Goal: Task Accomplishment & Management: Manage account settings

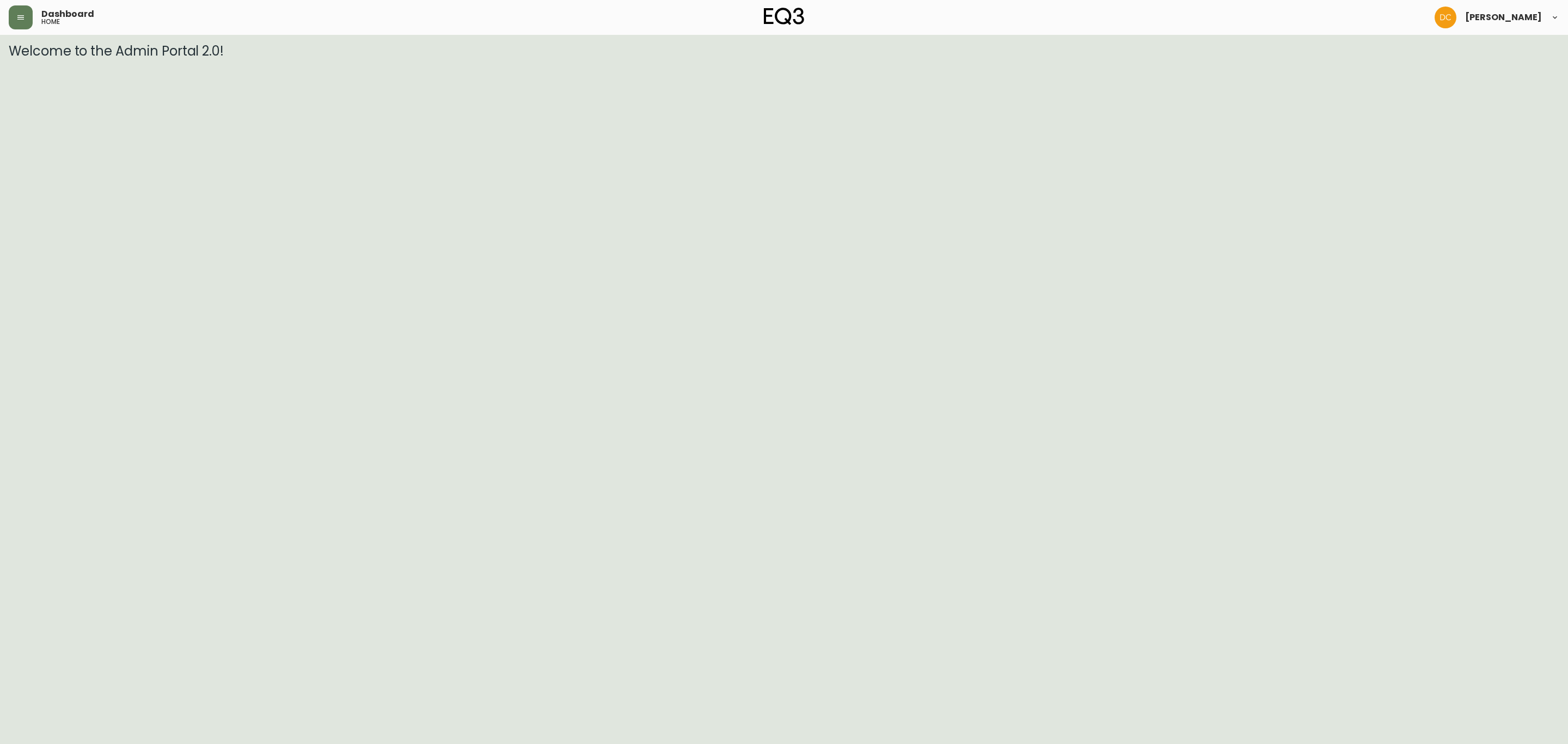
click at [19, 18] on icon "button" at bounding box center [21, 17] width 9 height 9
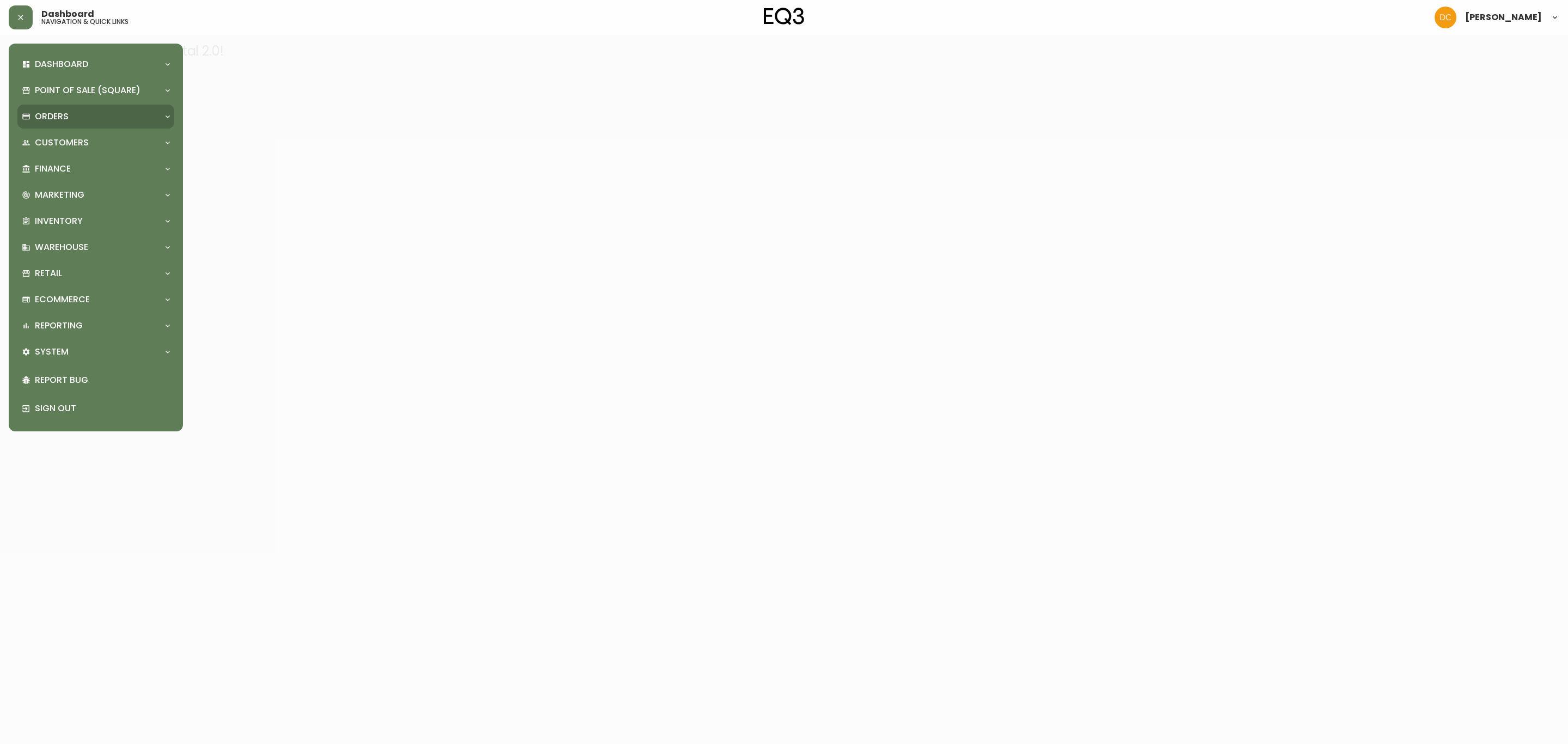
click at [91, 113] on div "Orders" at bounding box center [90, 117] width 137 height 12
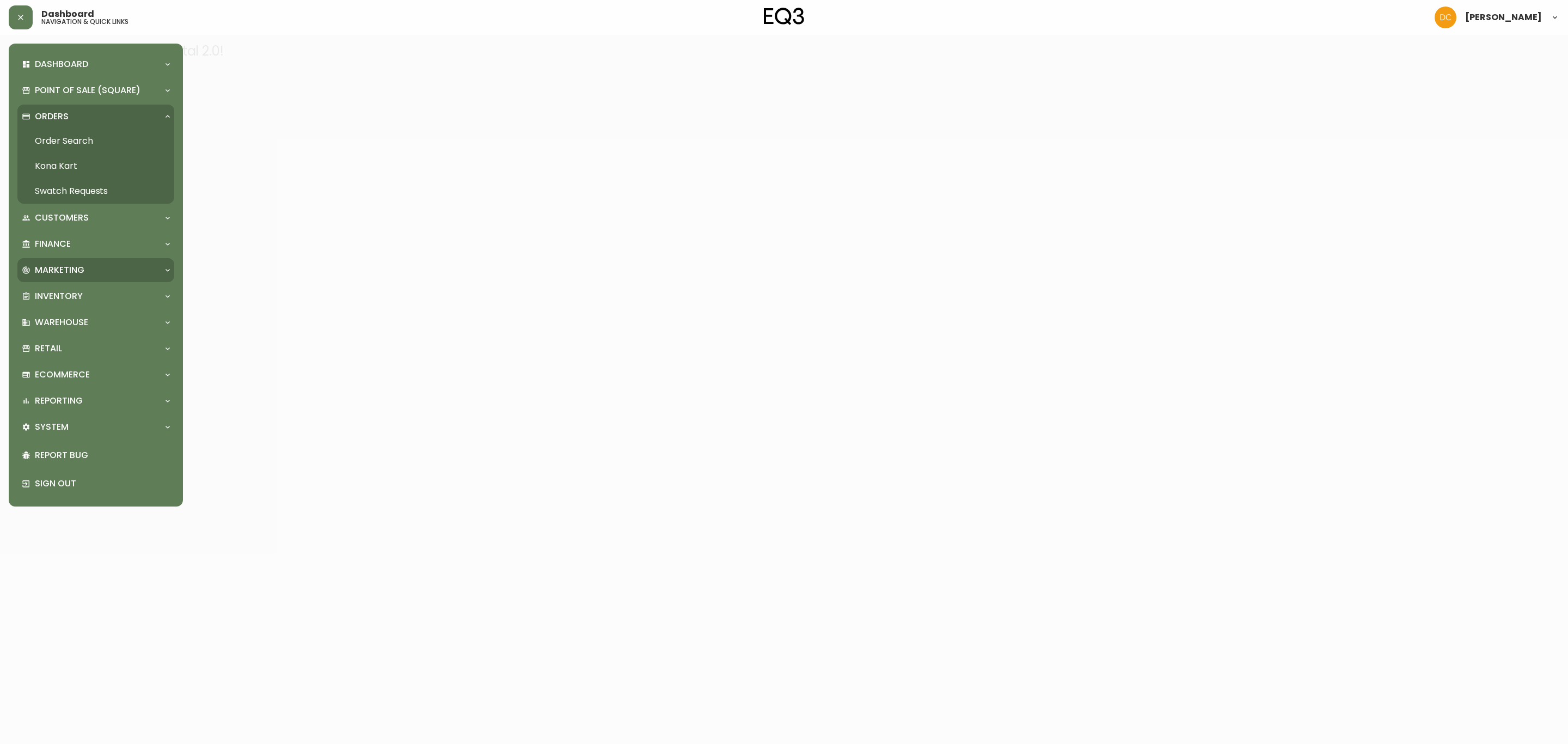
click at [93, 262] on div "Marketing" at bounding box center [96, 270] width 157 height 24
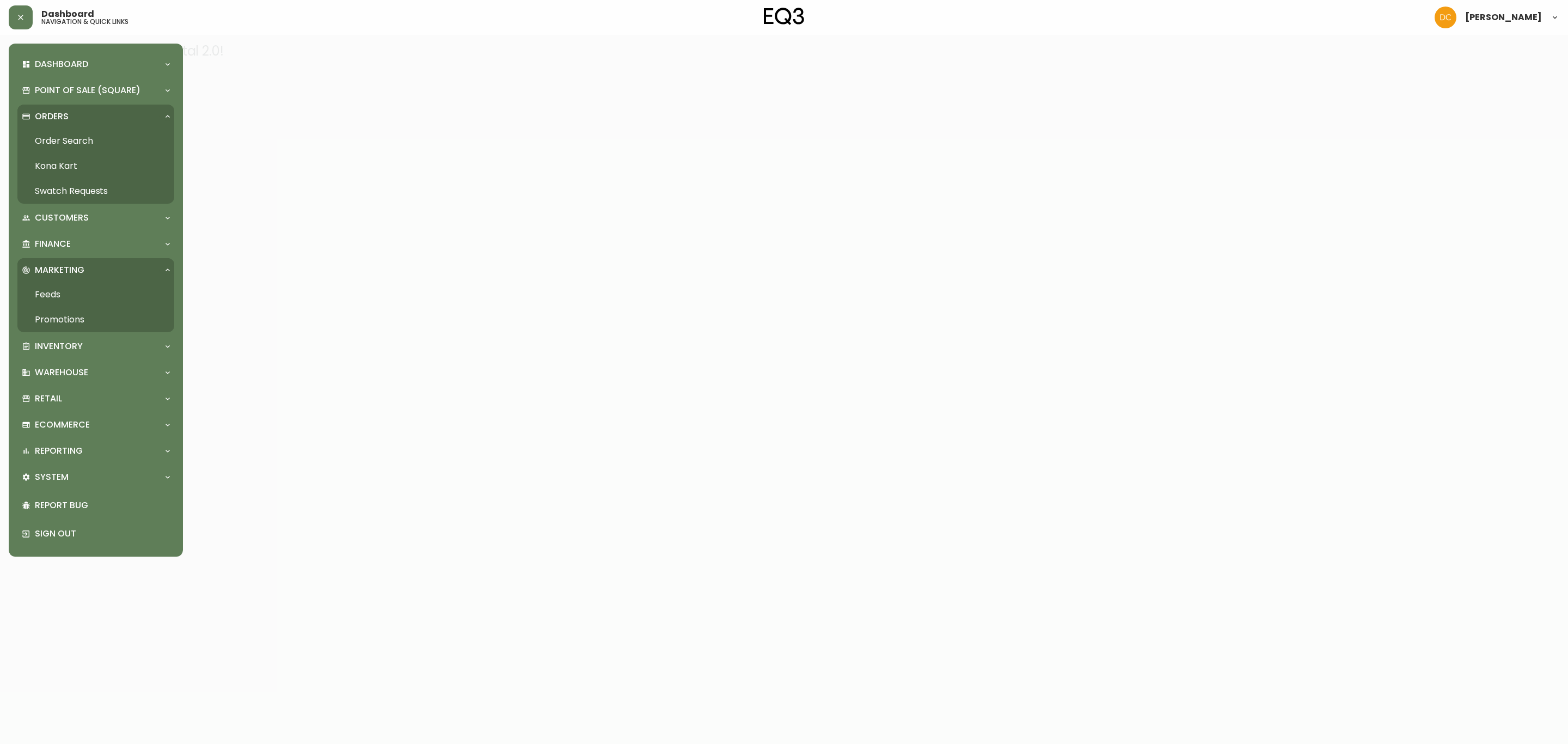
click at [87, 318] on link "Promotions" at bounding box center [96, 319] width 157 height 25
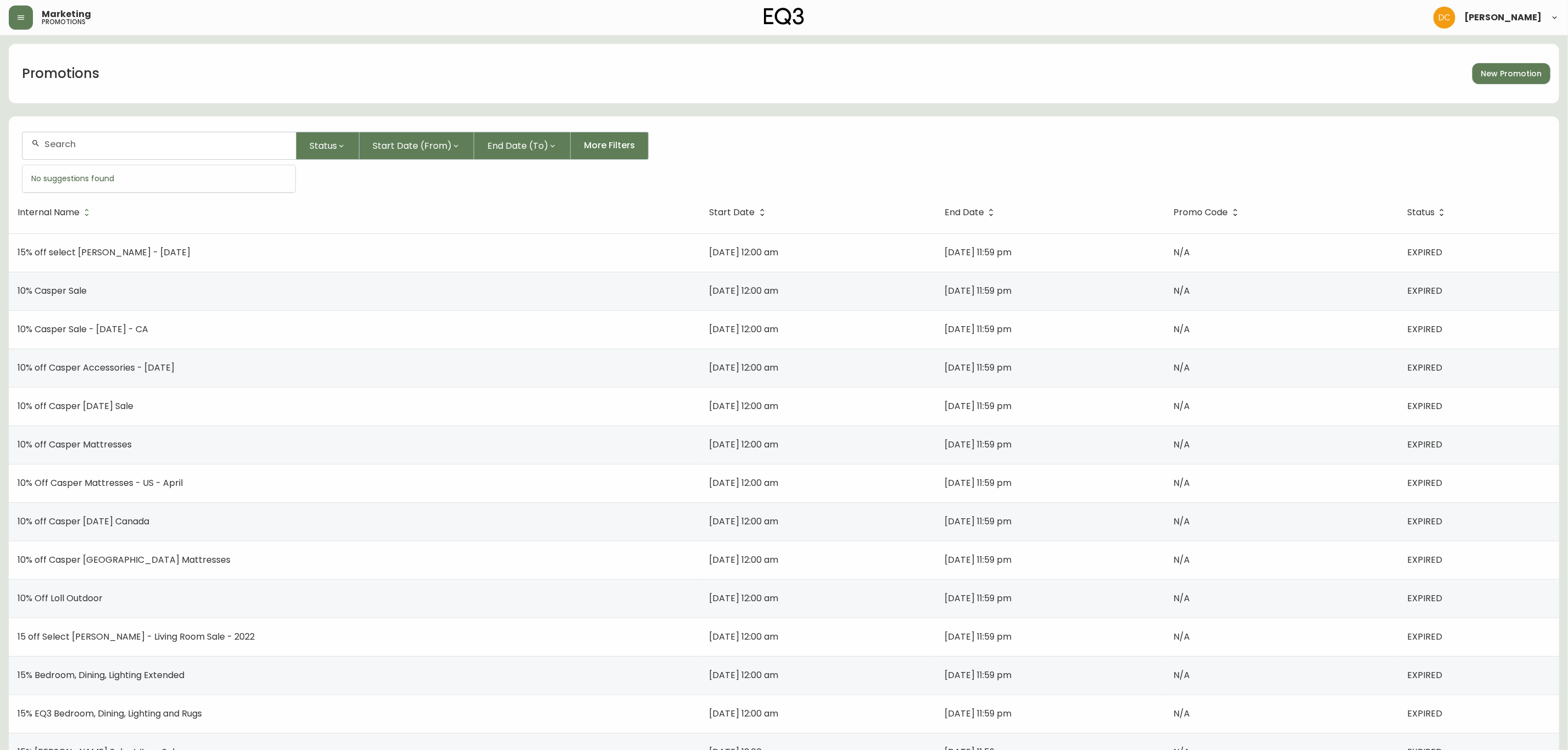
click at [214, 147] on input "text" at bounding box center [165, 144] width 242 height 10
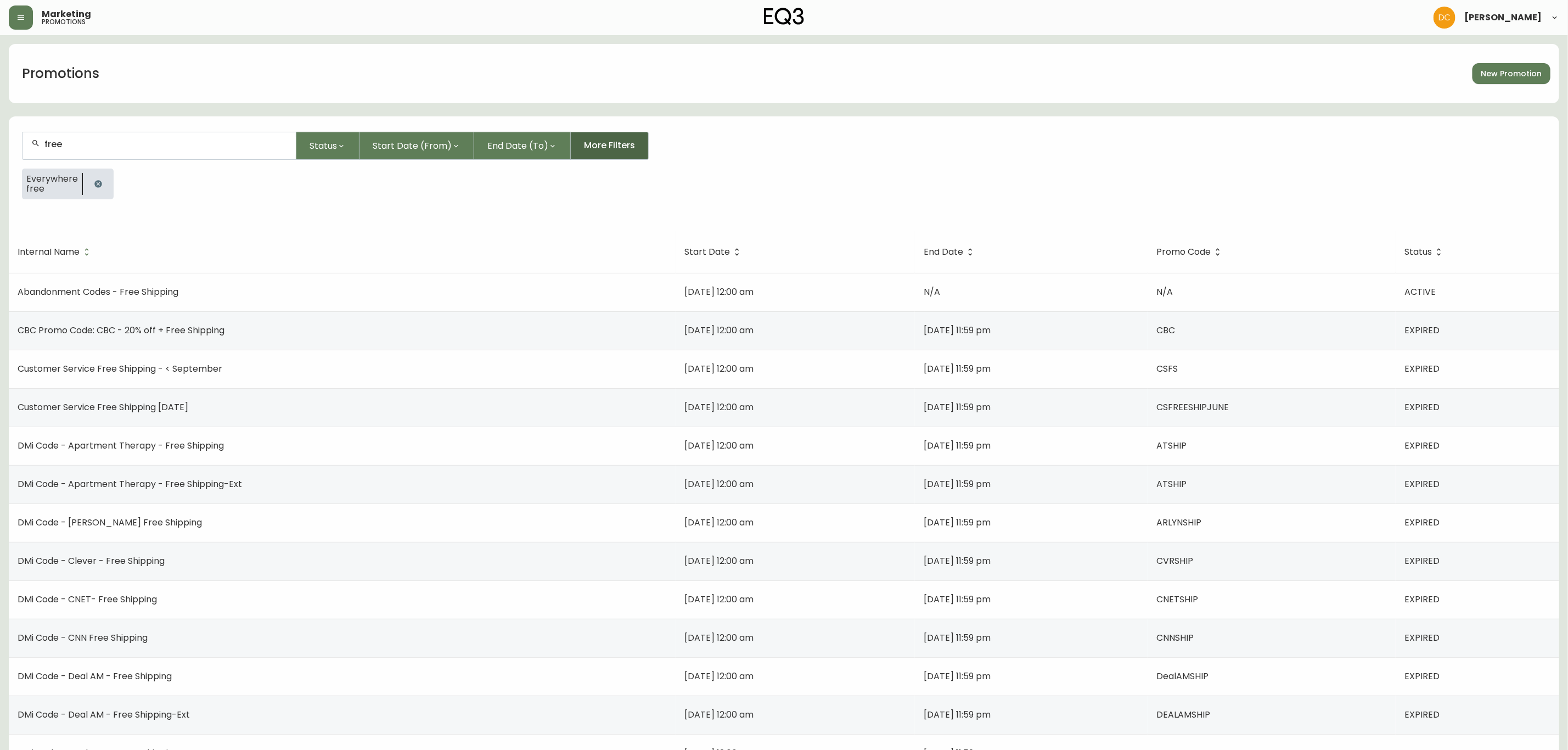
type input "free"
click at [590, 142] on button "More Filters" at bounding box center [609, 146] width 78 height 28
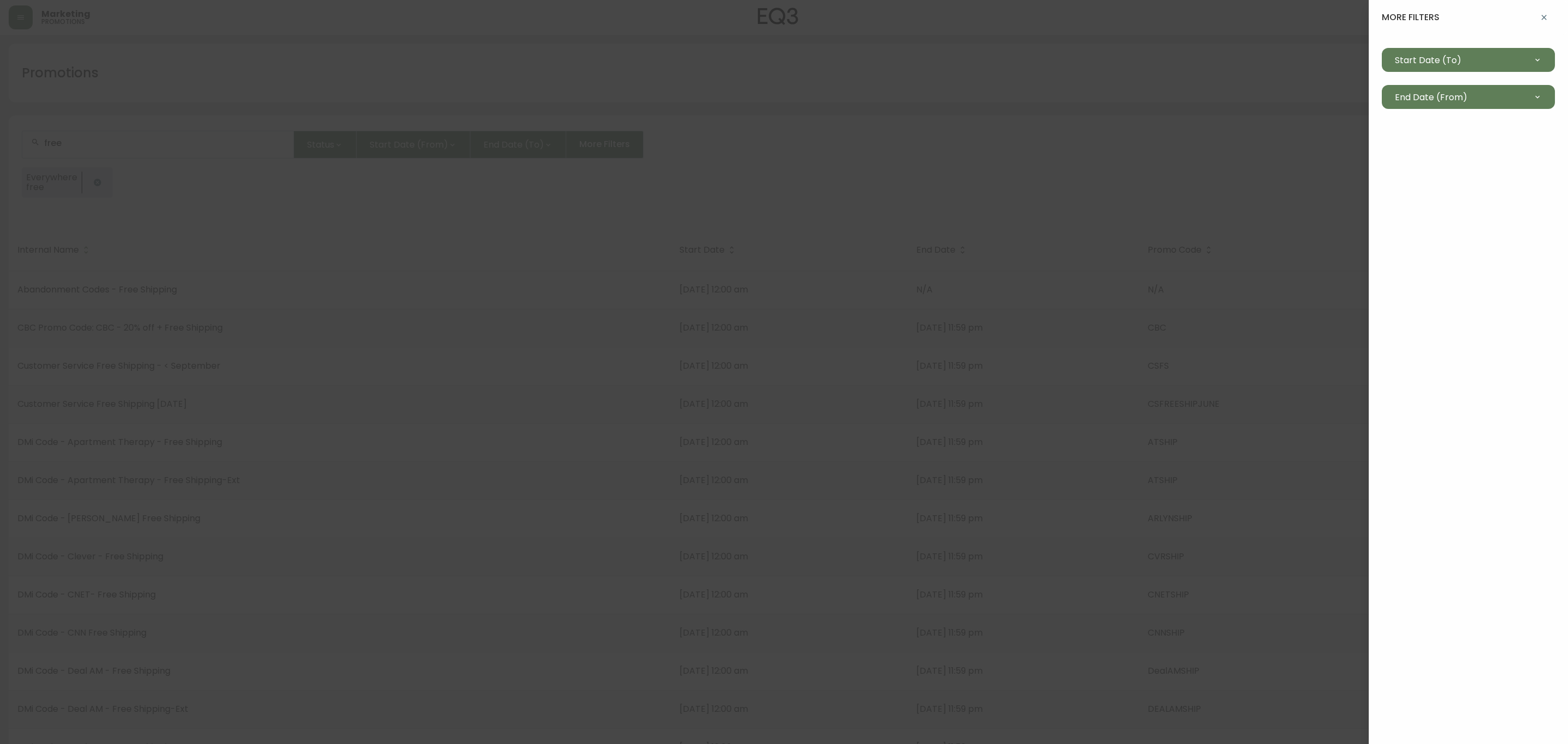
click at [828, 190] on div at bounding box center [784, 372] width 1568 height 744
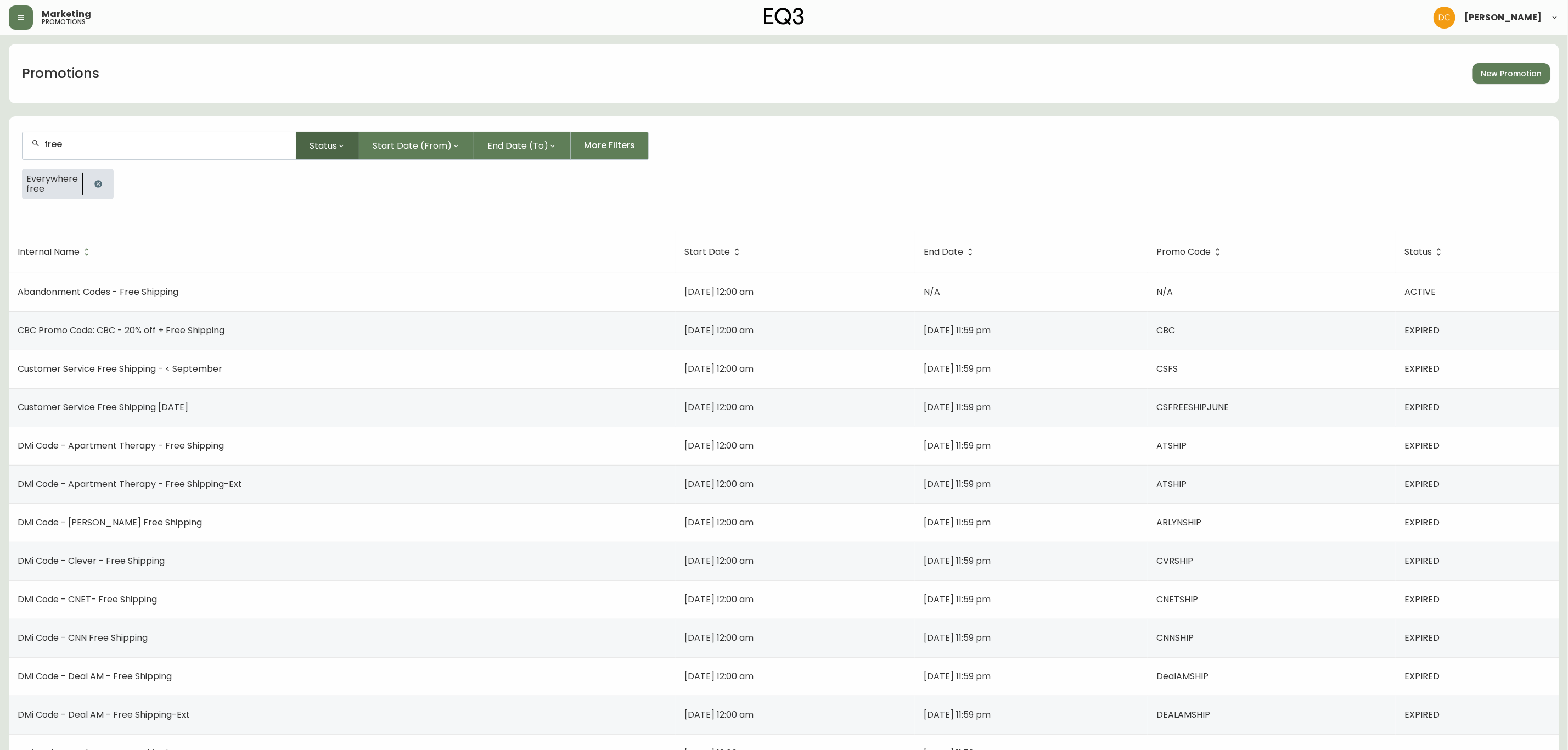
click at [339, 153] on button "Status" at bounding box center [328, 146] width 63 height 28
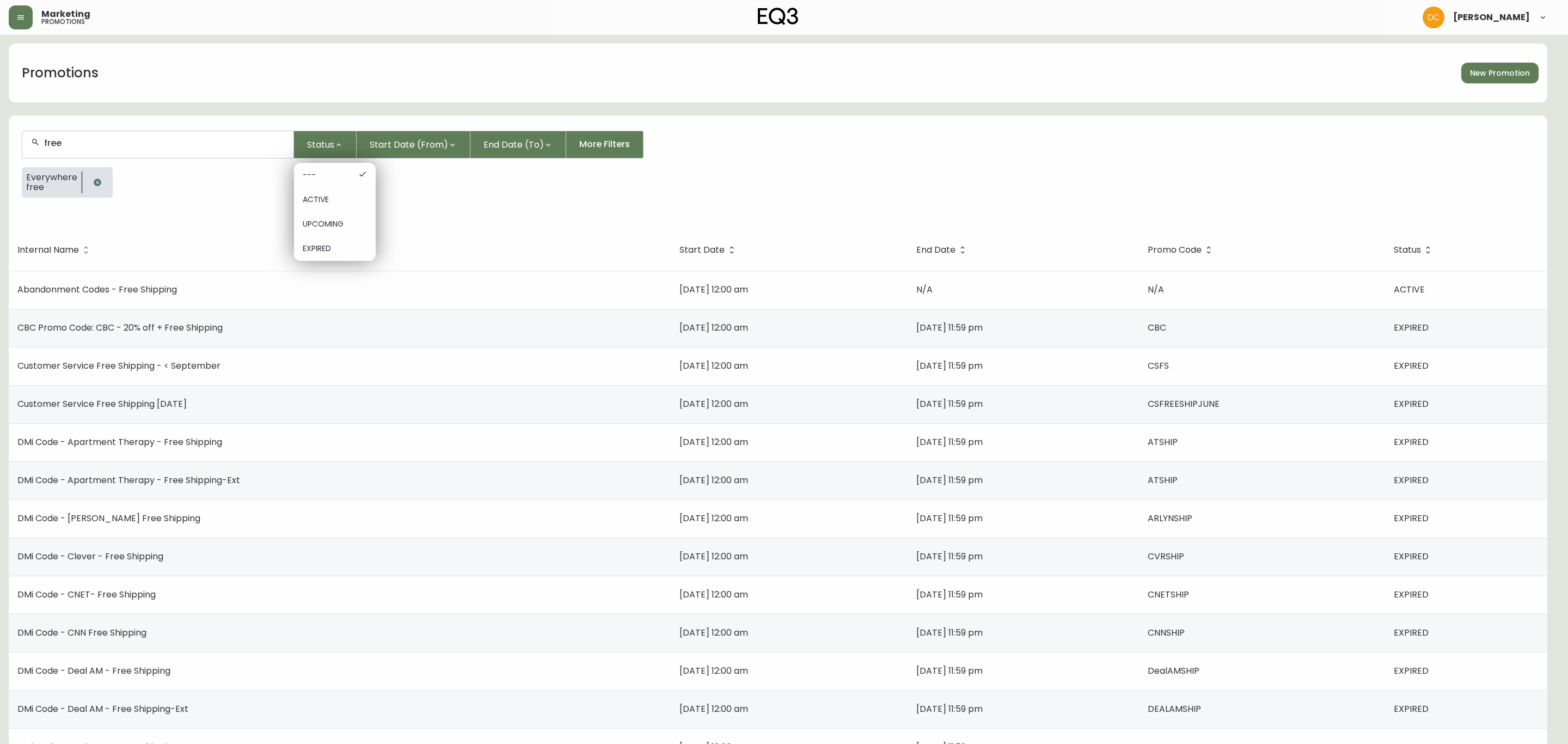
click at [352, 203] on span "ACTIVE" at bounding box center [335, 199] width 65 height 12
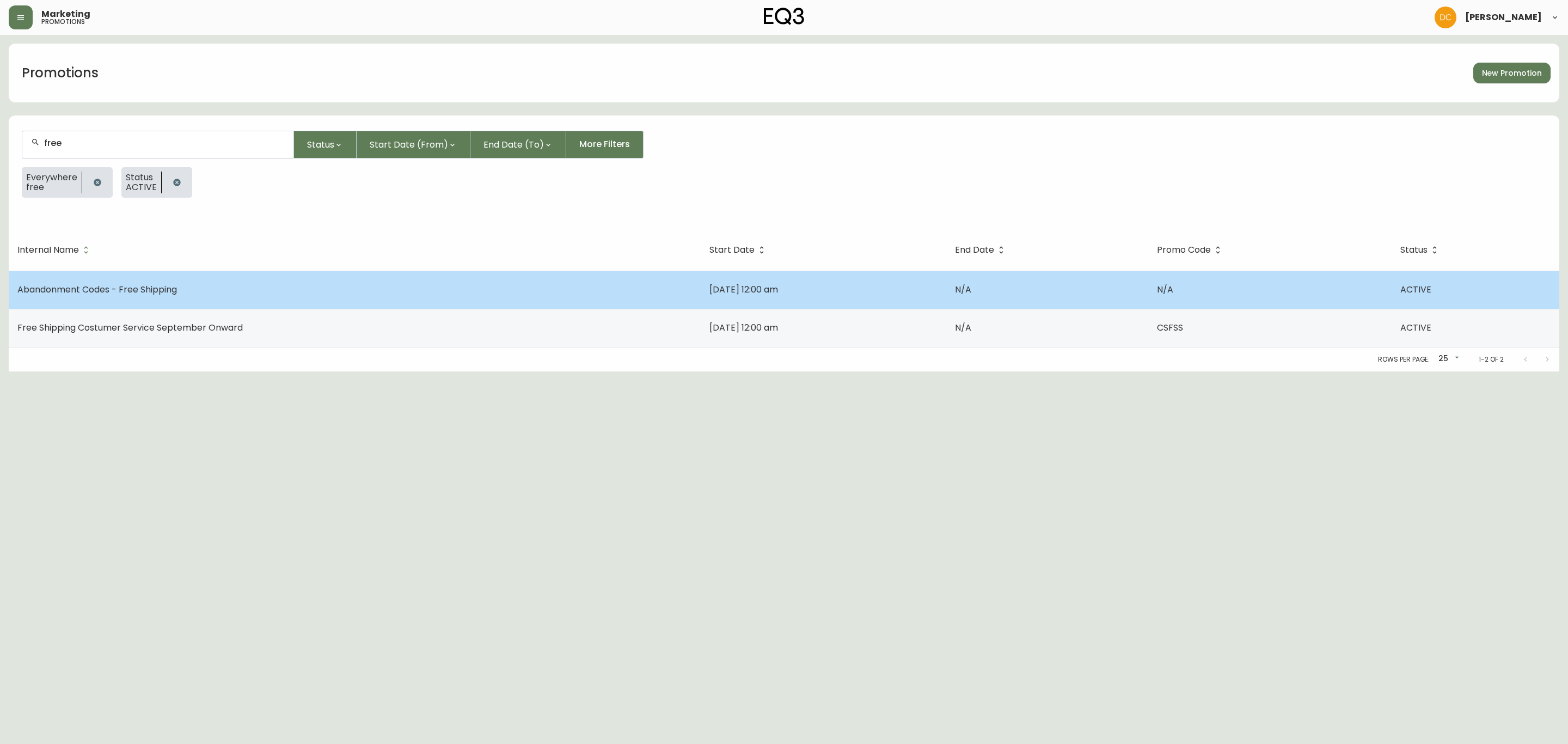
click at [601, 283] on td "Abandonment Codes - Free Shipping" at bounding box center [354, 290] width 692 height 38
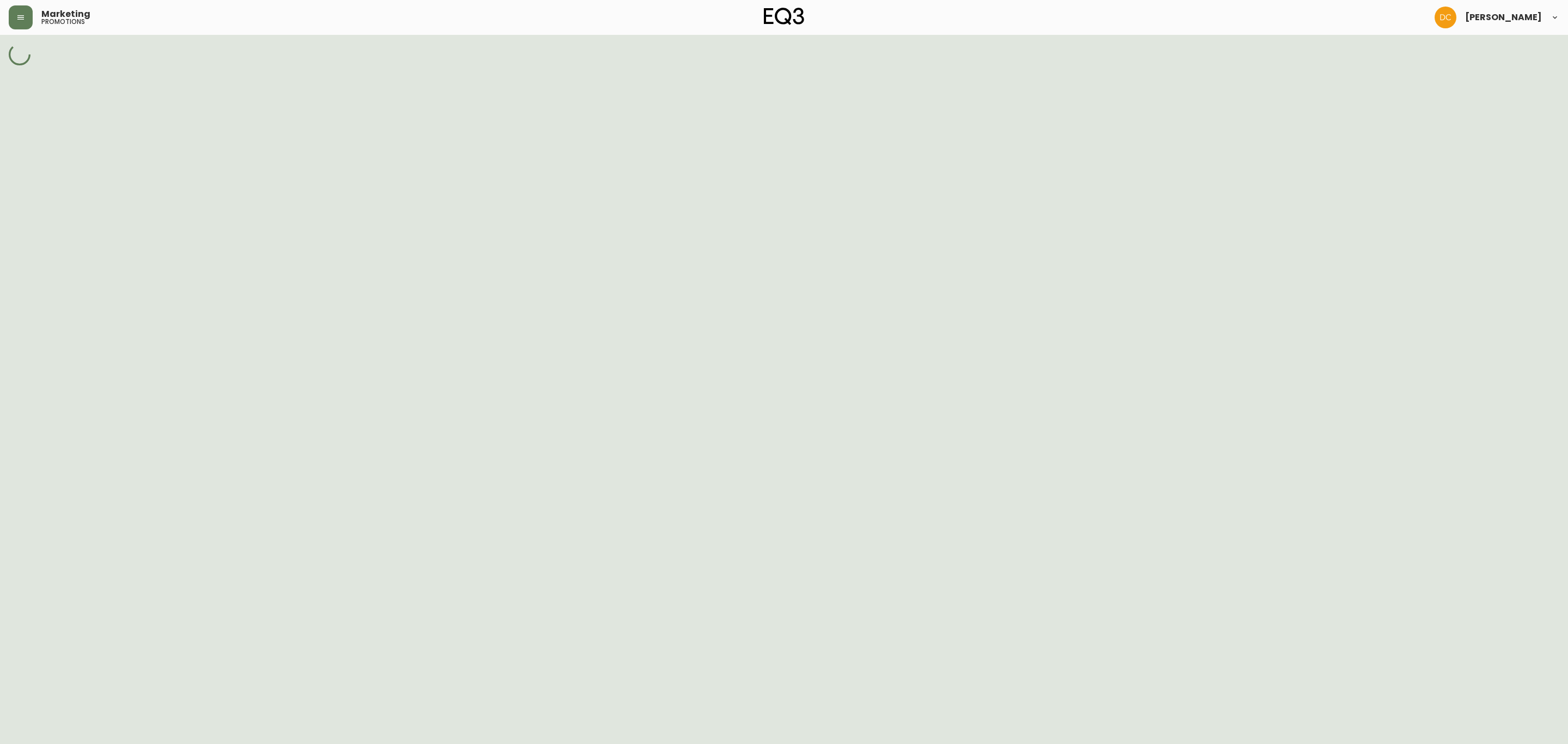
select select "MULTI_CODE"
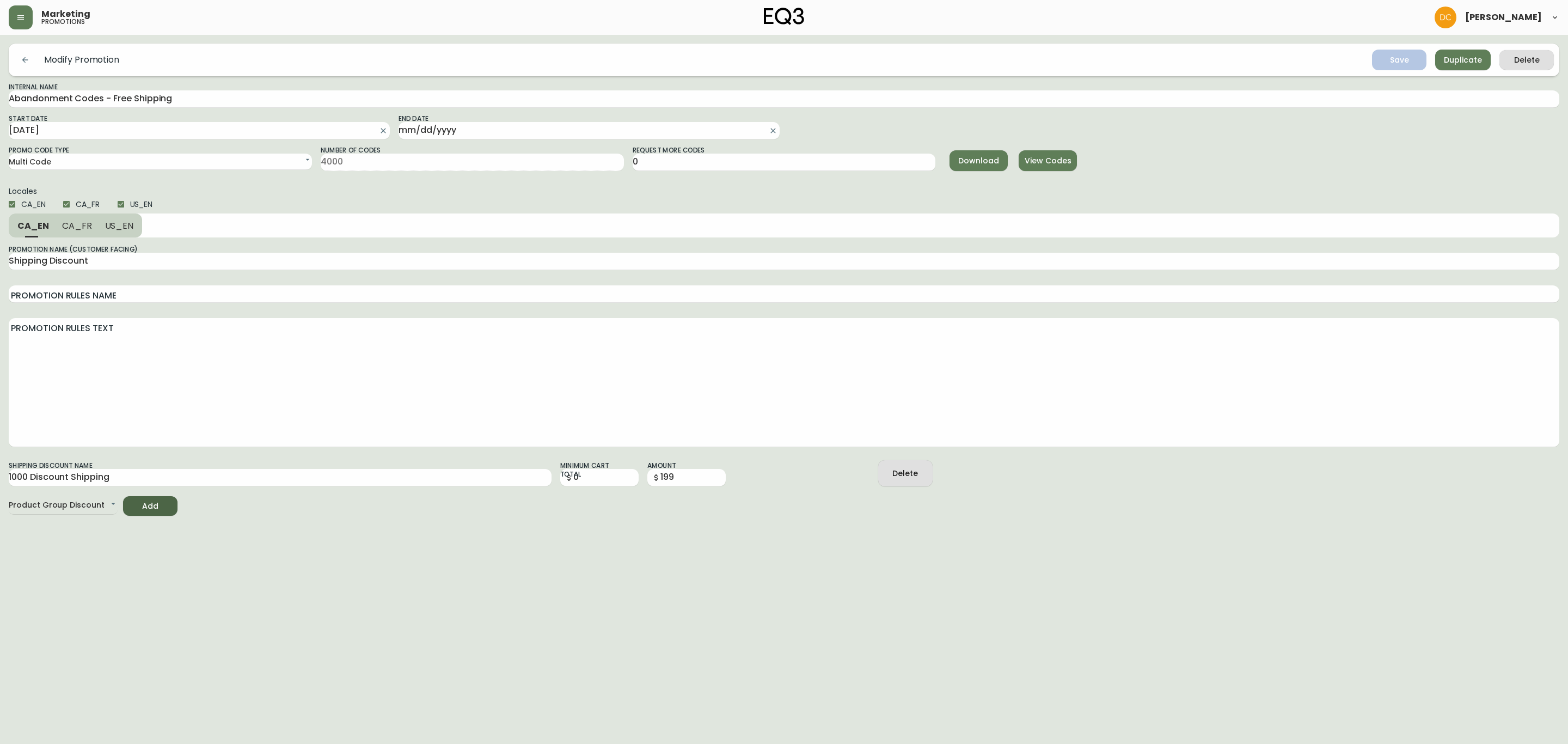
click at [1062, 159] on span "View Codes" at bounding box center [1048, 161] width 41 height 13
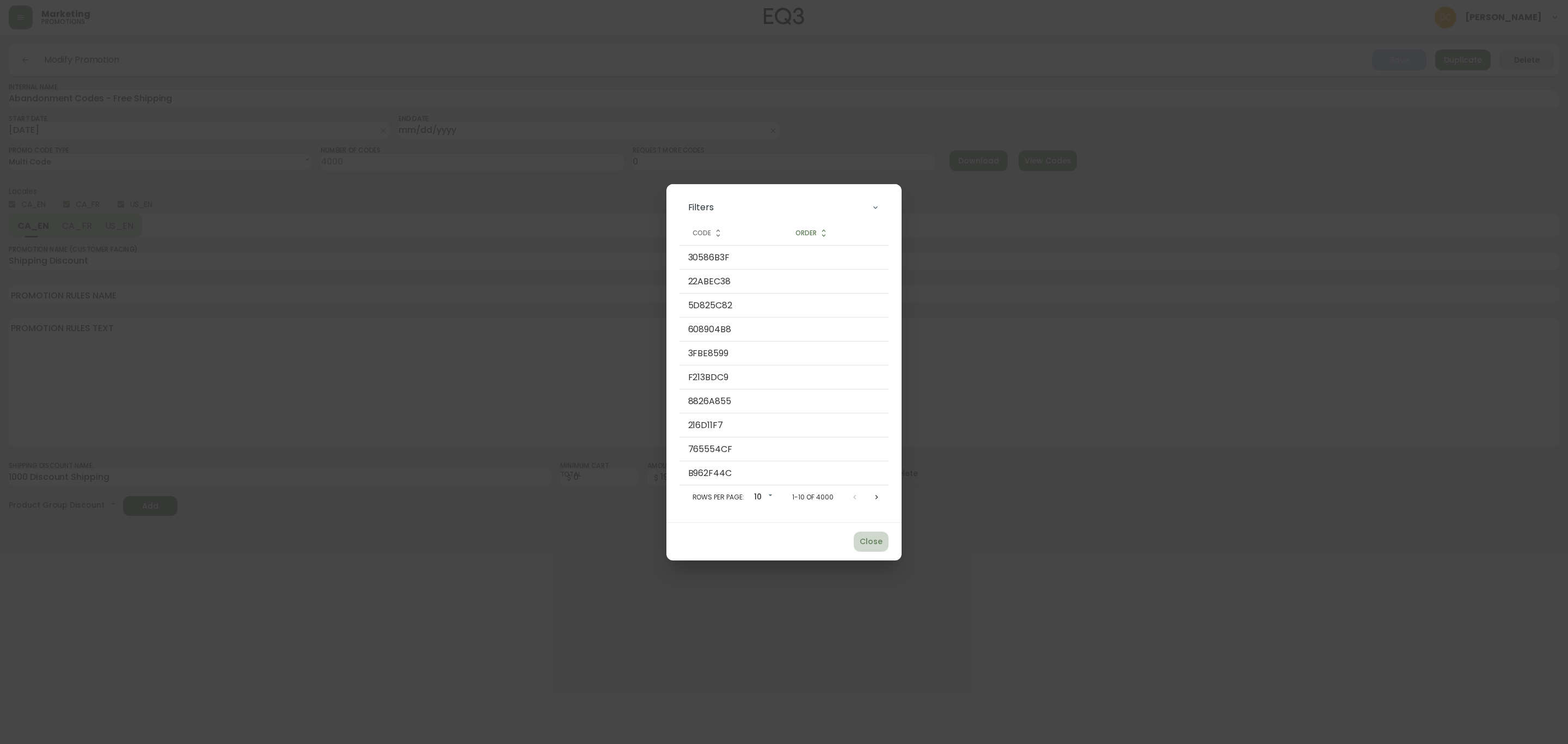
click at [864, 546] on span "Close" at bounding box center [871, 541] width 26 height 13
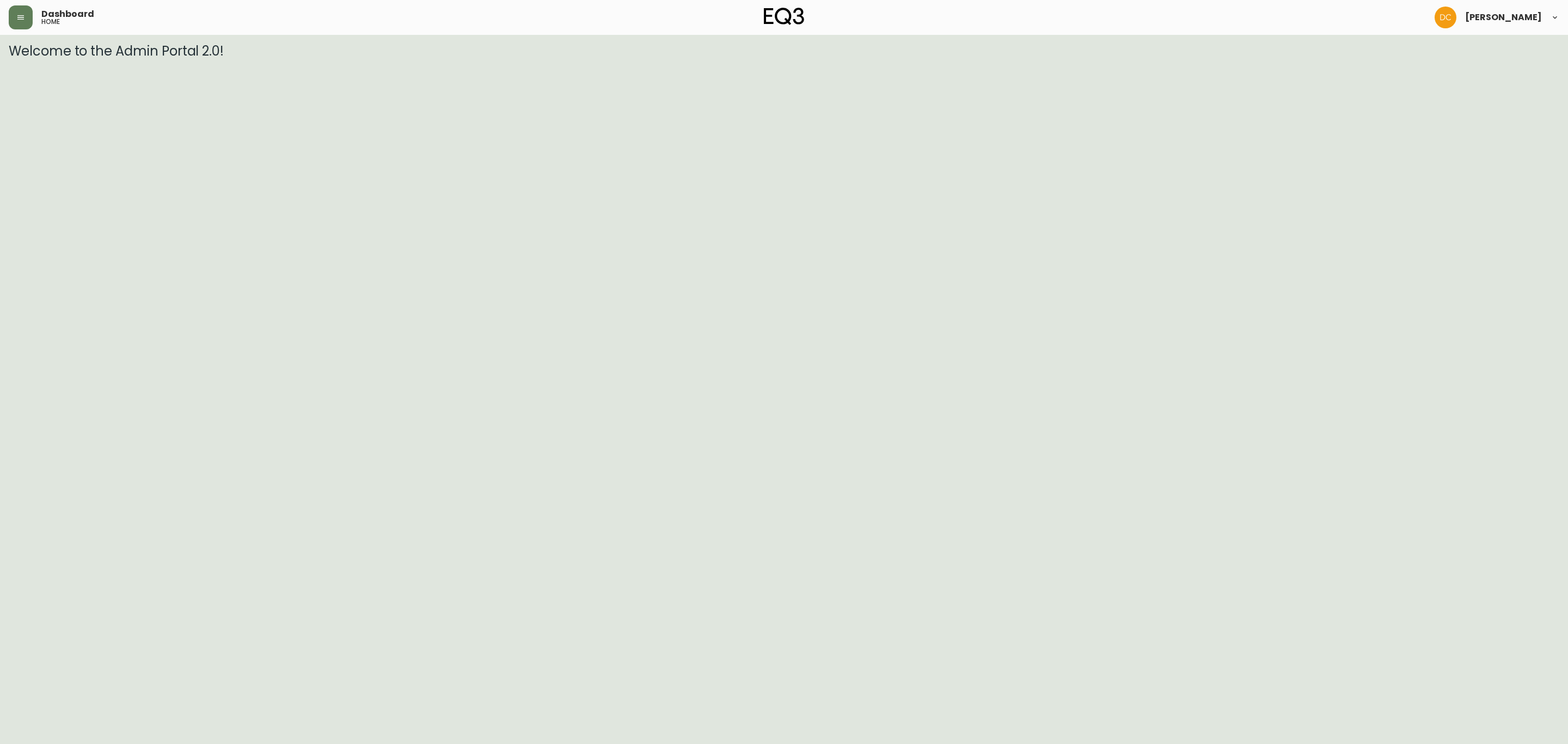
drag, startPoint x: 0, startPoint y: 19, endPoint x: 18, endPoint y: 19, distance: 18.0
click at [12, 19] on header "Dashboard home David Castro" at bounding box center [784, 17] width 1568 height 35
click at [18, 19] on icon "button" at bounding box center [21, 17] width 9 height 9
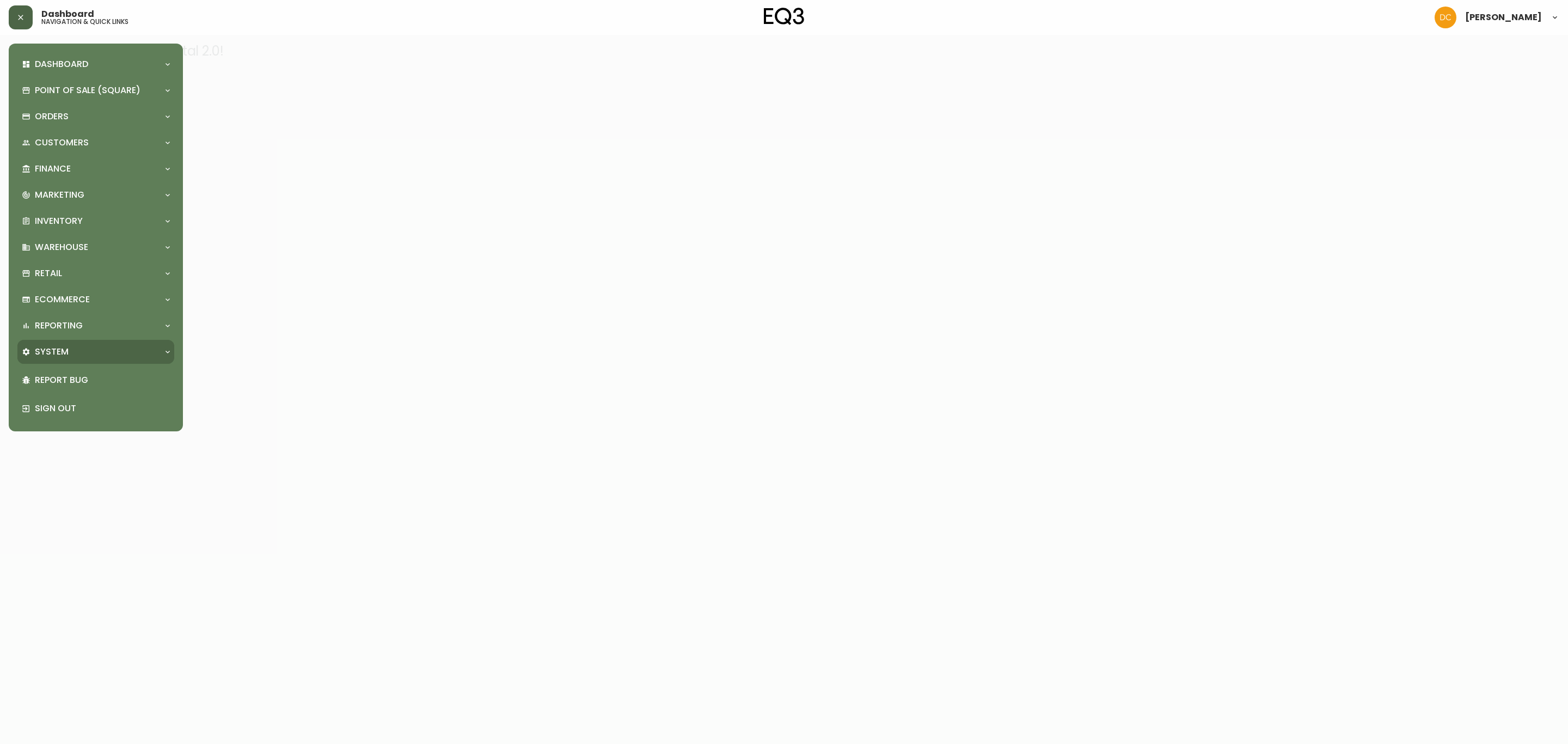
click at [38, 361] on div "System" at bounding box center [96, 351] width 157 height 24
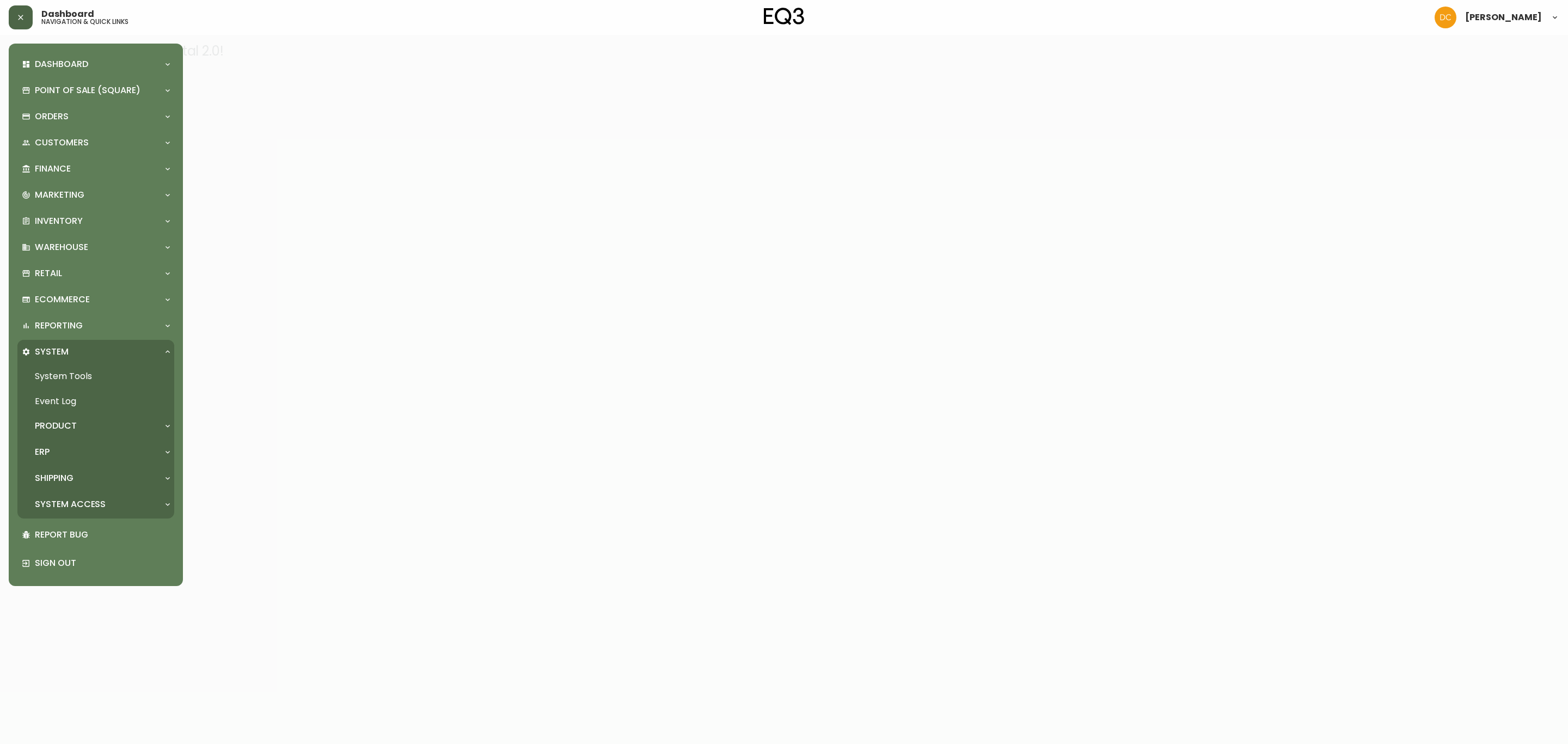
click at [59, 424] on p "Product" at bounding box center [55, 426] width 42 height 12
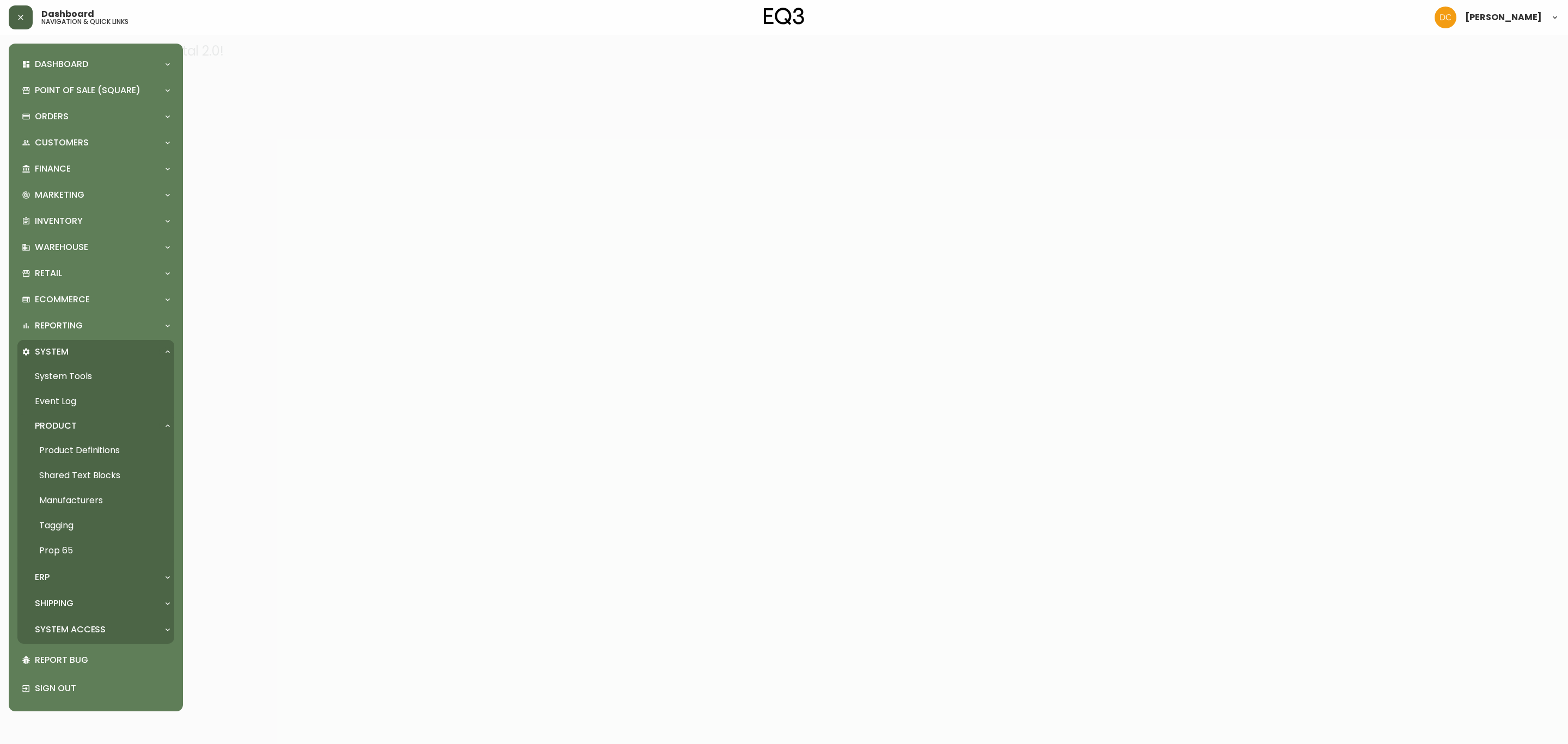
click at [72, 446] on link "Product Definitions" at bounding box center [96, 450] width 157 height 25
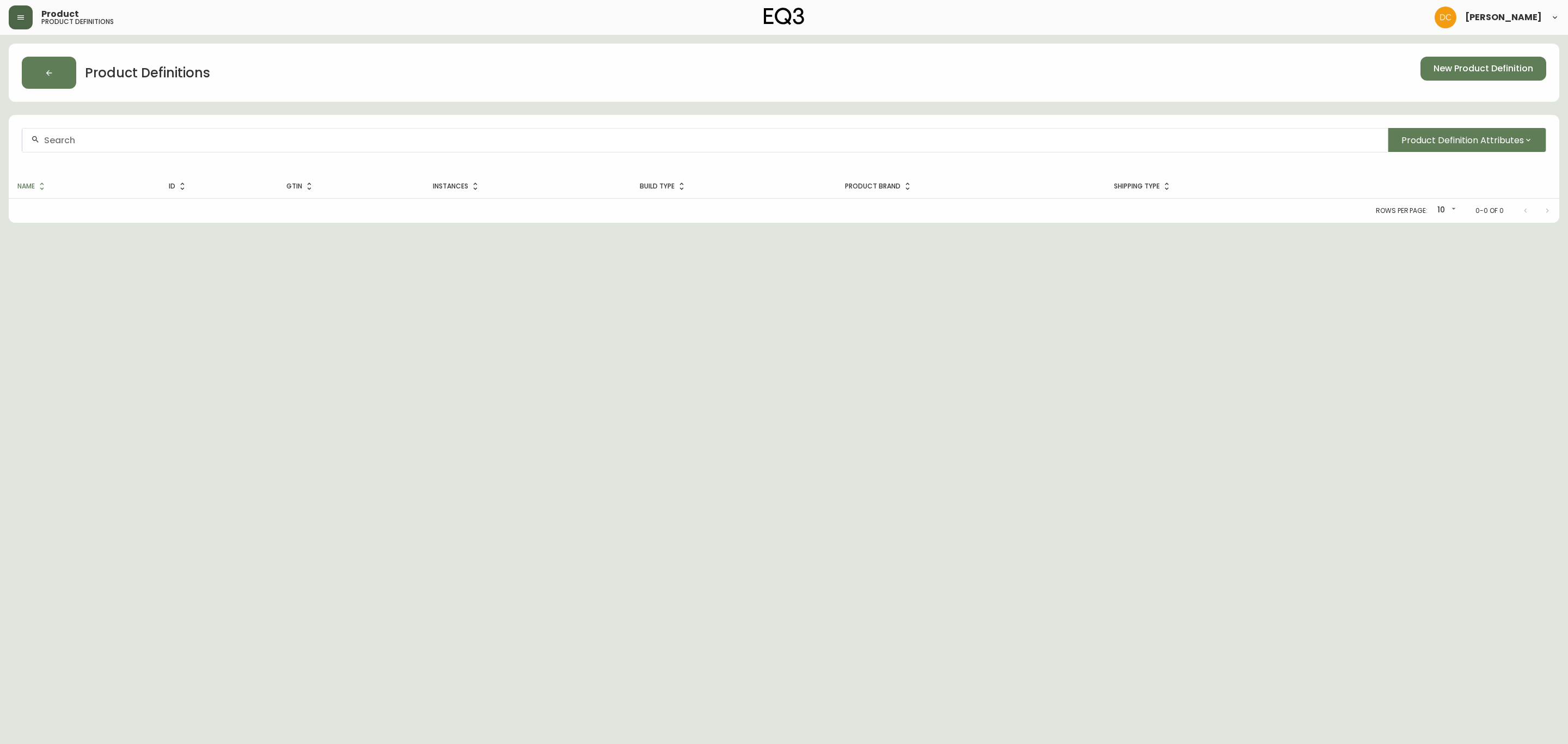
click at [730, 139] on input "text" at bounding box center [711, 140] width 1335 height 10
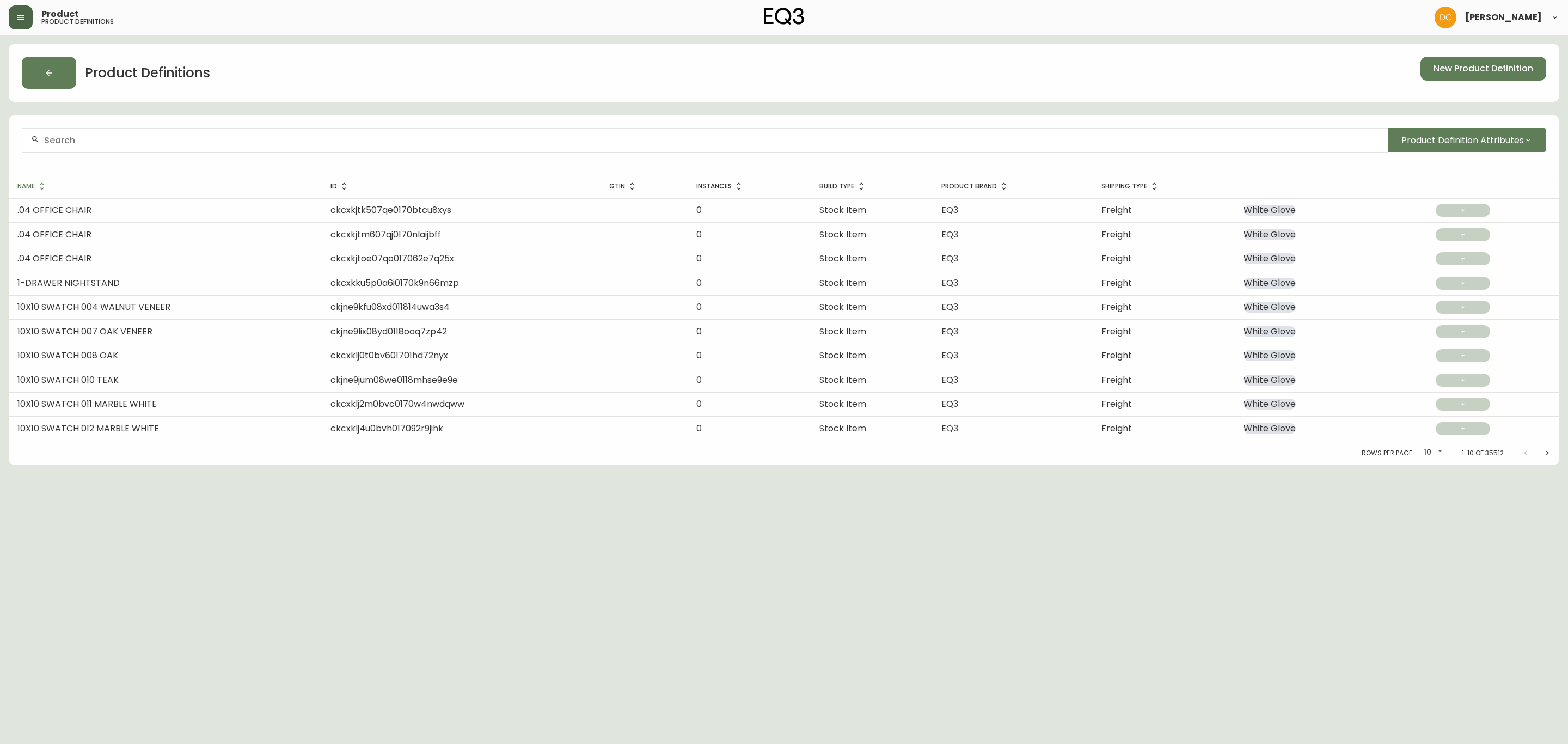
click at [197, 146] on div at bounding box center [705, 140] width 1365 height 24
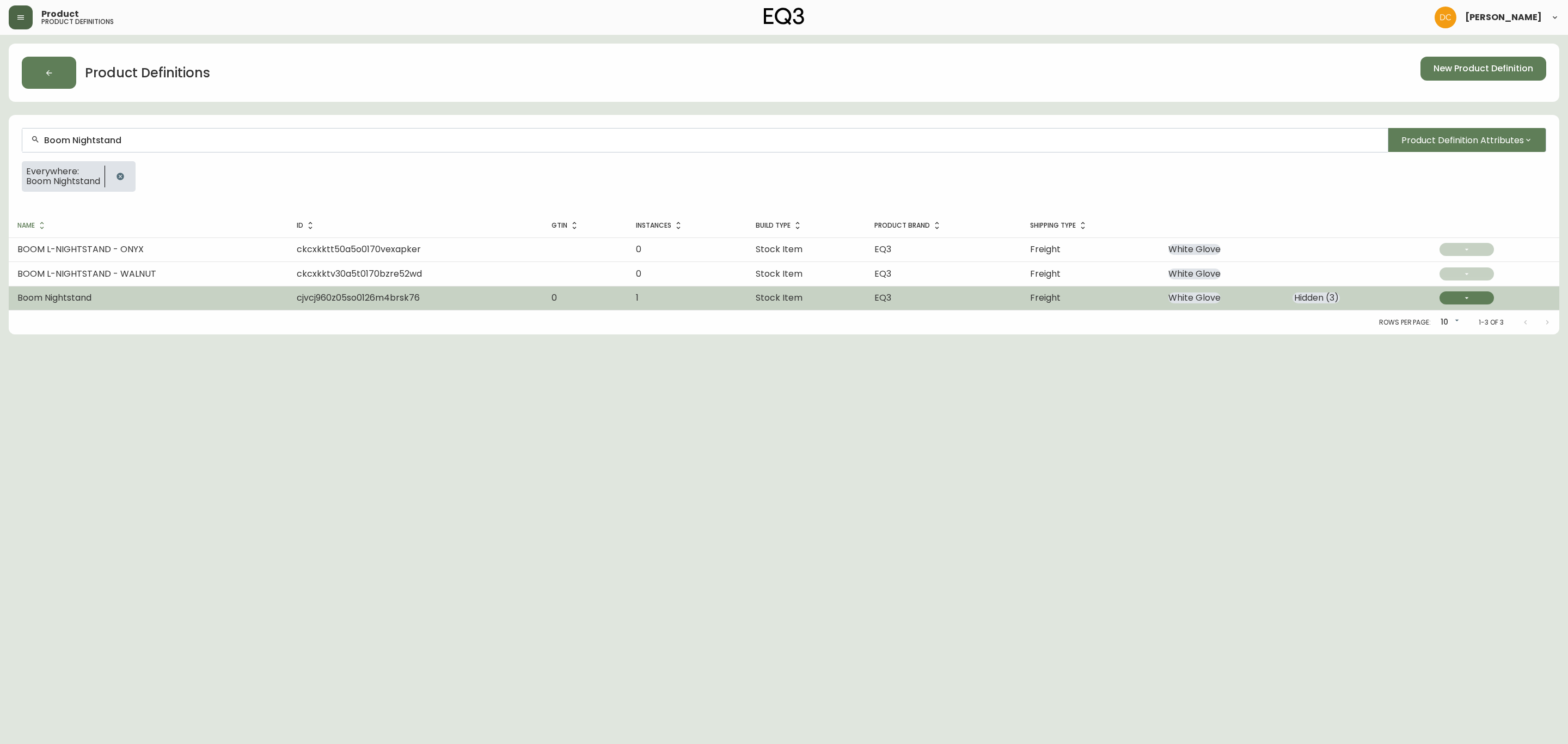
type input "Boom Nightstand"
click at [108, 296] on td "Boom Nightstand" at bounding box center [148, 298] width 279 height 24
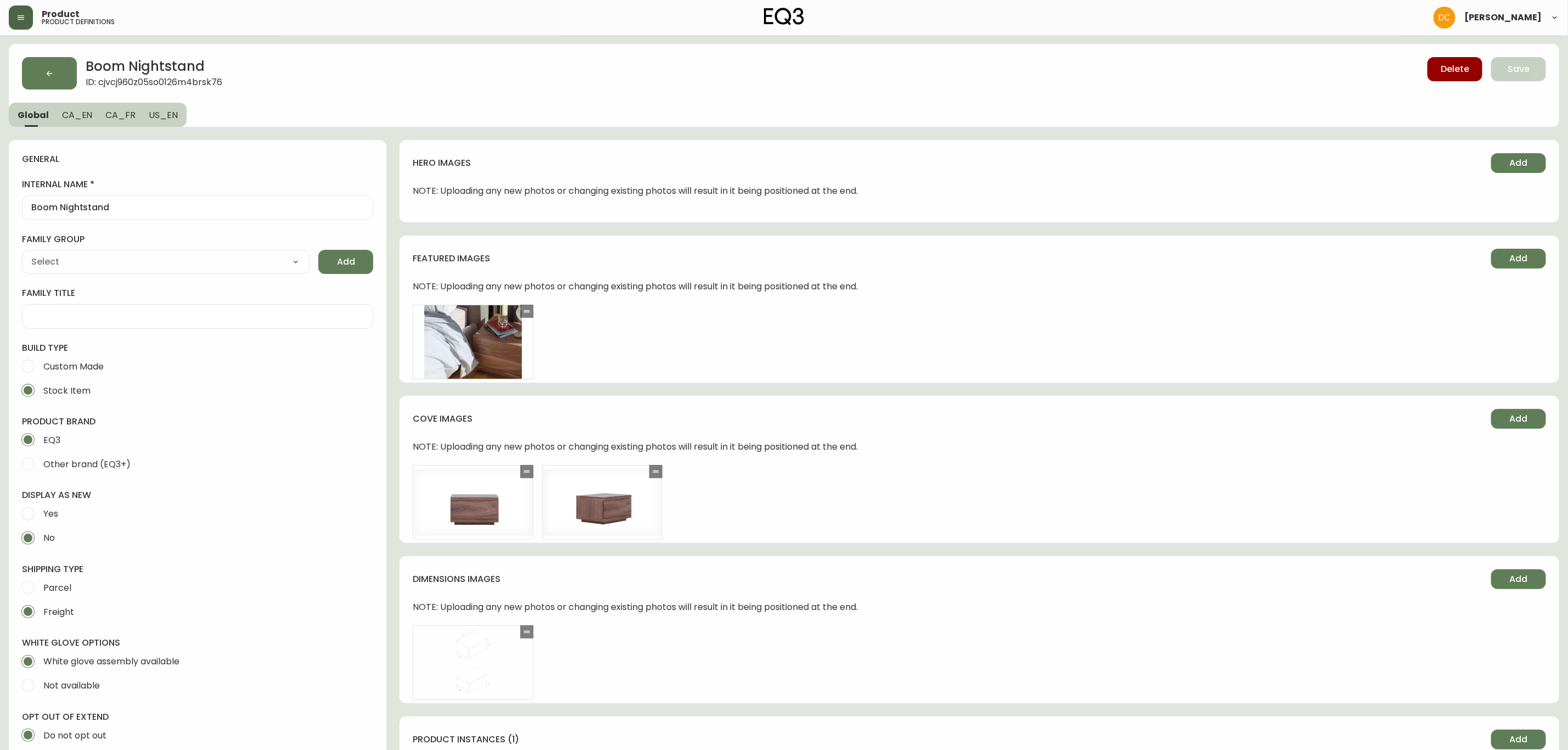
type input "EQ3"
type input "Furniture > Tables > Nightstands"
select select "cjyt4m5lw0000pt749bx6gh7n"
type input "Casegoods_Ethylene"
select select "cjy7e8xl901b50126m81mdlvx"
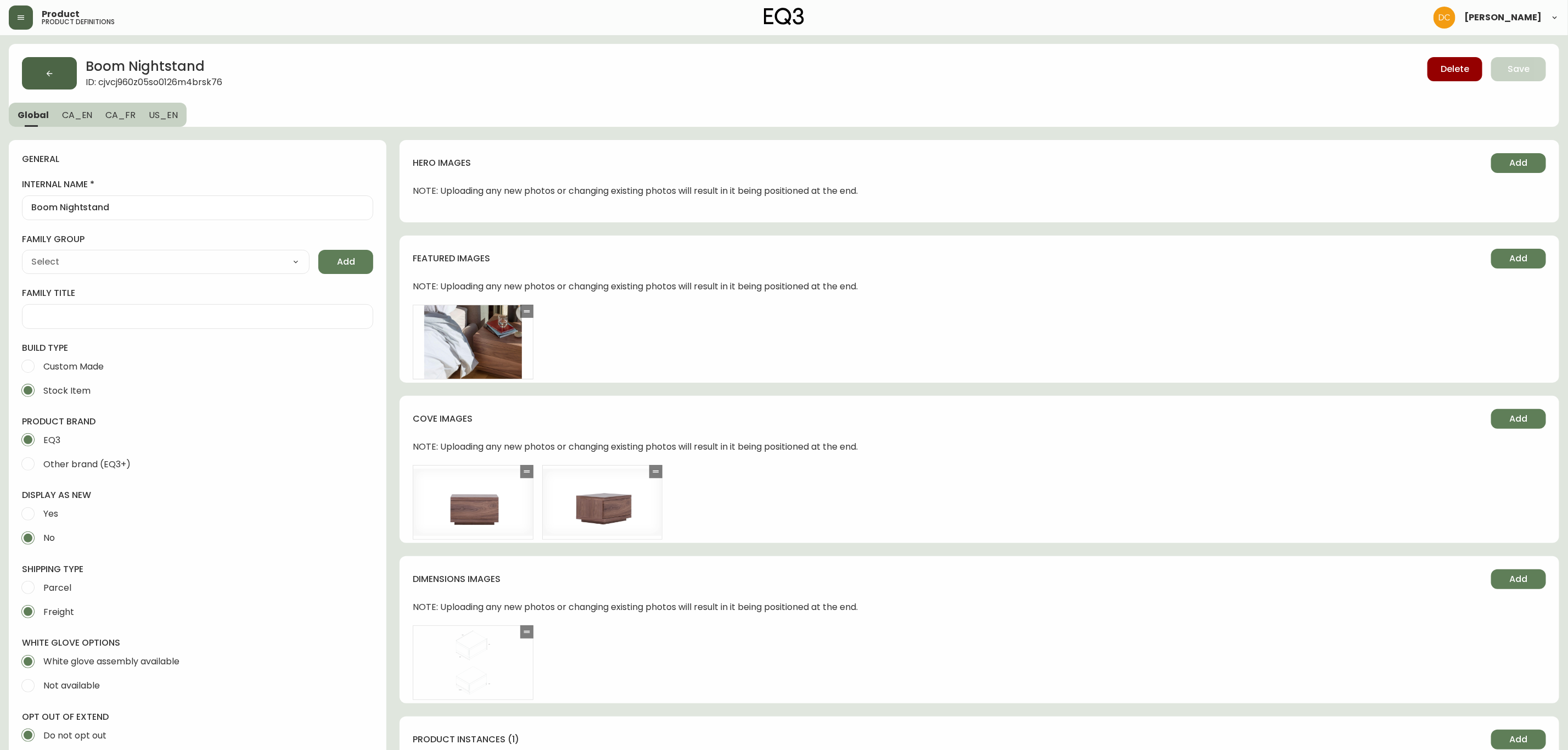
click at [68, 77] on button "button" at bounding box center [49, 73] width 55 height 33
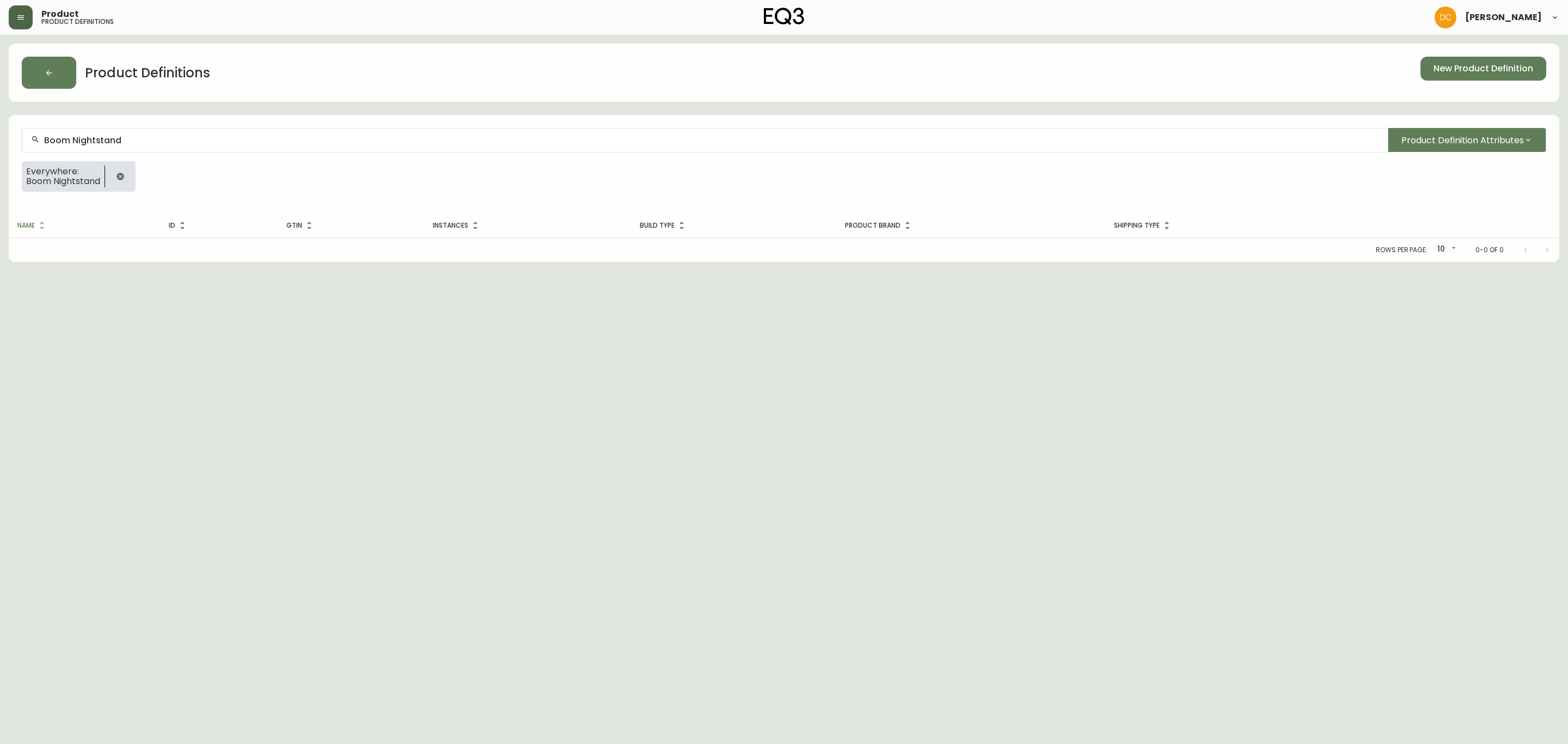
click at [216, 146] on input "Boom Nightstand" at bounding box center [711, 140] width 1335 height 10
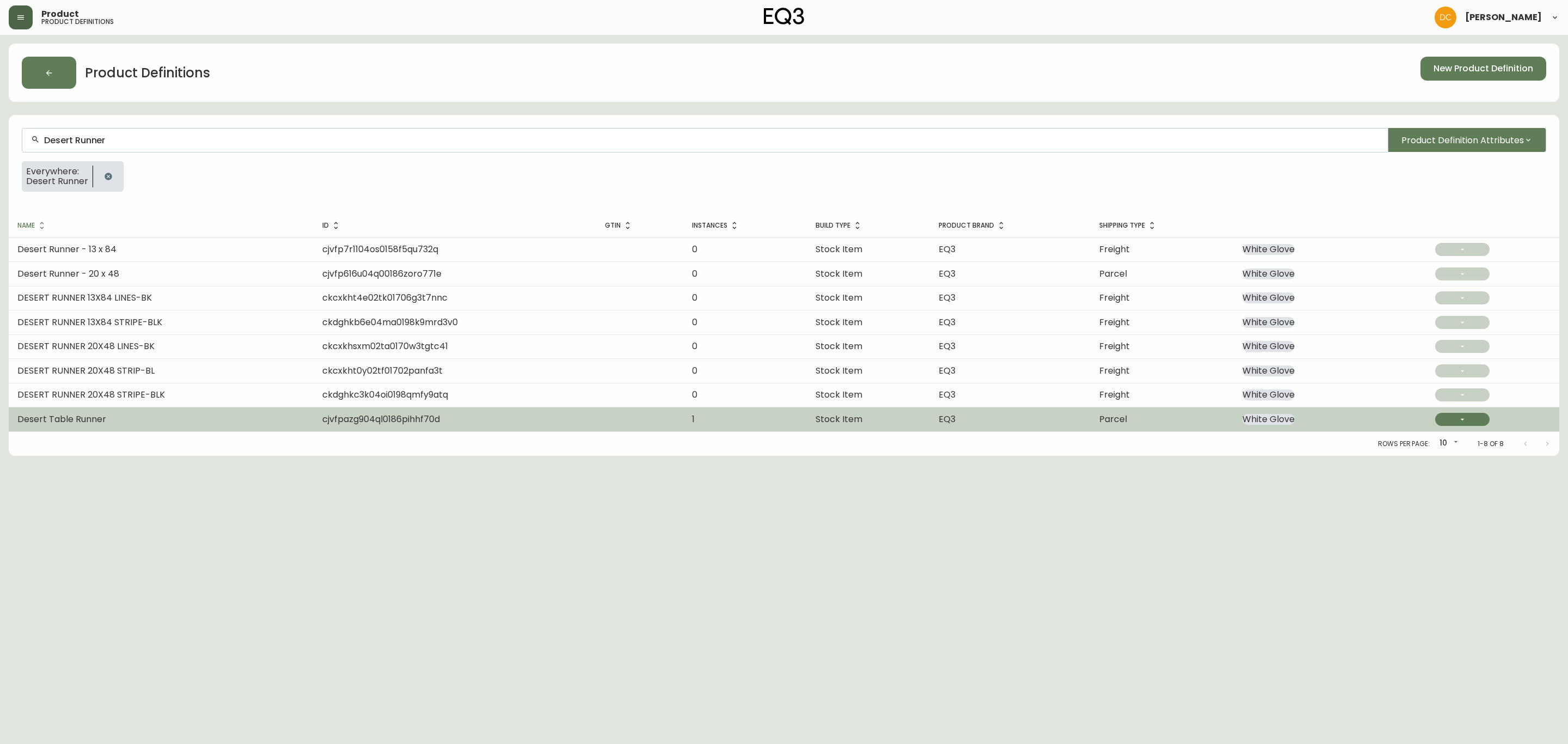
type input "Desert Runner"
click at [118, 416] on td "Desert Table Runner" at bounding box center [161, 419] width 305 height 24
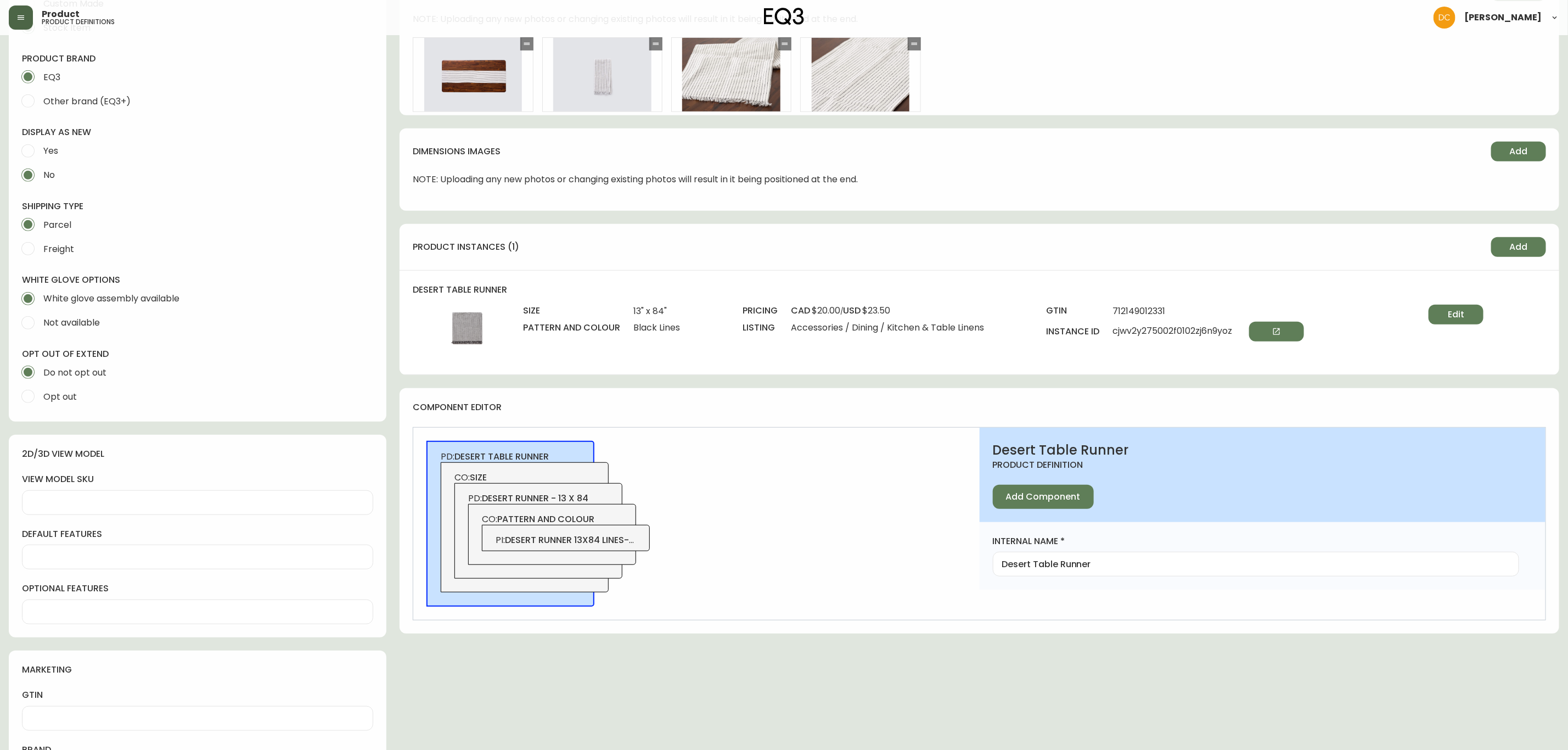
scroll to position [164, 0]
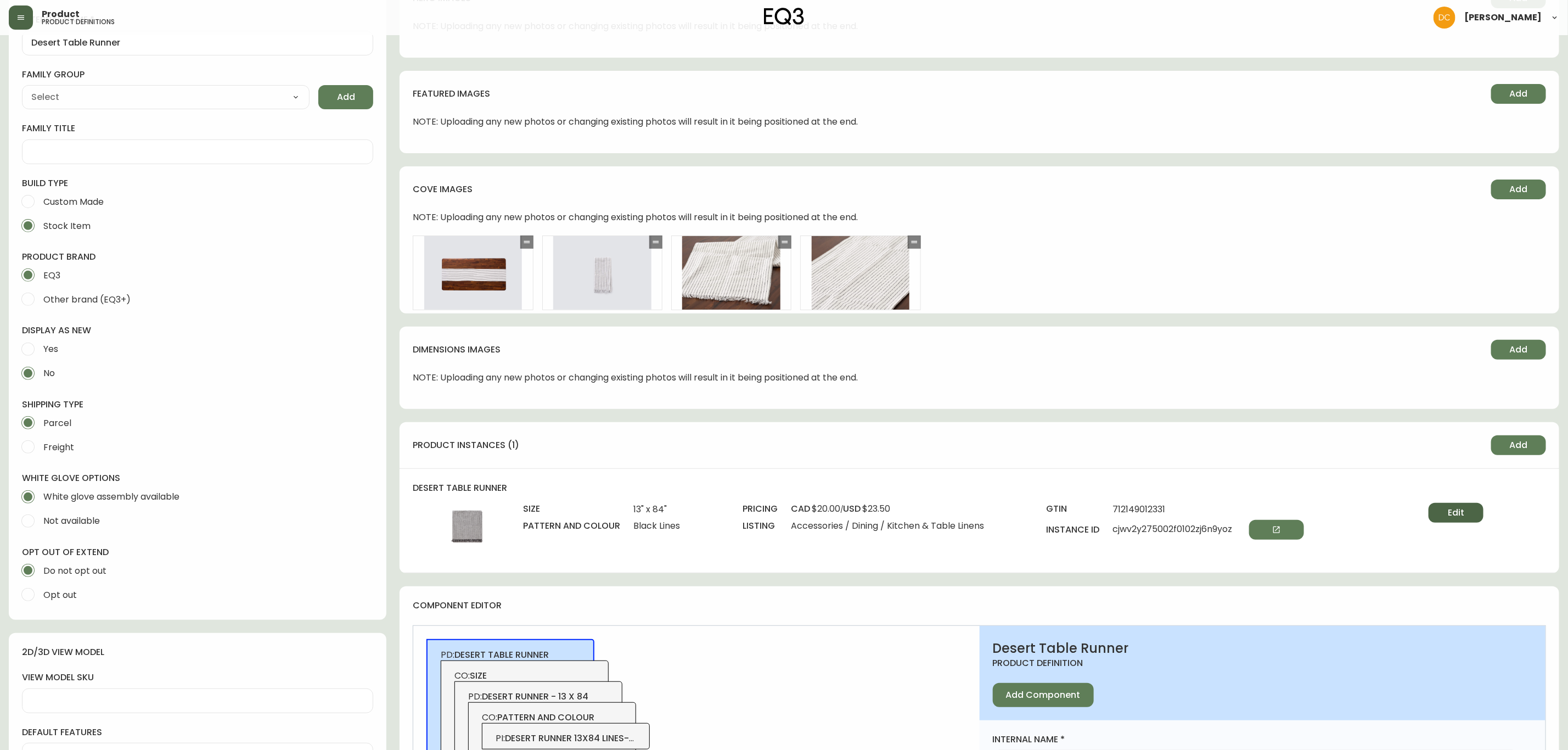
click at [1451, 512] on span "Edit" at bounding box center [1456, 513] width 17 height 12
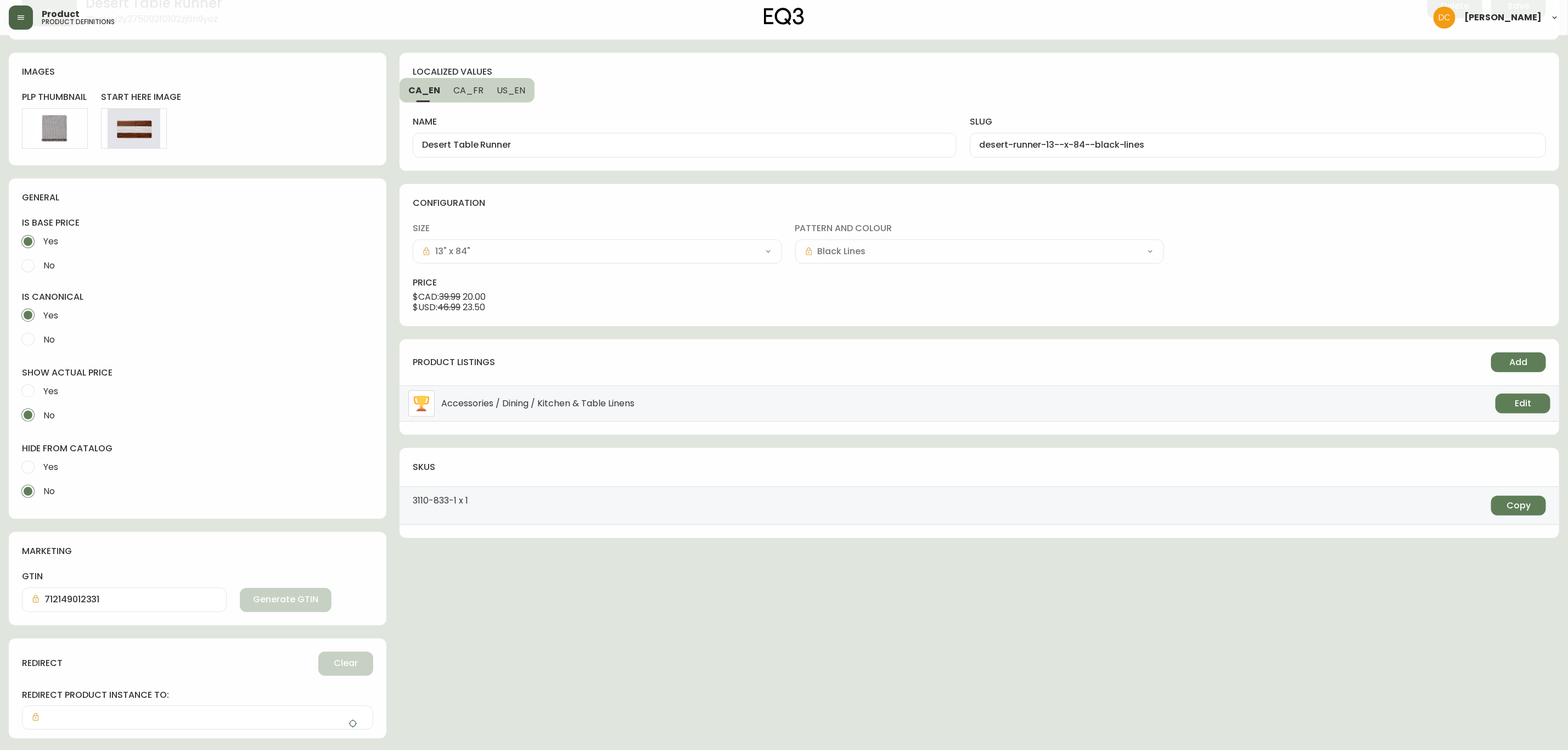
scroll to position [147, 0]
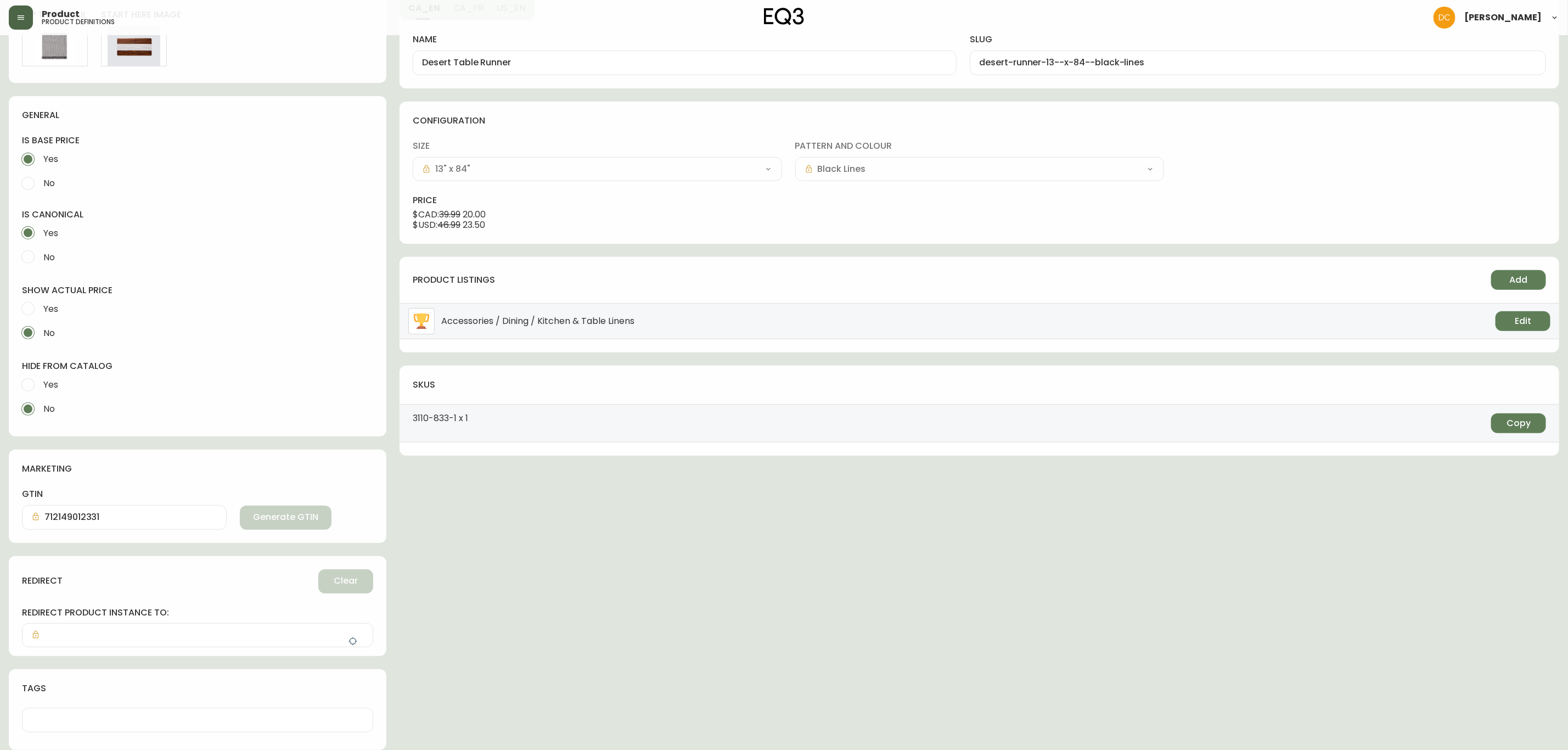
click at [56, 376] on span "Yes" at bounding box center [49, 384] width 18 height 24
click at [40, 376] on input "Yes" at bounding box center [28, 384] width 24 height 24
radio input "true"
radio input "false"
click at [354, 641] on icon "button" at bounding box center [353, 641] width 9 height 9
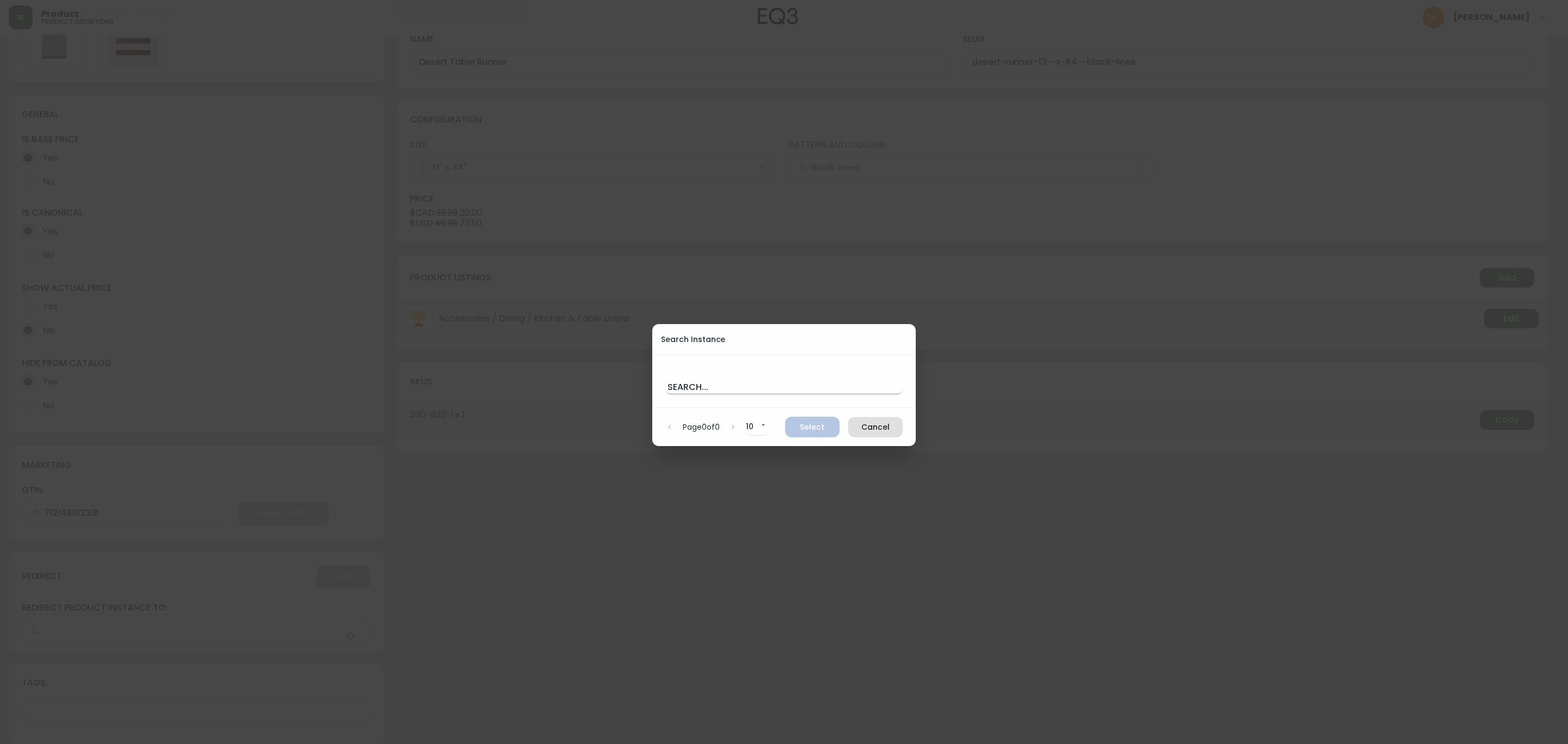
click at [704, 392] on input "text" at bounding box center [784, 385] width 237 height 18
click at [743, 386] on input "text" at bounding box center [784, 385] width 237 height 18
paste input "ck5iova4r5xp90106l4zah9yr"
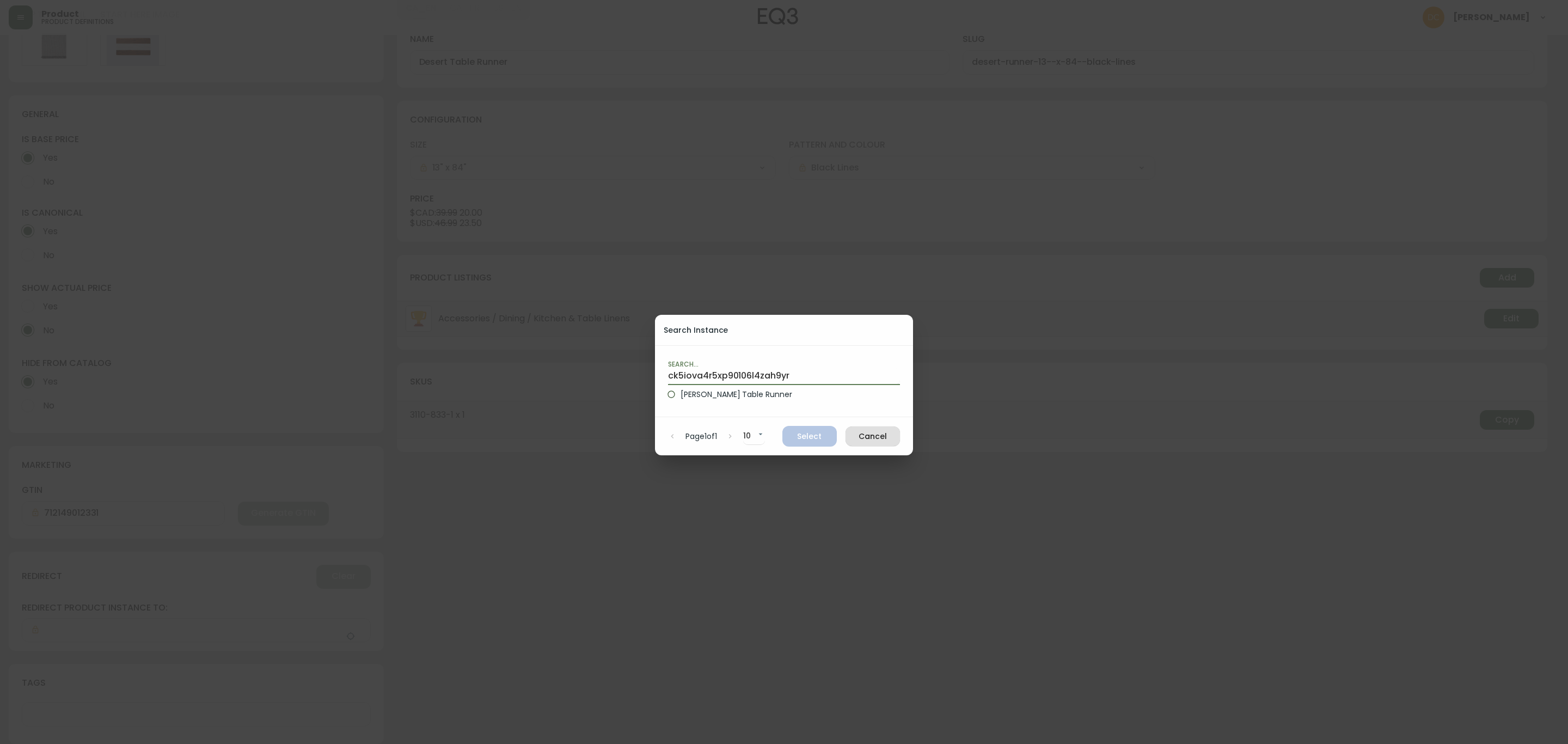
type input "ck5iova4r5xp90106l4zah9yr"
click at [776, 400] on label "Faye Table Runner" at bounding box center [777, 394] width 229 height 18
click at [681, 400] on input "Faye Table Runner" at bounding box center [671, 394] width 18 height 18
radio input "true"
click at [808, 443] on button "Select" at bounding box center [809, 436] width 54 height 21
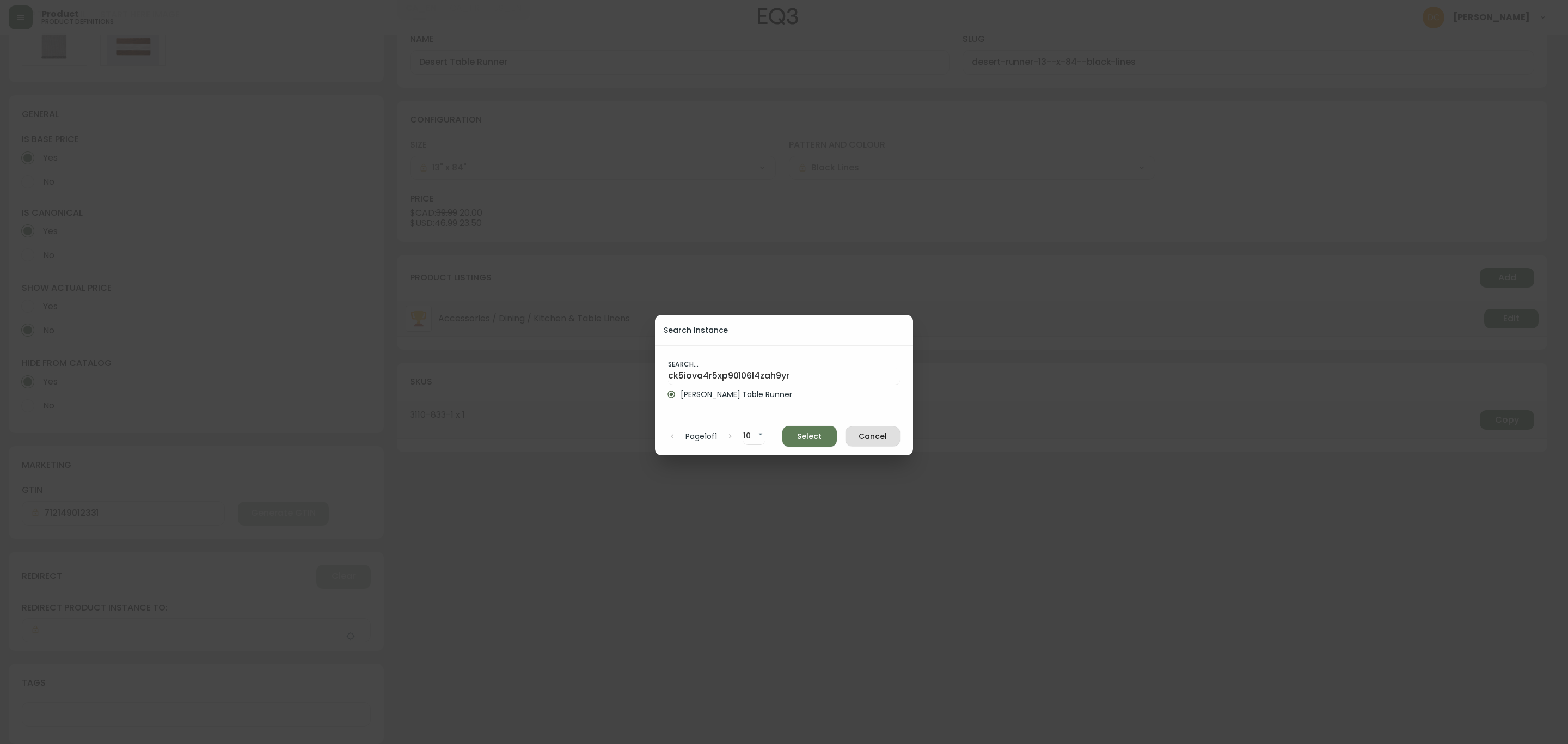
type input "Faye Table Runner"
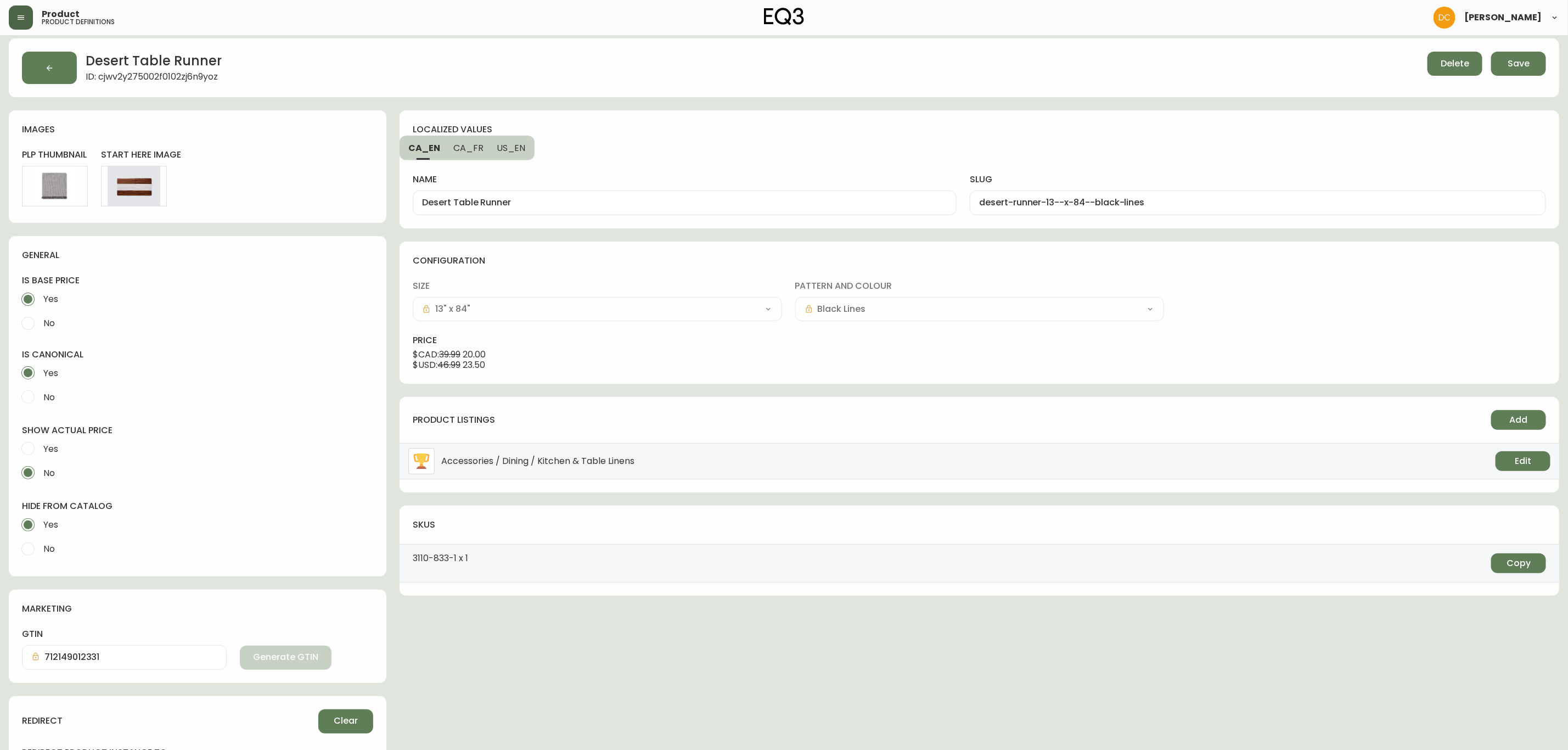
scroll to position [0, 0]
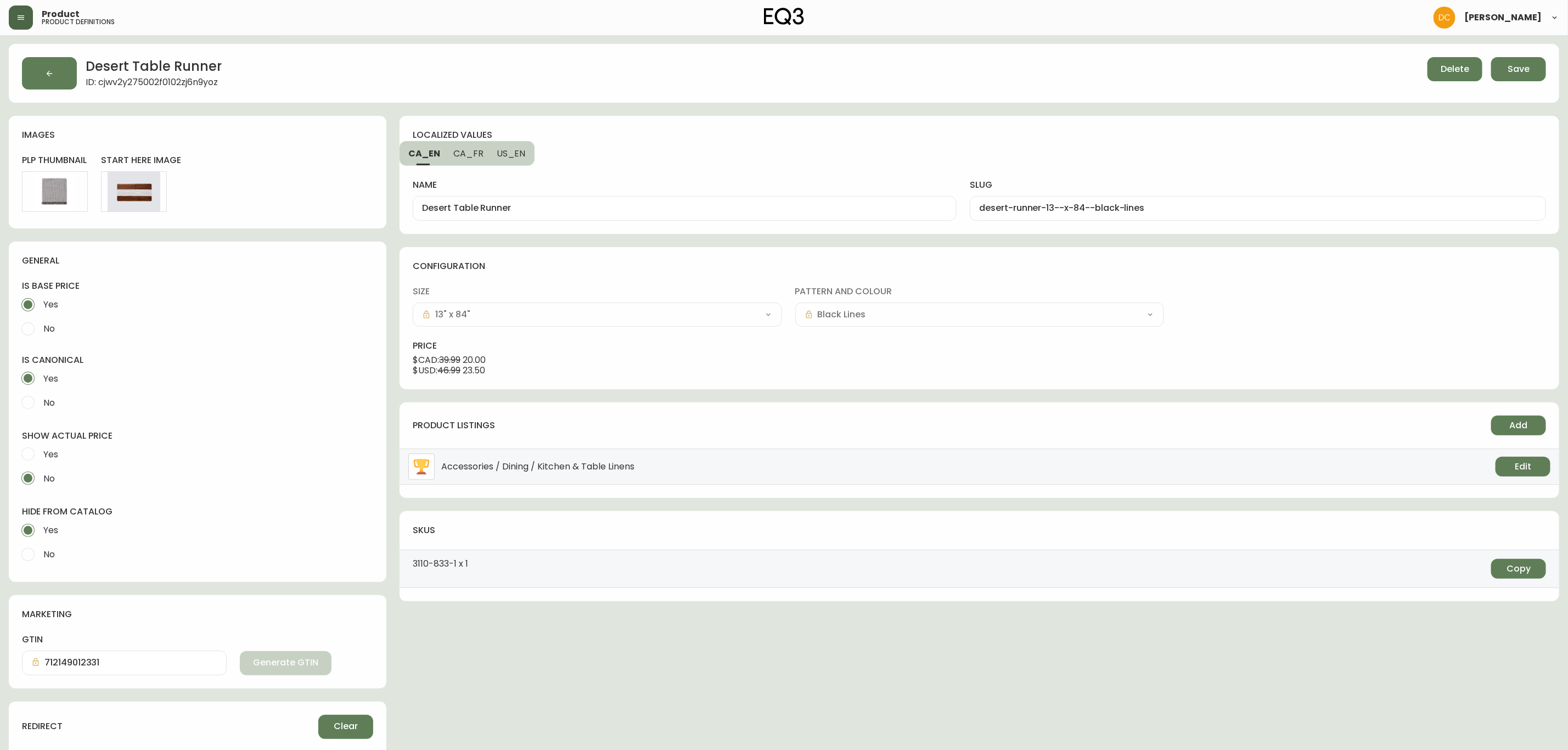
click at [1507, 85] on div "Delete Save" at bounding box center [1186, 73] width 722 height 33
click at [1516, 70] on span "Save" at bounding box center [1519, 69] width 22 height 12
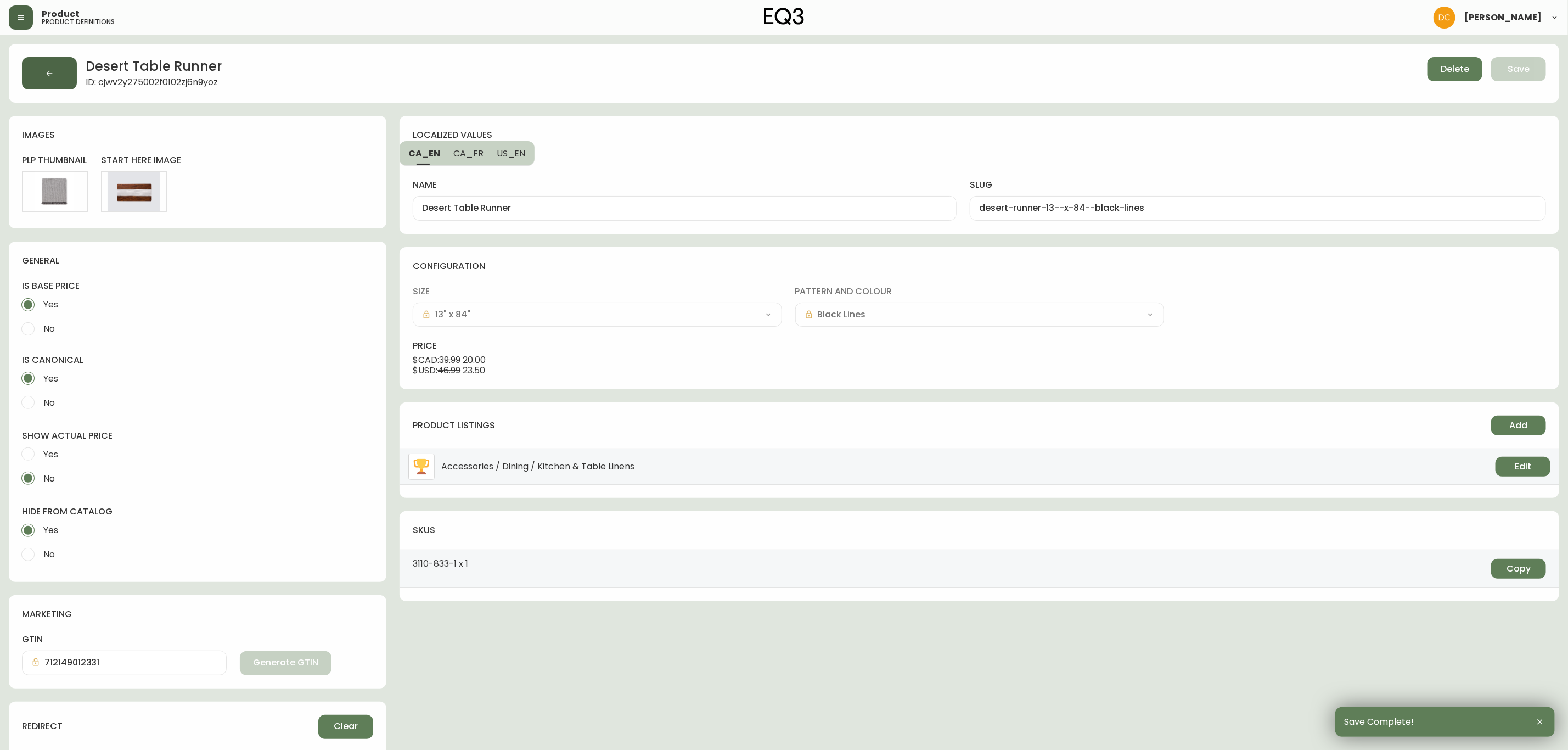
click at [45, 69] on icon "button" at bounding box center [49, 74] width 9 height 9
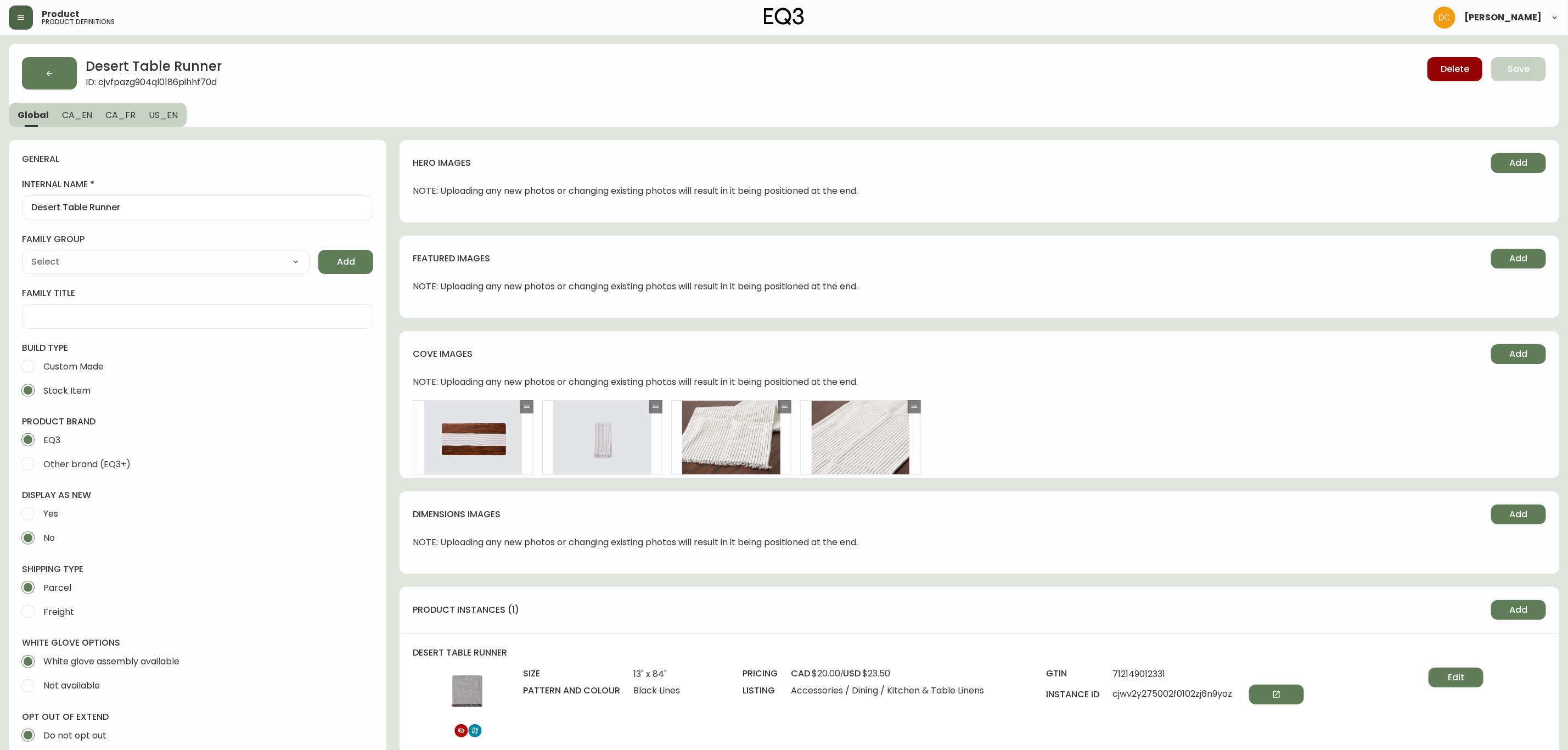
click at [84, 115] on span "CA_EN" at bounding box center [77, 115] width 31 height 12
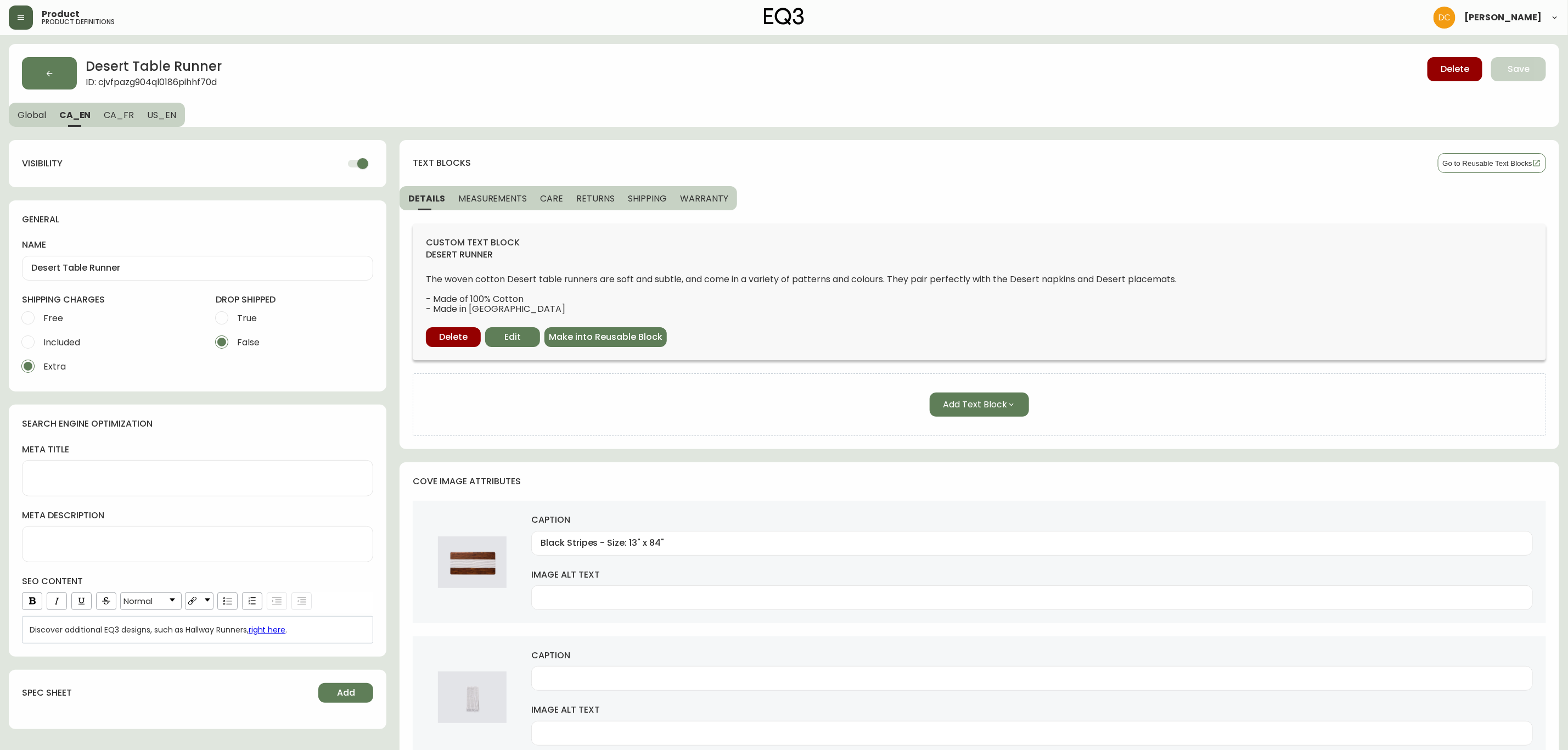
click at [353, 163] on input "checkbox" at bounding box center [363, 164] width 63 height 21
click at [128, 118] on span "CA_FR" at bounding box center [118, 115] width 30 height 12
checkbox input "true"
type input "Chemin de table Desert"
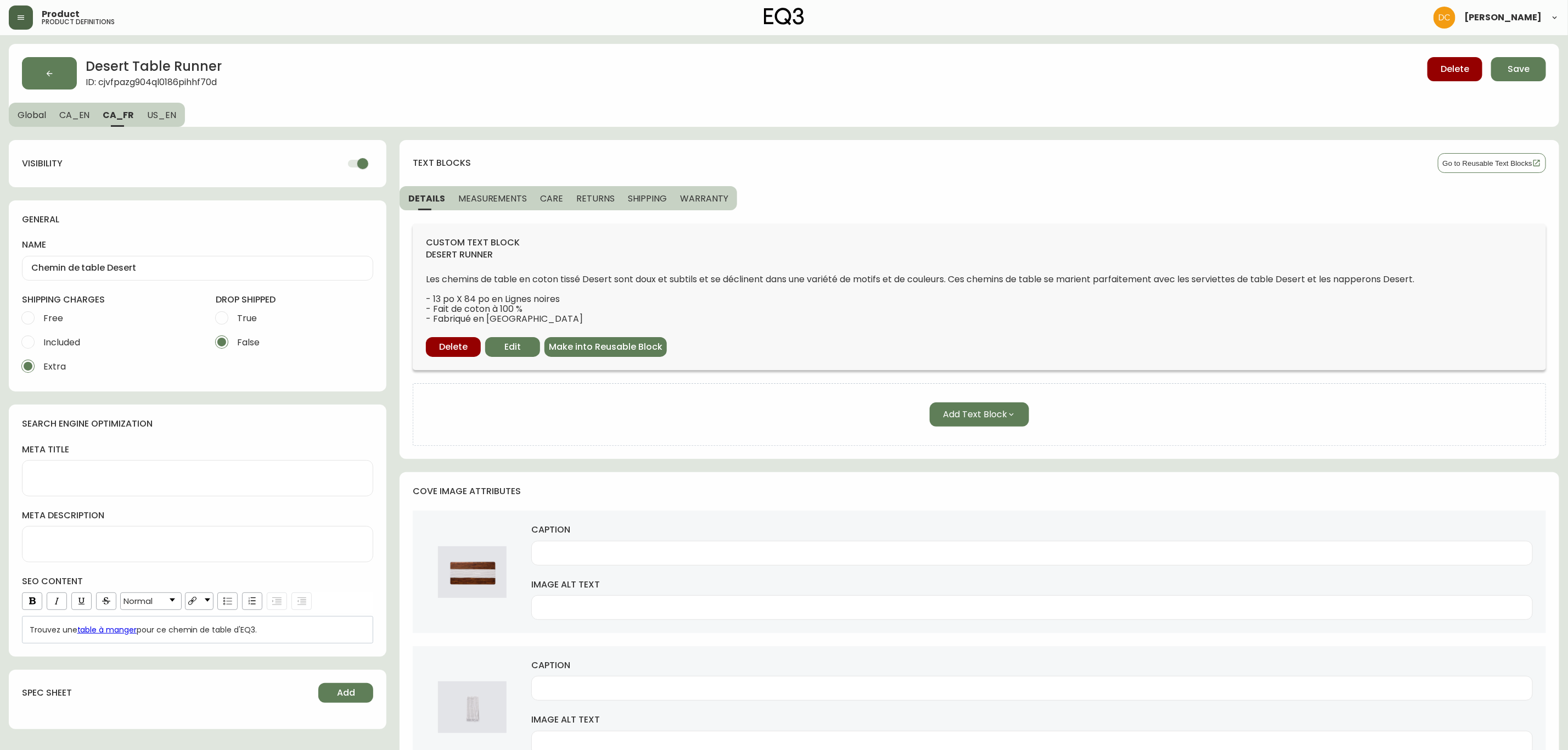
click at [356, 158] on input "checkbox" at bounding box center [363, 164] width 63 height 21
drag, startPoint x: 167, startPoint y: 114, endPoint x: 186, endPoint y: 117, distance: 19.2
click at [167, 114] on span "US_EN" at bounding box center [161, 115] width 29 height 12
checkbox input "true"
type input "Desert Table Runner"
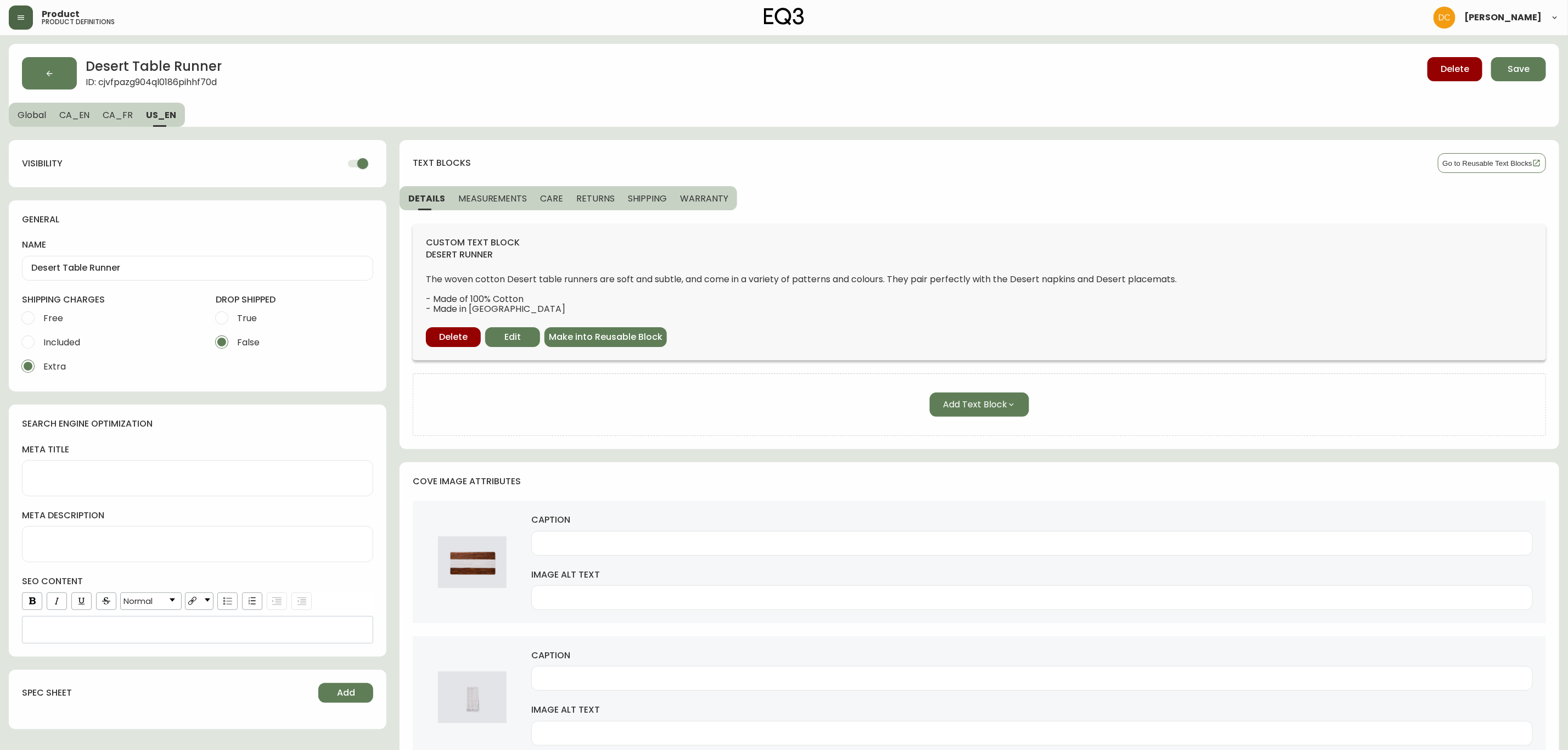
drag, startPoint x: 363, startPoint y: 167, endPoint x: 119, endPoint y: 135, distance: 246.1
click at [361, 167] on input "checkbox" at bounding box center [363, 164] width 63 height 21
checkbox input "false"
click at [120, 117] on span "CA_FR" at bounding box center [117, 115] width 30 height 12
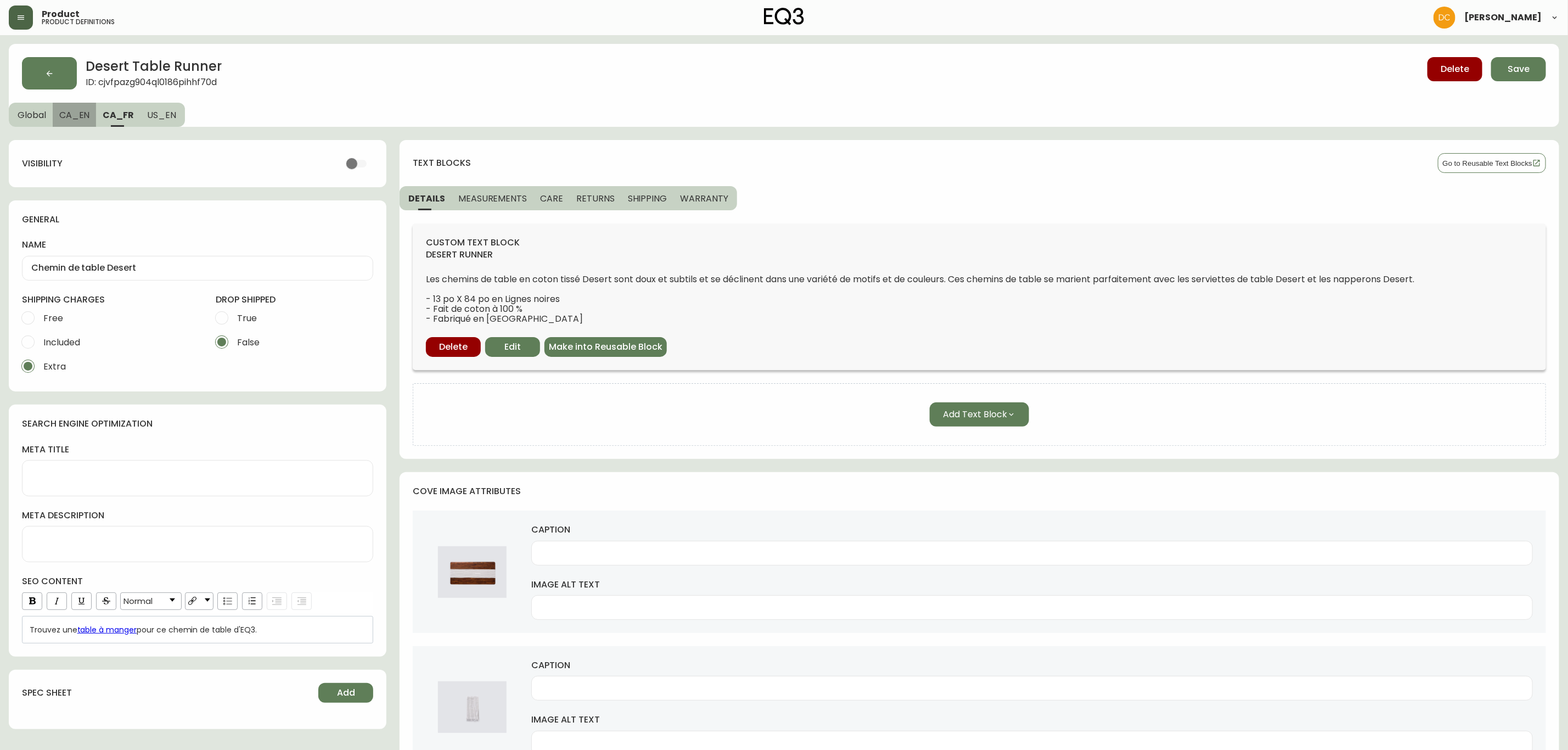
drag, startPoint x: 63, startPoint y: 115, endPoint x: 55, endPoint y: 114, distance: 8.1
click at [63, 114] on span "CA_EN" at bounding box center [75, 115] width 31 height 12
type input "Desert Table Runner"
type input "Black Stripes - Size: 13" x 84""
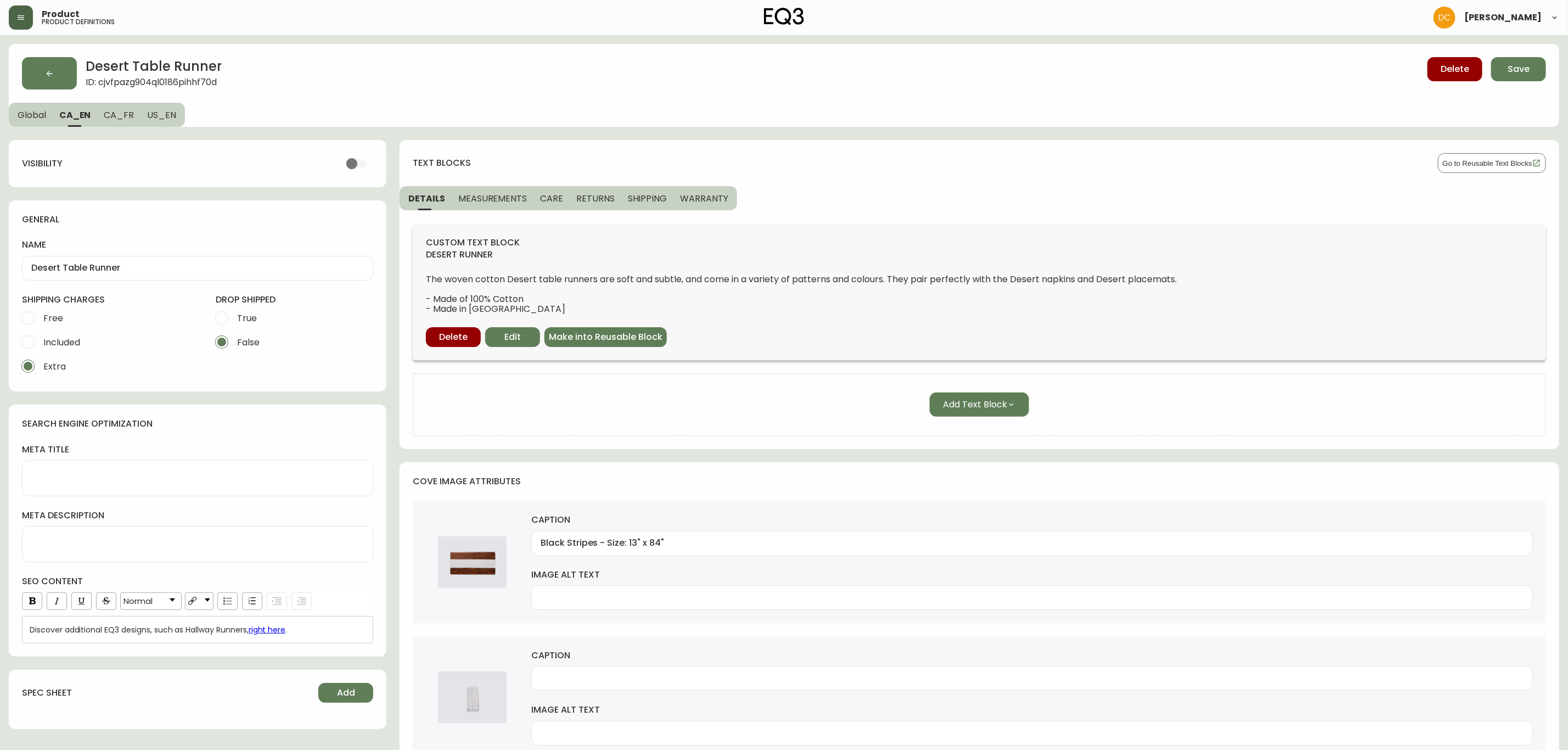
click at [22, 116] on span "Global" at bounding box center [32, 115] width 29 height 12
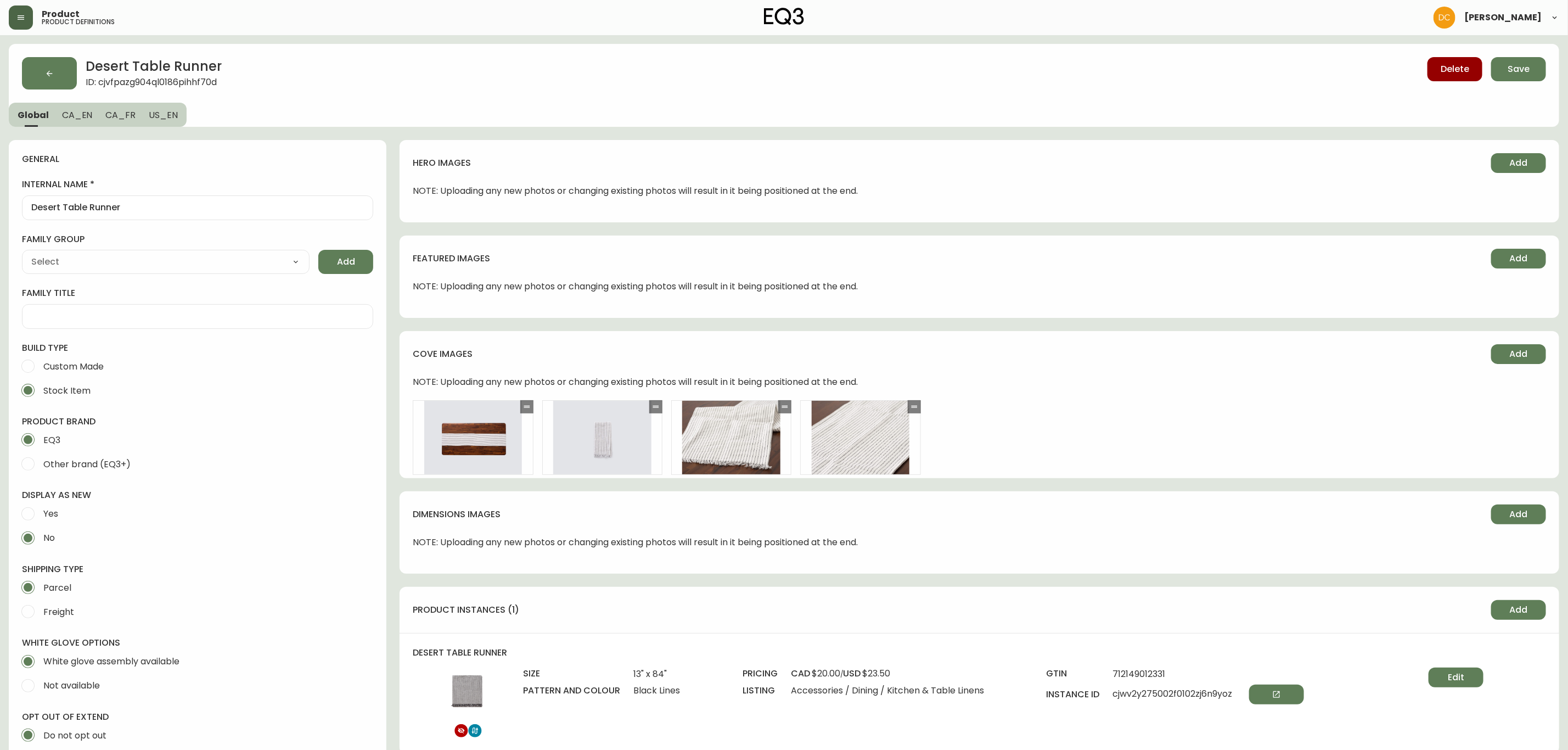
type input "EQ3"
type input "Home & Garden > Linens & Bedding > Table Linens > Table Runners"
type input "Default"
select select "cjyt4m5lw0000pt749bx6gh7n"
select select "cjpjx7rji00004c744bbp6zrf"
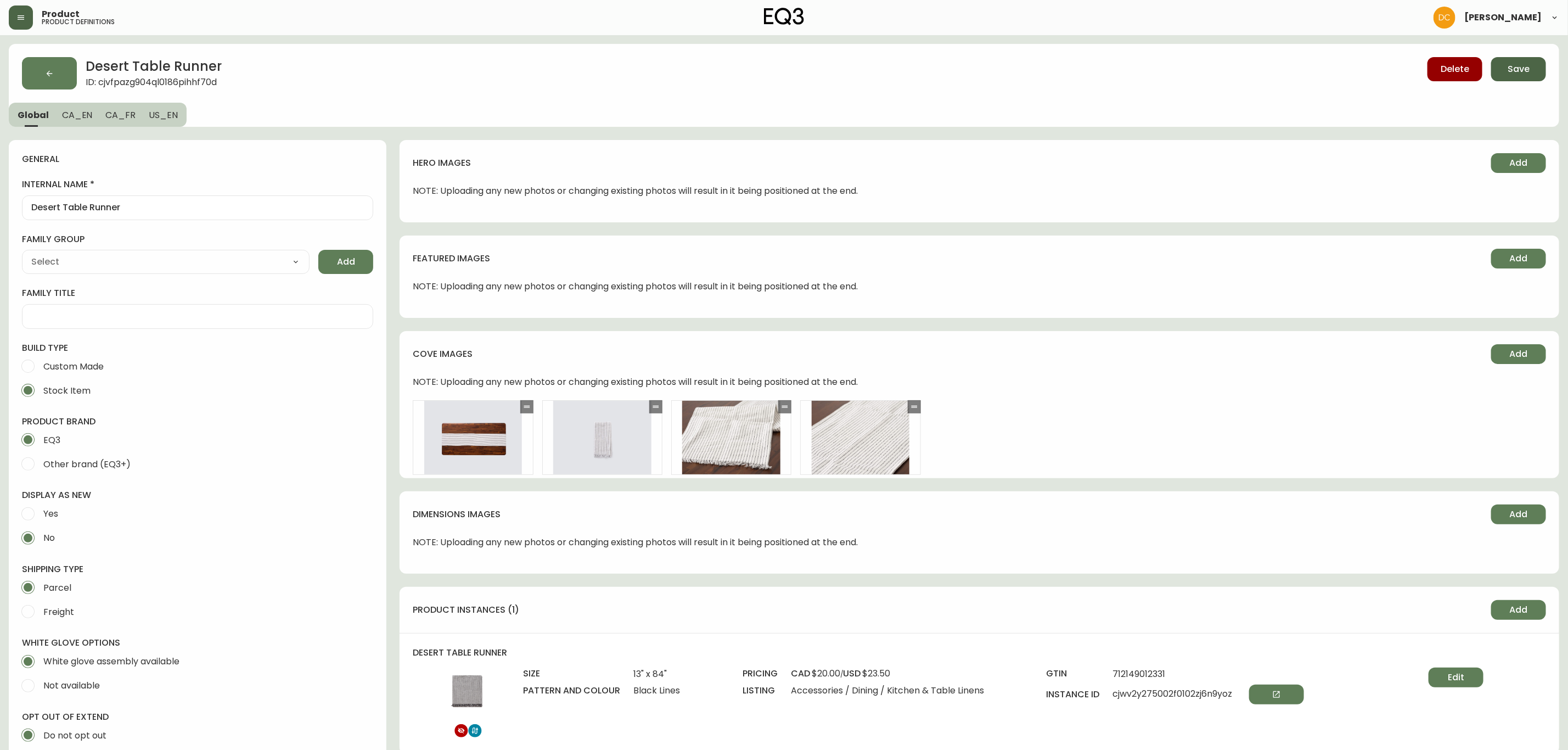
click at [1513, 61] on button "Save" at bounding box center [1518, 69] width 55 height 24
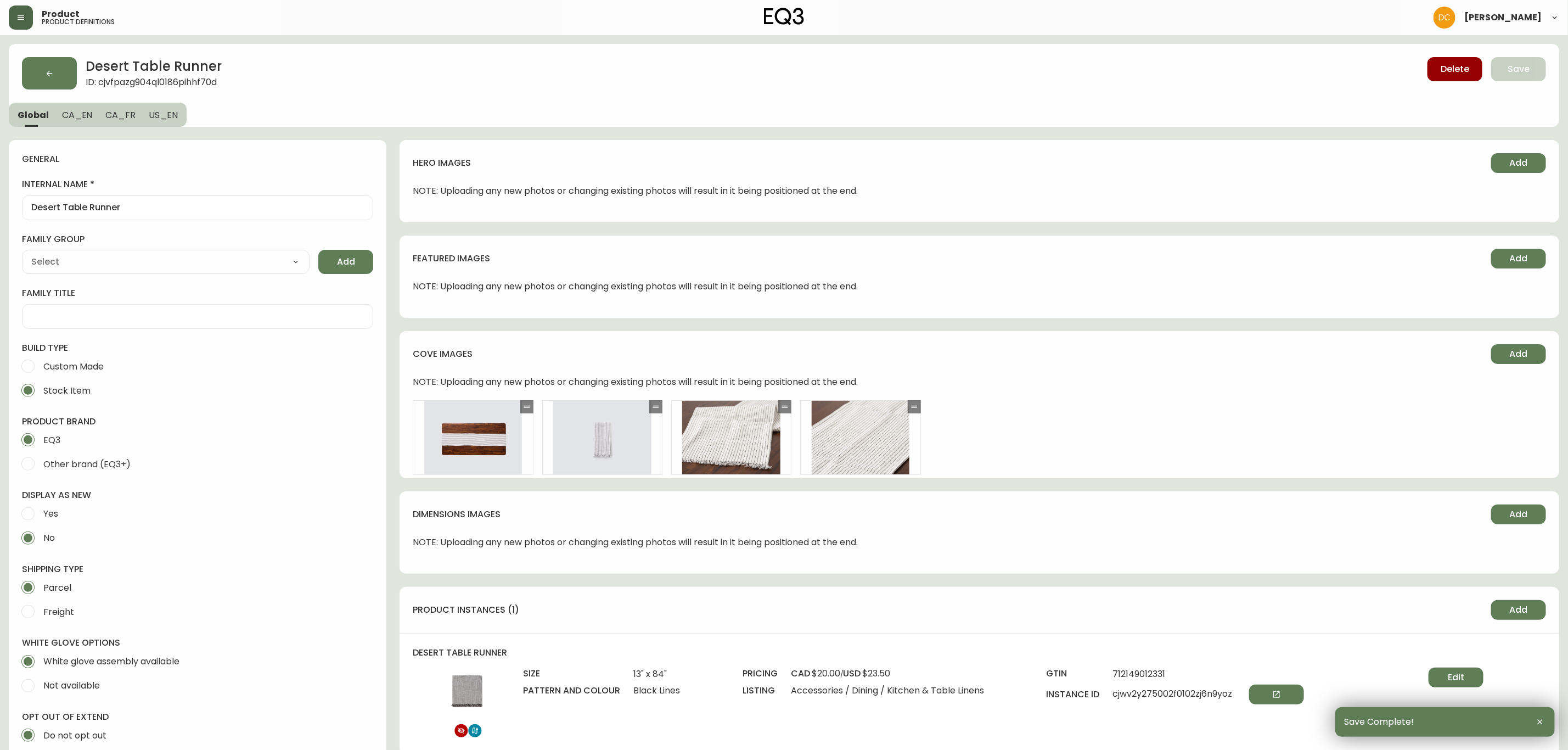
click at [20, 17] on icon "button" at bounding box center [21, 17] width 7 height 4
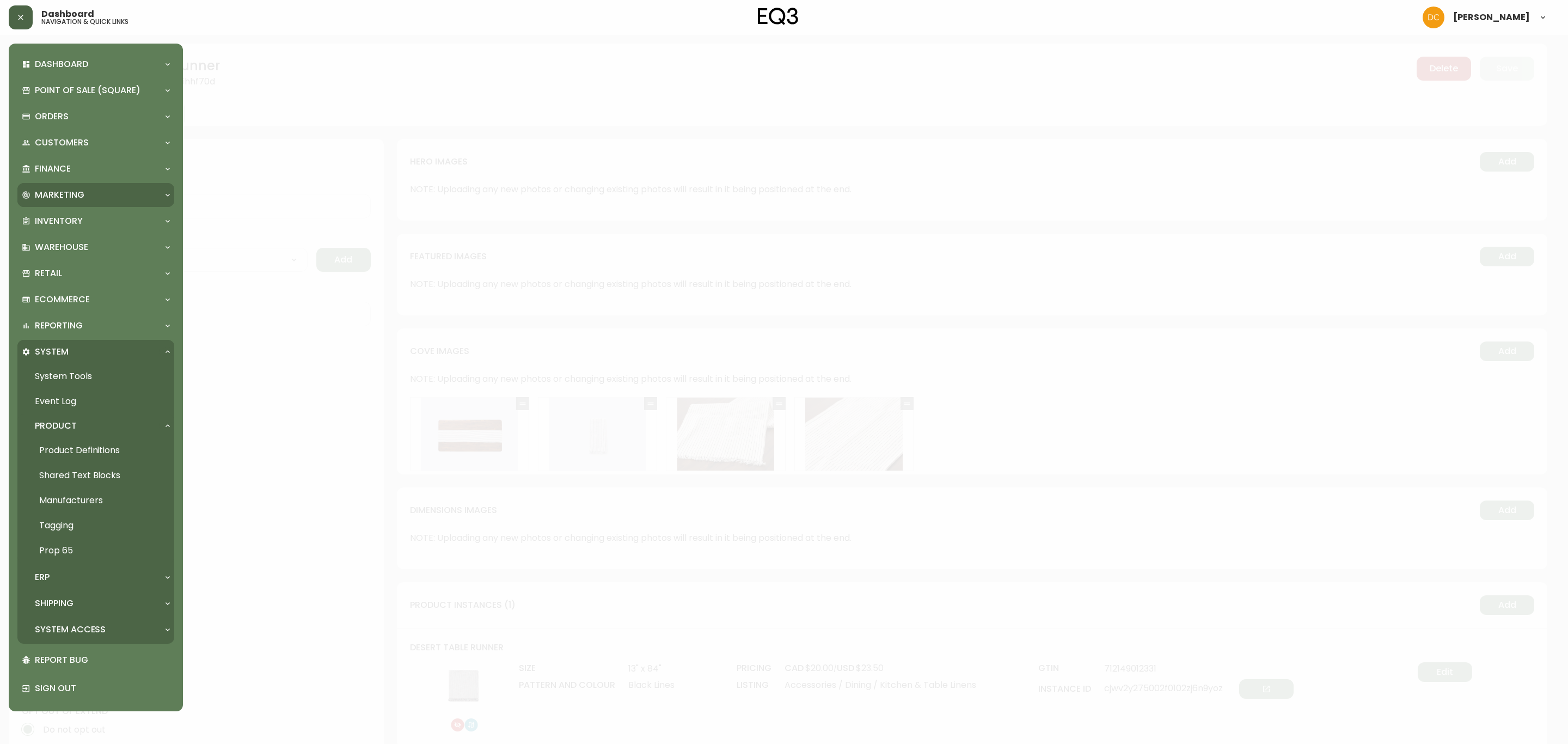
click at [84, 203] on div "Marketing" at bounding box center [96, 195] width 157 height 24
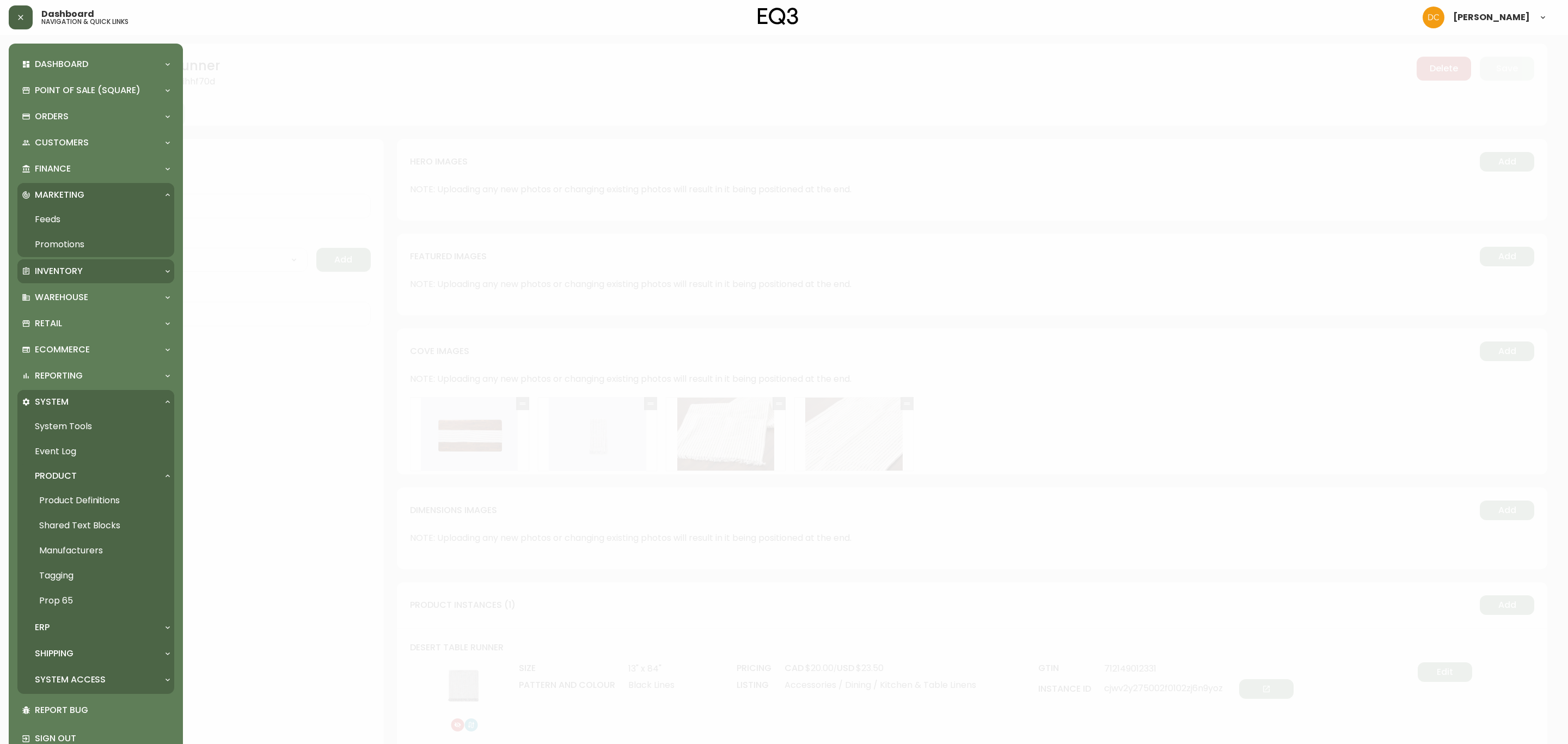
click at [103, 273] on div "Inventory" at bounding box center [90, 272] width 137 height 12
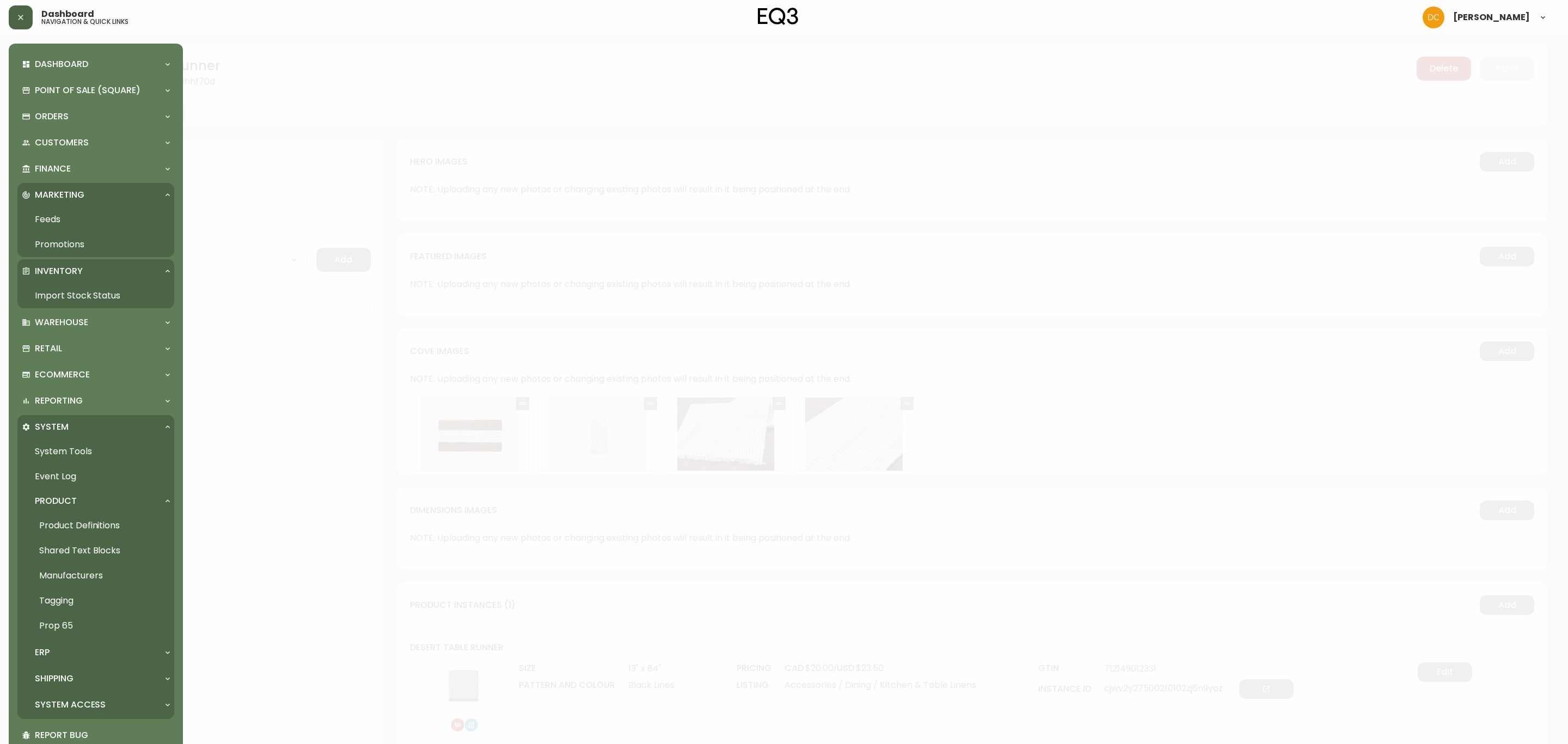
click at [103, 291] on link "Import Stock Status" at bounding box center [96, 295] width 157 height 25
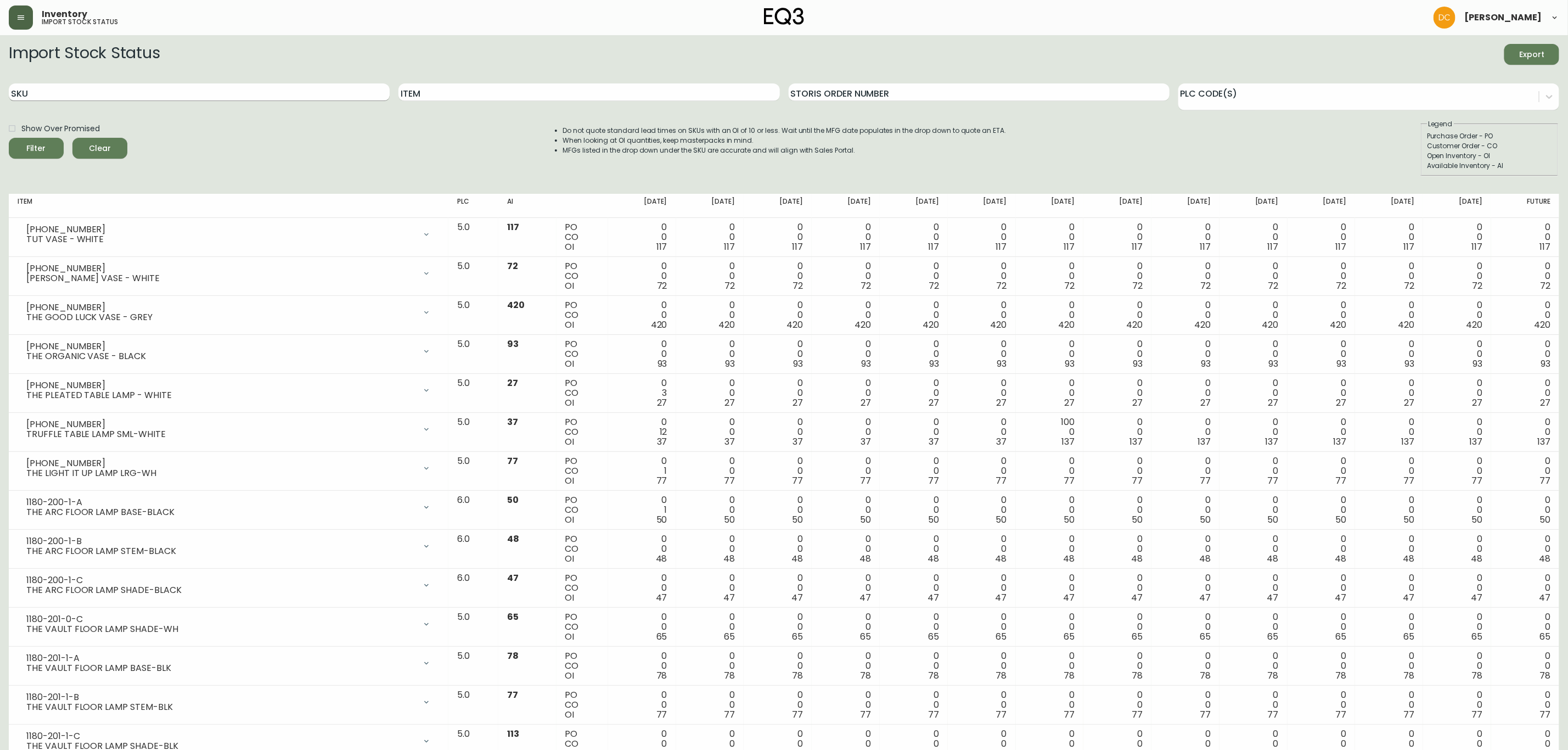
click at [272, 91] on input "SKU" at bounding box center [199, 92] width 381 height 18
paste input "3110-833-1"
type input "3110-833-1"
click at [23, 145] on span "Filter" at bounding box center [36, 149] width 37 height 14
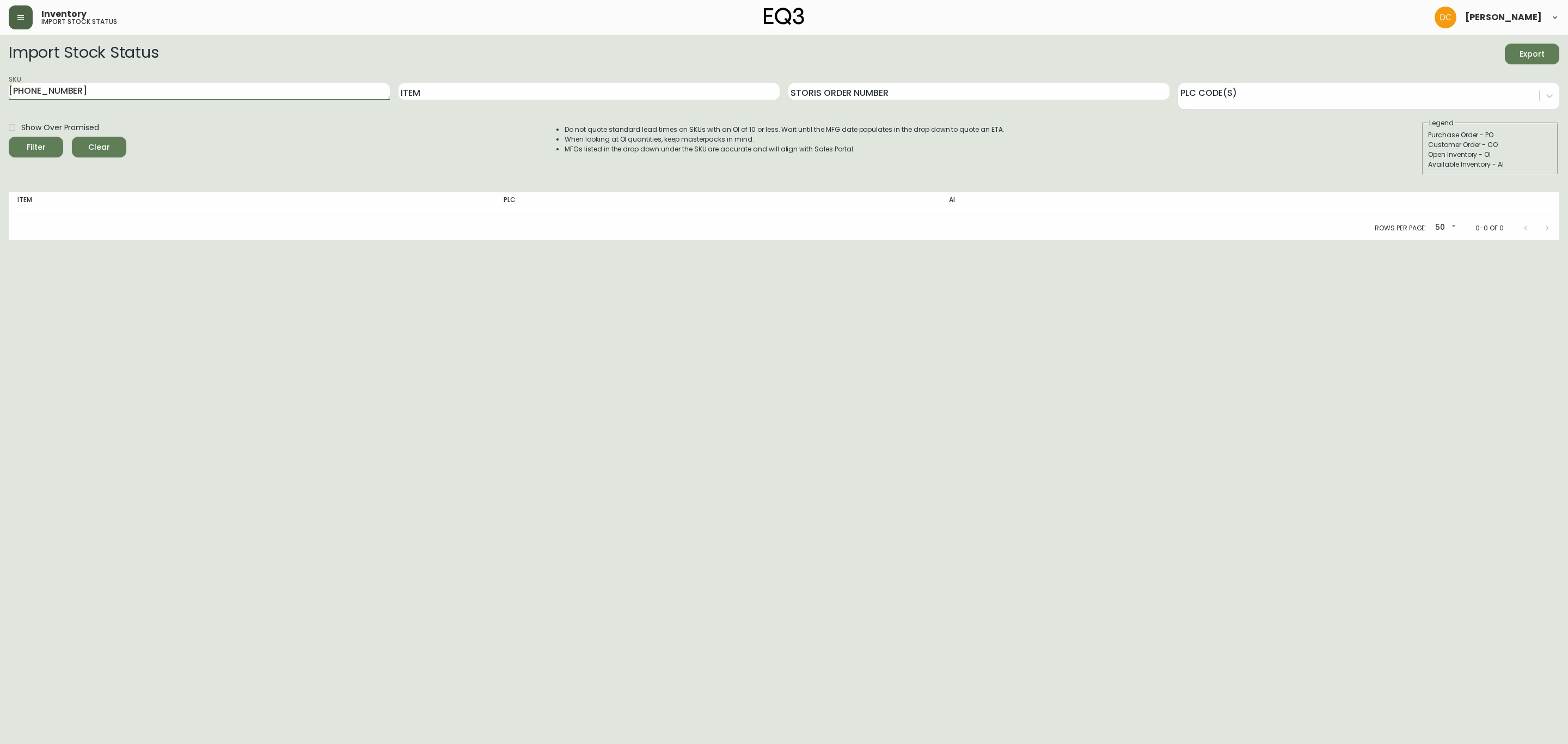
click at [261, 89] on input "3110-833-1" at bounding box center [199, 91] width 381 height 18
click at [111, 146] on span "Clear" at bounding box center [99, 147] width 37 height 13
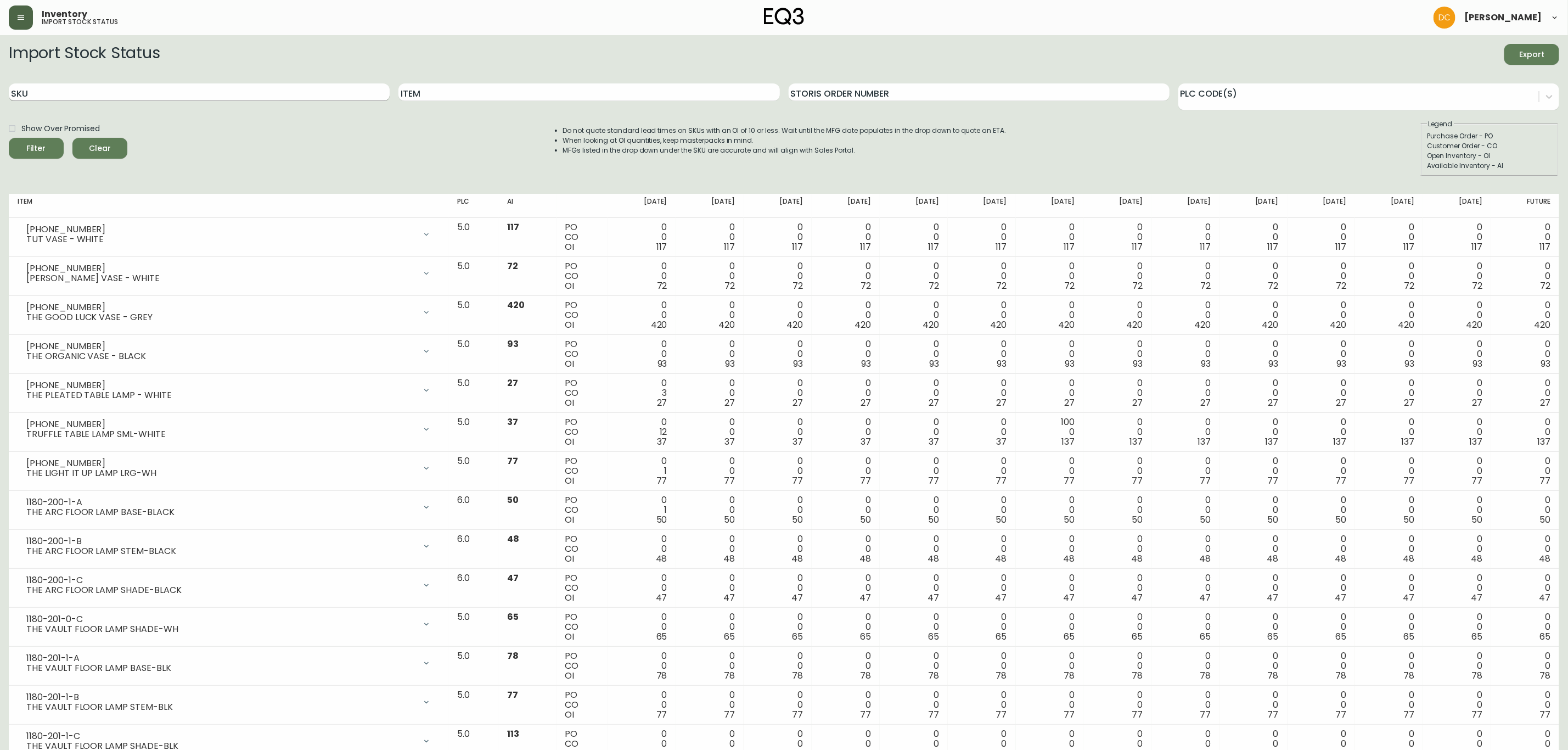
drag, startPoint x: 214, startPoint y: 91, endPoint x: 206, endPoint y: 95, distance: 8.9
click at [214, 91] on input "SKU" at bounding box center [199, 92] width 381 height 18
paste input "6020-430-13"
type input "6020-430-13"
click at [33, 149] on icon "submit" at bounding box center [32, 147] width 12 height 12
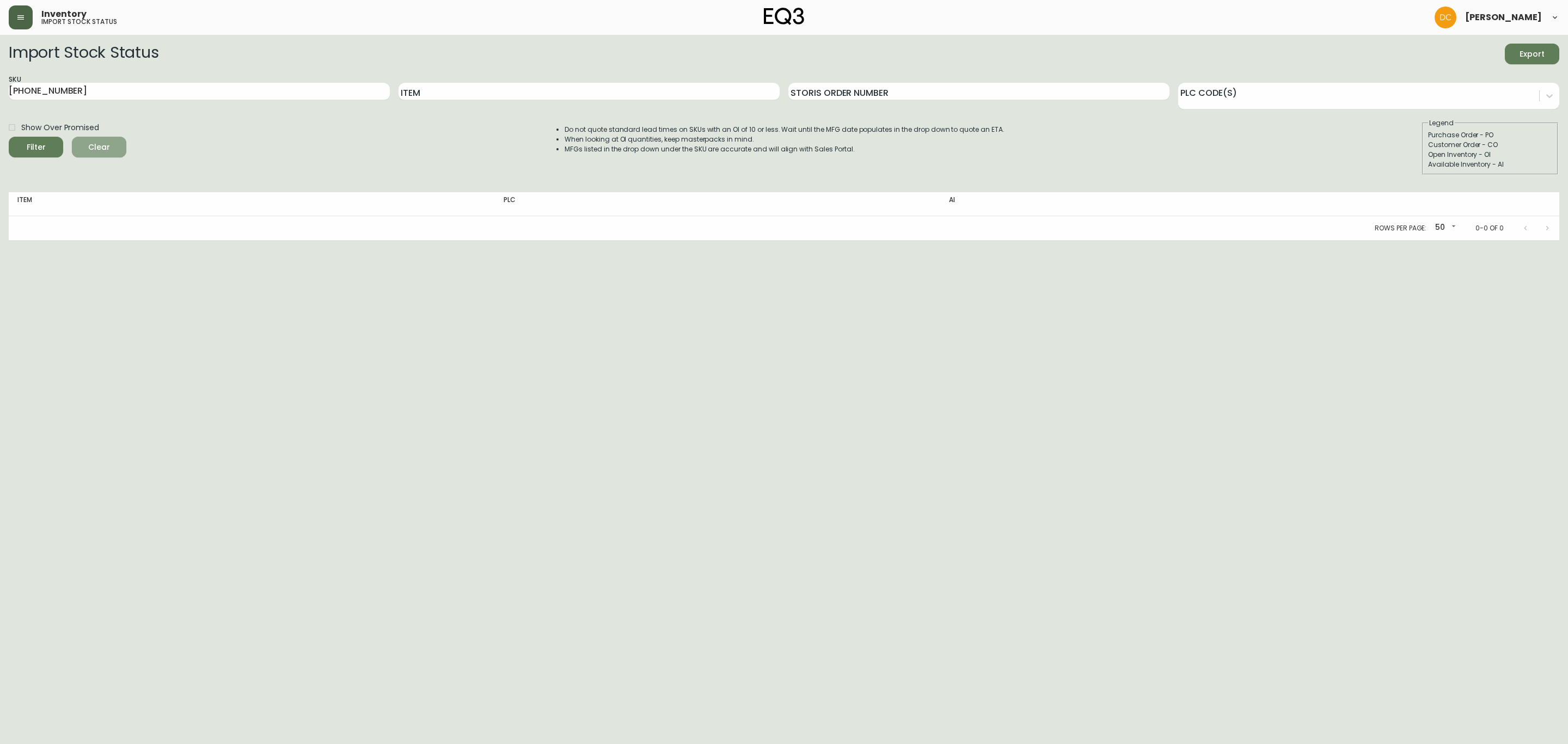
click at [97, 149] on span "Clear" at bounding box center [99, 147] width 37 height 13
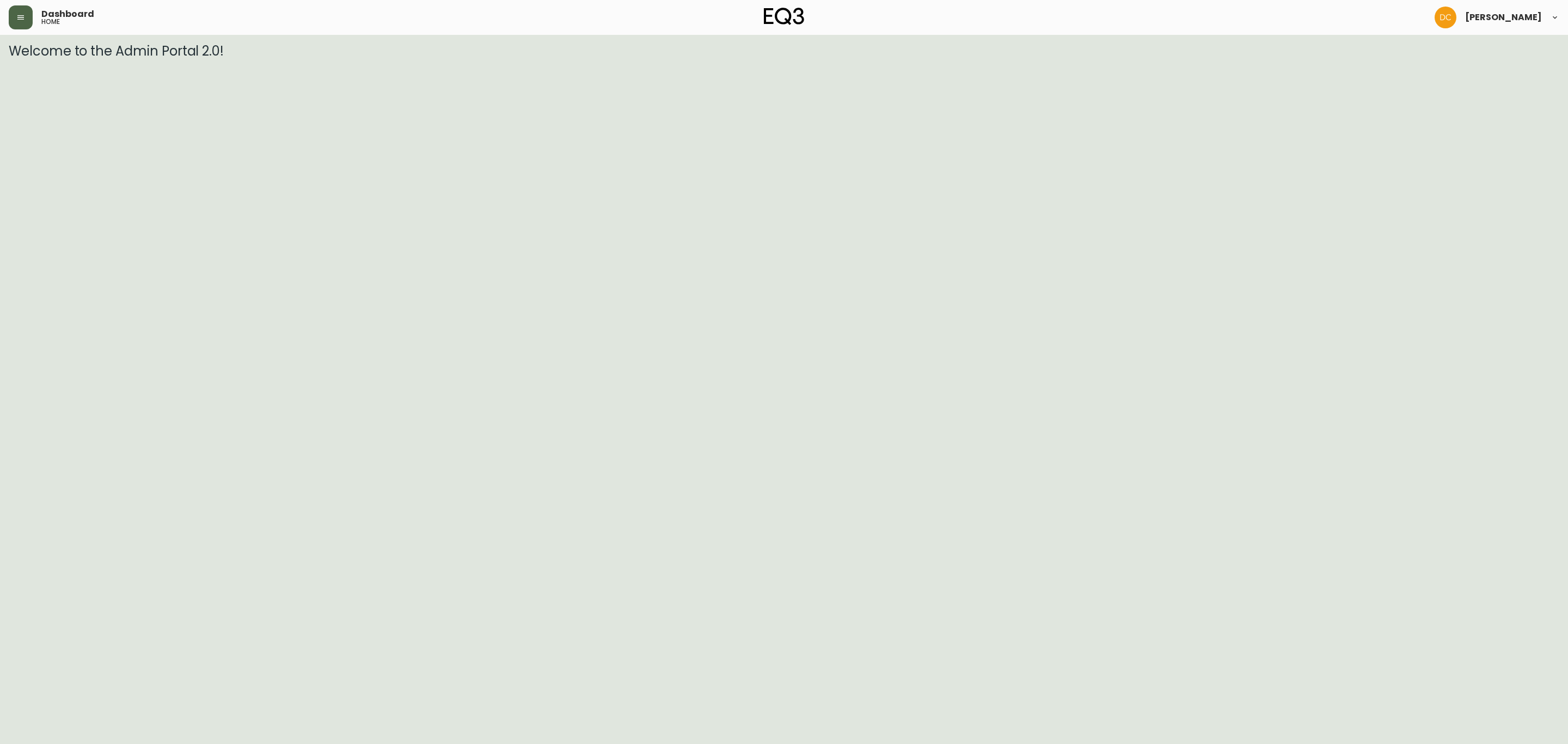
click at [24, 21] on icon "button" at bounding box center [21, 17] width 9 height 9
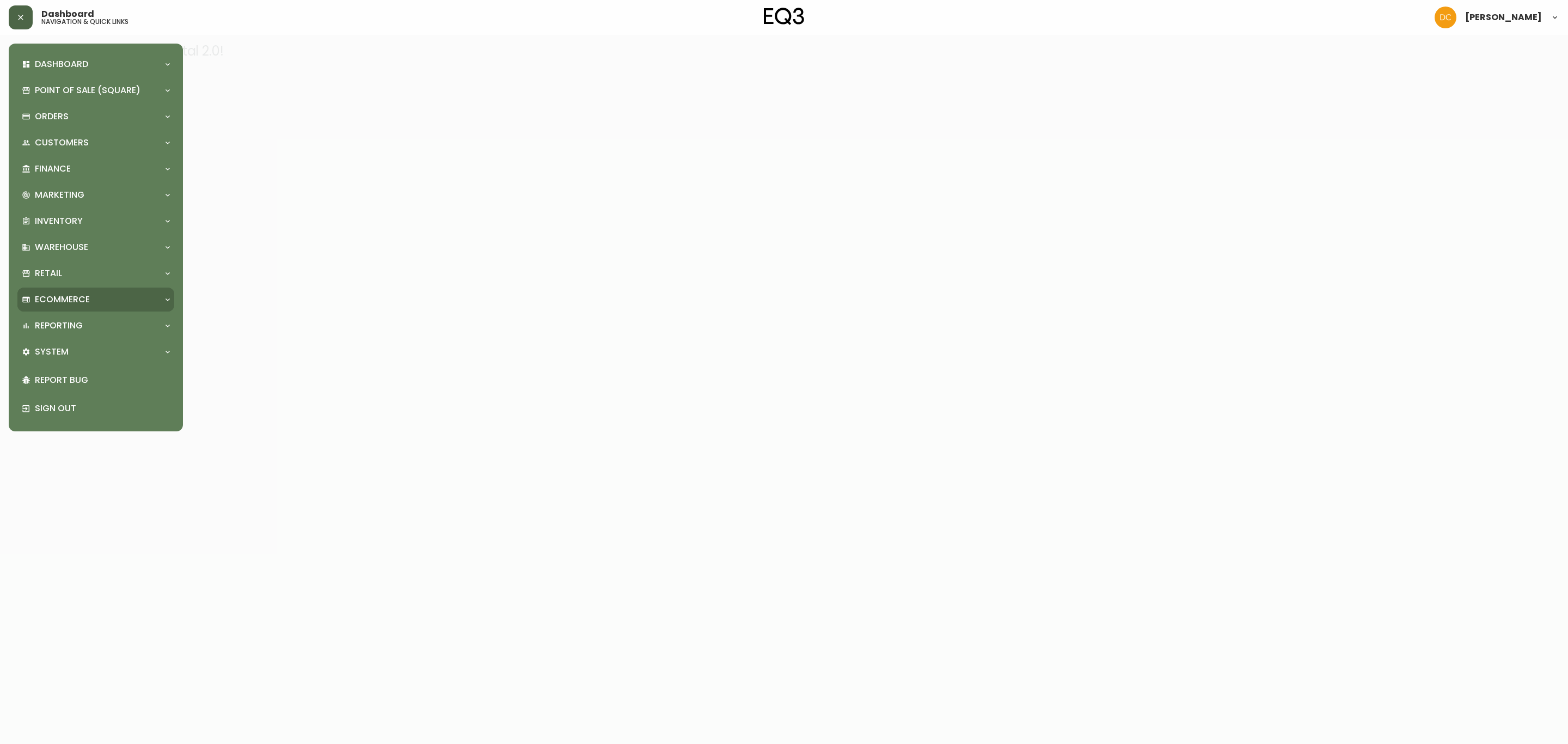
click at [99, 292] on div "Ecommerce" at bounding box center [96, 299] width 157 height 24
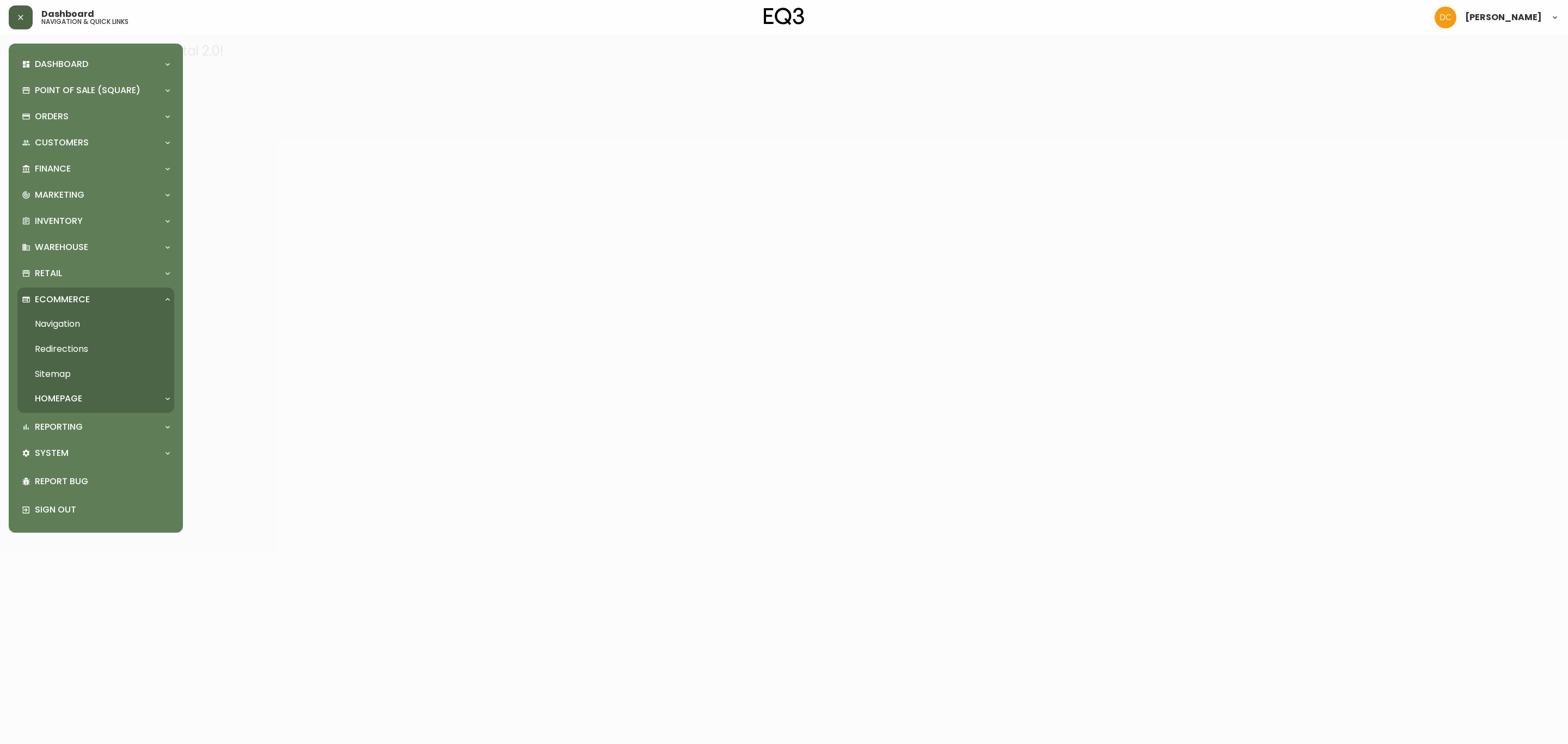
click at [92, 327] on link "Navigation" at bounding box center [96, 324] width 157 height 25
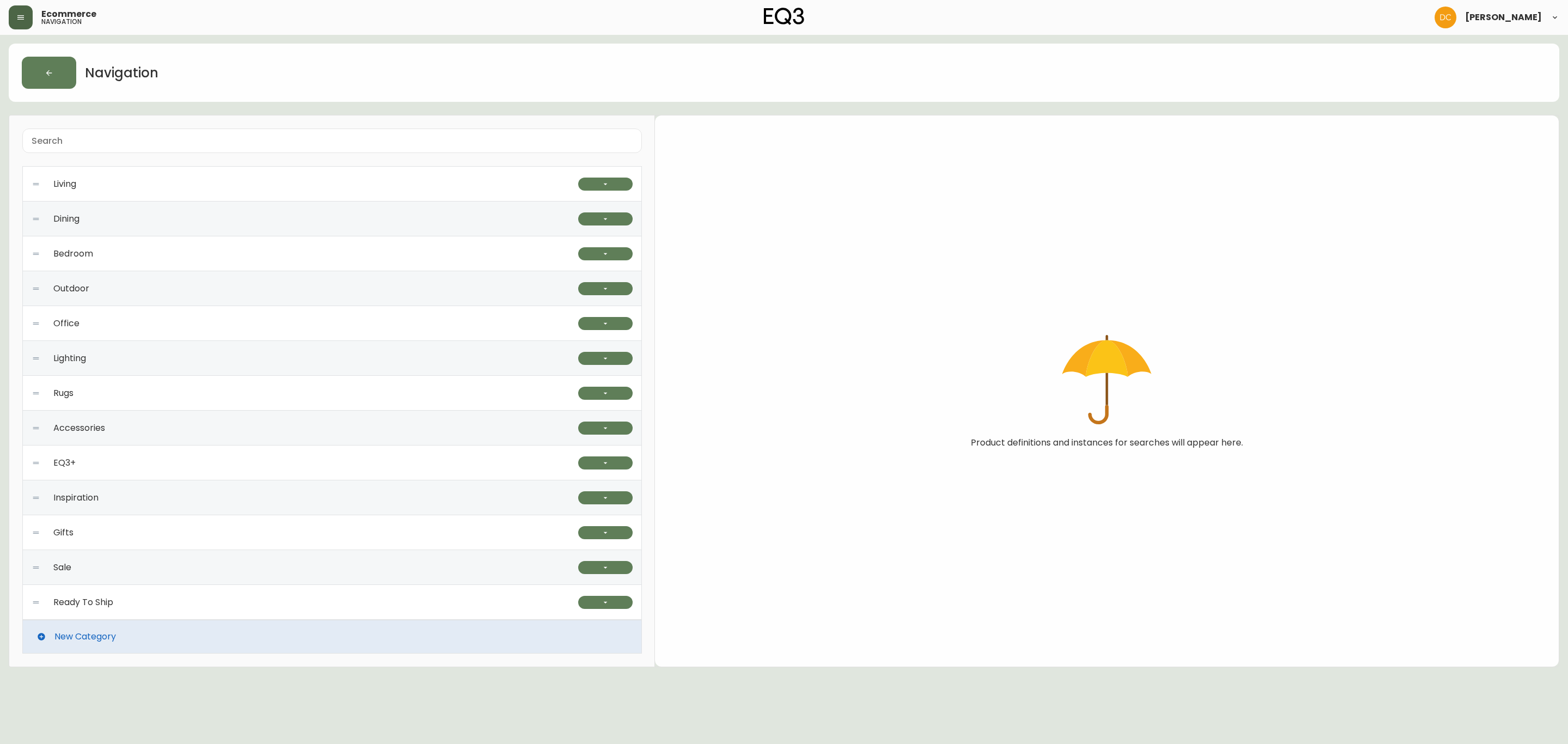
click at [196, 466] on div "EQ3+" at bounding box center [305, 463] width 547 height 35
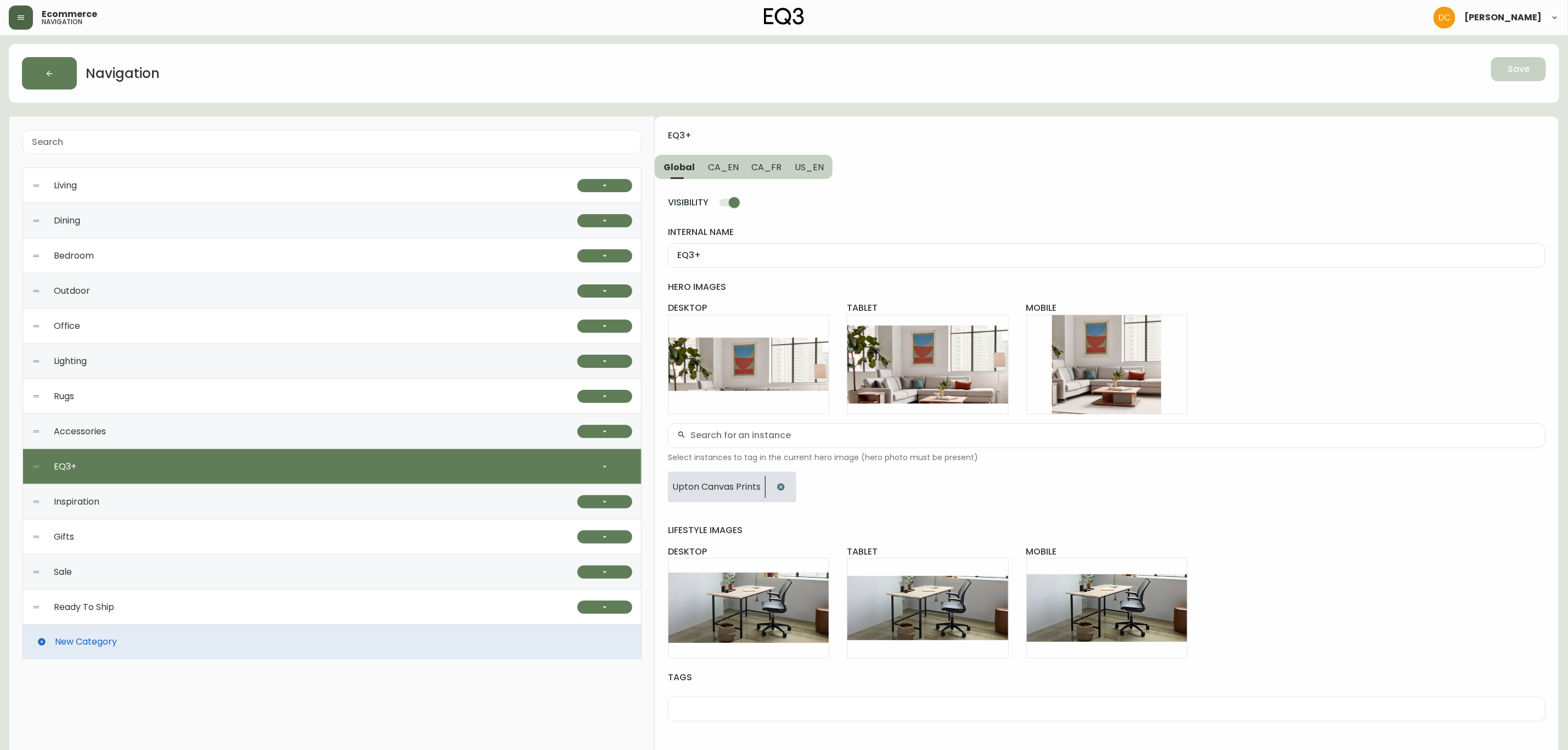
click at [523, 430] on div "Accessories" at bounding box center [304, 431] width 546 height 35
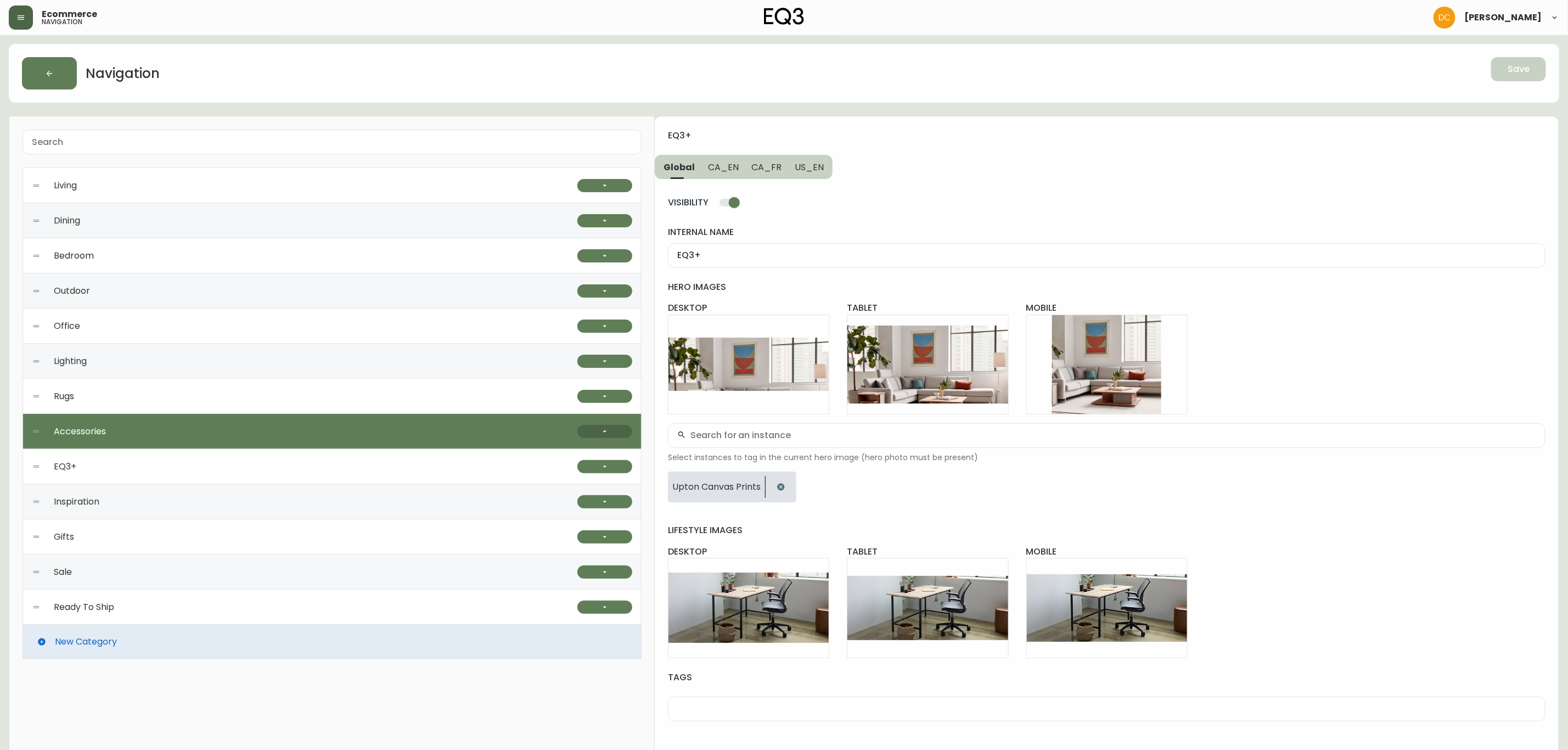
type input "Accessories"
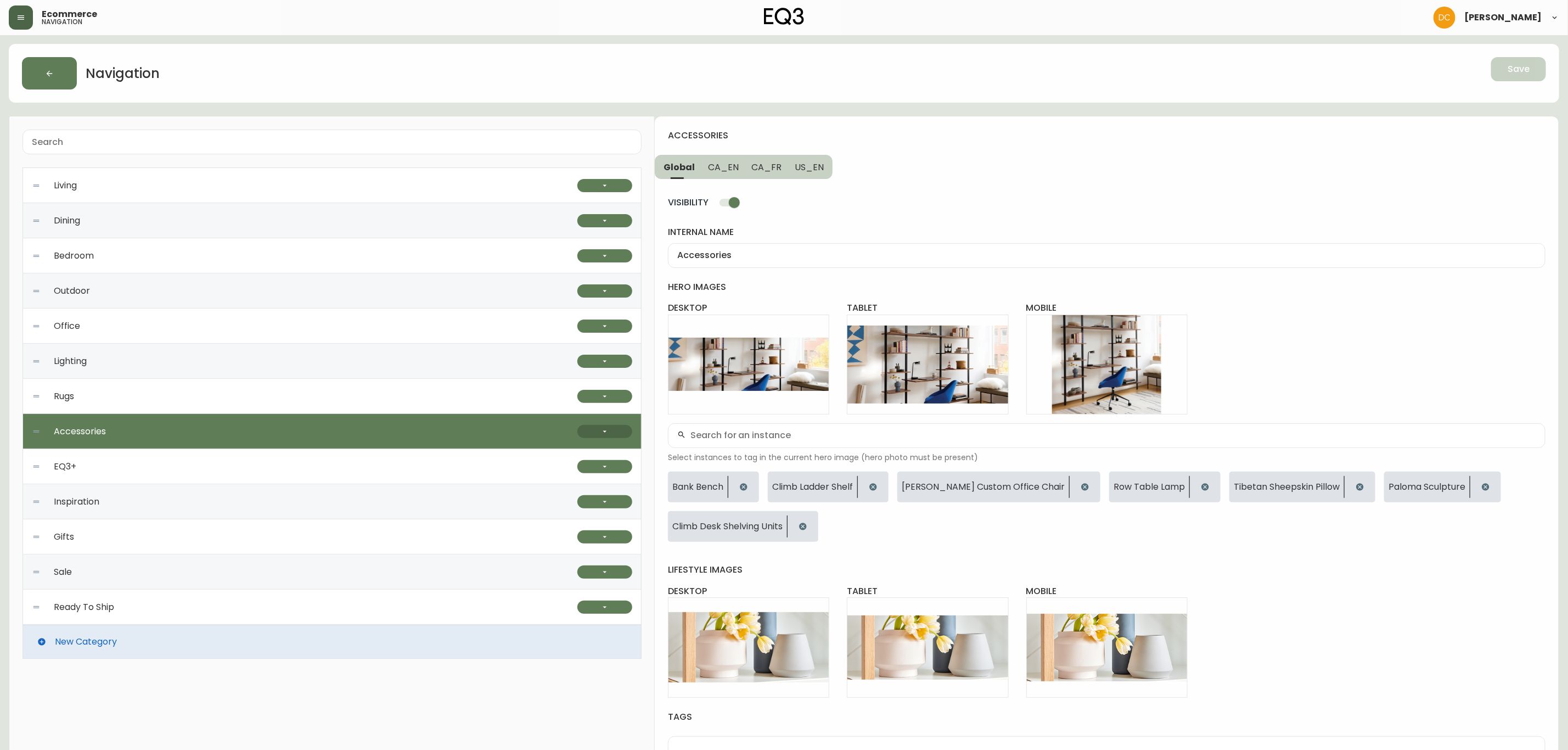
click at [590, 430] on button "button" at bounding box center [604, 431] width 55 height 13
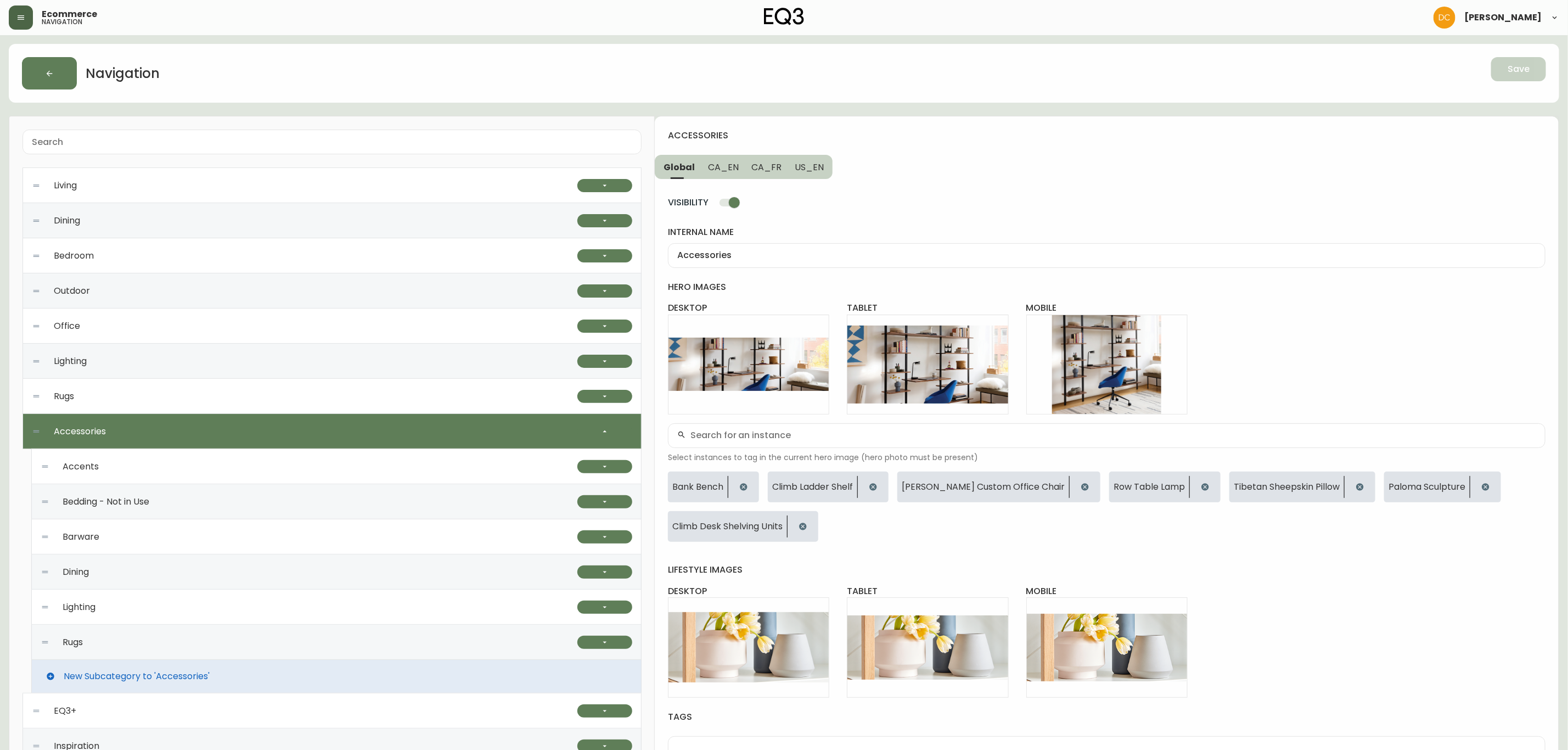
click at [257, 618] on div "Lighting" at bounding box center [309, 607] width 537 height 35
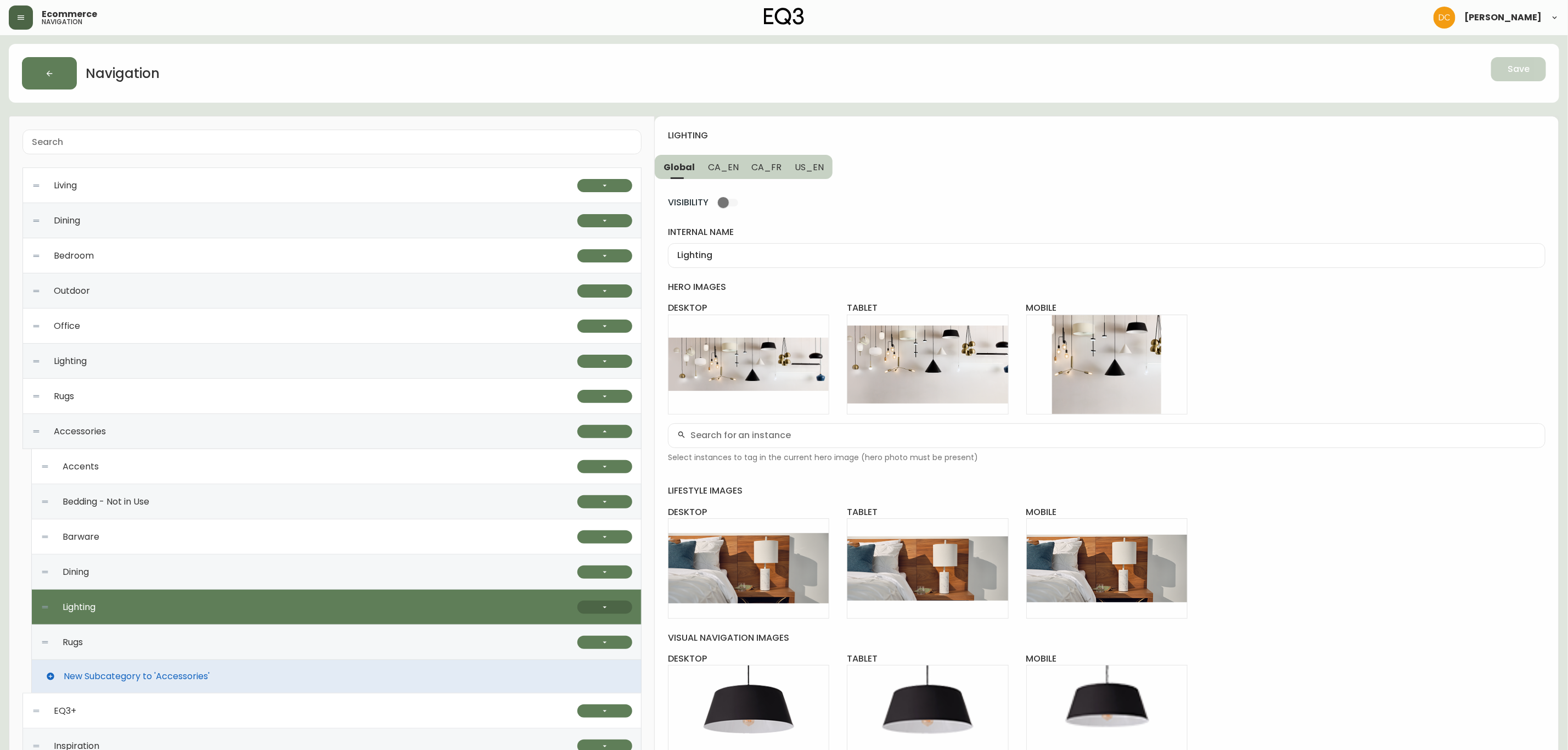
click at [577, 608] on div "Lighting" at bounding box center [336, 607] width 611 height 35
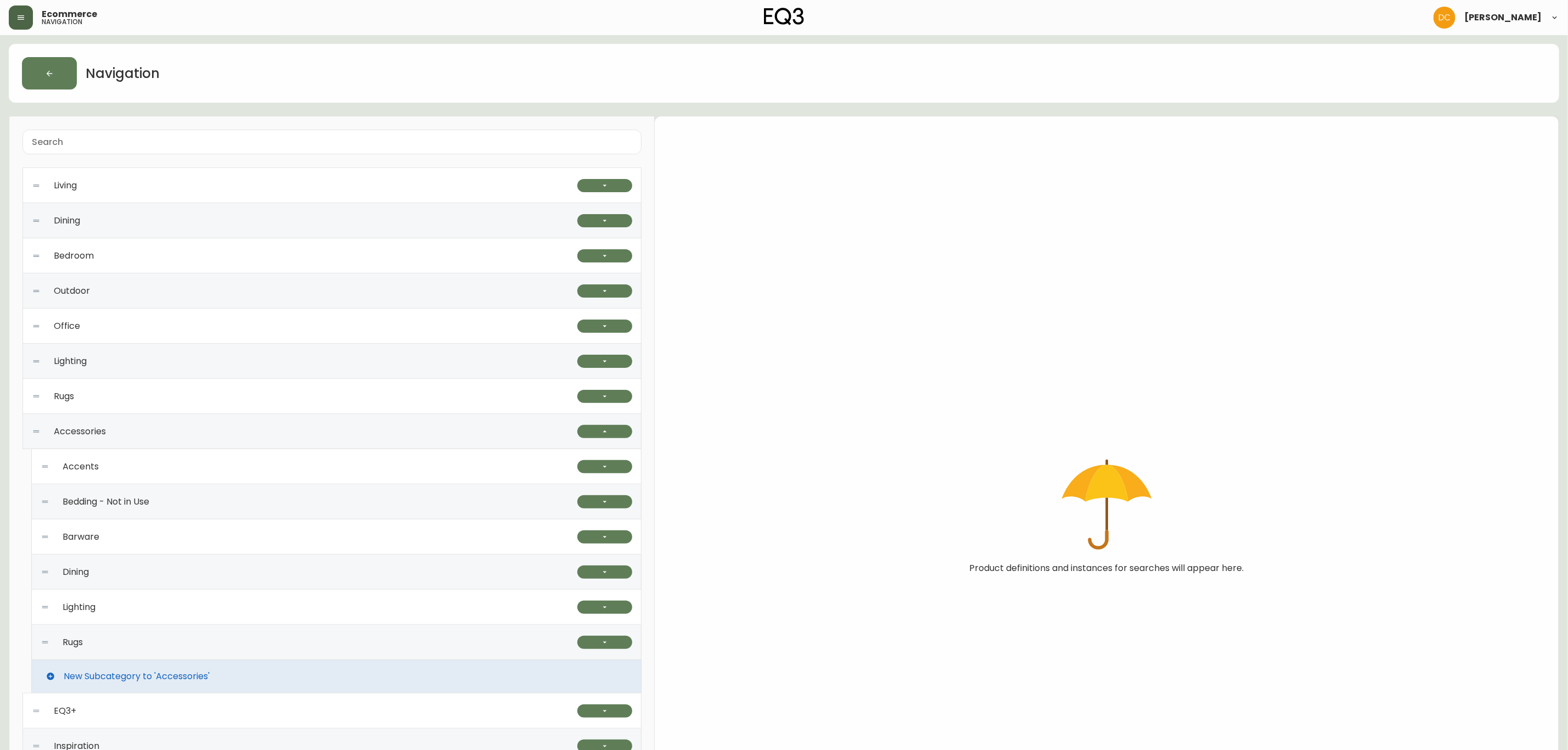
click at [516, 610] on div "Lighting" at bounding box center [309, 607] width 537 height 35
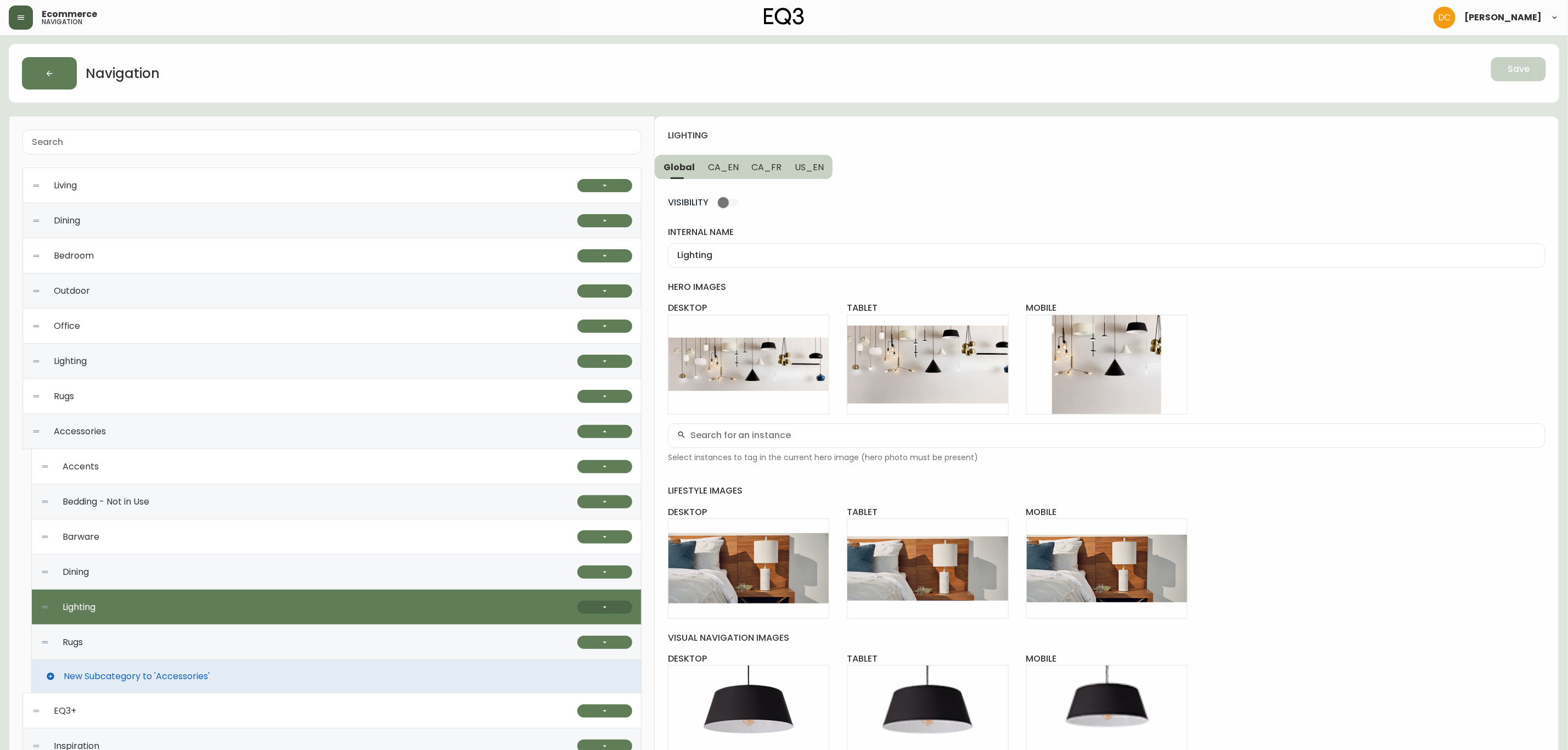
click at [611, 608] on button "button" at bounding box center [604, 607] width 55 height 13
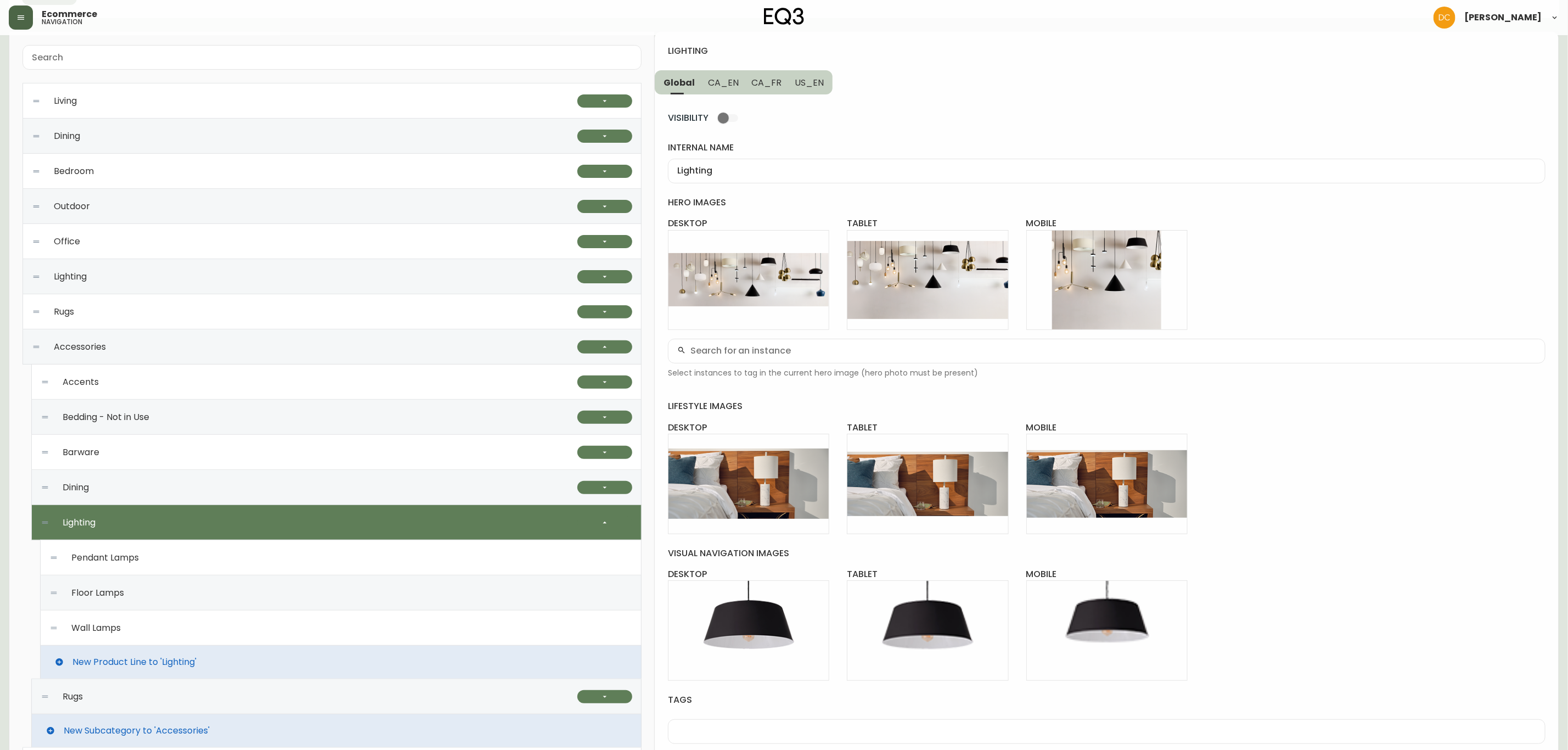
scroll to position [164, 0]
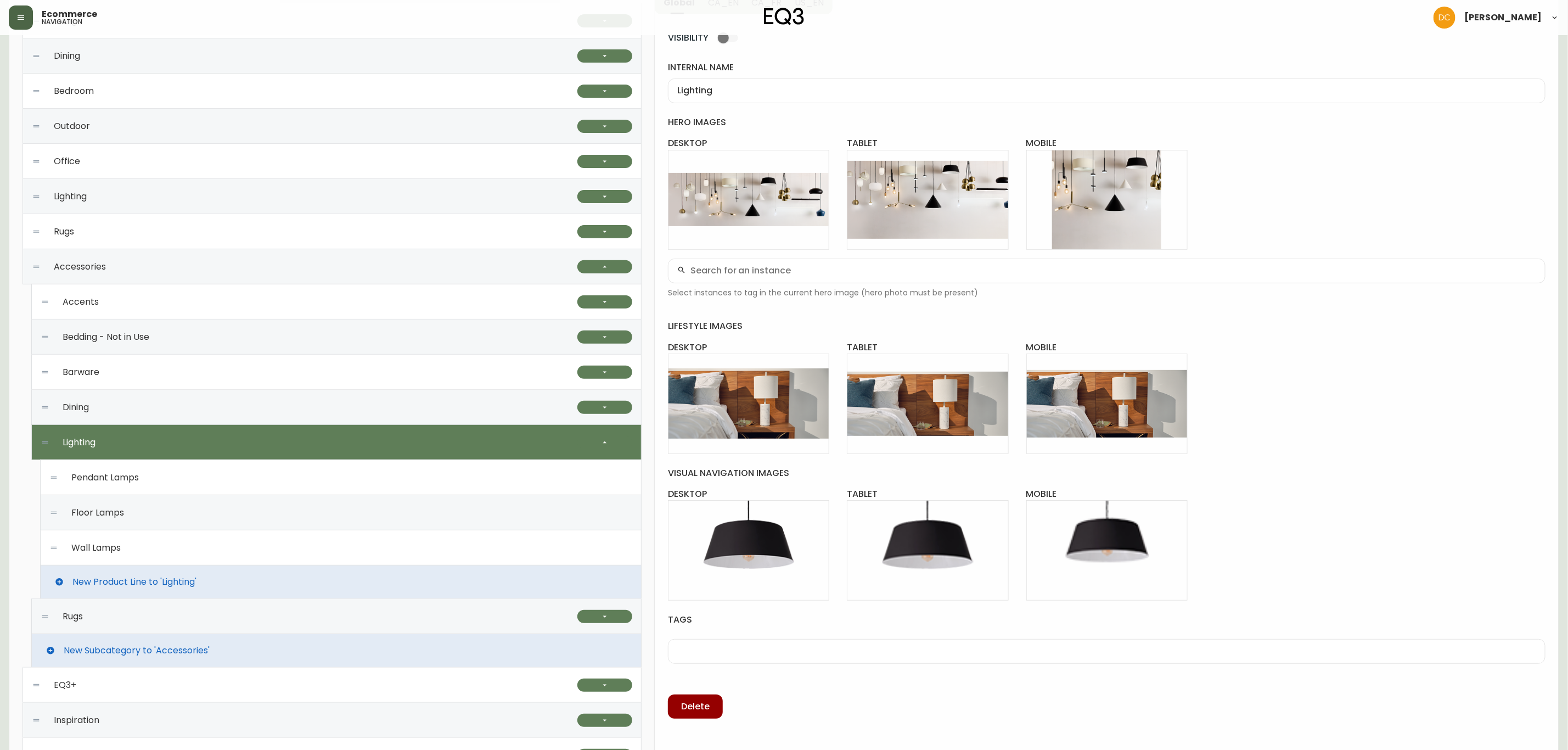
click at [144, 585] on span "New Product Line to 'Lighting'" at bounding box center [134, 582] width 124 height 10
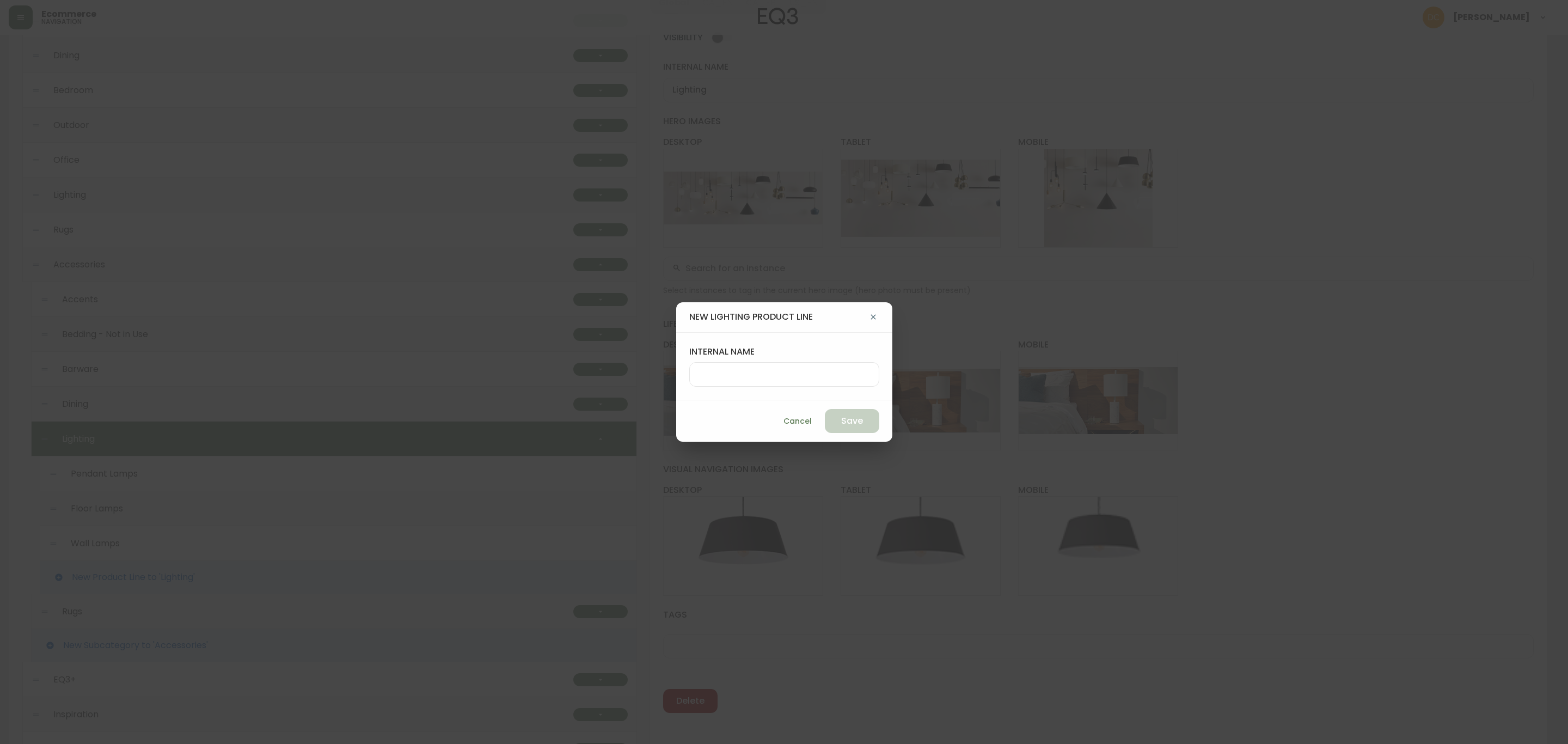
click at [756, 373] on input "internal name" at bounding box center [785, 374] width 172 height 10
paste input "Table & Desk Lamps"
type input "Table & Desk Lamps"
click at [841, 415] on span "Save" at bounding box center [852, 421] width 22 height 12
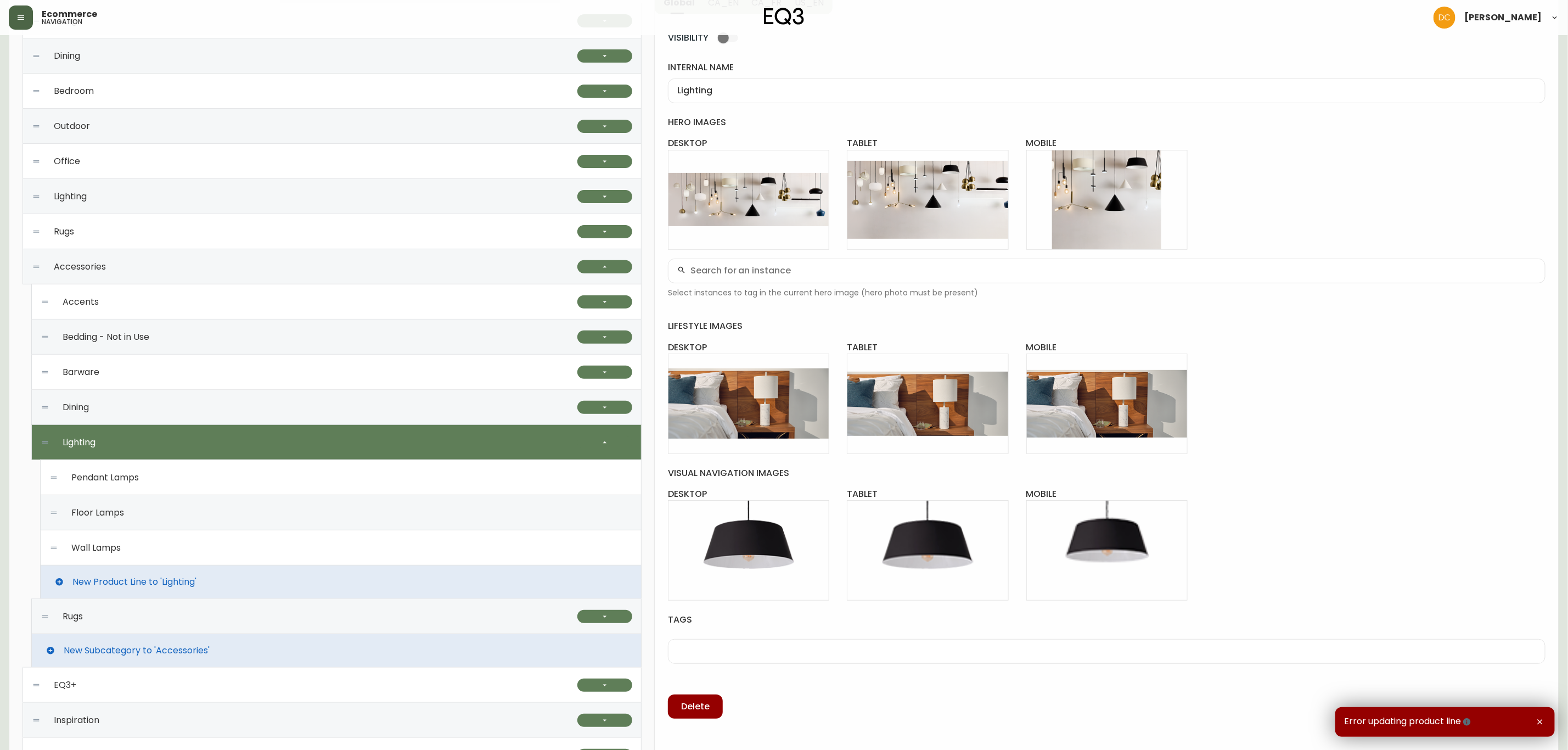
click at [233, 546] on div "Wall Lamps" at bounding box center [341, 547] width 583 height 35
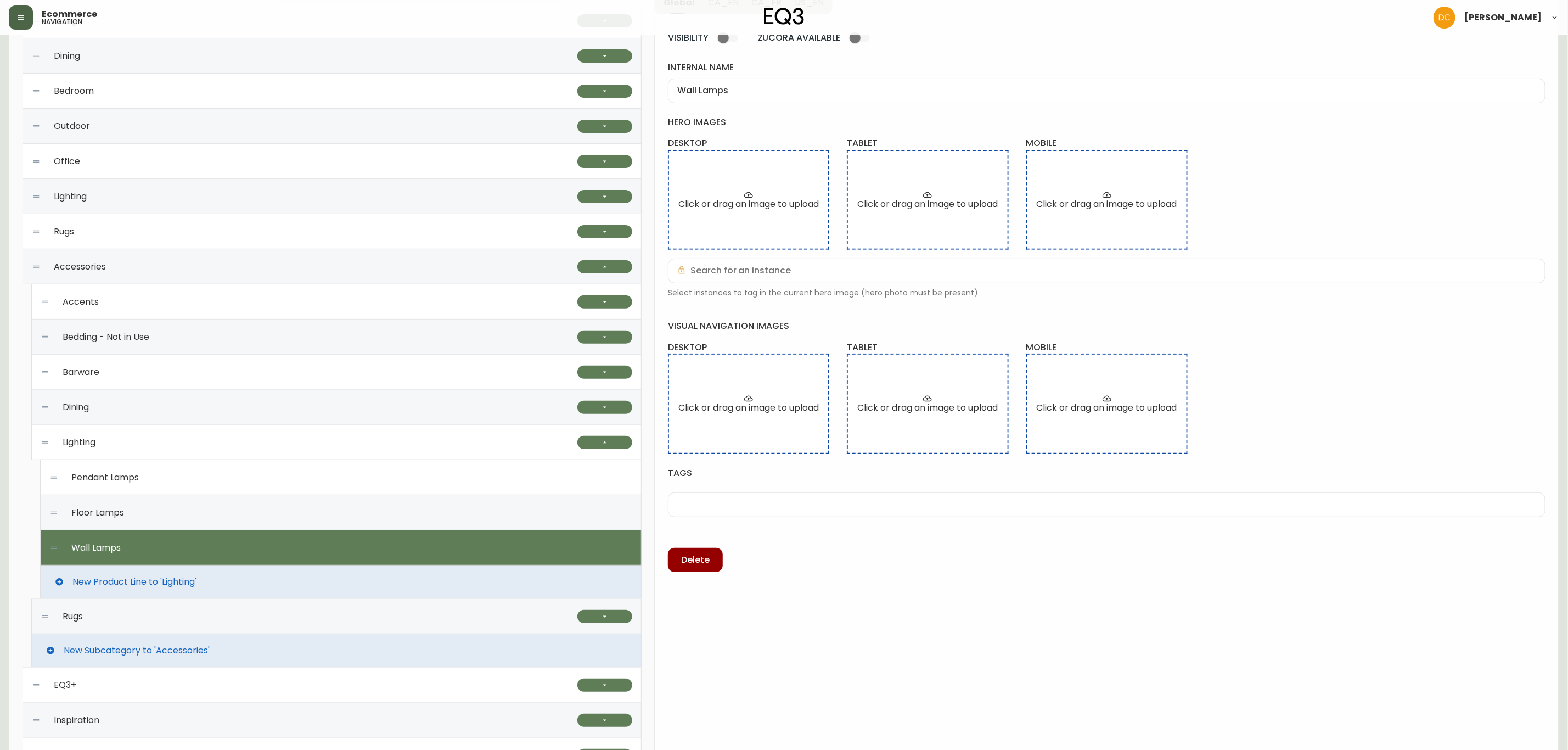
scroll to position [0, 0]
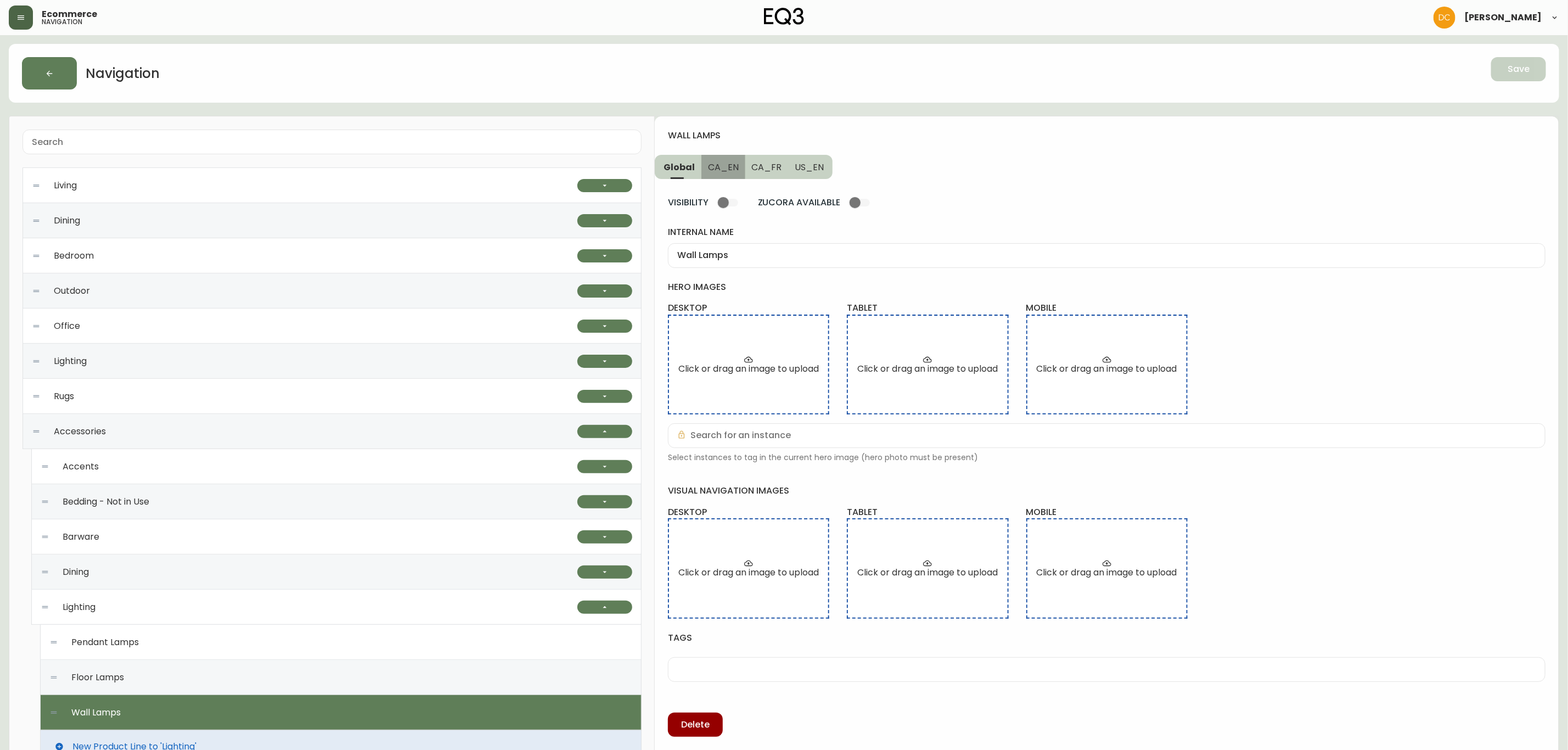
click at [720, 166] on span "CA_EN" at bounding box center [724, 167] width 31 height 12
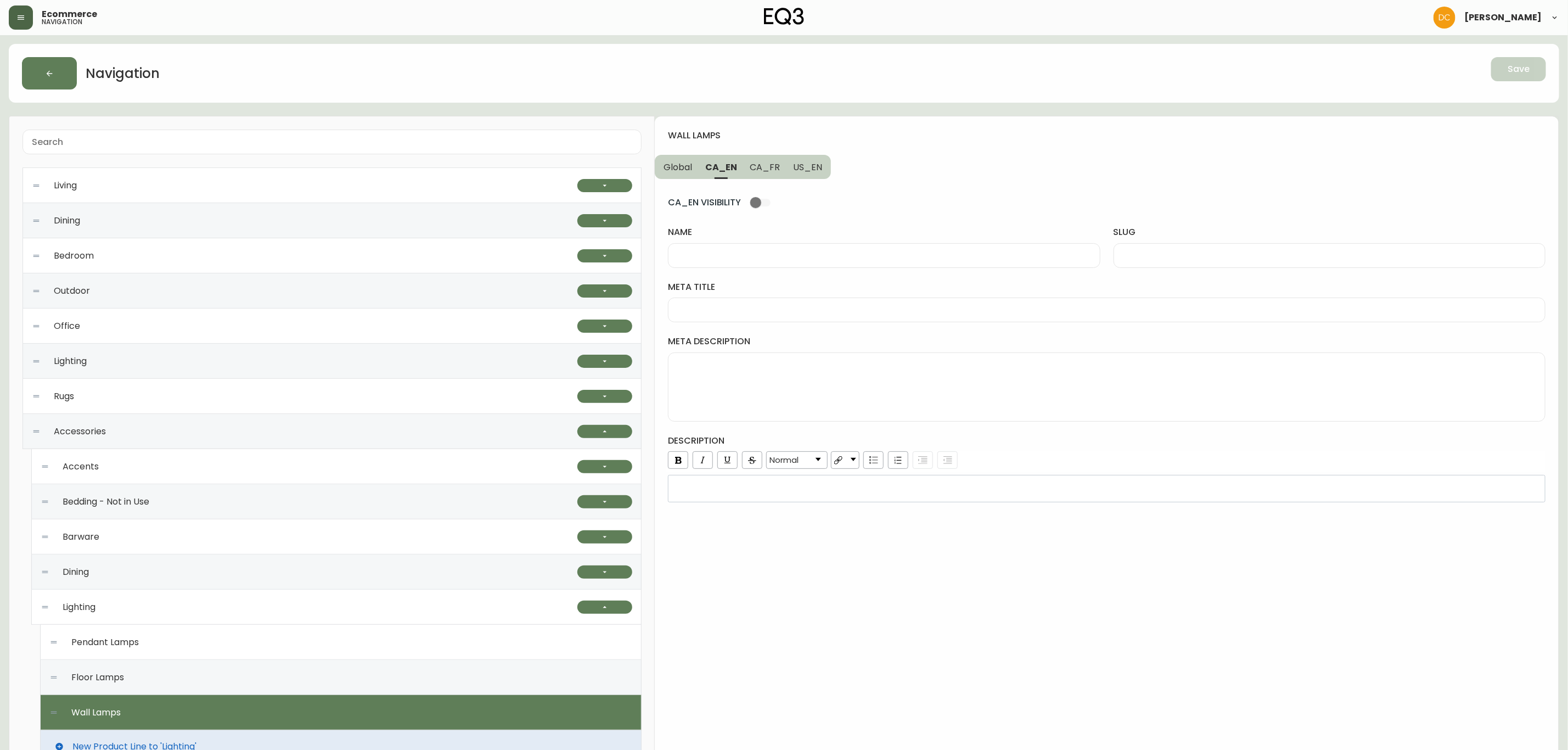
click at [679, 169] on span "Global" at bounding box center [678, 167] width 29 height 12
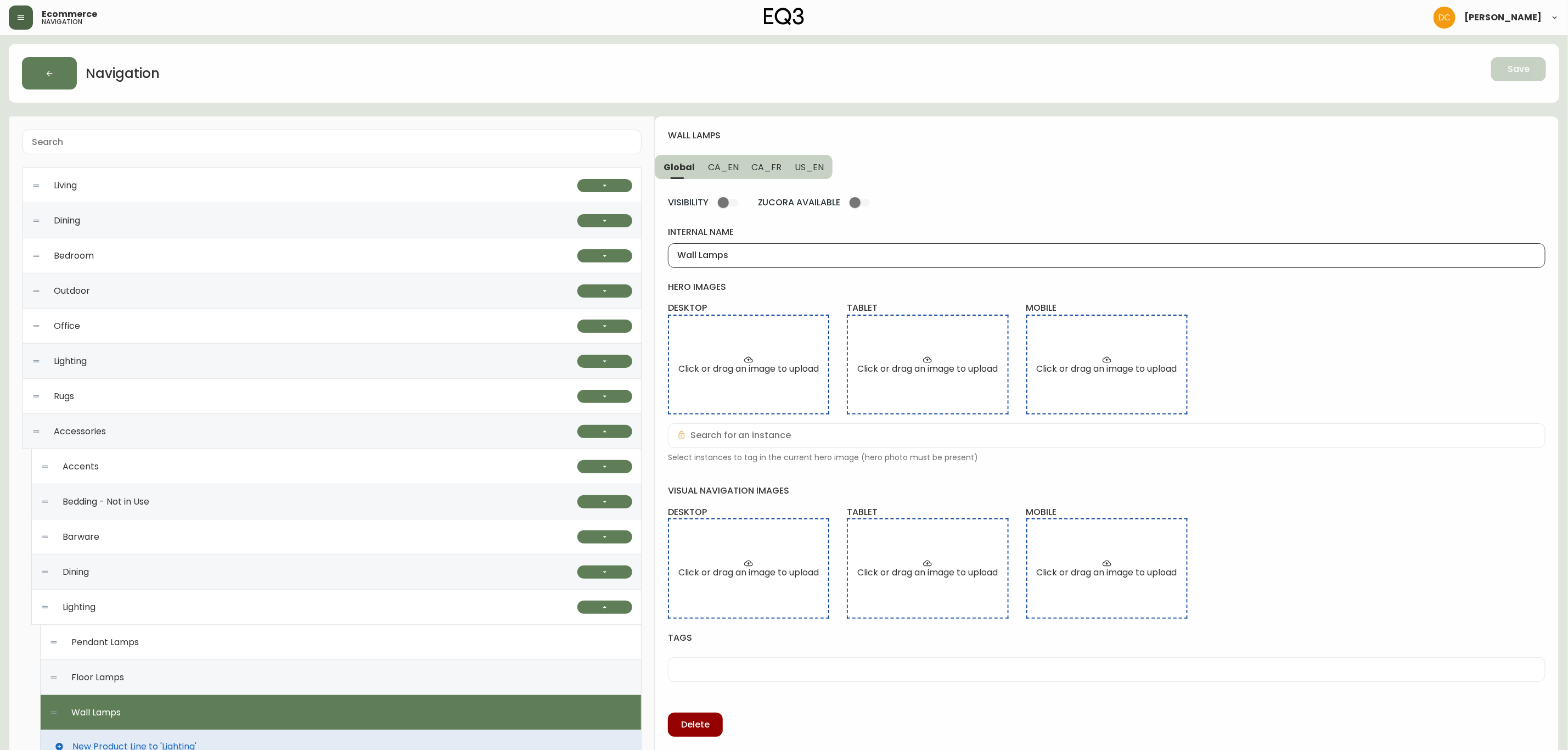
click at [733, 255] on input "Wall Lamps" at bounding box center [1107, 255] width 859 height 10
click at [724, 168] on span "CA_EN" at bounding box center [724, 167] width 31 height 12
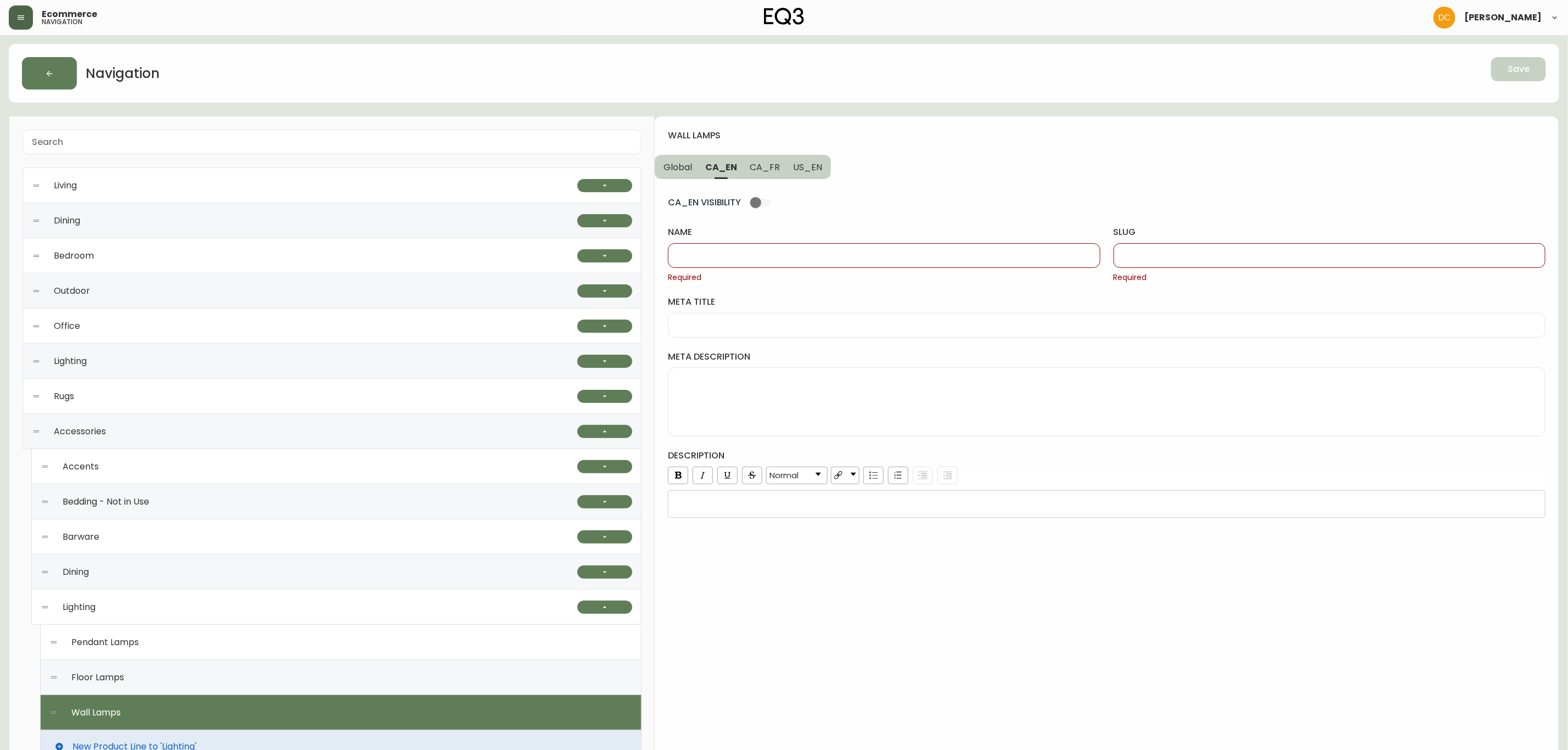
drag, startPoint x: 719, startPoint y: 256, endPoint x: 762, endPoint y: 220, distance: 56.1
click at [719, 256] on input "name" at bounding box center [884, 255] width 414 height 10
paste input "Wall Lamps"
type input "Wall Lamps"
click at [800, 169] on span "US_EN" at bounding box center [807, 167] width 29 height 12
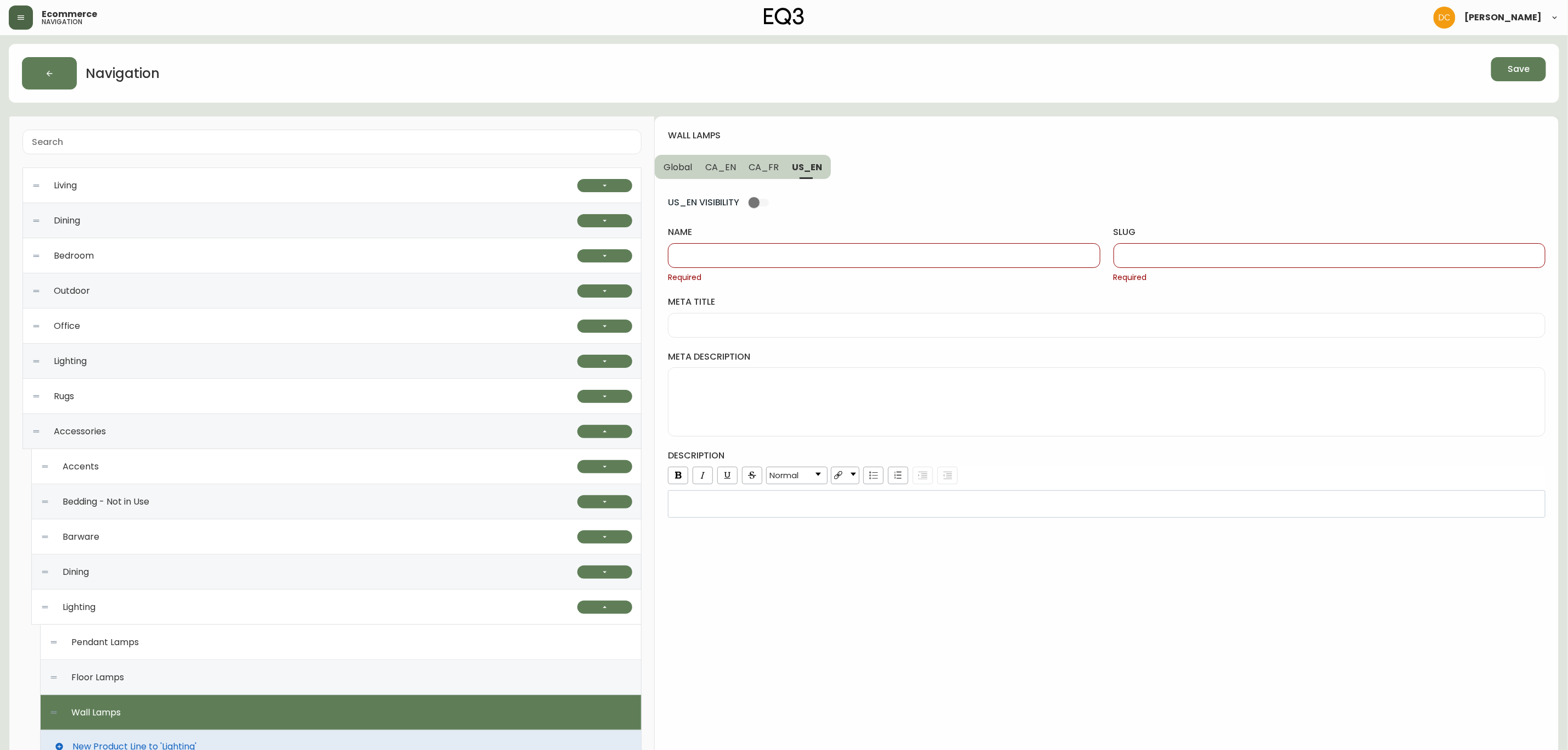
click at [784, 249] on div at bounding box center [884, 255] width 432 height 25
paste input "Wall Lamps"
type input "Wall Lamps"
click at [1151, 250] on input "slug" at bounding box center [1330, 255] width 414 height 10
type input "wall-lamps"
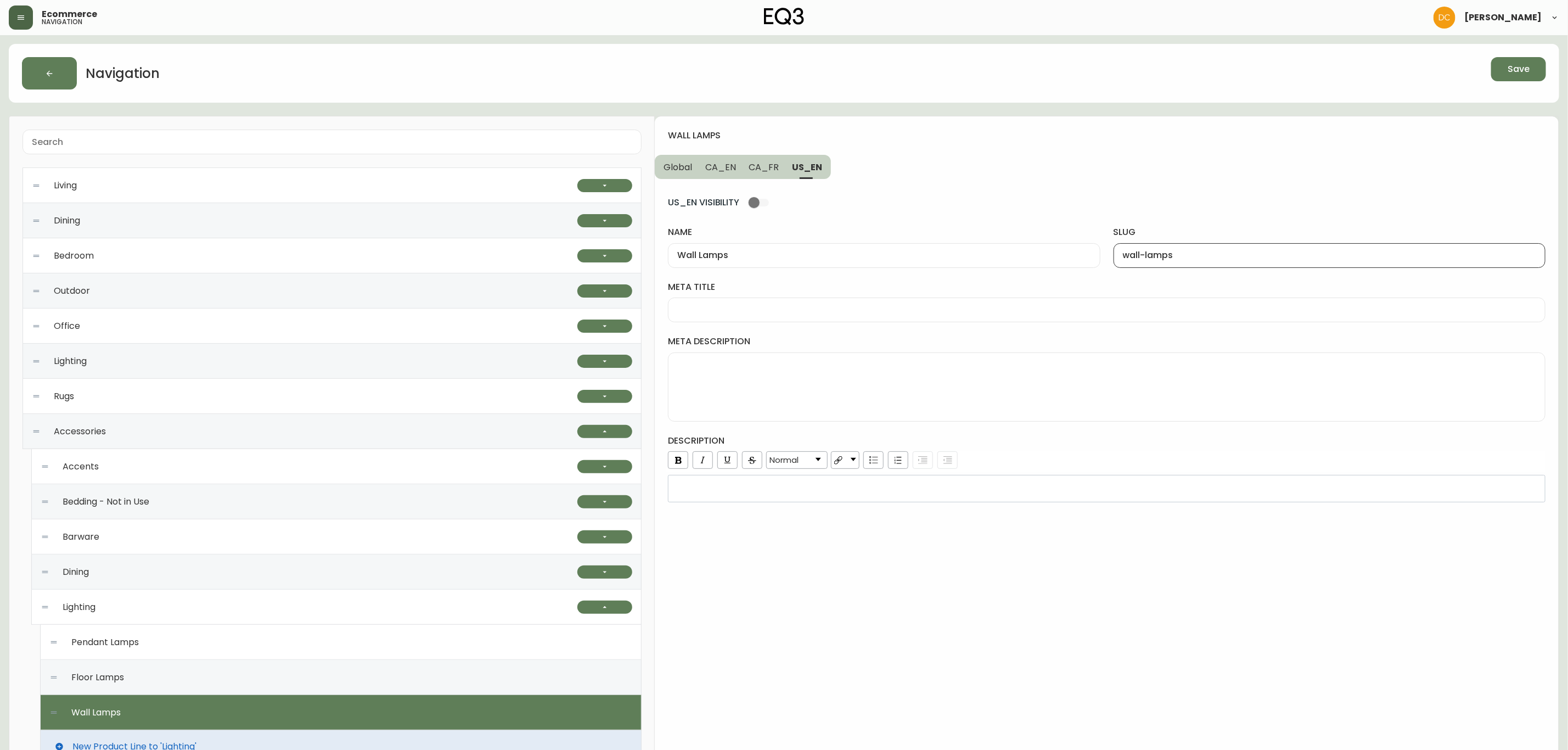
click at [717, 171] on span "CA_EN" at bounding box center [720, 167] width 31 height 12
drag, startPoint x: 1141, startPoint y: 250, endPoint x: 1006, endPoint y: 239, distance: 135.4
click at [1141, 250] on input "slug" at bounding box center [1330, 255] width 414 height 10
paste input "wall-lamps"
type input "wall-lamps"
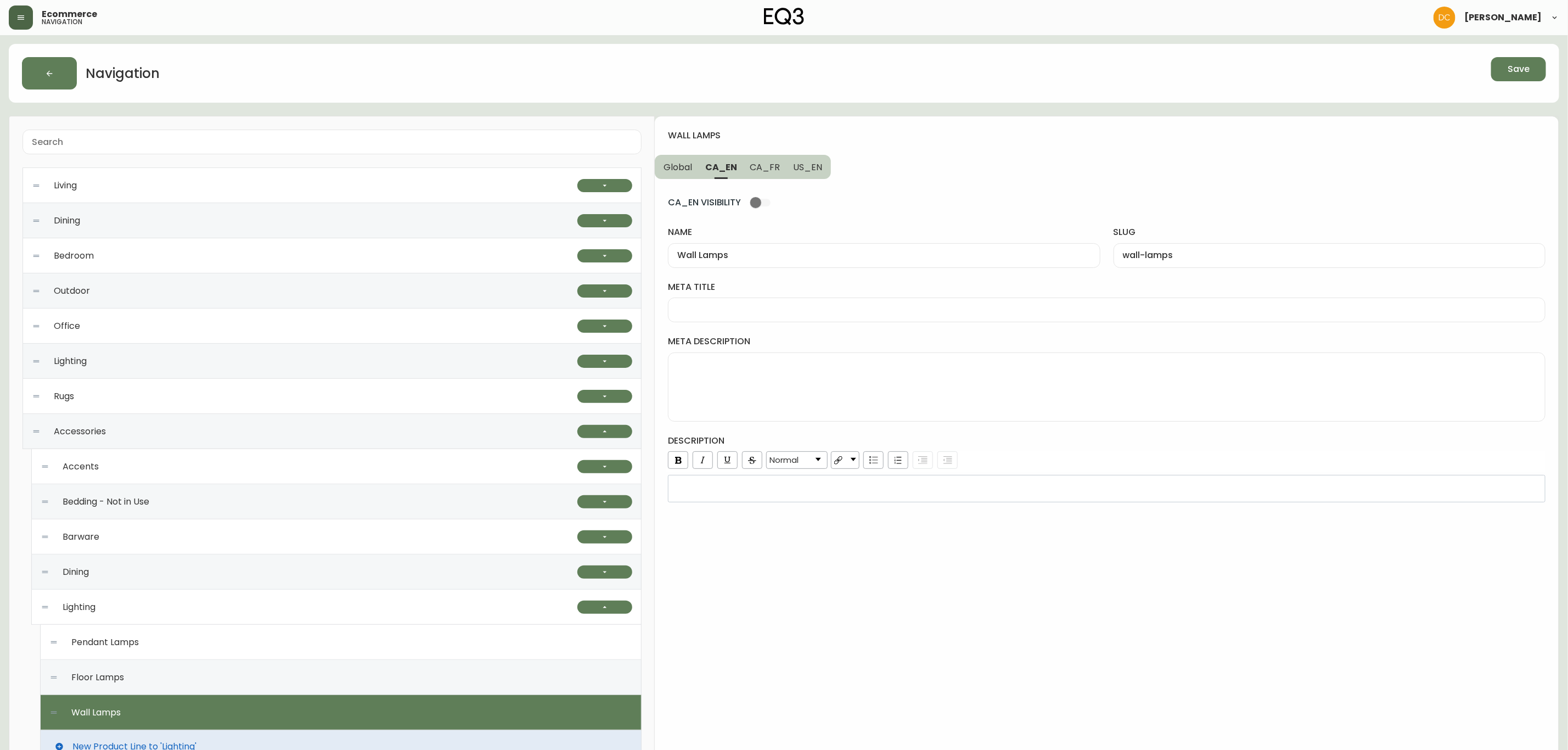
drag, startPoint x: 759, startPoint y: 175, endPoint x: 786, endPoint y: 220, distance: 52.5
click at [759, 175] on button "CA_FR" at bounding box center [765, 166] width 44 height 24
click at [798, 257] on input "name" at bounding box center [884, 255] width 414 height 10
paste input "Lampes de table et bureau"
type input "Lampes de table et bureau"
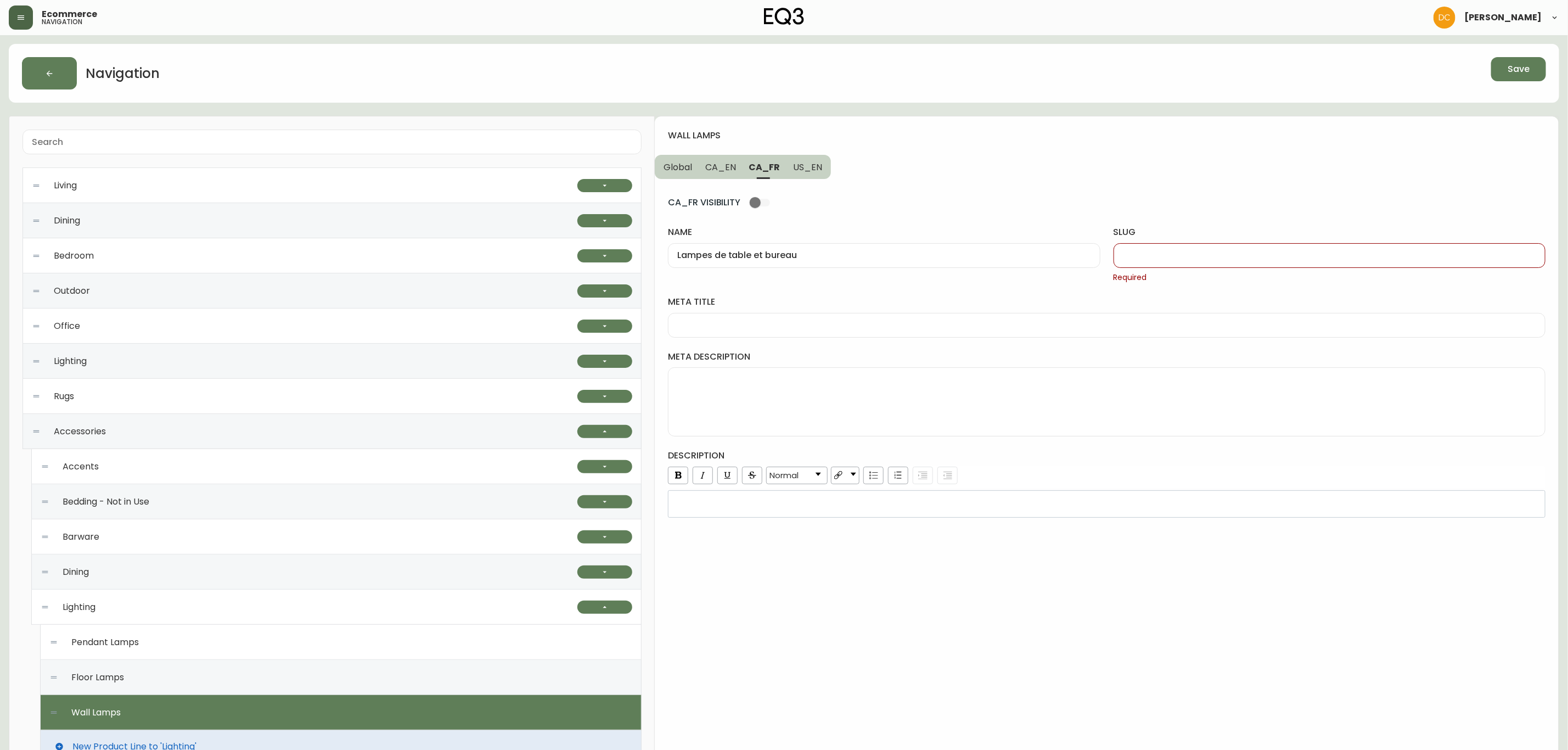
click at [1201, 267] on div at bounding box center [1330, 255] width 432 height 25
paste input "lampes-de-table-et-bureau"
type input "lampes-de-table-et-bureau"
click at [868, 314] on input "meta title" at bounding box center [1107, 309] width 859 height 10
paste input "Lampes de table modernes | Options d'éclairage pour la maison | Canada"
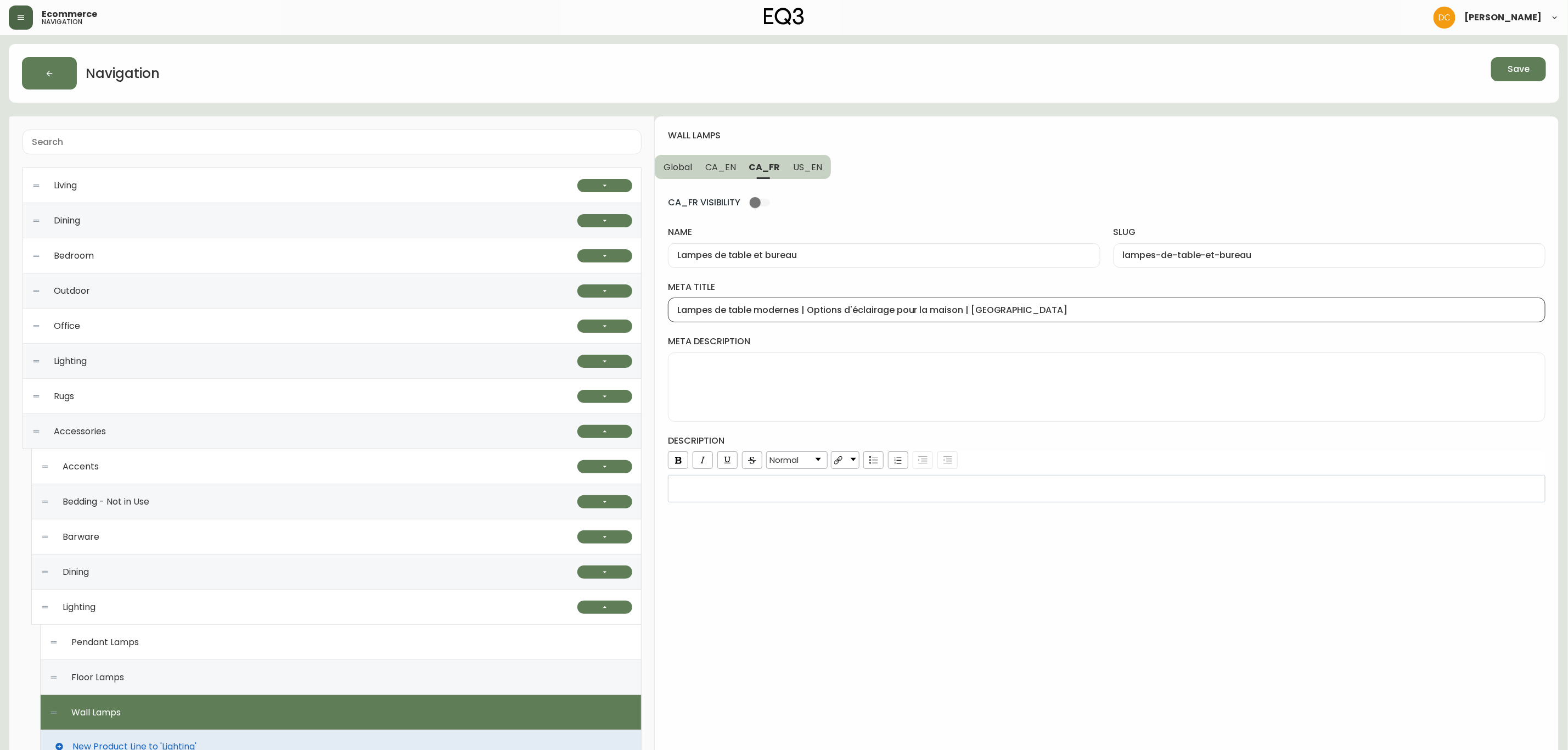
type input "Lampes de table modernes | Options d'éclairage pour la maison | Canada"
click at [840, 391] on textarea "meta description" at bounding box center [1107, 387] width 859 height 55
paste textarea "Nos lampes de table modernes sont idéales pour la chambre à coucher, le salon o…"
type textarea "Nos lampes de table modernes sont idéales pour la chambre à coucher, le salon o…"
drag, startPoint x: 719, startPoint y: 169, endPoint x: 744, endPoint y: 234, distance: 69.6
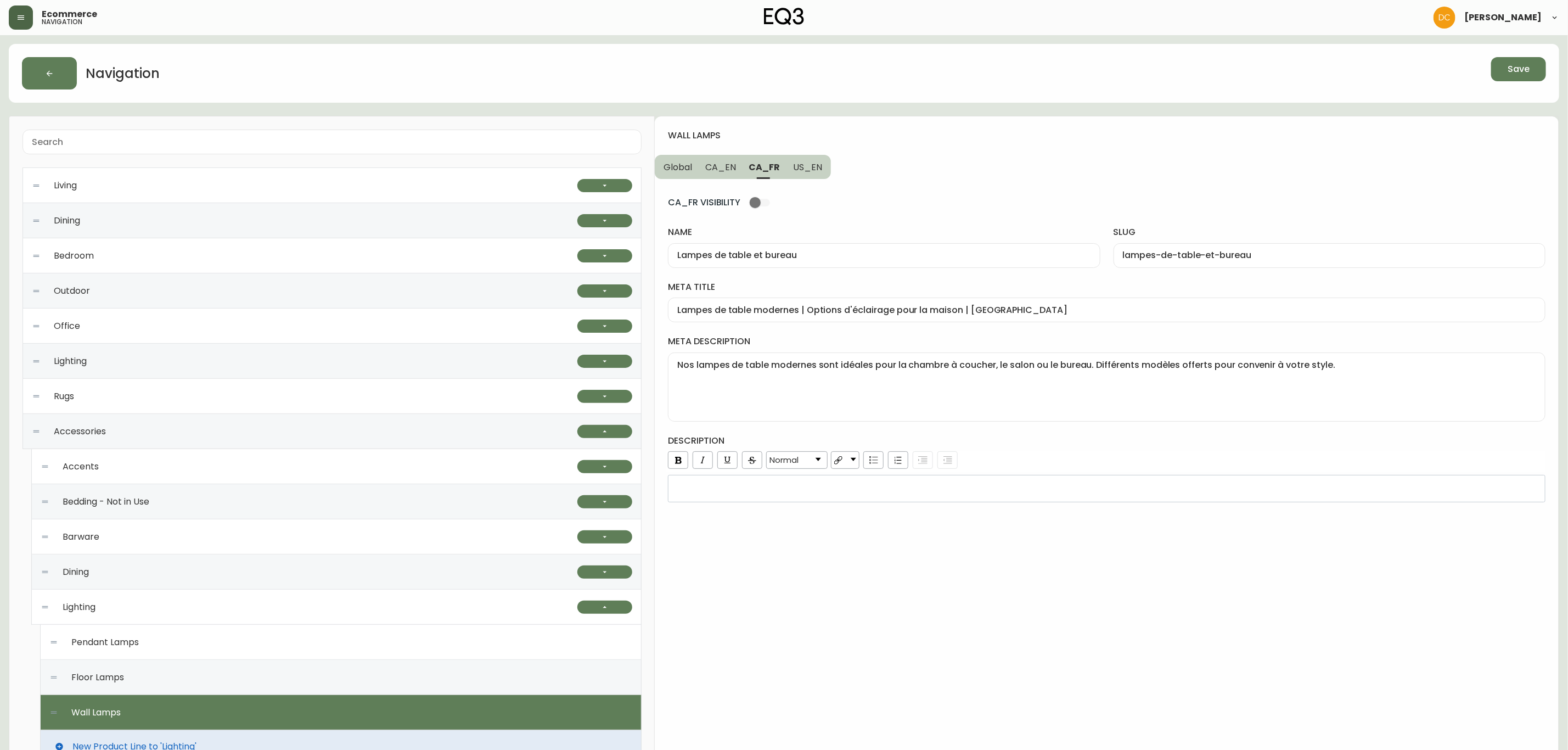
click at [719, 169] on span "CA_EN" at bounding box center [720, 167] width 31 height 12
type input "Wall Lamps"
type input "wall-lamps"
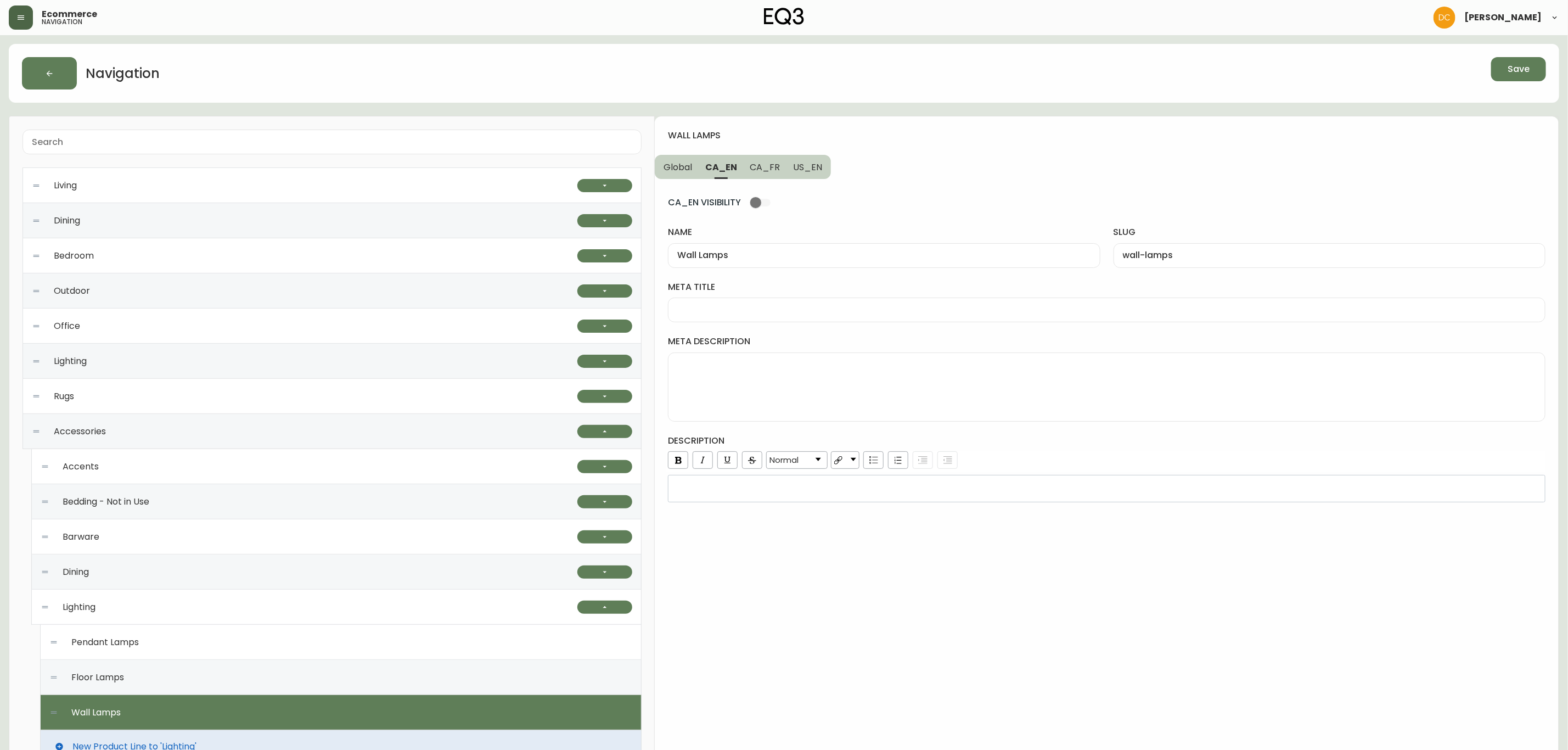
click at [776, 494] on div "rdw-editor" at bounding box center [1107, 489] width 863 height 11
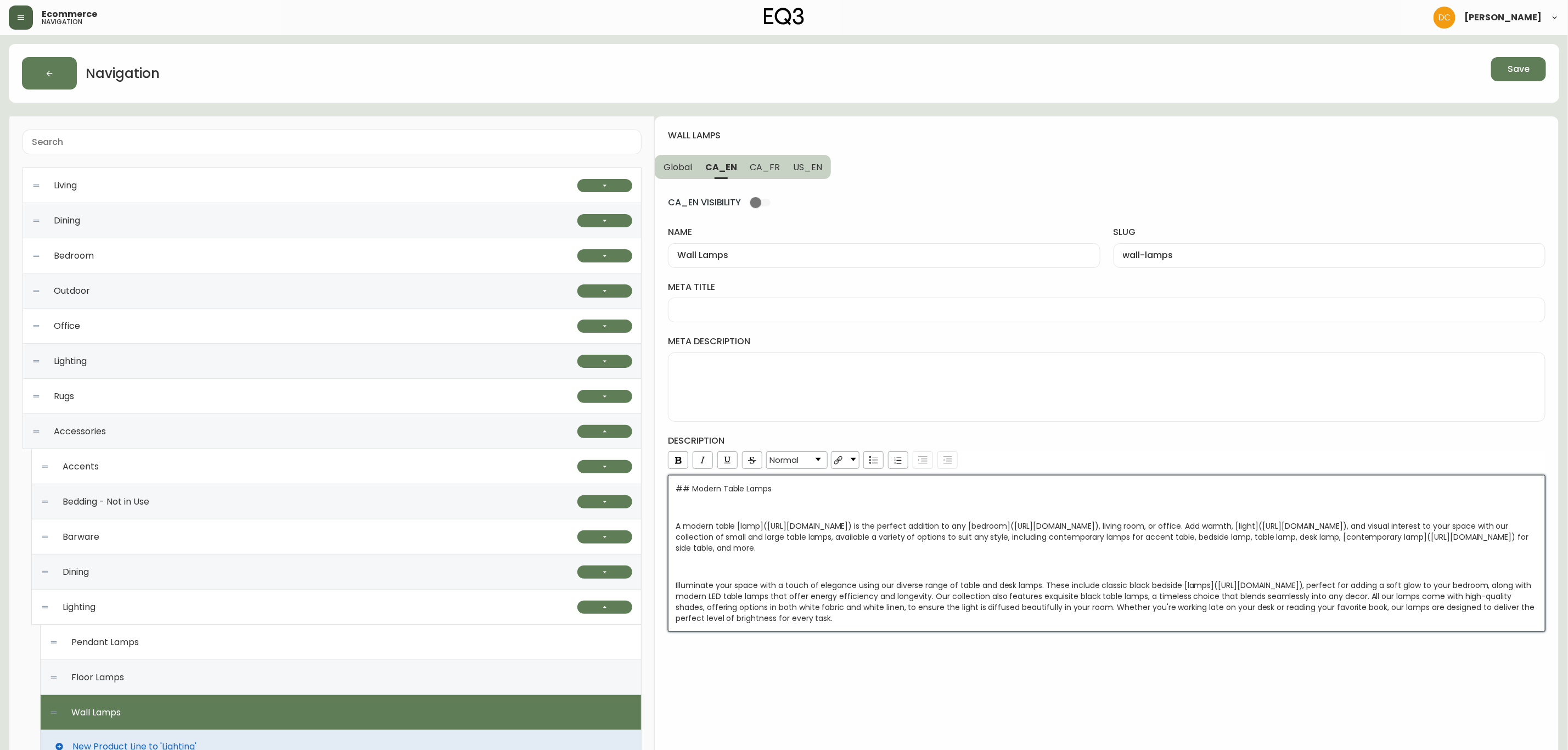
click at [855, 697] on div "wall lamps Global CA_EN CA_FR US_EN CA_EN VISIBILITY name Wall Lamps slug wall-…" at bounding box center [1106, 586] width 904 height 939
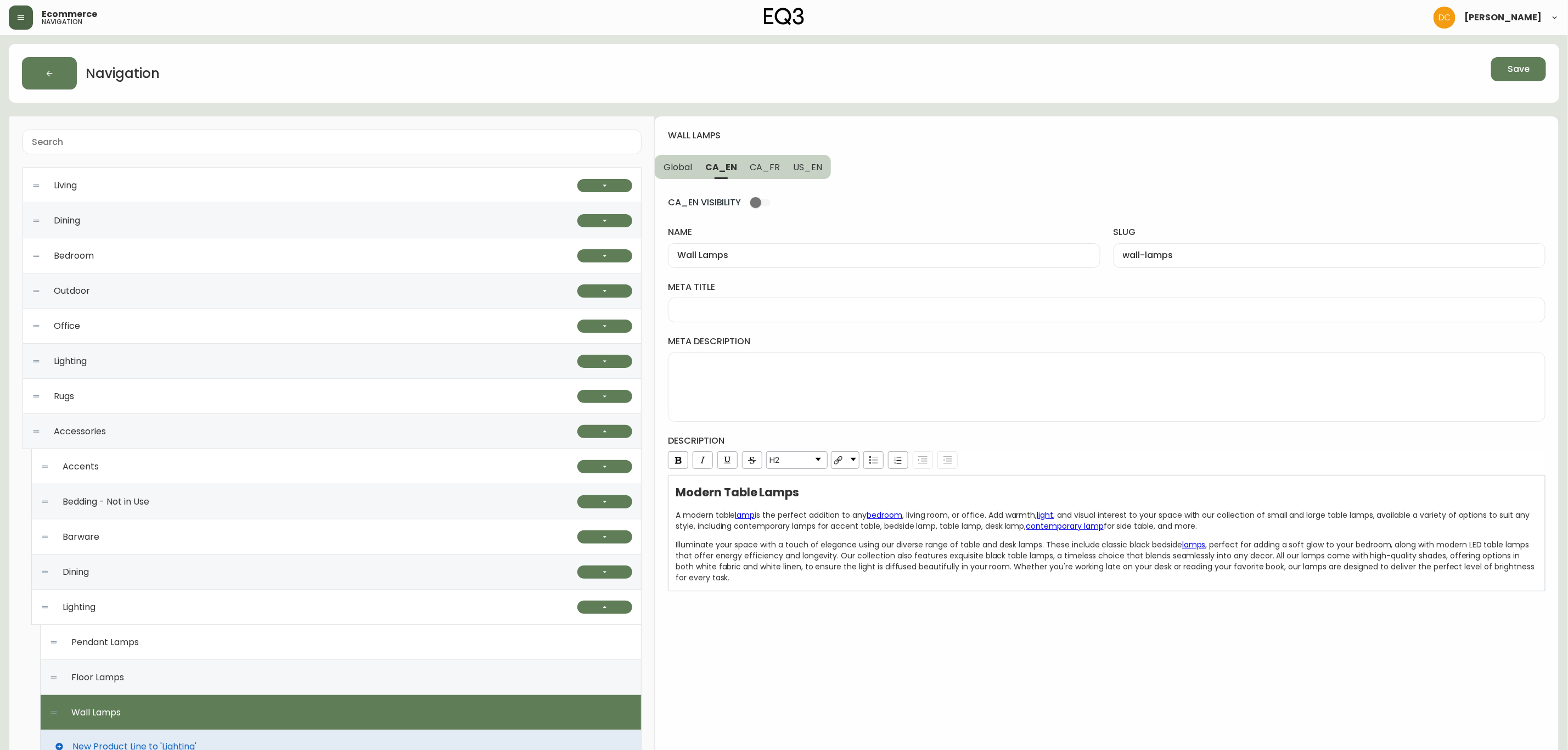
click at [804, 381] on textarea "meta description" at bounding box center [1107, 387] width 859 height 55
paste textarea "Our modern table lamps are perfect for any bedroom, living room, or office. Ava…"
type textarea "Our modern table lamps are perfect for any bedroom, living room, or office. Ava…"
click at [788, 304] on div at bounding box center [1107, 310] width 878 height 25
paste input "Modern Table & Desk Lamps | LED Bedside & Desk Lamps"
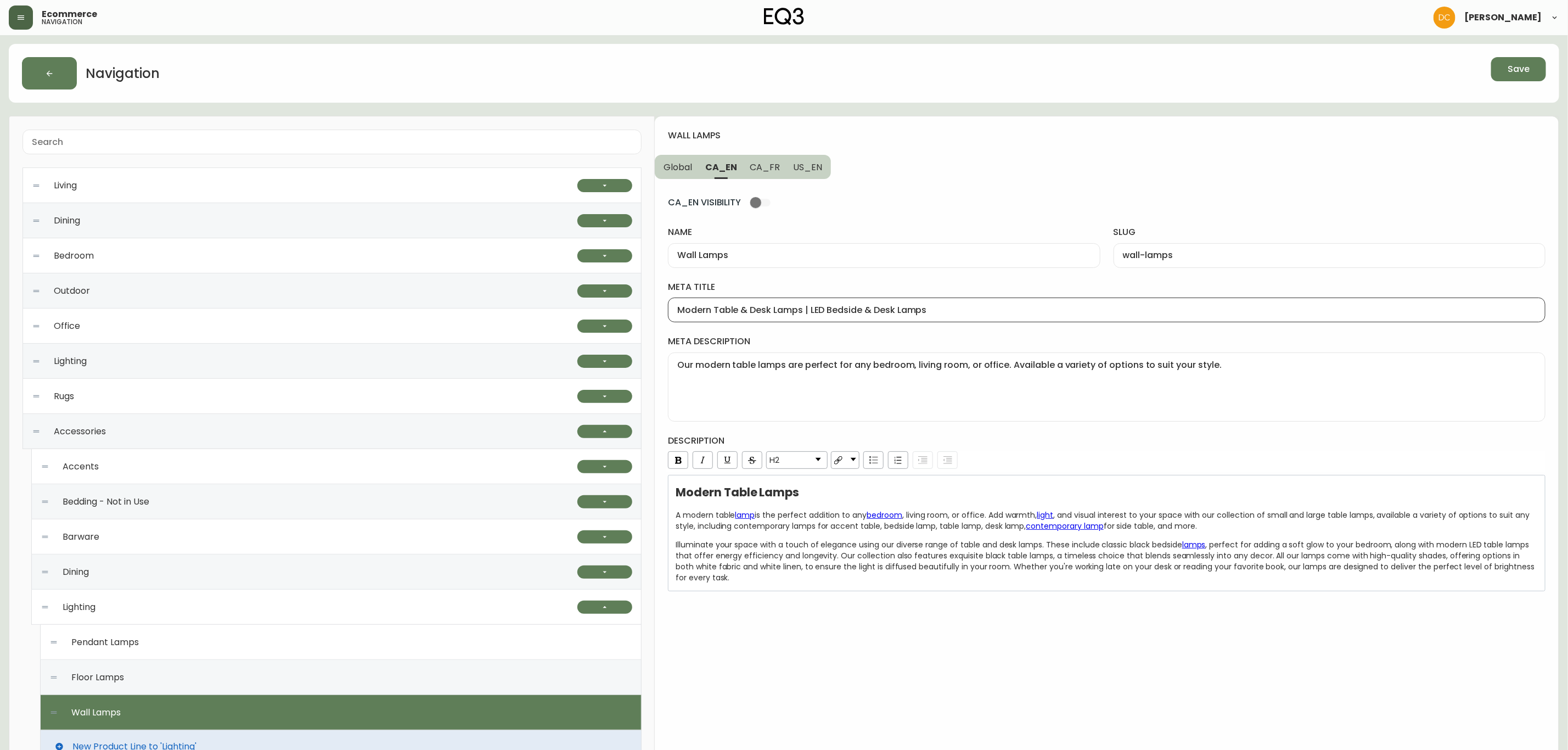
type input "Modern Table & Desk Lamps | LED Bedside & Desk Lamps"
click at [813, 167] on span "US_EN" at bounding box center [807, 167] width 29 height 12
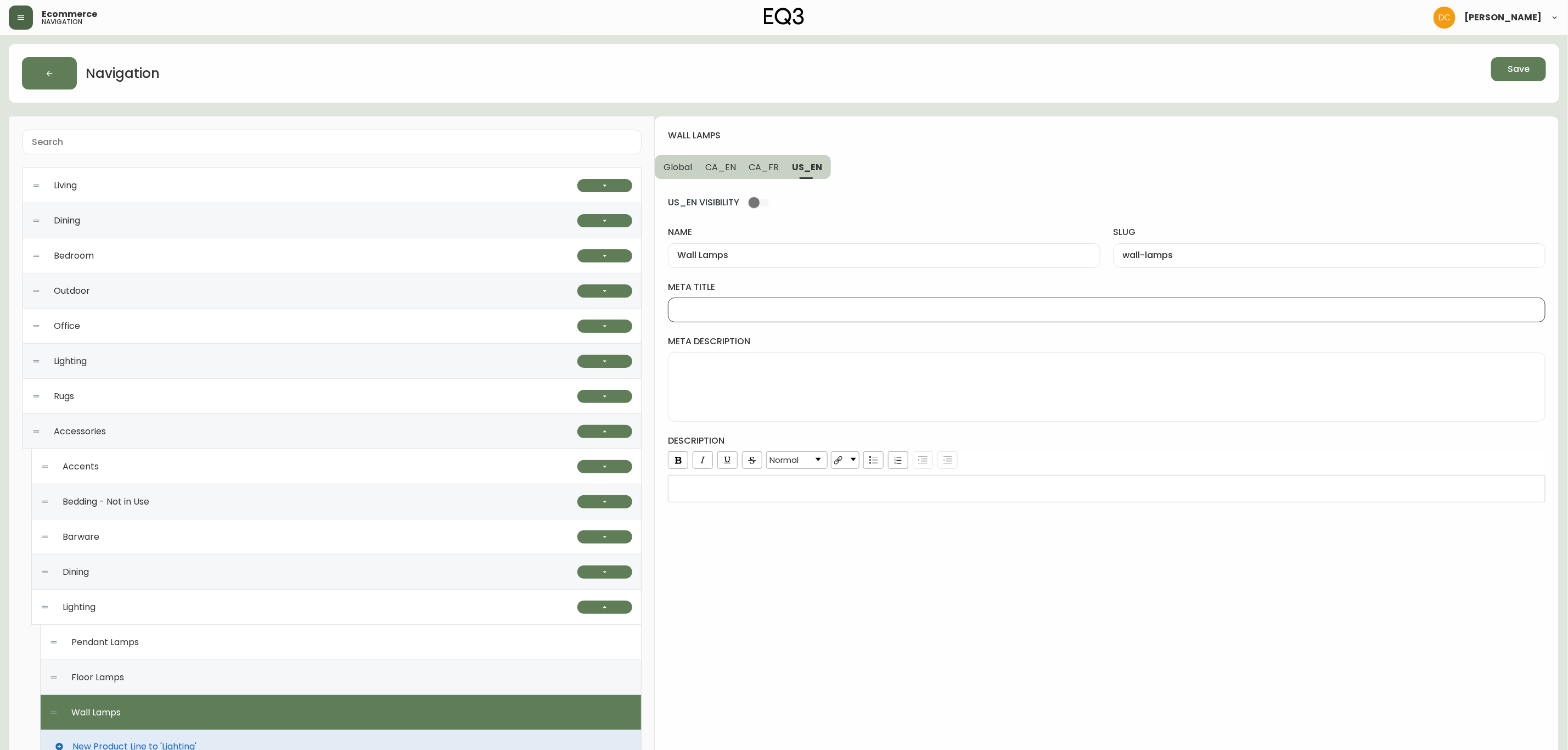
click at [792, 308] on input "meta title" at bounding box center [1107, 309] width 859 height 10
paste input "Desk & Table Lamps | LED Bedside & End Table Lamps"
type input "Desk & Table Lamps | LED Bedside & End Table Lamps"
click at [836, 389] on textarea "meta description" at bounding box center [1107, 387] width 859 height 55
paste textarea "Our high-quality table lamps are perfect for any bedroom, living room, or offic…"
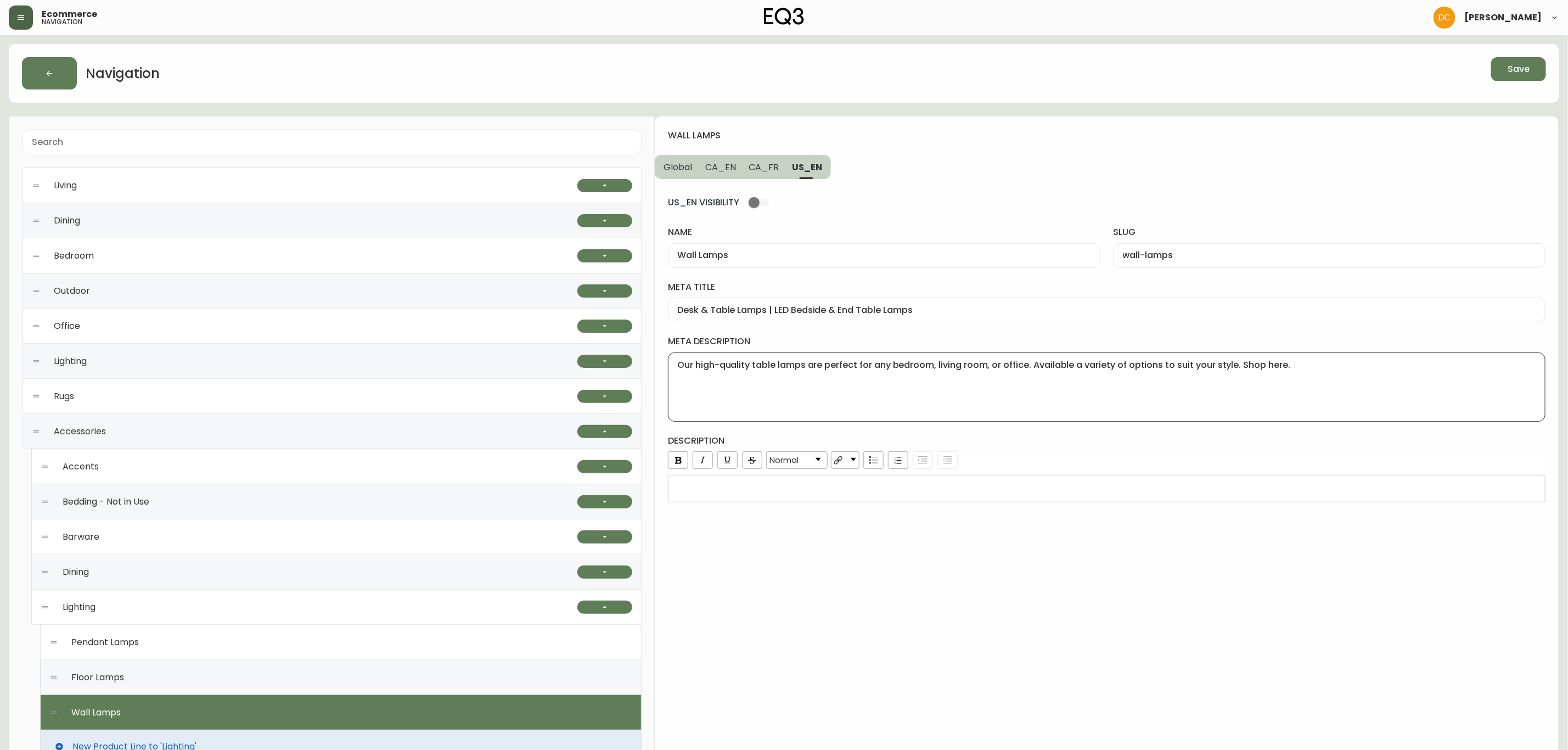
type textarea "Our high-quality table lamps are perfect for any bedroom, living room, or offic…"
click at [965, 499] on div "rdw-wrapper" at bounding box center [1107, 489] width 878 height 28
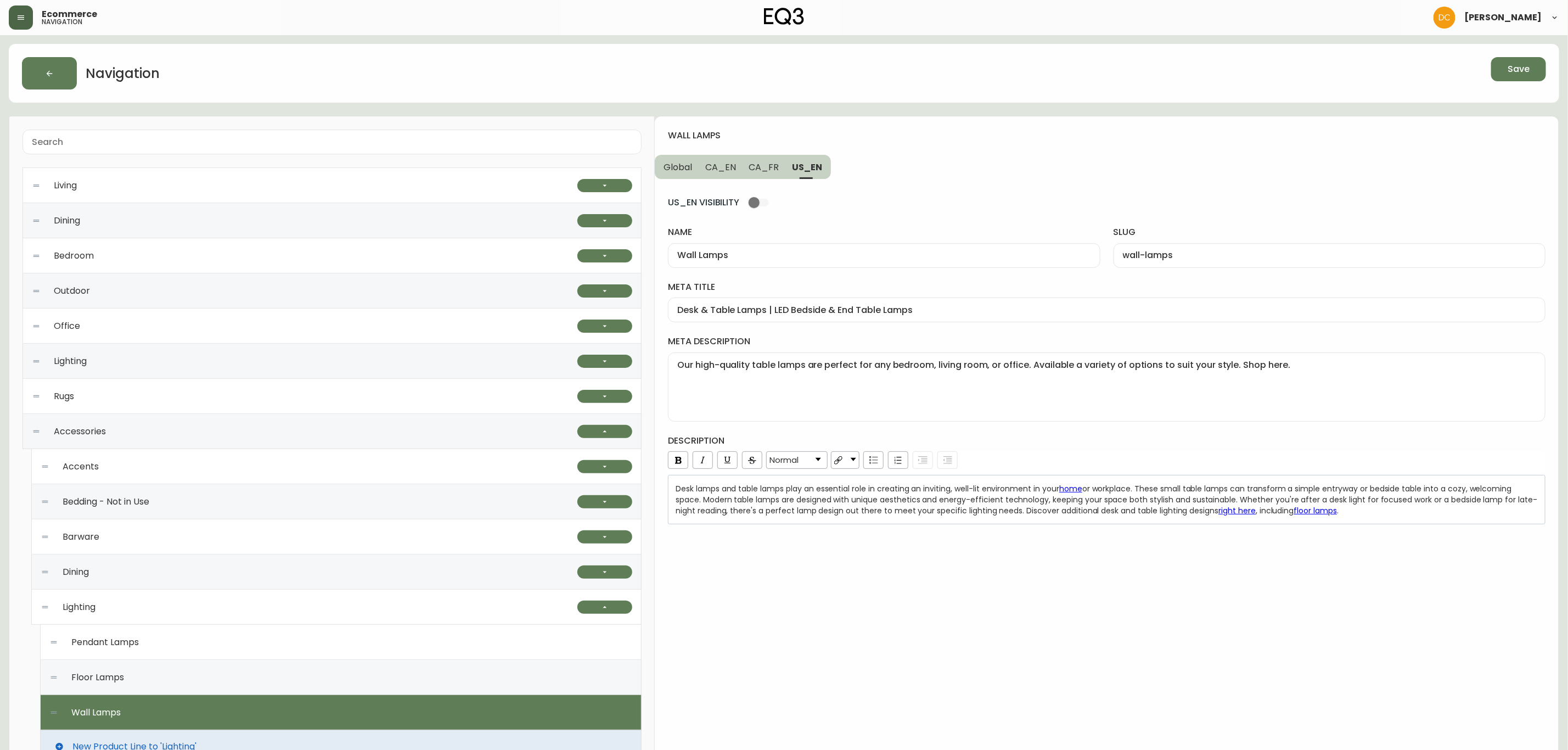
click at [980, 608] on div "wall lamps Global CA_EN CA_FR US_EN US_EN VISIBILITY name Wall Lamps slug wall-…" at bounding box center [1106, 586] width 904 height 939
click at [769, 168] on span "CA_FR" at bounding box center [764, 167] width 30 height 12
type input "Lampes de table et bureau"
type input "lampes-de-table-et-bureau"
type input "Lampes de table modernes | Options d'éclairage pour la maison | Canada"
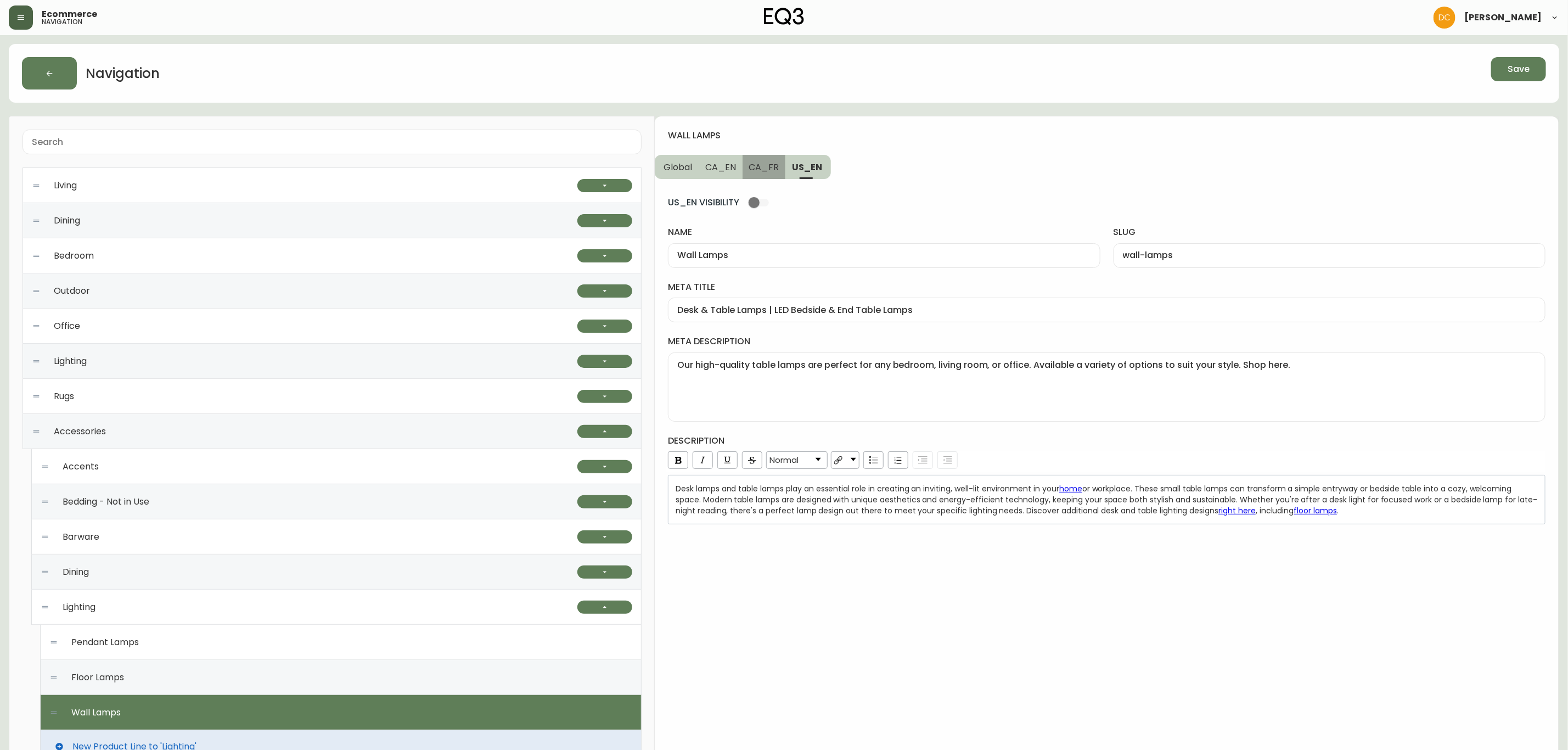
type textarea "Nos lampes de table modernes sont idéales pour la chambre à coucher, le salon o…"
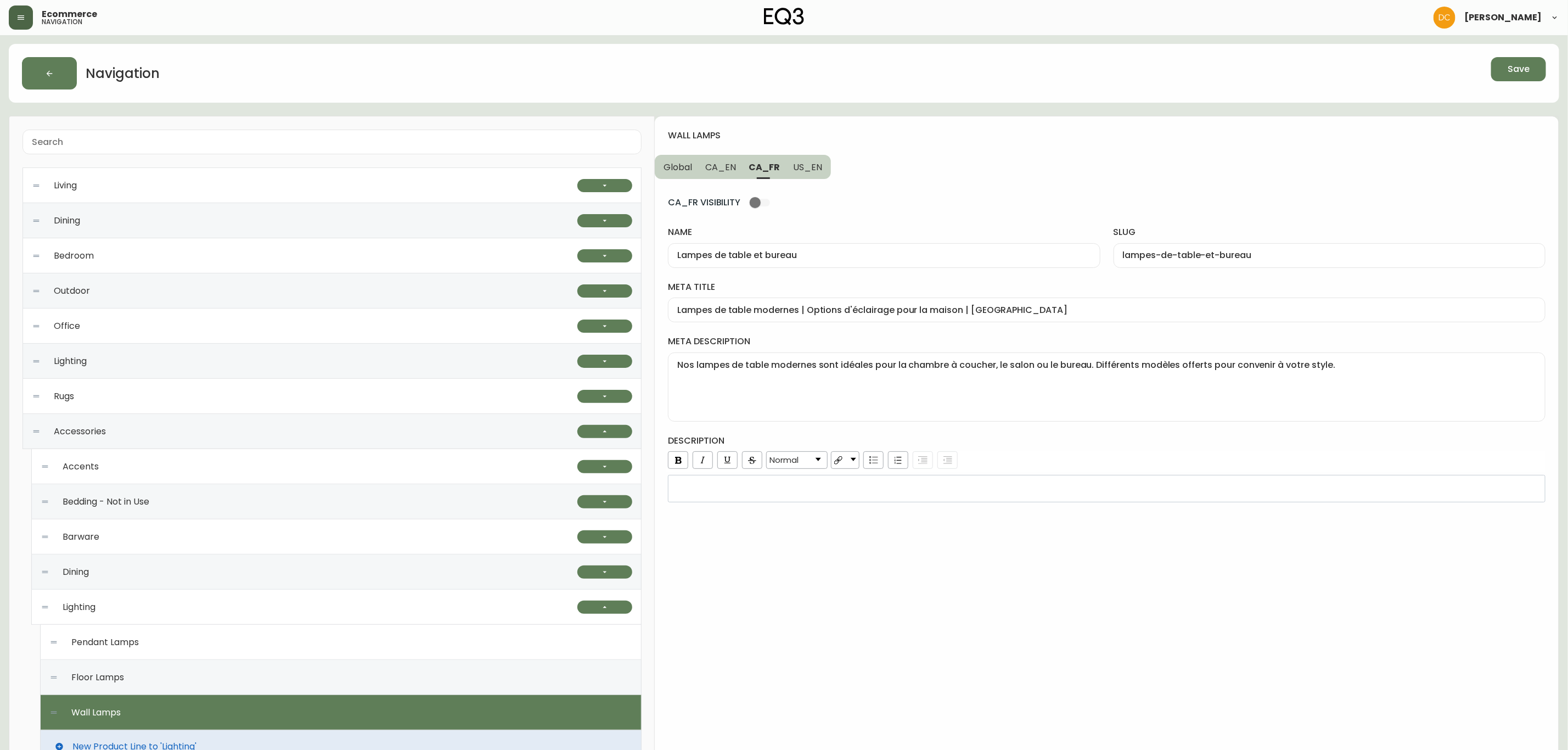
click at [697, 164] on button "Global" at bounding box center [677, 166] width 44 height 24
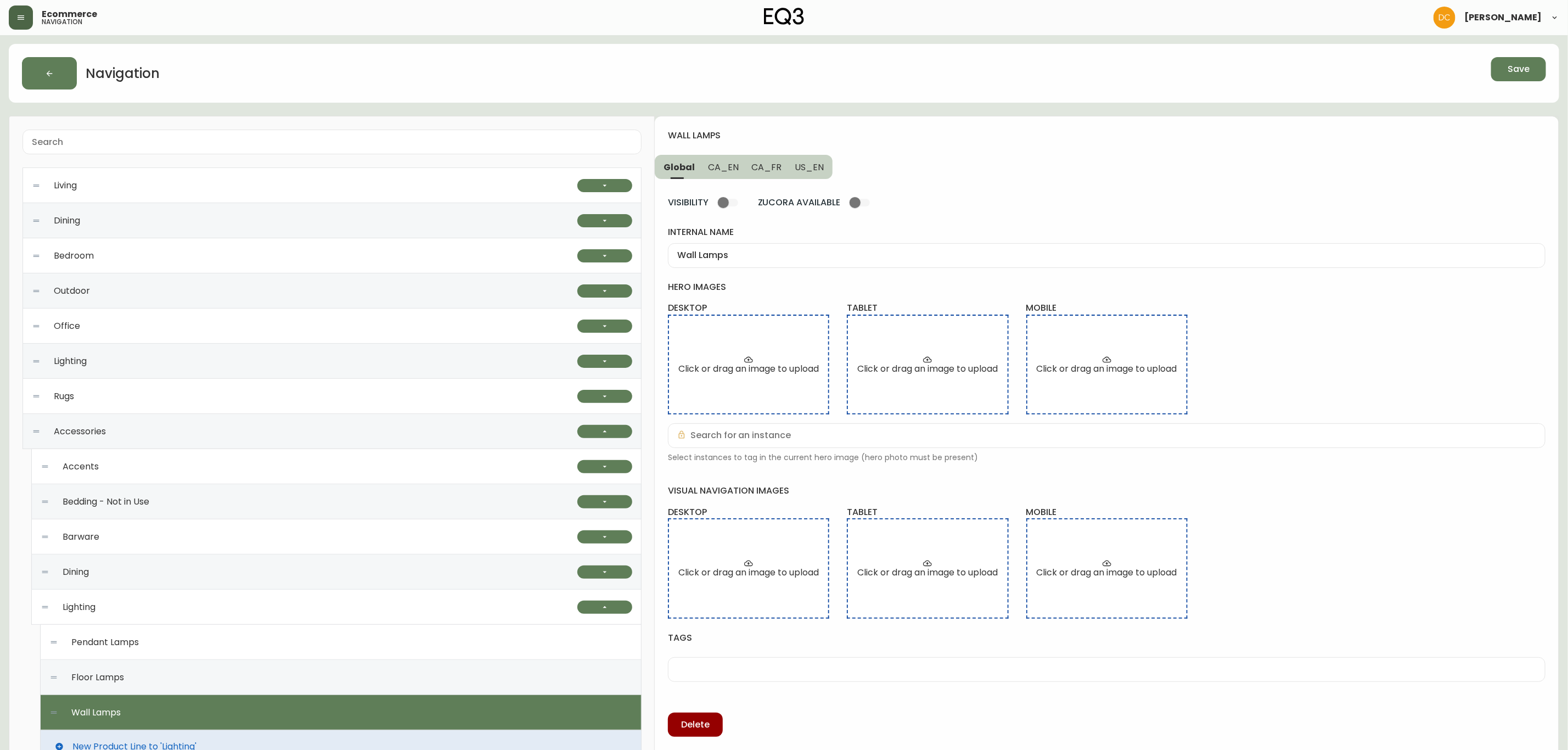
click at [695, 164] on button "Global" at bounding box center [678, 166] width 47 height 24
click at [717, 169] on span "CA_EN" at bounding box center [724, 167] width 31 height 12
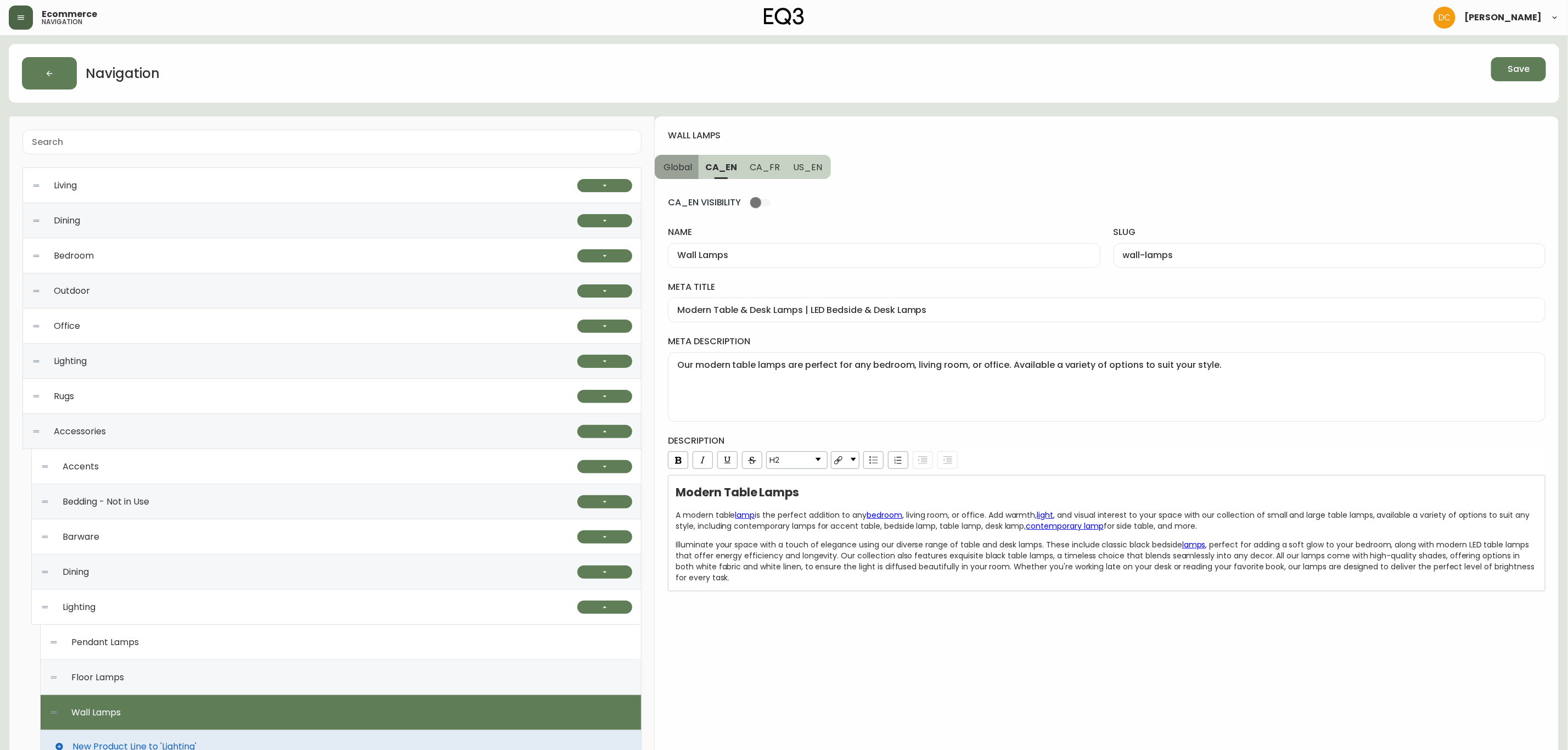
click at [678, 166] on span "Global" at bounding box center [678, 167] width 29 height 12
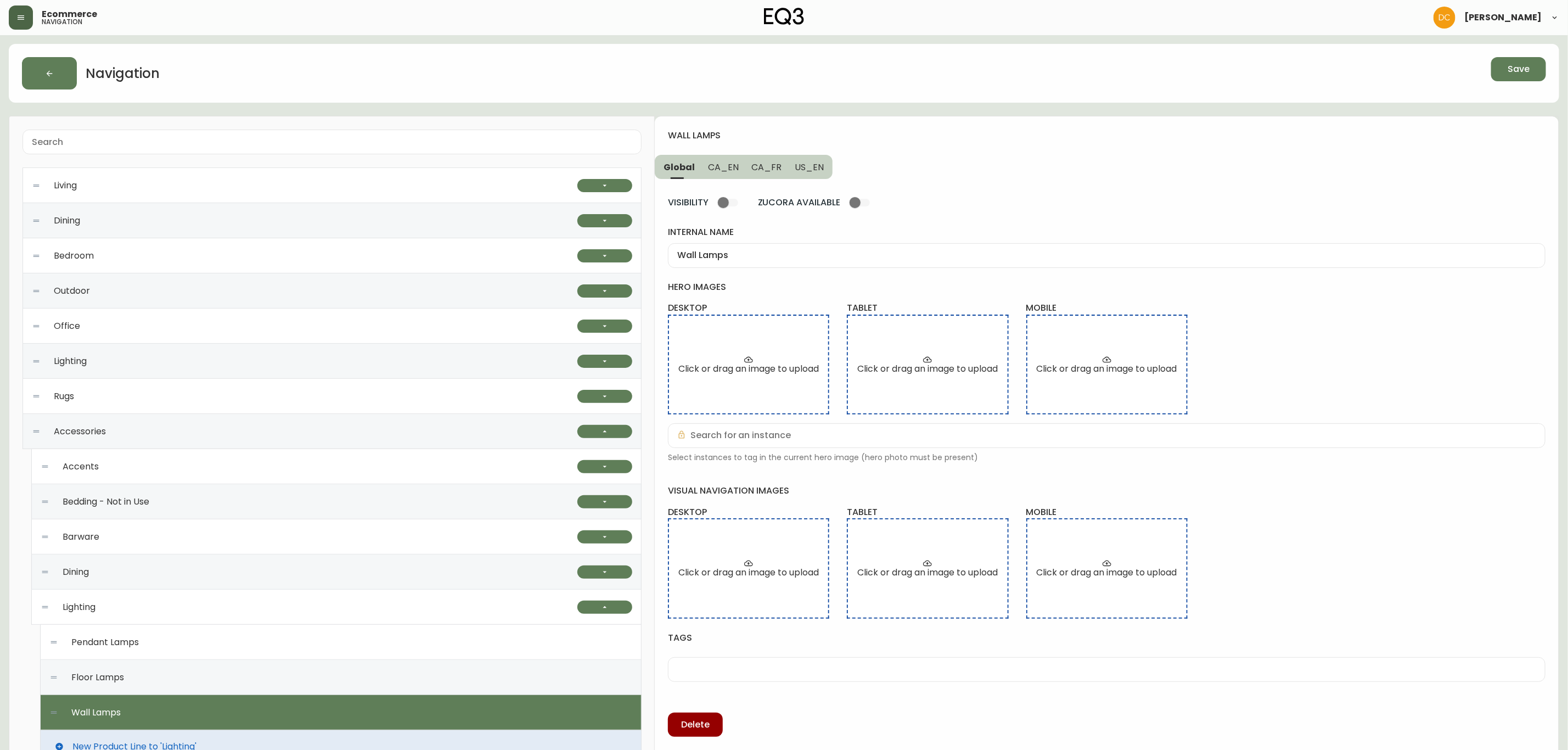
click at [722, 173] on span "CA_EN" at bounding box center [724, 167] width 31 height 12
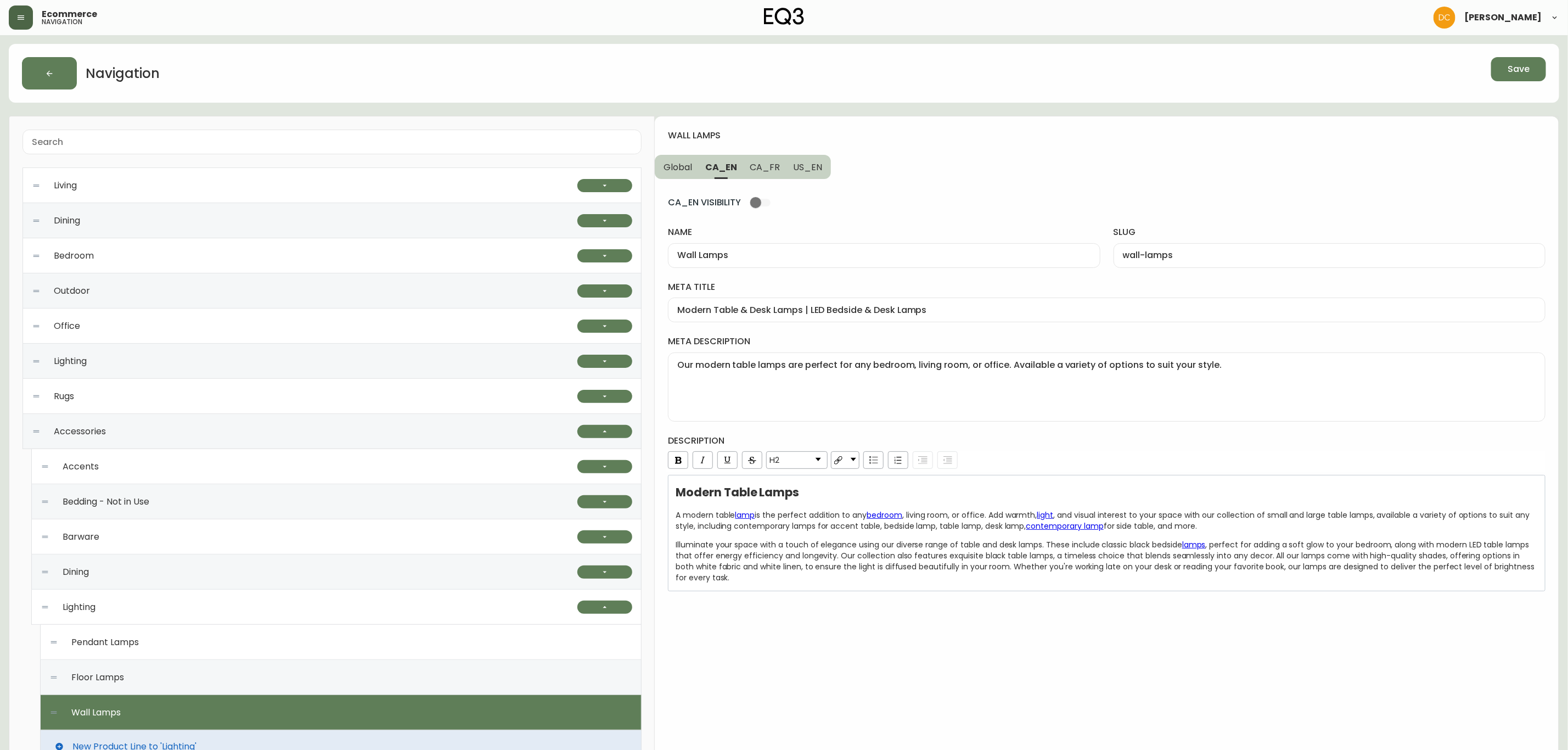
click at [792, 321] on div "Modern Table & Desk Lamps | LED Bedside & Desk Lamps" at bounding box center [1107, 310] width 878 height 25
paste input "Wall Lamps | Lighting for Bedroom & More"
type input "Modern Wall Lamps | Lighting for Bedroom & More"
click at [873, 402] on textarea "Our modern table lamps are perfect for any bedroom, living room, or office. Ava…" at bounding box center [1107, 387] width 859 height 55
paste textarea "Shop EQ3 for custom modern wall lamp designs. Find black, white, and brass wall…"
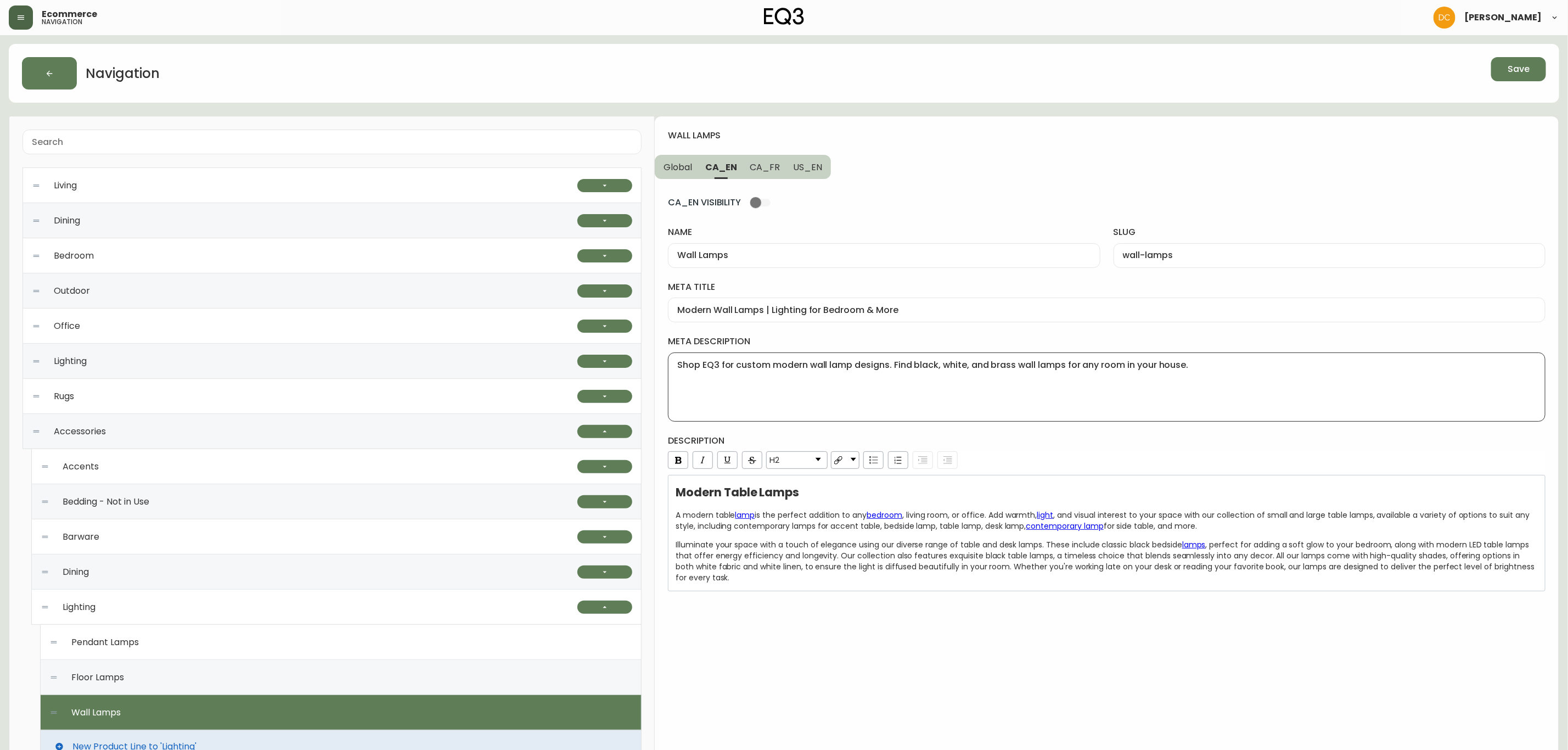
type textarea "Shop EQ3 for custom modern wall lamp designs. Find black, white, and brass wall…"
click at [989, 563] on span ", perfect for adding a soft glow to your bedroom, along with modern LED table l…" at bounding box center [1106, 561] width 861 height 44
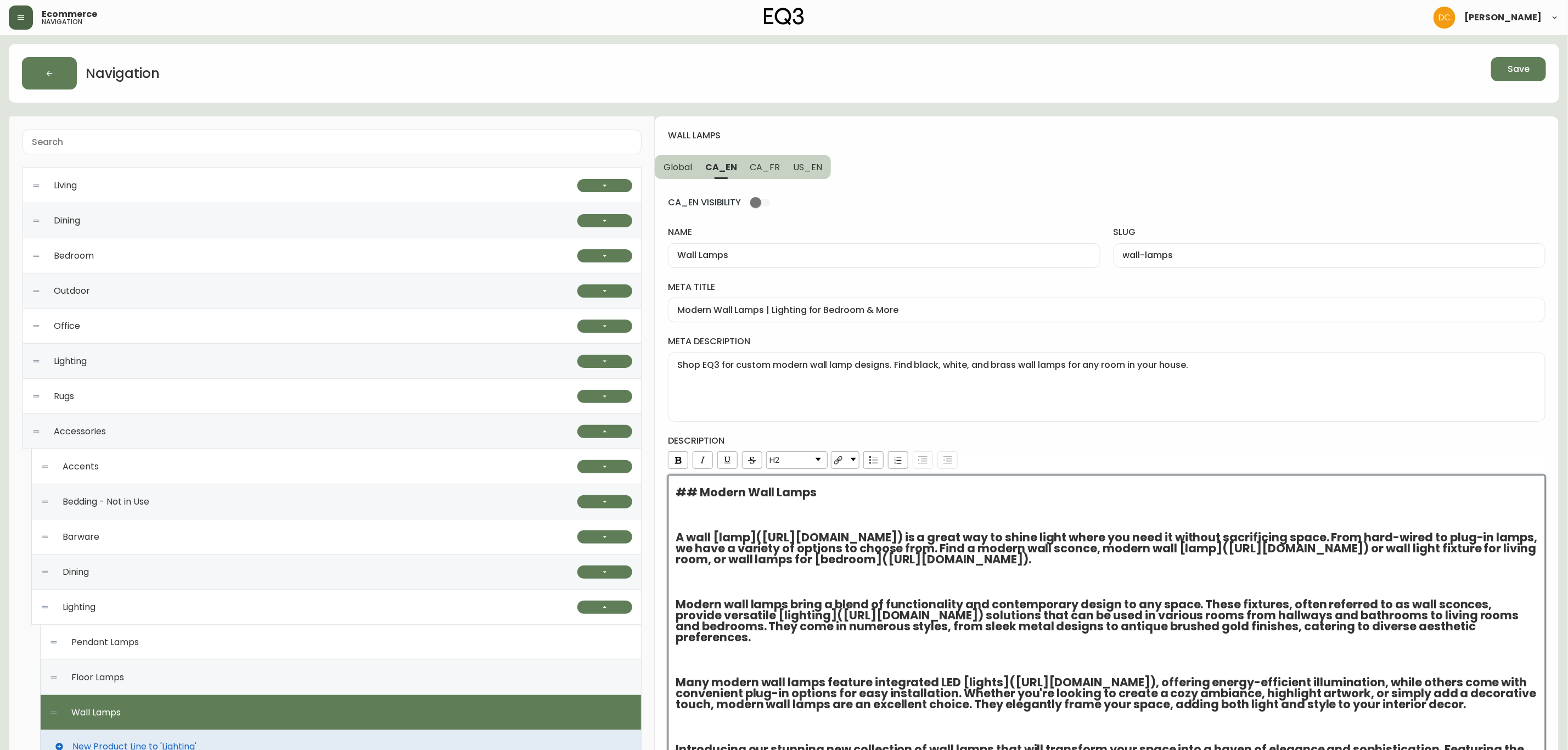
click at [1086, 437] on h4 "description" at bounding box center [1107, 441] width 878 height 12
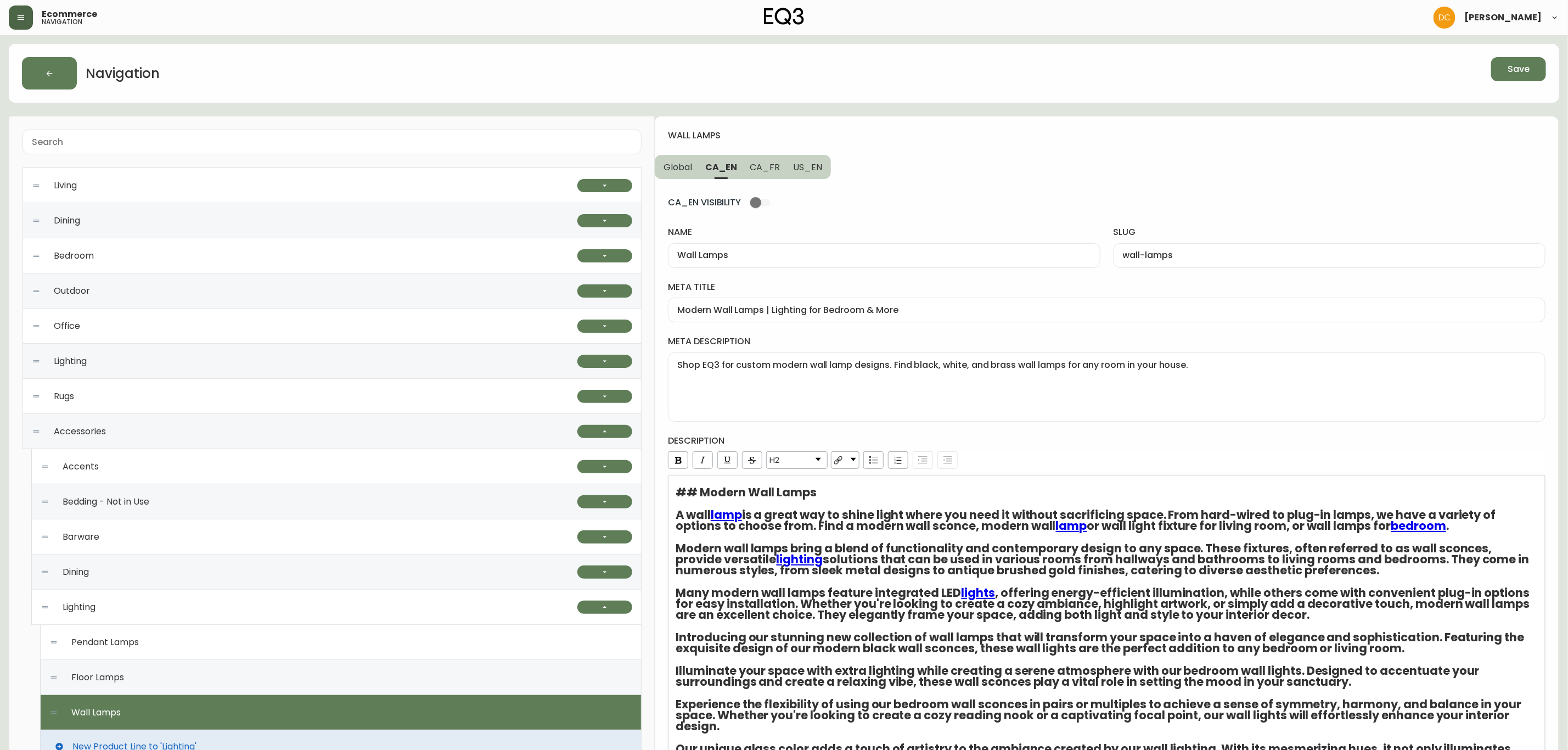
click at [879, 514] on span "is a great way to shine light where you need it without sacrificing space. From…" at bounding box center [1087, 520] width 822 height 27
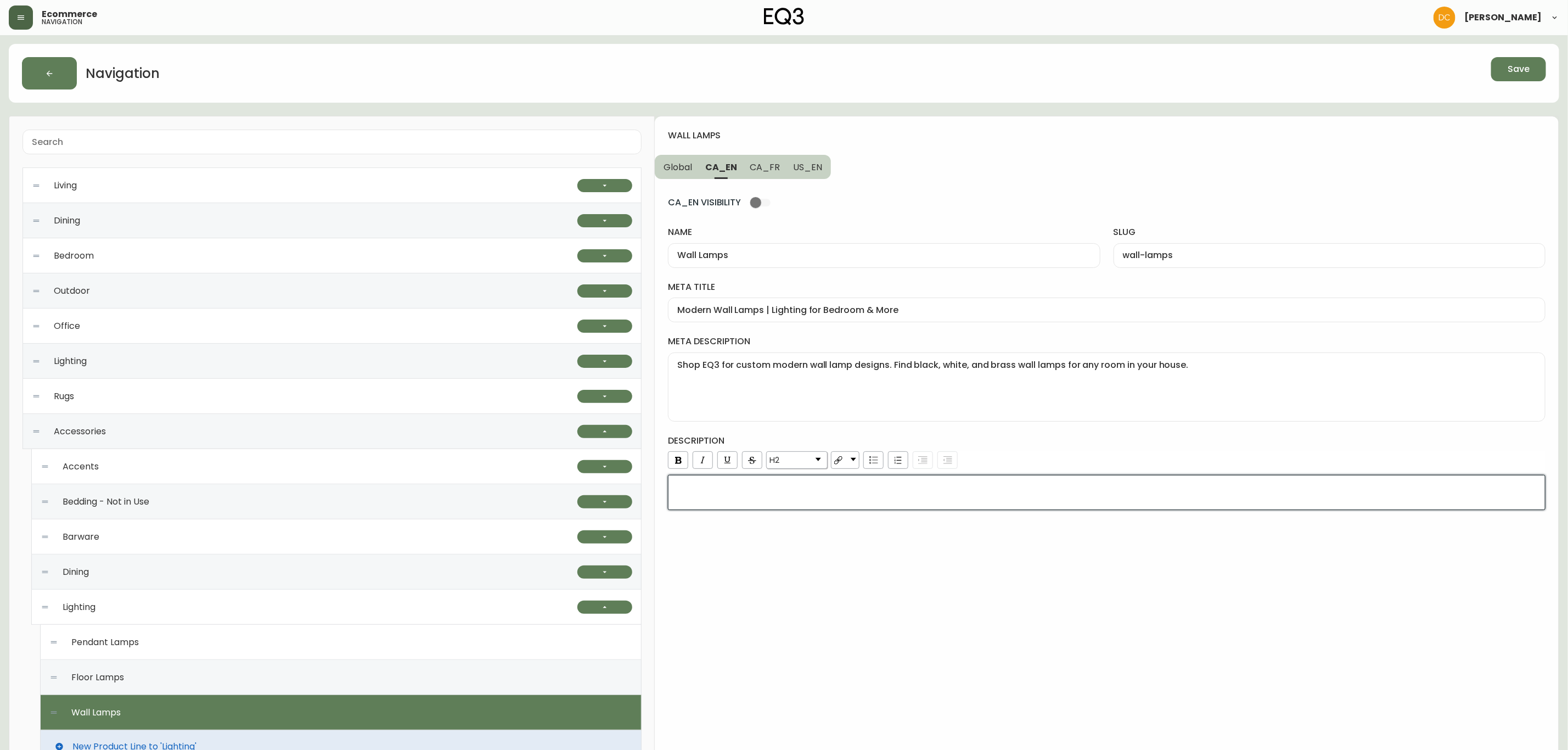
click at [817, 458] on link "H2" at bounding box center [797, 460] width 60 height 17
click at [803, 473] on li "Normal" at bounding box center [797, 476] width 60 height 14
click at [909, 492] on div "rdw-editor" at bounding box center [1107, 489] width 863 height 11
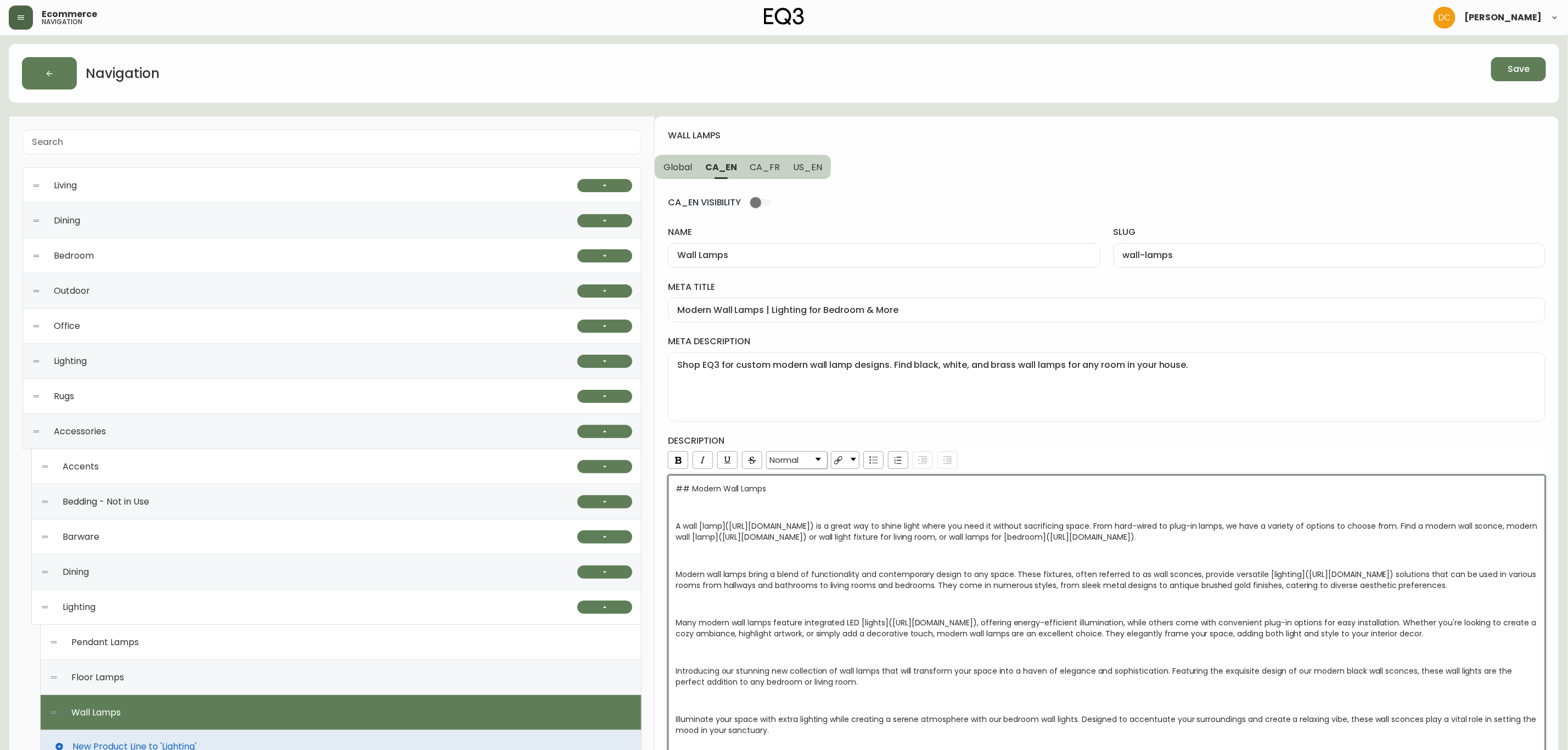
click at [1125, 430] on div "CA_EN VISIBILITY name Wall Lamps slug wall-lamps meta title Modern Wall Lamps |…" at bounding box center [1107, 612] width 878 height 866
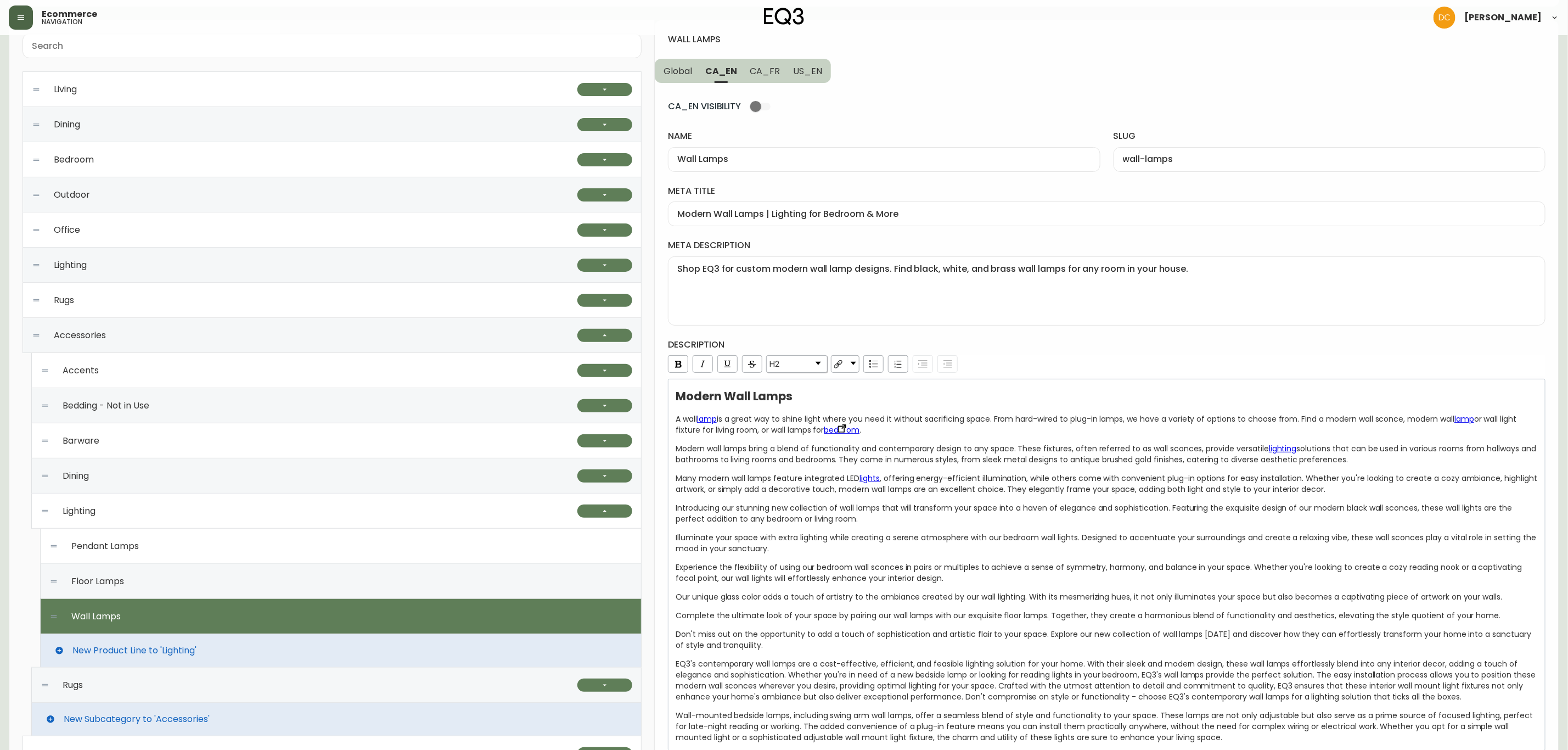
scroll to position [61, 0]
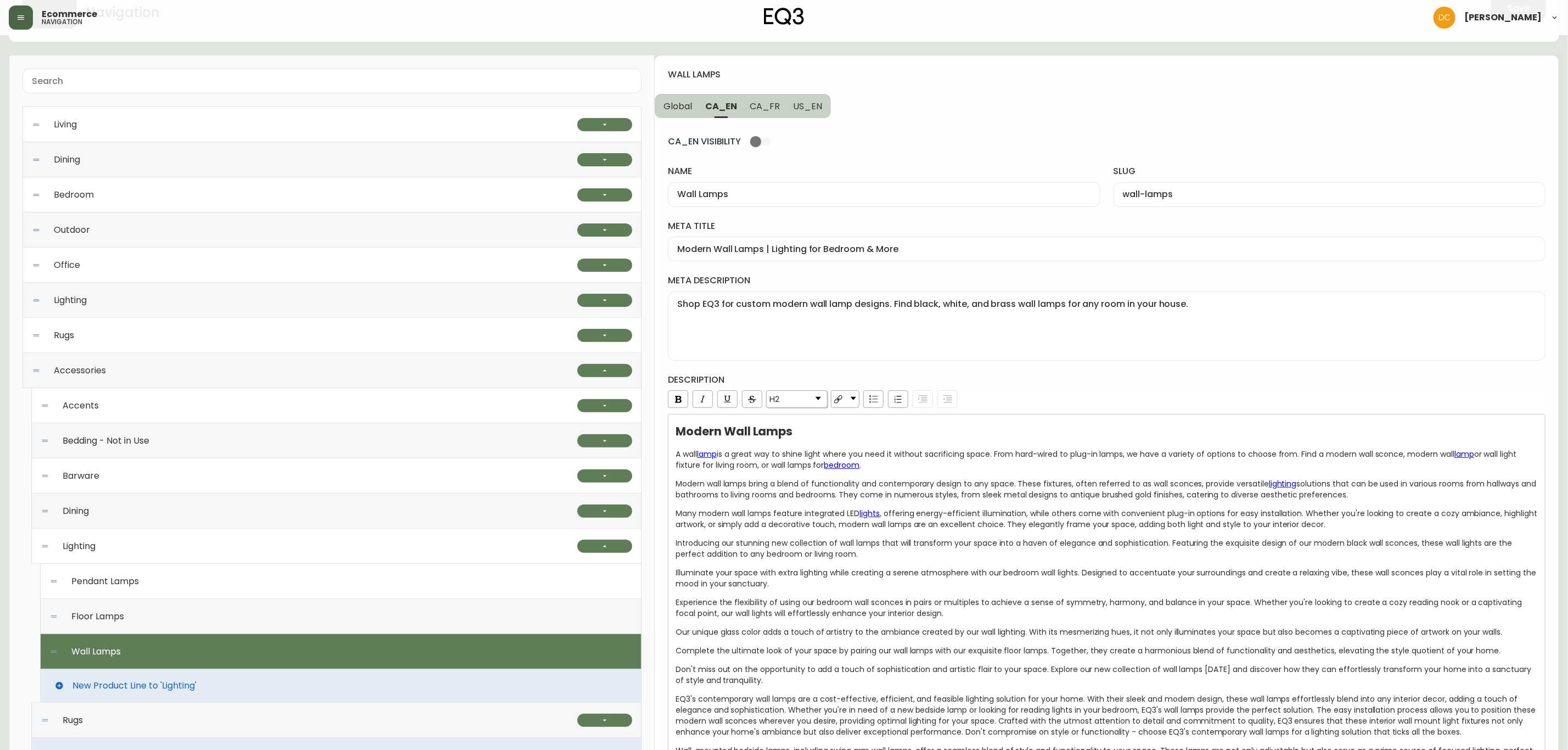
click at [767, 102] on span "CA_FR" at bounding box center [765, 106] width 30 height 12
type input "Lampes de table et bureau"
type input "lampes-de-table-et-bureau"
type input "Lampes de table modernes | Options d'éclairage pour la maison | Canada"
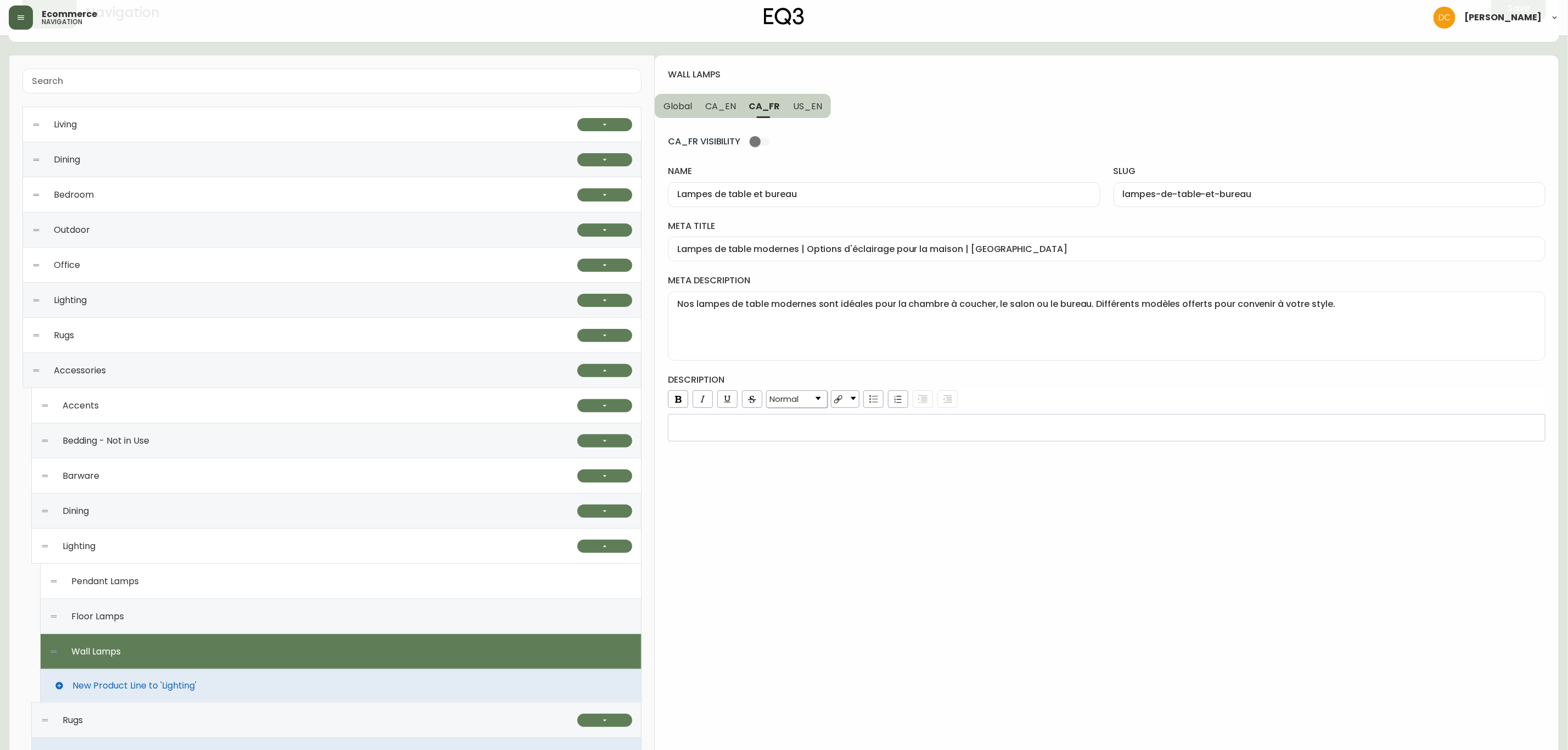
click at [876, 427] on div "rdw-editor" at bounding box center [1107, 428] width 863 height 11
click at [880, 315] on textarea "Nos lampes de table modernes sont idéales pour la chambre à coucher, le salon o…" at bounding box center [1107, 326] width 859 height 55
paste textarea "Trouvez l’applique murale parfaite pour votre demeure. Magasinez notre mobilier…"
type textarea "Trouvez l’applique murale parfaite pour votre demeure. Magasinez notre mobilier…"
click at [835, 253] on input "Lampes de table modernes | Options d'éclairage pour la maison | Canada" at bounding box center [1107, 249] width 859 height 10
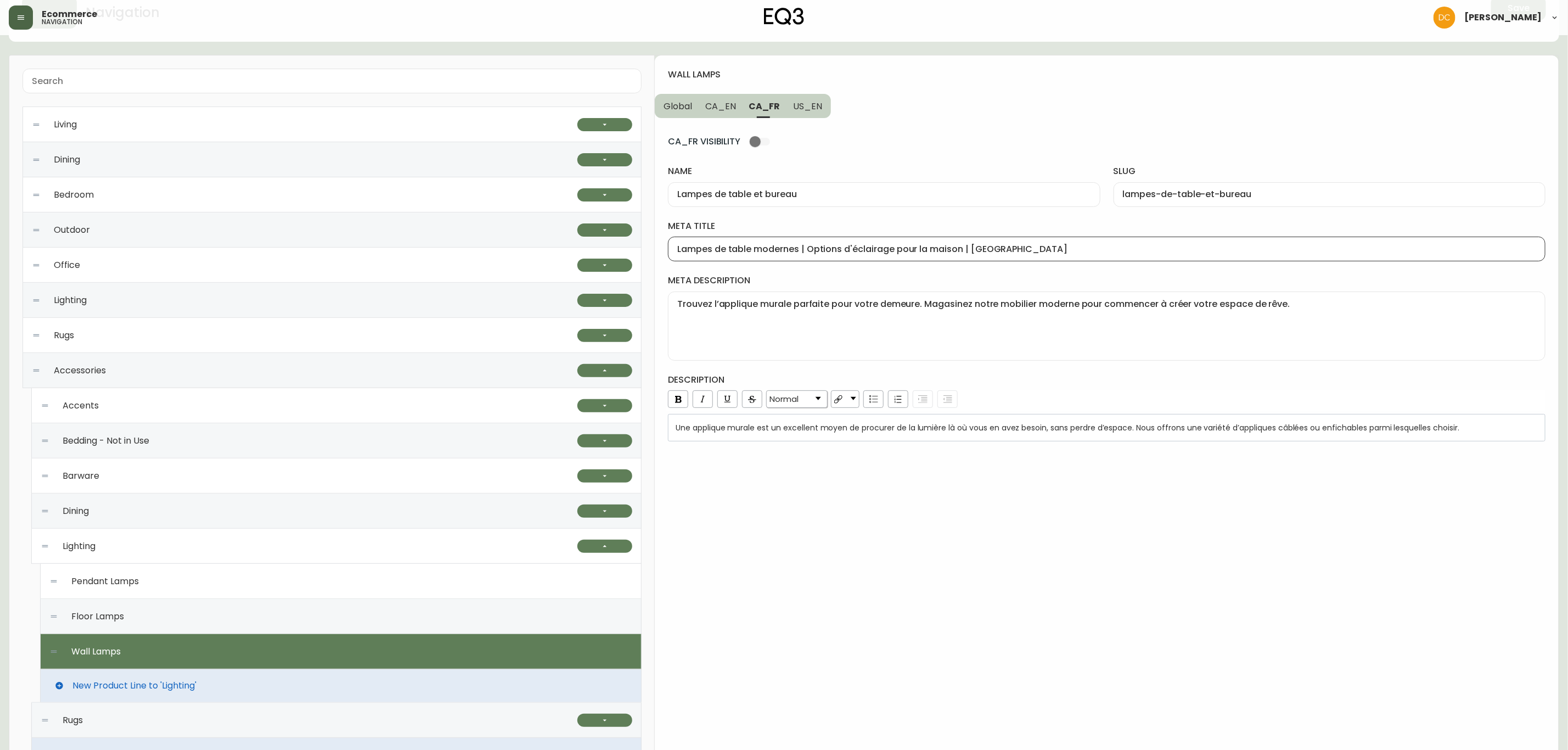
paste input "uminaires muraux modernes | Lampes murales pour embellir la maison"
type input "Luminaires muraux modernes | Lampes murales pour embellir la maison"
drag, startPoint x: 798, startPoint y: 114, endPoint x: 815, endPoint y: 178, distance: 66.2
click at [798, 114] on button "US_EN" at bounding box center [809, 106] width 44 height 24
type input "Wall Lamps"
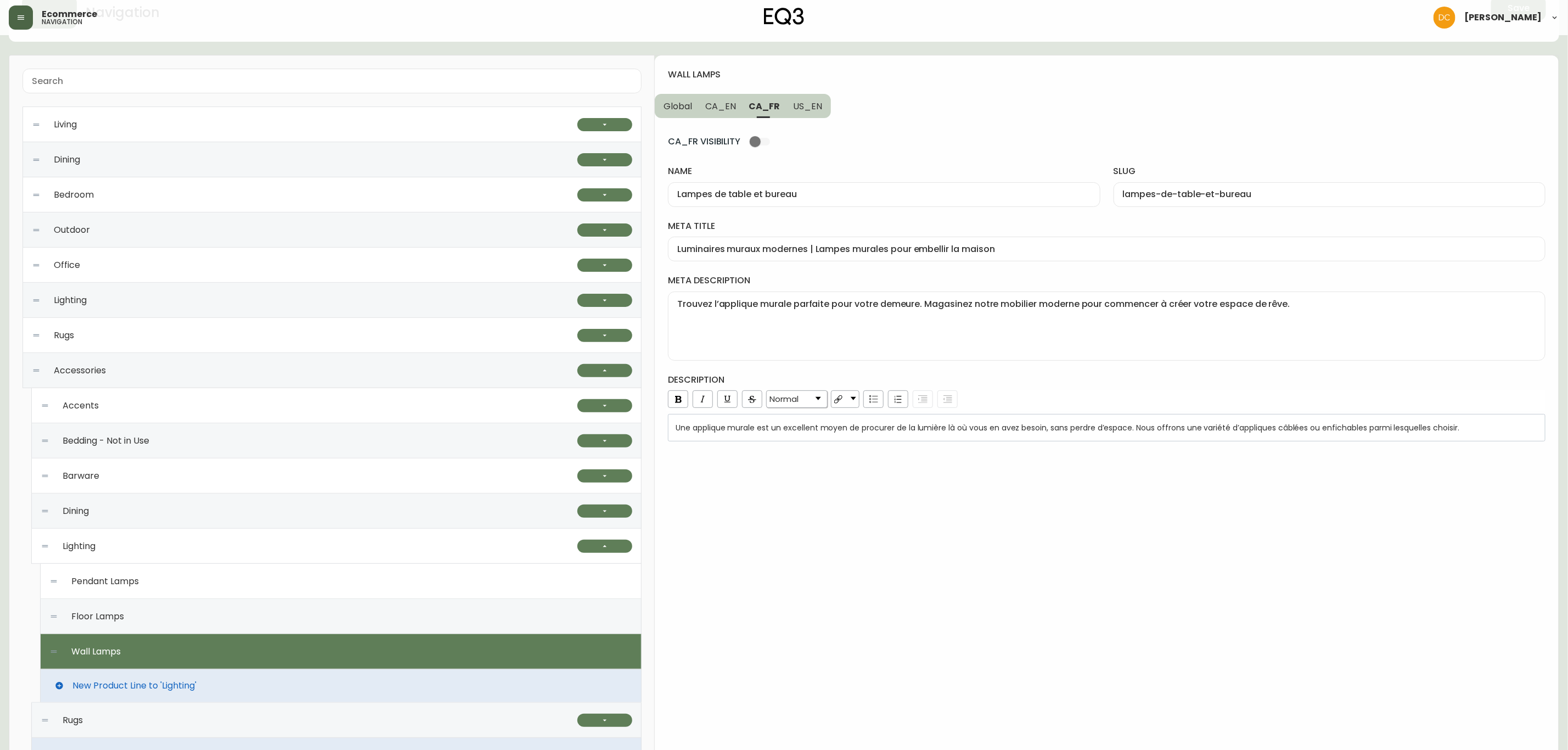
type input "wall-lamps"
type input "Desk & Table Lamps | LED Bedside & End Table Lamps"
type textarea "Our high-quality table lamps are perfect for any bedroom, living room, or offic…"
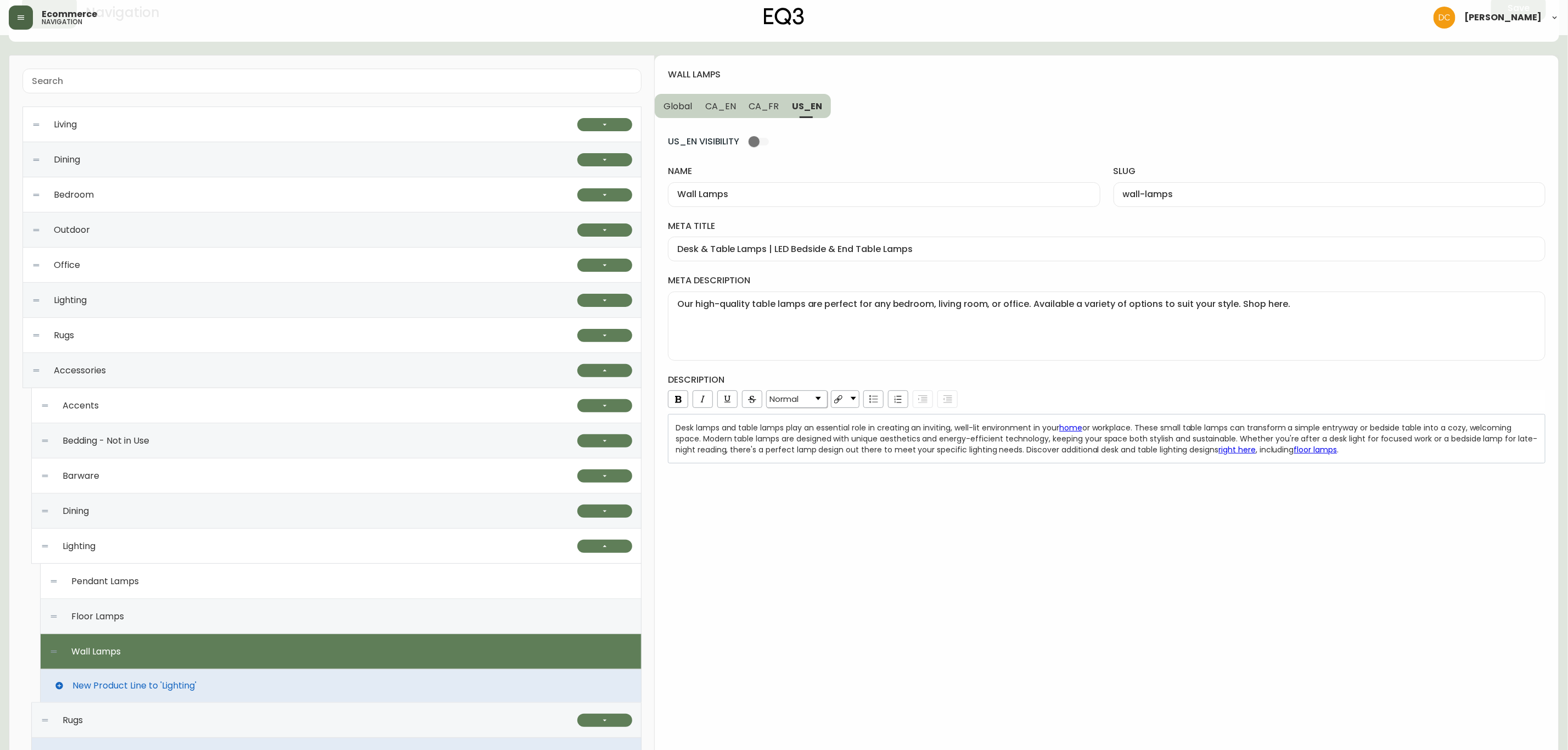
click at [814, 247] on input "Desk & Table Lamps | LED Bedside & End Table Lamps" at bounding box center [1107, 249] width 859 height 10
paste input "Indoor Wall Lamps | Lighting for Bedroom & More"
type input "Indoor Wall Lamps | Lighting for Bedroom & More"
click at [886, 327] on textarea "Our high-quality table lamps are perfect for any bedroom, living room, or offic…" at bounding box center [1107, 326] width 859 height 55
paste textarea "Shop EQ3 for custom and sleek, modern wall lamp designs. Find black, white, and…"
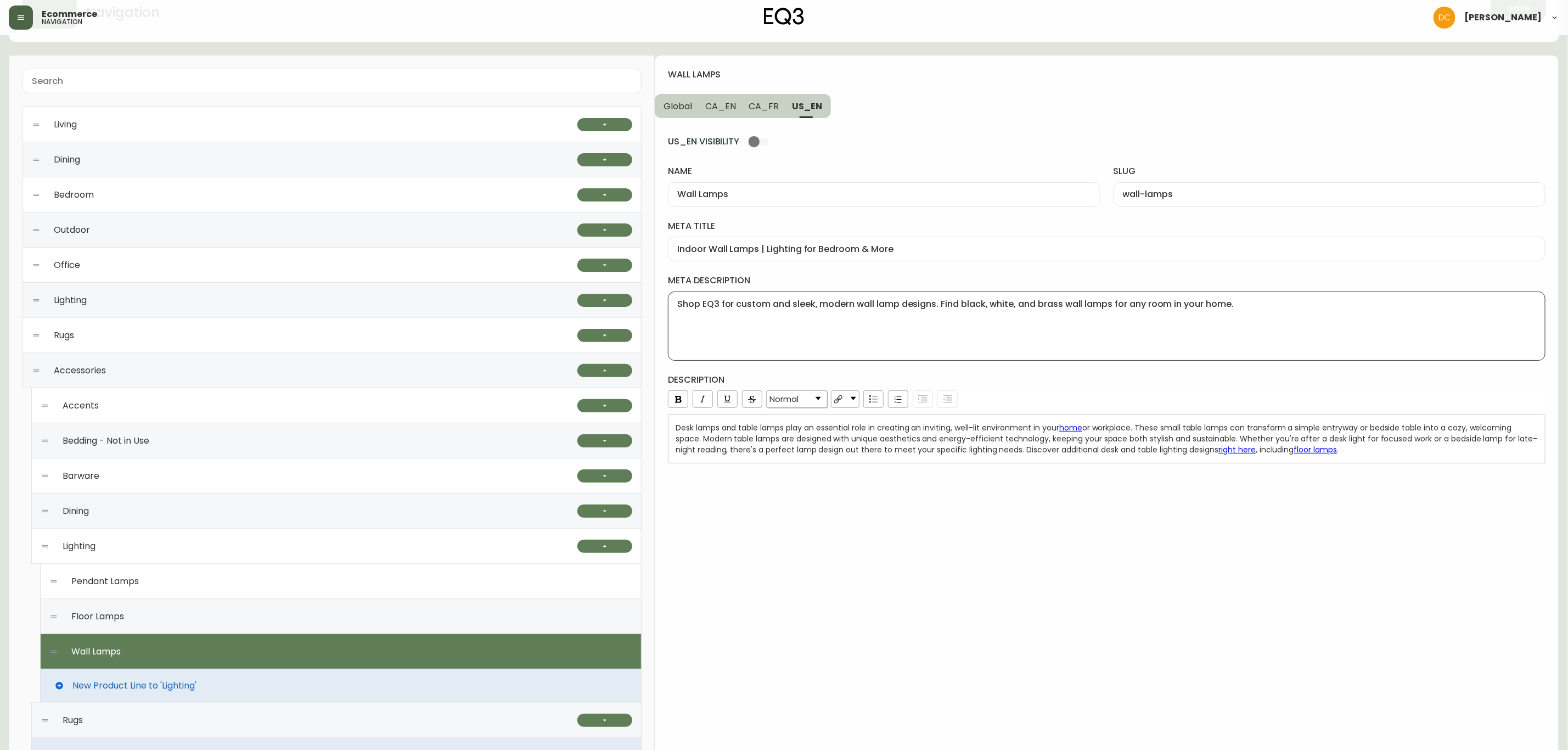
type textarea "Shop EQ3 for custom and sleek, modern wall lamp designs. Find black, white, and…"
click at [929, 435] on span "or workplace. These small table lamps can transform a simple entryway or bedsid…" at bounding box center [1106, 439] width 862 height 33
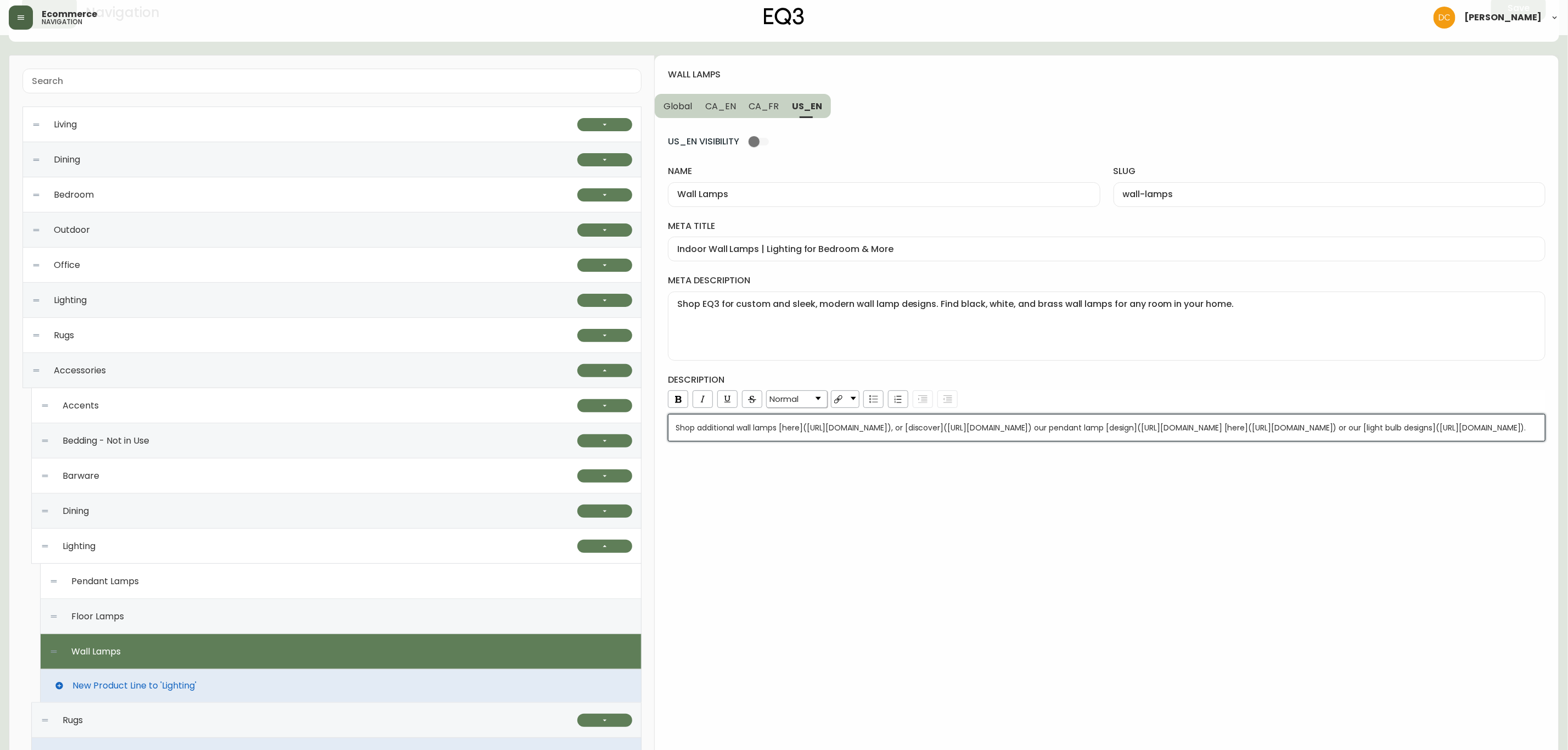
click at [1019, 593] on div "wall lamps Global CA_EN CA_FR US_EN US_EN VISIBILITY name Wall Lamps slug wall-…" at bounding box center [1106, 525] width 904 height 939
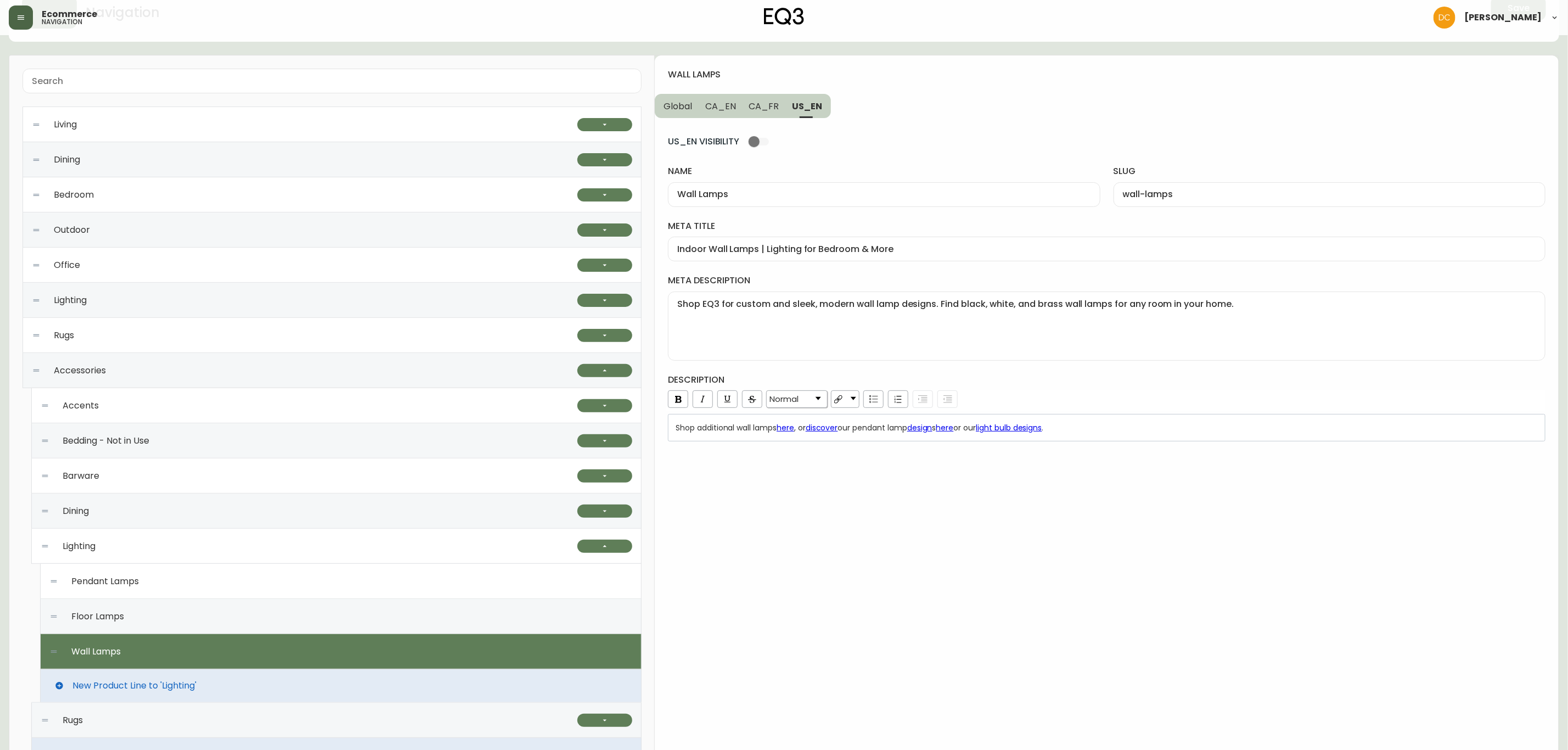
click at [758, 109] on span "CA_FR" at bounding box center [764, 106] width 30 height 12
type input "Lampes de table et bureau"
type input "lampes-de-table-et-bureau"
type input "Luminaires muraux modernes | Lampes murales pour embellir la maison"
type textarea "Trouvez l’applique murale parfaite pour votre demeure. Magasinez notre mobilier…"
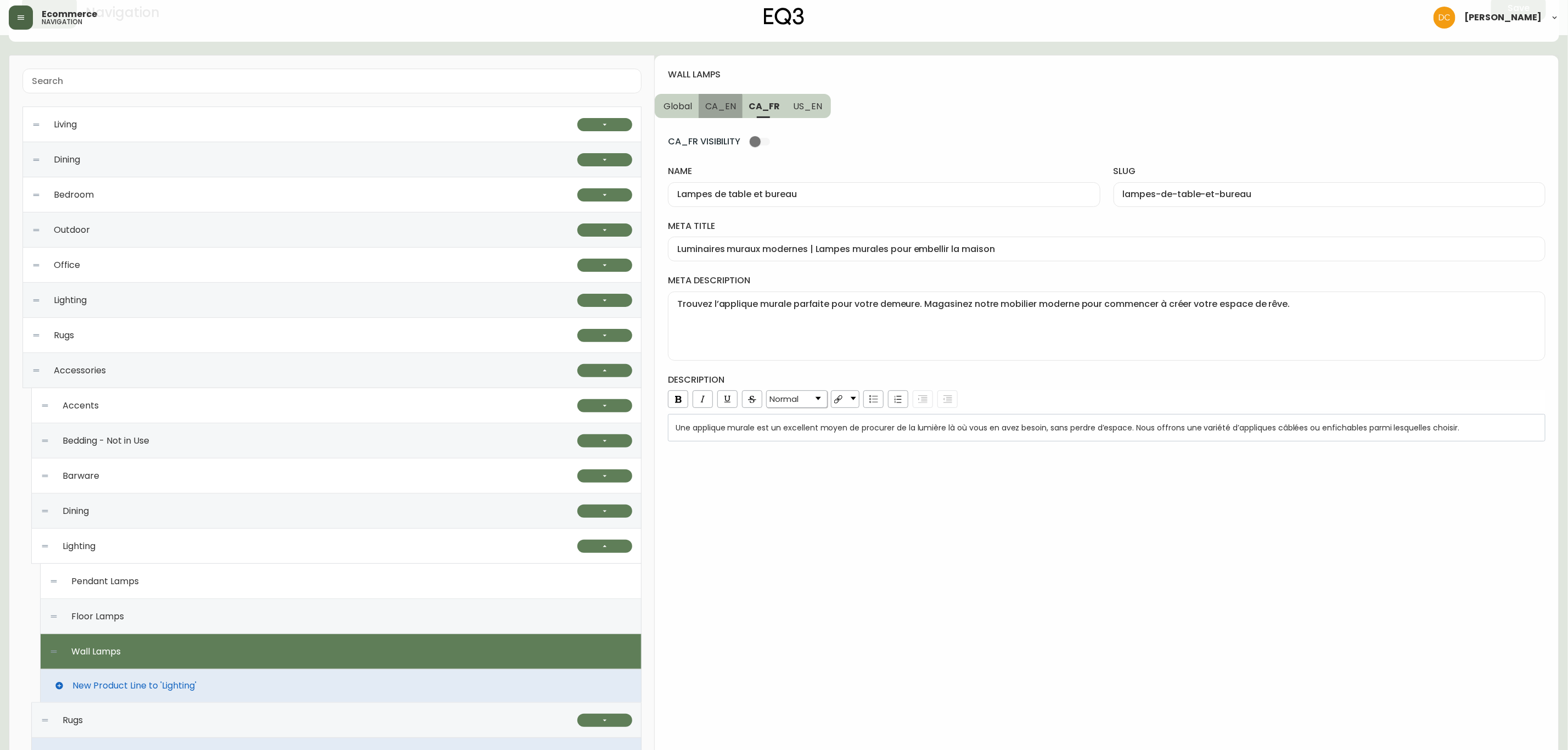
drag, startPoint x: 720, startPoint y: 114, endPoint x: 703, endPoint y: 115, distance: 17.0
click at [719, 114] on button "CA_EN" at bounding box center [721, 106] width 44 height 24
type input "Wall Lamps"
type input "wall-lamps"
type input "Modern Wall Lamps | Lighting for Bedroom & More"
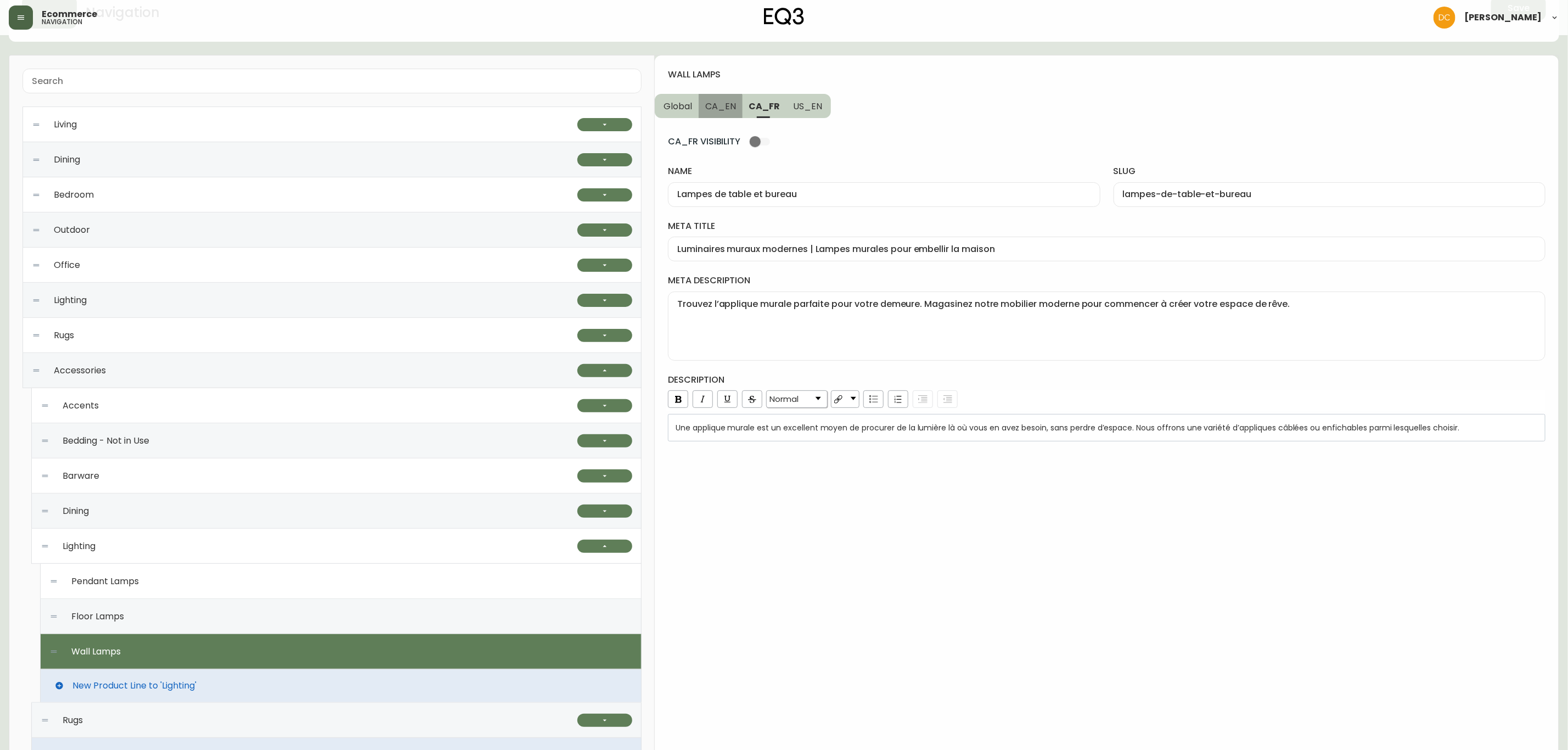
type textarea "Shop EQ3 for custom modern wall lamp designs. Find black, white, and brass wall…"
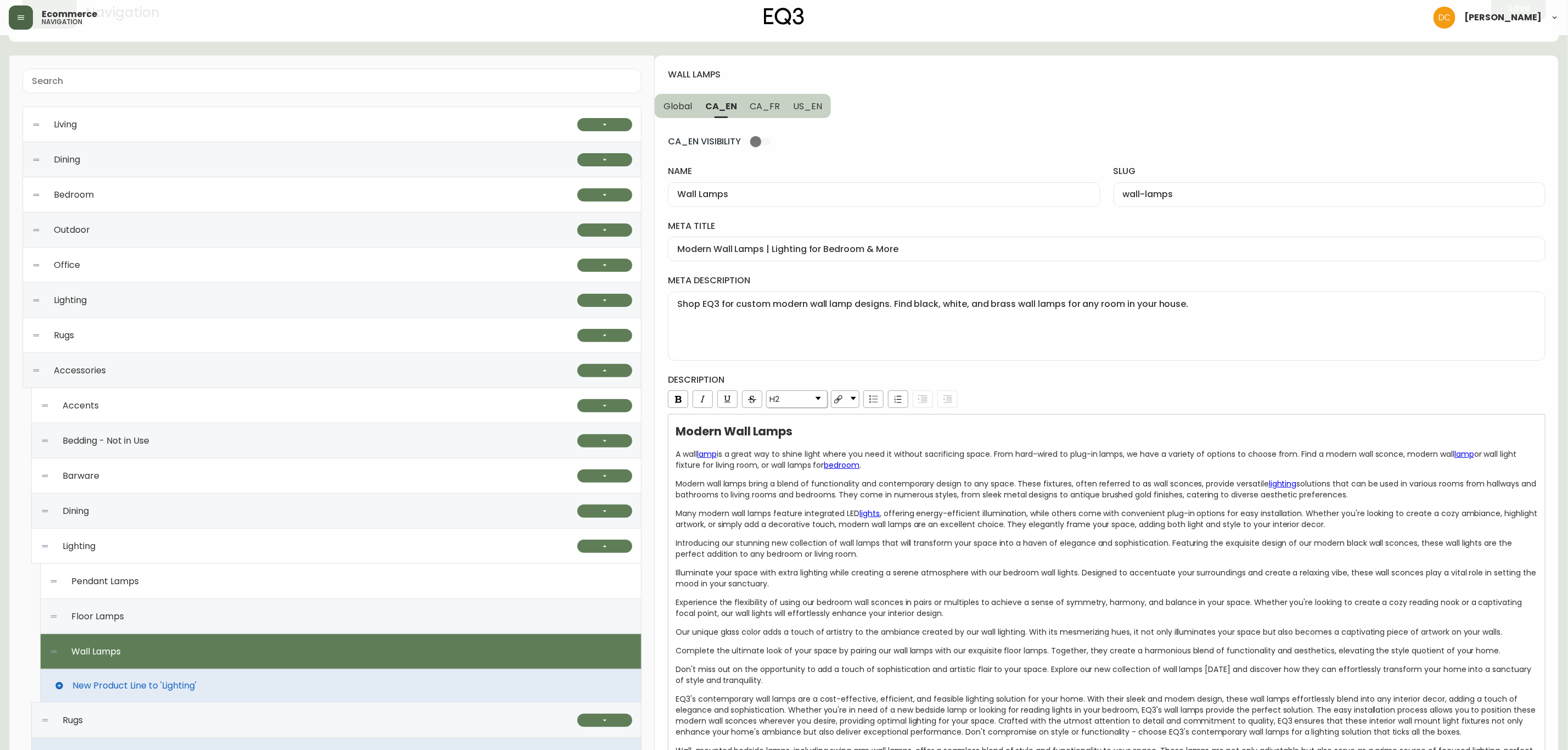
click at [682, 112] on button "Global" at bounding box center [677, 106] width 44 height 24
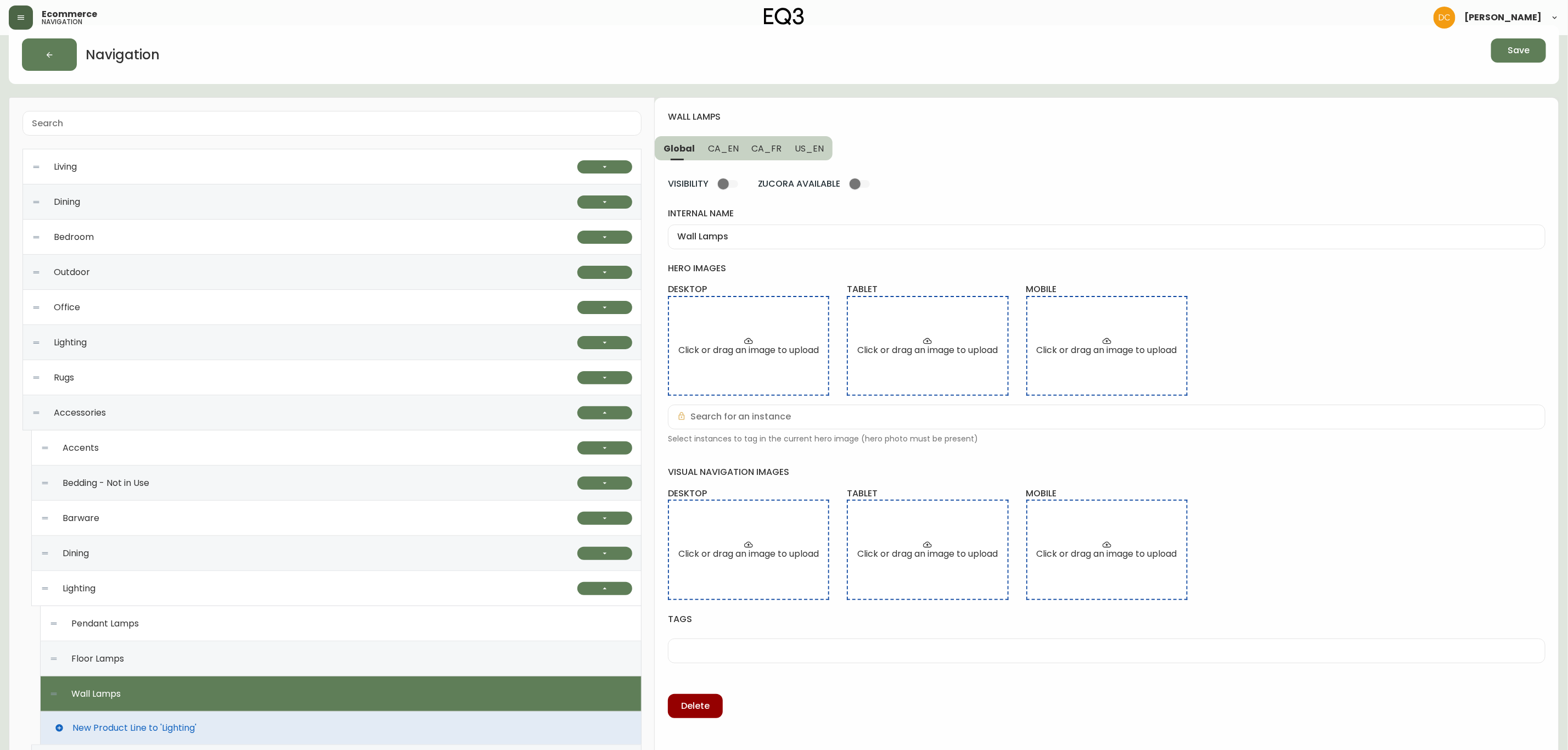
scroll to position [0, 0]
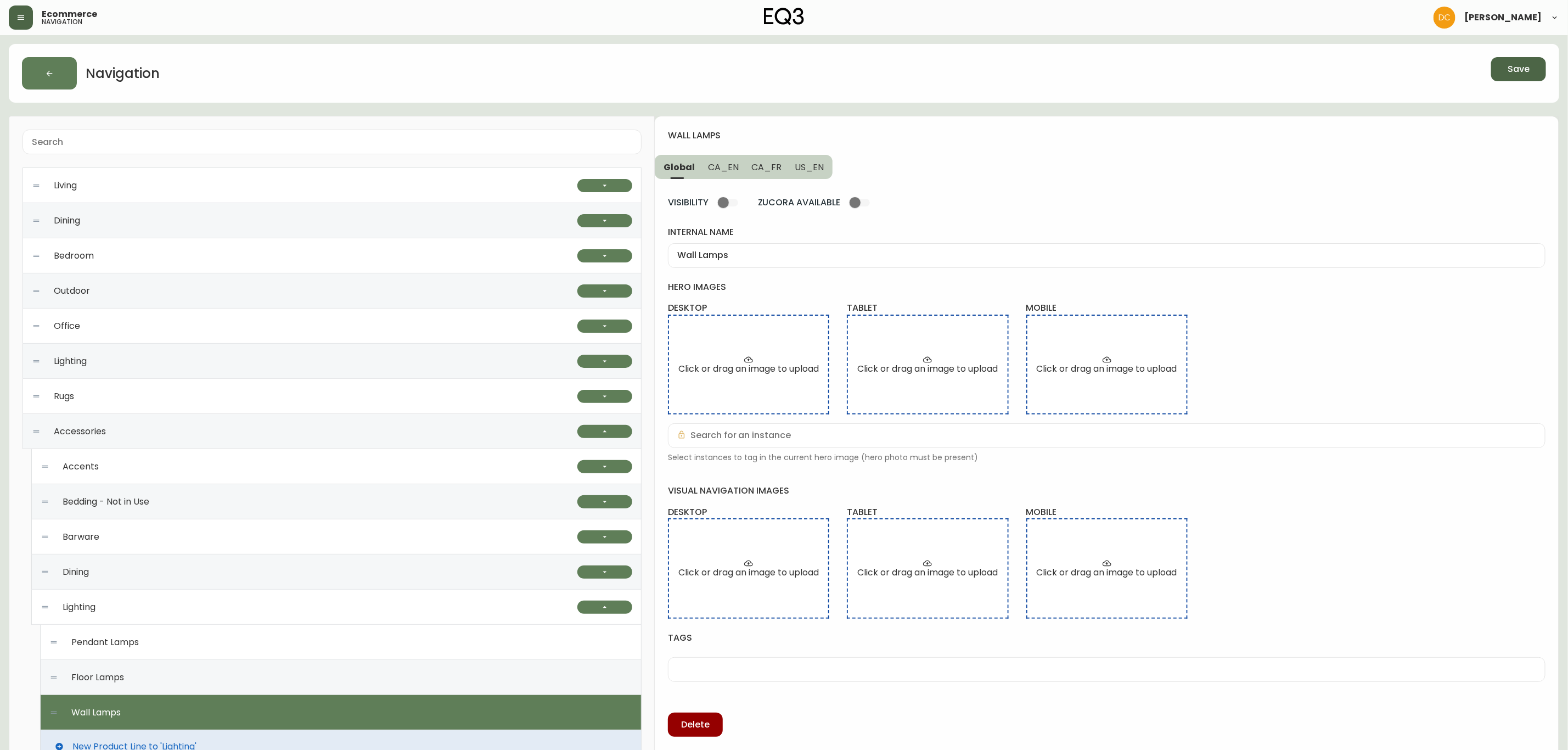
click at [1526, 68] on span "Save" at bounding box center [1519, 69] width 22 height 12
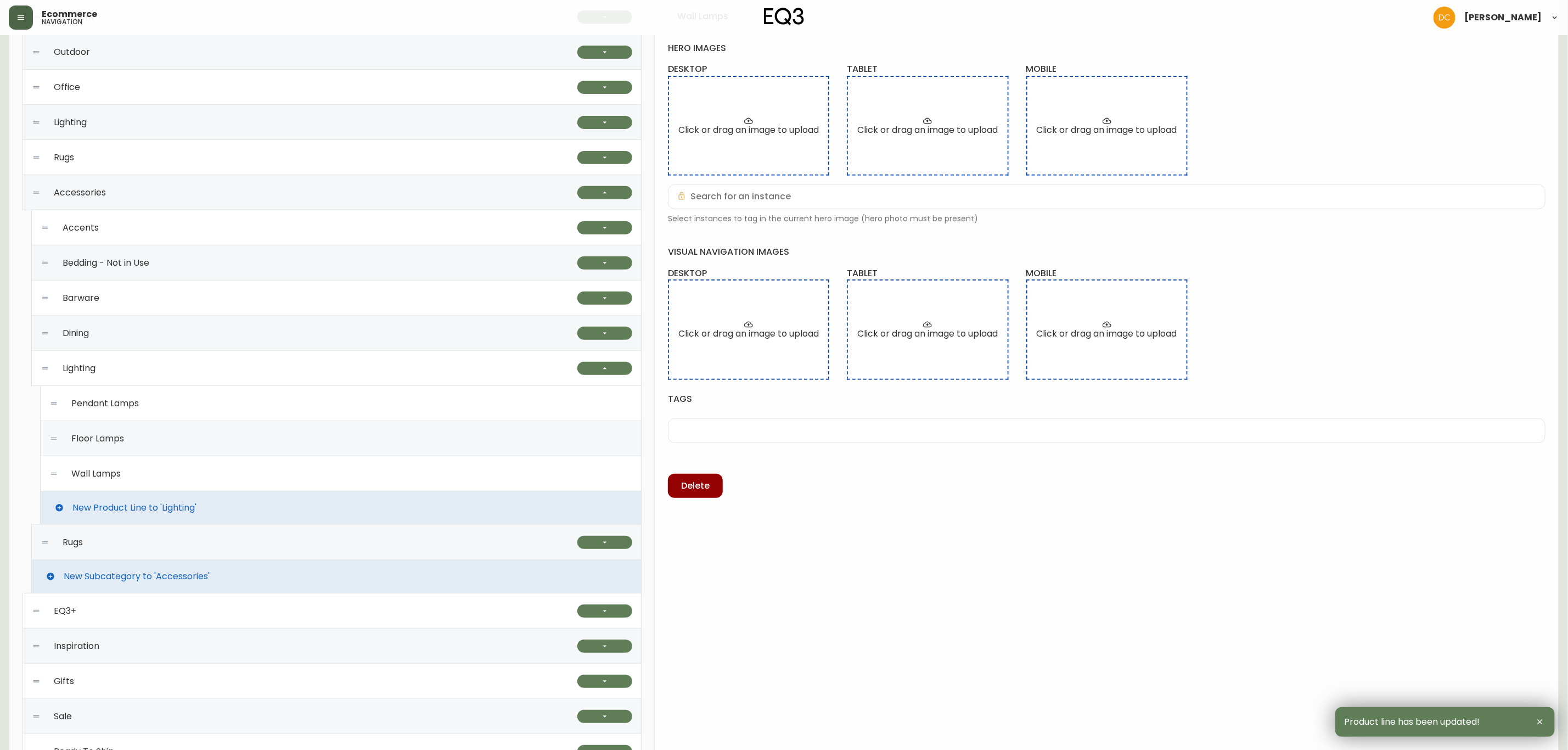
scroll to position [247, 0]
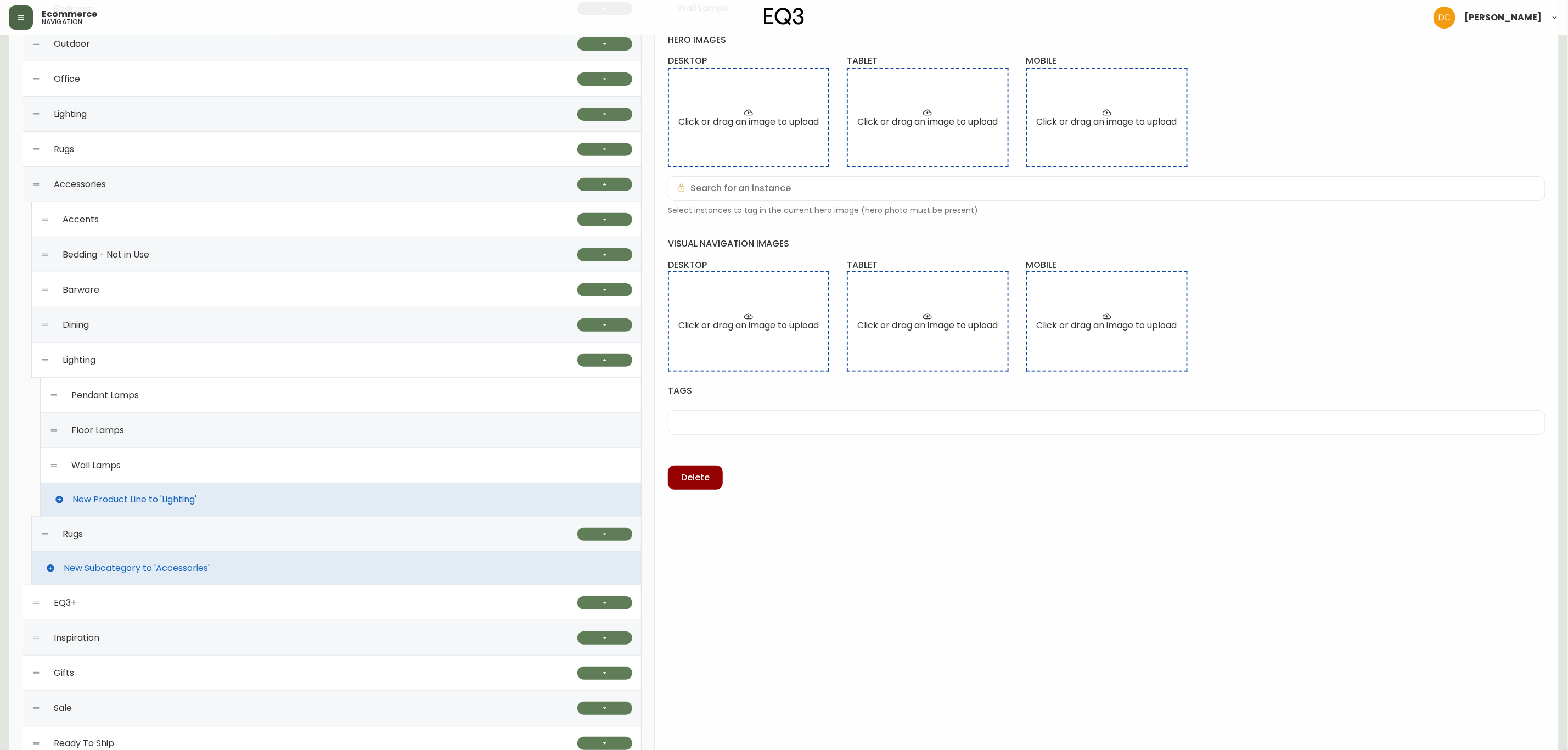
click at [237, 504] on div "New Product Line to 'Lighting'" at bounding box center [341, 500] width 601 height 33
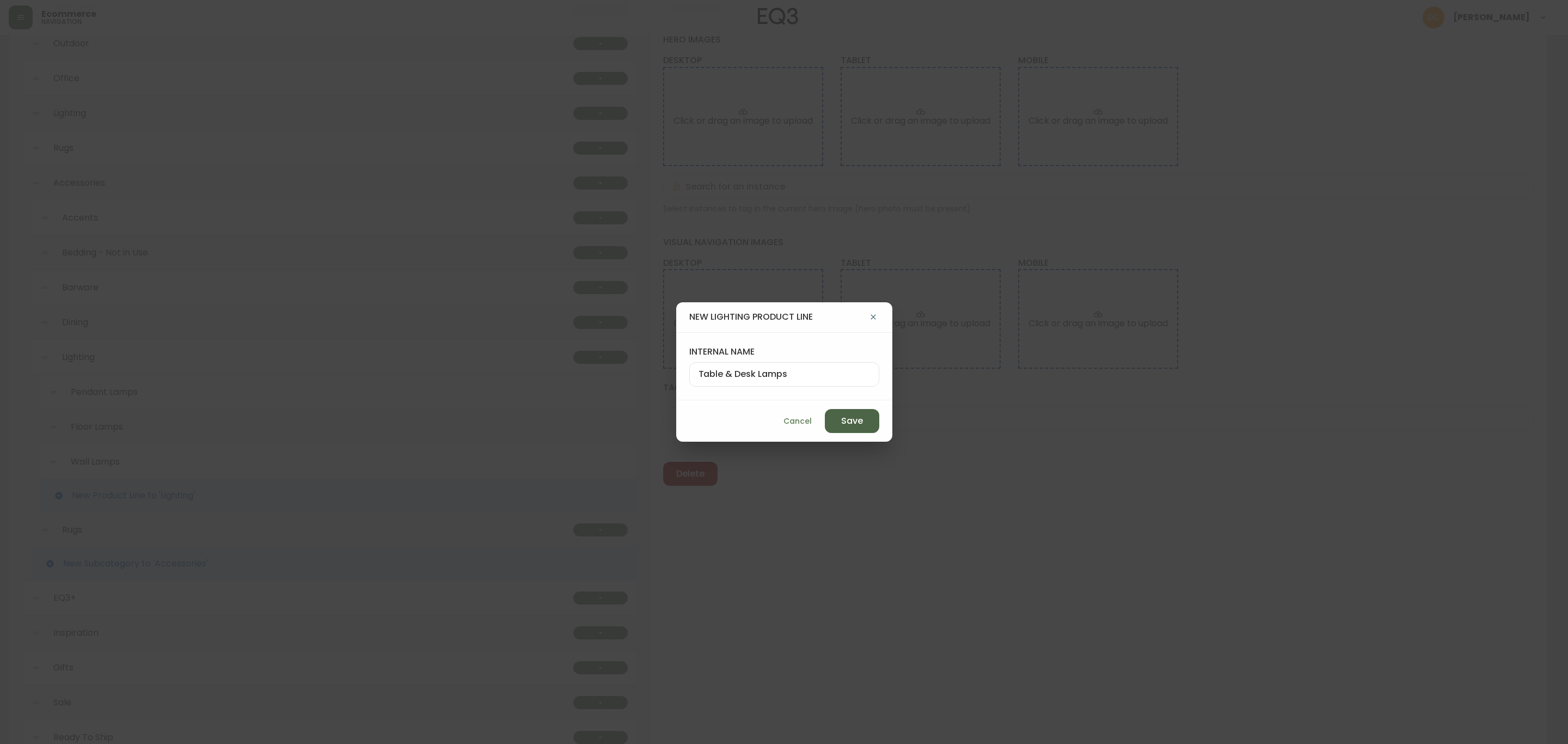
click at [825, 419] on button "Save" at bounding box center [852, 421] width 54 height 24
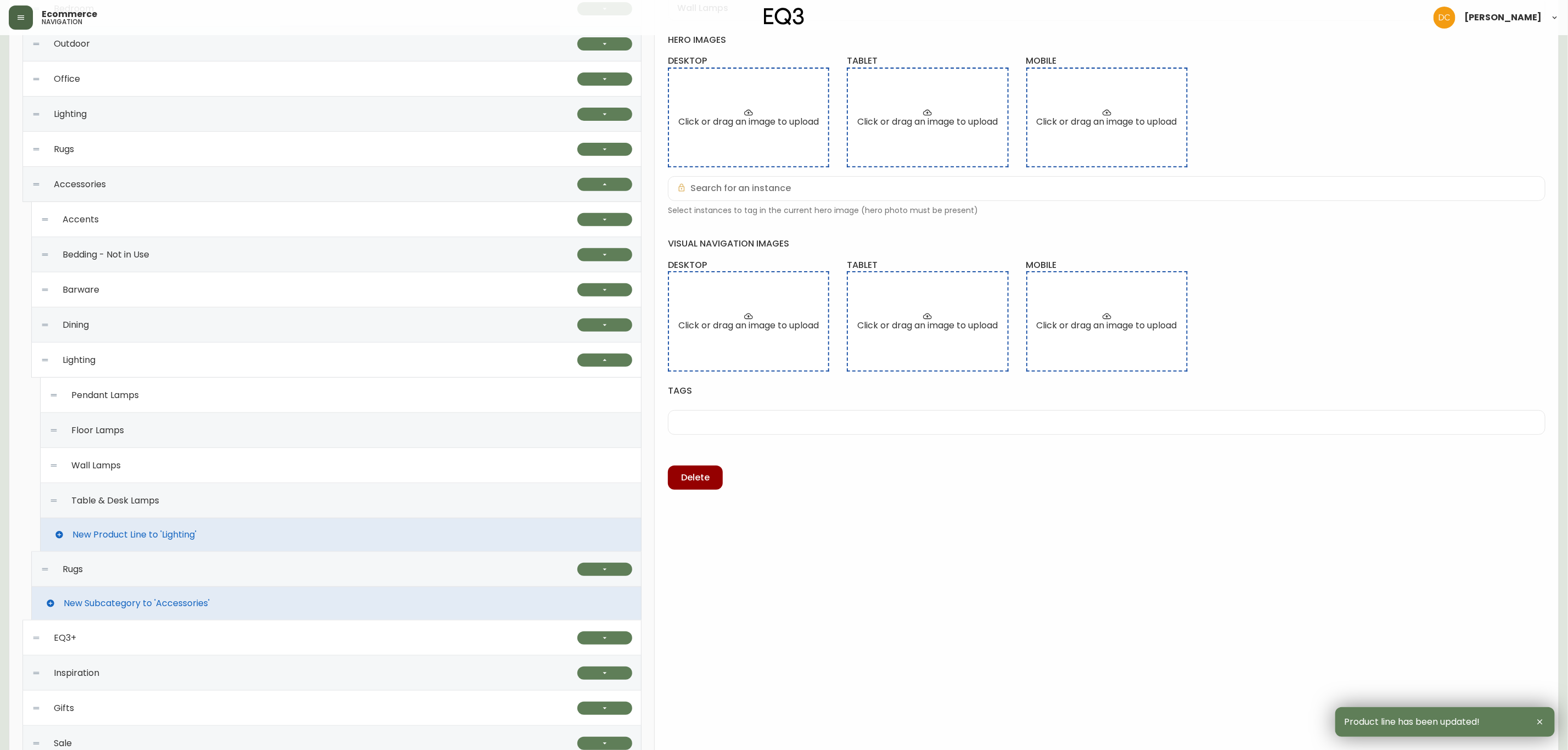
click at [203, 501] on div "Table & Desk Lamps" at bounding box center [341, 500] width 583 height 35
type input "Table & Desk Lamps"
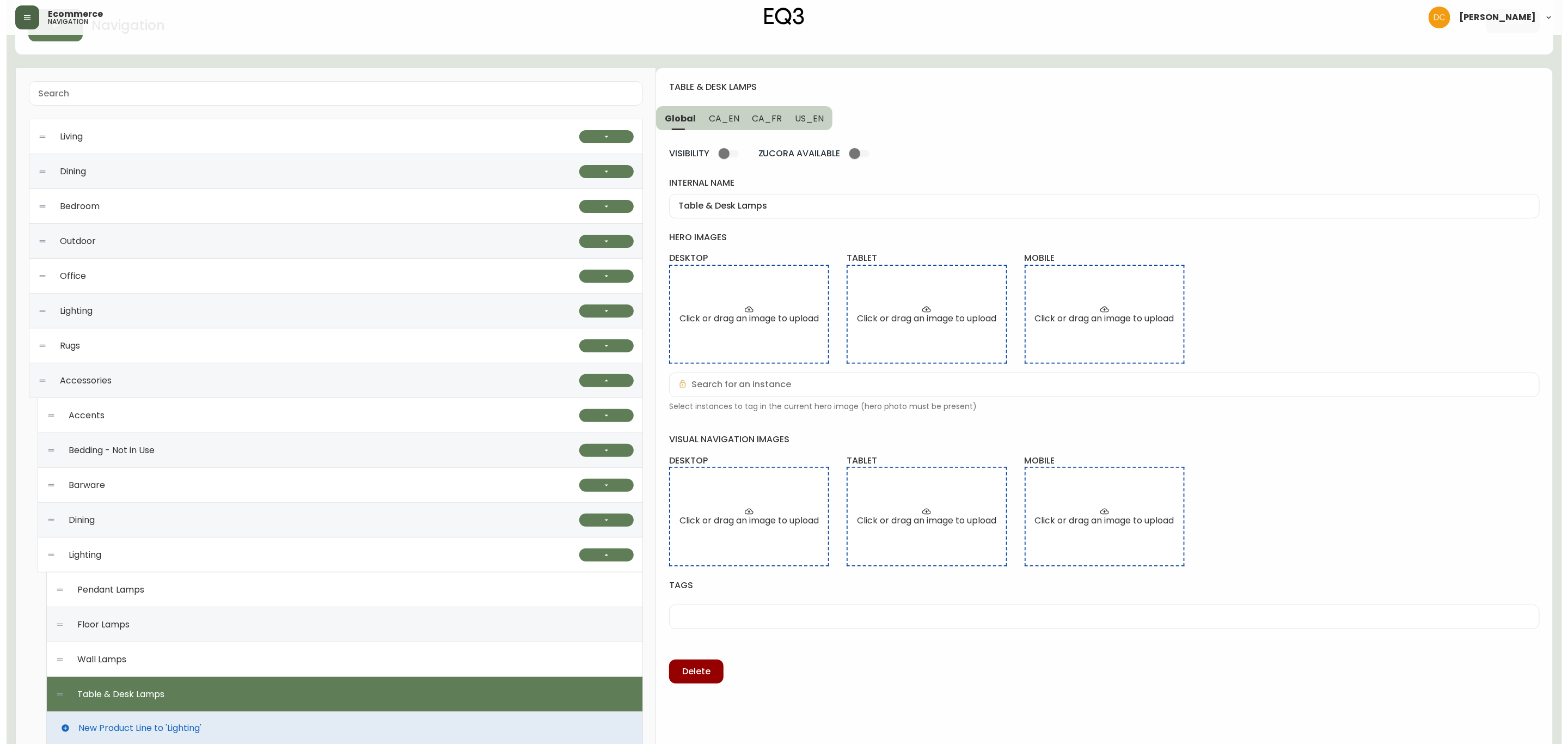
scroll to position [0, 0]
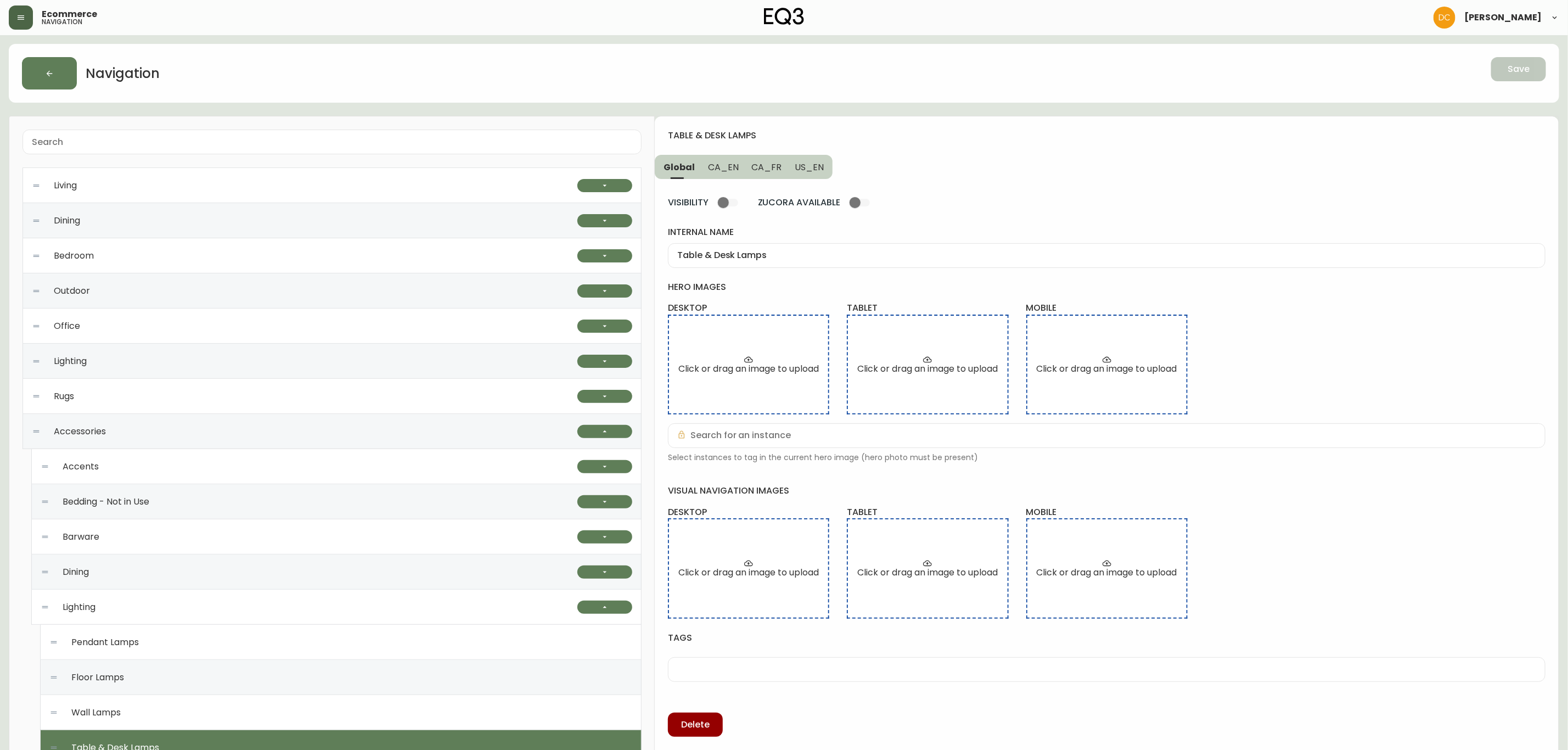
click at [728, 169] on span "CA_EN" at bounding box center [724, 167] width 31 height 12
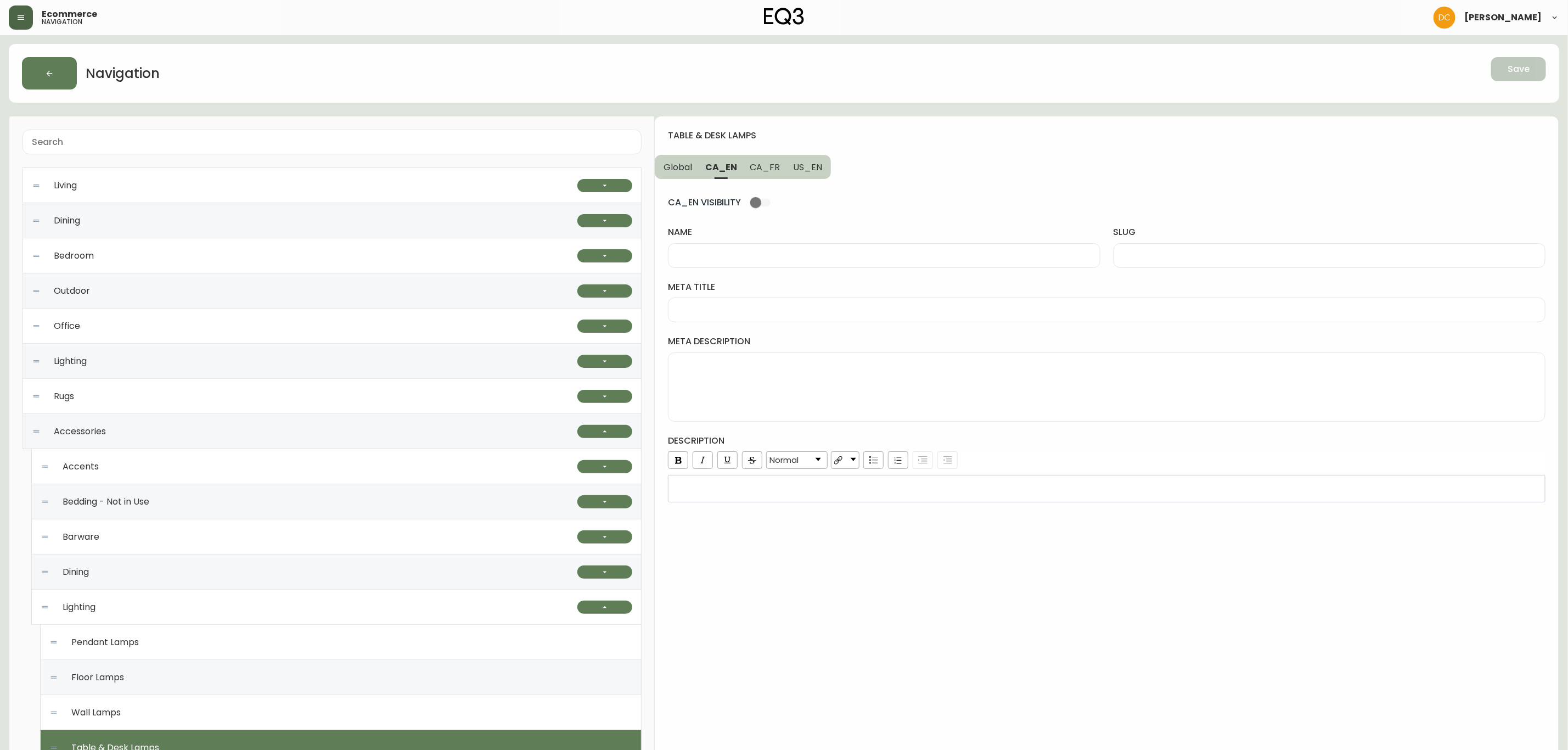
drag, startPoint x: 762, startPoint y: 254, endPoint x: 789, endPoint y: 220, distance: 43.4
click at [762, 254] on input "name" at bounding box center [884, 255] width 414 height 10
paste input "Table & Desk Lamps"
type input "Table & Desk Lamps"
click at [810, 171] on span "US_EN" at bounding box center [807, 167] width 29 height 12
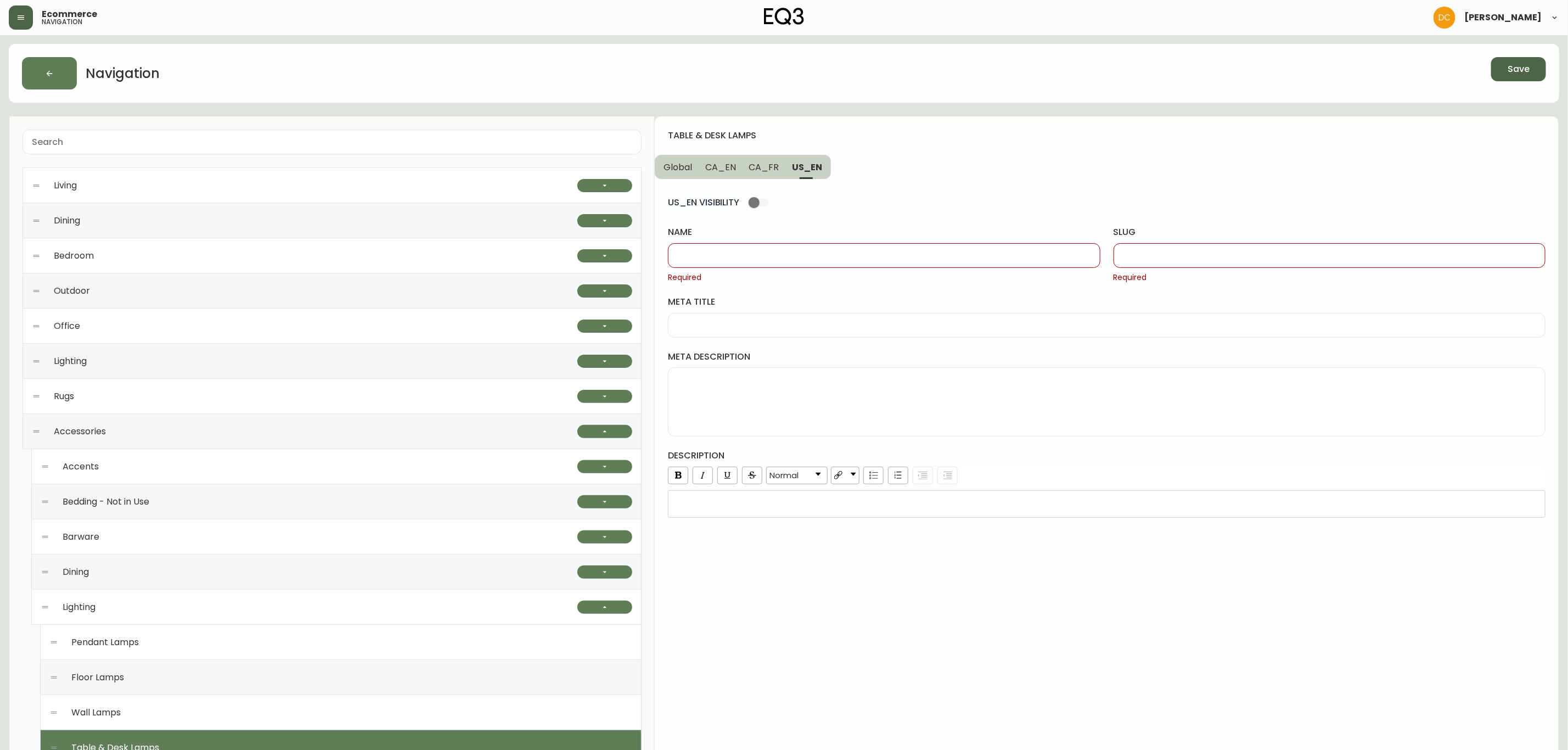
click at [788, 260] on input "name" at bounding box center [884, 255] width 414 height 10
paste input "Table & Desk Lamps"
type input "Table & Desk Lamps"
click at [1146, 267] on div at bounding box center [1330, 255] width 432 height 25
paste input "Table-and-desk-lamps"
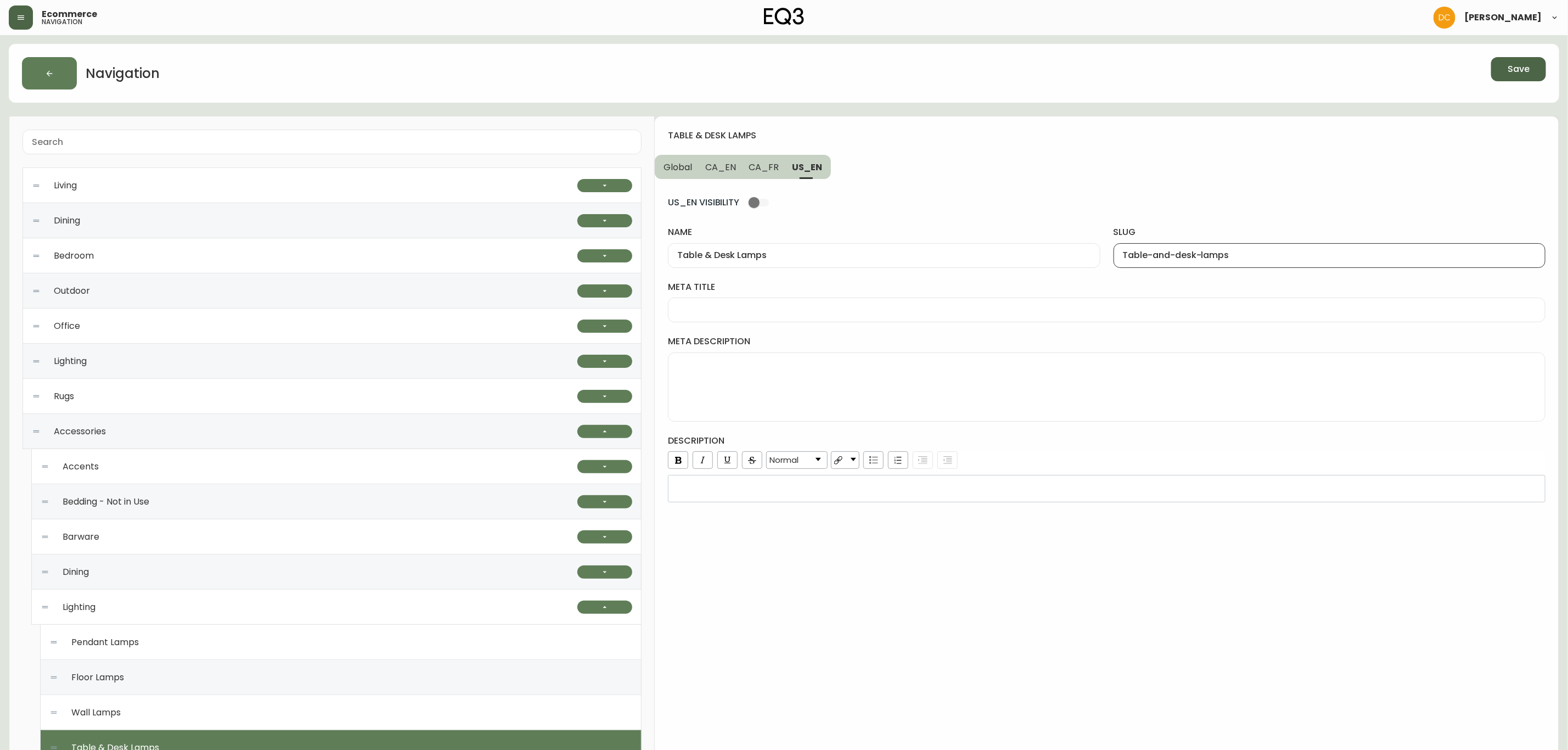
type input "Table-and-desk-lamps"
click at [730, 166] on span "CA_EN" at bounding box center [720, 167] width 31 height 12
click at [1153, 262] on div at bounding box center [1330, 255] width 432 height 25
paste input "Table-and-desk-lamps"
type input "Table-and-desk-lamps"
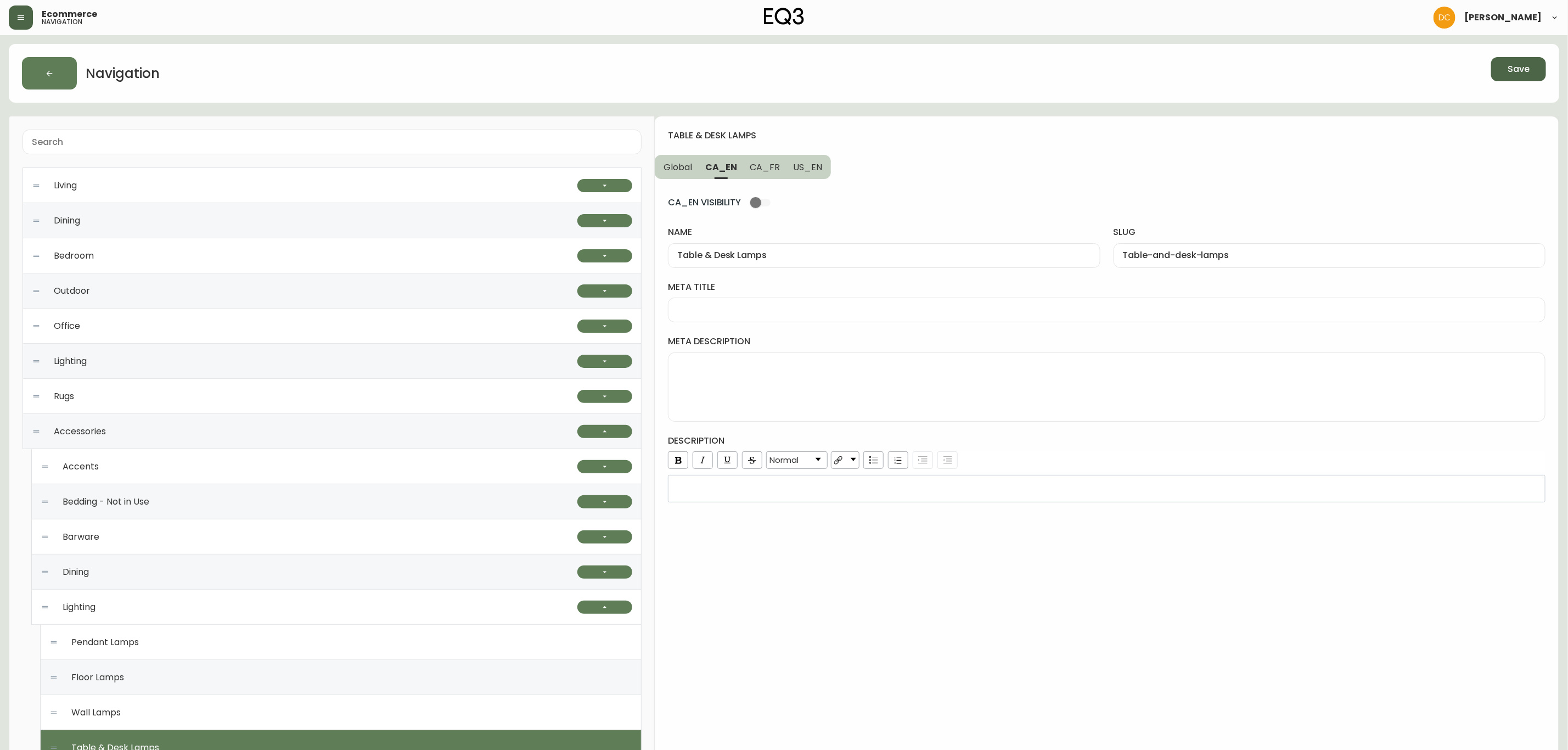
click at [778, 315] on input "meta title" at bounding box center [1107, 309] width 859 height 10
paste input "Modern Table & Desk Lamps | LED Bedside & Desk Lamps"
type input "Modern Table & Desk Lamps | LED Bedside & Desk Lamps"
click at [835, 390] on textarea "meta description" at bounding box center [1107, 387] width 859 height 55
paste textarea "Our modern table lamps are perfect for any bedroom, living room, or office. Ava…"
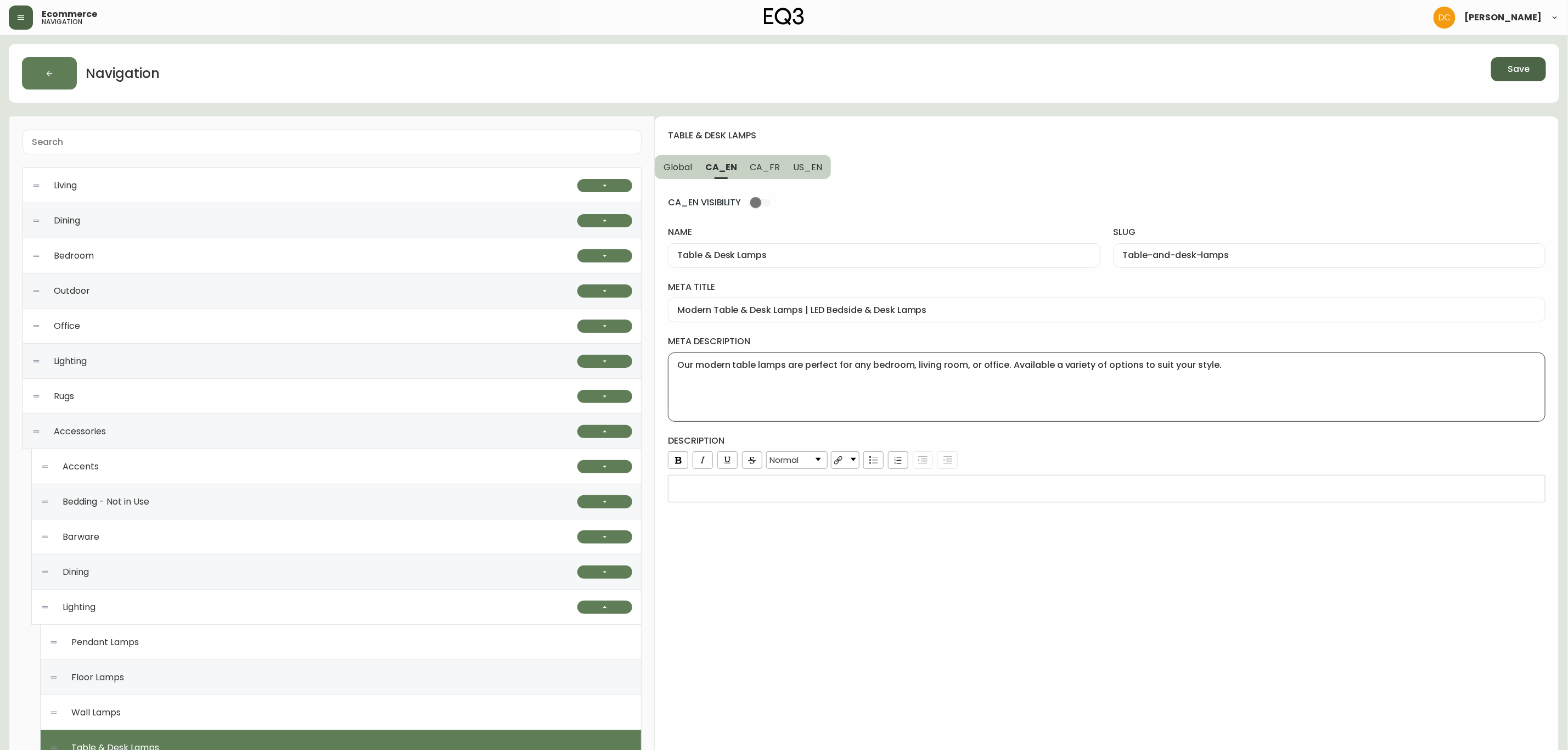
type textarea "Our modern table lamps are perfect for any bedroom, living room, or office. Ava…"
click at [832, 494] on div "rdw-editor" at bounding box center [1107, 489] width 863 height 11
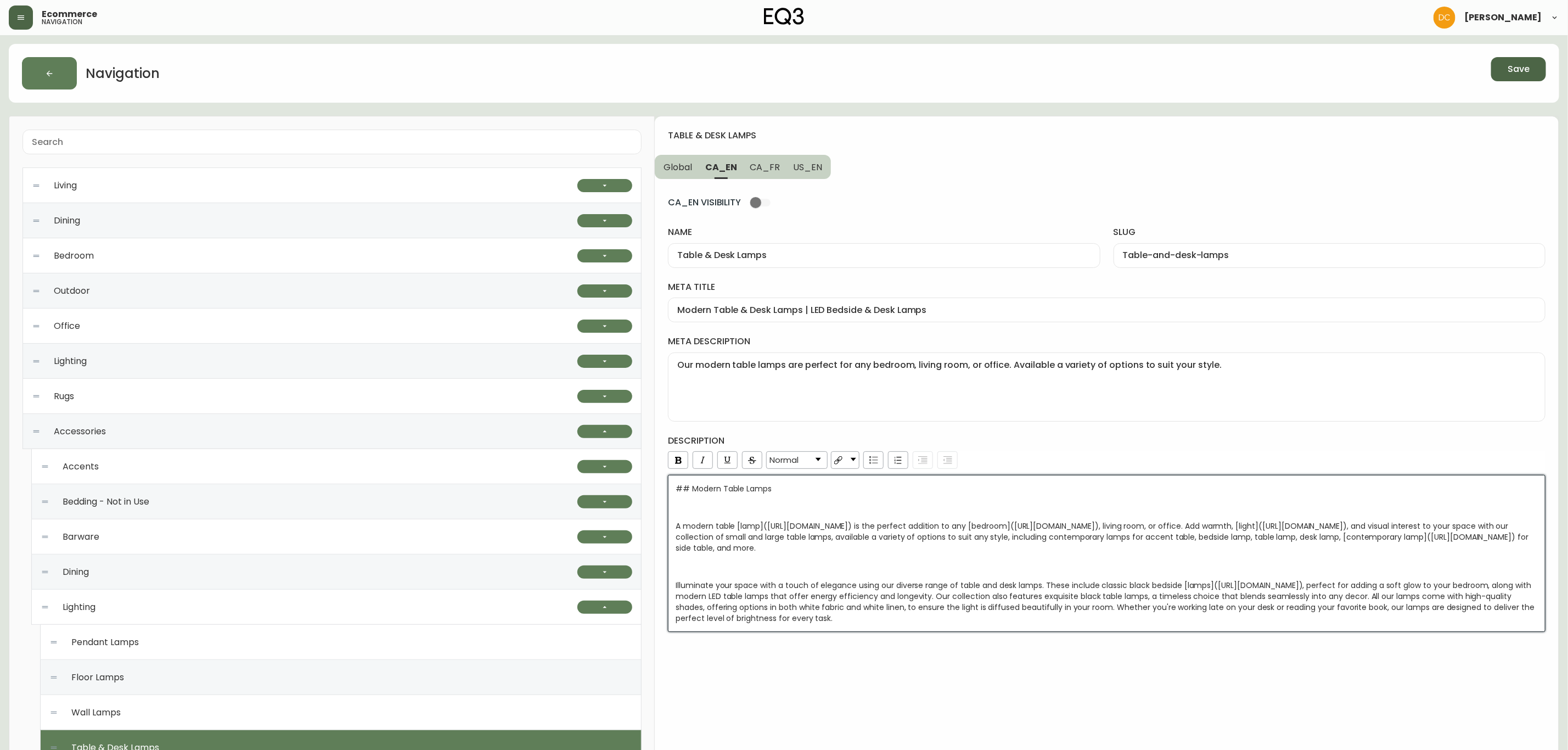
click at [848, 668] on div "table & desk lamps Global CA_EN CA_FR US_EN CA_EN VISIBILITY name Table & Desk …" at bounding box center [1106, 603] width 904 height 974
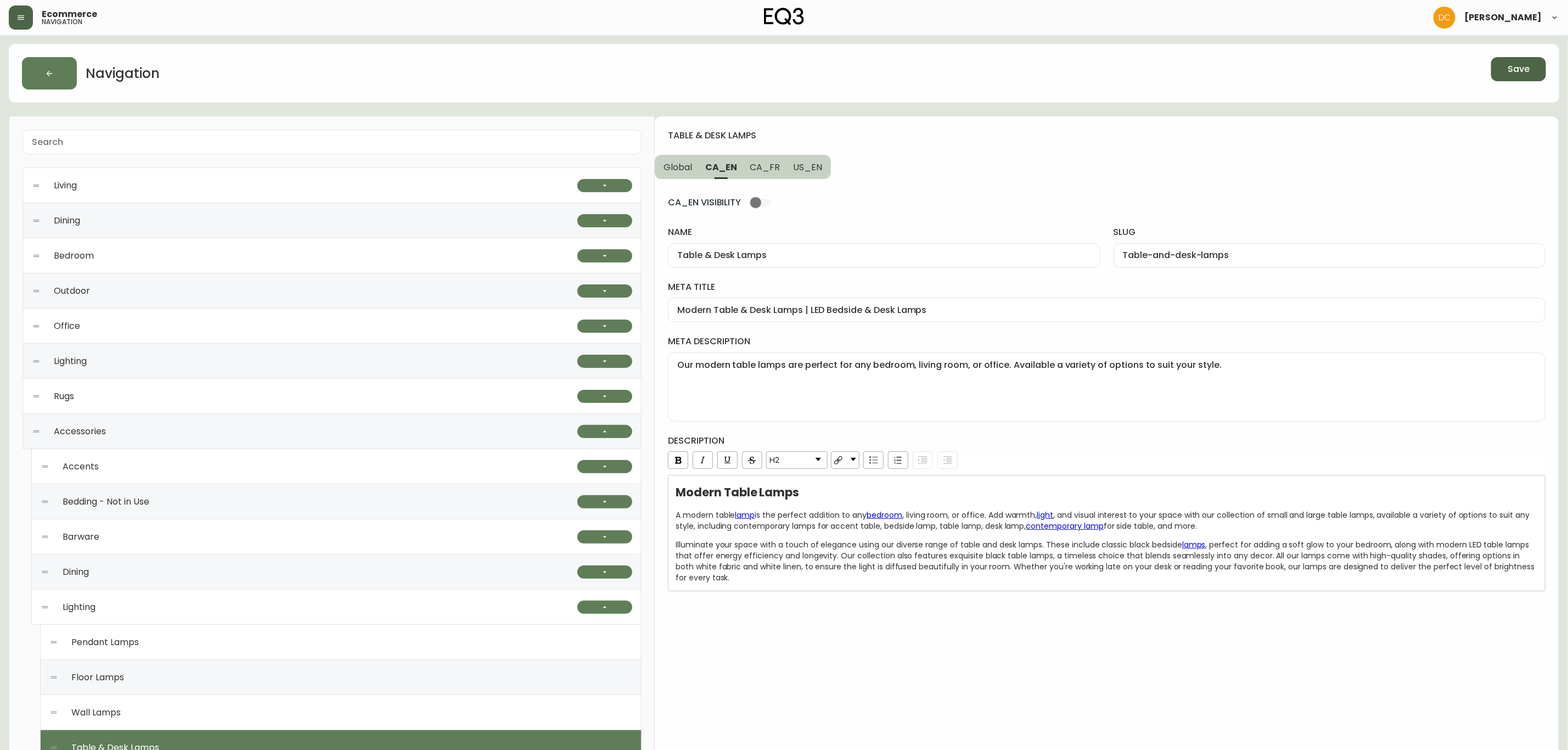
click at [817, 169] on span "US_EN" at bounding box center [807, 167] width 29 height 12
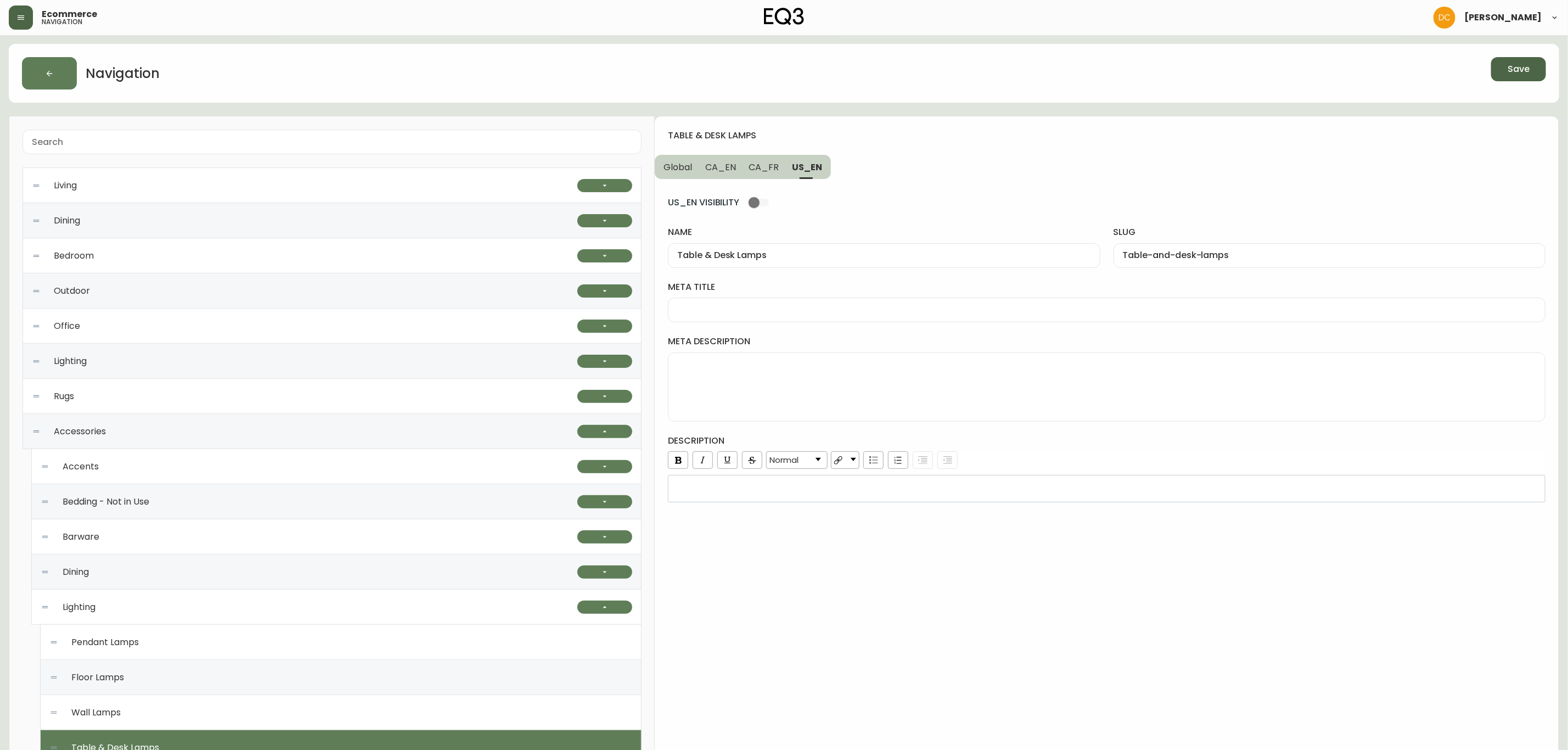
click at [854, 494] on div "rdw-editor" at bounding box center [1107, 489] width 863 height 11
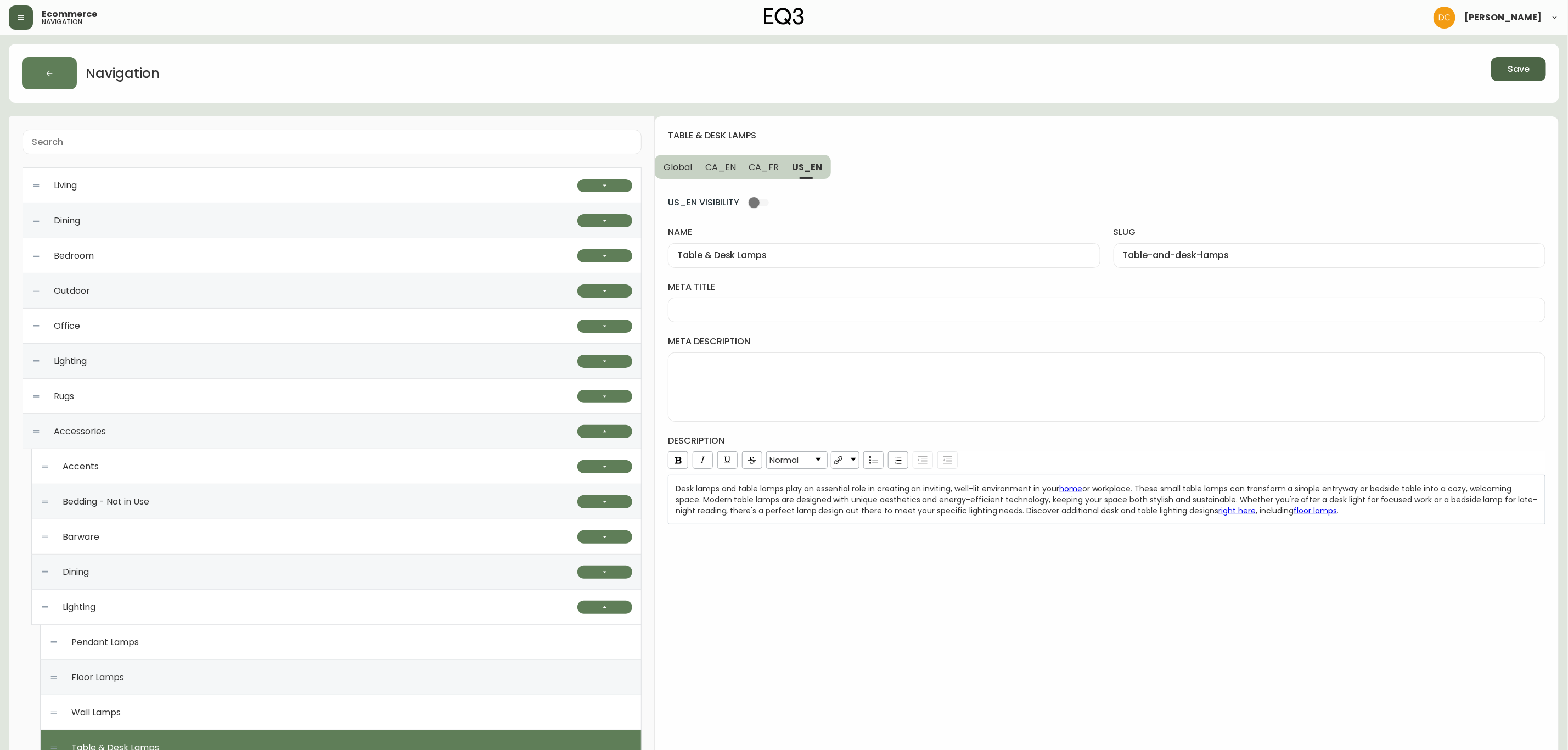
click at [822, 393] on textarea "meta description" at bounding box center [1107, 387] width 859 height 55
paste textarea "Our high-quality table lamps are perfect for any bedroom, living room, or offic…"
type textarea "Our high-quality table lamps are perfect for any bedroom, living room, or offic…"
click at [768, 308] on input "meta title" at bounding box center [1107, 309] width 859 height 10
paste input "Desk & Table Lamps | LED Bedside & End Table Lamps"
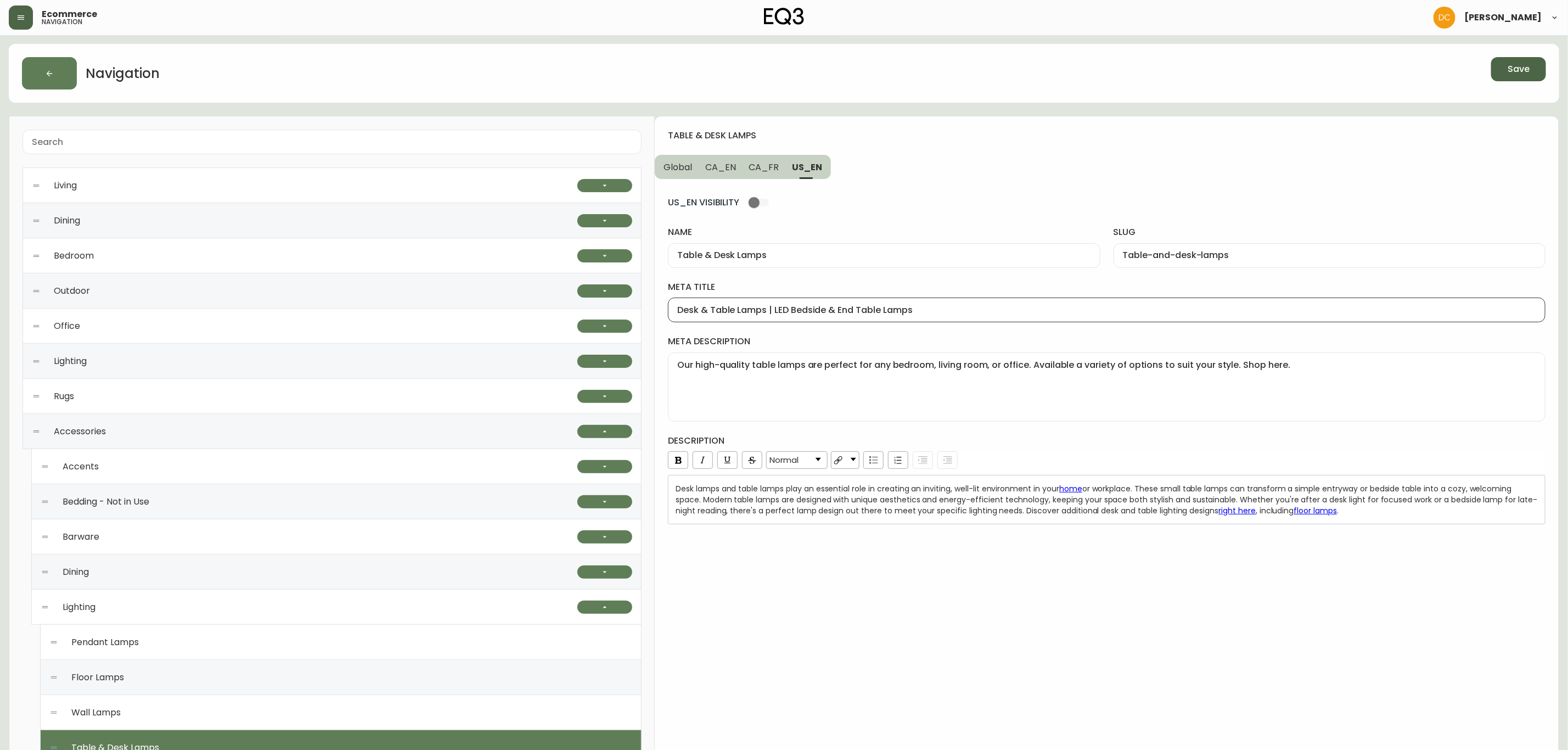
type input "Desk & Table Lamps | LED Bedside & End Table Lamps"
click at [1105, 637] on div "table & desk lamps Global CA_EN CA_FR US_EN US_EN VISIBILITY name Table & Desk …" at bounding box center [1106, 603] width 904 height 974
click at [762, 162] on span "CA_FR" at bounding box center [764, 167] width 30 height 12
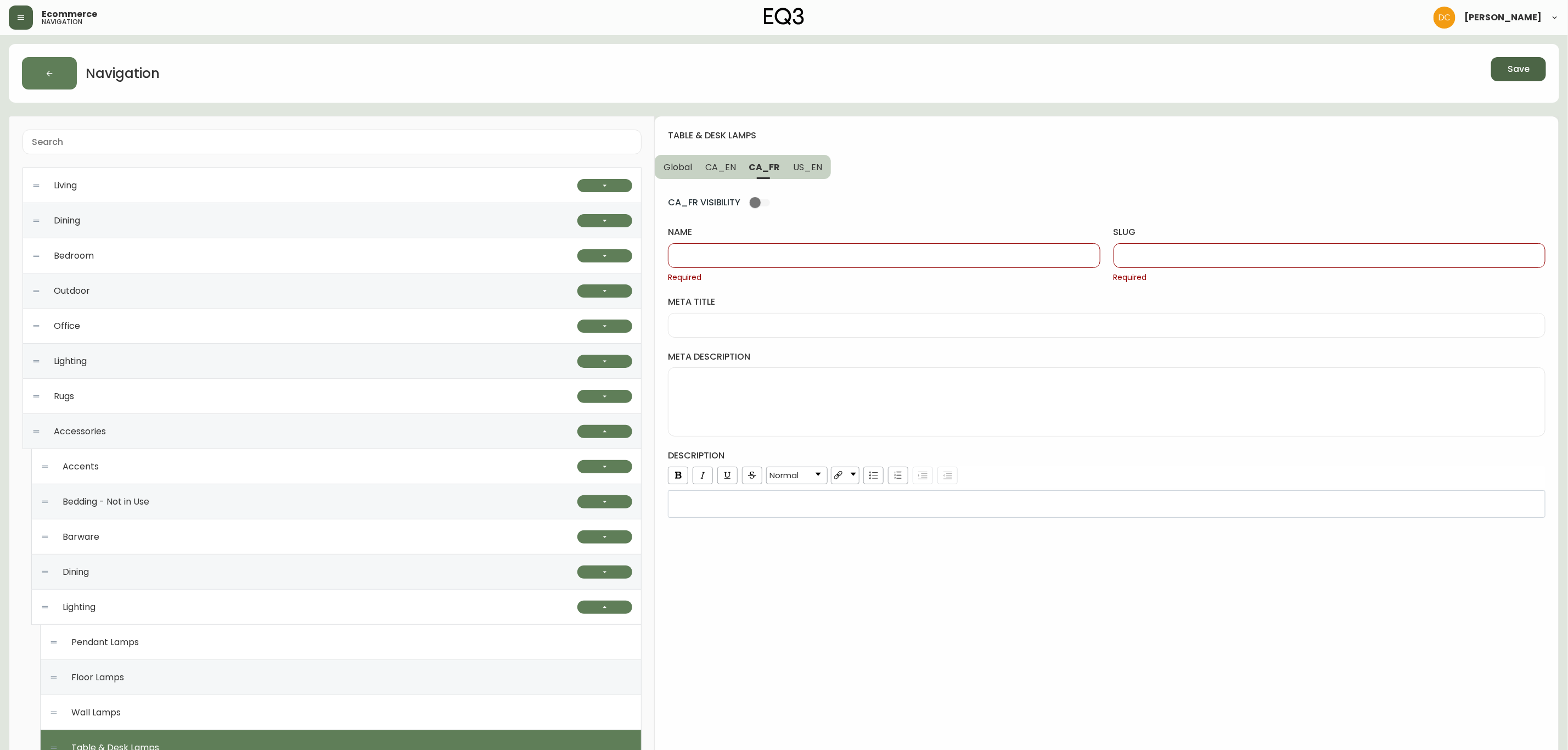
click at [774, 263] on div at bounding box center [884, 255] width 432 height 25
paste input "Lampes de table et bureau"
type input "Lampes de table et bureau"
click at [1160, 261] on div at bounding box center [1330, 255] width 432 height 25
paste input "lampes-de-table-et-bureau"
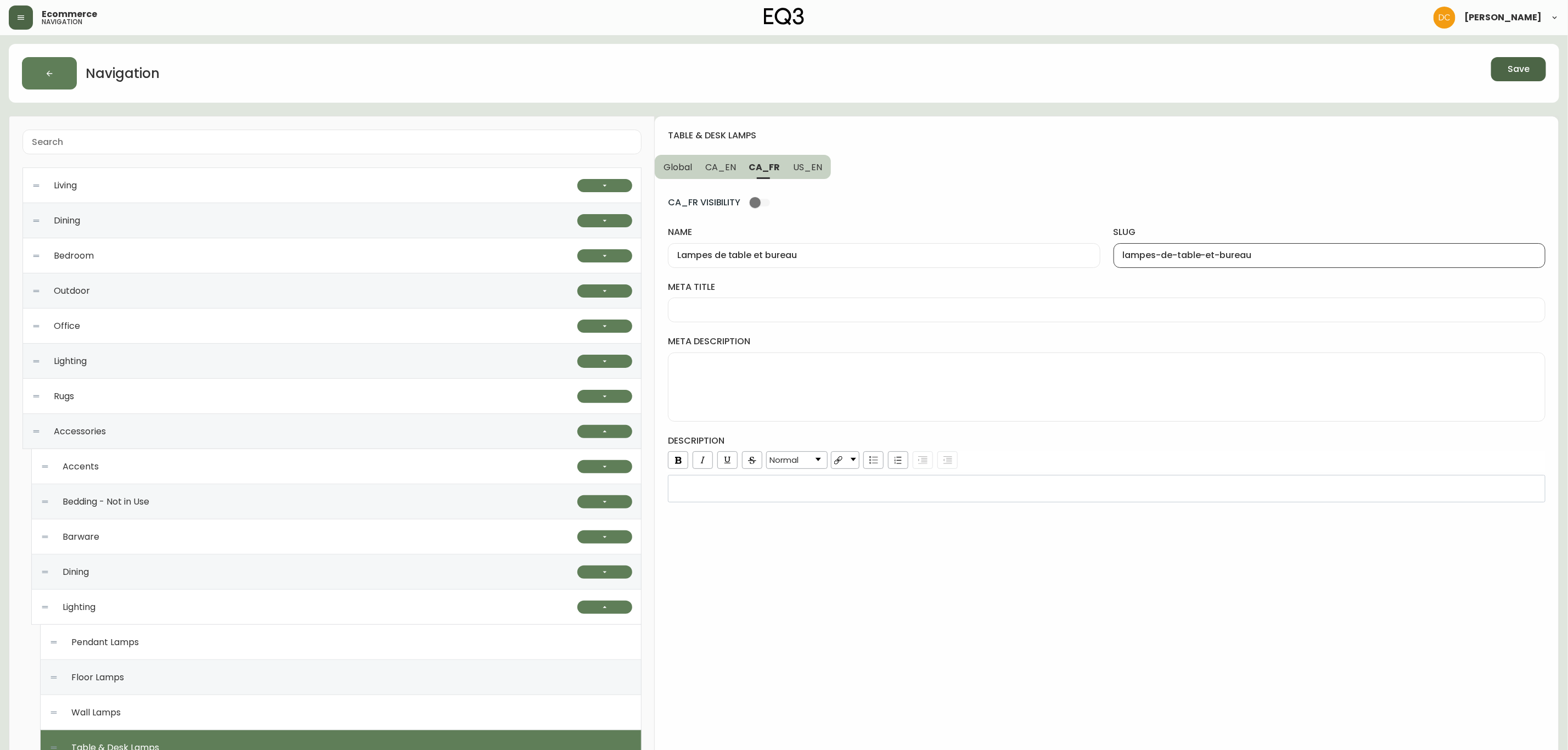
type input "lampes-de-table-et-bureau"
click at [868, 384] on textarea "meta description" at bounding box center [1107, 387] width 859 height 55
click at [828, 308] on input "meta title" at bounding box center [1107, 309] width 859 height 10
paste input "Lampes de table modernes | Options d'éclairage pour la maison | Canada"
type input "Lampes de table modernes | Options d'éclairage pour la maison | Canada"
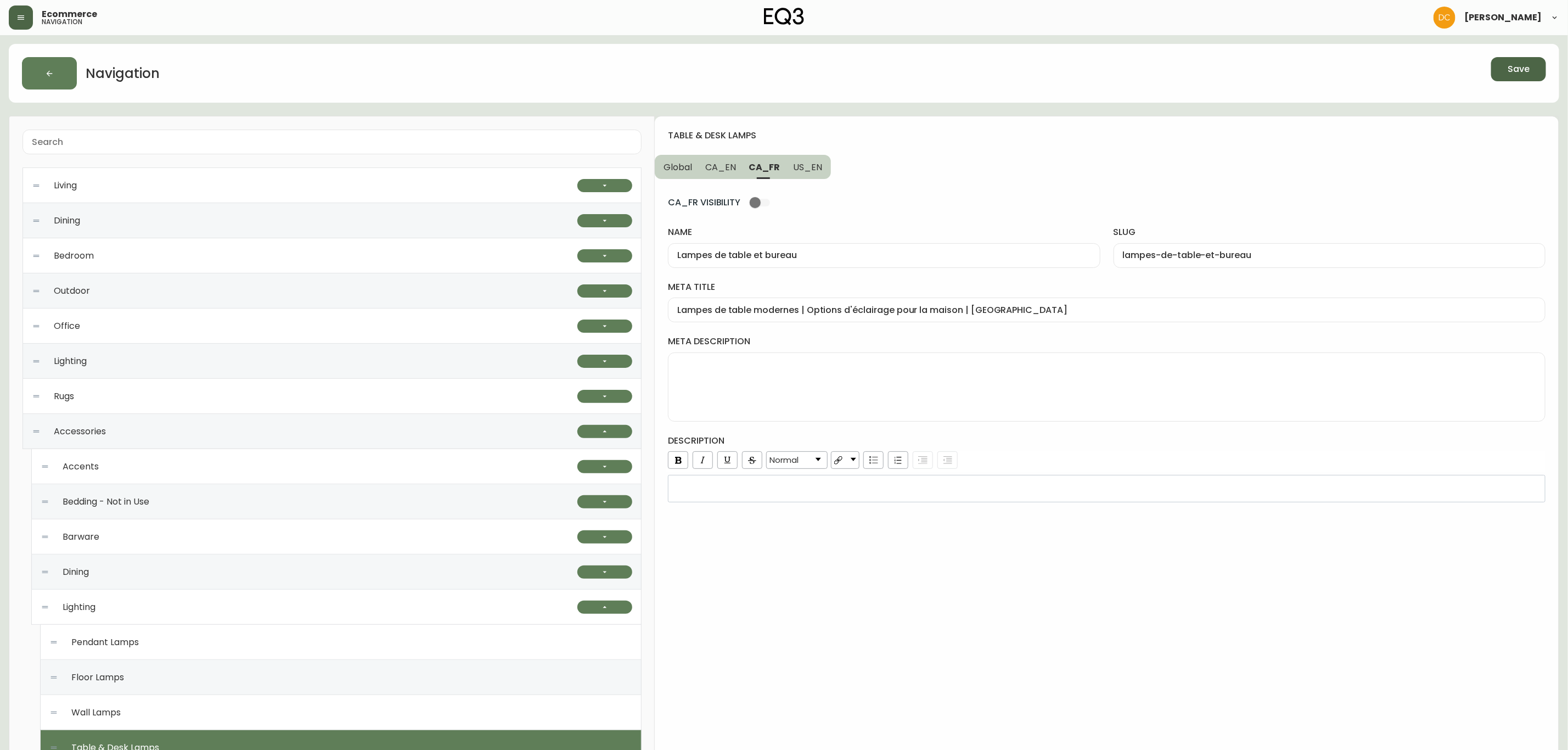
click at [947, 397] on textarea "meta description" at bounding box center [1107, 387] width 859 height 55
paste textarea "Nos lampes de table modernes sont idéales pour la chambre à coucher, le salon o…"
type textarea "Nos lampes de table modernes sont idéales pour la chambre à coucher, le salon o…"
click at [980, 646] on div "table & desk lamps Global CA_EN CA_FR US_EN CA_FR VISIBILITY name Lampes de tab…" at bounding box center [1106, 603] width 904 height 974
click at [830, 665] on div "table & desk lamps Global CA_EN CA_FR US_EN CA_FR VISIBILITY name Lampes de tab…" at bounding box center [1106, 603] width 904 height 974
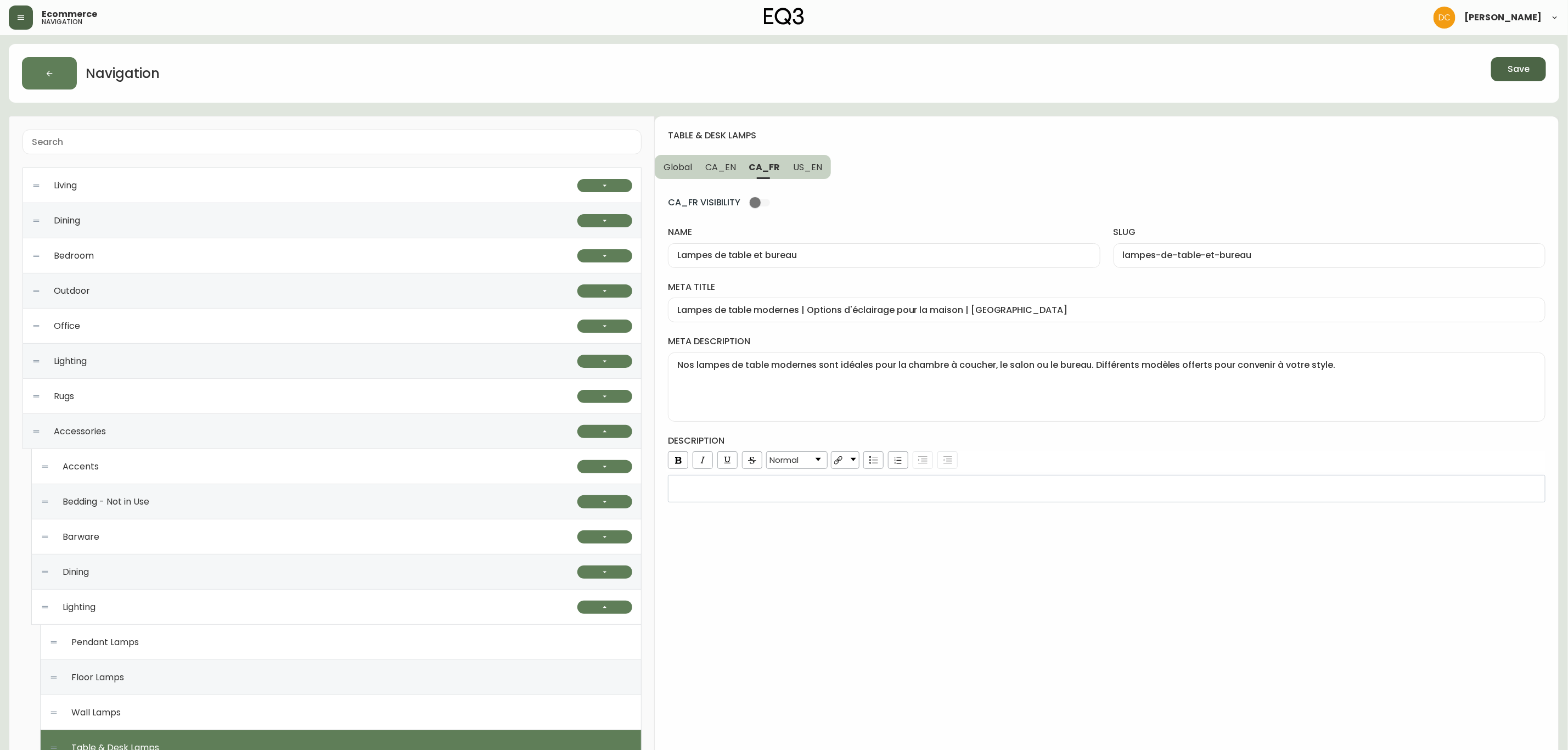
click at [735, 170] on span "CA_EN" at bounding box center [720, 167] width 31 height 12
type input "Table & Desk Lamps"
type input "Table-and-desk-lamps"
type input "Modern Table & Desk Lamps | LED Bedside & Desk Lamps"
type textarea "Our modern table lamps are perfect for any bedroom, living room, or office. Ava…"
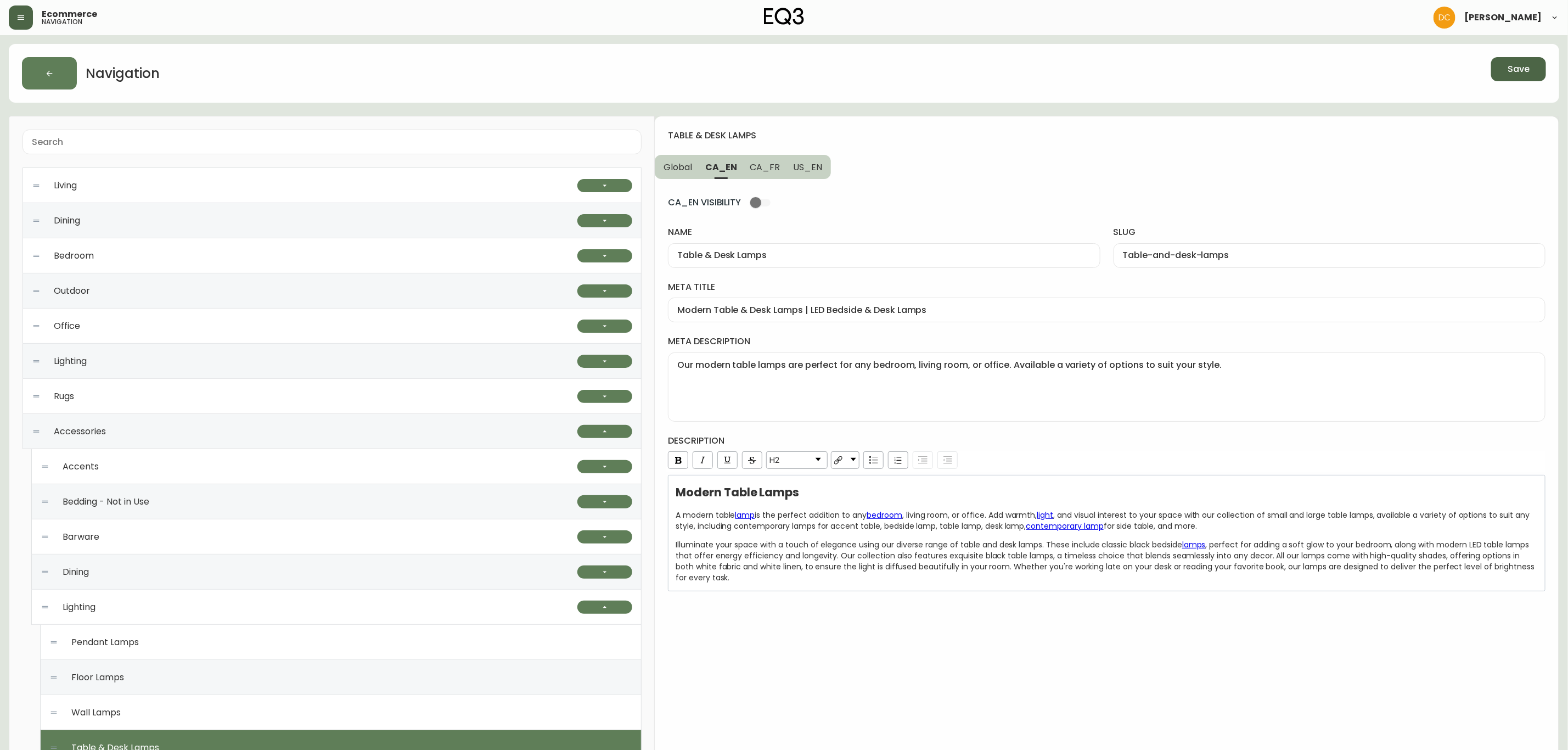
click at [679, 173] on span "Global" at bounding box center [678, 167] width 29 height 12
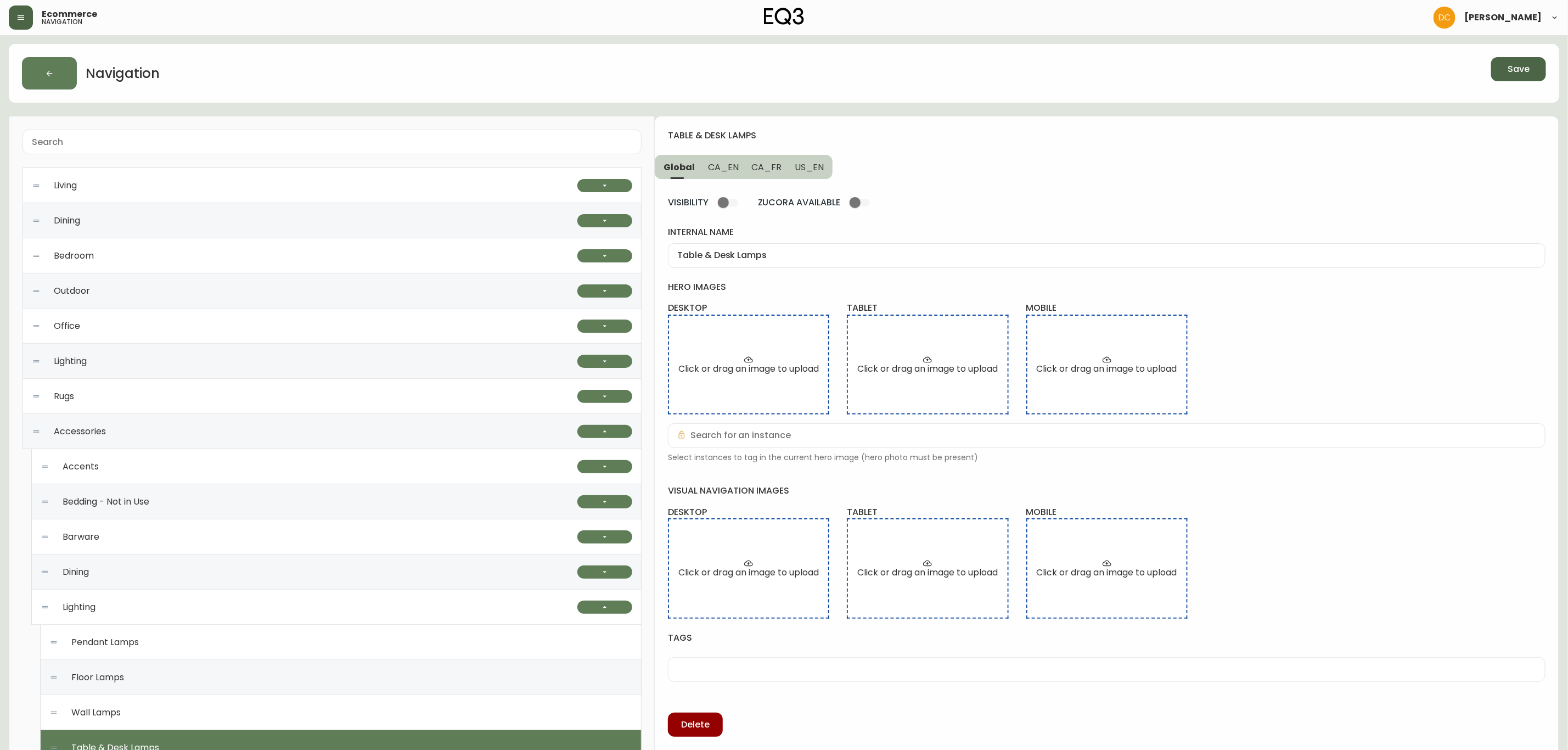
click at [1532, 72] on button "Save" at bounding box center [1518, 69] width 55 height 24
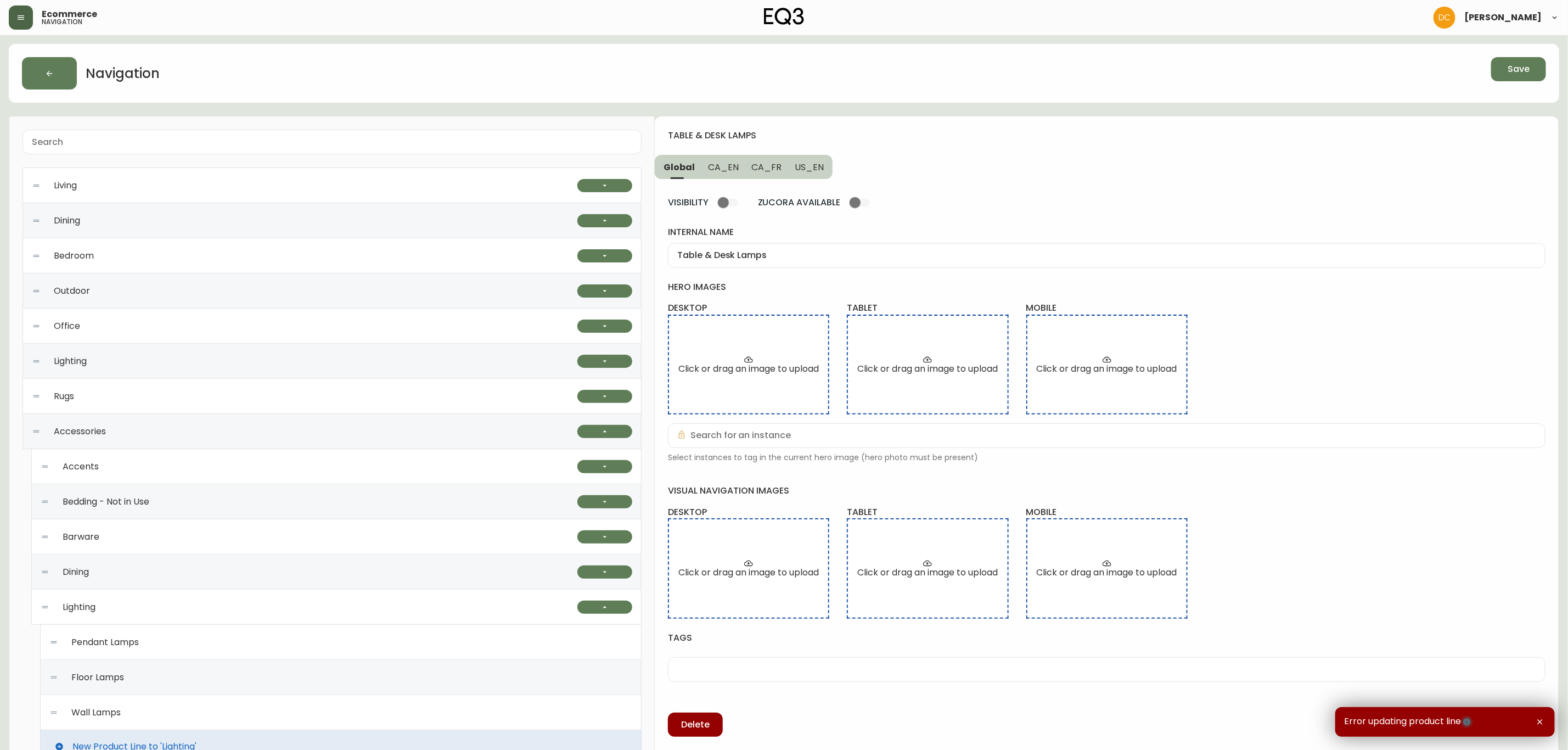
click at [1463, 725] on icon "button" at bounding box center [1467, 722] width 9 height 9
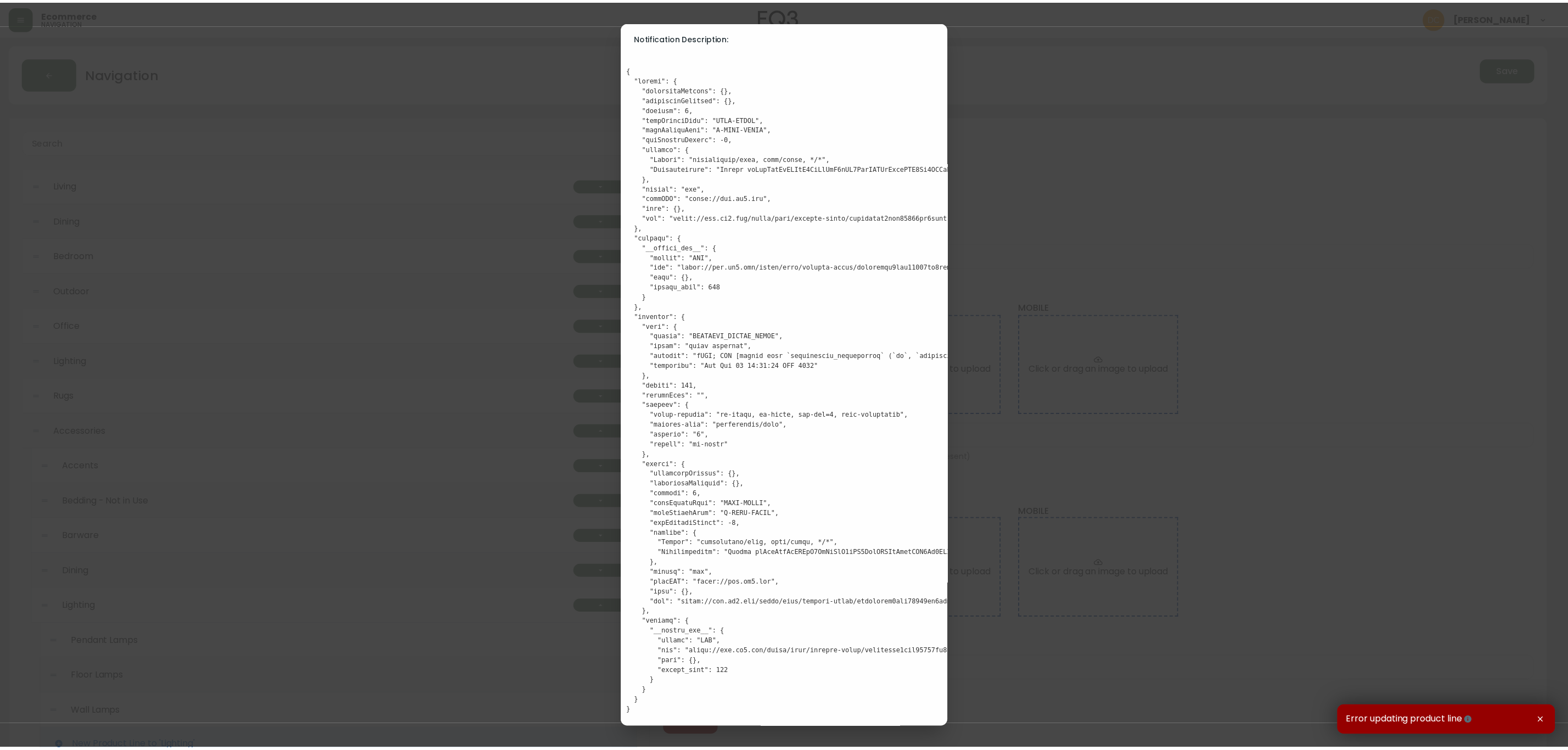
scroll to position [4, 0]
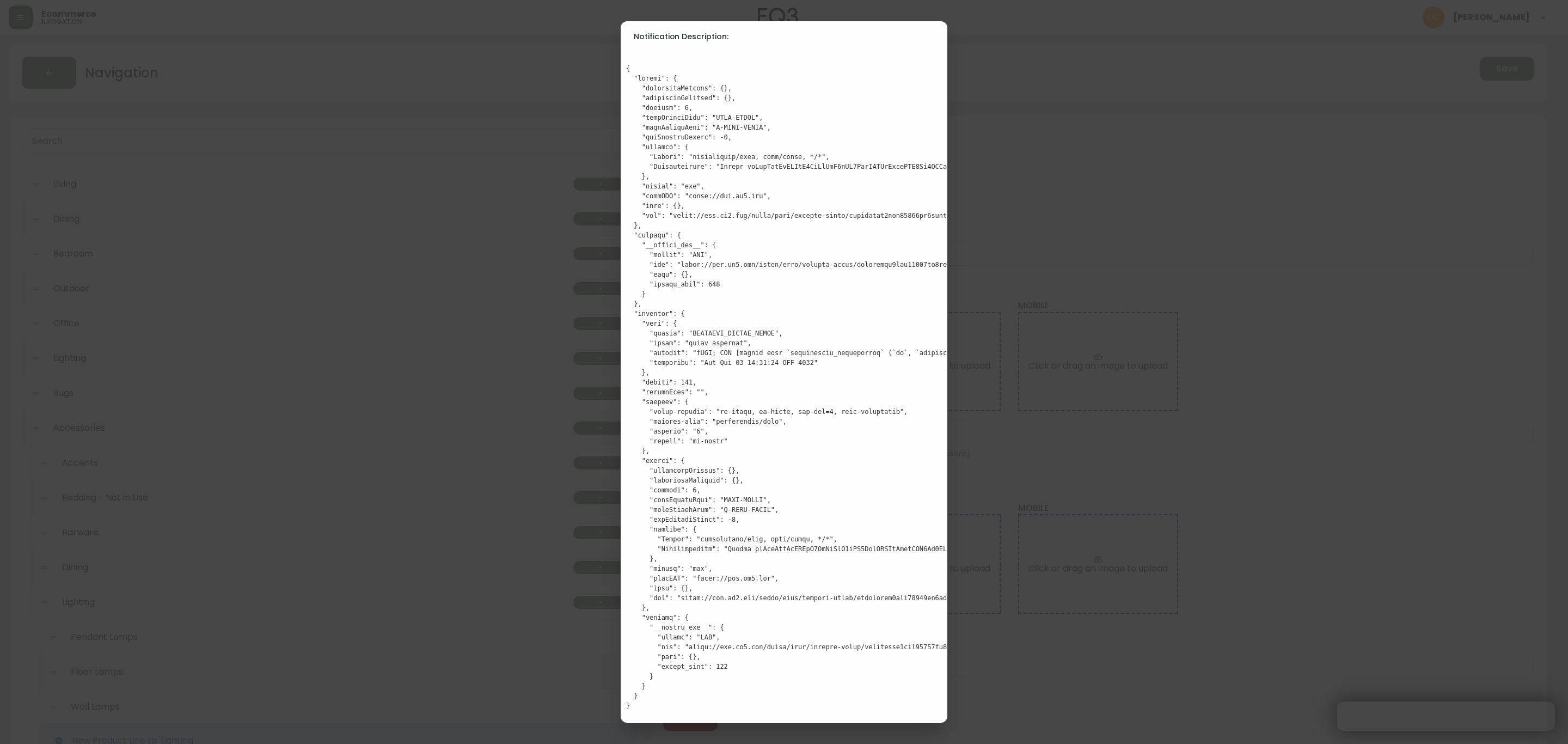
click at [1034, 462] on div "Notification Description:" at bounding box center [784, 372] width 1568 height 744
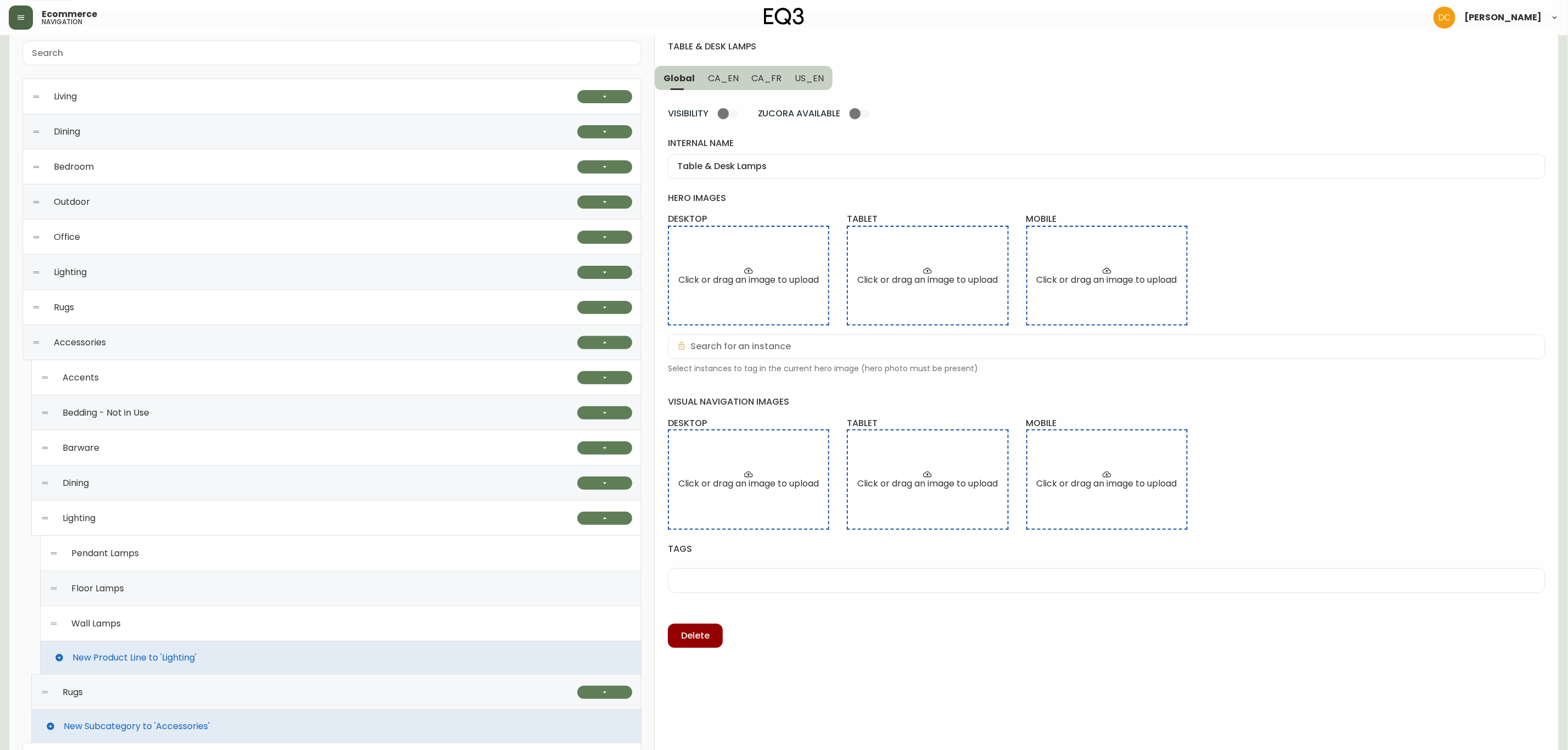
scroll to position [247, 0]
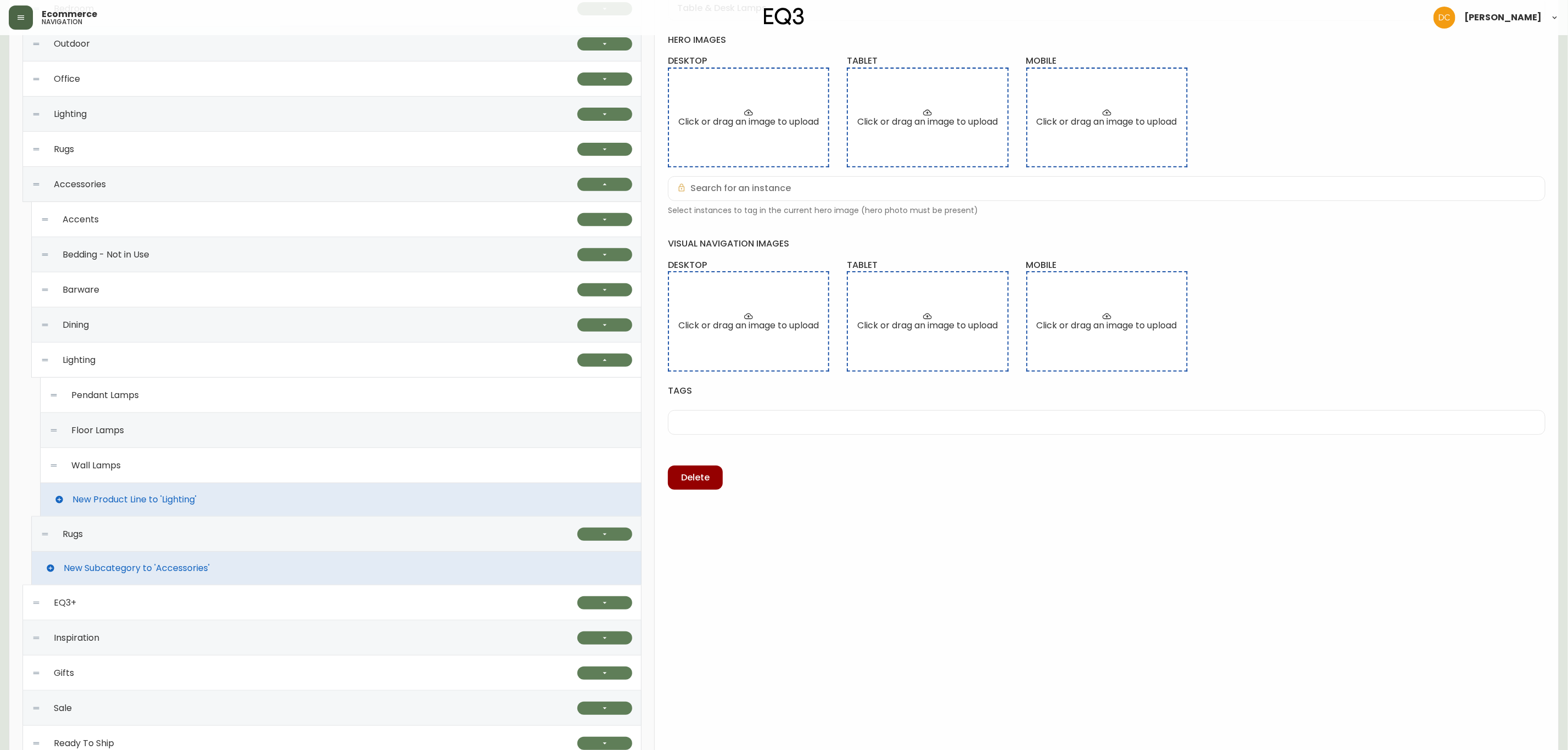
click at [253, 475] on div "Wall Lamps" at bounding box center [341, 465] width 583 height 35
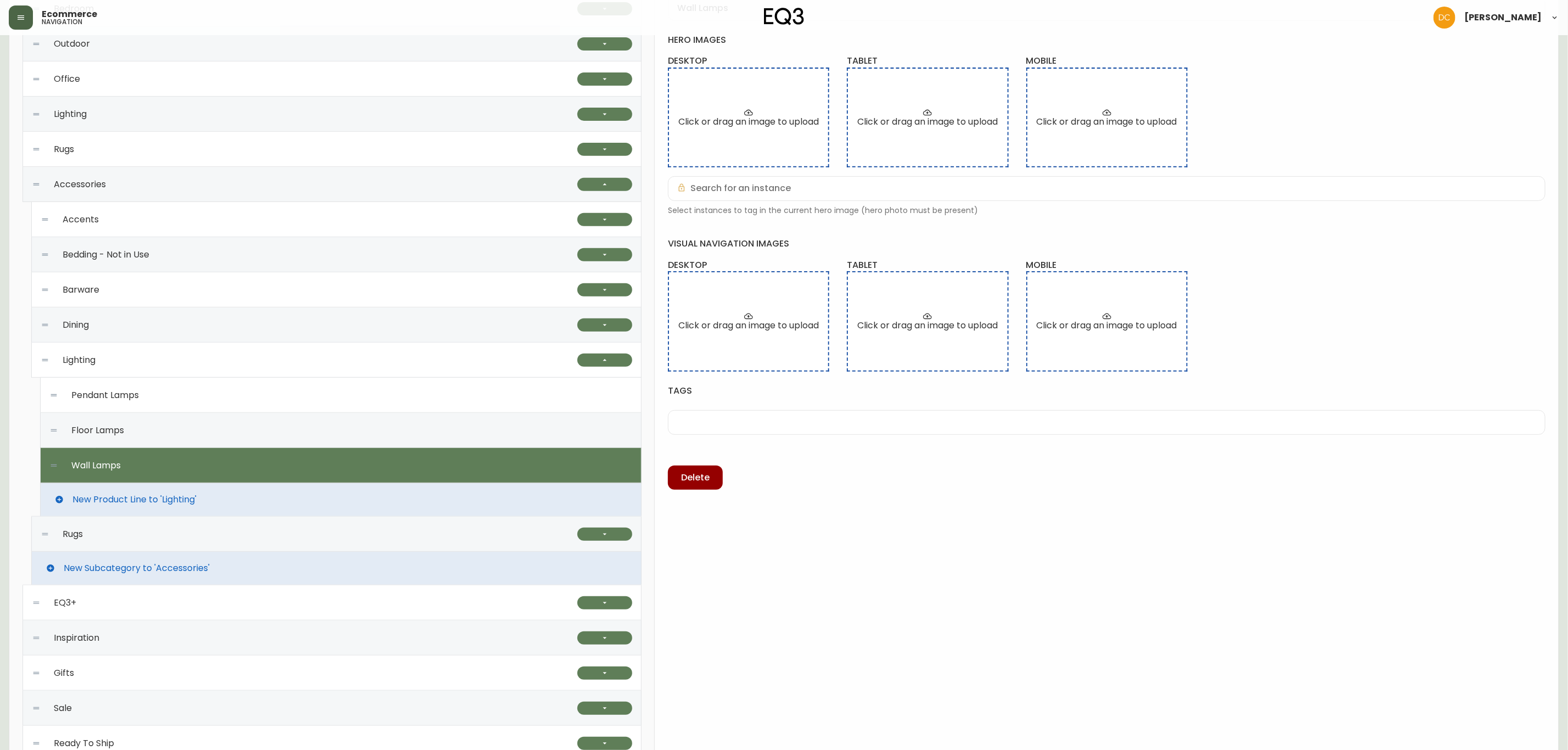
click at [196, 428] on div "Floor Lamps" at bounding box center [341, 430] width 583 height 35
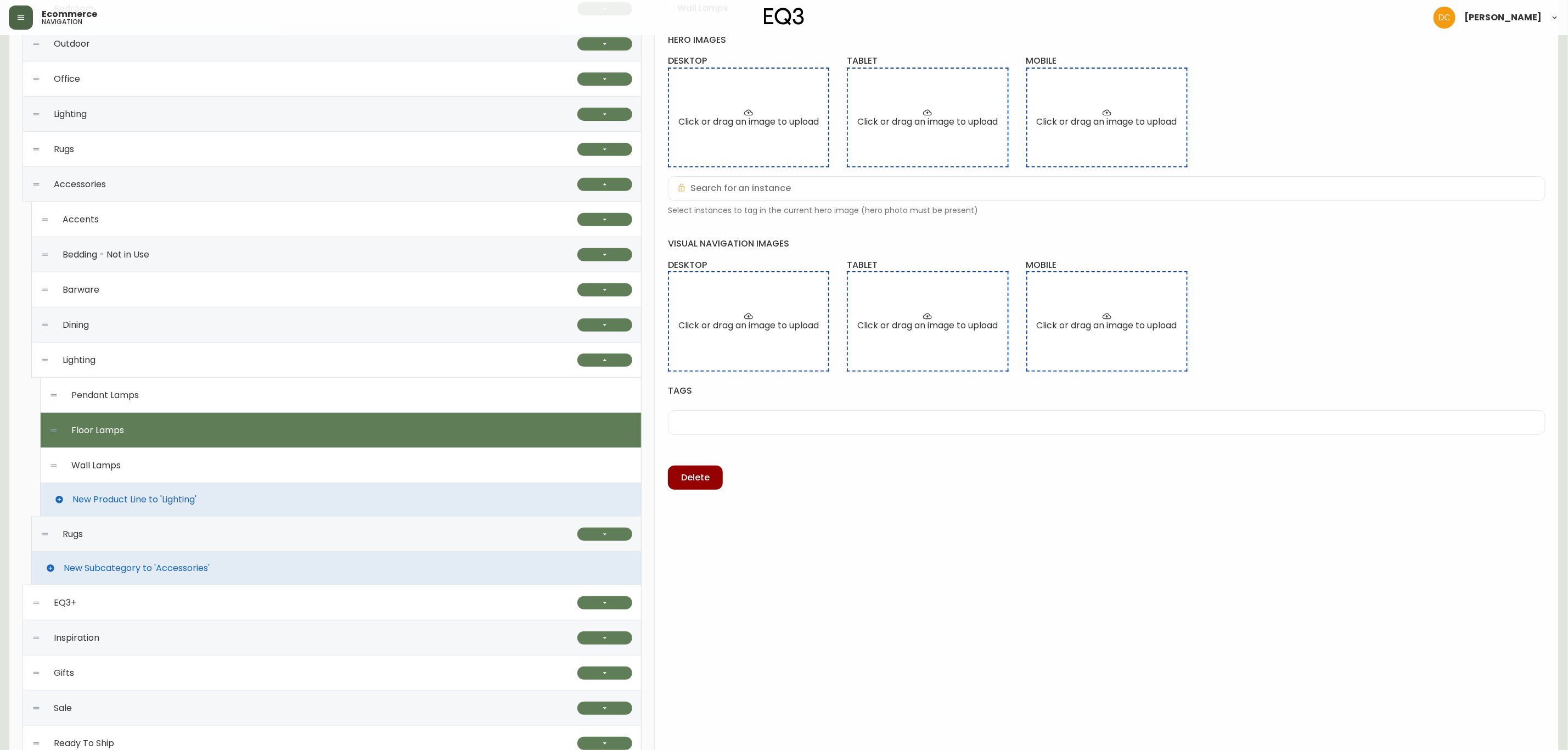
type input "Floor Lamps"
click at [198, 416] on div "Floor Lamps" at bounding box center [341, 430] width 583 height 35
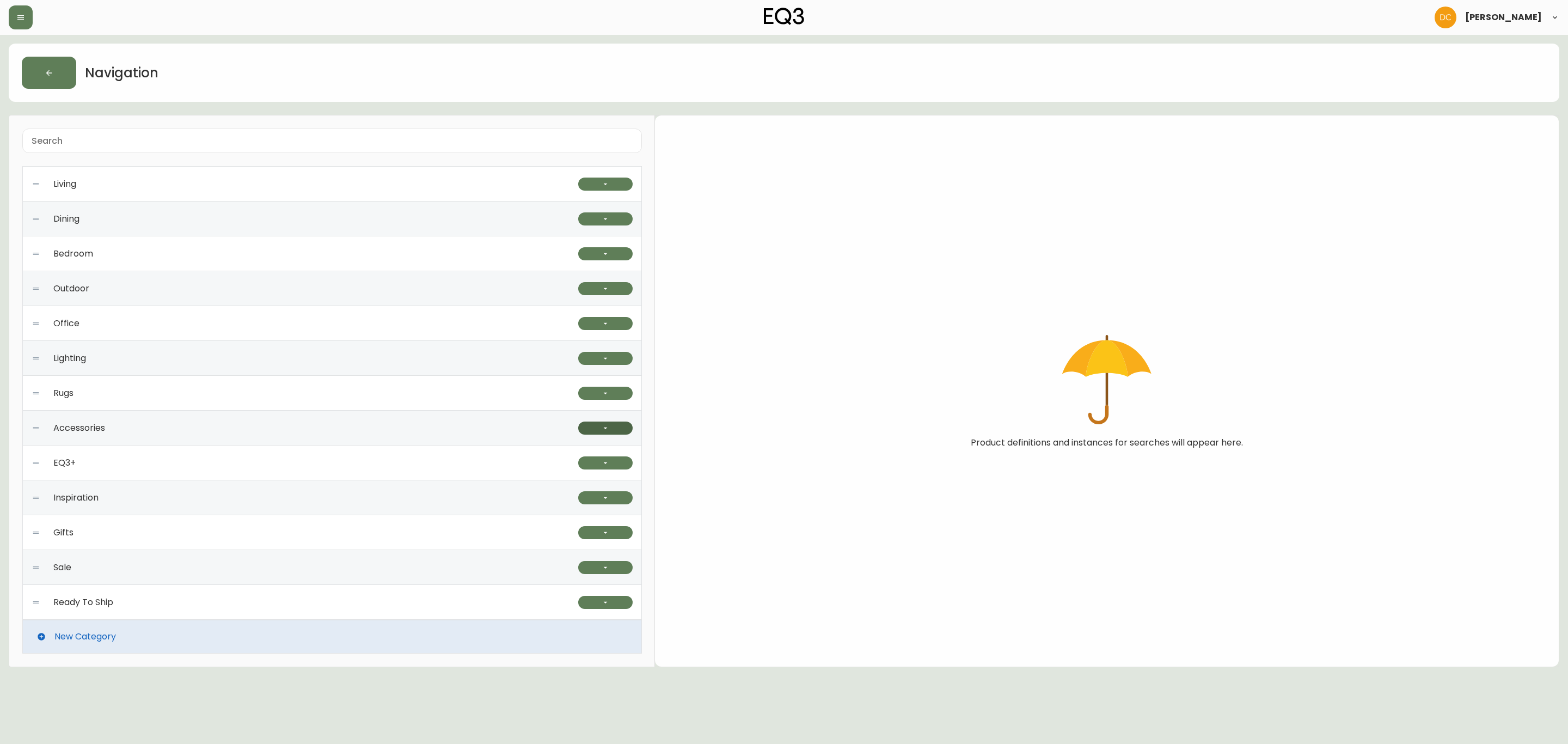
click at [597, 429] on button "button" at bounding box center [605, 427] width 54 height 13
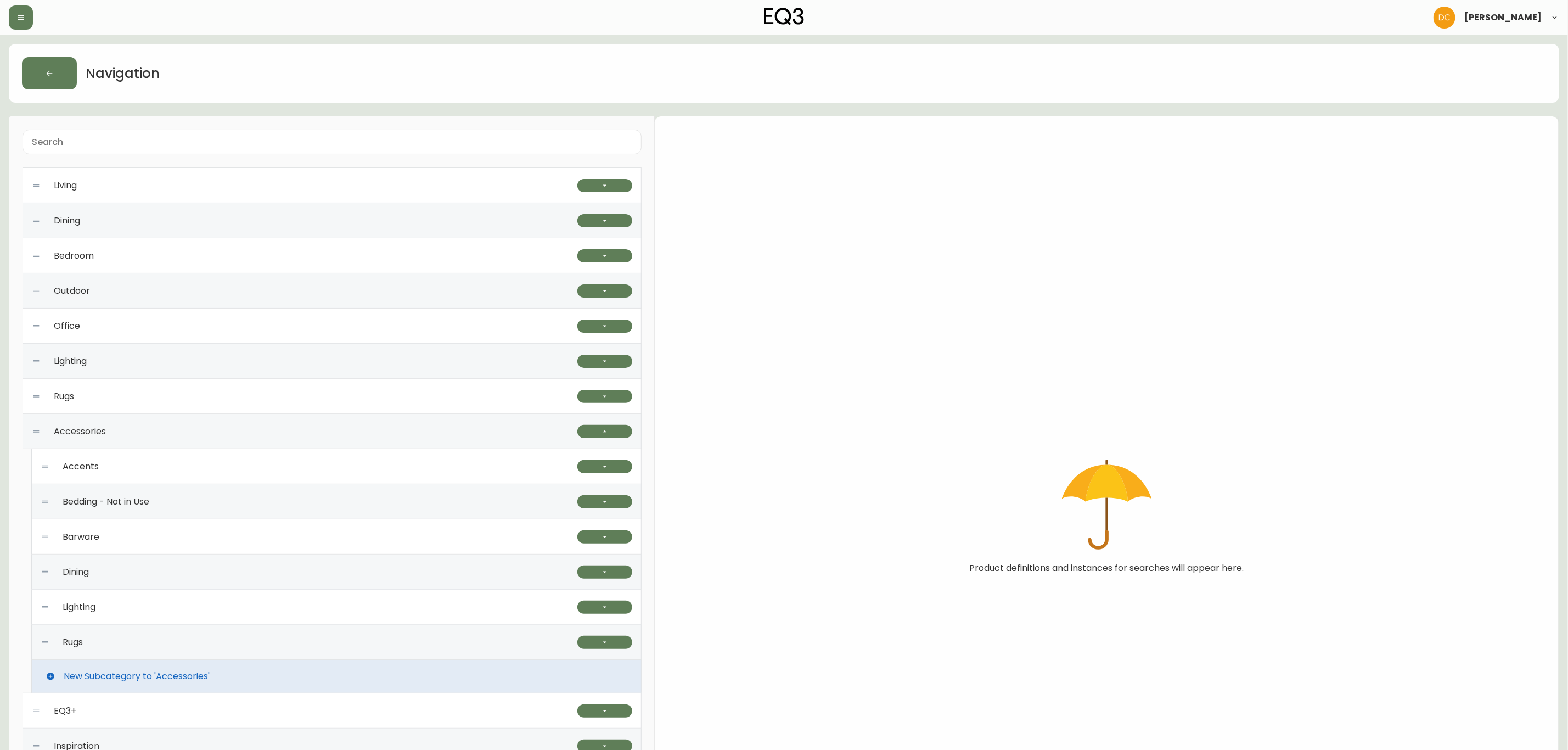
click at [157, 611] on div "Lighting" at bounding box center [309, 607] width 537 height 35
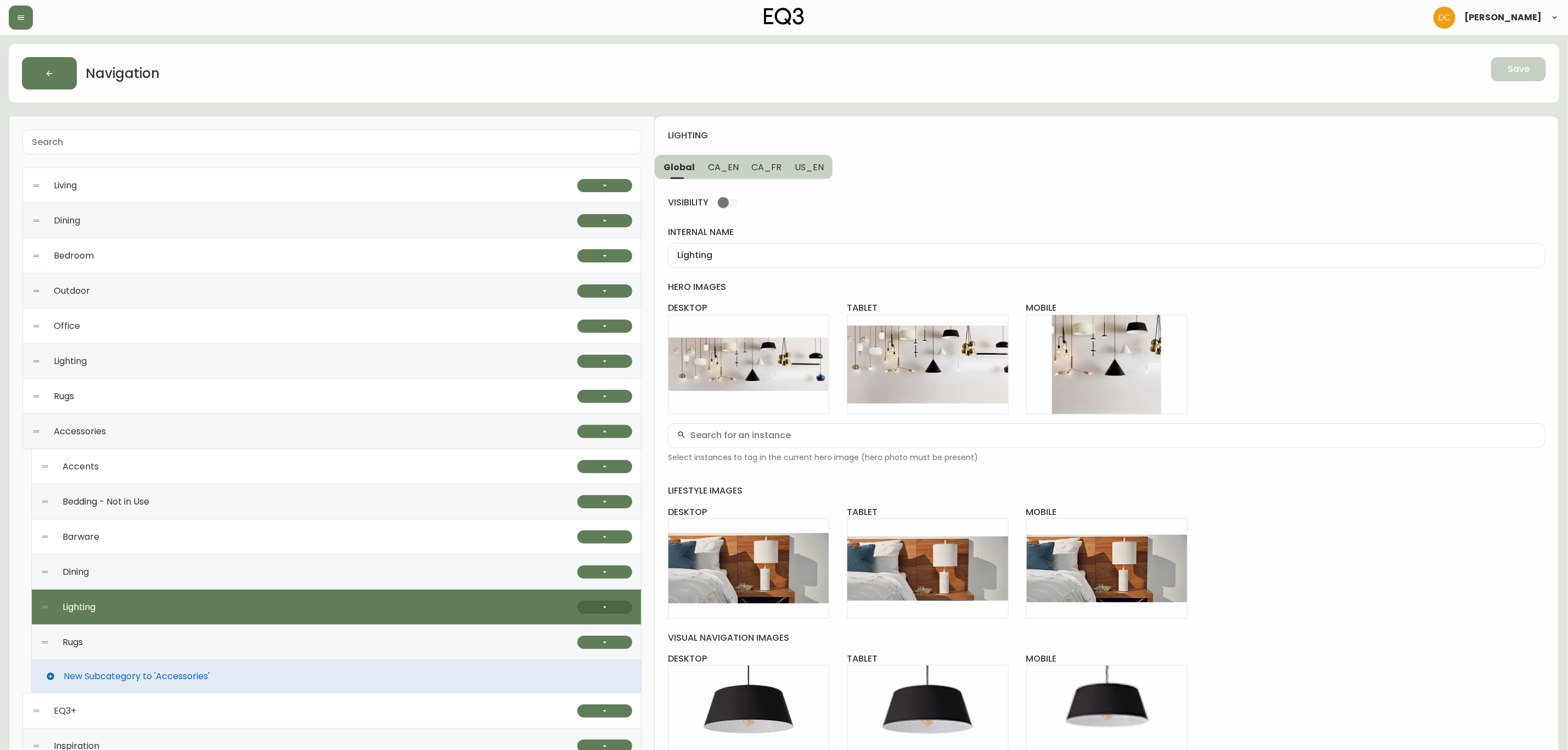
click at [605, 605] on icon "button" at bounding box center [605, 607] width 9 height 9
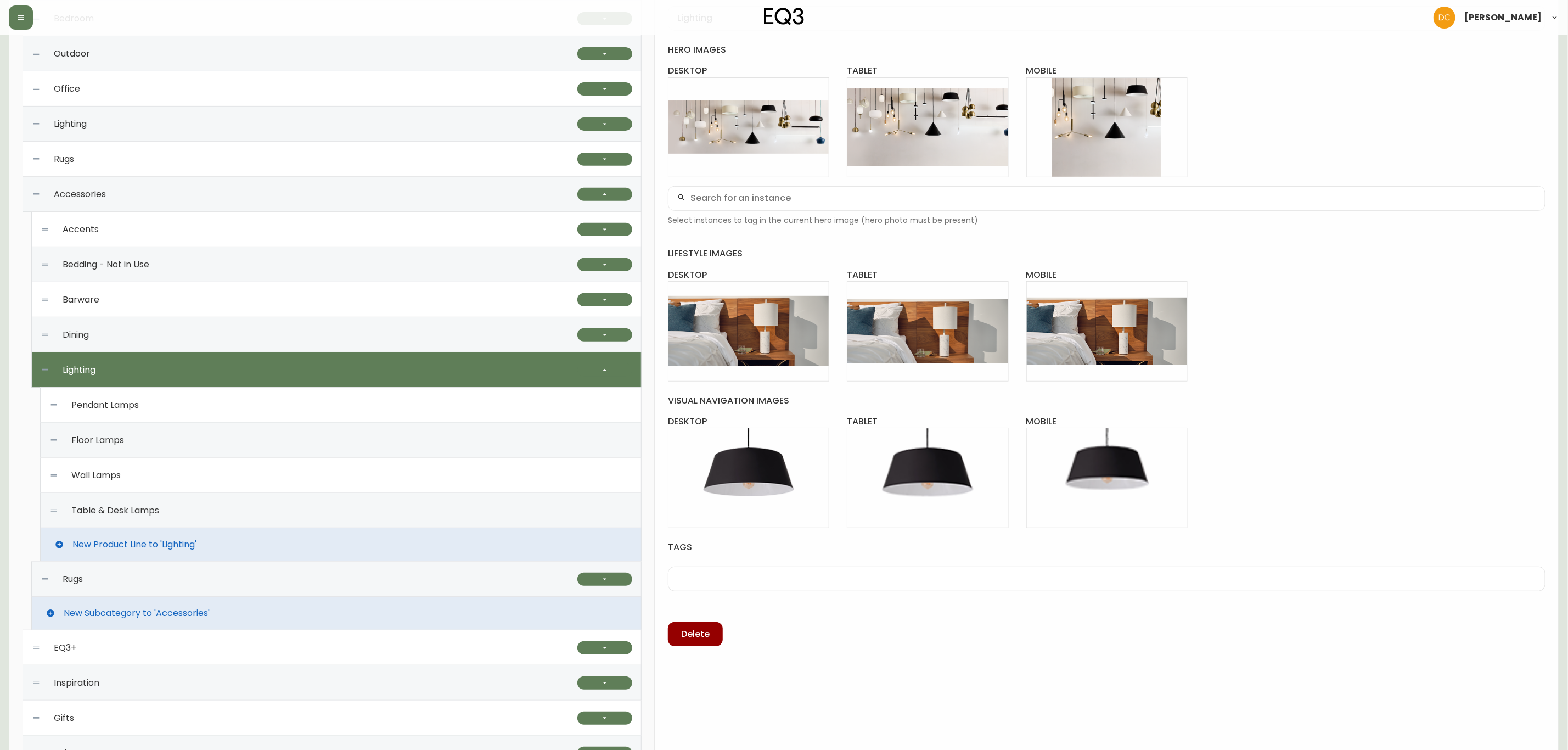
scroll to position [247, 0]
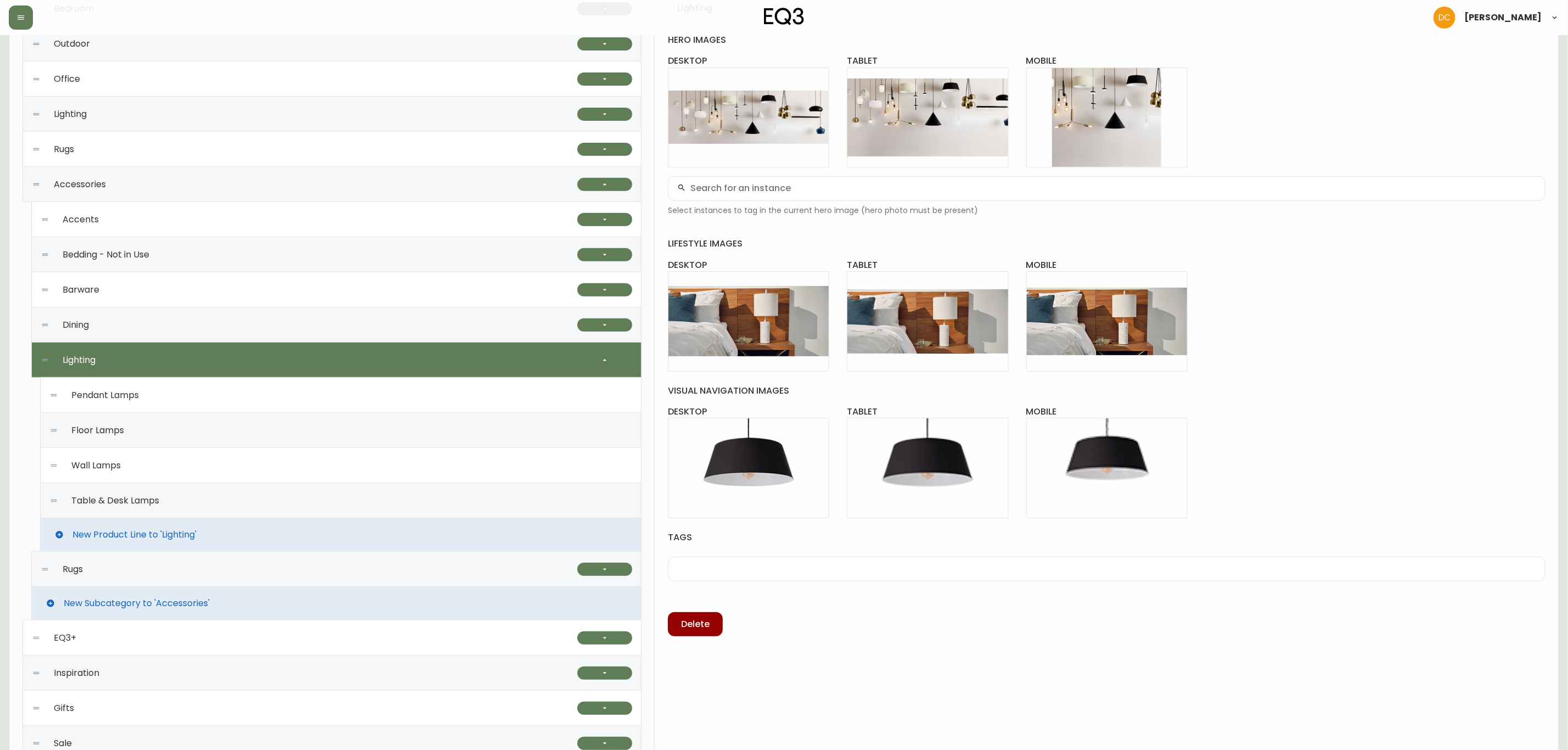
click at [191, 509] on div "Table & Desk Lamps" at bounding box center [341, 500] width 583 height 35
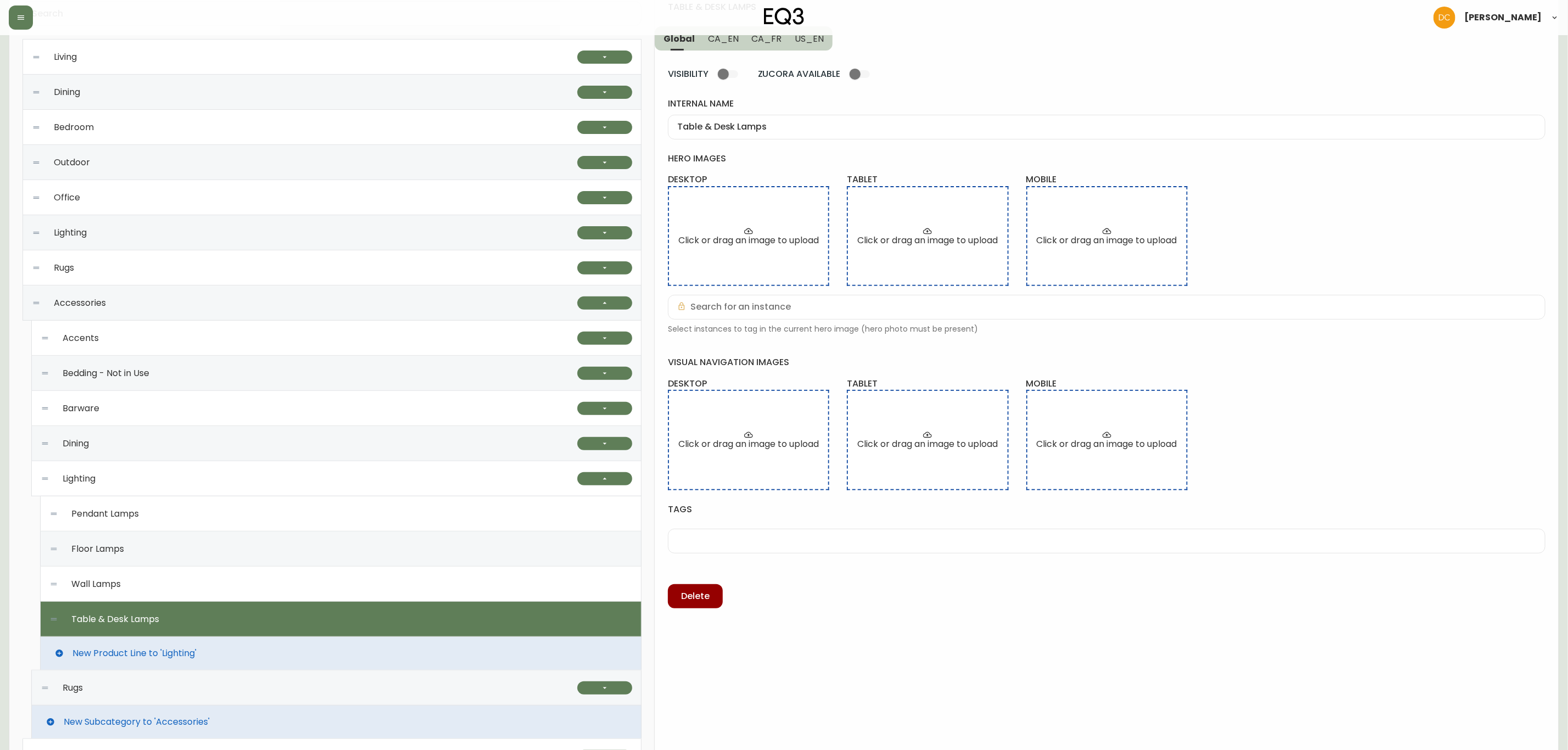
scroll to position [0, 0]
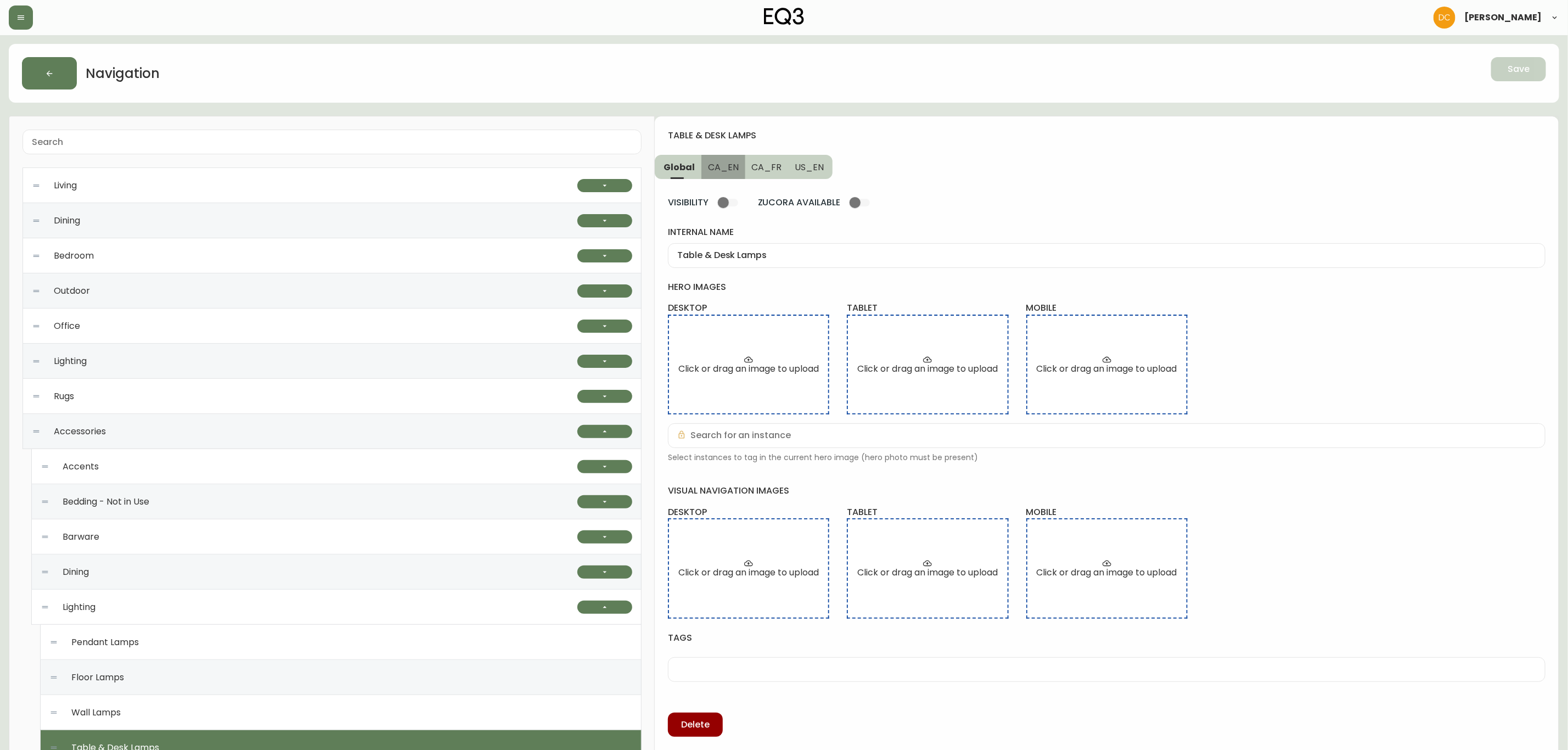
click at [721, 160] on button "CA_EN" at bounding box center [724, 166] width 44 height 24
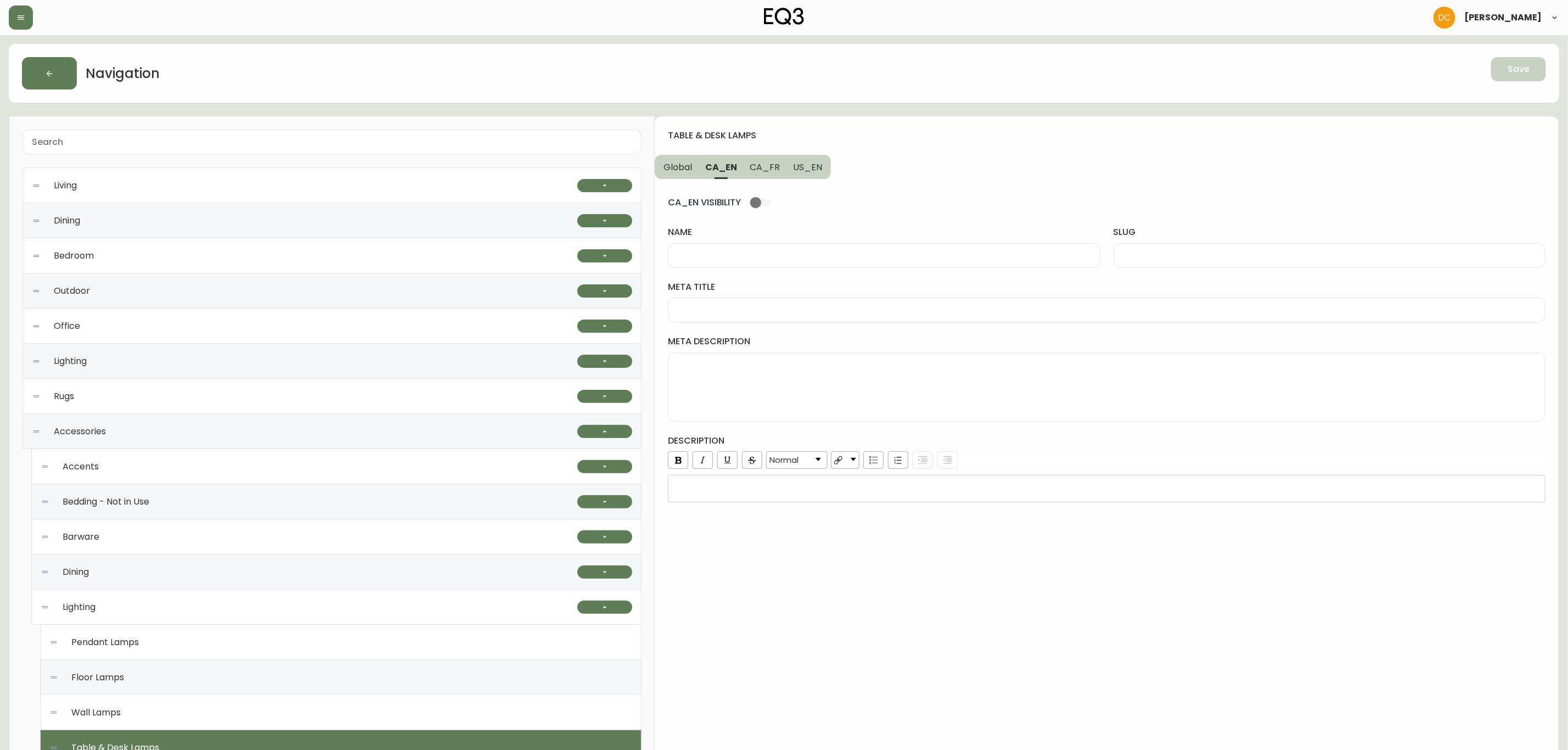
click at [687, 169] on span "Global" at bounding box center [678, 167] width 29 height 12
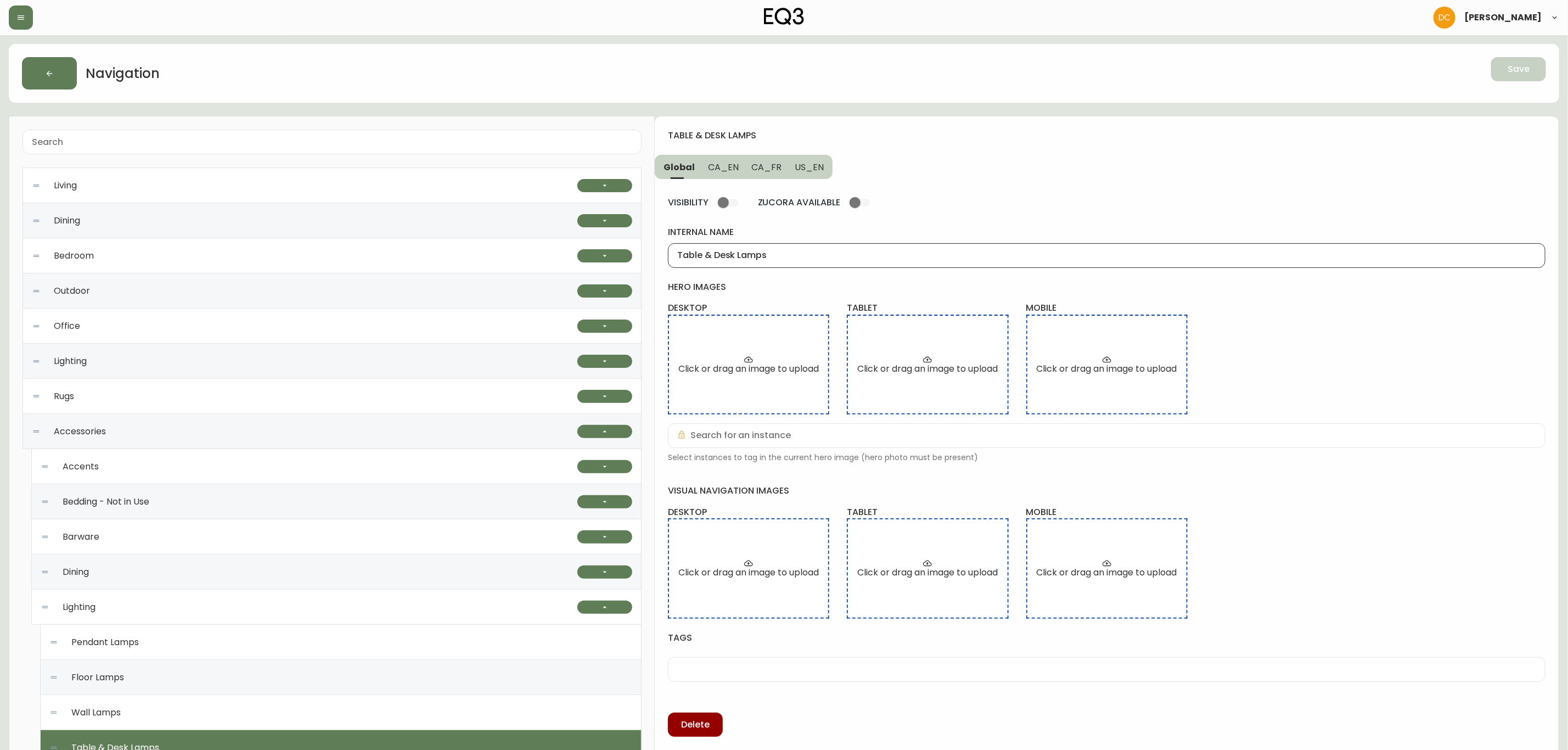
drag, startPoint x: 771, startPoint y: 252, endPoint x: 719, endPoint y: 212, distance: 65.6
click at [771, 252] on input "Table & Desk Lamps" at bounding box center [1107, 255] width 859 height 10
click at [730, 169] on span "CA_EN" at bounding box center [724, 167] width 31 height 12
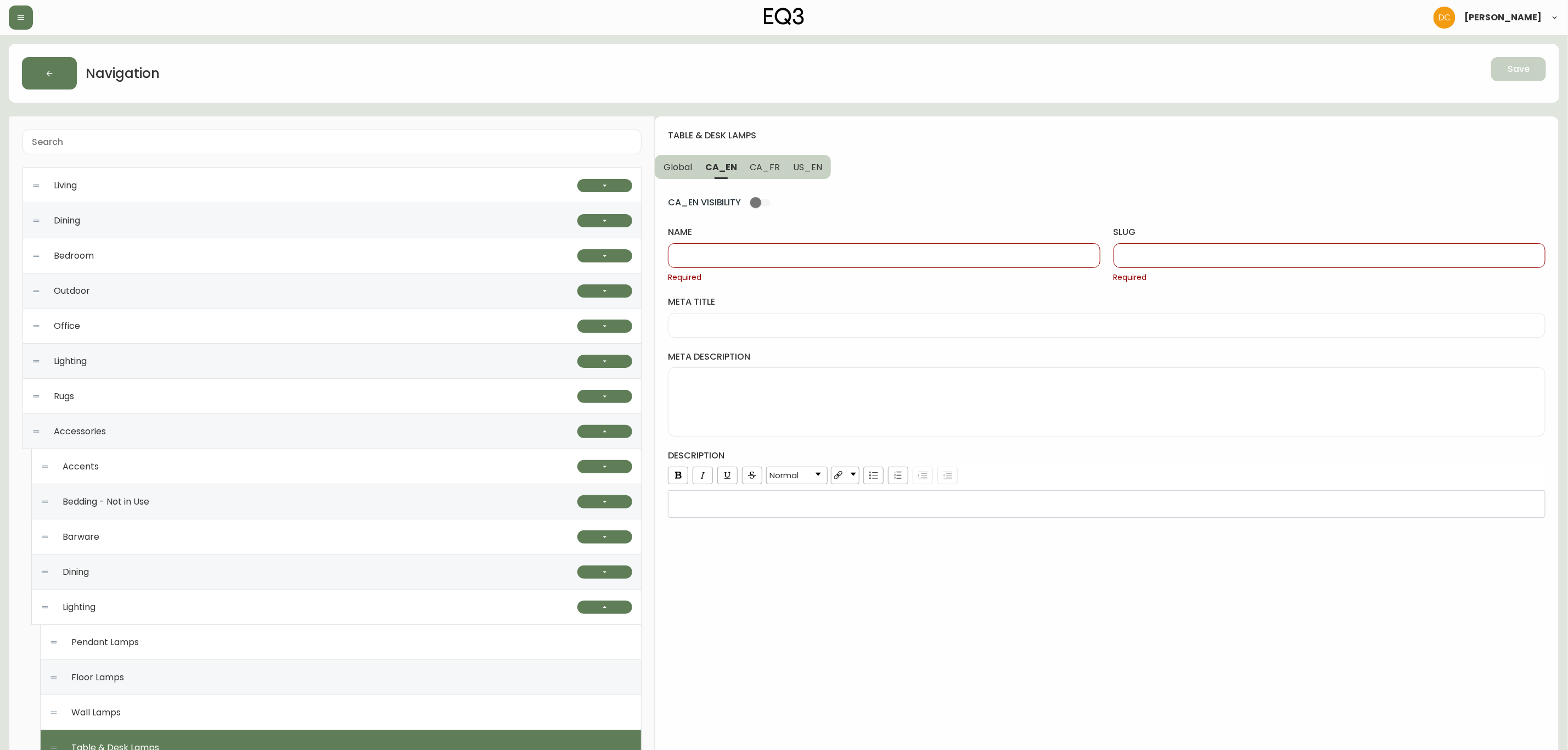
click at [786, 254] on input "name" at bounding box center [884, 255] width 414 height 10
paste input "Table & Desk Lamps"
type input "Table & Desk Lamps"
drag, startPoint x: 793, startPoint y: 170, endPoint x: 827, endPoint y: 174, distance: 34.2
click at [794, 170] on span "US_EN" at bounding box center [807, 167] width 29 height 12
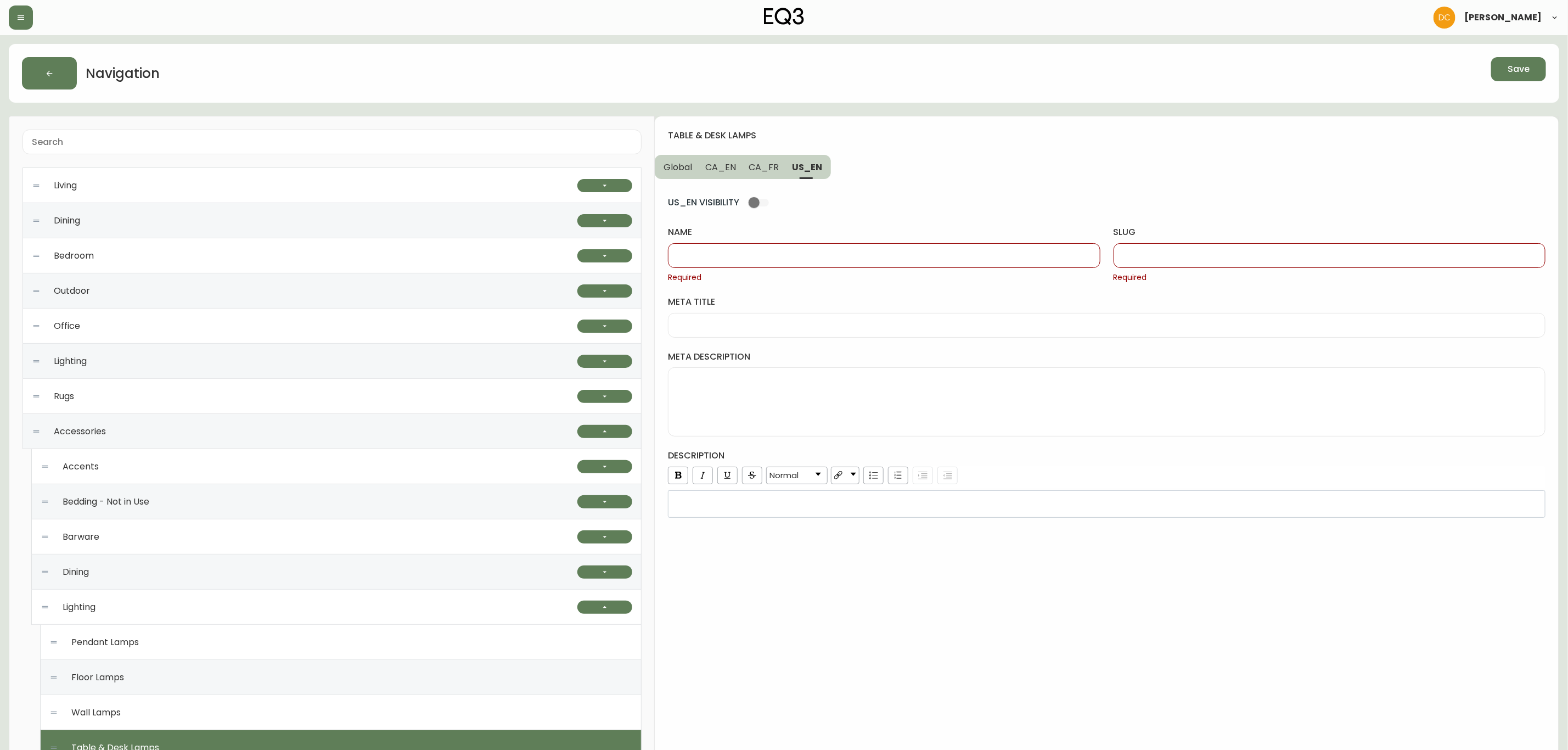
click at [807, 249] on div at bounding box center [884, 255] width 432 height 25
paste input "Table & Desk Lamps"
type input "Table & Desk Lamps"
drag, startPoint x: 757, startPoint y: 169, endPoint x: 784, endPoint y: 212, distance: 50.8
click at [757, 169] on span "CA_FR" at bounding box center [764, 167] width 30 height 12
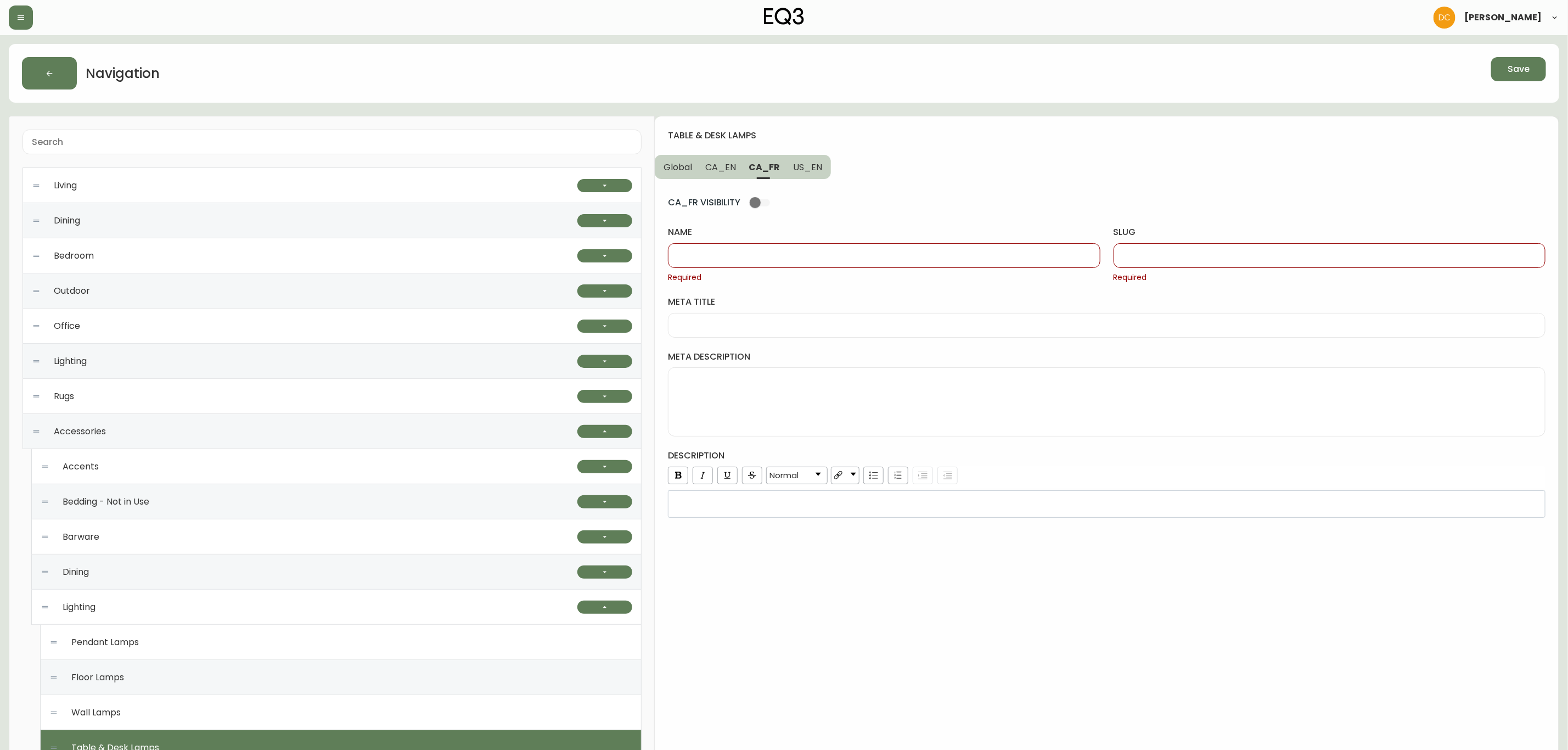
click at [788, 250] on input "name" at bounding box center [884, 255] width 414 height 10
paste input "Lampes de table et bureau"
type input "Lampes de table et bureau"
click at [1186, 265] on div at bounding box center [1330, 255] width 432 height 25
paste input "lampes-de-table-et-bureau"
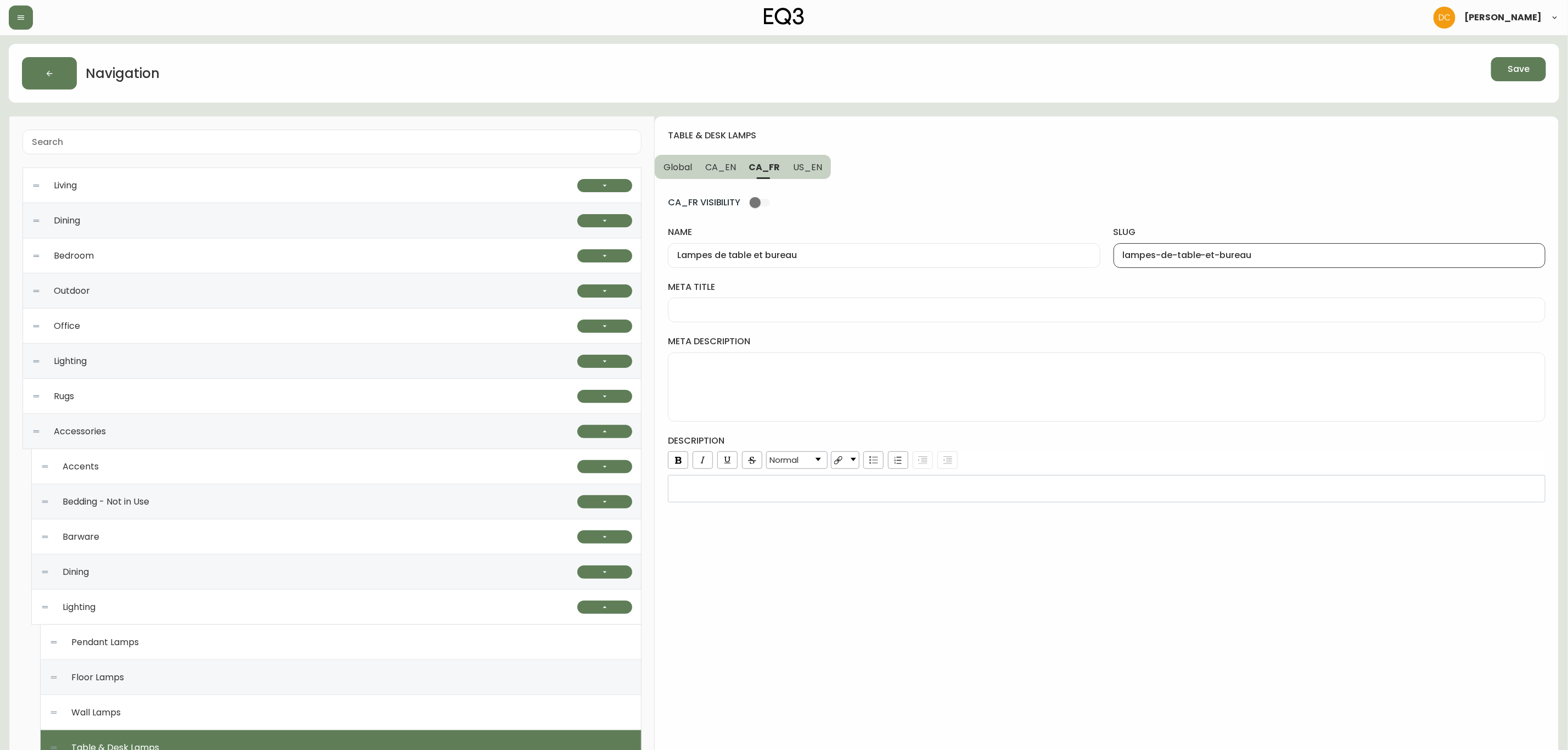
type input "lampes-de-table-et-bureau"
click at [738, 177] on button "CA_EN" at bounding box center [721, 166] width 44 height 24
type input "Table & Desk Lamps"
drag, startPoint x: 1224, startPoint y: 253, endPoint x: 1172, endPoint y: 247, distance: 52.3
click at [1224, 253] on input "slug" at bounding box center [1330, 255] width 414 height 10
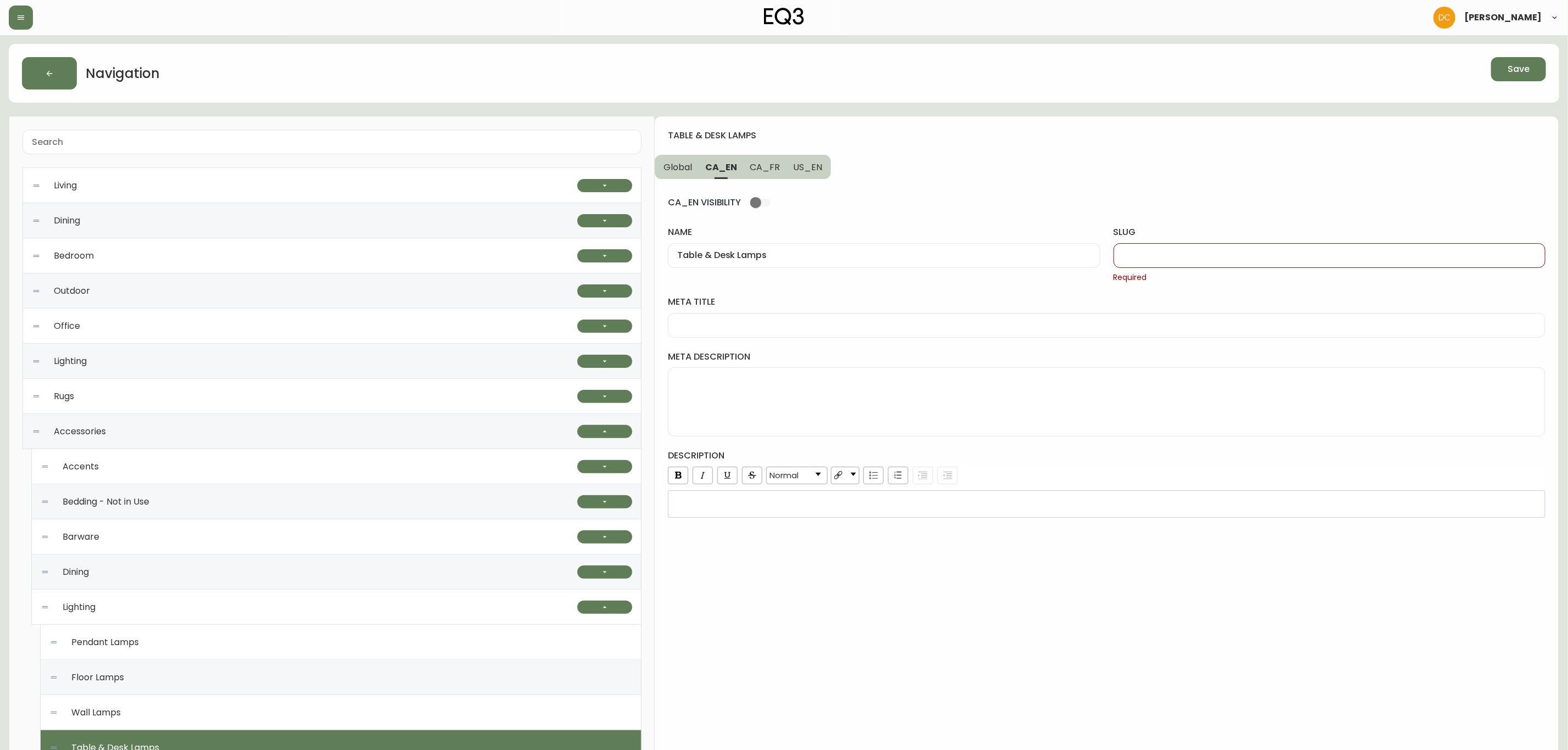
paste input "Table-and-desk-lamps"
type input "Table-and-desk-lamps"
click at [813, 165] on span "US_EN" at bounding box center [807, 167] width 29 height 12
click at [1146, 247] on div at bounding box center [1330, 255] width 432 height 25
paste input "Table-and-desk-lamps"
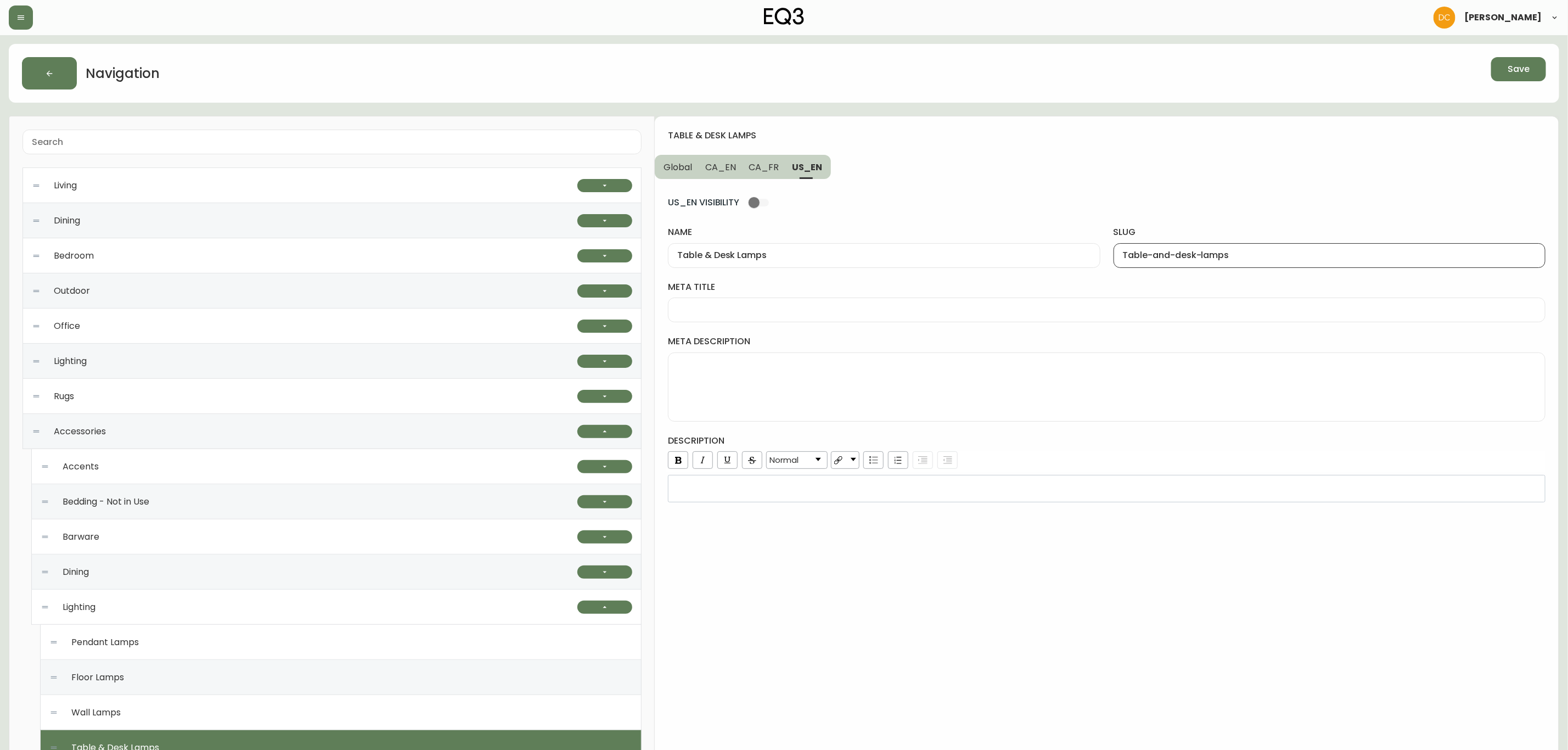
click at [1127, 256] on input "Table-and-desk-lamps" at bounding box center [1330, 255] width 414 height 10
click at [717, 173] on span "CA_EN" at bounding box center [720, 167] width 31 height 12
click at [1150, 252] on input "Table-and-desk-lamps" at bounding box center [1330, 255] width 414 height 10
paste input "t"
type input "table-and-desk-lamps"
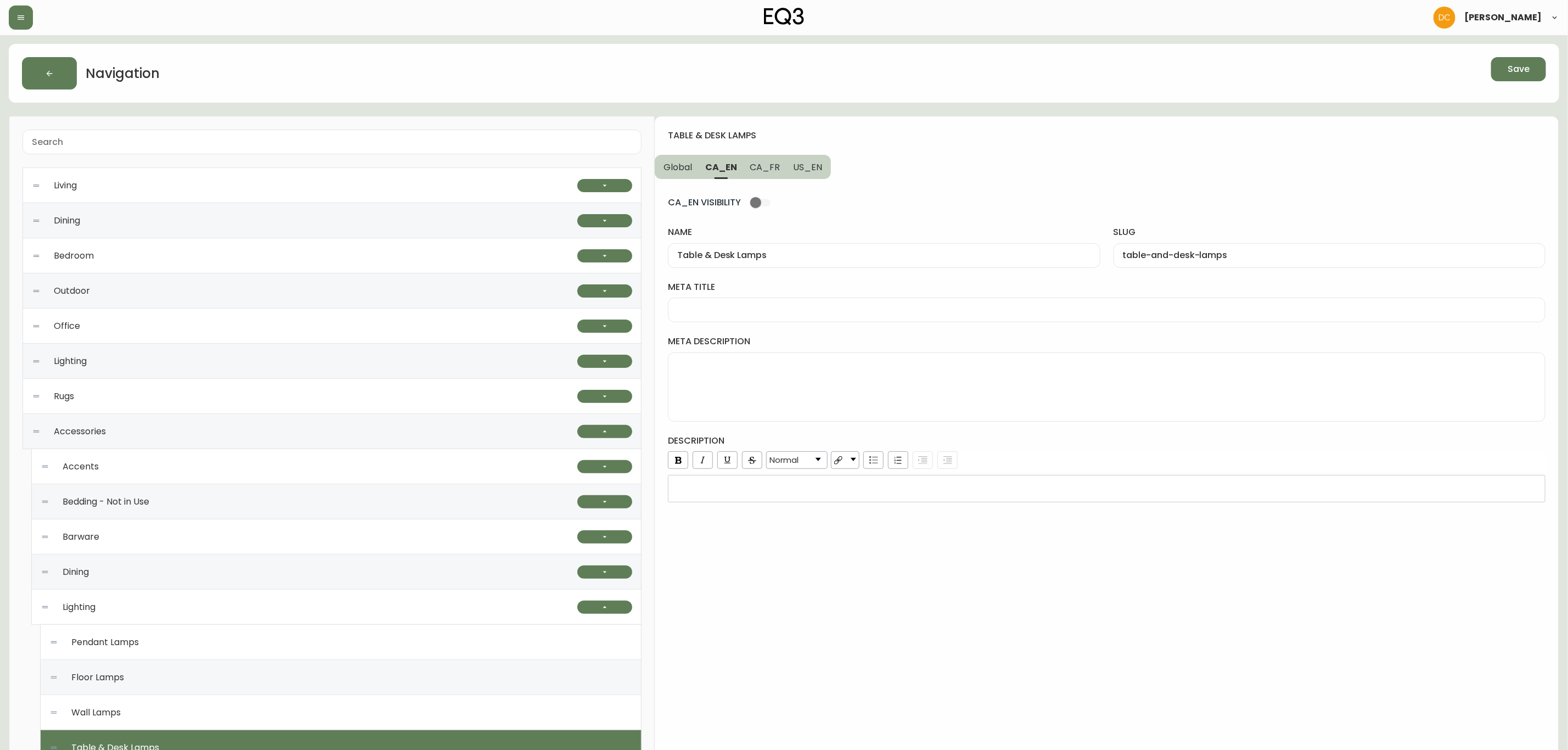
click at [822, 321] on div at bounding box center [1107, 310] width 878 height 25
paste input "Modern Table & Desk Lamps | LED Bedside & Desk Lamps"
type input "Modern Table & Desk Lamps | LED Bedside & Desk Lamps"
click at [848, 394] on textarea "meta description" at bounding box center [1107, 387] width 859 height 55
paste textarea "Our modern table lamps are perfect for any bedroom, living room, or office. Ava…"
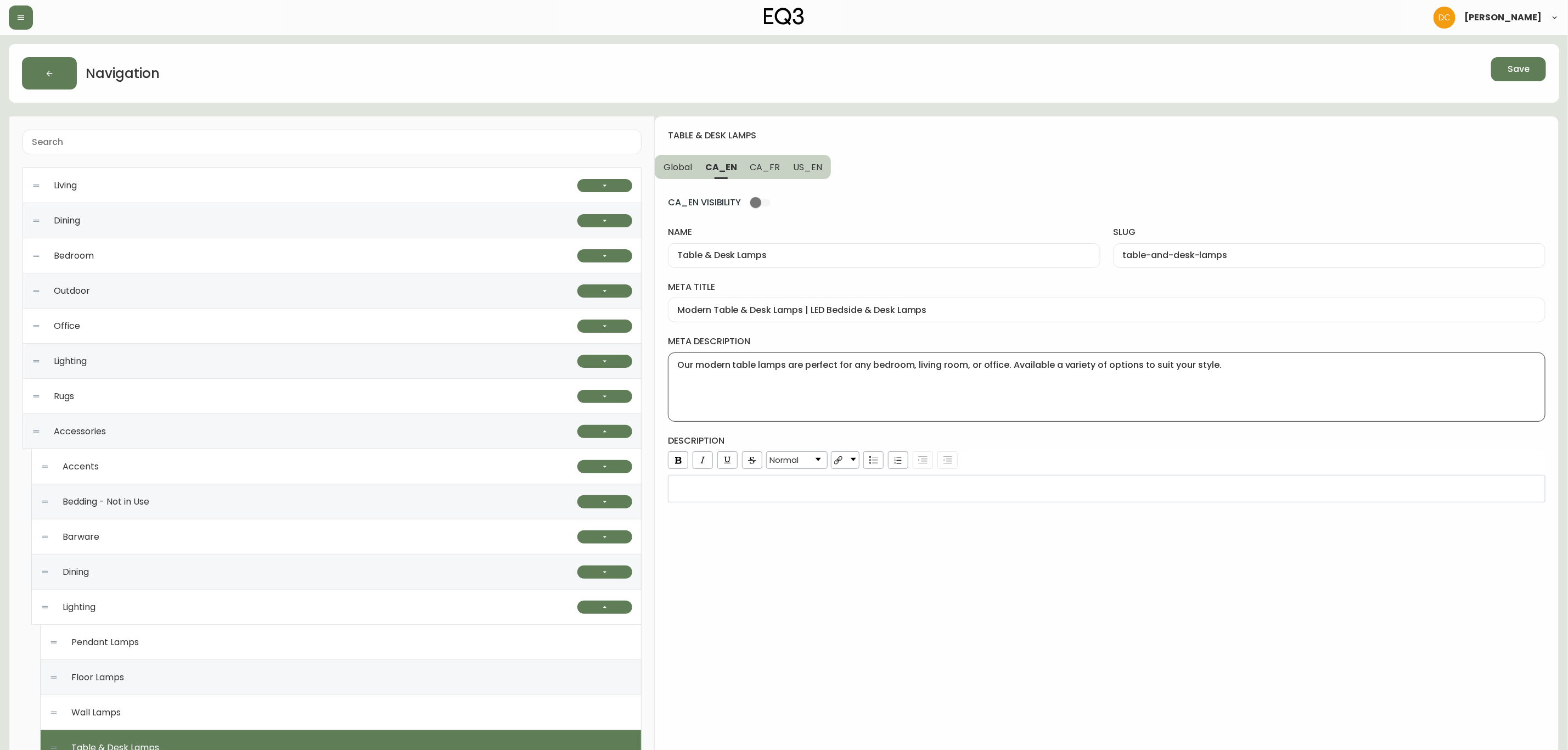
type textarea "Our modern table lamps are perfect for any bedroom, living room, or office. Ava…"
click at [875, 497] on div "rdw-wrapper" at bounding box center [1107, 489] width 878 height 28
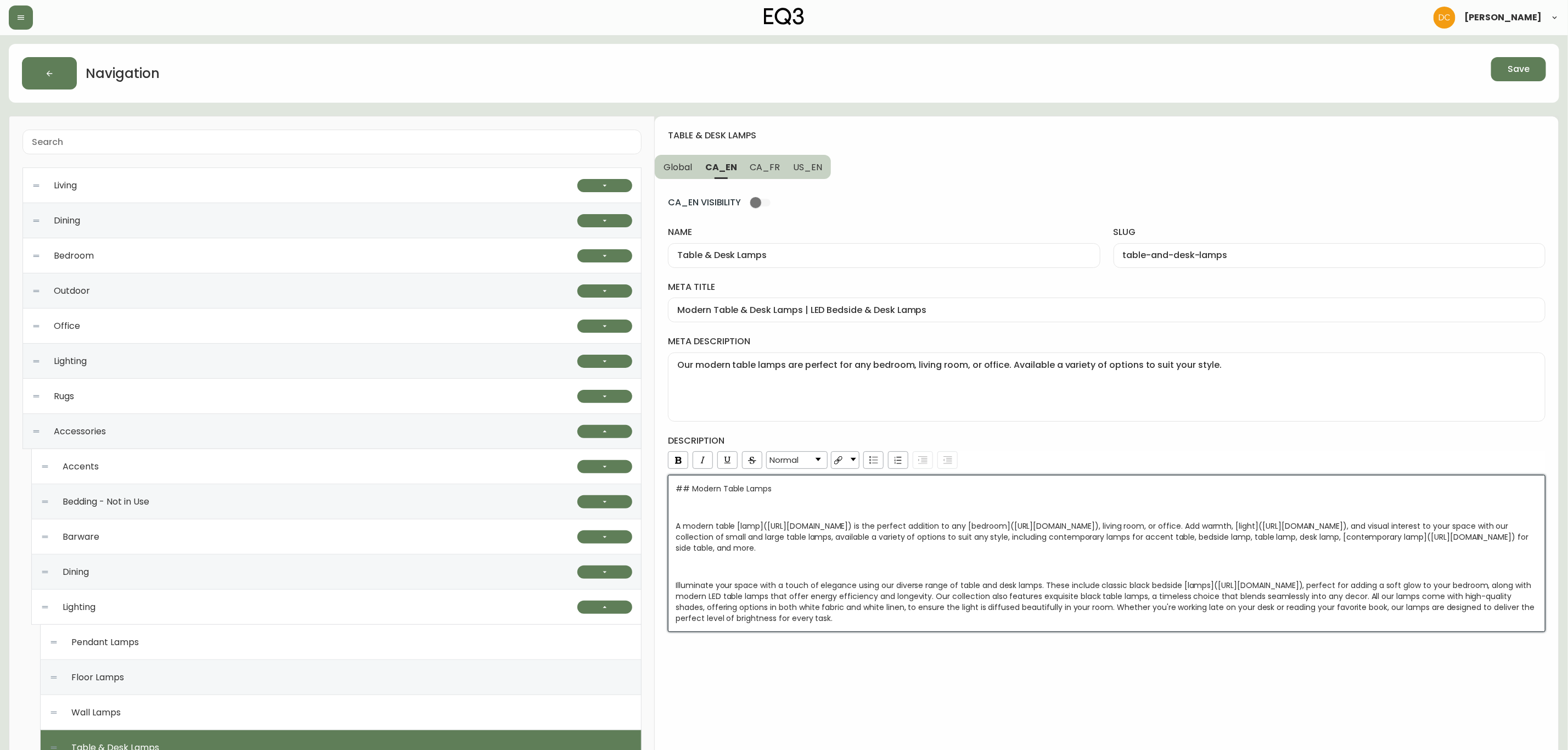
click at [960, 697] on div "table & desk lamps Global CA_EN CA_FR US_EN CA_EN VISIBILITY name Table & Desk …" at bounding box center [1106, 603] width 904 height 974
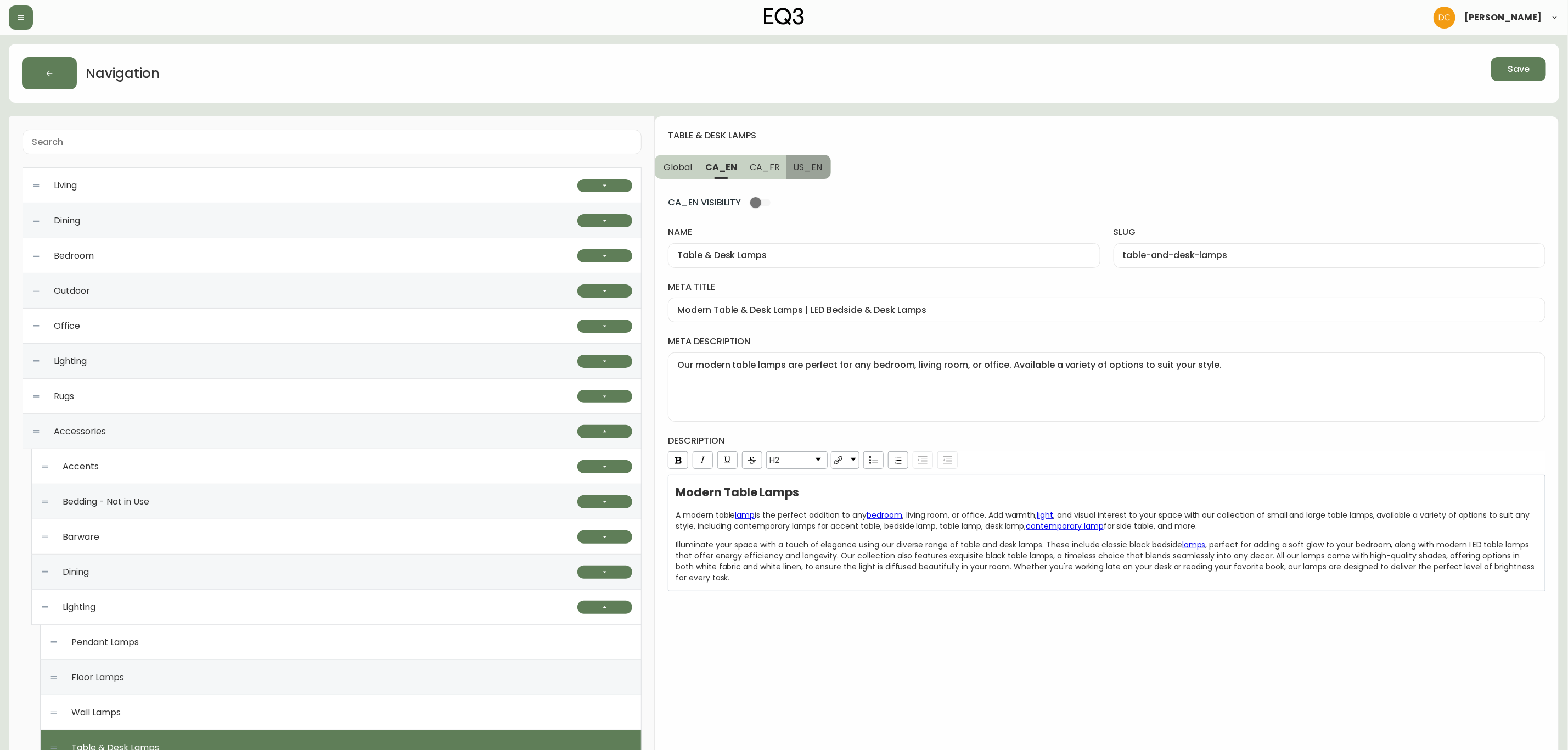
drag, startPoint x: 800, startPoint y: 169, endPoint x: 862, endPoint y: 299, distance: 144.0
click at [800, 169] on span "US_EN" at bounding box center [807, 167] width 29 height 12
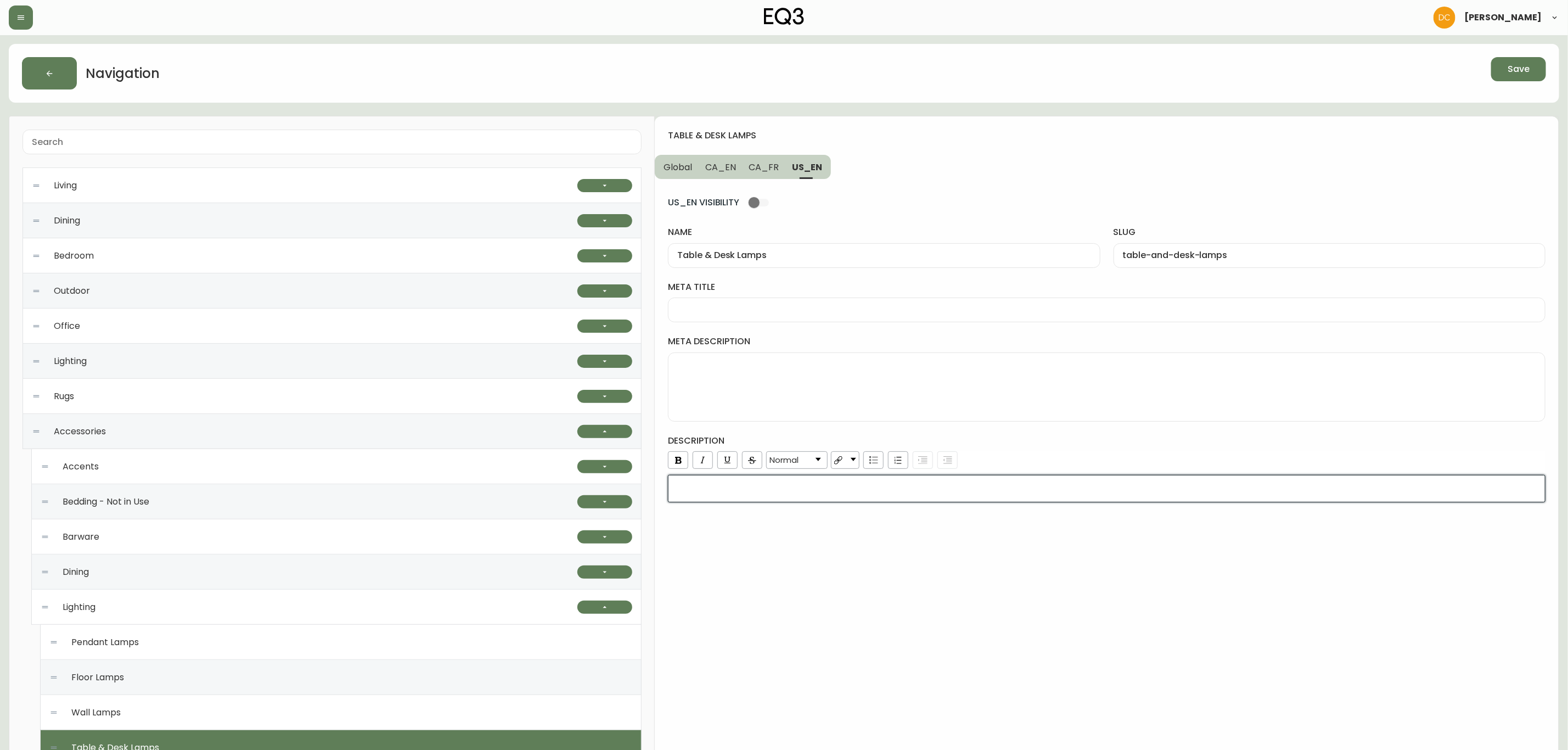
click at [908, 492] on div "rdw-editor" at bounding box center [1107, 489] width 863 height 11
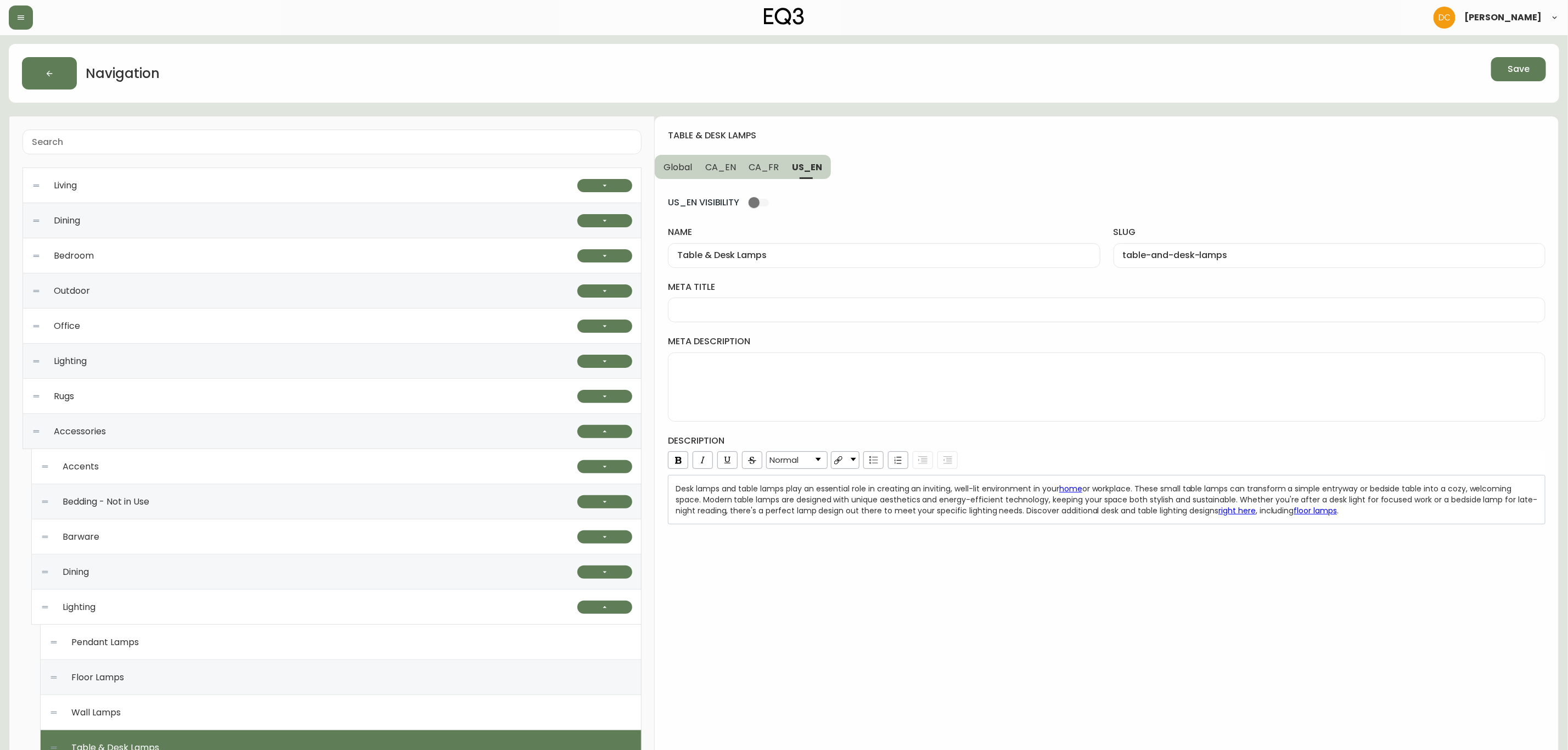
click at [819, 389] on textarea "meta description" at bounding box center [1107, 387] width 859 height 55
paste textarea "Our high-quality table lamps are perfect for any bedroom, living room, or offic…"
type textarea "Our high-quality table lamps are perfect for any bedroom, living room, or offic…"
click at [770, 306] on input "meta title" at bounding box center [1107, 309] width 859 height 10
paste input "Desk & Table Lamps | LED Bedside & End Table Lamps"
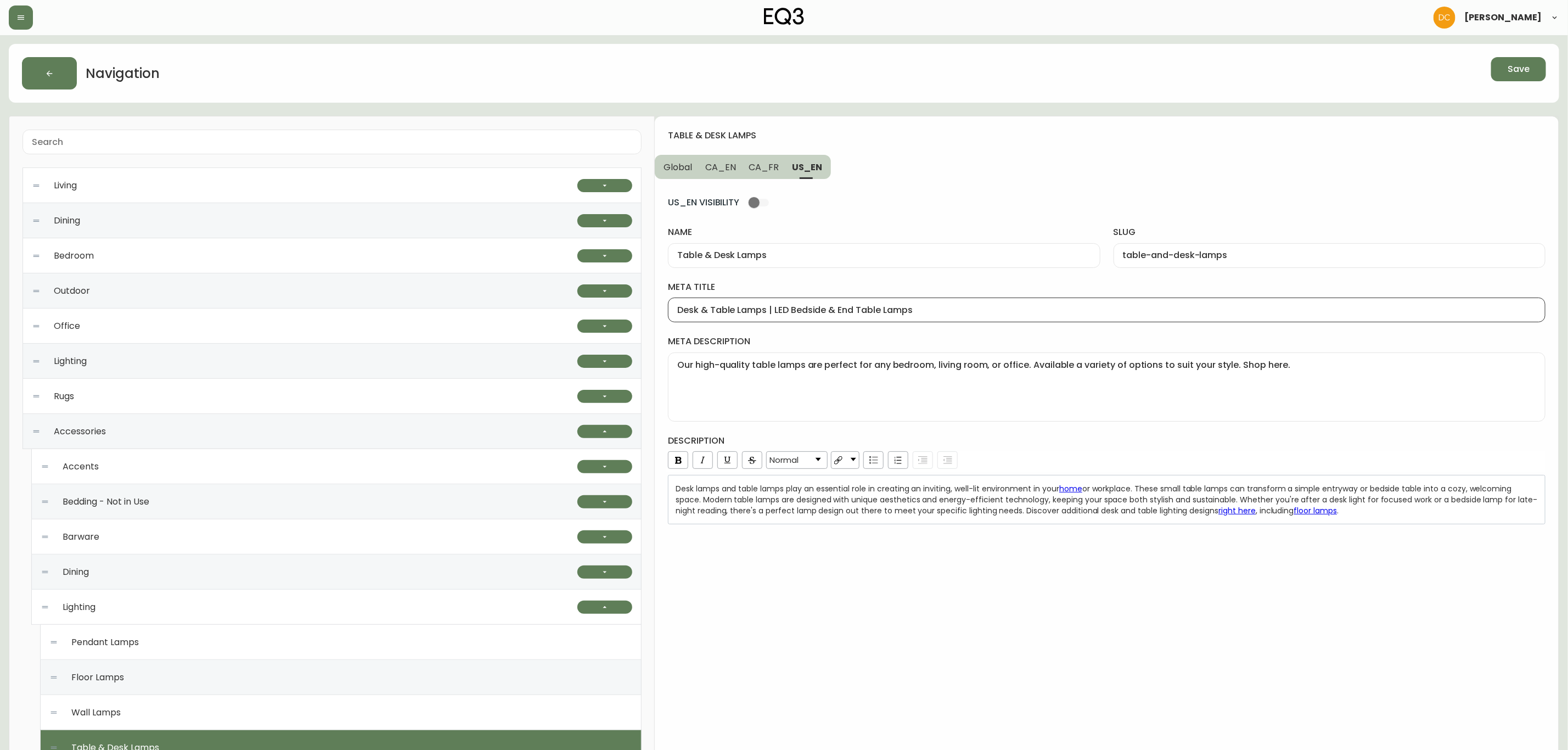
type input "Desk & Table Lamps | LED Bedside & End Table Lamps"
click at [760, 165] on span "CA_FR" at bounding box center [764, 167] width 30 height 12
type input "Lampes de table et bureau"
type input "lampes-de-table-et-bureau"
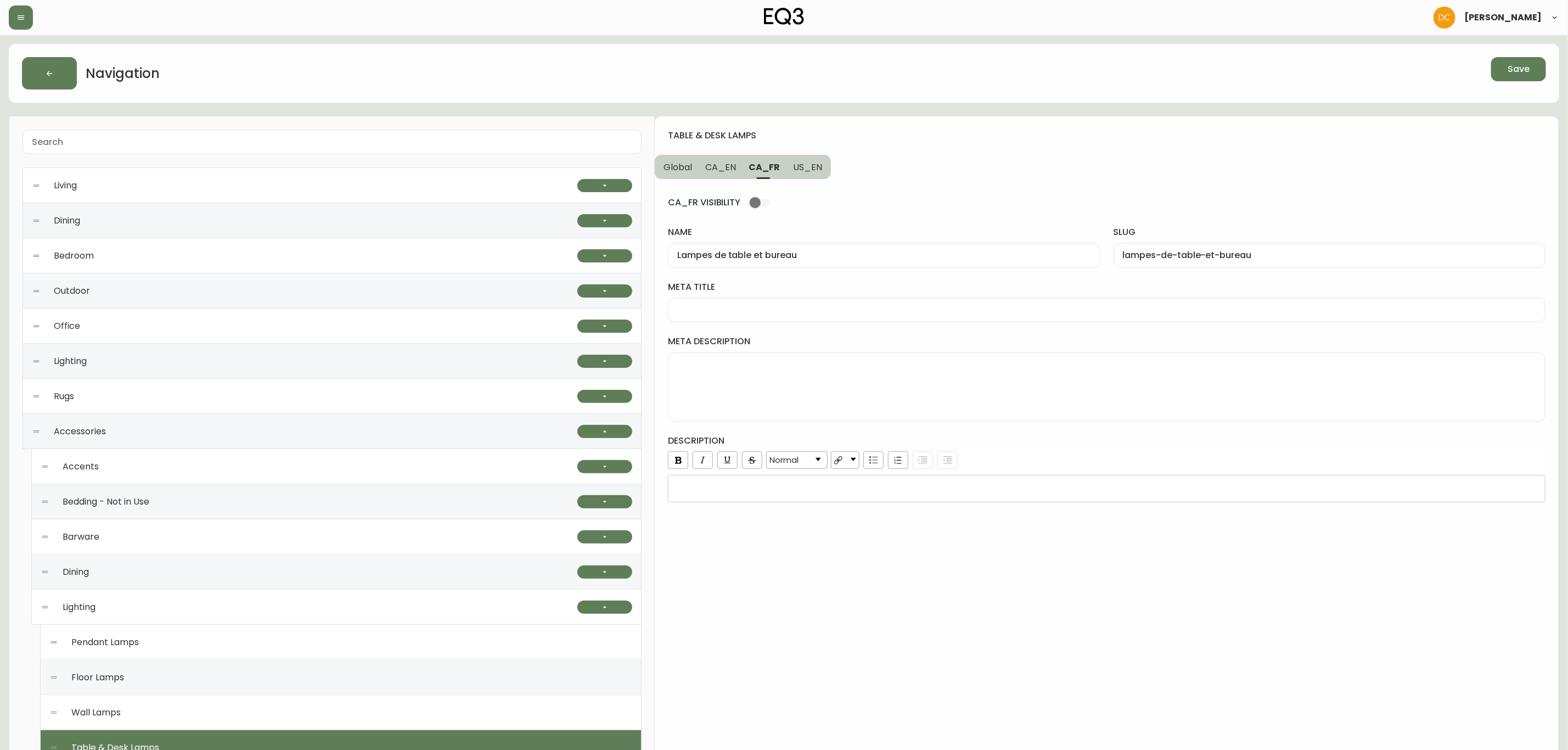
click at [788, 315] on input "meta title" at bounding box center [1107, 309] width 859 height 10
paste input "Lampes de table modernes | Options d'éclairage pour la maison | Canada"
type input "Lampes de table modernes | Options d'éclairage pour la maison | Canada"
click at [835, 376] on textarea "meta description" at bounding box center [1107, 387] width 859 height 55
paste textarea "Nos lampes de table modernes sont idéales pour la chambre à coucher, le salon o…"
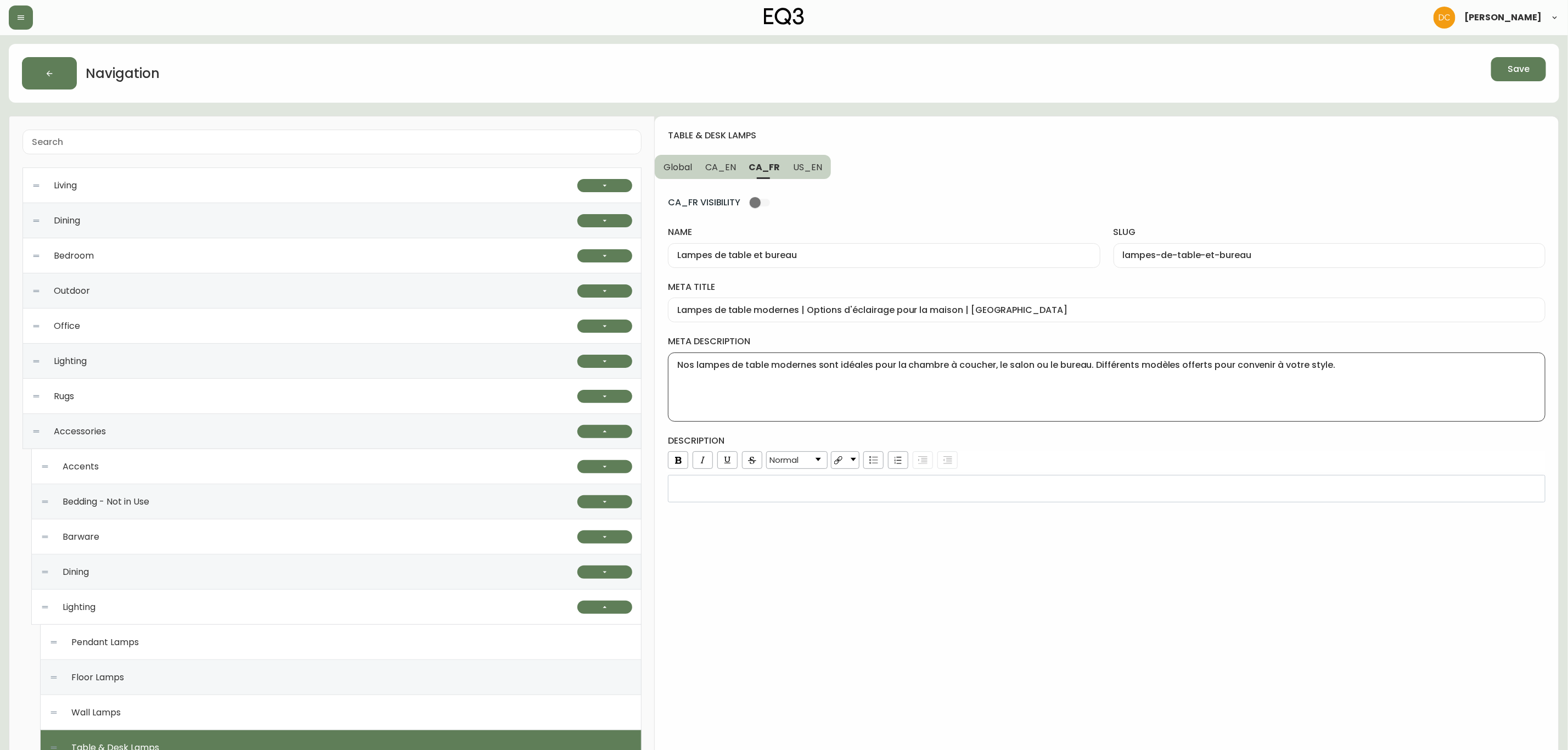
type textarea "Nos lampes de table modernes sont idéales pour la chambre à coucher, le salon o…"
click at [860, 560] on div "table & desk lamps Global CA_EN CA_FR US_EN CA_FR VISIBILITY name Lampes de tab…" at bounding box center [1106, 603] width 904 height 974
click at [724, 158] on button "CA_EN" at bounding box center [721, 166] width 44 height 24
type input "Table & Desk Lamps"
type input "table-and-desk-lamps"
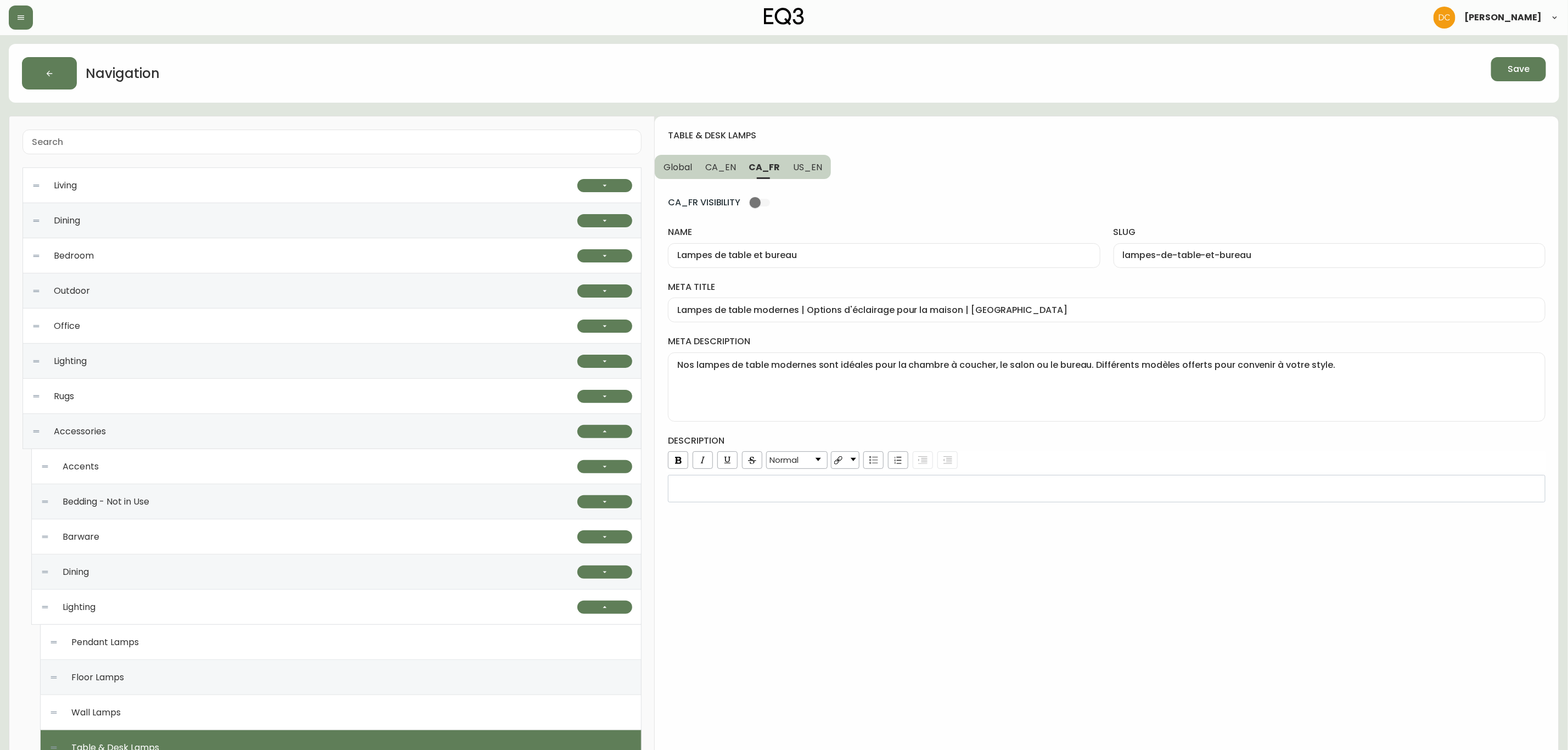
type input "Modern Table & Desk Lamps | LED Bedside & Desk Lamps"
type textarea "Our modern table lamps are perfect for any bedroom, living room, or office. Ava…"
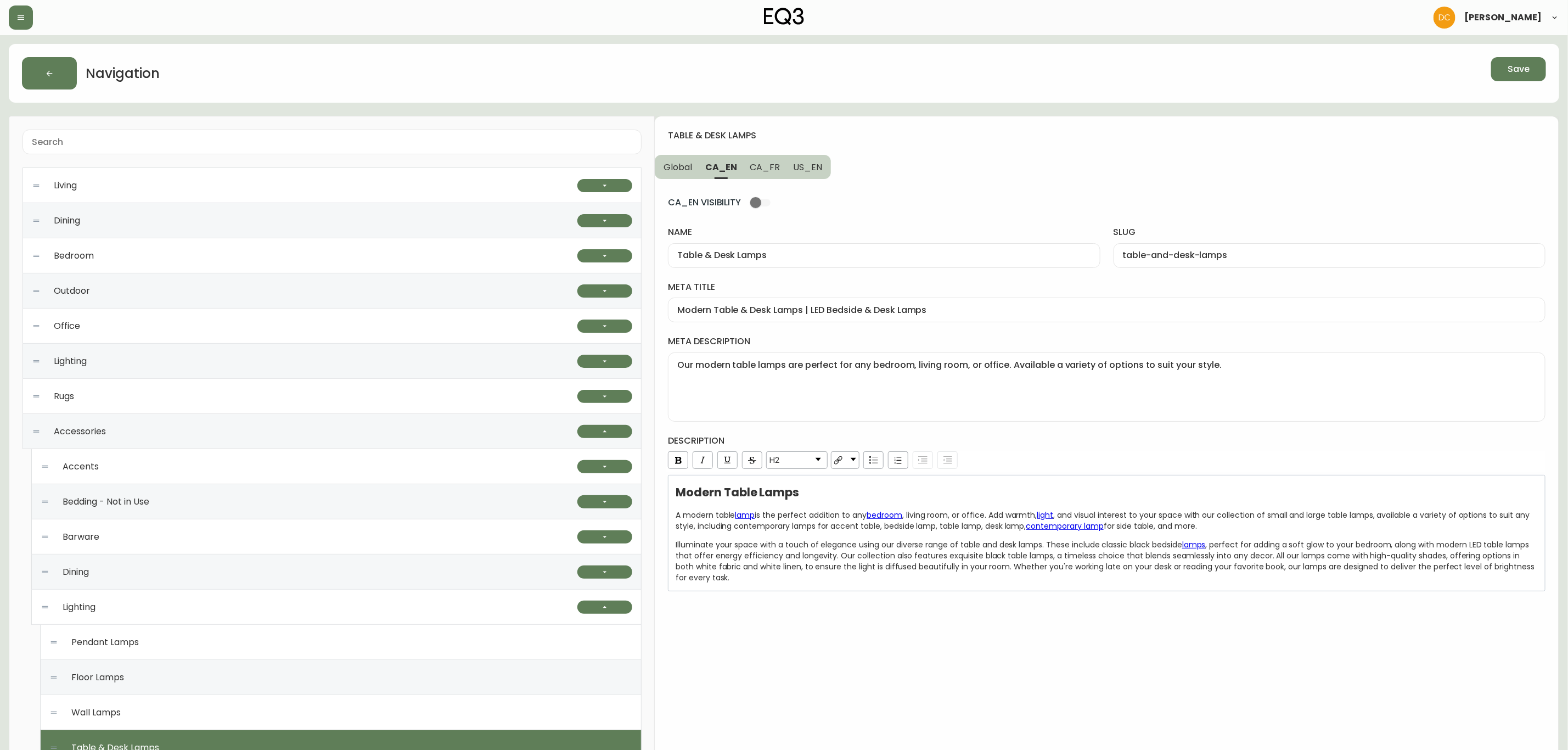
click at [684, 164] on span "Global" at bounding box center [678, 167] width 29 height 12
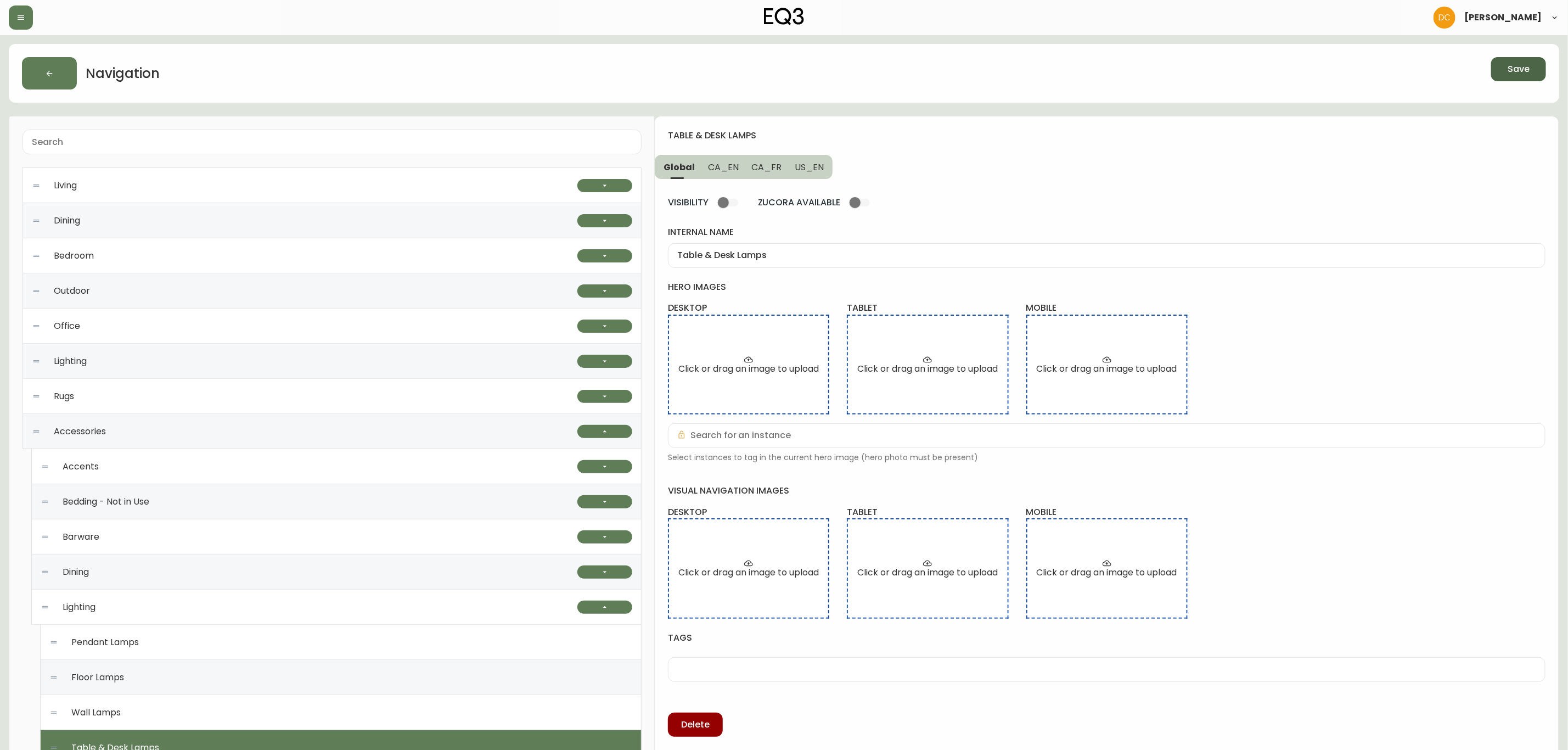
click at [1533, 61] on button "Save" at bounding box center [1518, 69] width 55 height 24
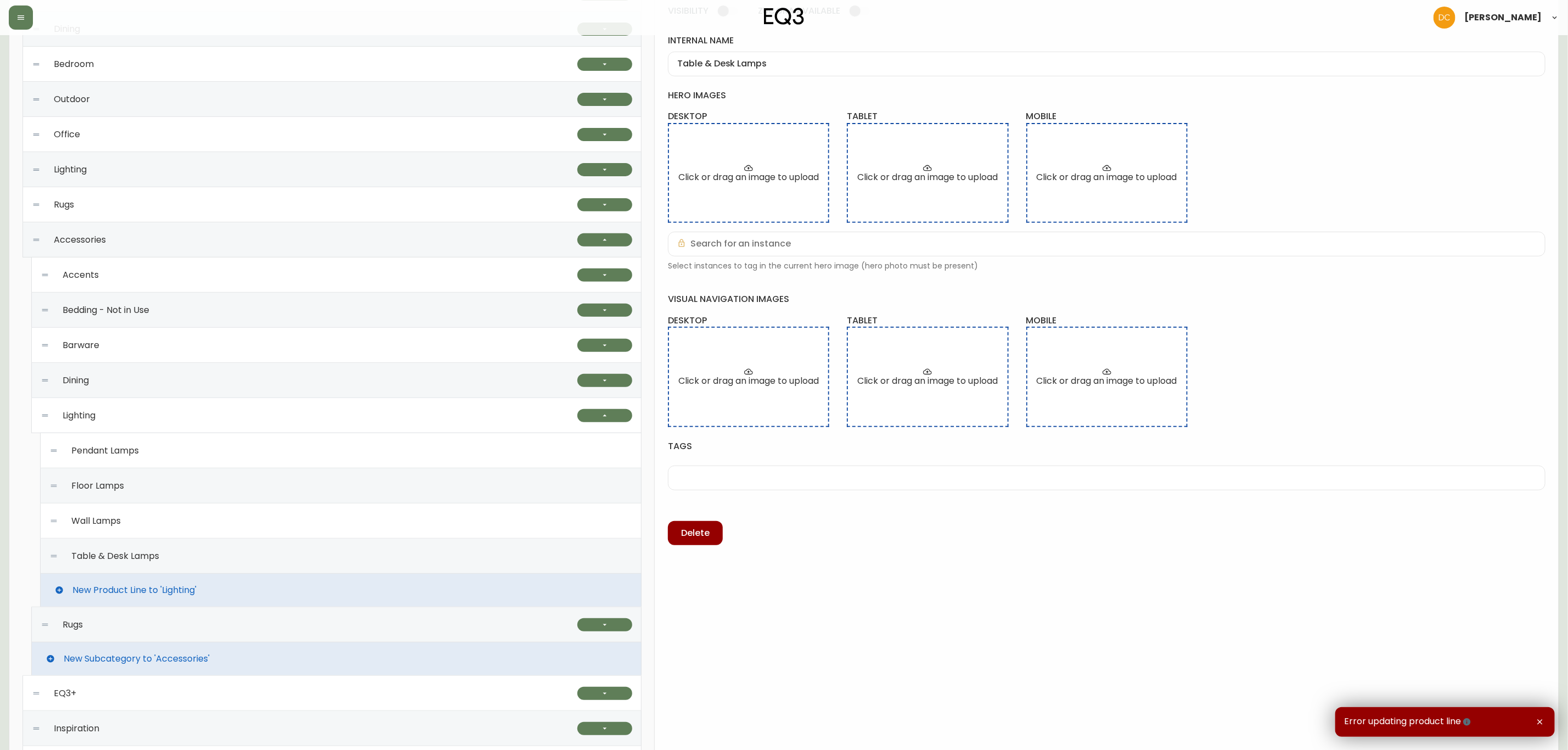
scroll to position [247, 0]
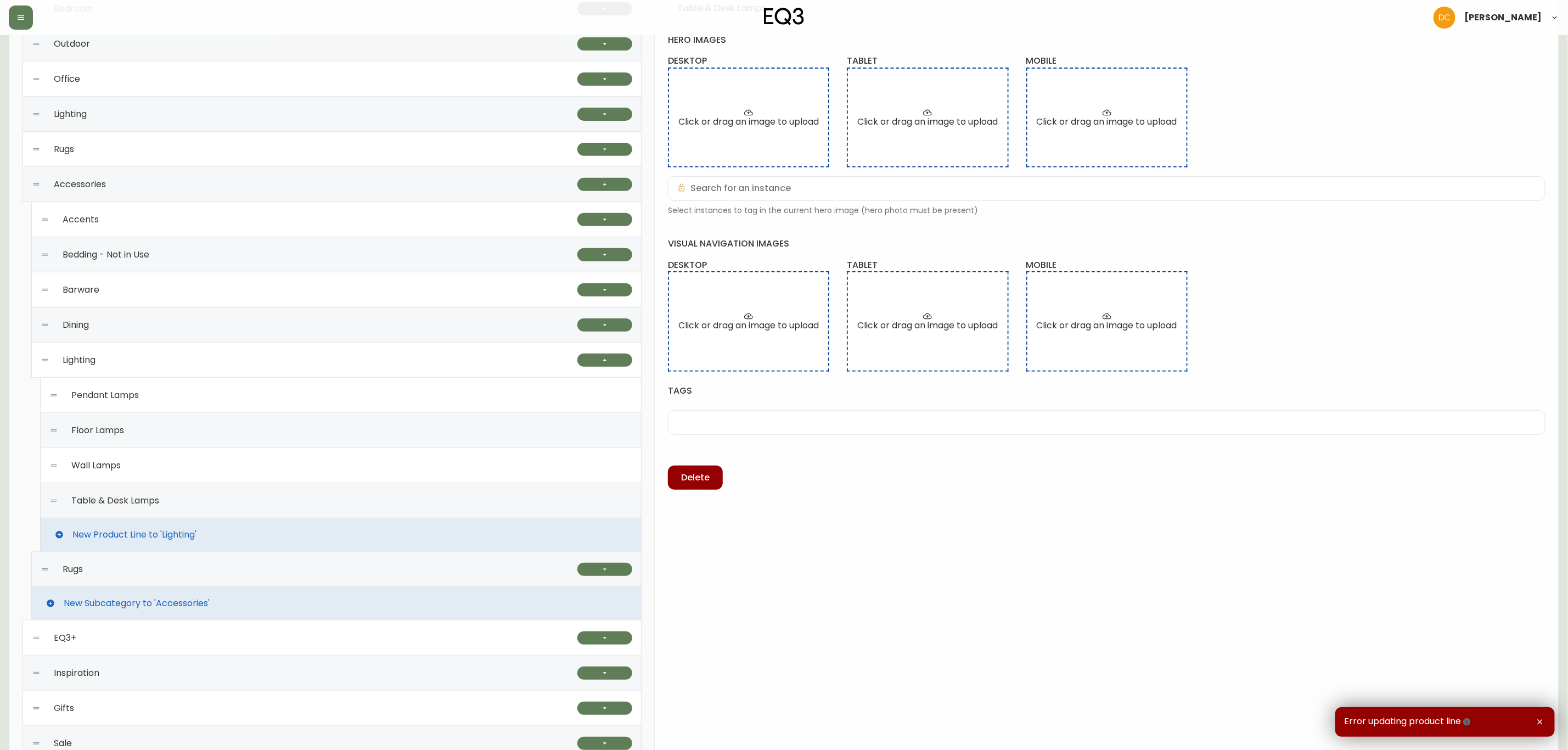
click at [266, 475] on div "Wall Lamps" at bounding box center [341, 465] width 583 height 35
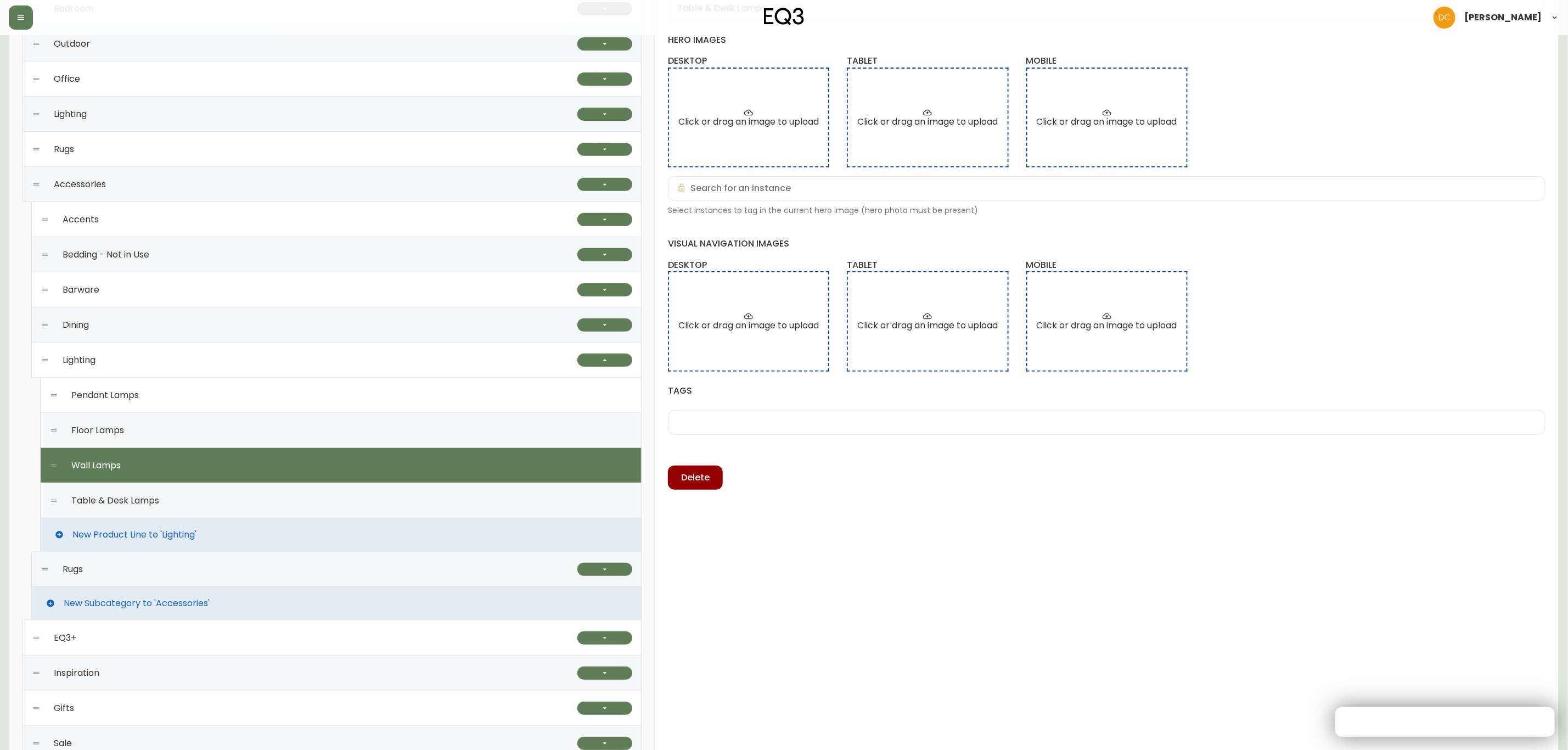
type input "Wall Lamps"
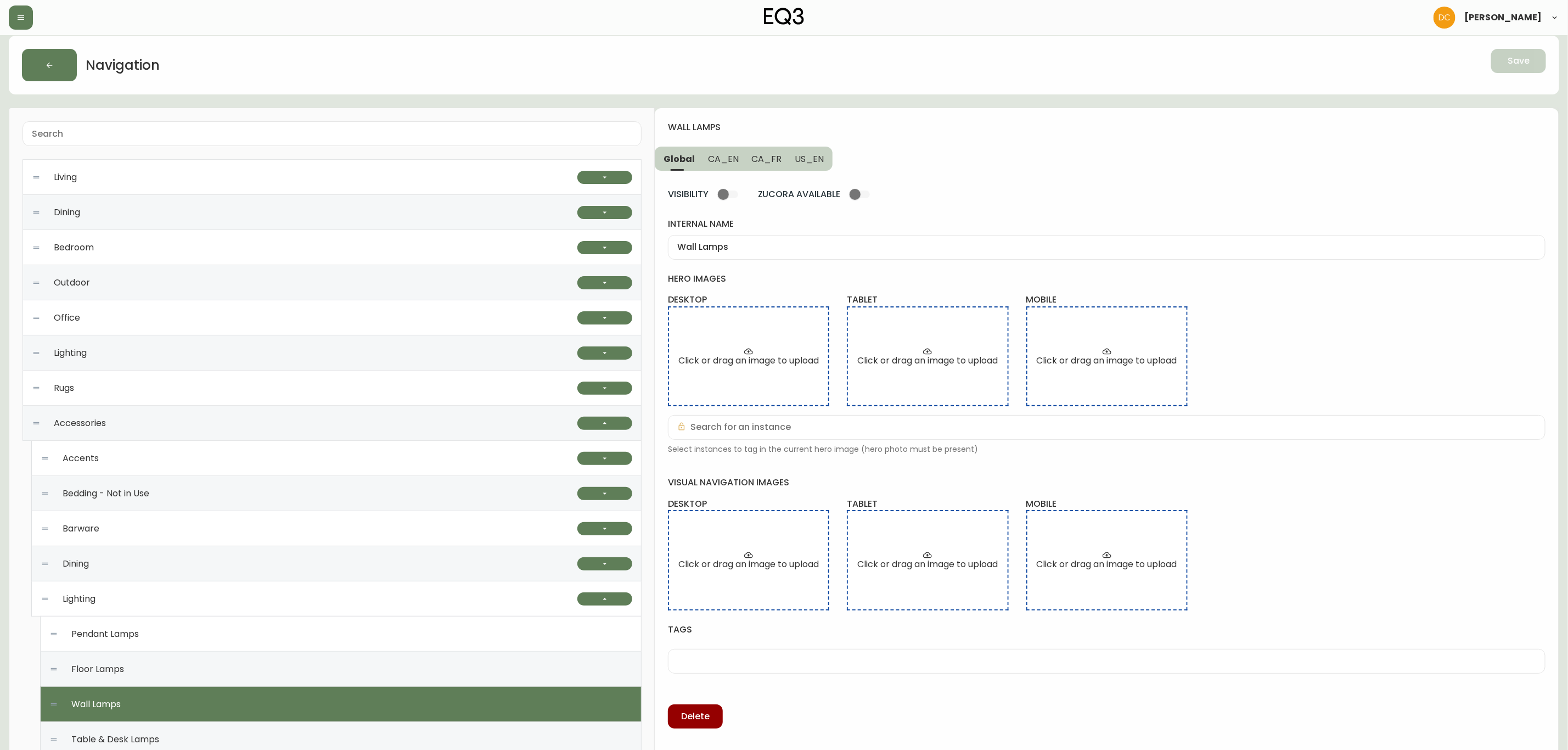
scroll to position [0, 0]
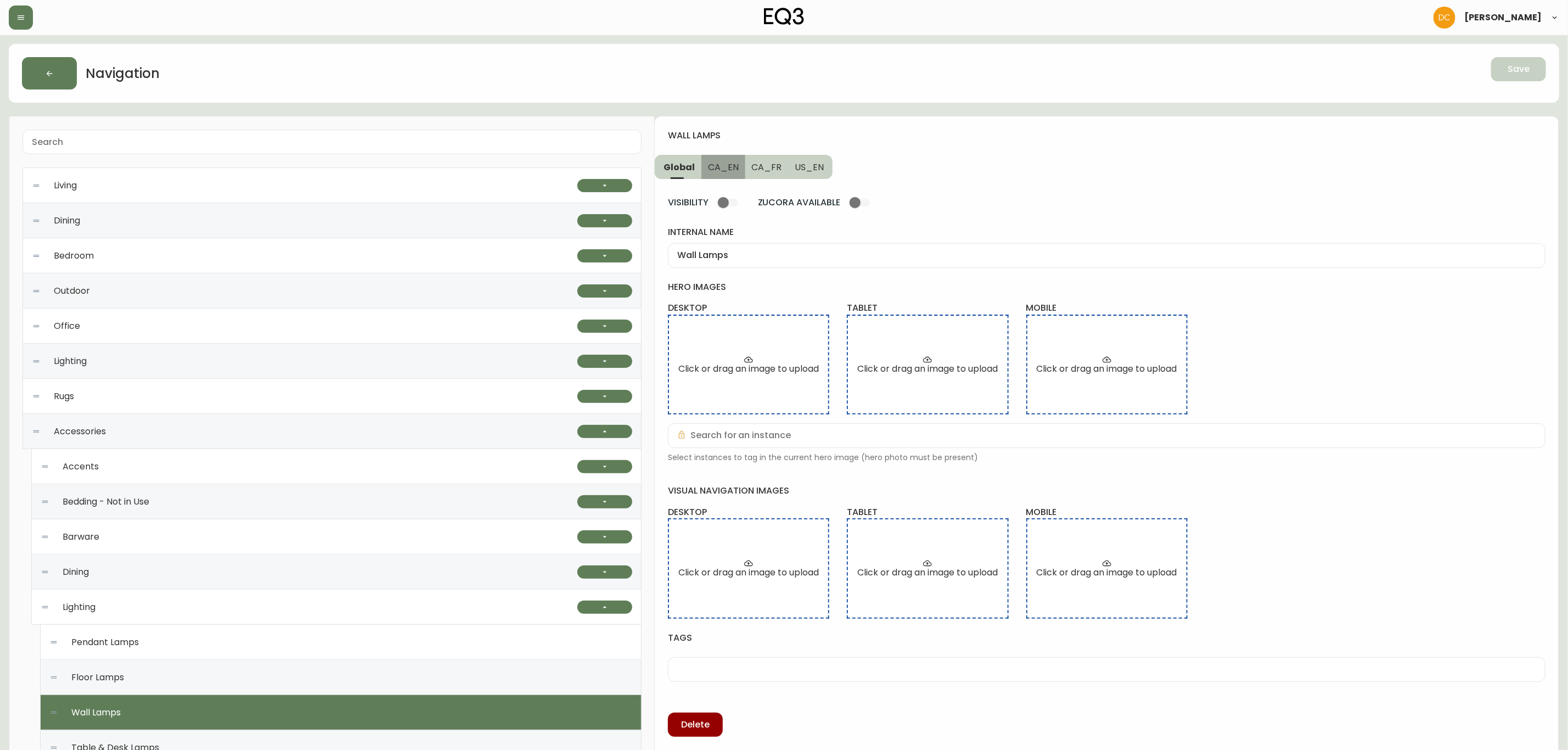
click at [733, 165] on span "CA_EN" at bounding box center [724, 167] width 31 height 12
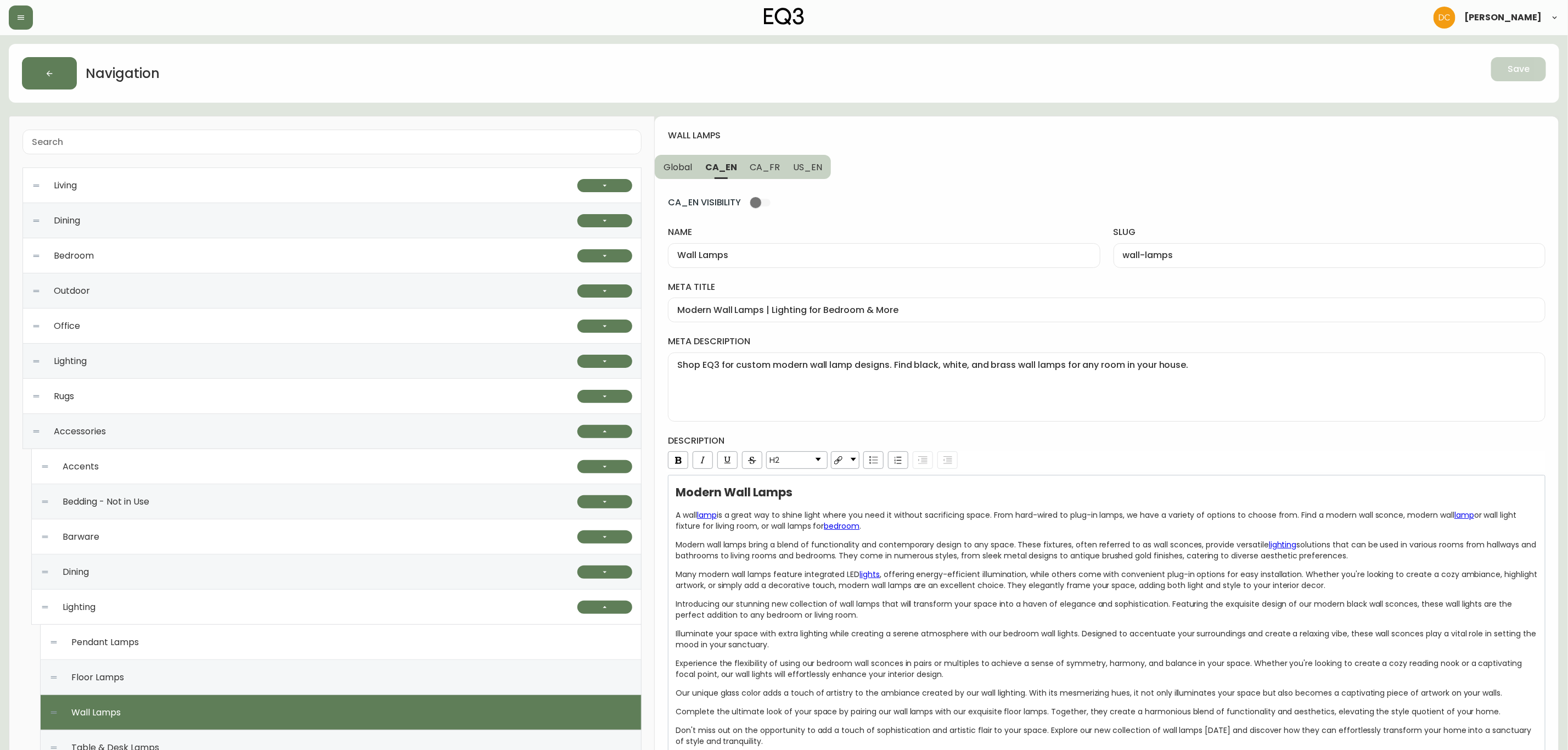
click at [764, 167] on span "CA_FR" at bounding box center [765, 167] width 30 height 12
type input "Lampes de table et bureau"
type input "lampes-de-table-et-bureau"
type input "Luminaires muraux modernes | Lampes murales pour embellir la maison"
type textarea "Trouvez l’applique murale parfaite pour votre demeure. Magasinez notre mobilier…"
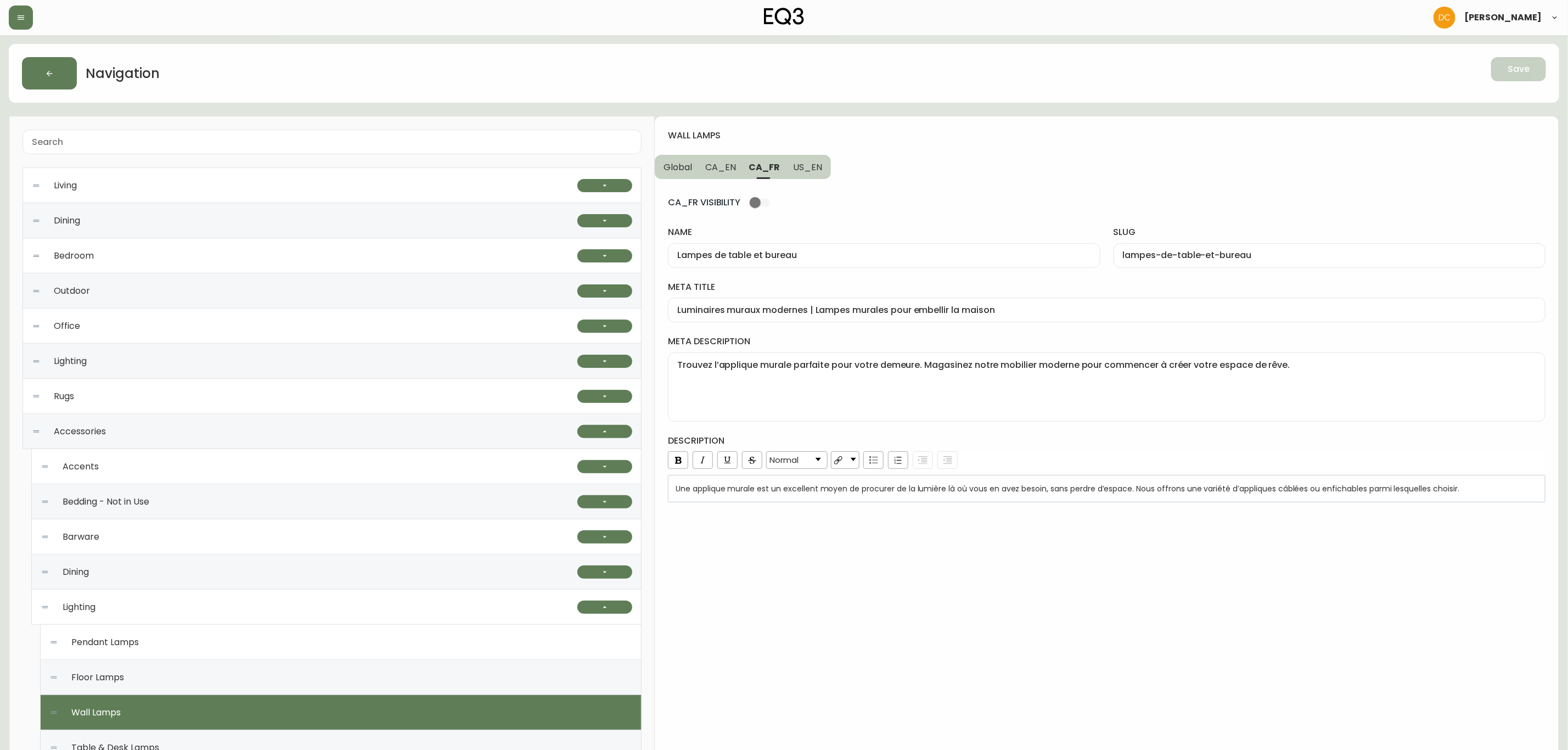
click at [803, 168] on span "US_EN" at bounding box center [807, 167] width 29 height 12
type input "Wall Lamps"
type input "wall-lamps"
type input "Indoor Wall Lamps | Lighting for Bedroom & More"
type textarea "Shop EQ3 for custom and sleek, modern wall lamp designs. Find black, white, and…"
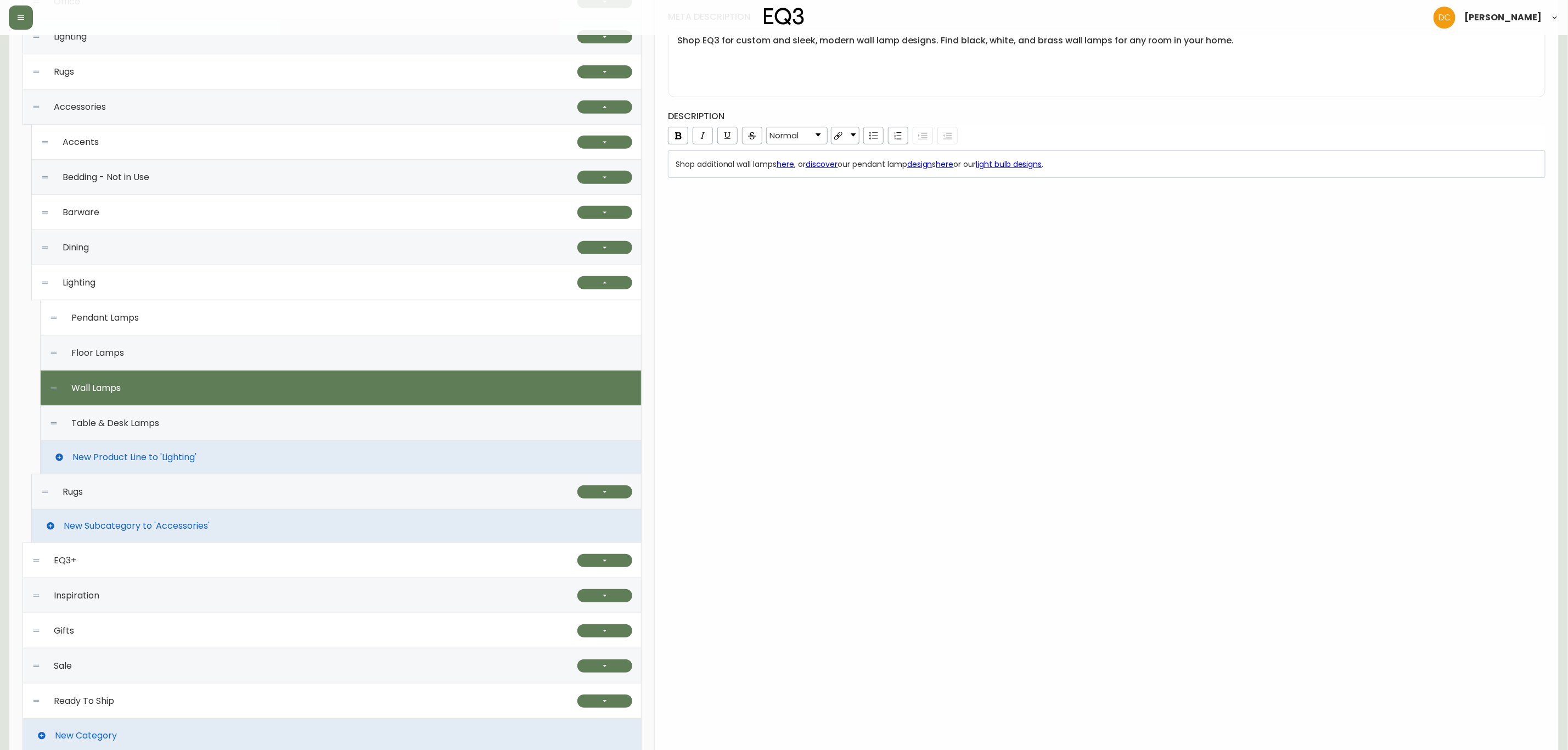
scroll to position [343, 0]
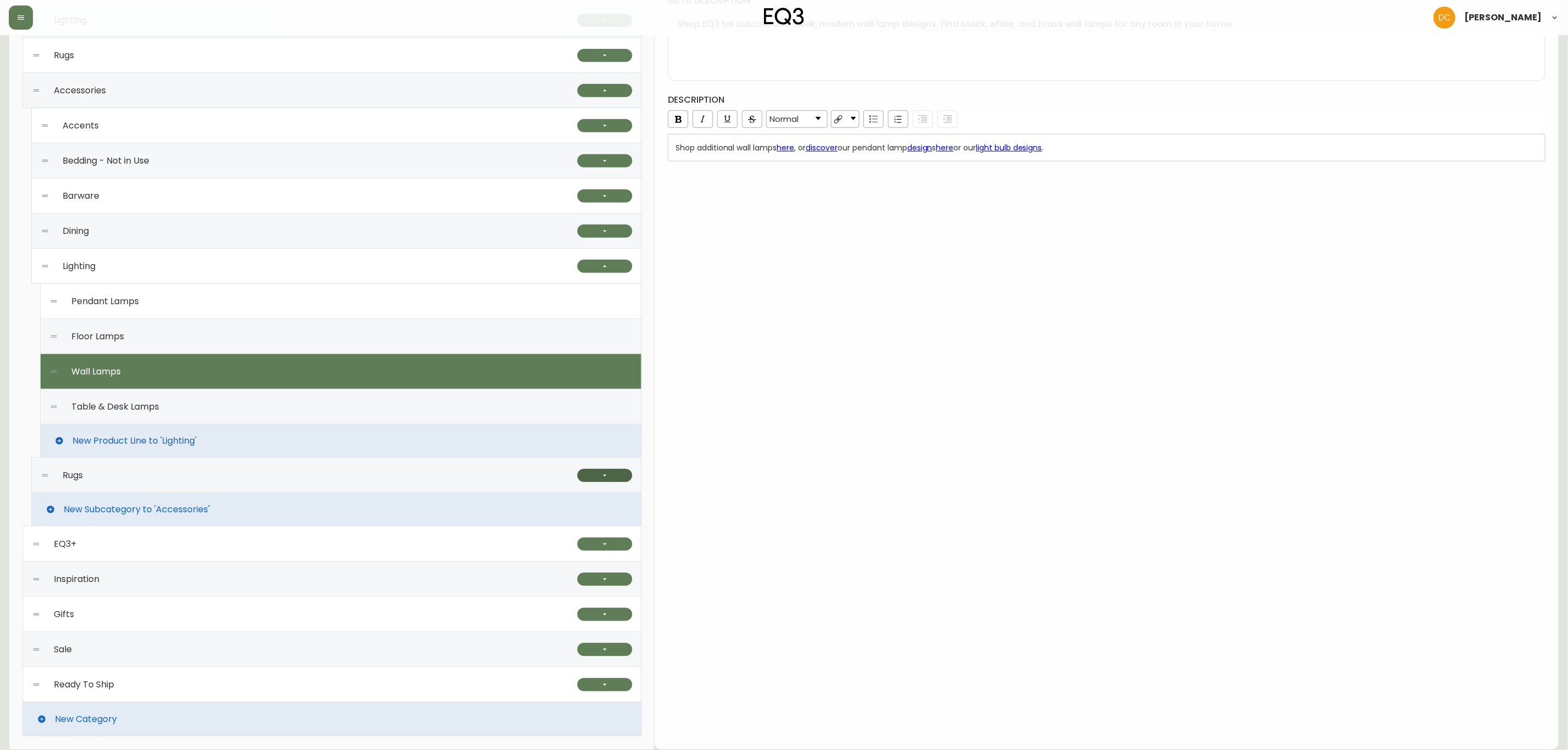
click at [603, 473] on icon "button" at bounding box center [605, 475] width 9 height 9
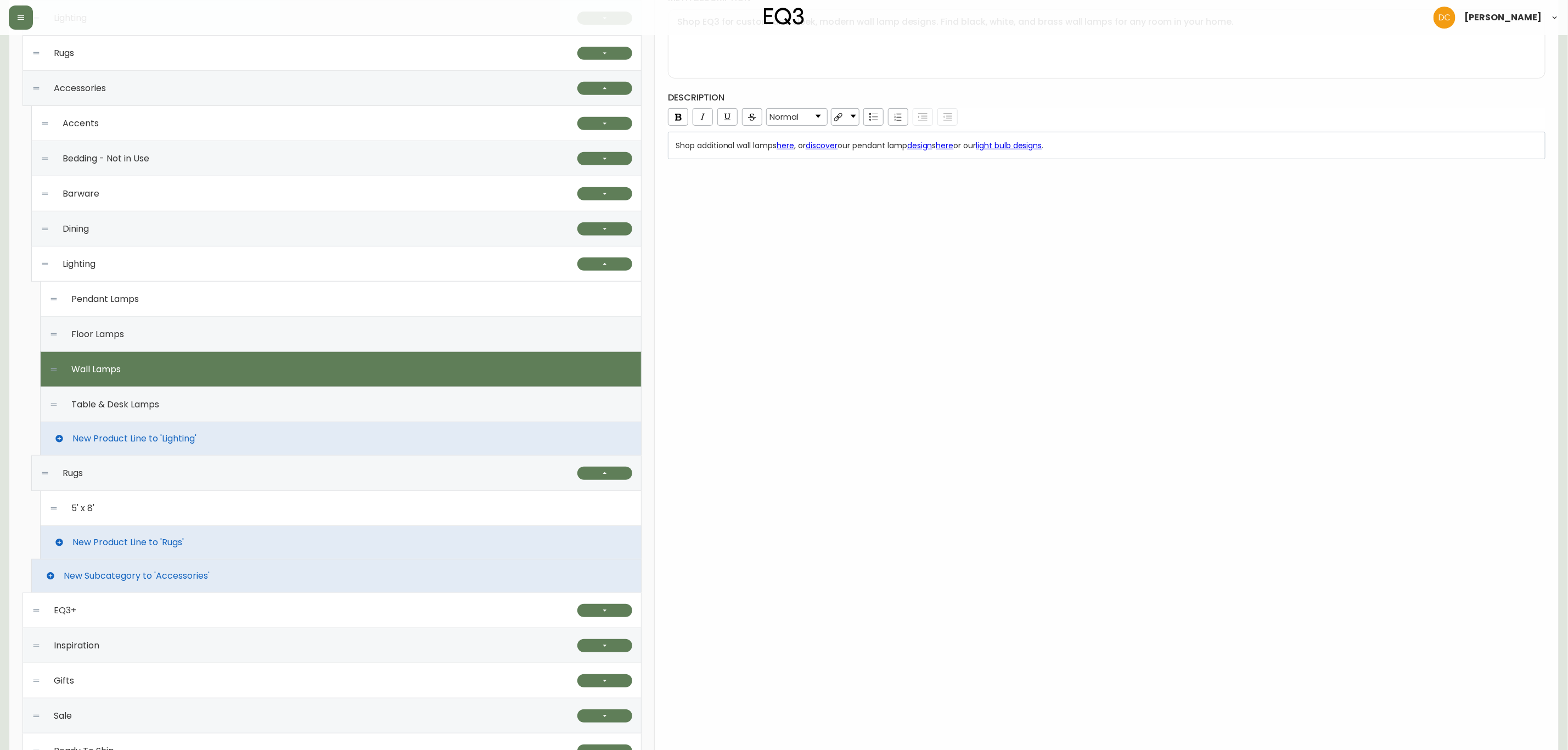
click at [231, 505] on div "5' x 8'" at bounding box center [341, 508] width 583 height 35
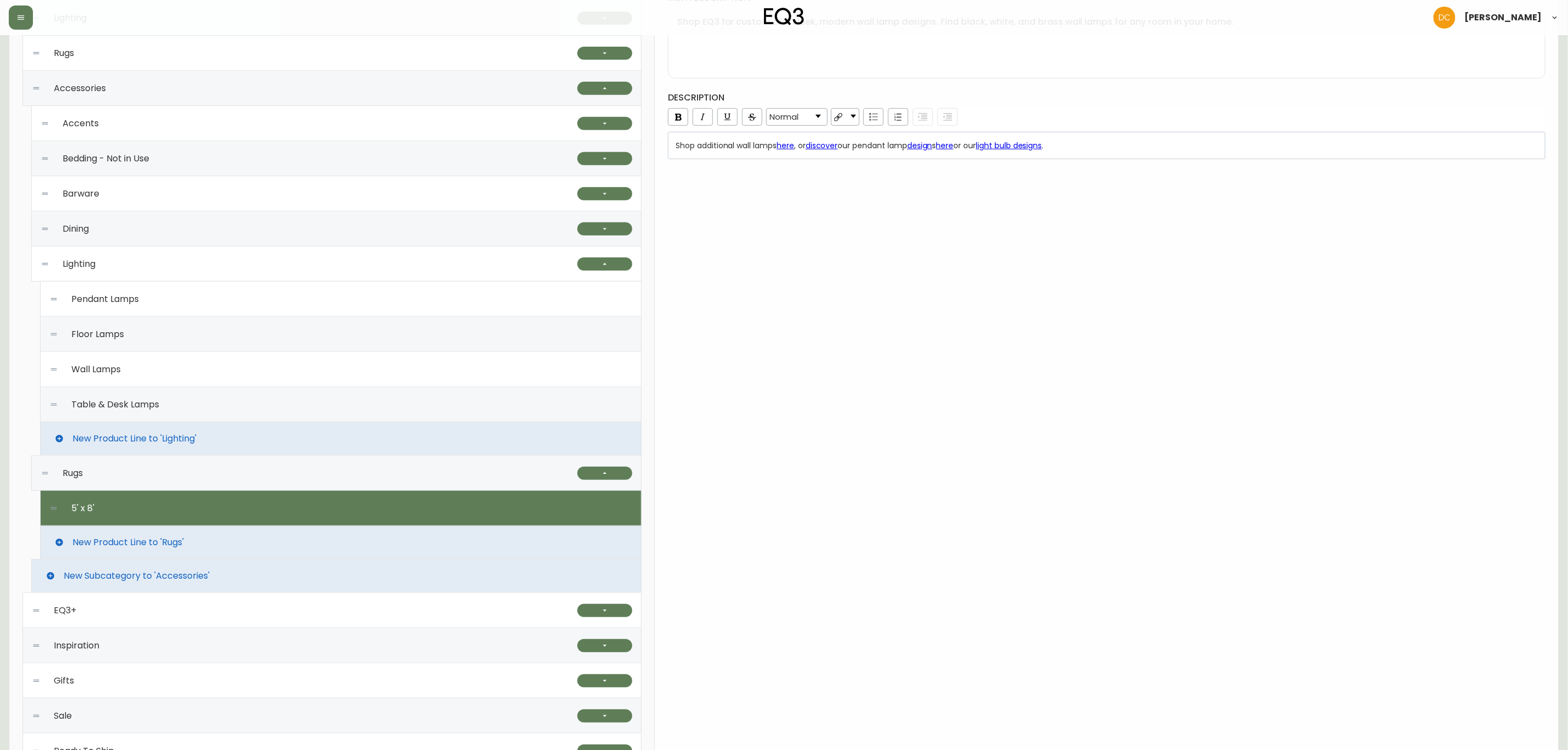
type input "5' x 8'"
type input "5-x-8"
type input "5x8 Area Rugs | 5x8 Living Room or Bedroom Rug"
type textarea "Add modern boho or farmhouse style to any space. Explore handwoven wool, jute, …"
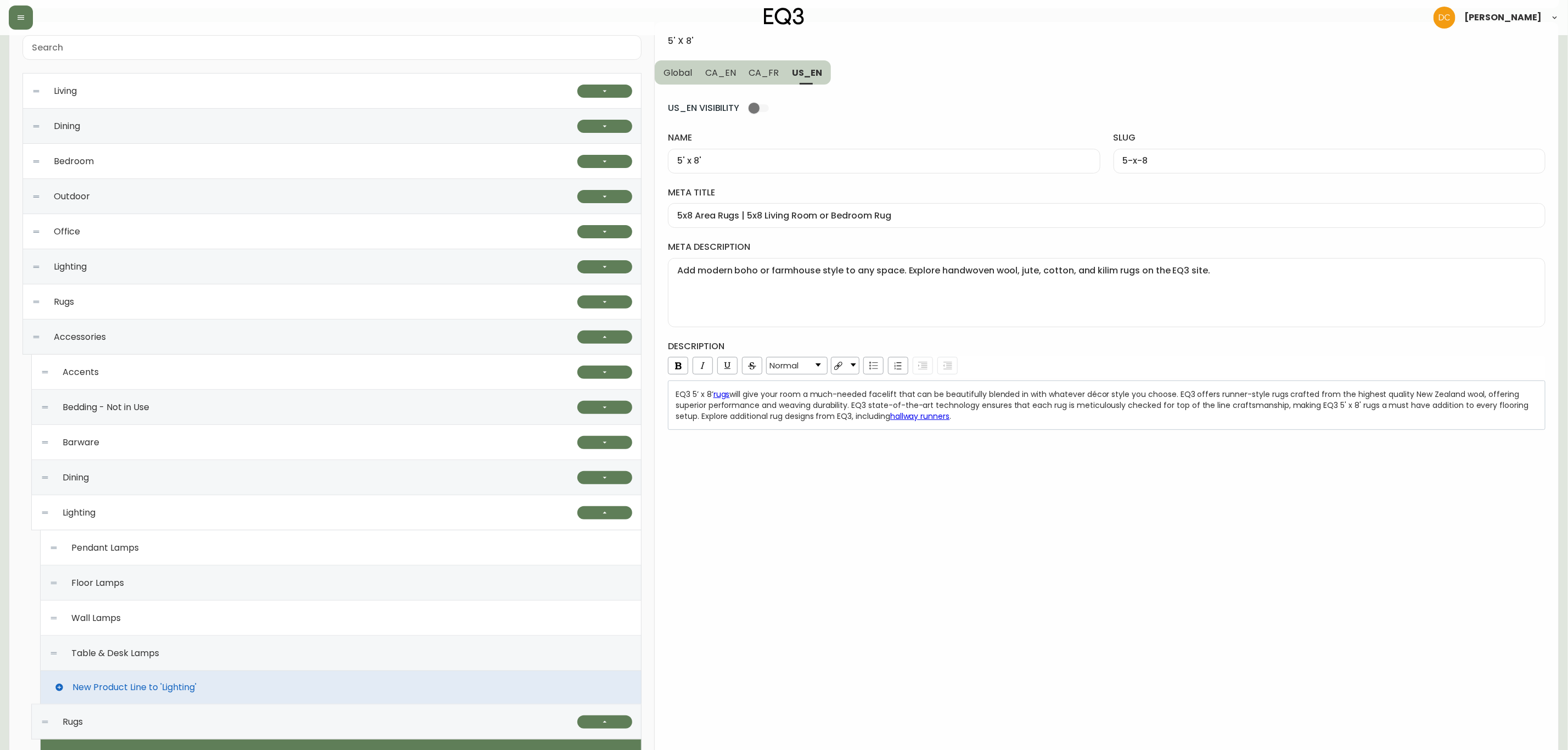
scroll to position [0, 0]
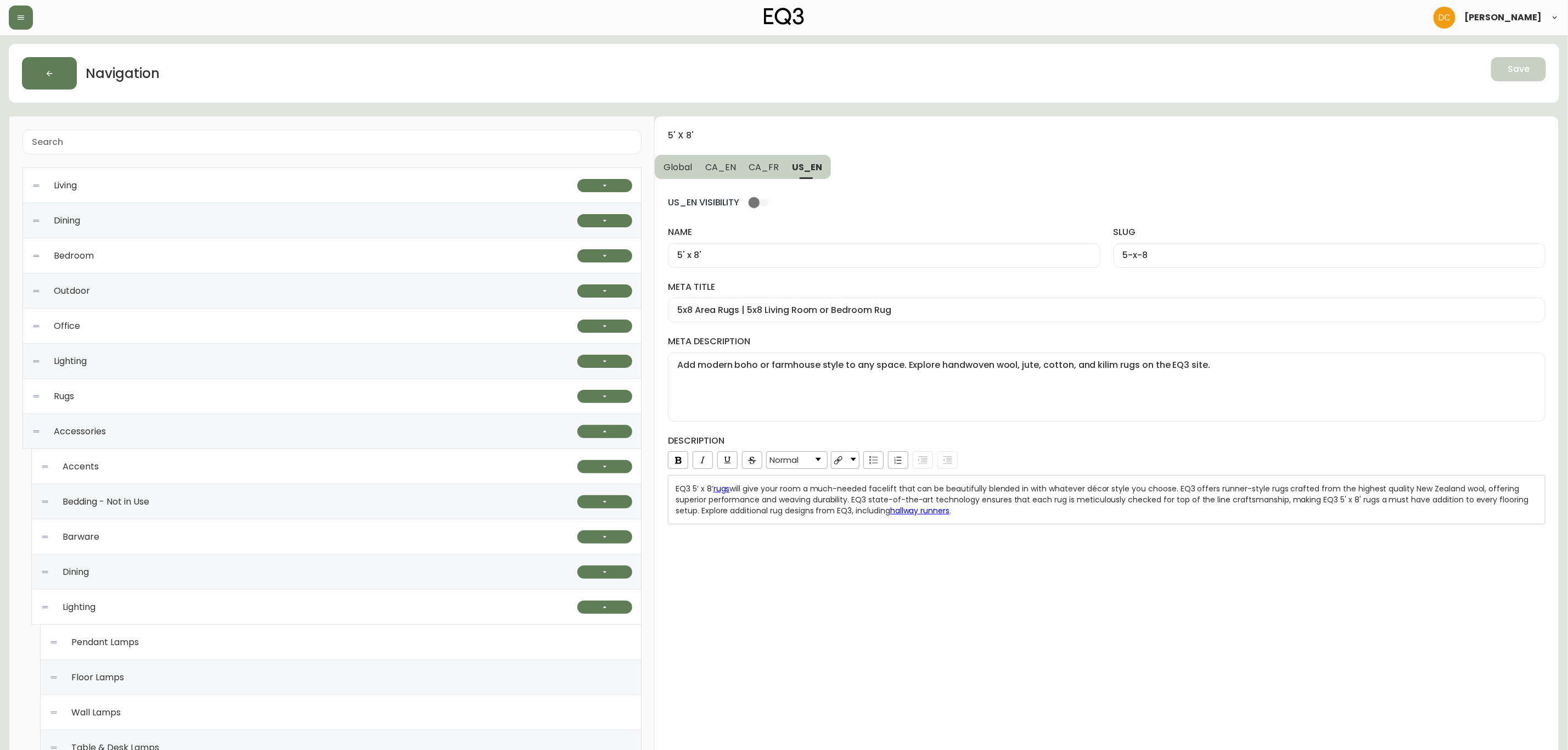
click at [743, 163] on button "CA_FR" at bounding box center [764, 166] width 44 height 24
type input "5pi x 8pi"
type input "5pi-x-8pi"
type input "Carpettes 5 pi x 8 pi | Petits tapis modernes | Décoration de plancher"
type textarea "Cherchez-vous une petite carpette? Explorez notre sélection de tapis de 5 pi x …"
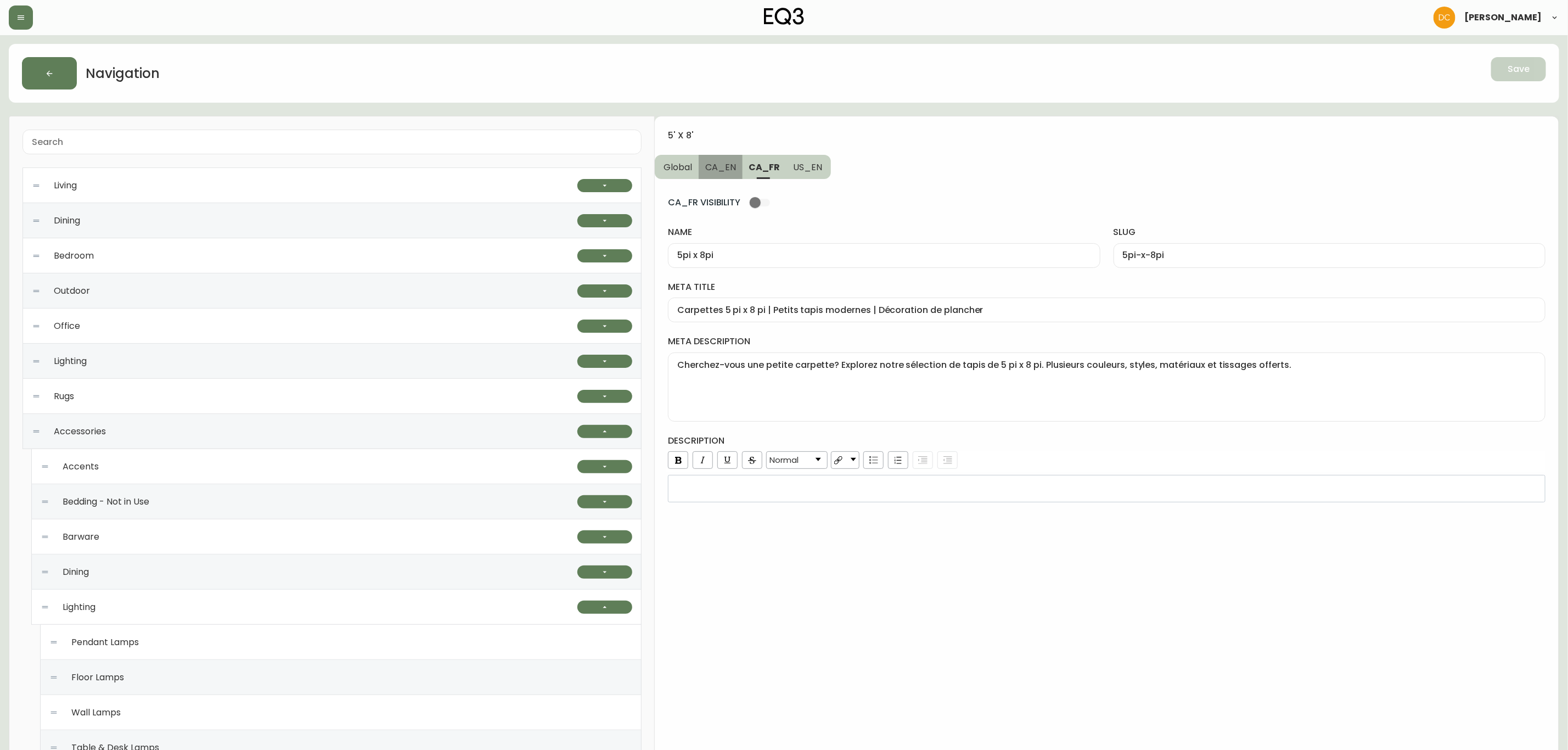
click at [722, 163] on span "CA_EN" at bounding box center [720, 167] width 31 height 12
type input "5' x 8'"
type input "5-x-8"
type input "5x8 Area Rugs | 5x8 Yellow or Ivory Area Rug"
type textarea "Add modern boho or rustic style to any space. Explore handwoven wool, jute, cot…"
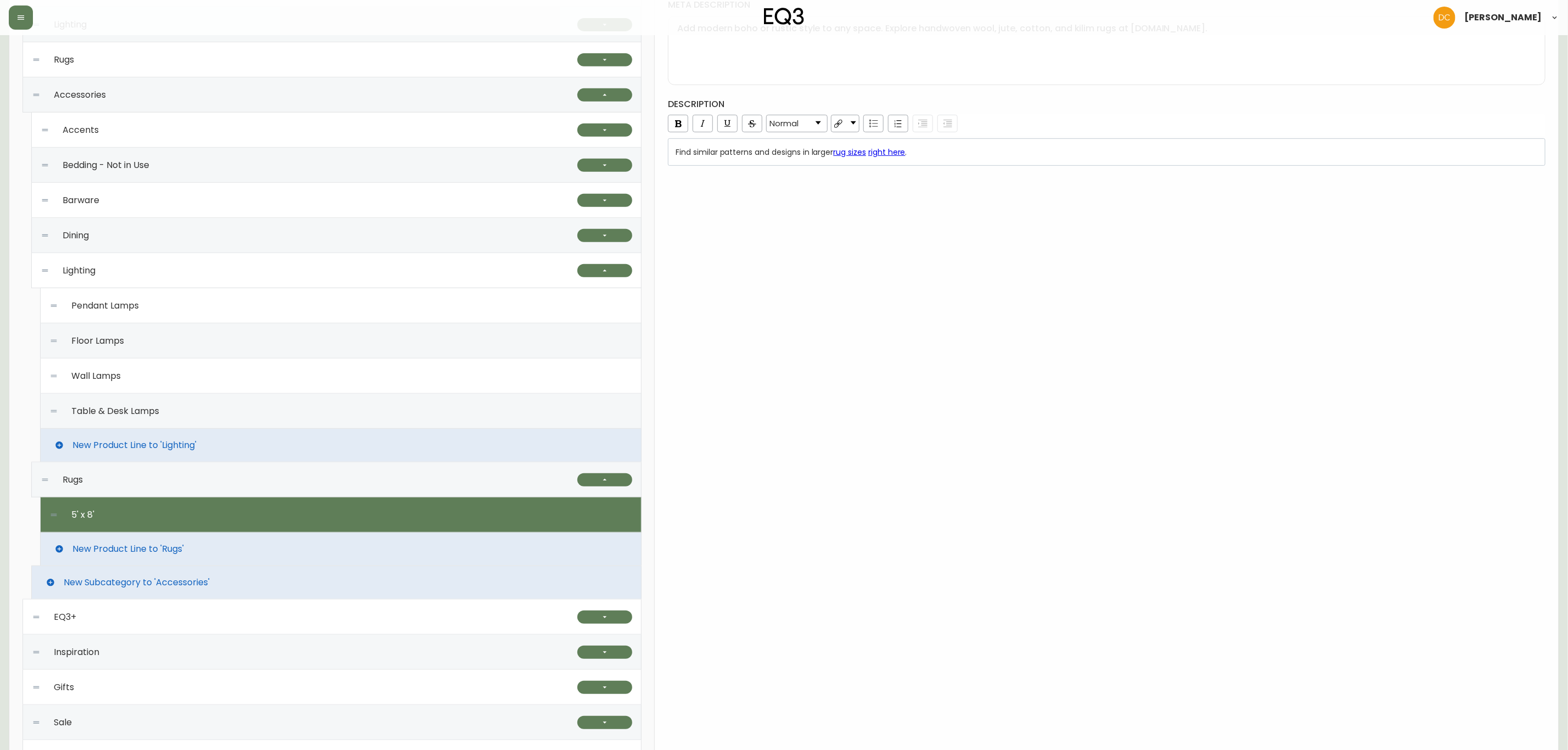
scroll to position [412, 0]
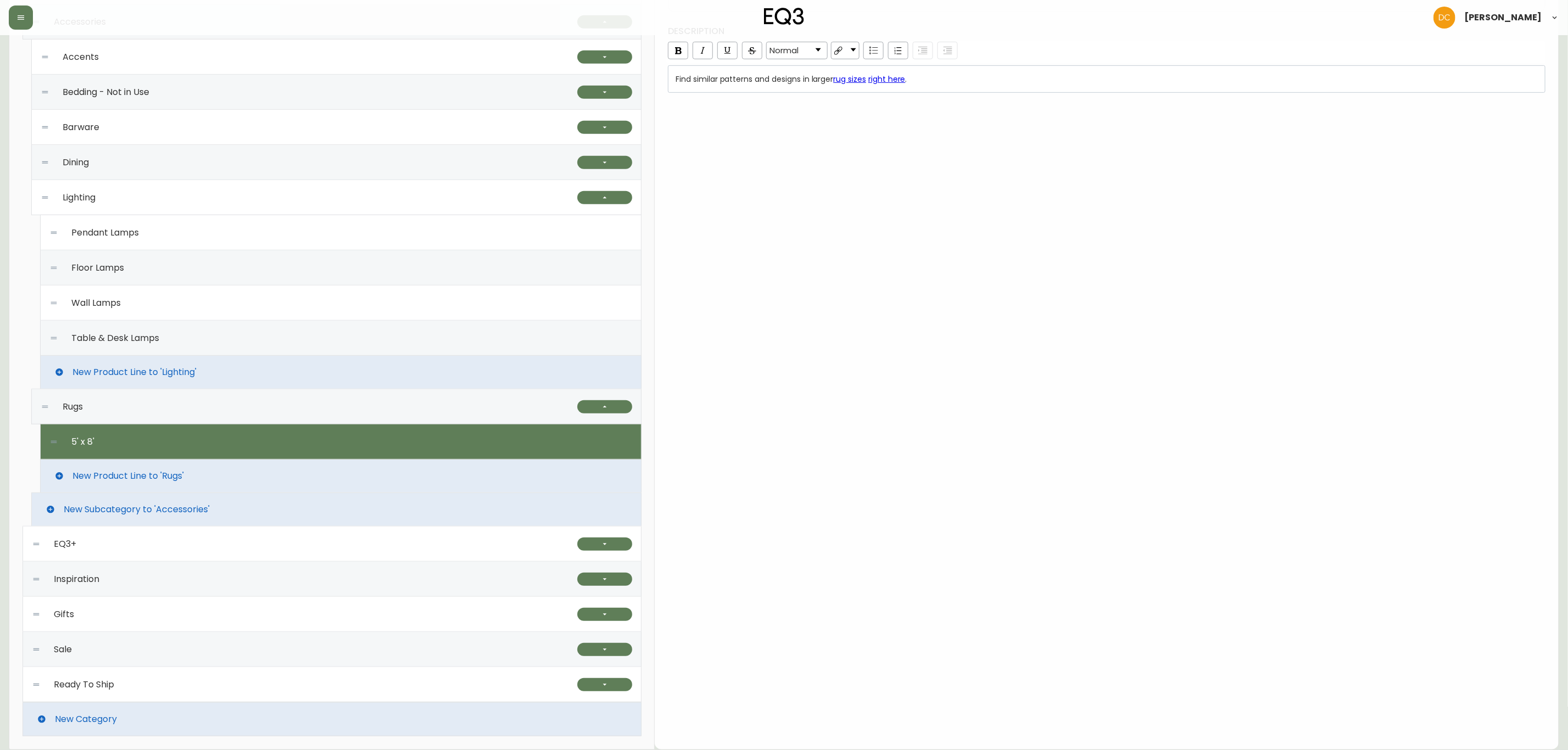
click at [171, 297] on div "Wall Lamps" at bounding box center [341, 303] width 583 height 35
type input "Wall Lamps"
type input "wall-lamps"
type input "Modern Wall Lamps | Lighting for Bedroom & More"
type textarea "Shop EQ3 for custom modern wall lamp designs. Find black, white, and brass wall…"
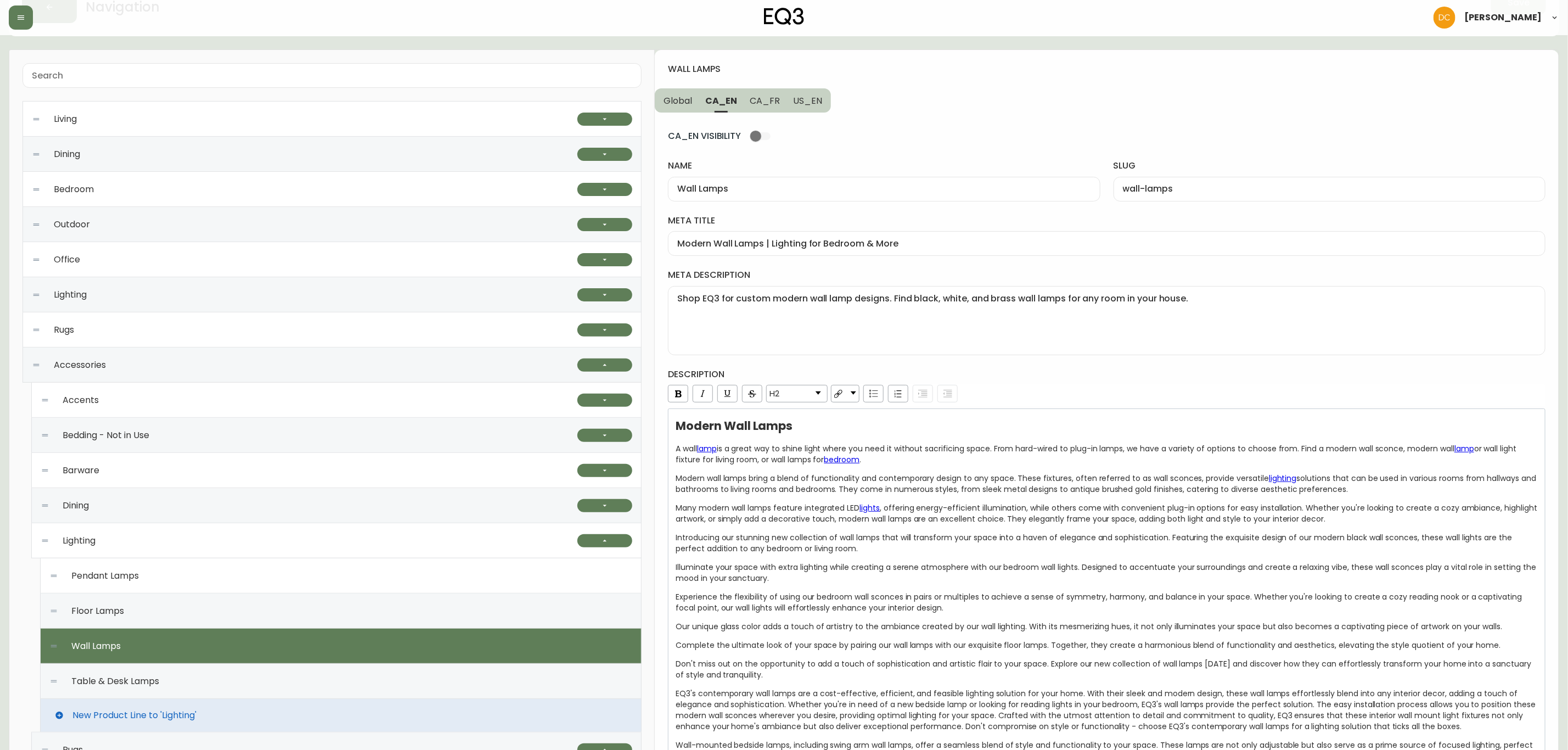
scroll to position [0, 0]
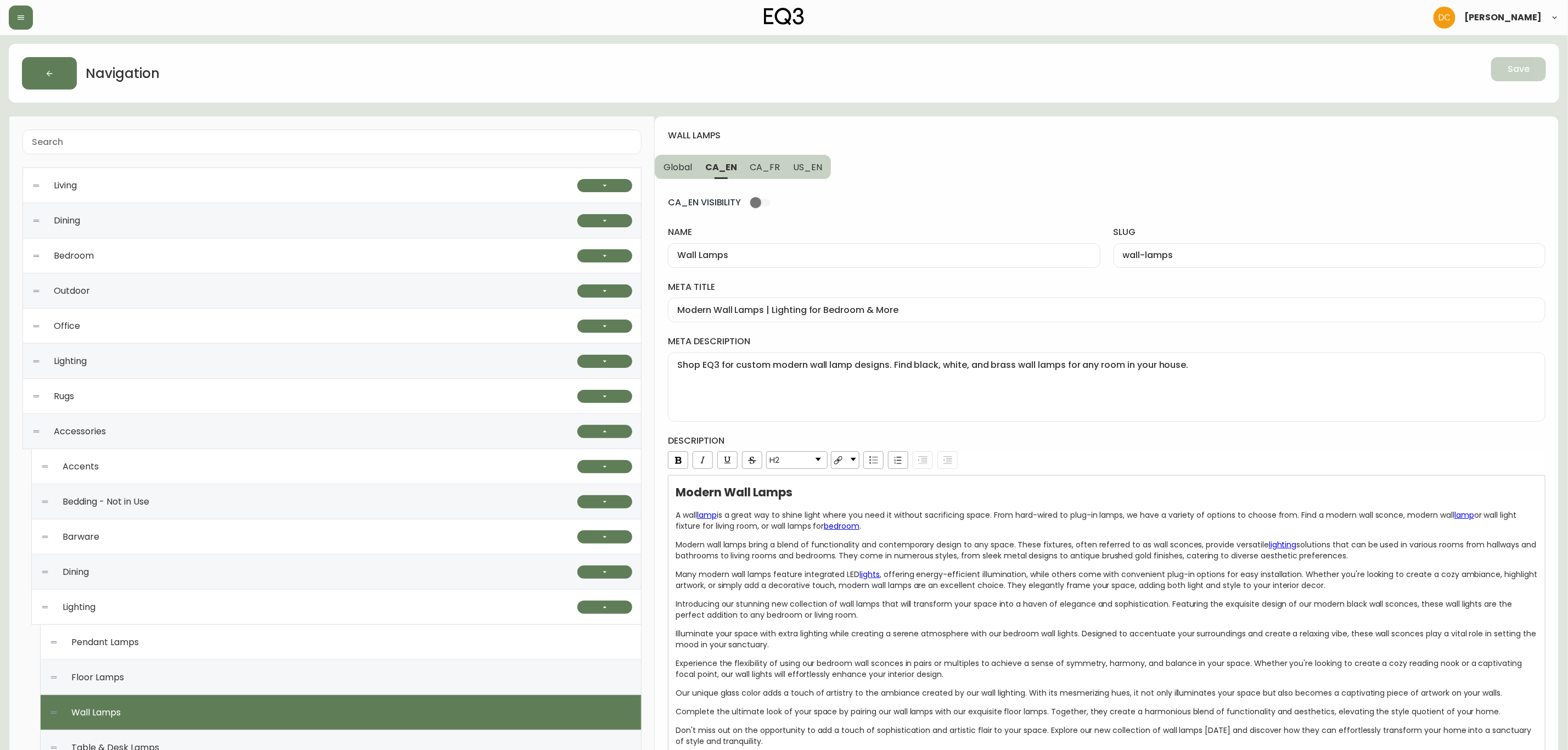
click at [752, 164] on span "CA_FR" at bounding box center [765, 167] width 30 height 12
type input "Lampes de table et bureau"
type input "lampes-de-table-et-bureau"
type input "Luminaires muraux modernes | Lampes murales pour embellir la maison"
type textarea "Trouvez l’applique murale parfaite pour votre demeure. Magasinez notre mobilier…"
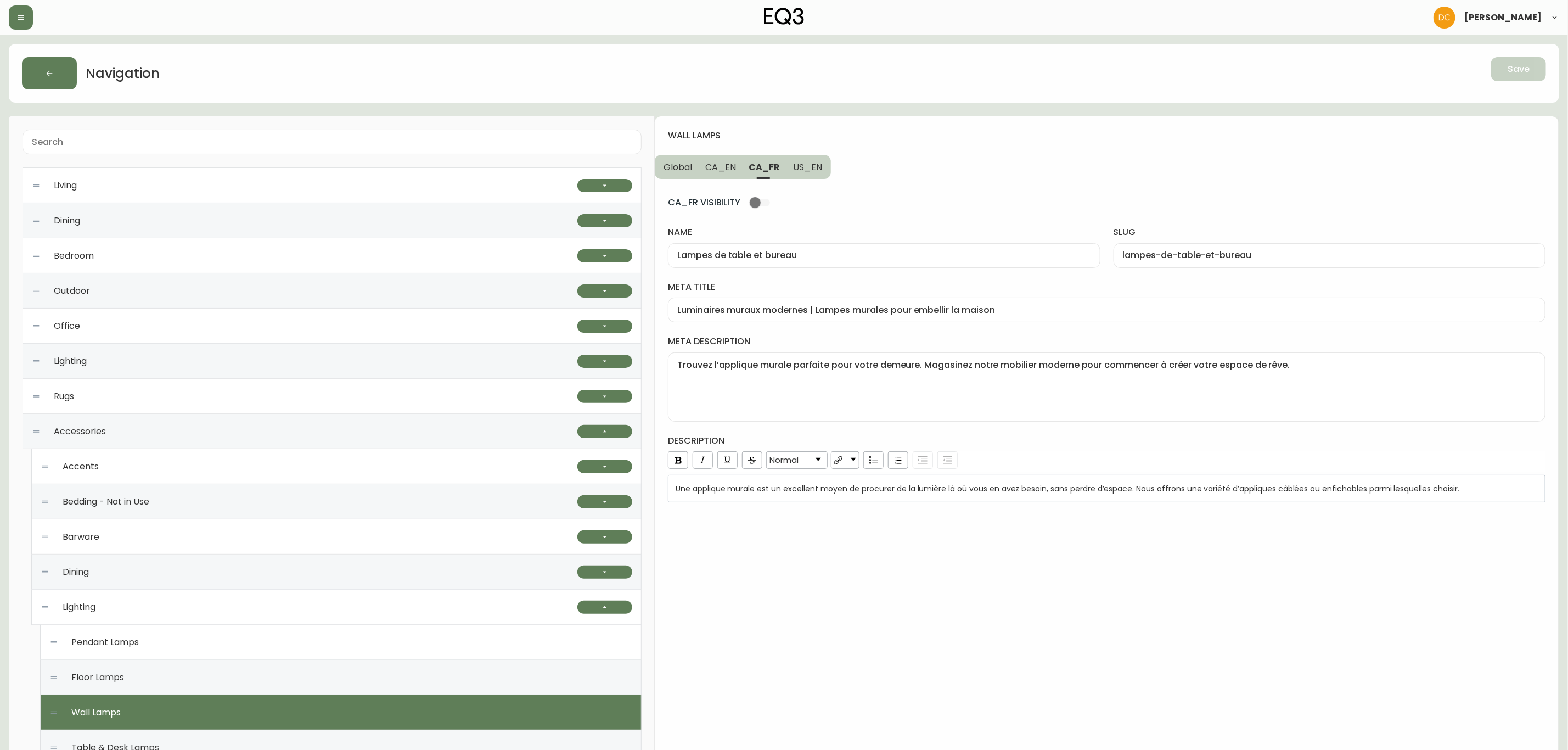
click at [794, 164] on span "US_EN" at bounding box center [807, 167] width 29 height 12
type input "Wall Lamps"
type input "wall-lamps"
type input "Indoor Wall Lamps | Lighting for Bedroom & More"
type textarea "Shop EQ3 for custom and sleek, modern wall lamp designs. Find black, white, and…"
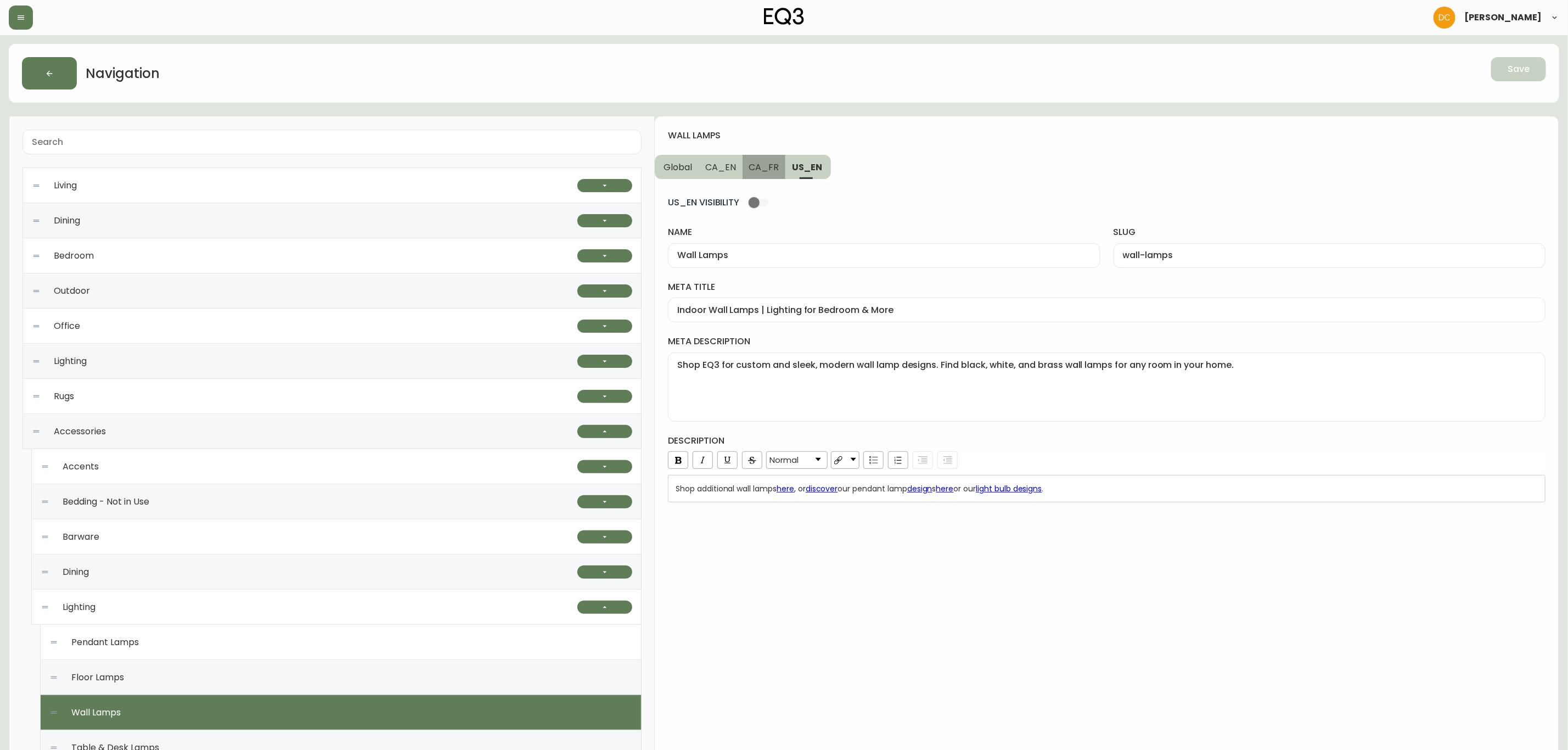
click at [761, 161] on span "CA_FR" at bounding box center [764, 167] width 30 height 12
type input "Lampes de table et bureau"
type input "lampes-de-table-et-bureau"
type input "Luminaires muraux modernes | Lampes murales pour embellir la maison"
type textarea "Trouvez l’applique murale parfaite pour votre demeure. Magasinez notre mobilier…"
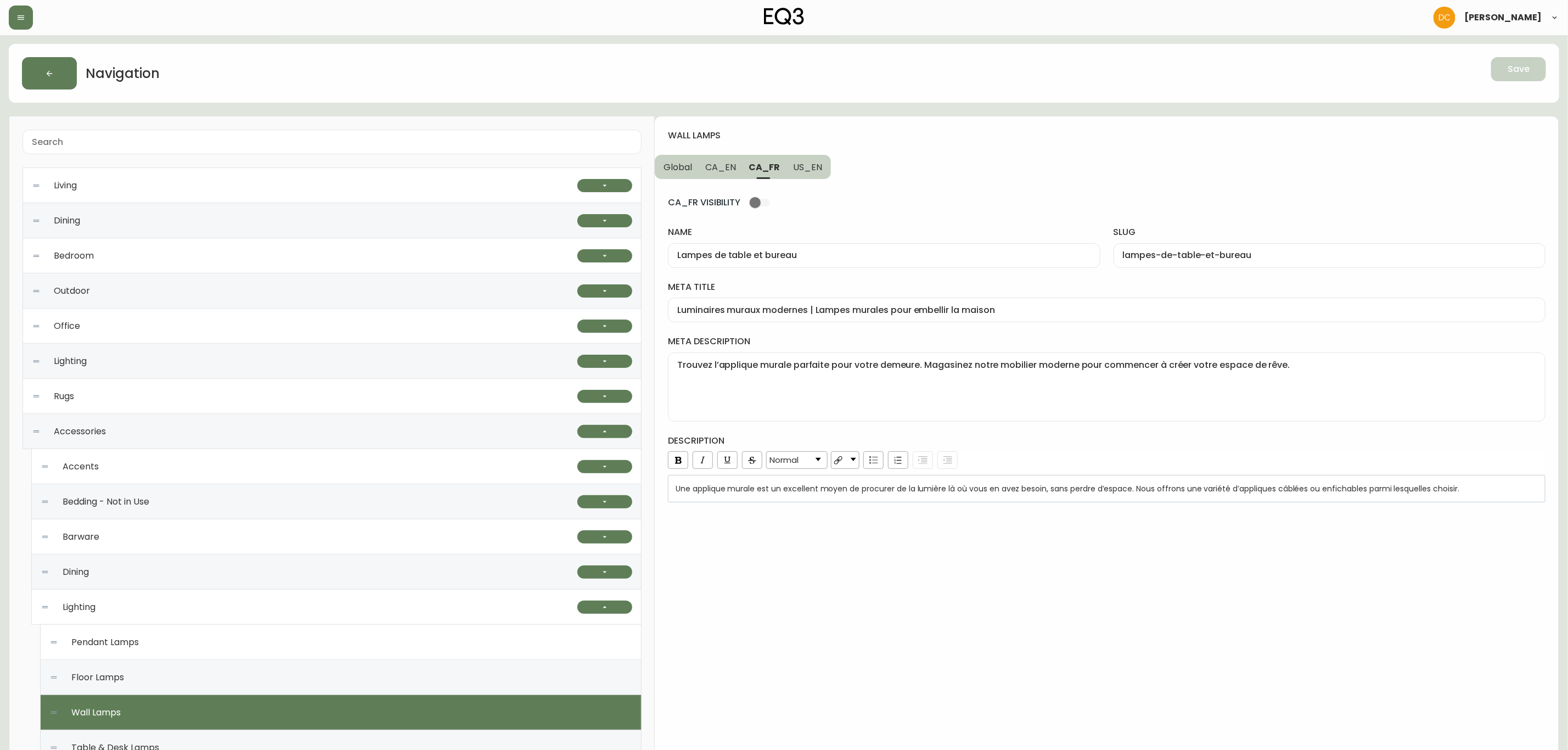
click at [731, 164] on span "CA_EN" at bounding box center [720, 167] width 31 height 12
type input "Wall Lamps"
type input "wall-lamps"
type input "Modern Wall Lamps | Lighting for Bedroom & More"
type textarea "Shop EQ3 for custom modern wall lamp designs. Find black, white, and brass wall…"
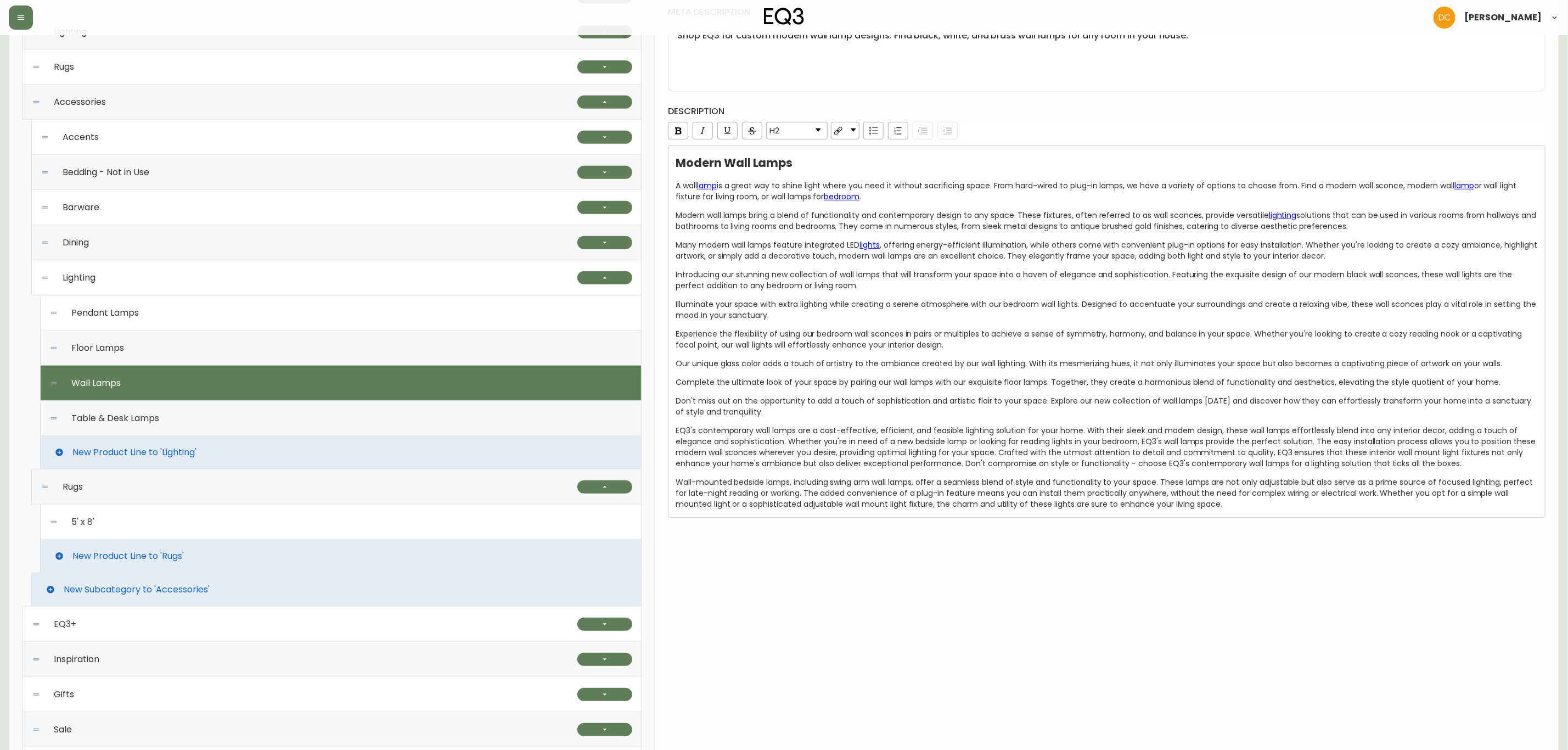
click at [180, 349] on div "Floor Lamps" at bounding box center [341, 347] width 583 height 35
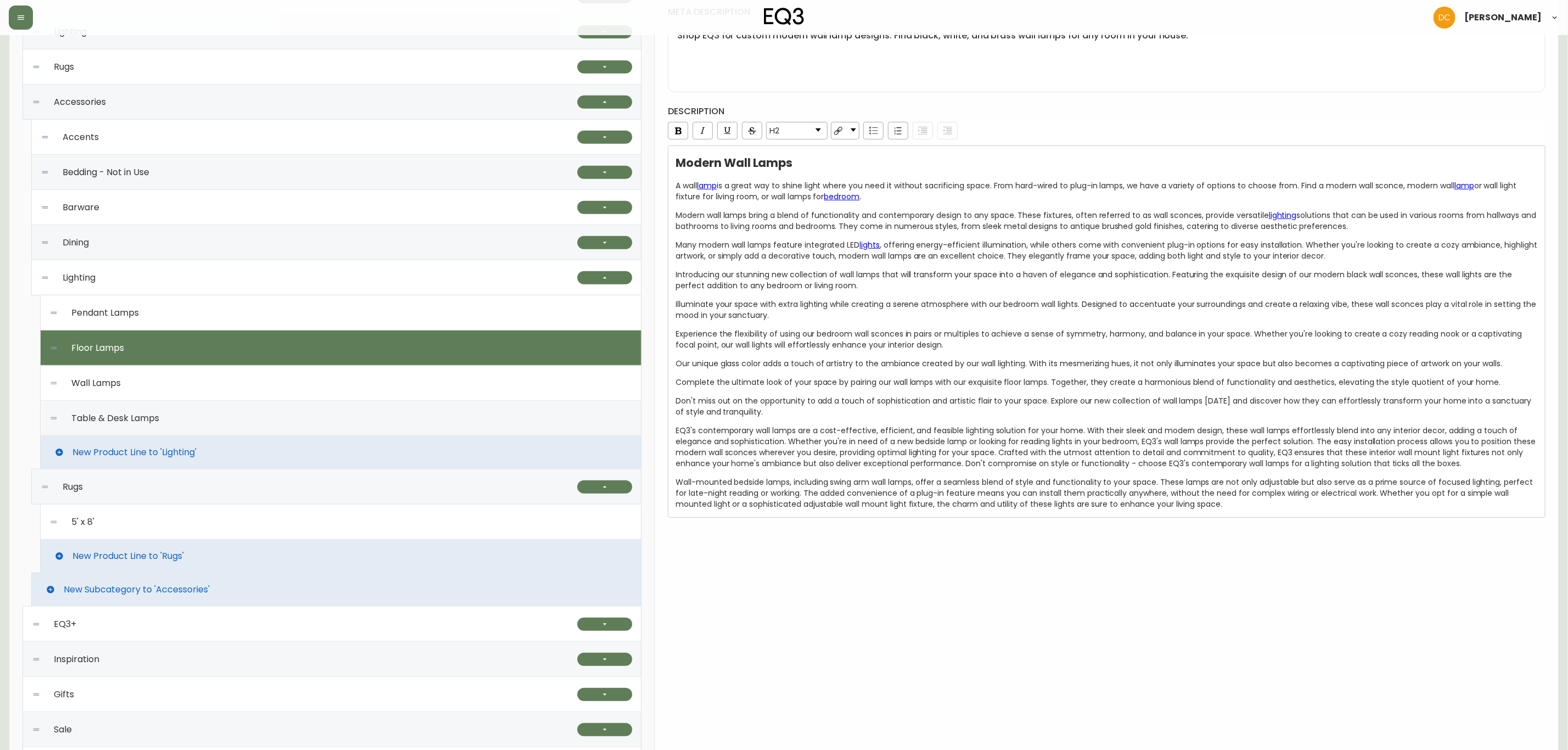
type input "Floor Lamps"
type input "floor-lamps"
type input "Modern Floor Lamps | Gold or Black for Living Room"
type textarea "Illuminate your space with our modern floor lamps. Adjustable, dimmable, and av…"
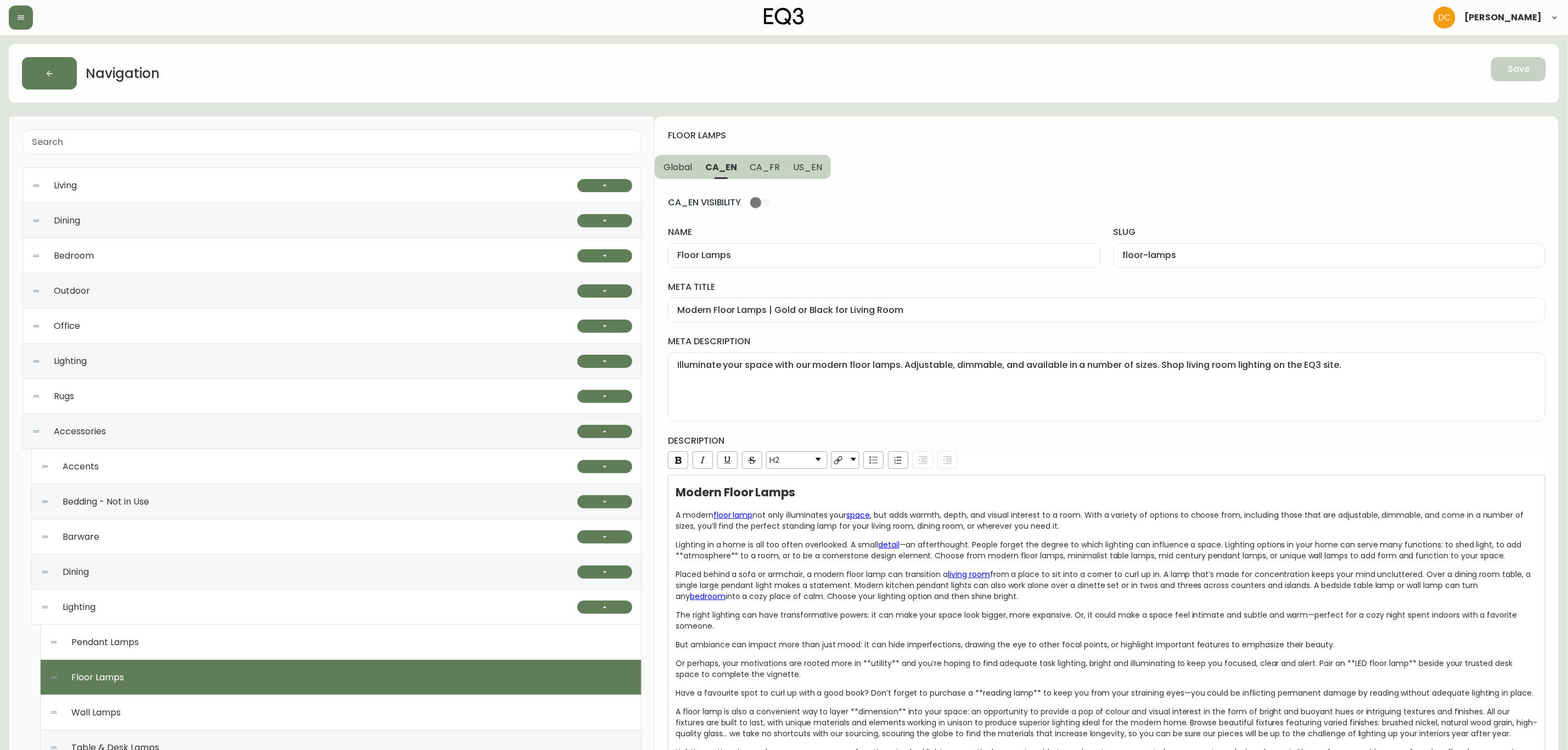
click at [765, 167] on span "CA_FR" at bounding box center [765, 167] width 30 height 12
type input "Lampes sur pied modernes | Options d'éclairage pour la maison | Canada"
type textarea "Illuminez votre espace avec nos lampes sur pied modernes réglables et à intensi…"
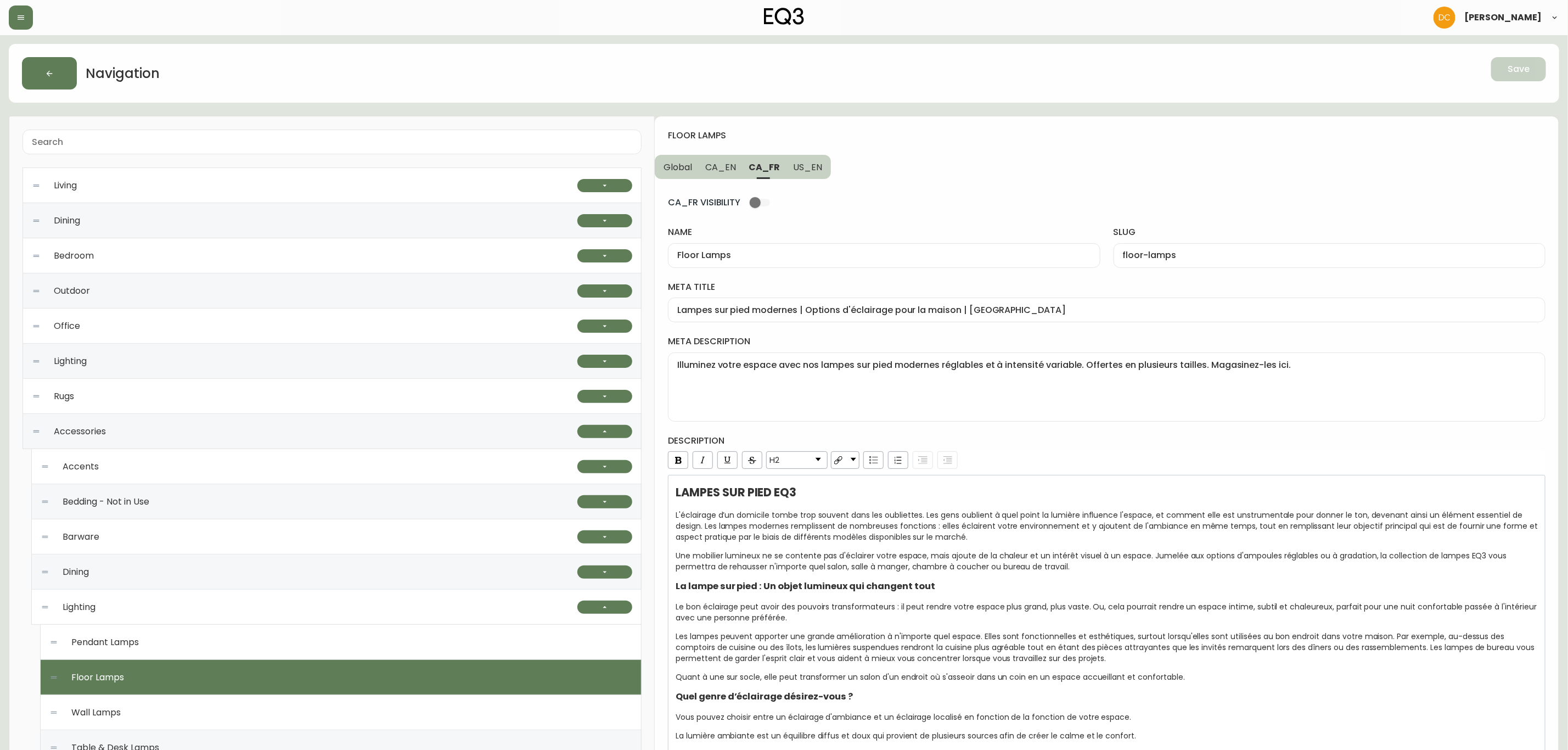
click at [787, 167] on button "US_EN" at bounding box center [809, 166] width 44 height 24
type input "Modern Floor Lamps | Rustic or Farmhouse Lighting"
type textarea "Decorate your space with our modern floor lamps. Adjustable and dimmable, avail…"
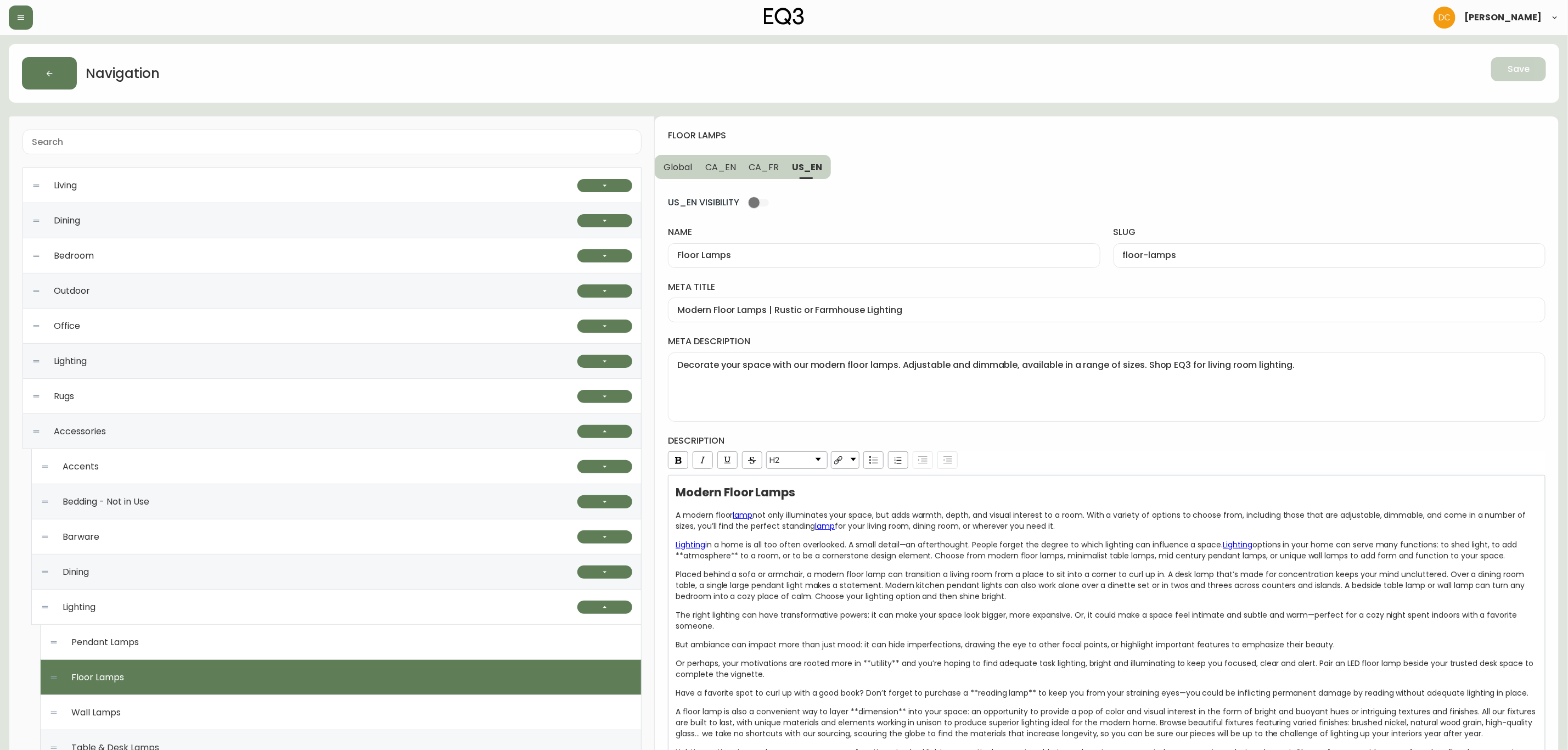
drag, startPoint x: 740, startPoint y: 171, endPoint x: 706, endPoint y: 174, distance: 34.1
click at [736, 172] on button "CA_EN" at bounding box center [721, 166] width 44 height 24
type input "Modern Floor Lamps | Gold or Black for Living Room"
type textarea "Illuminate your space with our modern floor lamps. Adjustable, dimmable, and av…"
click at [706, 174] on button "CA_EN" at bounding box center [721, 166] width 45 height 24
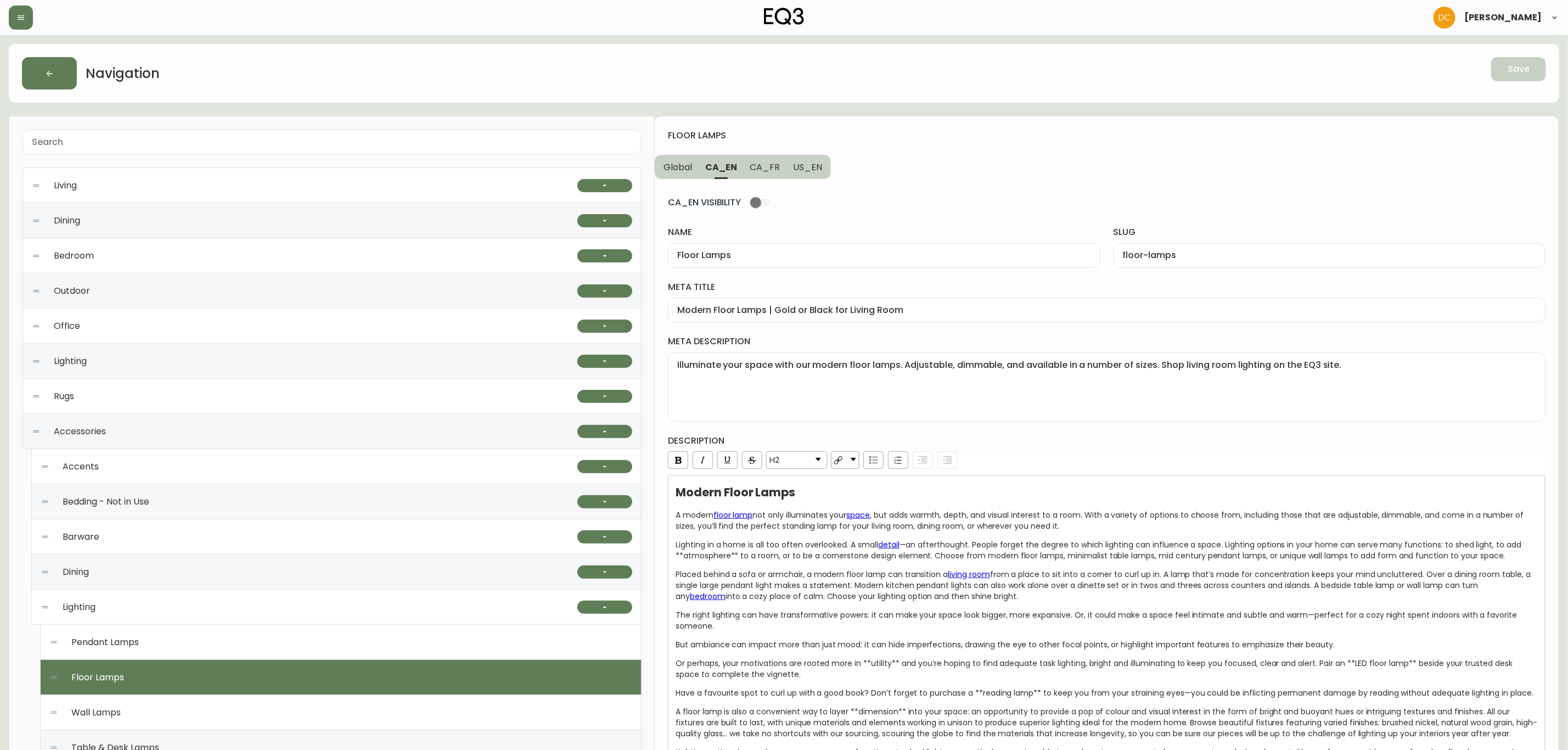
click at [690, 172] on span "Global" at bounding box center [678, 167] width 29 height 12
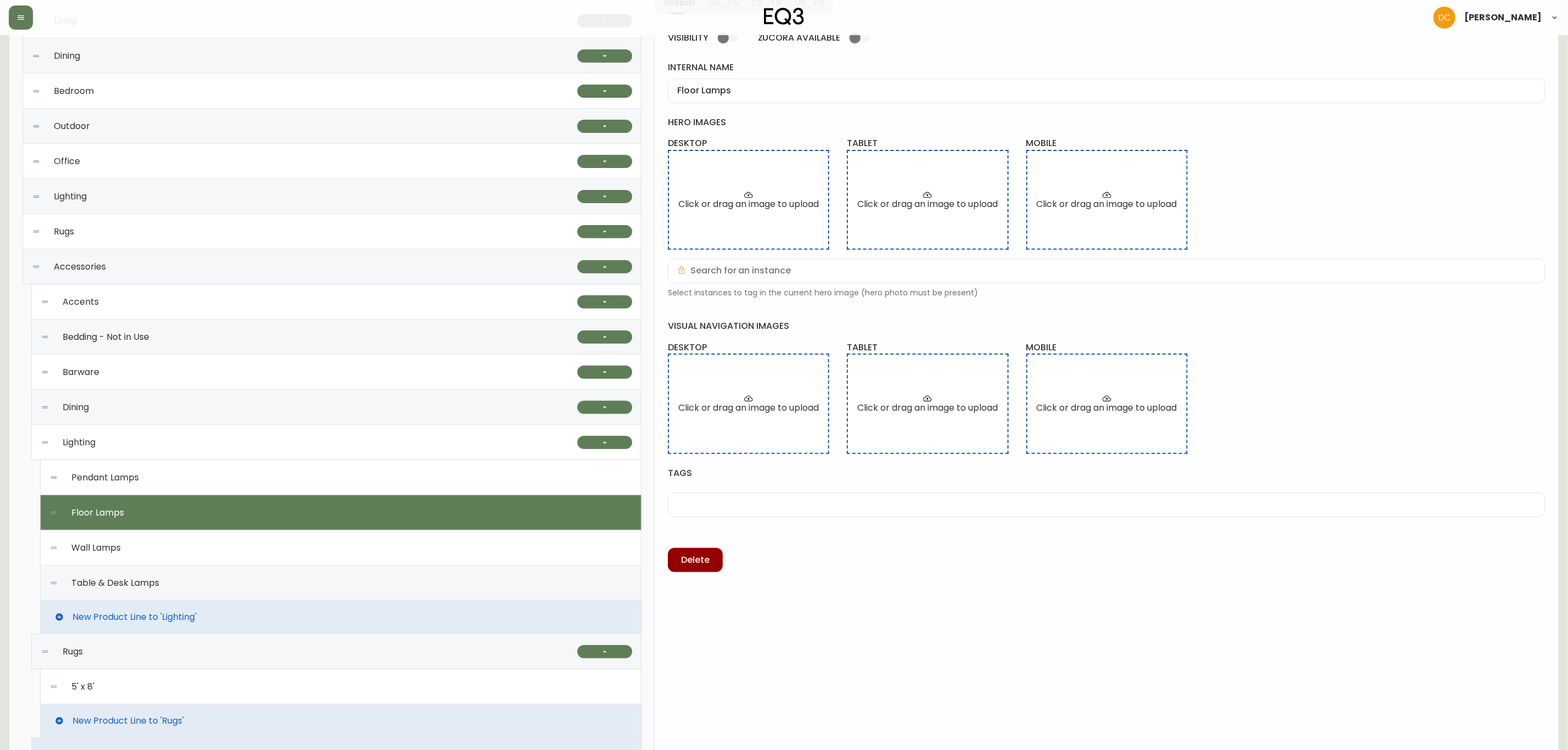
click at [251, 473] on div "Pendant Lamps" at bounding box center [341, 477] width 583 height 35
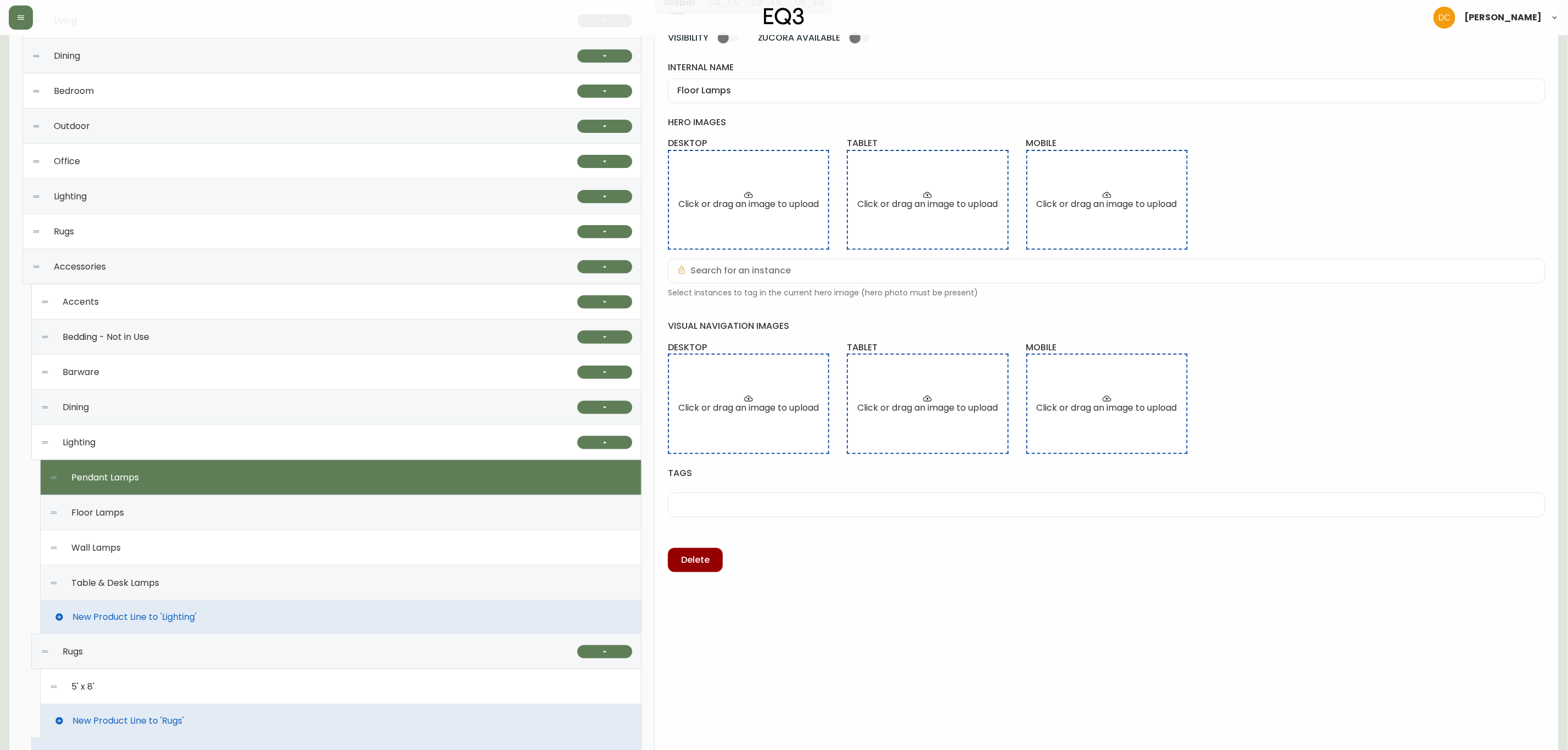
type input "Pendant Lamps"
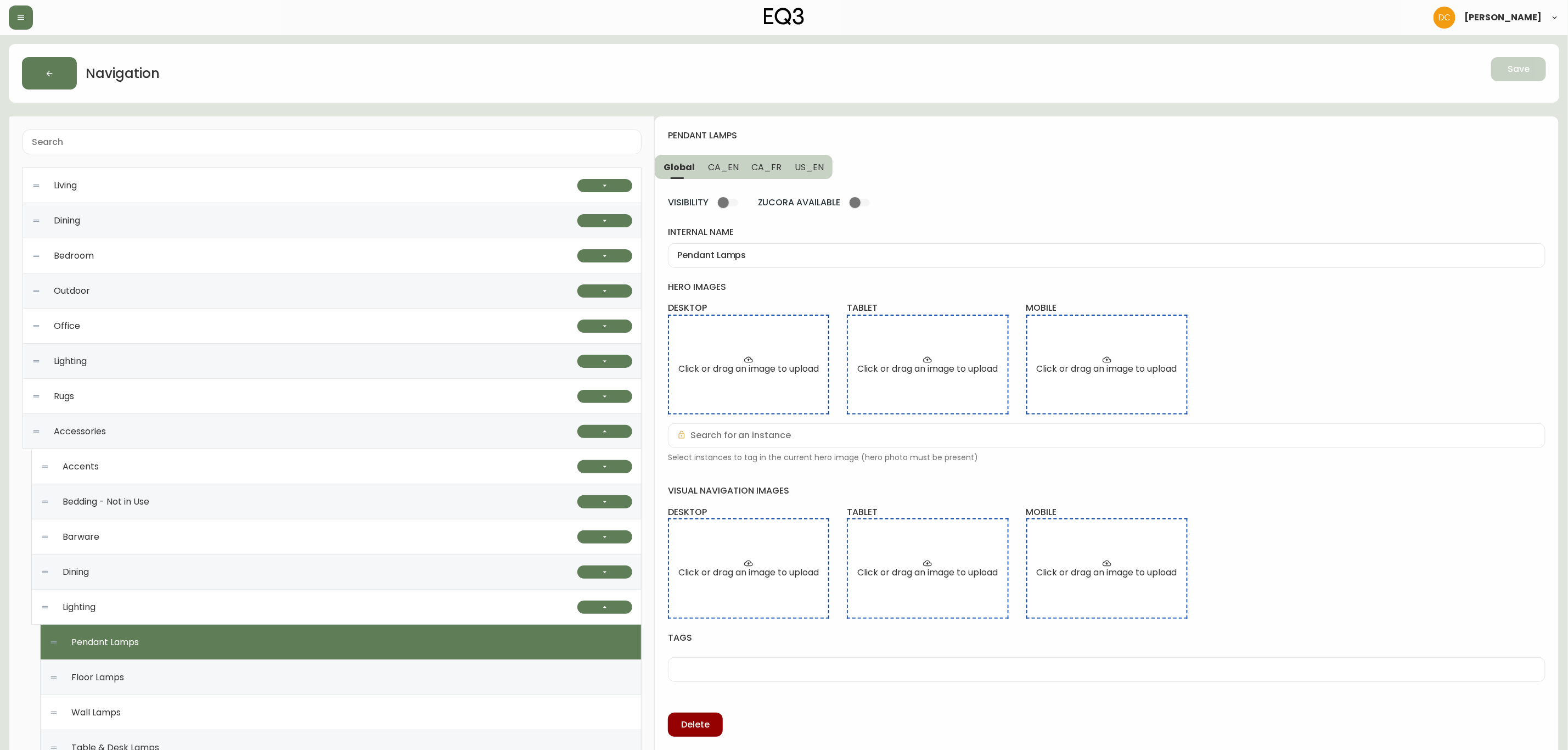
click at [730, 176] on button "CA_EN" at bounding box center [724, 166] width 44 height 24
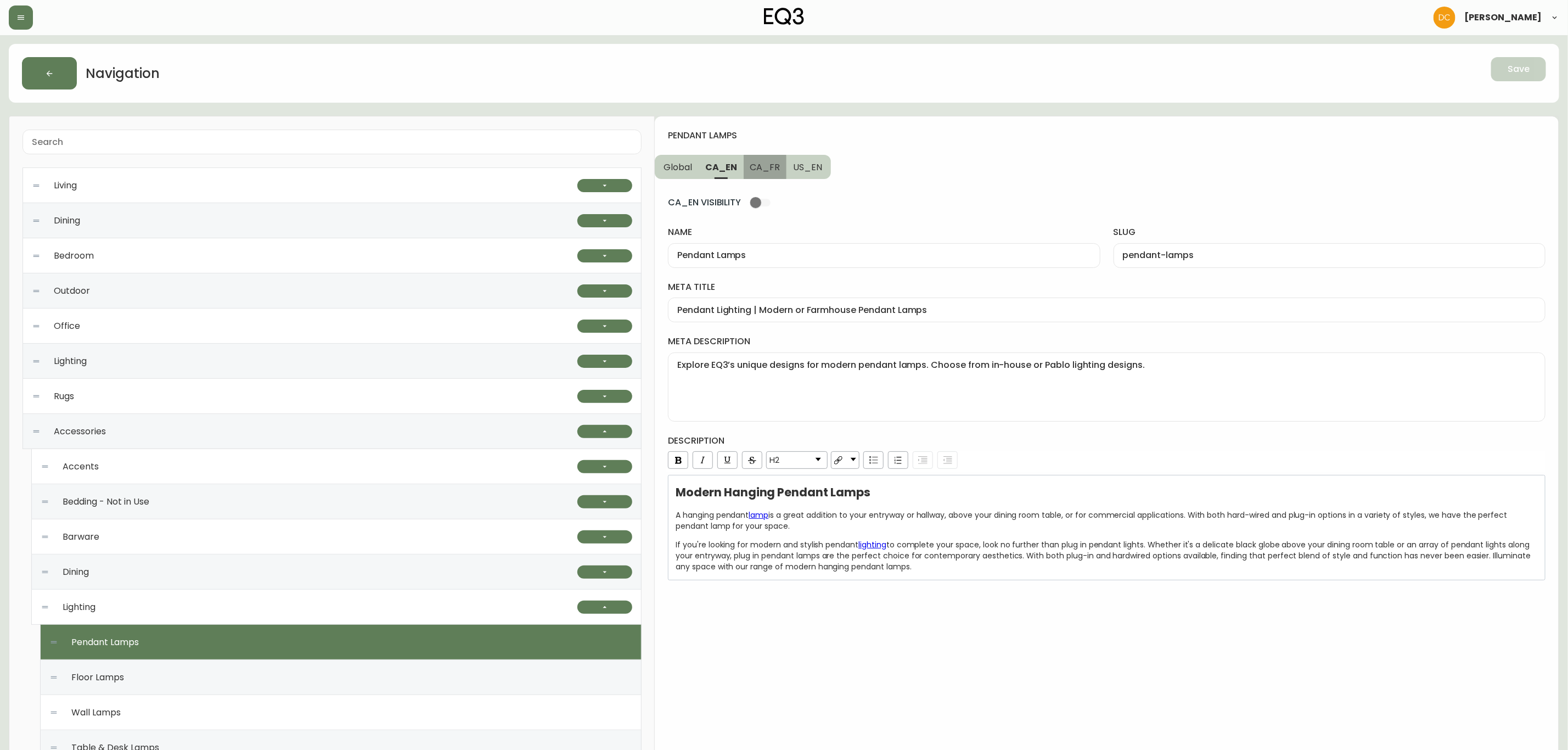
click at [764, 173] on span "CA_FR" at bounding box center [765, 167] width 30 height 12
type input "Suspensions"
type input "suspensions"
type input "Luminaires suspendus modernes | Idées d'éclairage contemporain"
type textarea "Luminaires suspendus câblés ou enfichables de styles variés. Trouvez la meilleu…"
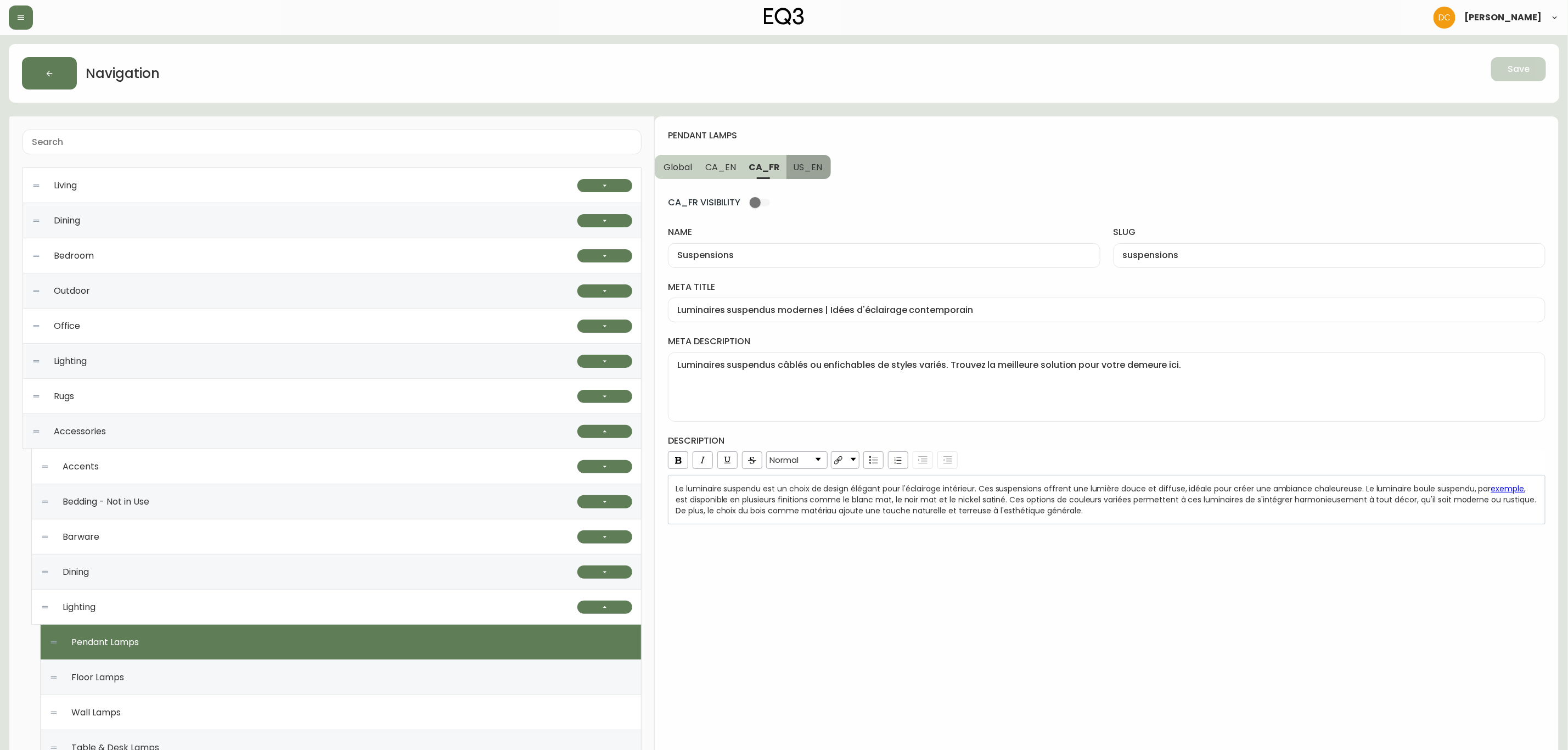
click at [790, 174] on button "US_EN" at bounding box center [809, 166] width 44 height 24
type input "Pendant Lamps"
type input "pendant-lamps"
type input "Pendant Lighting | Modern or Farmhouse Pendant Lamps"
type textarea "Explore EQ3’s unique designs for modern pendant lamps. Choose from in-house or …"
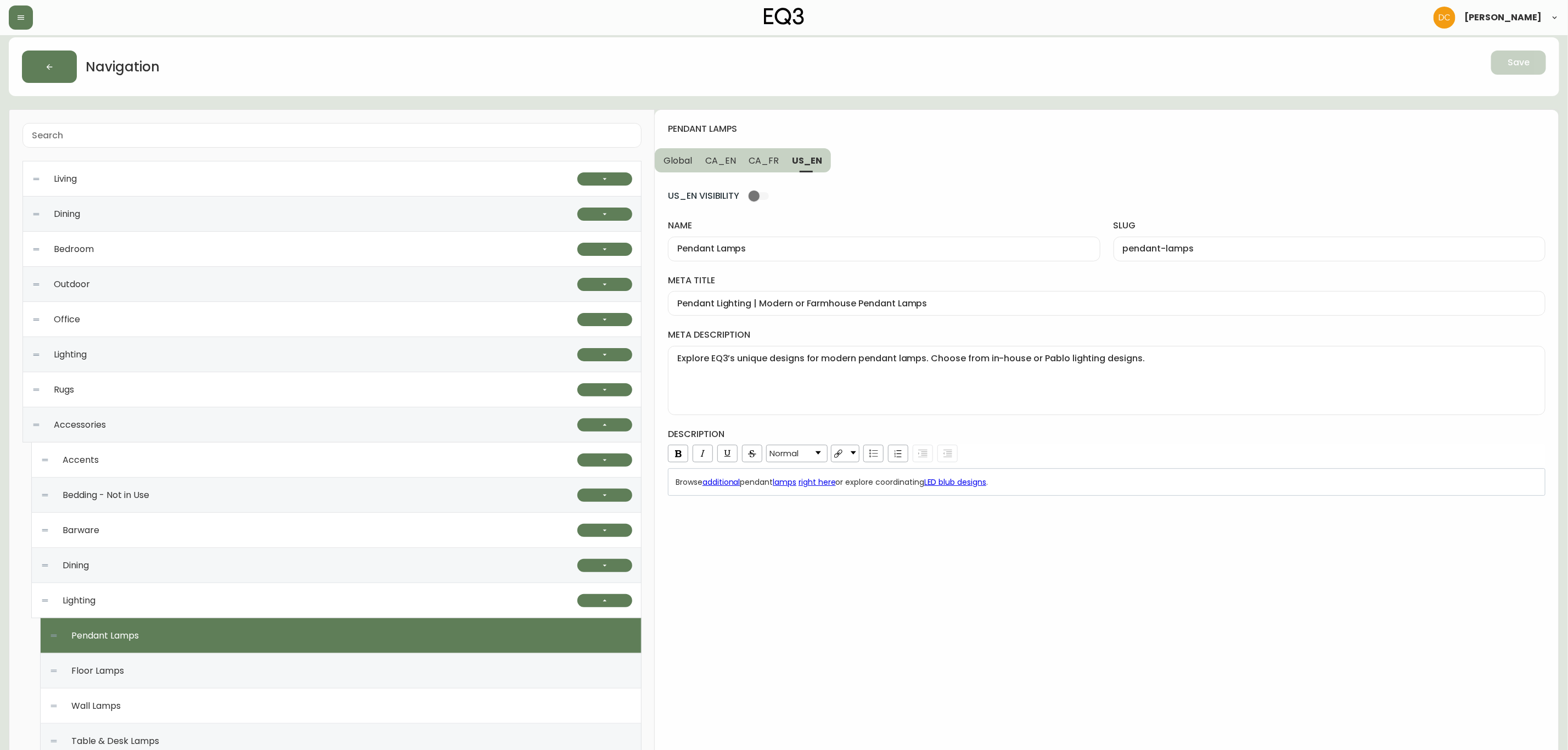
scroll to position [412, 0]
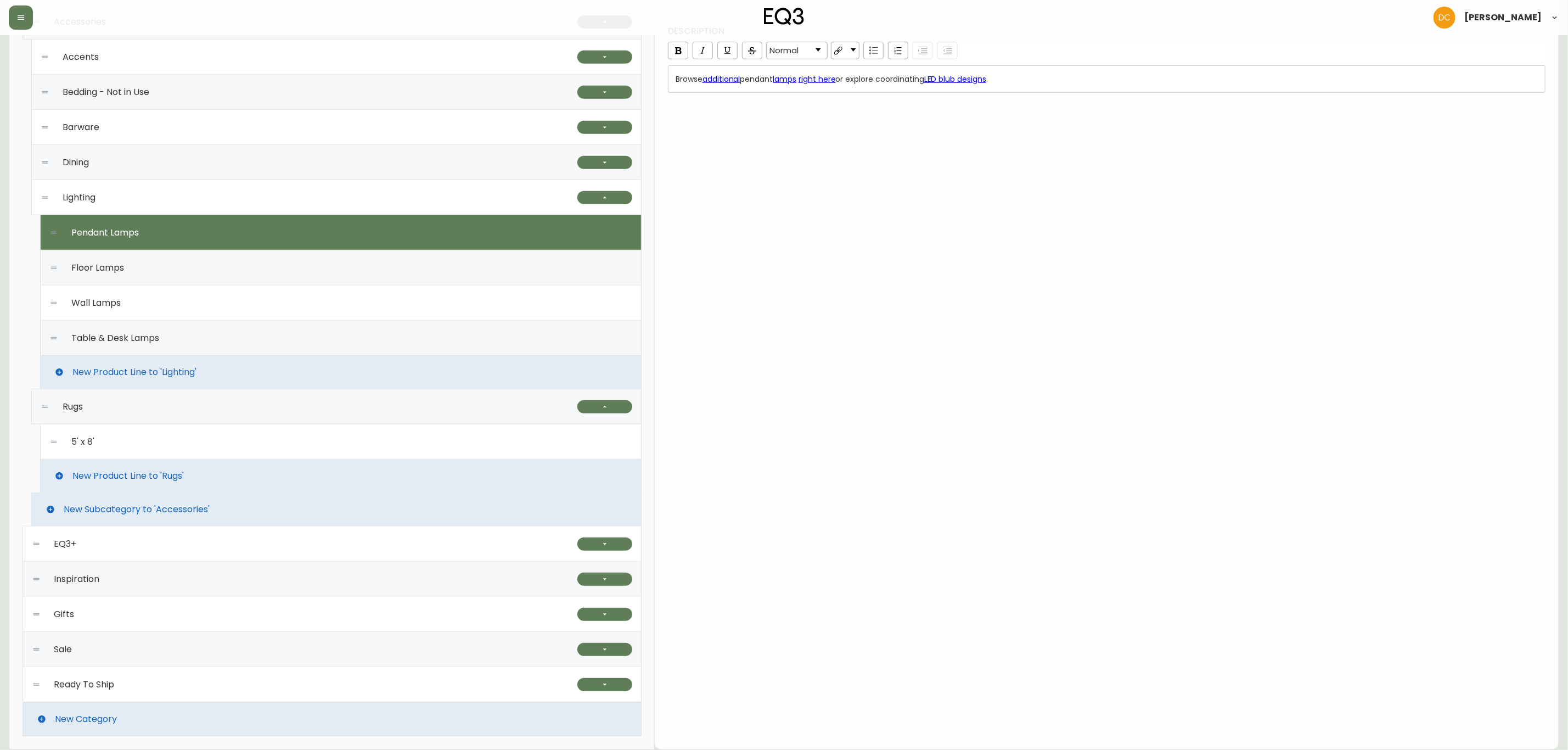
click at [179, 411] on div "Rugs" at bounding box center [309, 406] width 537 height 35
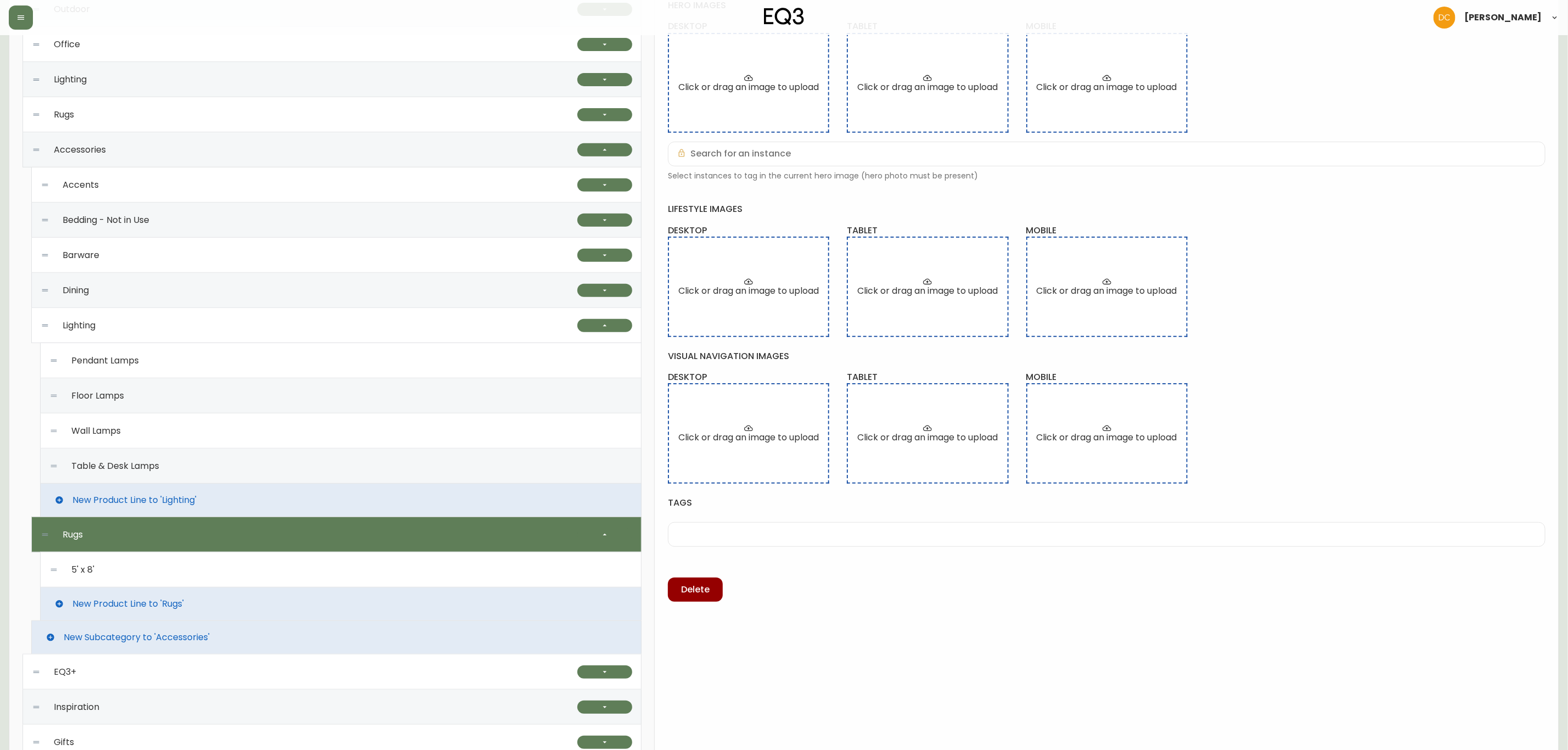
scroll to position [82, 0]
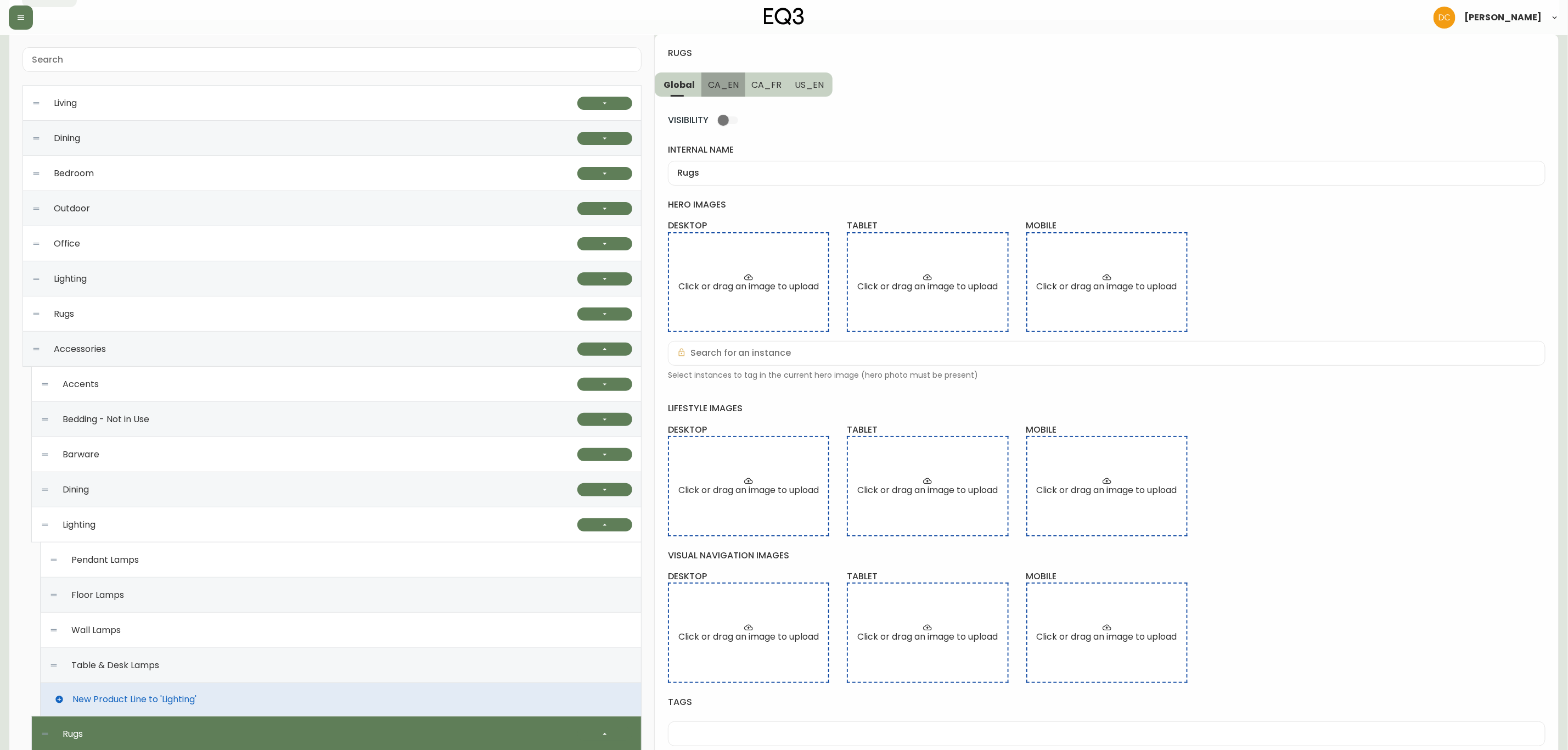
click at [736, 78] on button "CA_EN" at bounding box center [724, 84] width 44 height 24
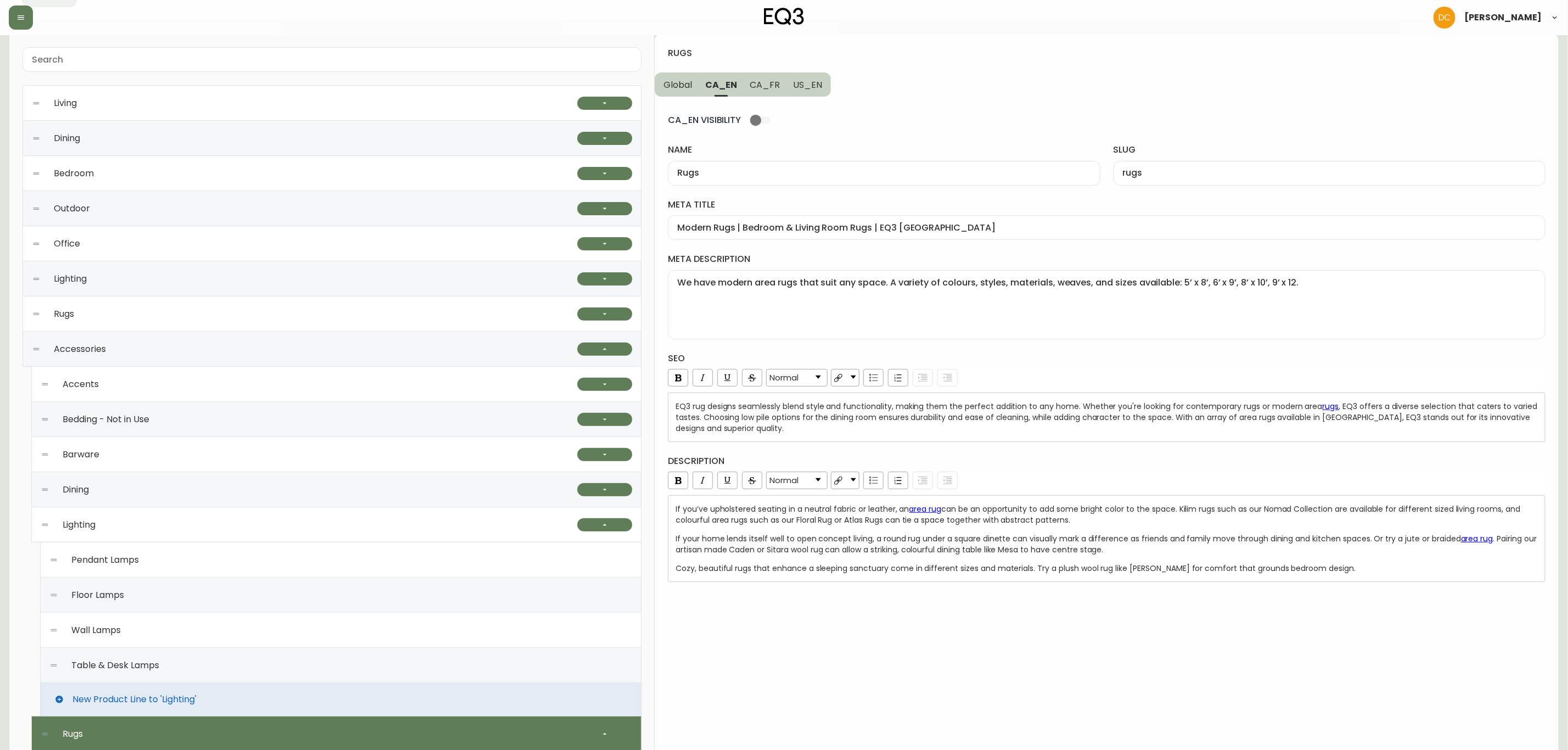
click at [753, 80] on span "CA_FR" at bounding box center [765, 85] width 30 height 12
type input "Tapis"
type input "tapis"
type input "Collection de tapis EQ3 | Carpettes modernes et élégantes | Décoration"
type textarea "Cherchez-vous une petite carpette? Explorez notre sélection de tapis de 5 pi x …"
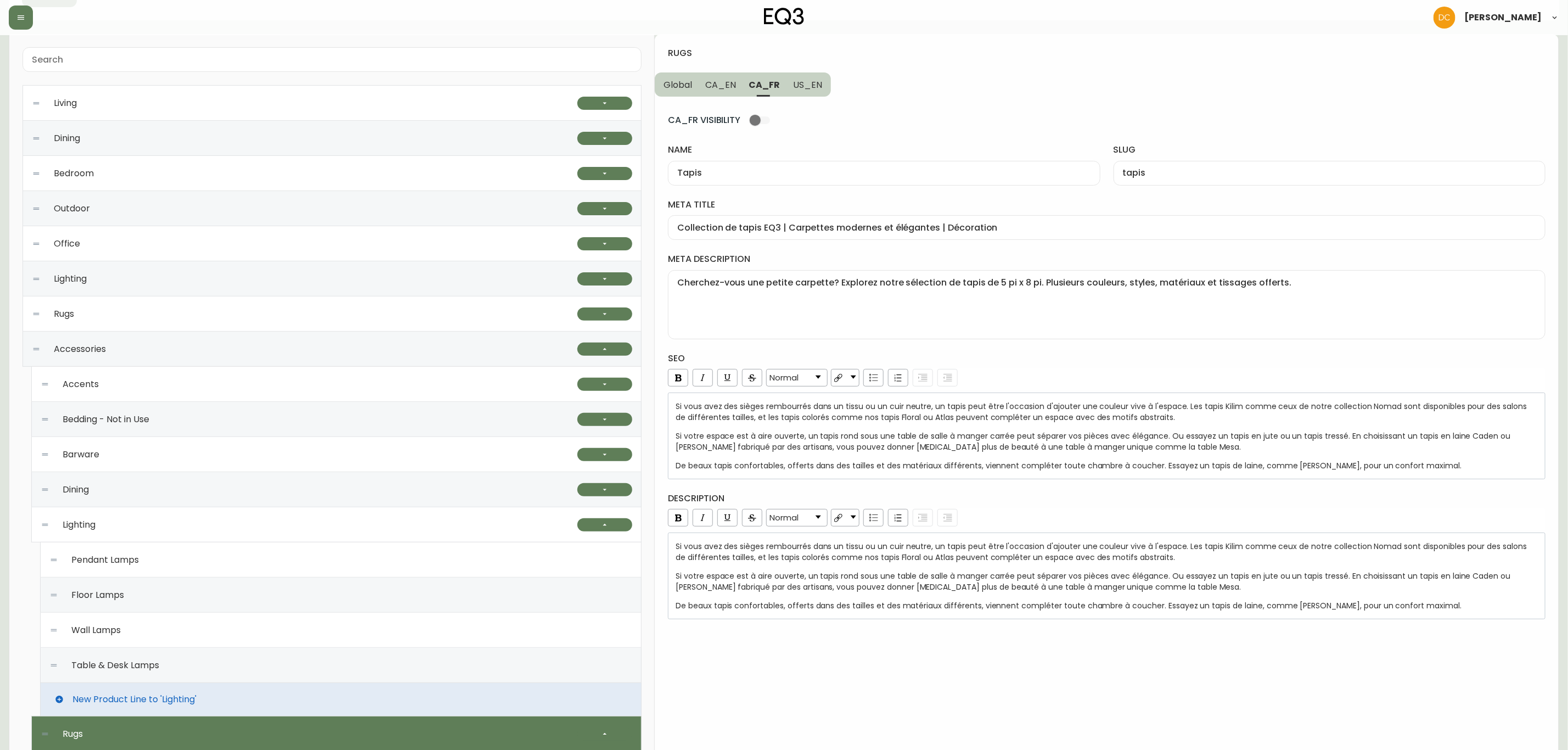
click at [793, 86] on span "US_EN" at bounding box center [807, 85] width 29 height 12
type input "Rugs"
type input "rugs"
type input "Modern Area Rugs | Living Room or Bedroom Area Rugs"
type textarea "Looking for a small area rug? Explore our selection of 5'x8' rugs. A variety of…"
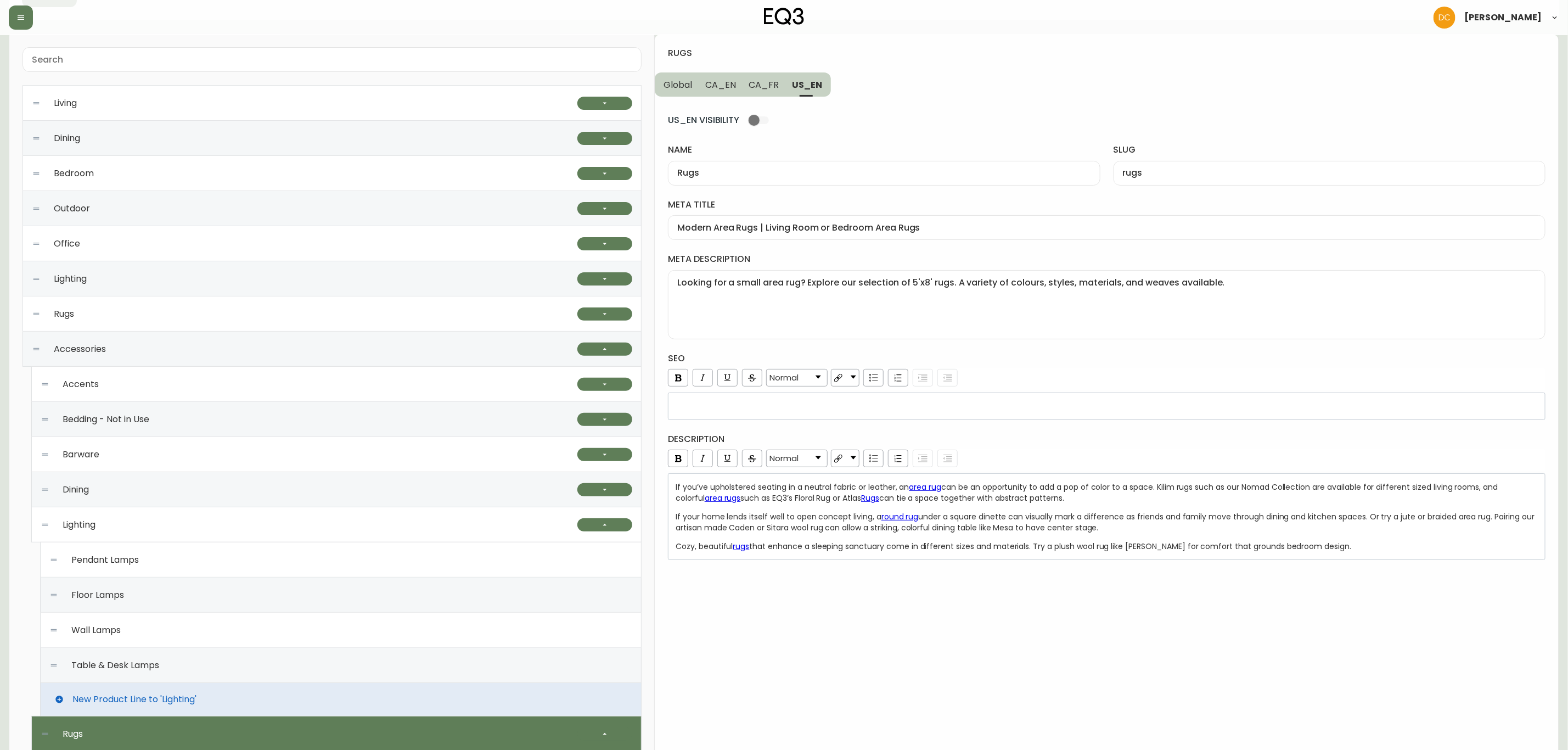
drag, startPoint x: 244, startPoint y: 674, endPoint x: 371, endPoint y: 644, distance: 130.5
click at [244, 673] on div "Table & Desk Lamps" at bounding box center [341, 665] width 583 height 35
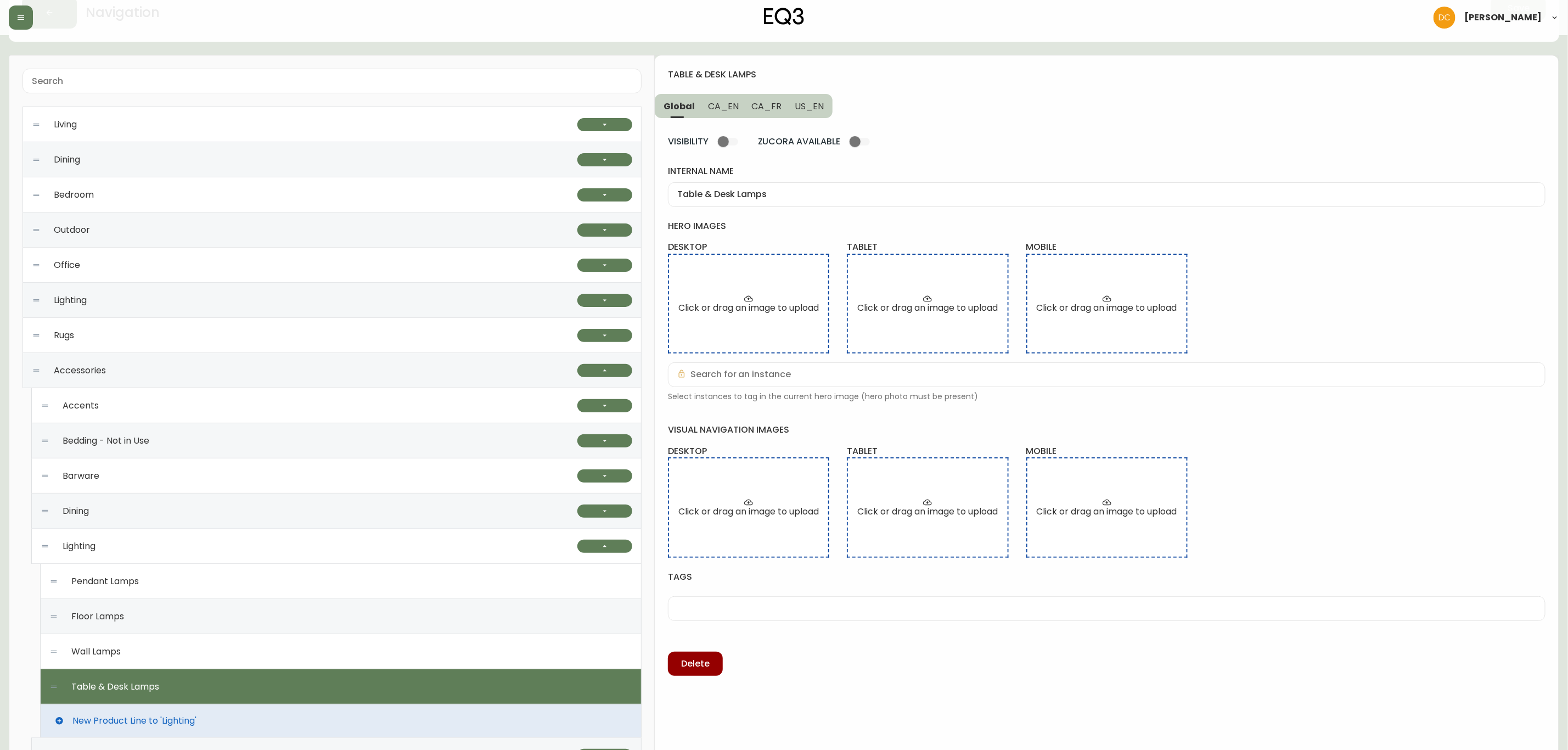
scroll to position [0, 0]
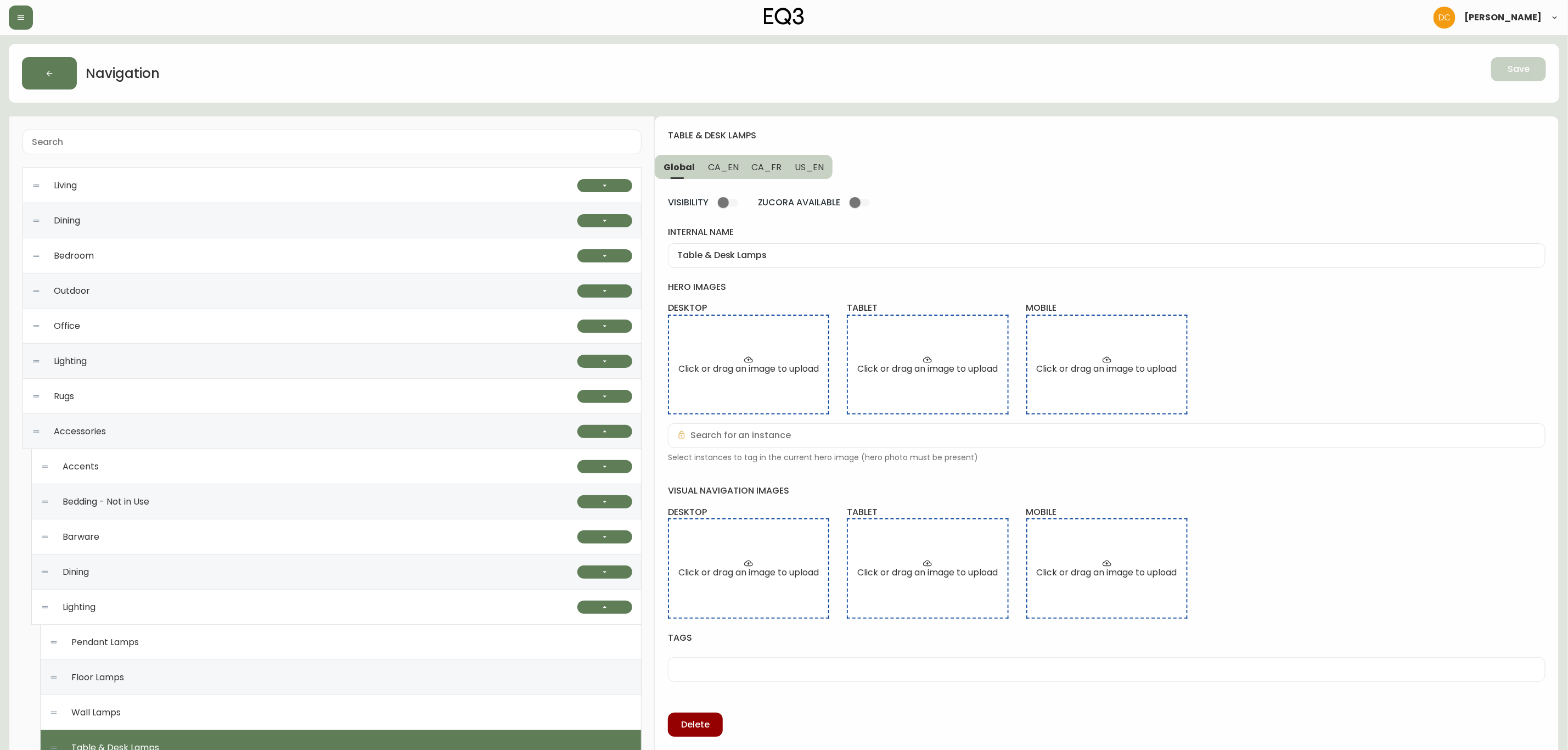
click at [728, 172] on span "CA_EN" at bounding box center [724, 167] width 31 height 12
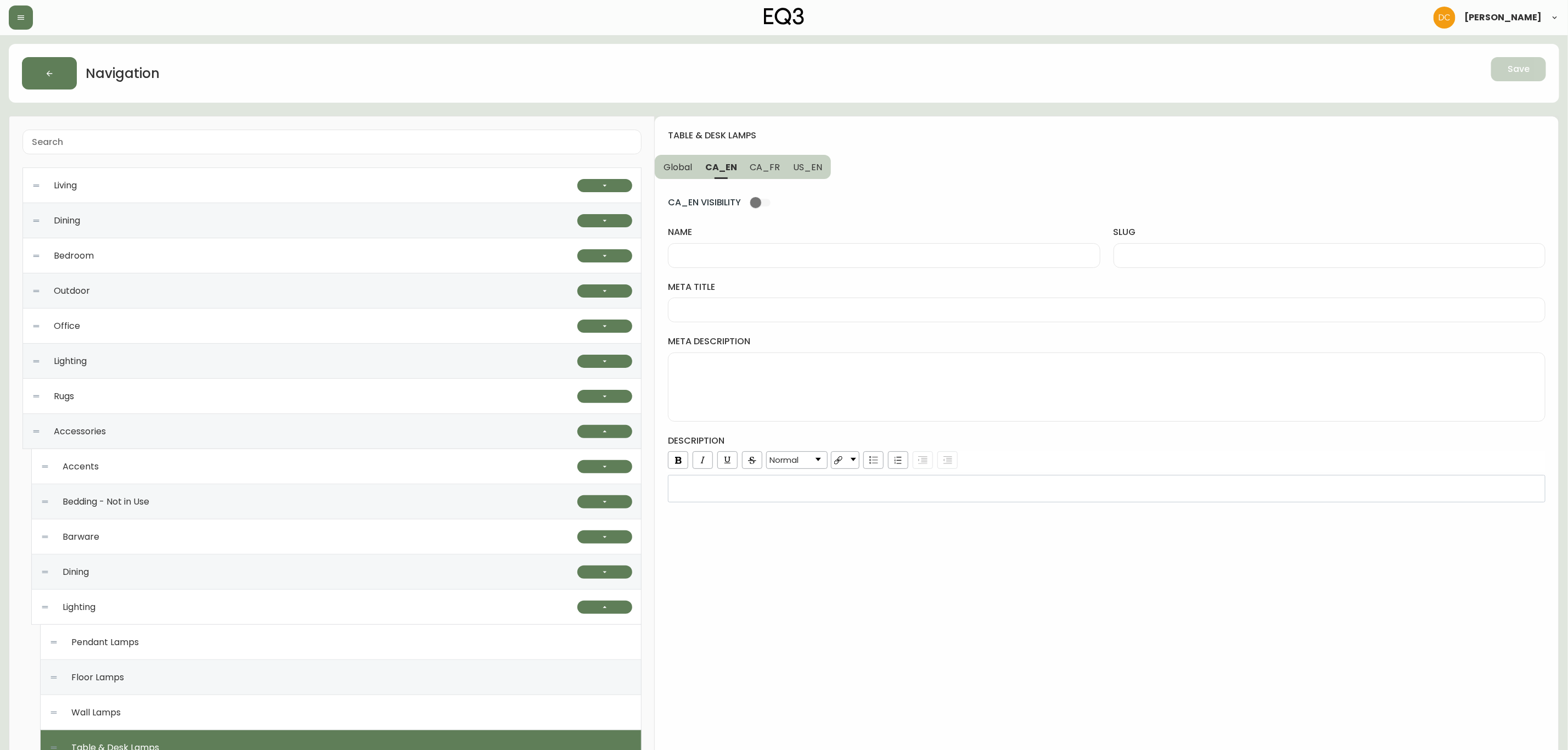
click at [762, 171] on span "CA_FR" at bounding box center [765, 167] width 30 height 12
click at [817, 173] on span "US_EN" at bounding box center [807, 167] width 29 height 12
click at [708, 175] on button "CA_EN" at bounding box center [721, 166] width 44 height 24
click at [668, 175] on button "Global" at bounding box center [677, 166] width 44 height 24
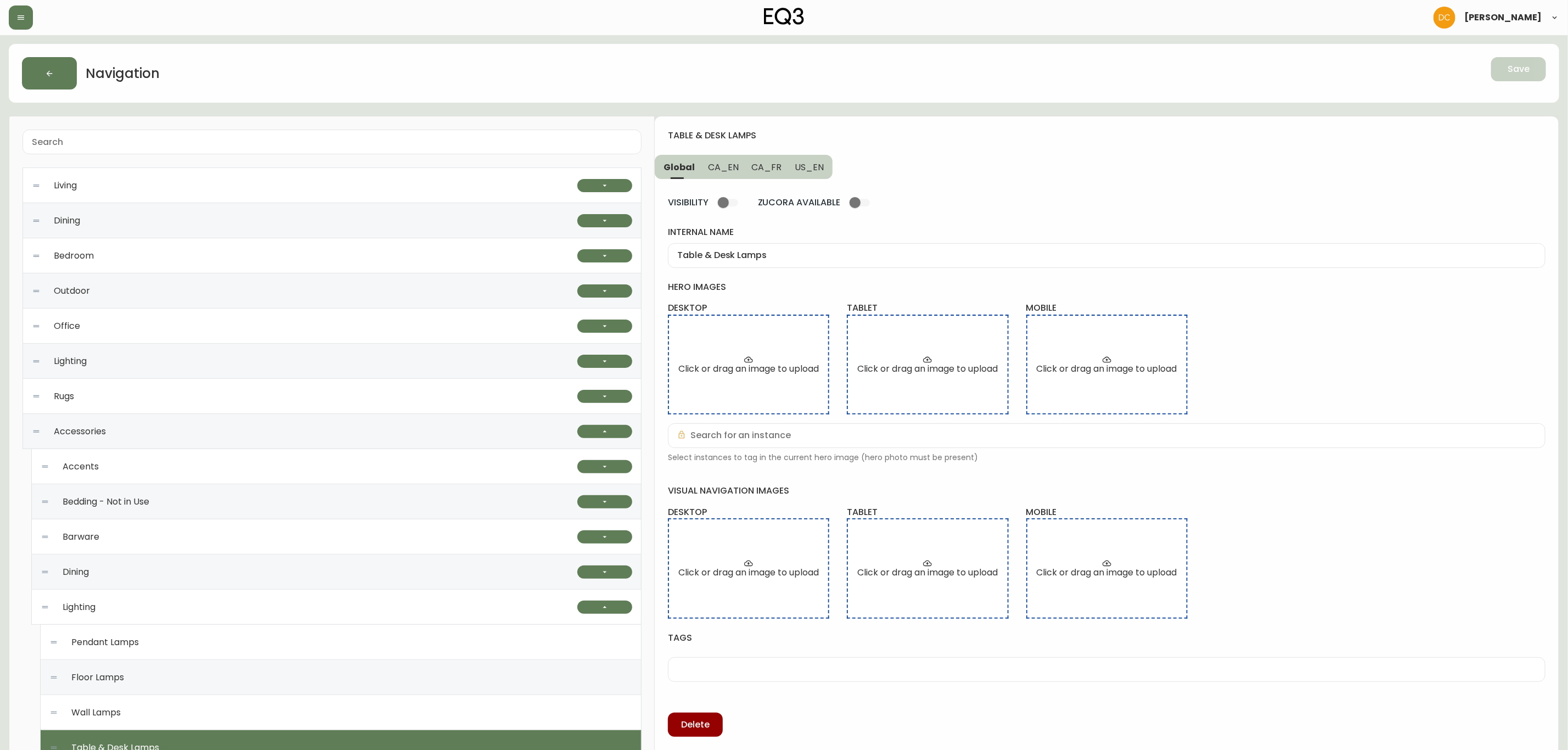
click at [786, 257] on input "Table & Desk Lamps" at bounding box center [1107, 255] width 859 height 10
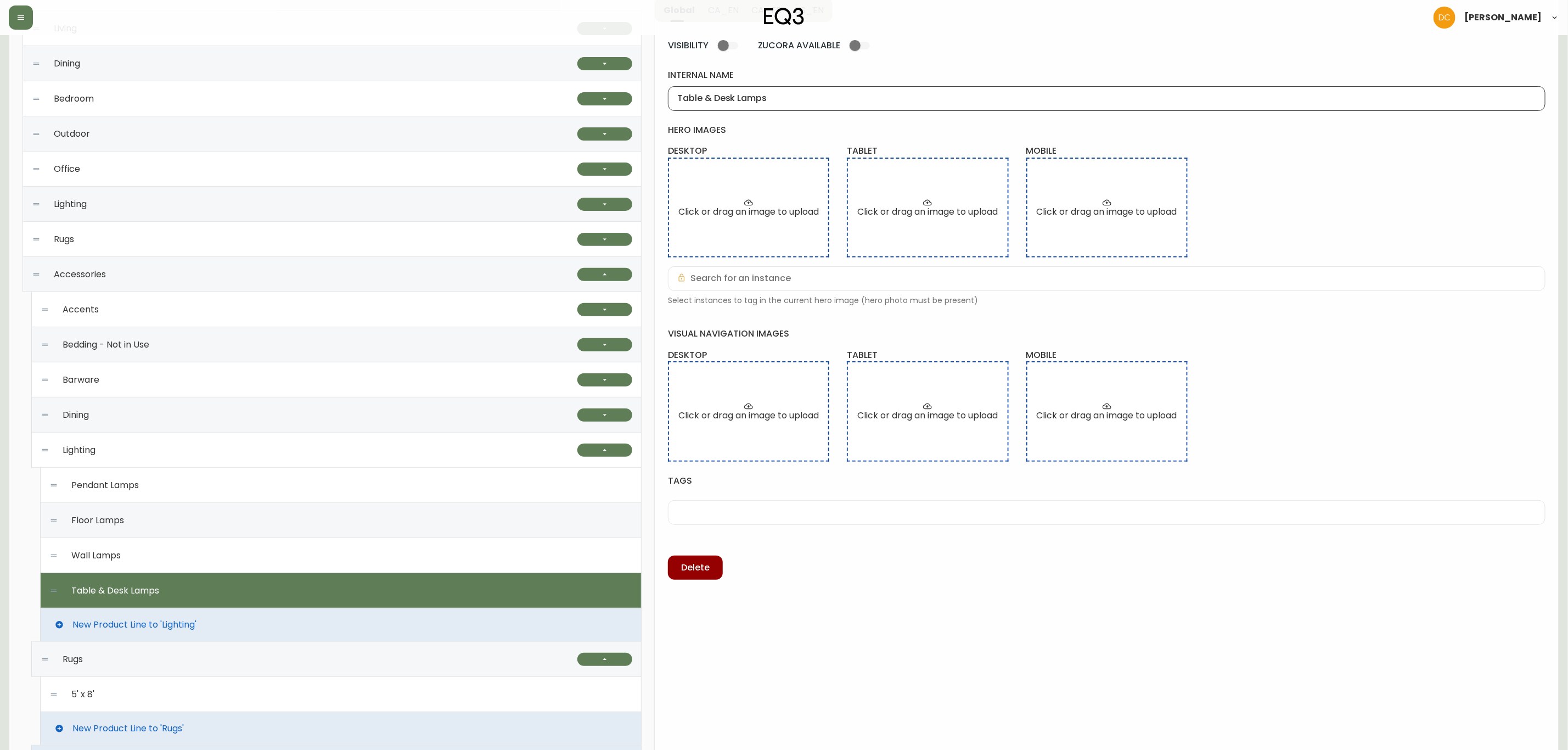
scroll to position [247, 0]
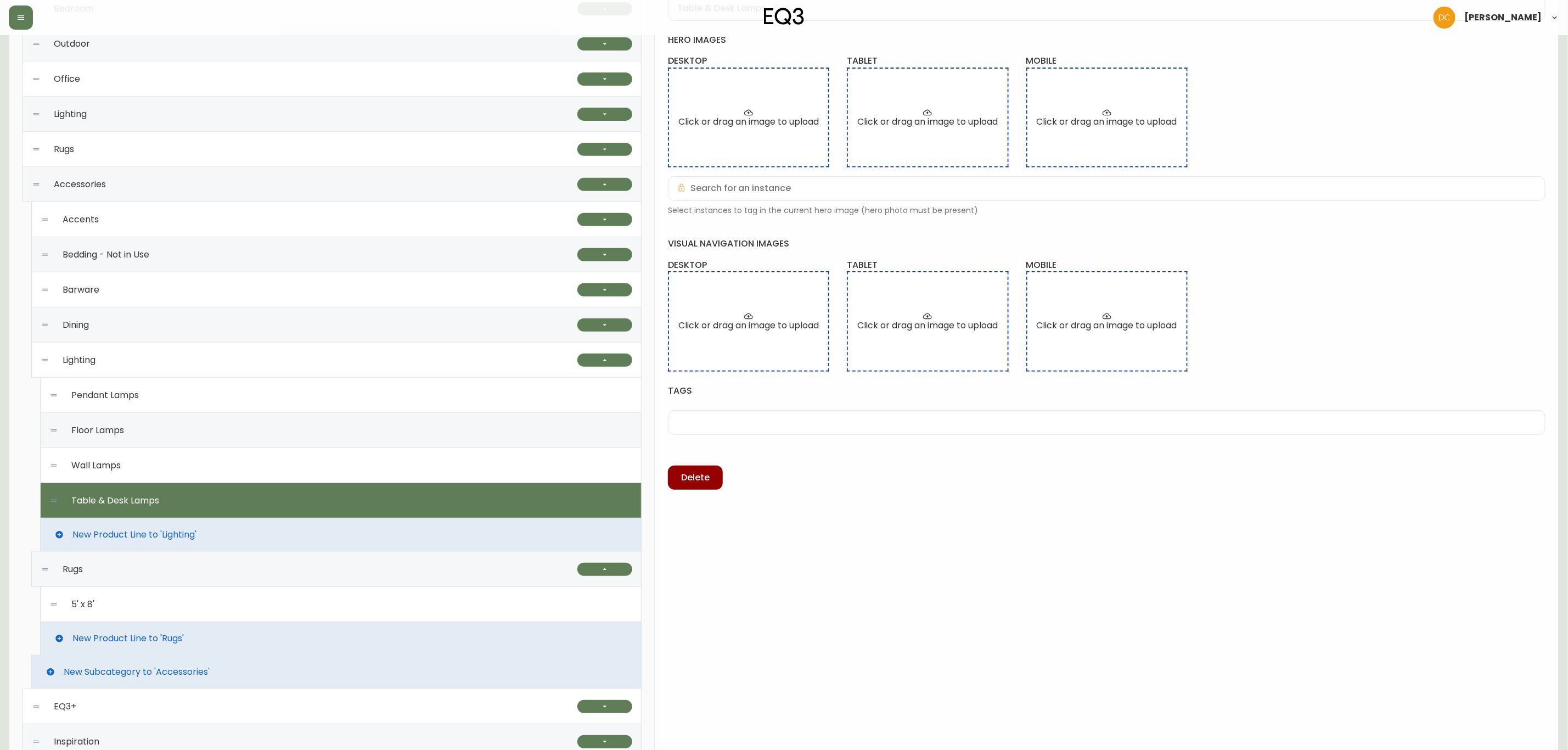
click at [280, 460] on div "Wall Lamps" at bounding box center [341, 465] width 583 height 35
type input "Wall Lamps"
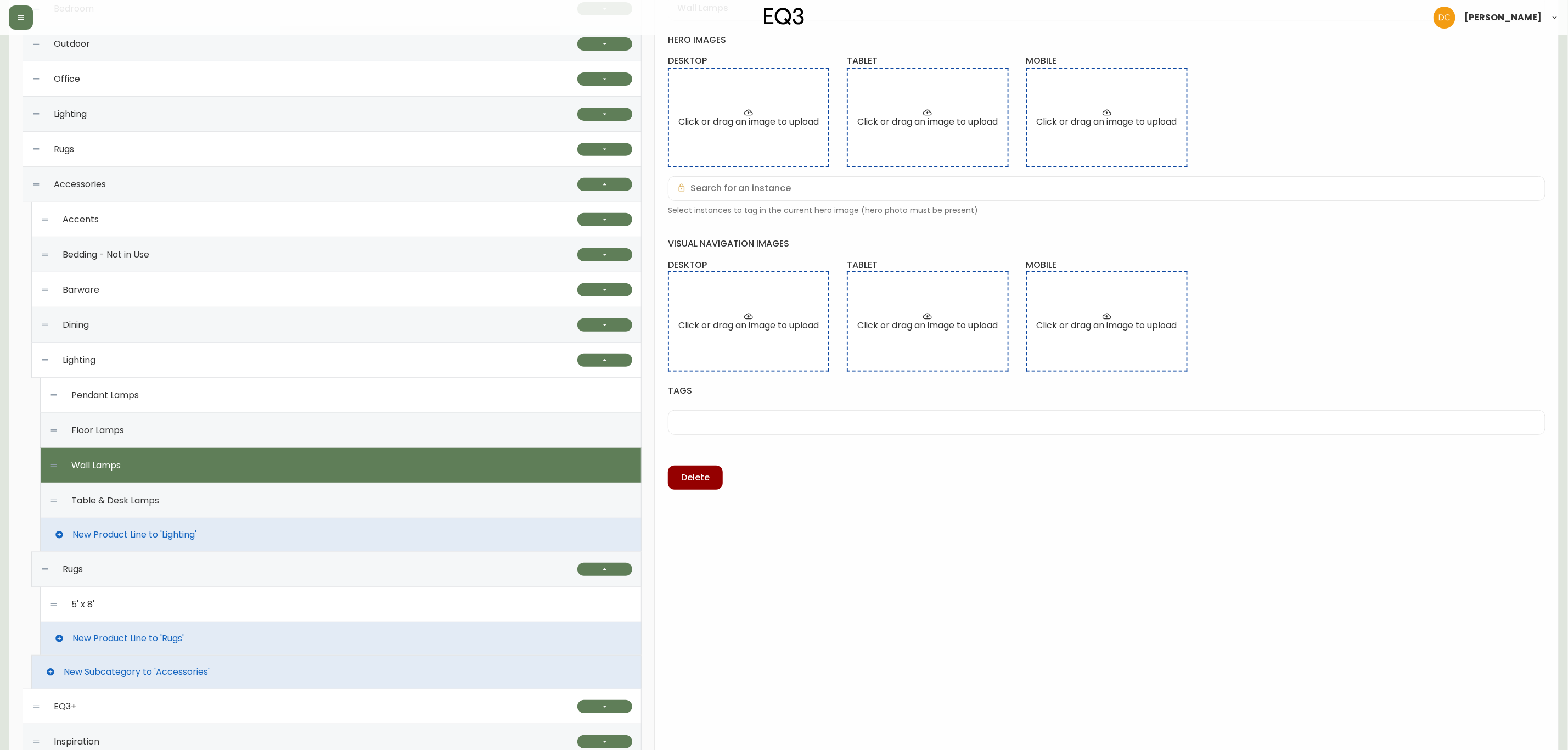
scroll to position [0, 0]
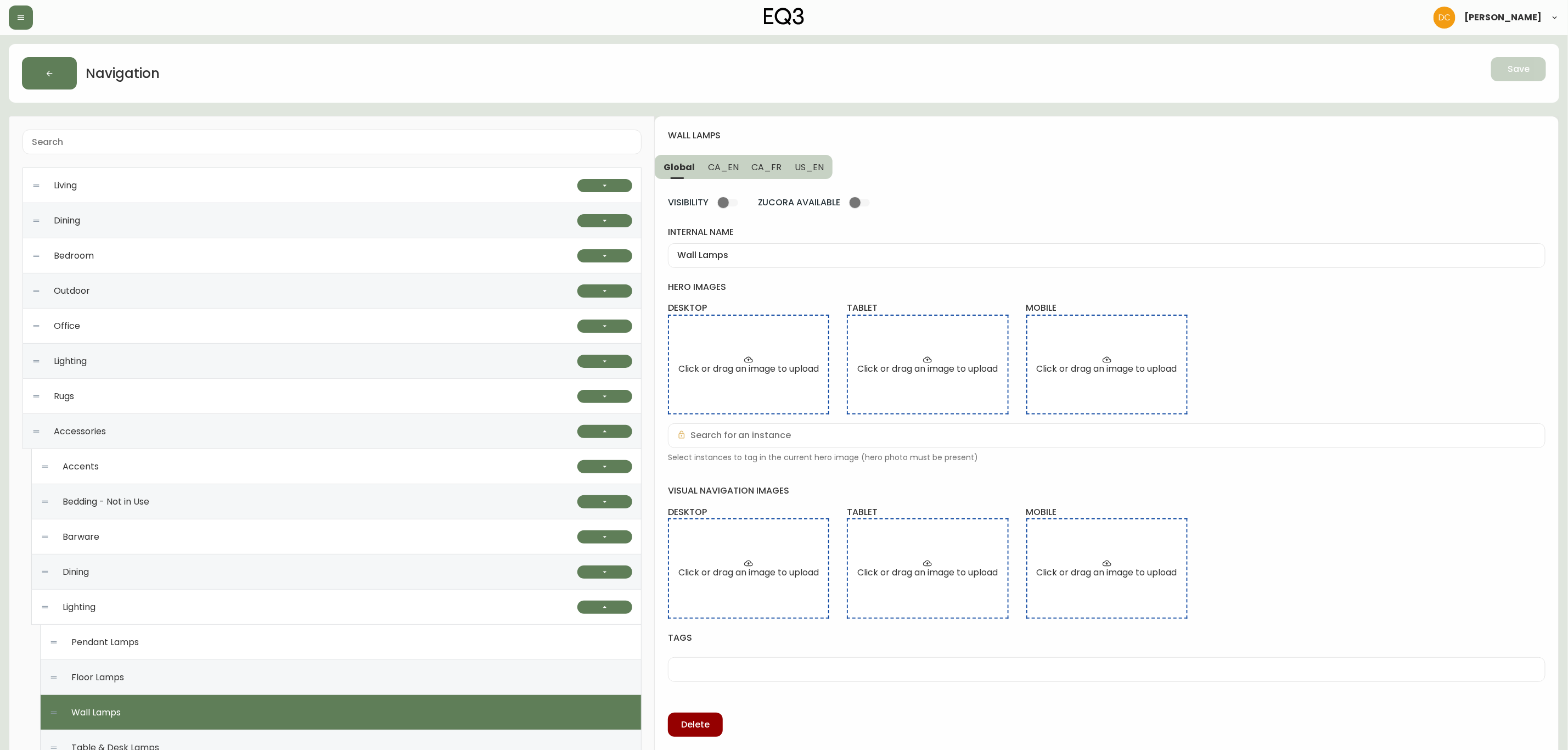
drag, startPoint x: 714, startPoint y: 169, endPoint x: 736, endPoint y: 170, distance: 22.0
click at [714, 169] on span "CA_EN" at bounding box center [724, 167] width 31 height 12
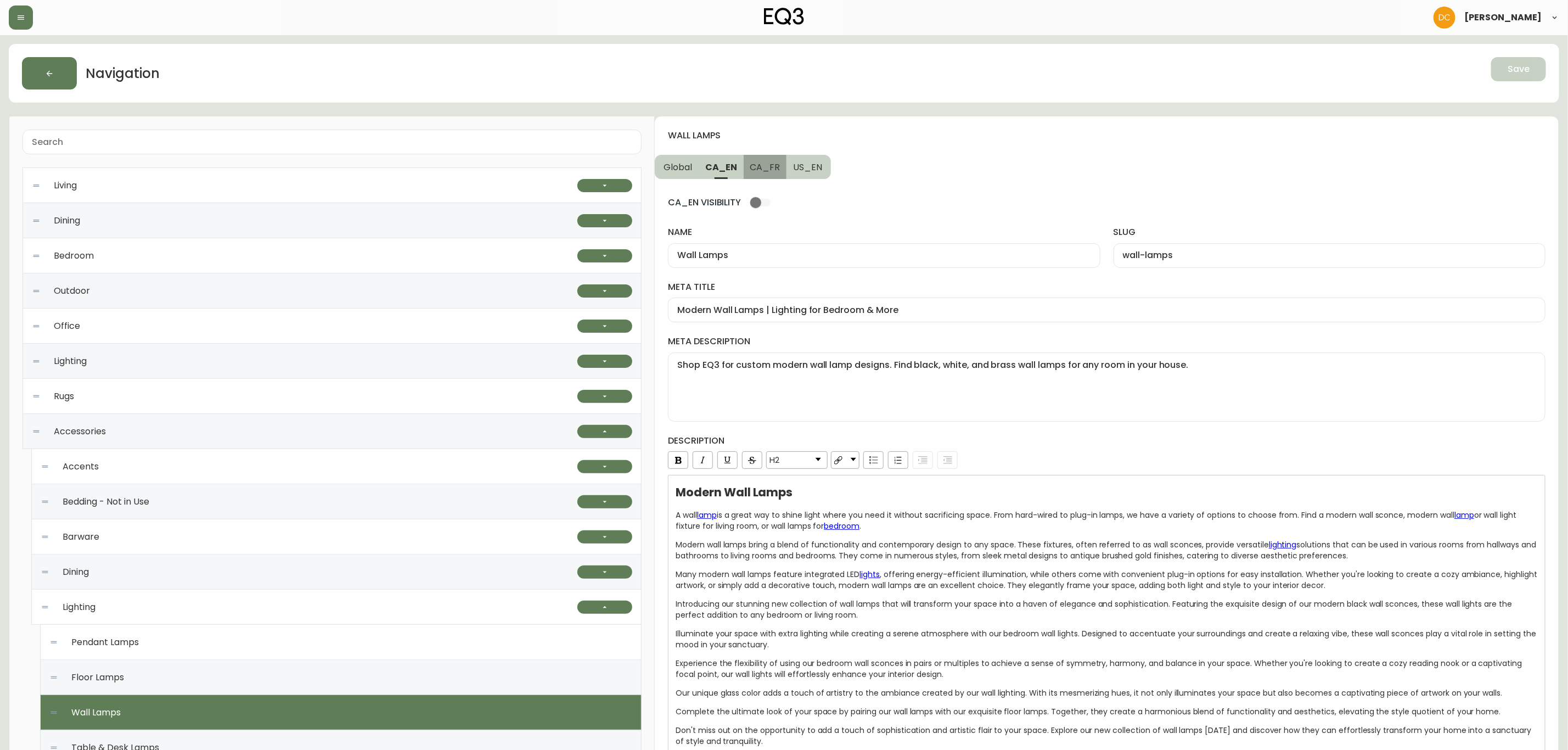
click at [767, 170] on span "CA_FR" at bounding box center [765, 167] width 30 height 12
type input "Lampes de table et bureau"
type input "lampes-de-table-et-bureau"
type input "Luminaires muraux modernes | Lampes murales pour embellir la maison"
type textarea "Trouvez l’applique murale parfaite pour votre demeure. Magasinez notre mobilier…"
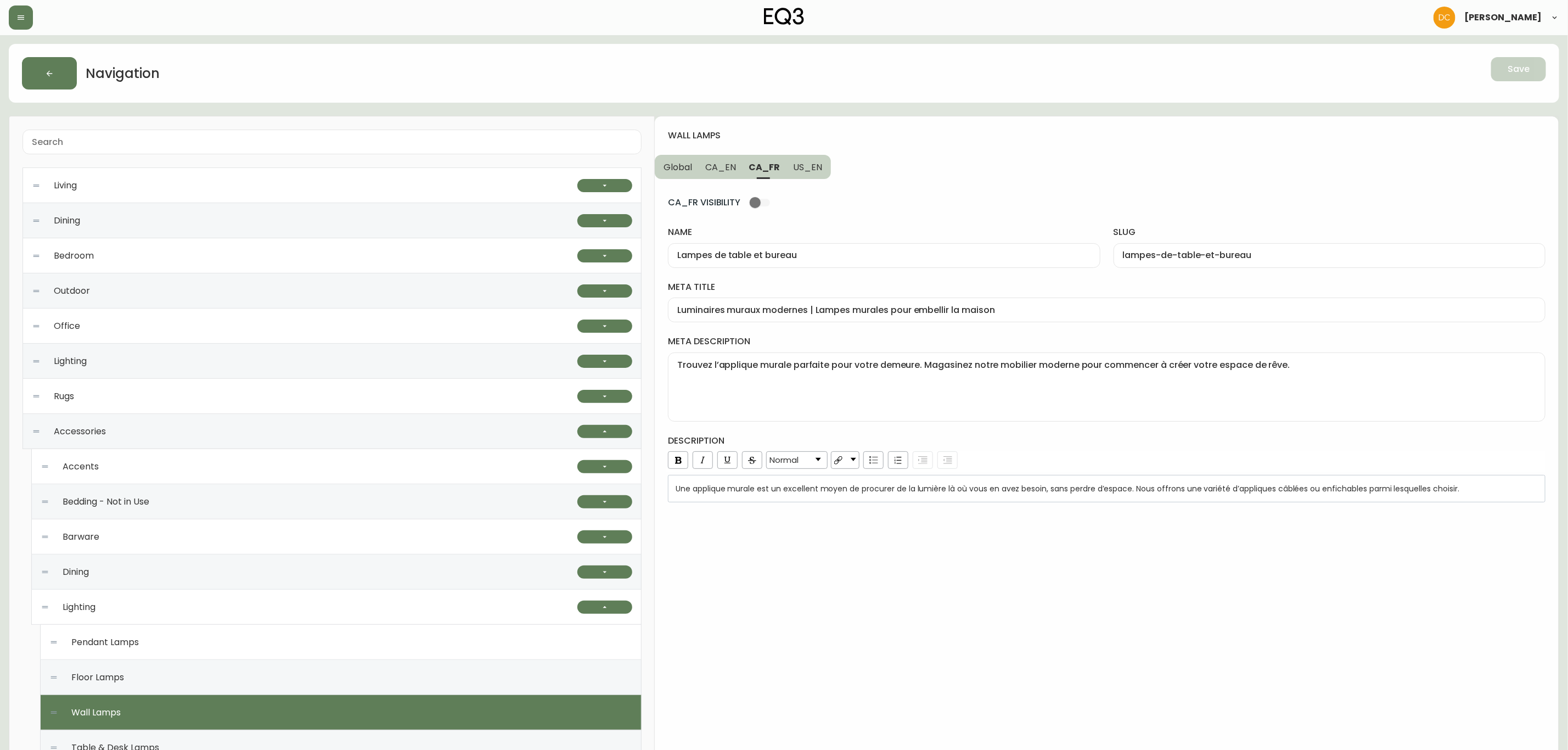
click at [812, 172] on span "US_EN" at bounding box center [807, 167] width 29 height 12
type input "Wall Lamps"
type input "wall-lamps"
type input "Indoor Wall Lamps | Lighting for Bedroom & More"
type textarea "Shop EQ3 for custom and sleek, modern wall lamp designs. Find black, white, and…"
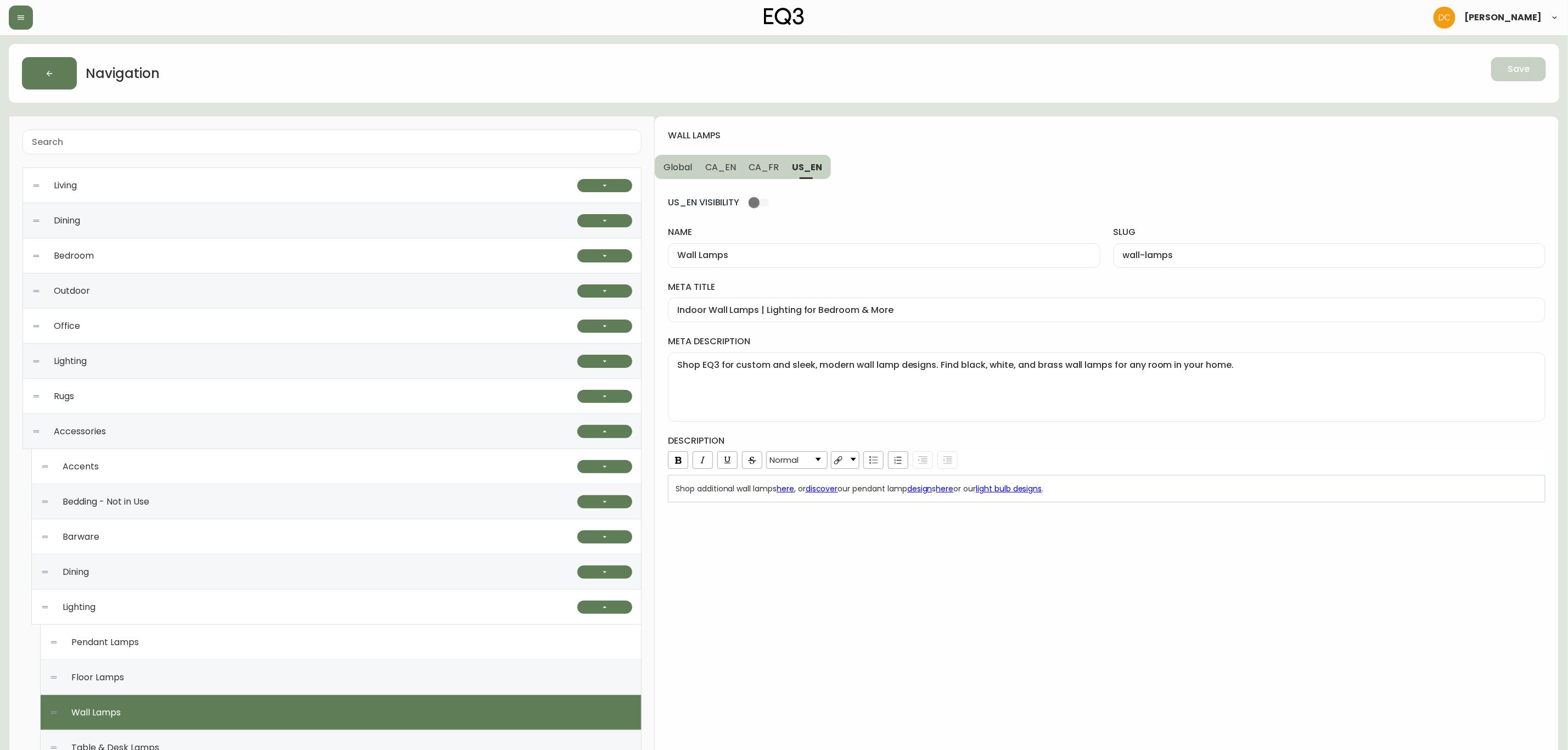
click at [752, 184] on div "US_EN VISIBILITY name Wall Lamps slug wall-lamps meta title Indoor Wall Lamps |…" at bounding box center [1107, 341] width 878 height 323
click at [712, 174] on button "CA_EN" at bounding box center [721, 166] width 44 height 24
type input "Modern Wall Lamps | Lighting for Bedroom & More"
type textarea "Shop EQ3 for custom modern wall lamp designs. Find black, white, and brass wall…"
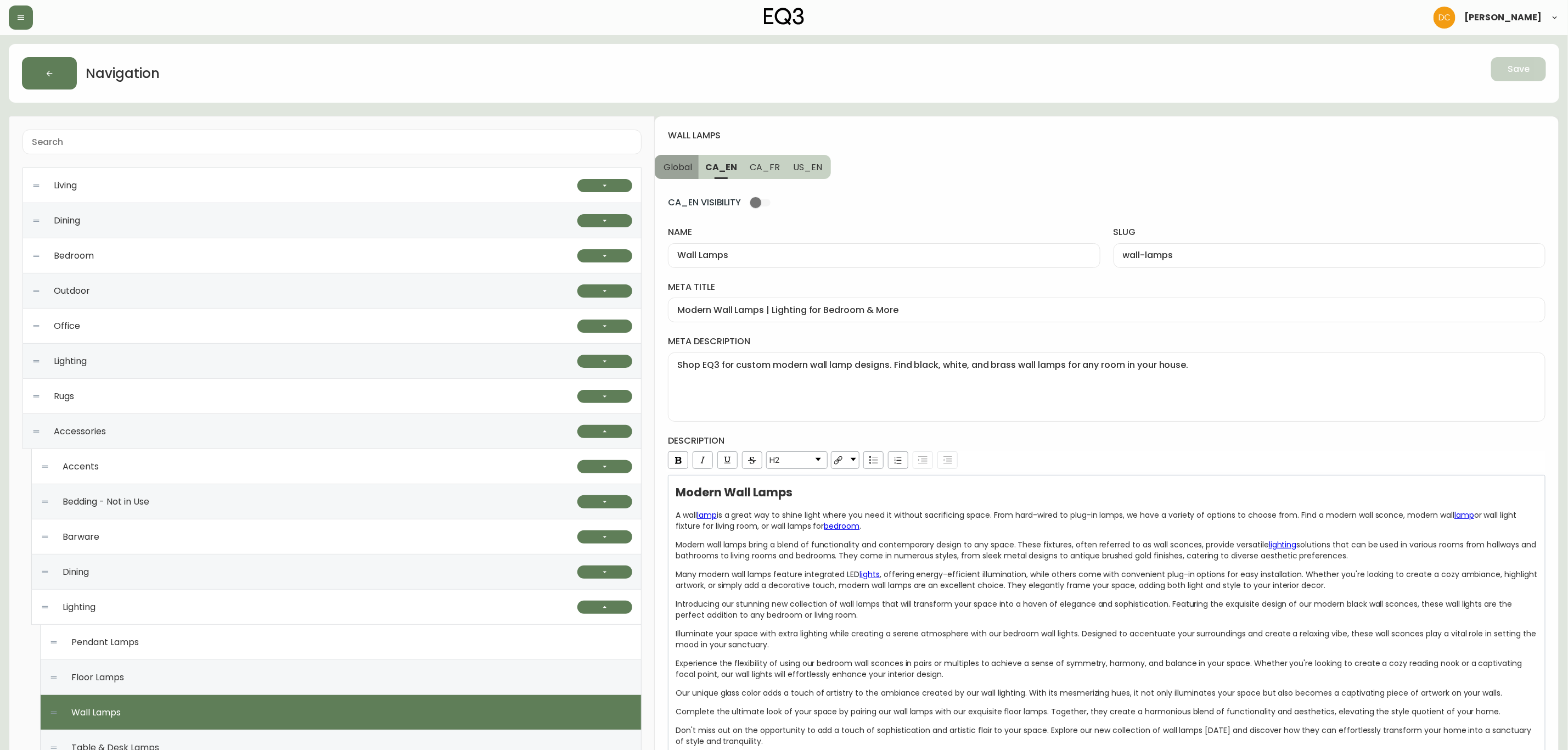
click at [682, 168] on span "Global" at bounding box center [678, 167] width 29 height 12
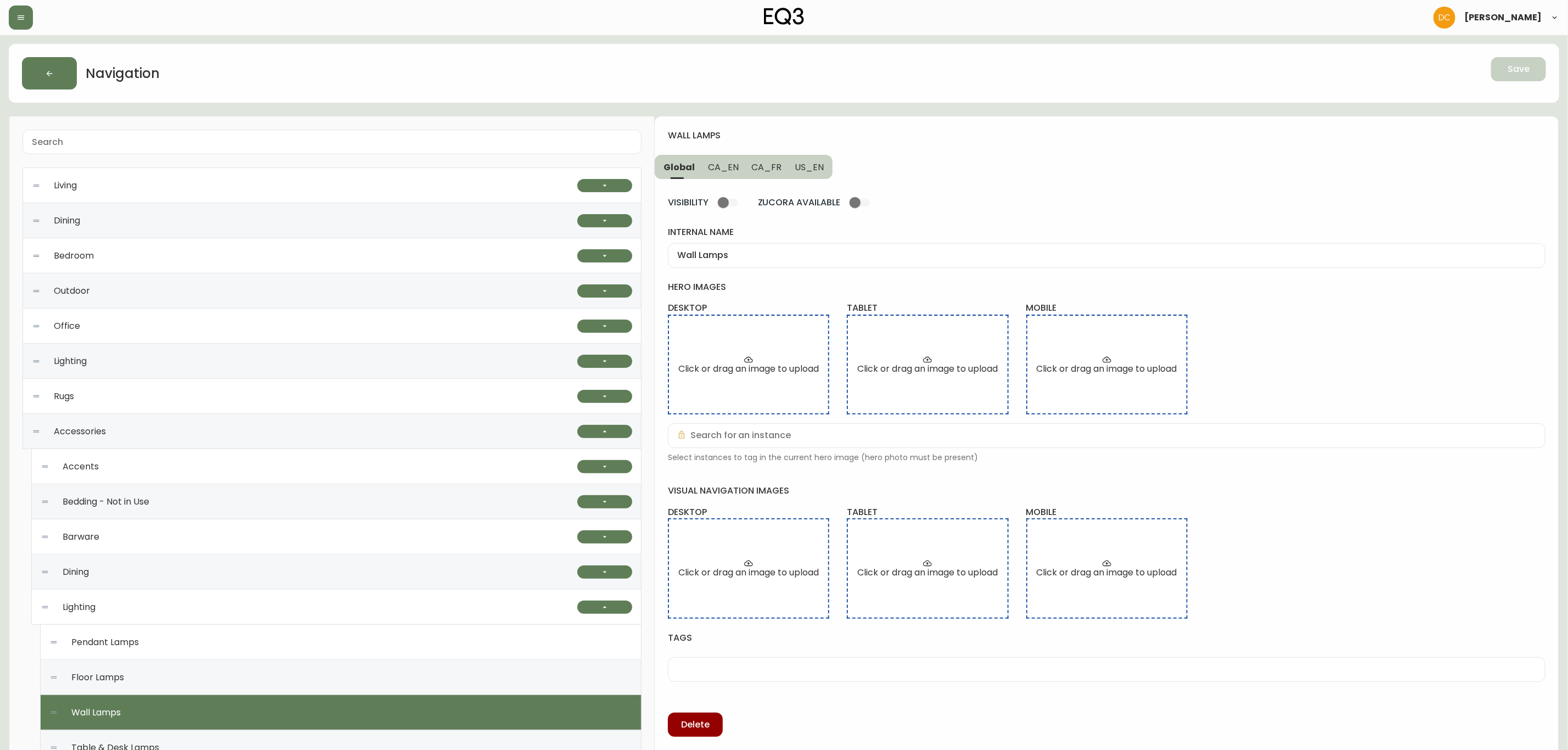
click at [933, 172] on div "wall lamps Global CA_EN CA_FR US_EN VISIBILITY ZUCORA AVAILABLE internal name W…" at bounding box center [1106, 638] width 904 height 1043
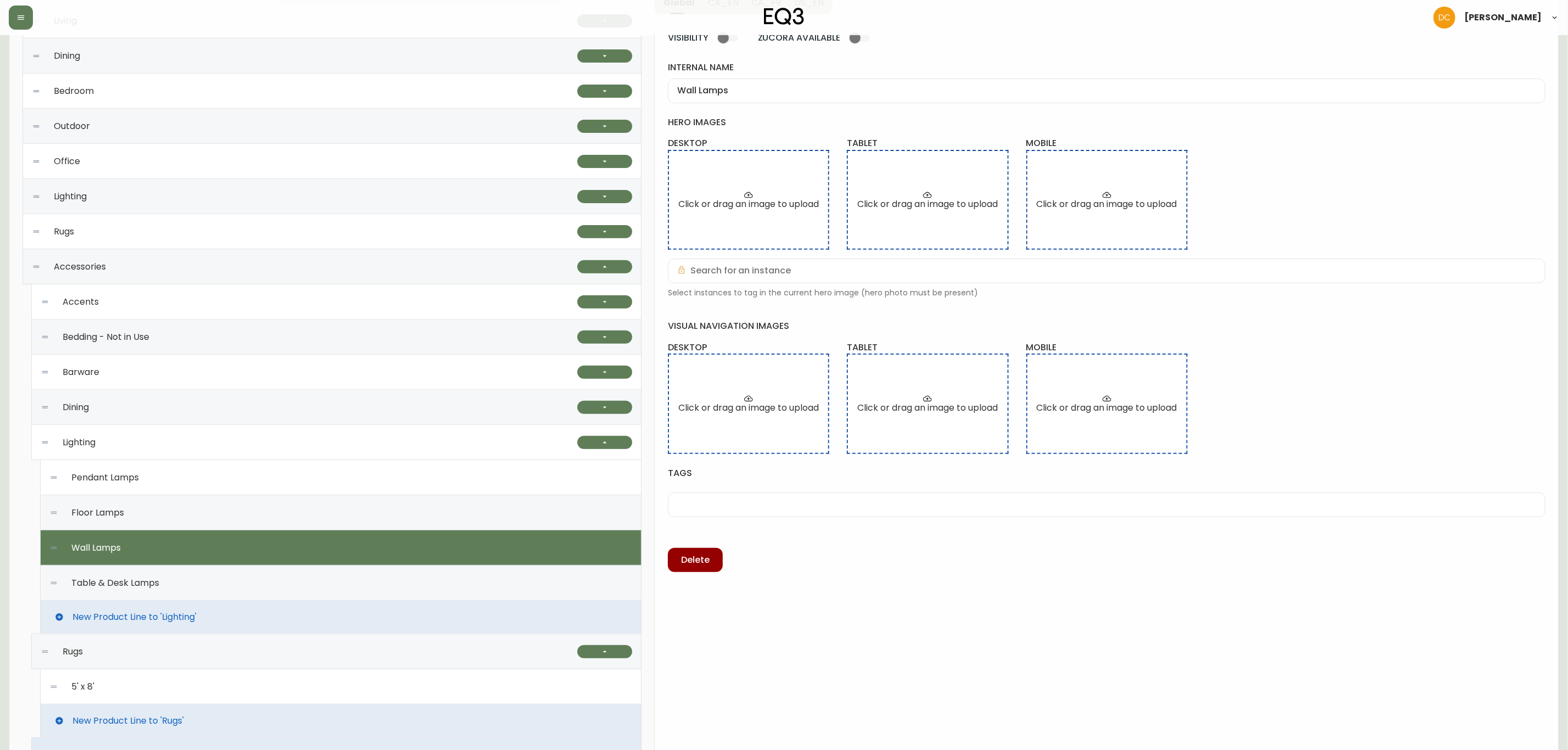
click at [190, 574] on div "Table & Desk Lamps" at bounding box center [341, 582] width 583 height 35
type input "Table & Desk Lamps"
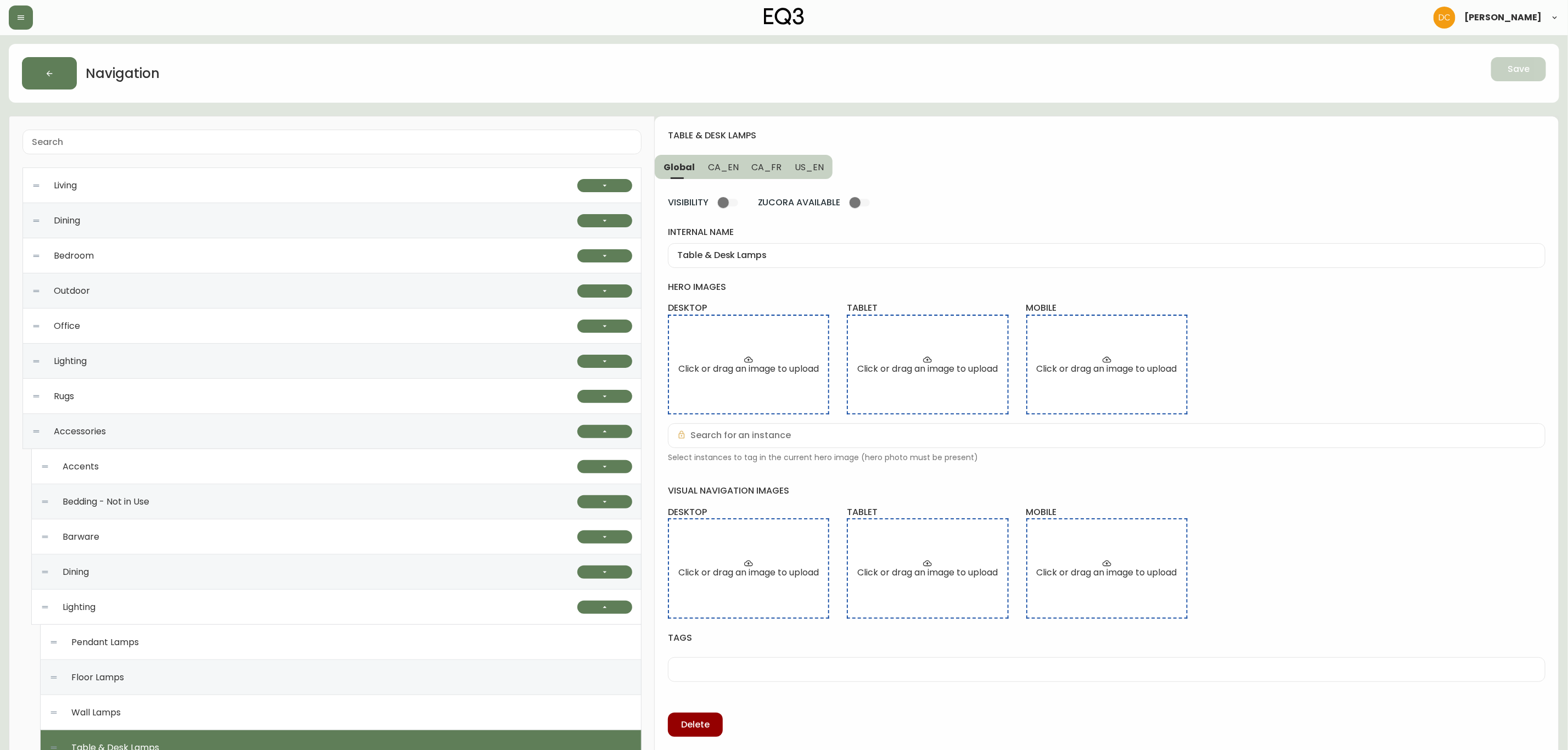
click at [754, 249] on div "Table & Desk Lamps" at bounding box center [1107, 255] width 878 height 25
click at [735, 158] on button "CA_EN" at bounding box center [724, 166] width 44 height 24
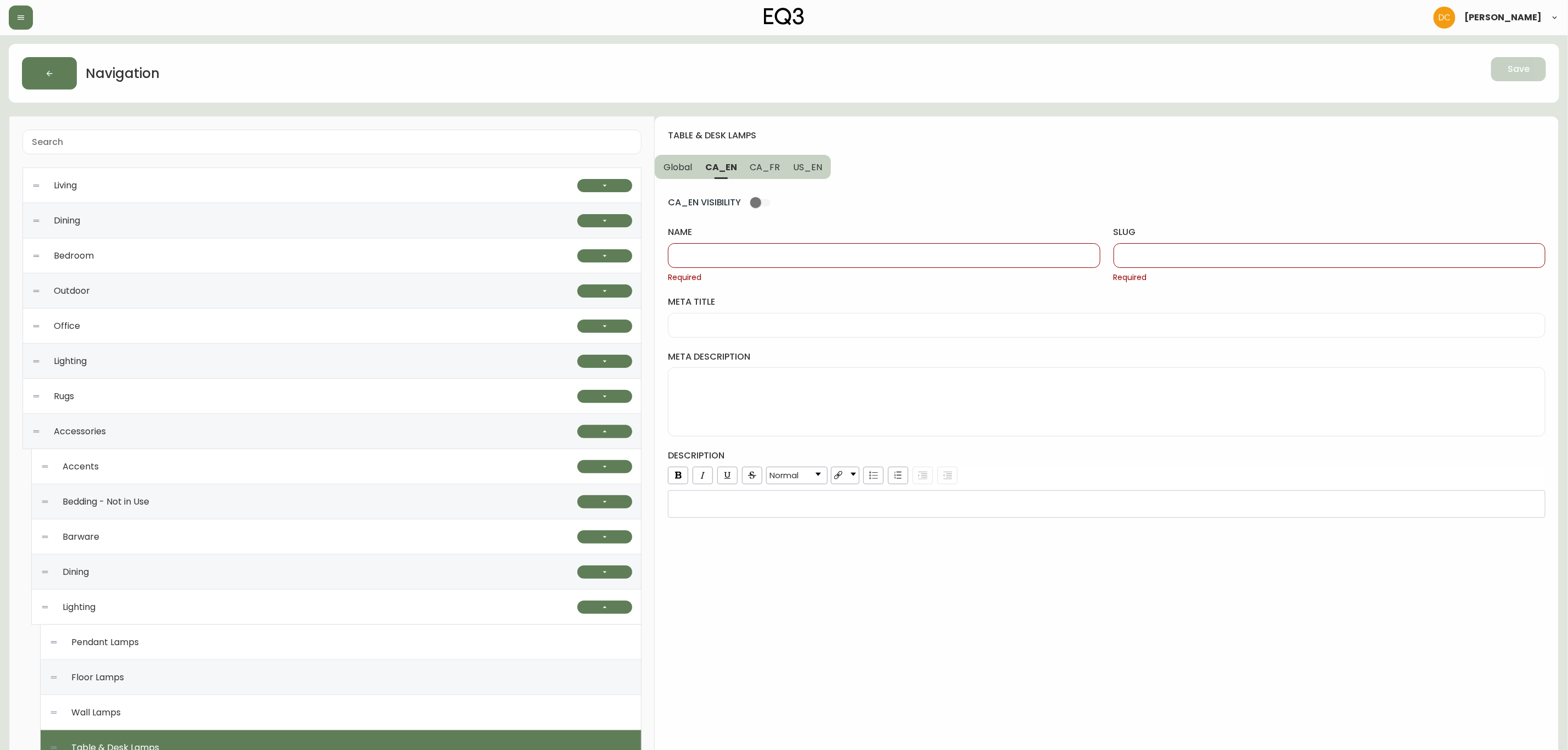
drag, startPoint x: 774, startPoint y: 260, endPoint x: 797, endPoint y: 199, distance: 65.2
click at [774, 260] on input "name" at bounding box center [884, 255] width 414 height 10
paste input "Table & Desk Lamps"
type input "Table & Desk Lamps"
click at [809, 176] on button "US_EN" at bounding box center [809, 166] width 44 height 24
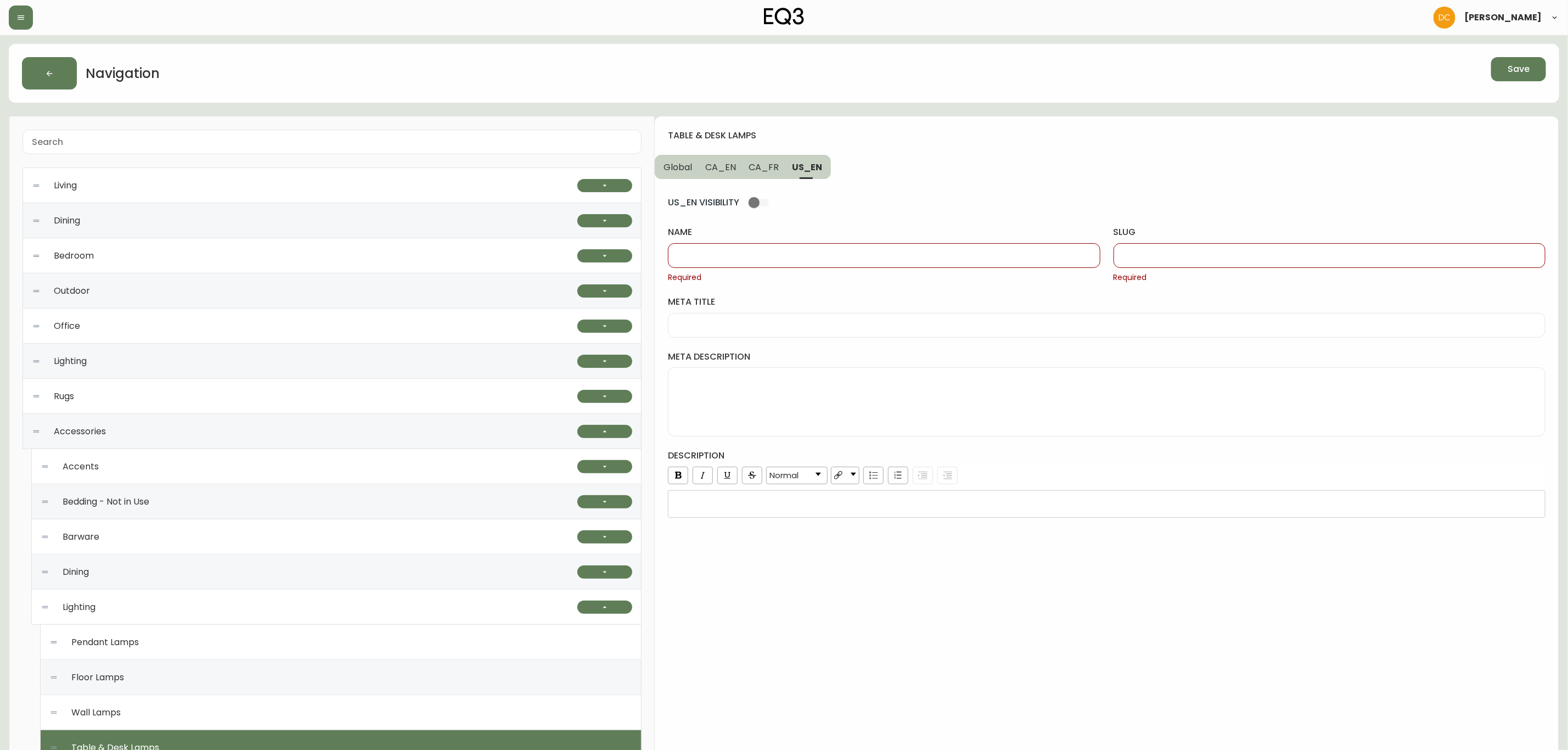
click at [788, 273] on span "Required" at bounding box center [884, 278] width 432 height 11
drag, startPoint x: 782, startPoint y: 252, endPoint x: 781, endPoint y: 231, distance: 21.0
click at [782, 252] on input "name" at bounding box center [884, 255] width 414 height 10
paste input "Table & Desk Lamps"
type input "Table & Desk Lamps"
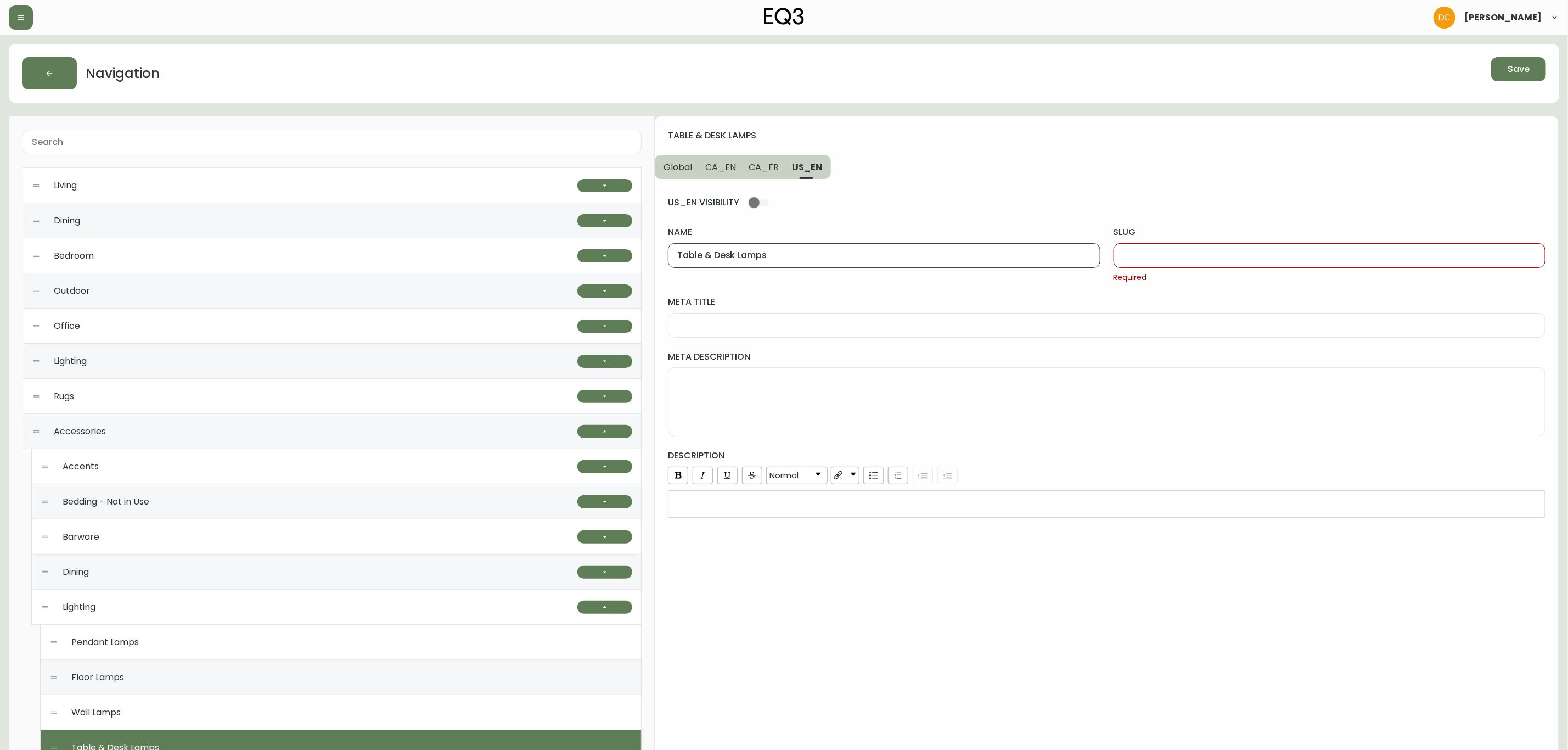
drag, startPoint x: 773, startPoint y: 169, endPoint x: 776, endPoint y: 212, distance: 43.1
click at [773, 169] on span "CA_FR" at bounding box center [764, 167] width 30 height 12
click at [913, 249] on div at bounding box center [884, 255] width 432 height 25
paste input "Table & Desk Lamps"
type input "Table & Desk Lamps"
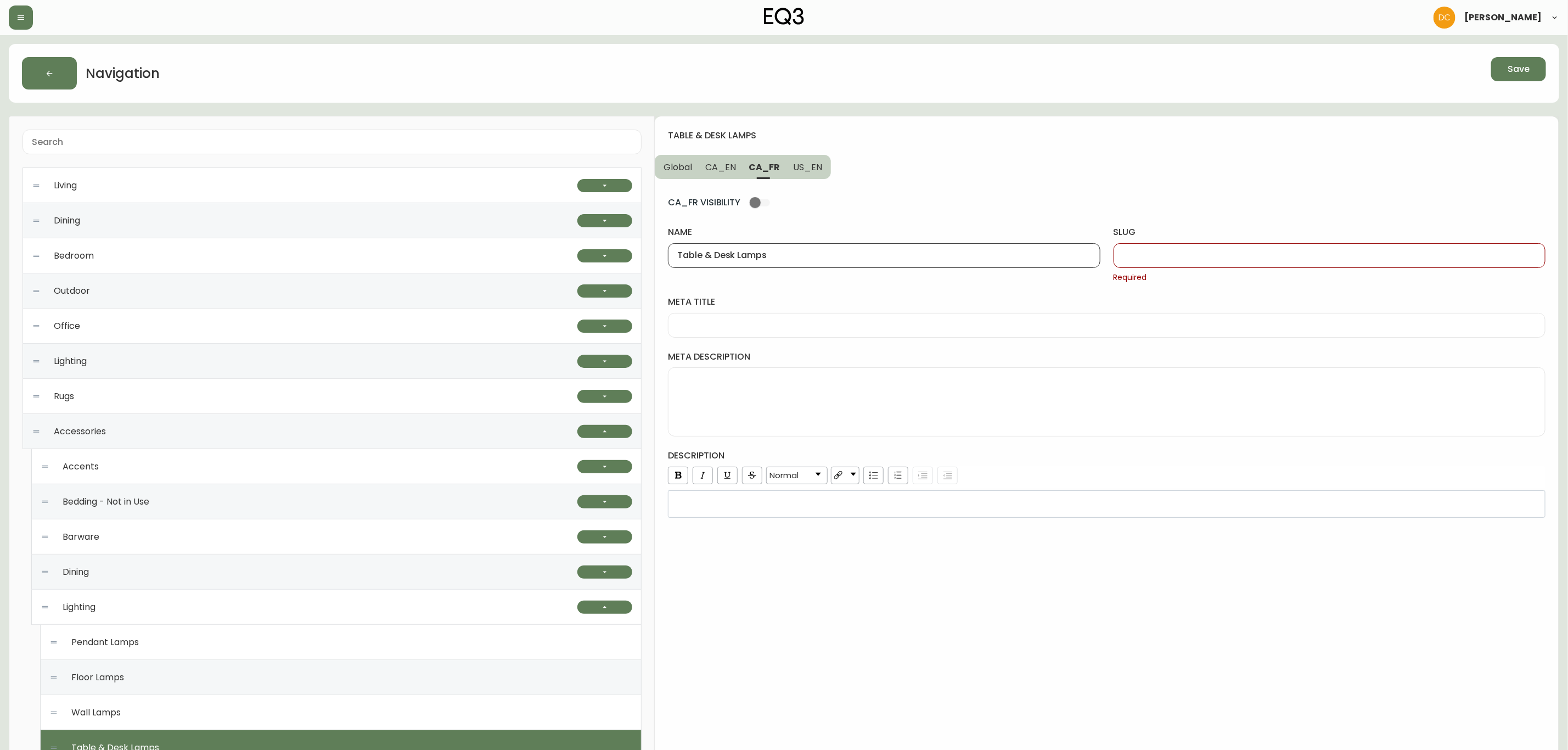
click at [1188, 257] on input "slug" at bounding box center [1330, 255] width 414 height 10
click at [1148, 273] on span "Required" at bounding box center [1330, 278] width 432 height 11
click at [1153, 254] on input "slug" at bounding box center [1330, 255] width 414 height 10
paste input "lampes-de-table-et-bureau"
type input "lampes-de-table-et-bureau"
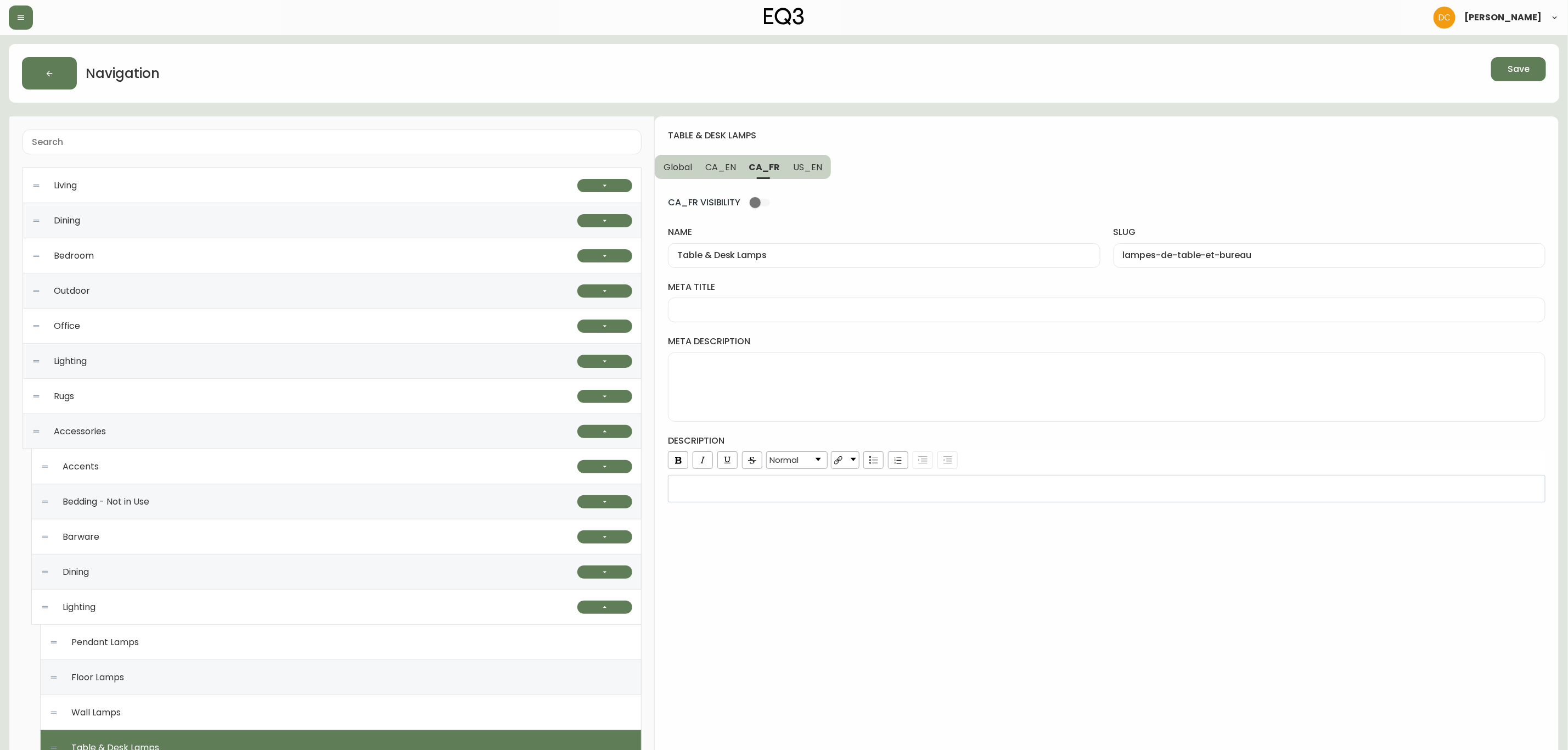
click at [797, 259] on input "Table & Desk Lamps" at bounding box center [884, 255] width 414 height 10
paste input "Lampes de table et bureau"
click at [810, 174] on button "US_EN" at bounding box center [809, 166] width 44 height 24
type input "Table & Desk Lamps"
click at [768, 171] on span "CA_FR" at bounding box center [764, 167] width 30 height 12
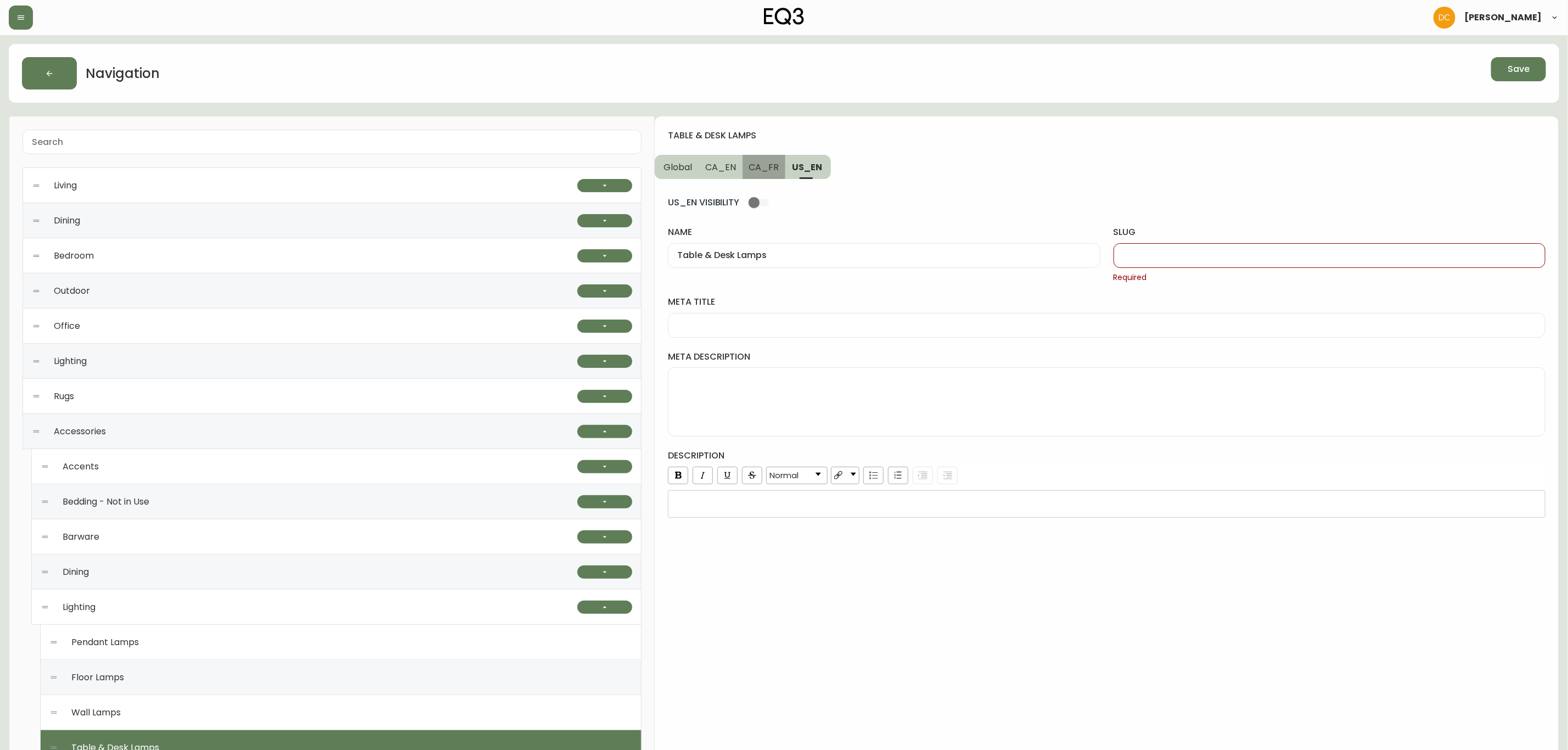
type input "Lampes de table et bureau"
type input "lampes-de-table-et-bureau"
drag, startPoint x: 724, startPoint y: 170, endPoint x: 730, endPoint y: 173, distance: 6.7
click at [724, 169] on span "CA_EN" at bounding box center [720, 167] width 31 height 12
type input "Table & Desk Lamps"
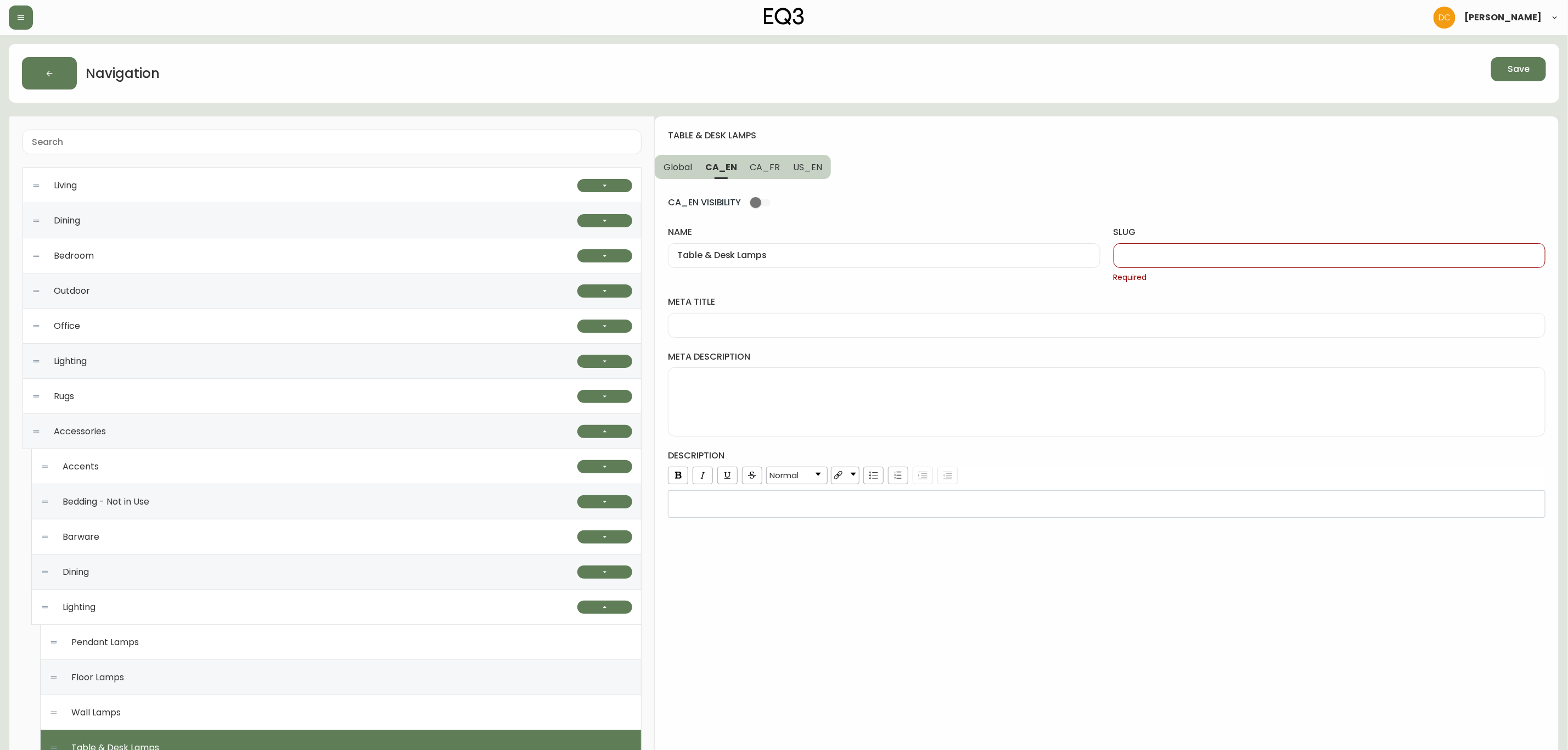
click at [865, 256] on input "Table & Desk Lamps" at bounding box center [884, 255] width 414 height 10
click at [1140, 249] on div at bounding box center [1330, 255] width 432 height 25
paste input "Table & Desk Lamps"
click at [1208, 249] on div "Table & Desk Lamps" at bounding box center [1330, 255] width 432 height 25
paste input "-and-desk-l"
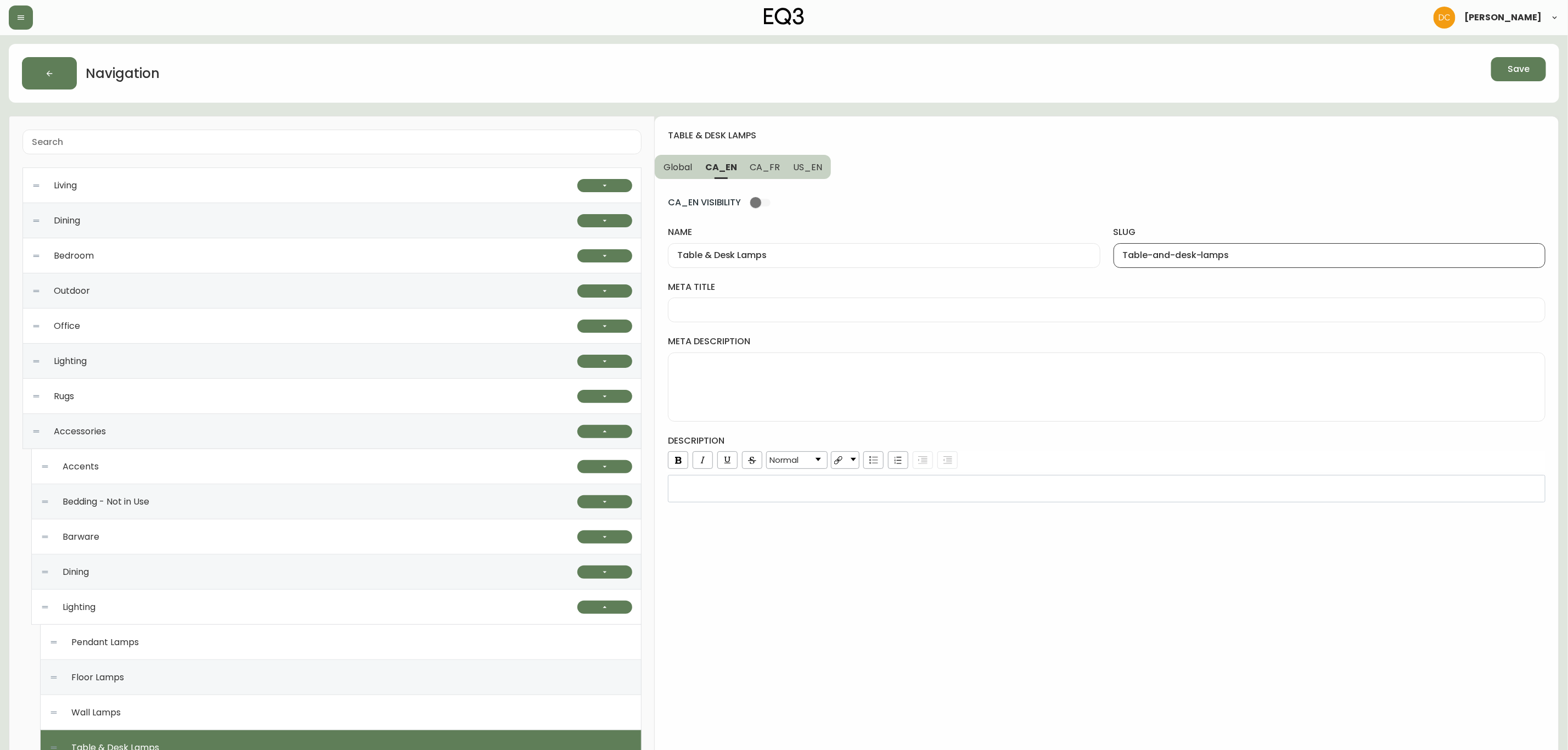
click at [1122, 257] on div "Table-and-desk-lamps" at bounding box center [1330, 255] width 432 height 25
type input "table-and-desk-lamps"
click at [803, 174] on button "US_EN" at bounding box center [809, 166] width 44 height 24
click at [1168, 267] on div at bounding box center [1330, 255] width 432 height 25
paste input "table-and-desk-lamps"
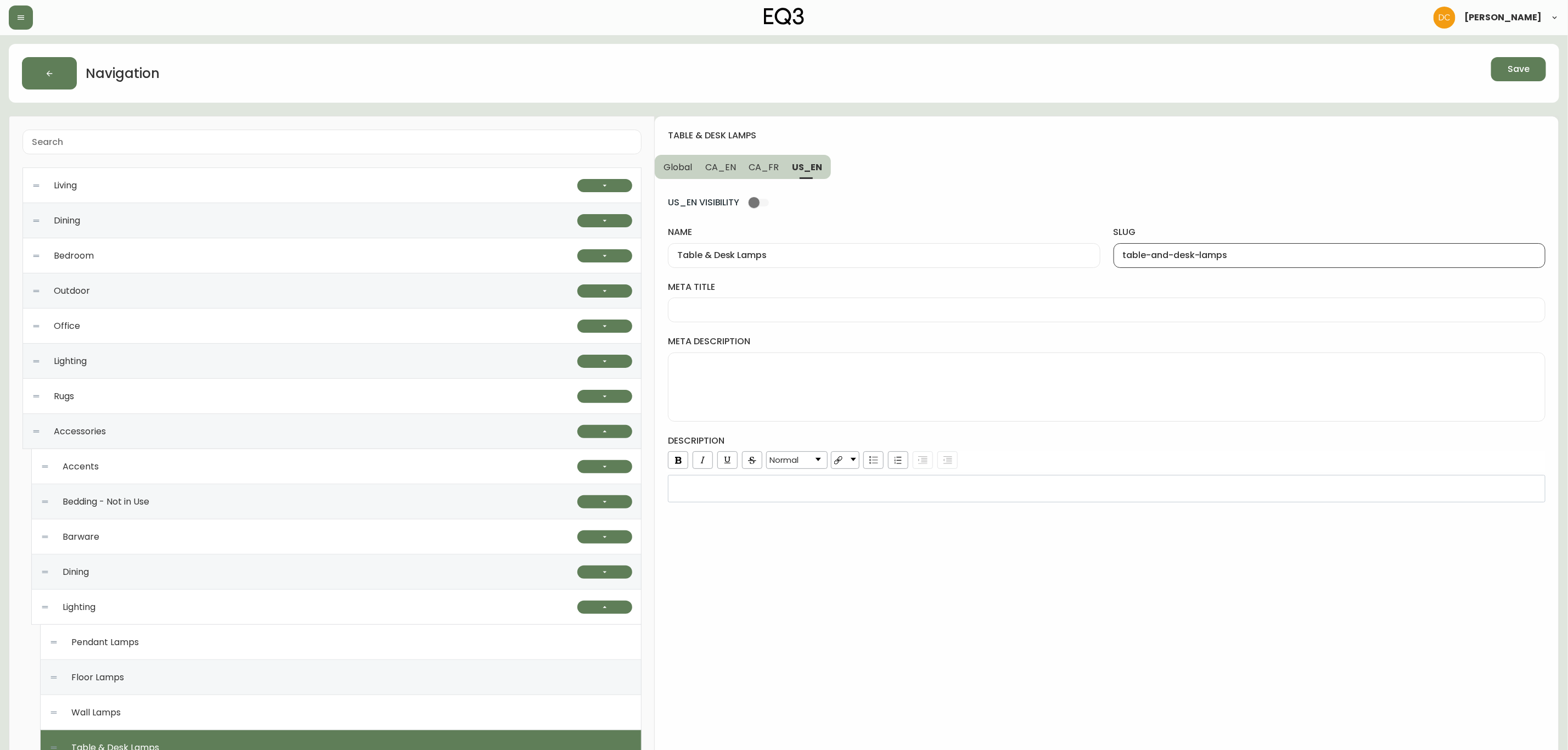
type input "table-and-desk-lamps"
click at [772, 174] on button "CA_FR" at bounding box center [764, 166] width 44 height 24
type input "Lampes de table et bureau"
type input "lampes-de-table-et-bureau"
drag, startPoint x: 728, startPoint y: 171, endPoint x: 700, endPoint y: 171, distance: 28.0
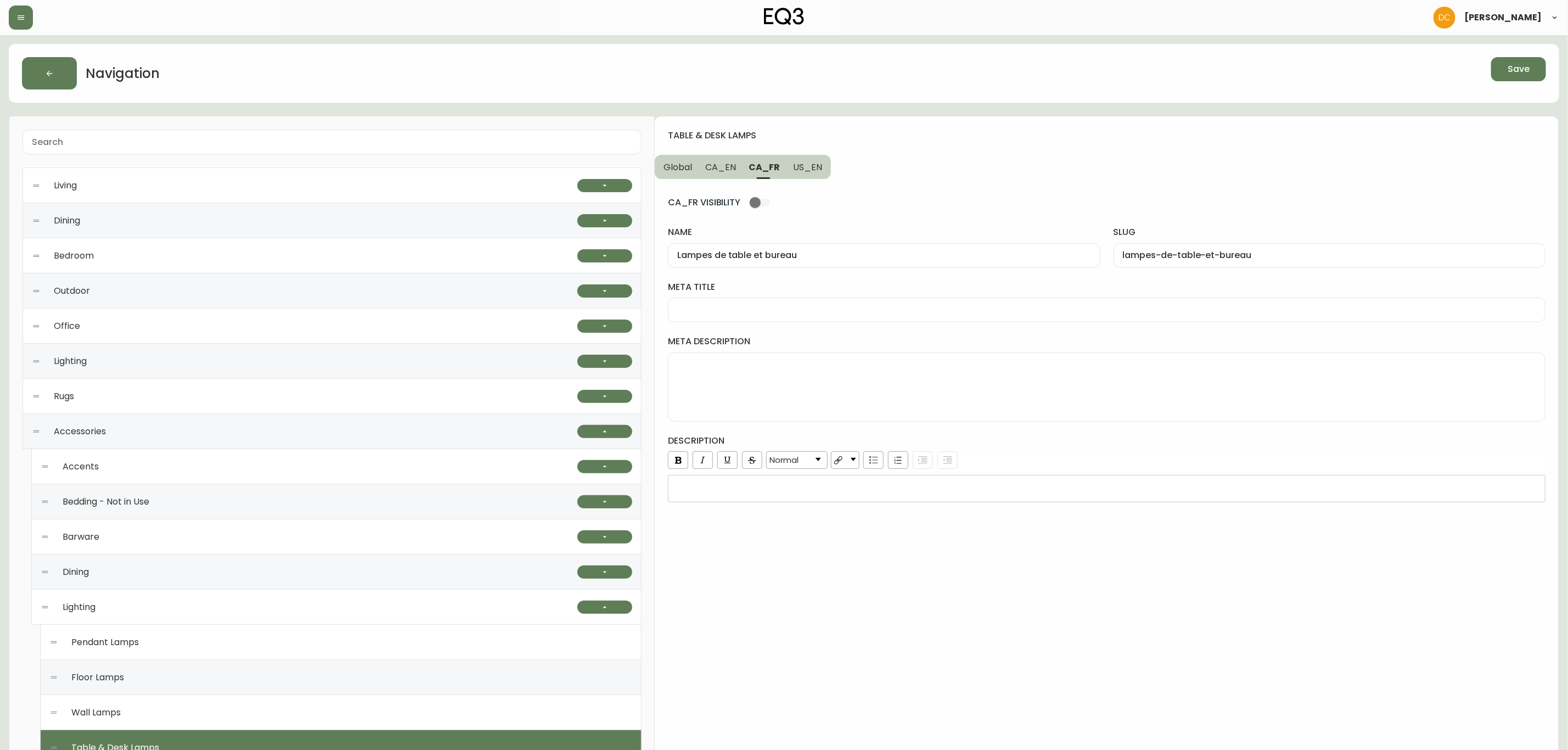
click at [727, 171] on span "CA_EN" at bounding box center [720, 167] width 31 height 12
type input "Table & Desk Lamps"
type input "table-and-desk-lamps"
click at [681, 168] on span "Global" at bounding box center [678, 167] width 29 height 12
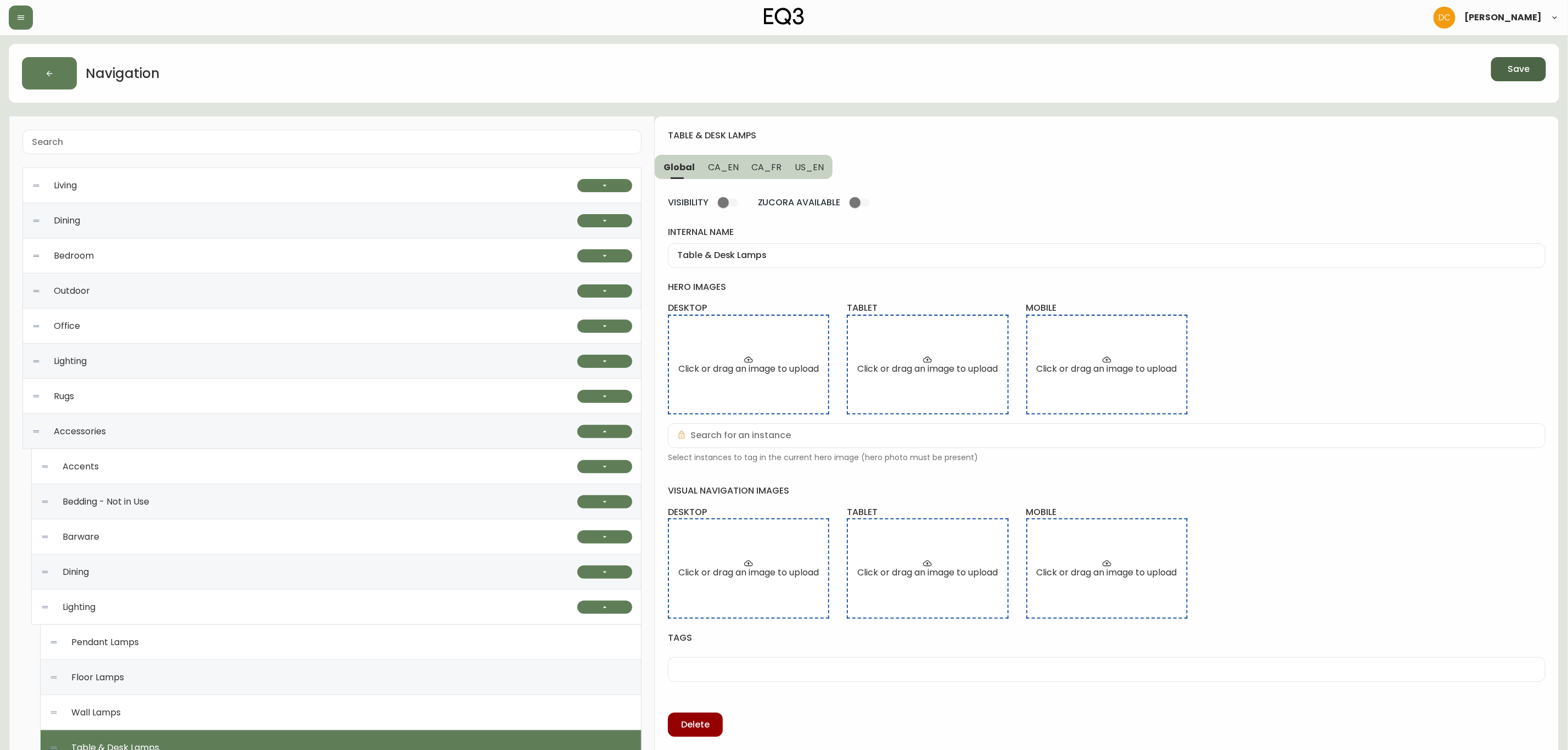
click at [1526, 69] on span "Save" at bounding box center [1519, 69] width 22 height 12
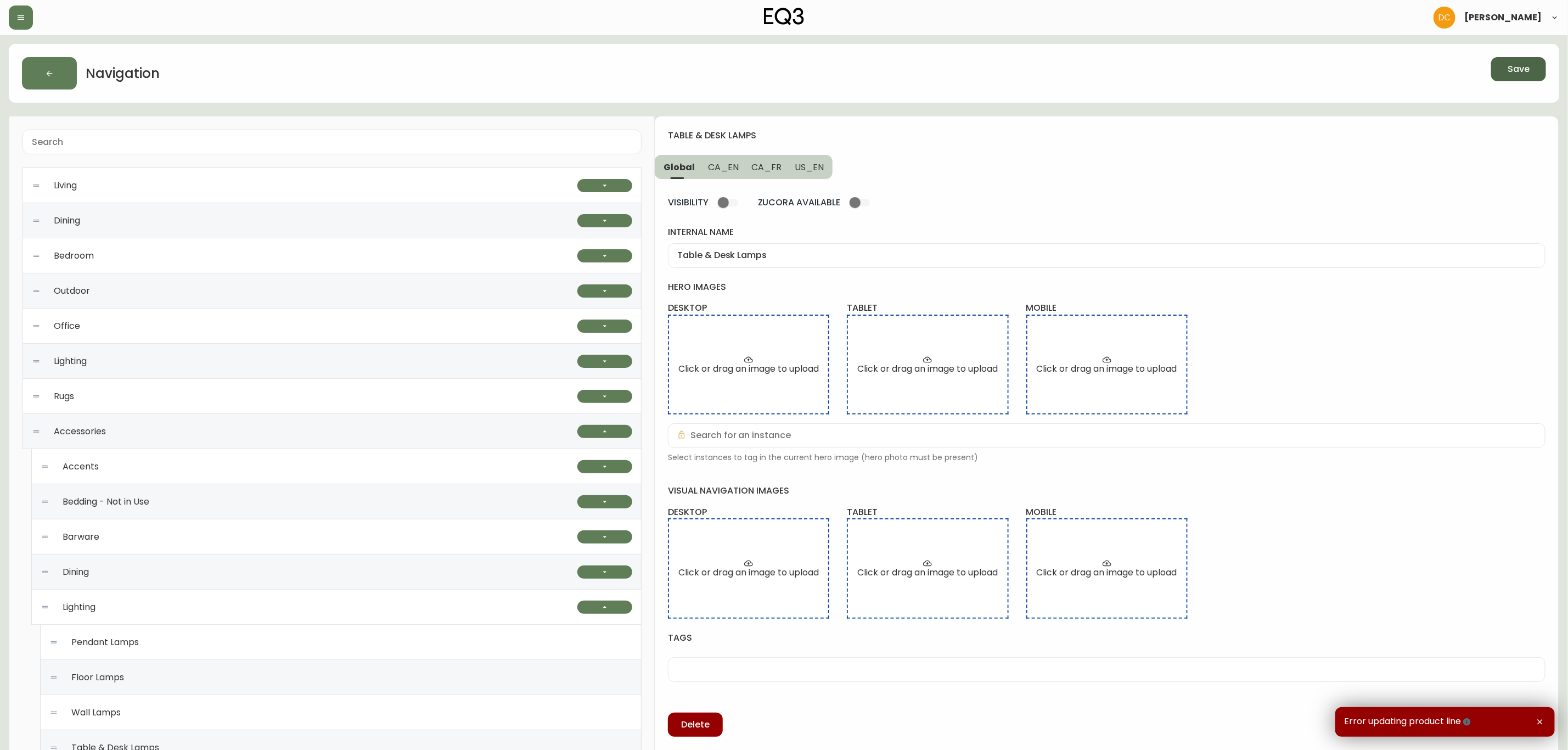
click at [1474, 715] on div "Error updating product line" at bounding box center [1445, 722] width 220 height 29
click at [1469, 715] on div "Error updating product line" at bounding box center [1445, 722] width 220 height 29
click at [1466, 719] on icon "button" at bounding box center [1467, 722] width 9 height 9
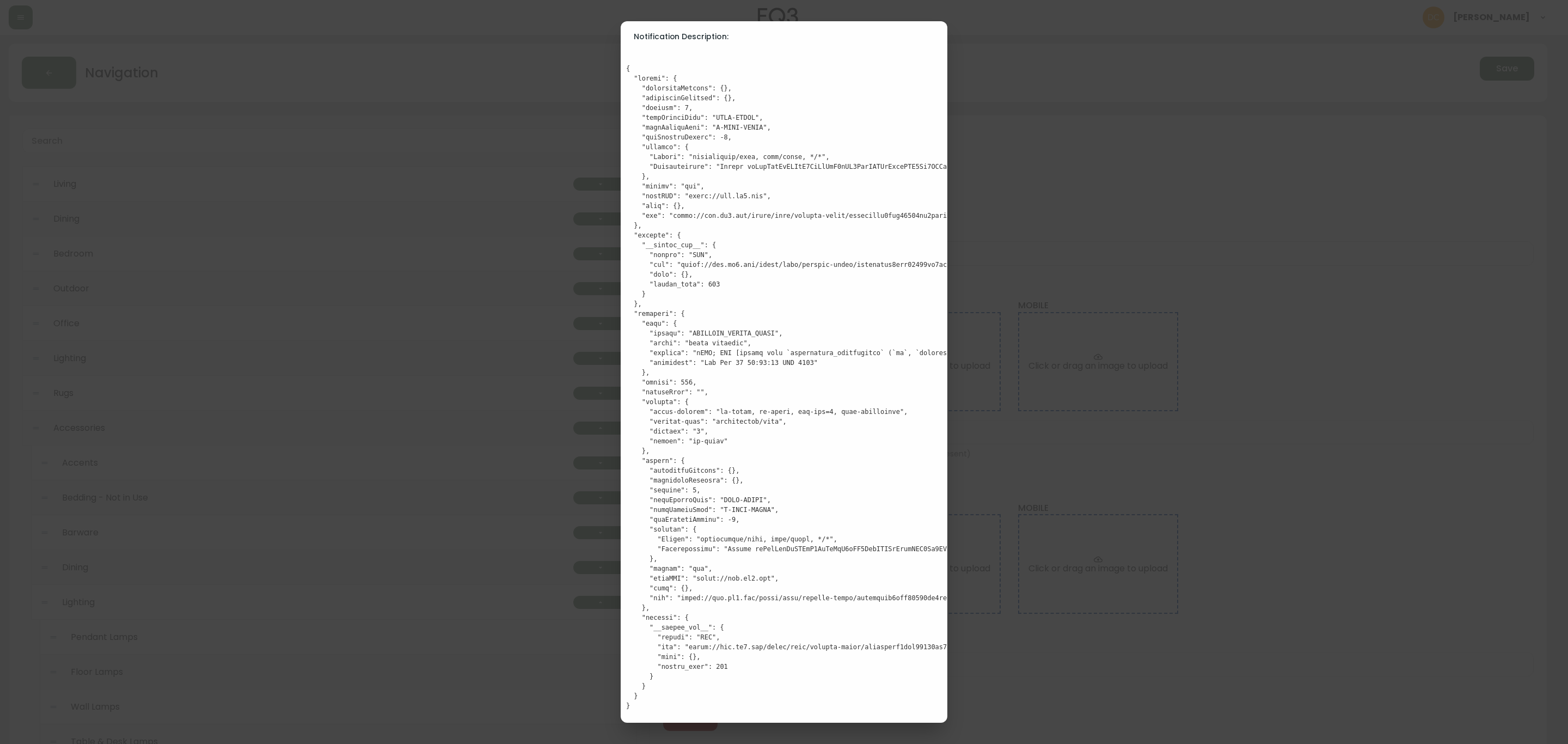
click at [229, 580] on div "Notification Description:" at bounding box center [784, 372] width 1568 height 744
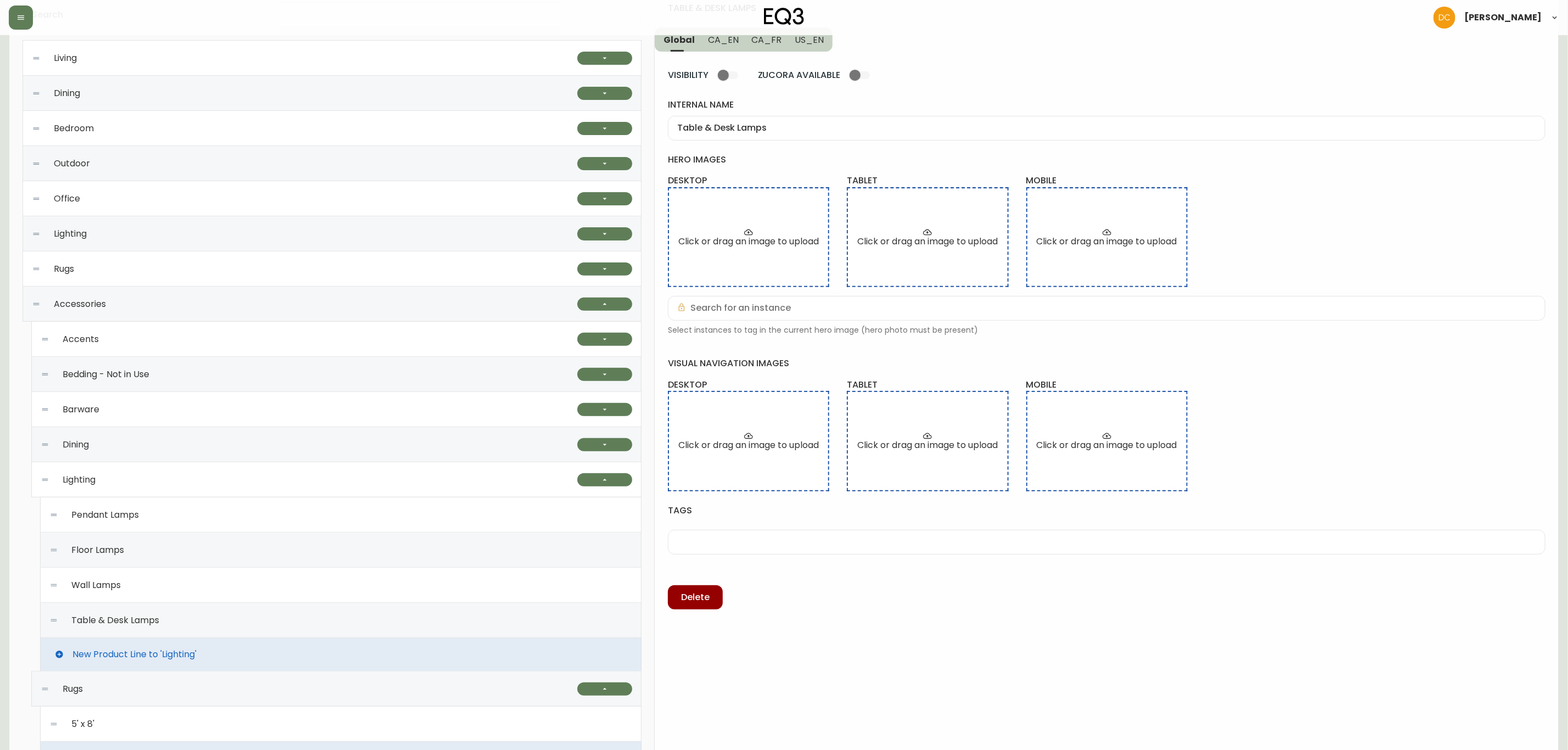
scroll to position [412, 0]
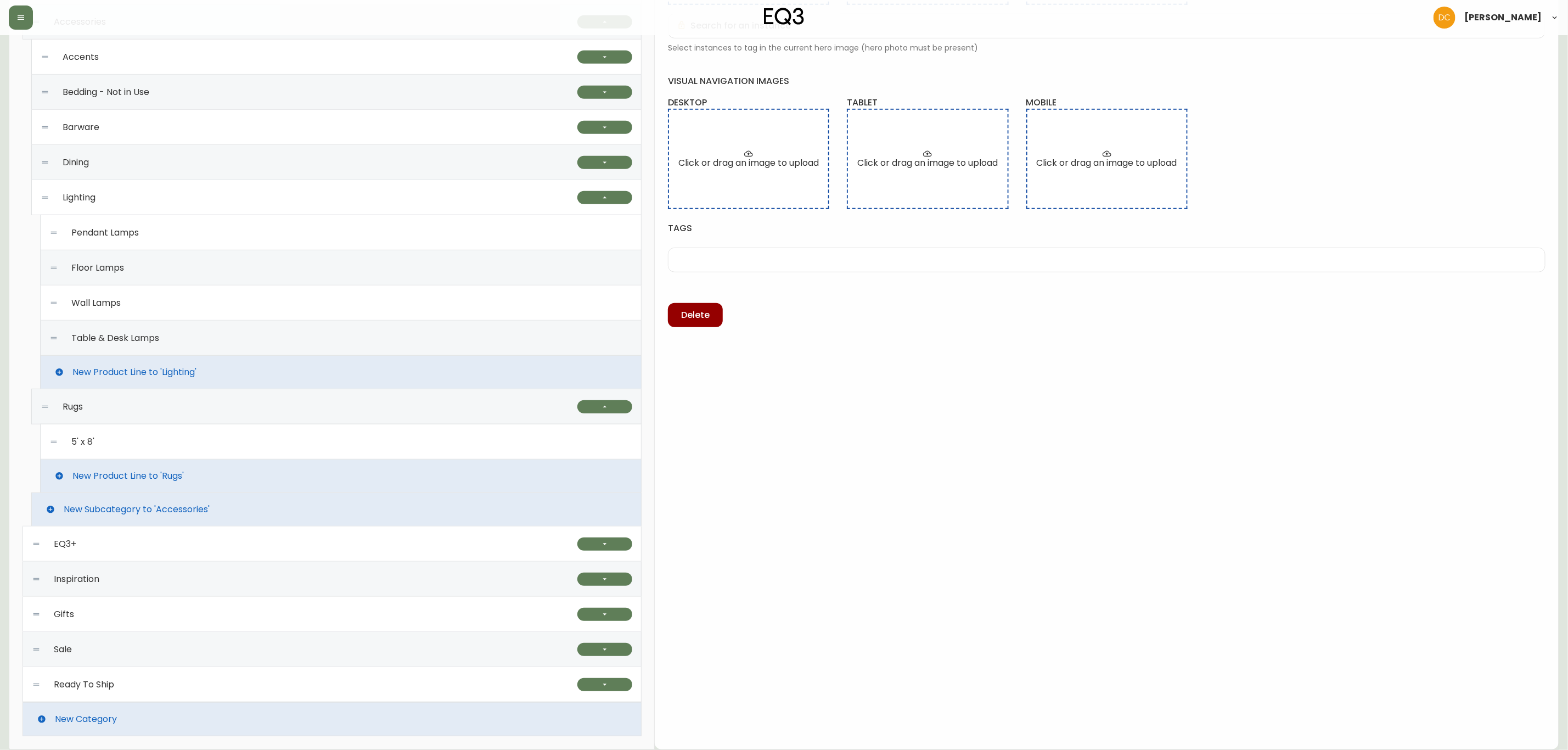
click at [180, 341] on div "Table & Desk Lamps" at bounding box center [341, 338] width 583 height 35
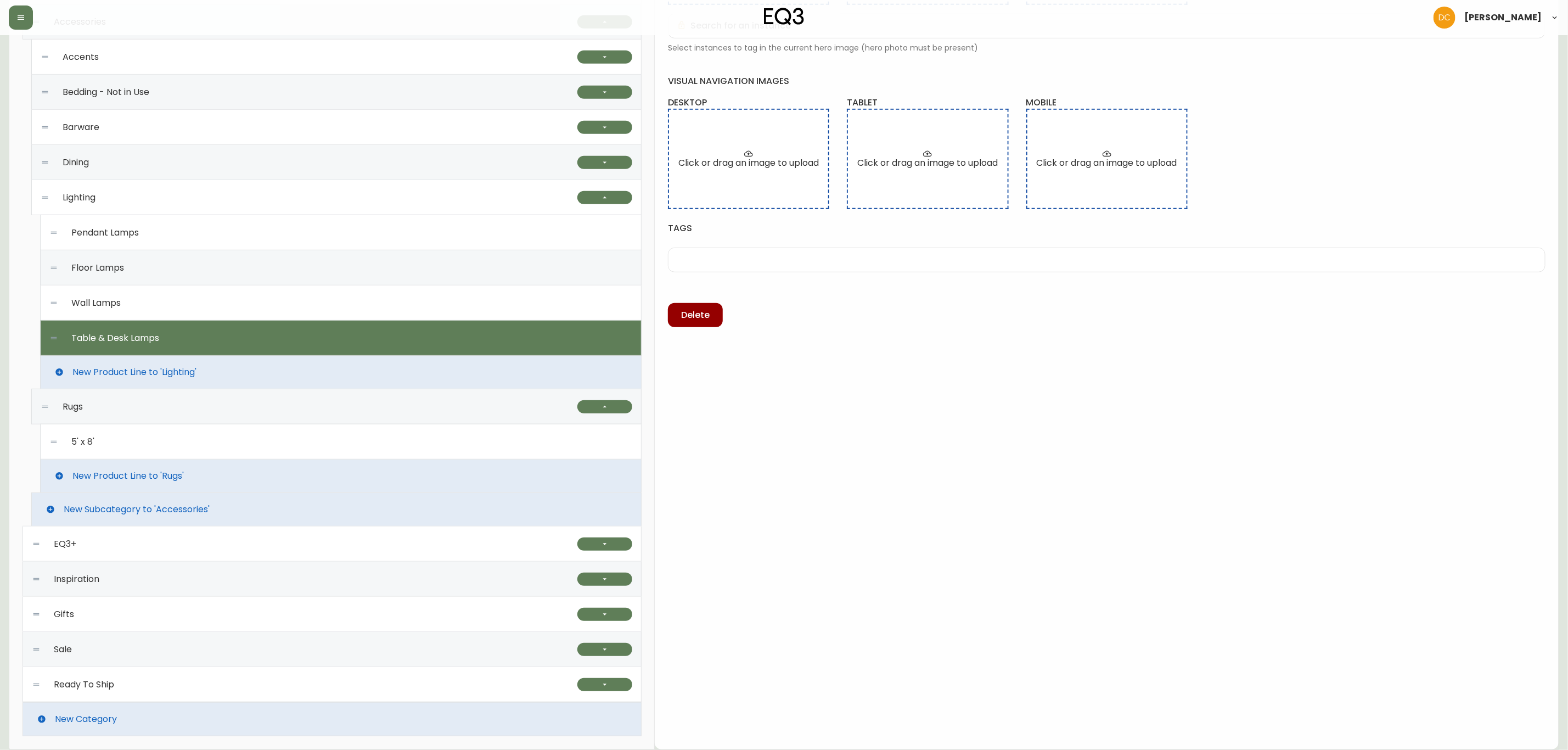
click at [160, 293] on div "Wall Lamps" at bounding box center [341, 303] width 583 height 35
type input "Wall Lamps"
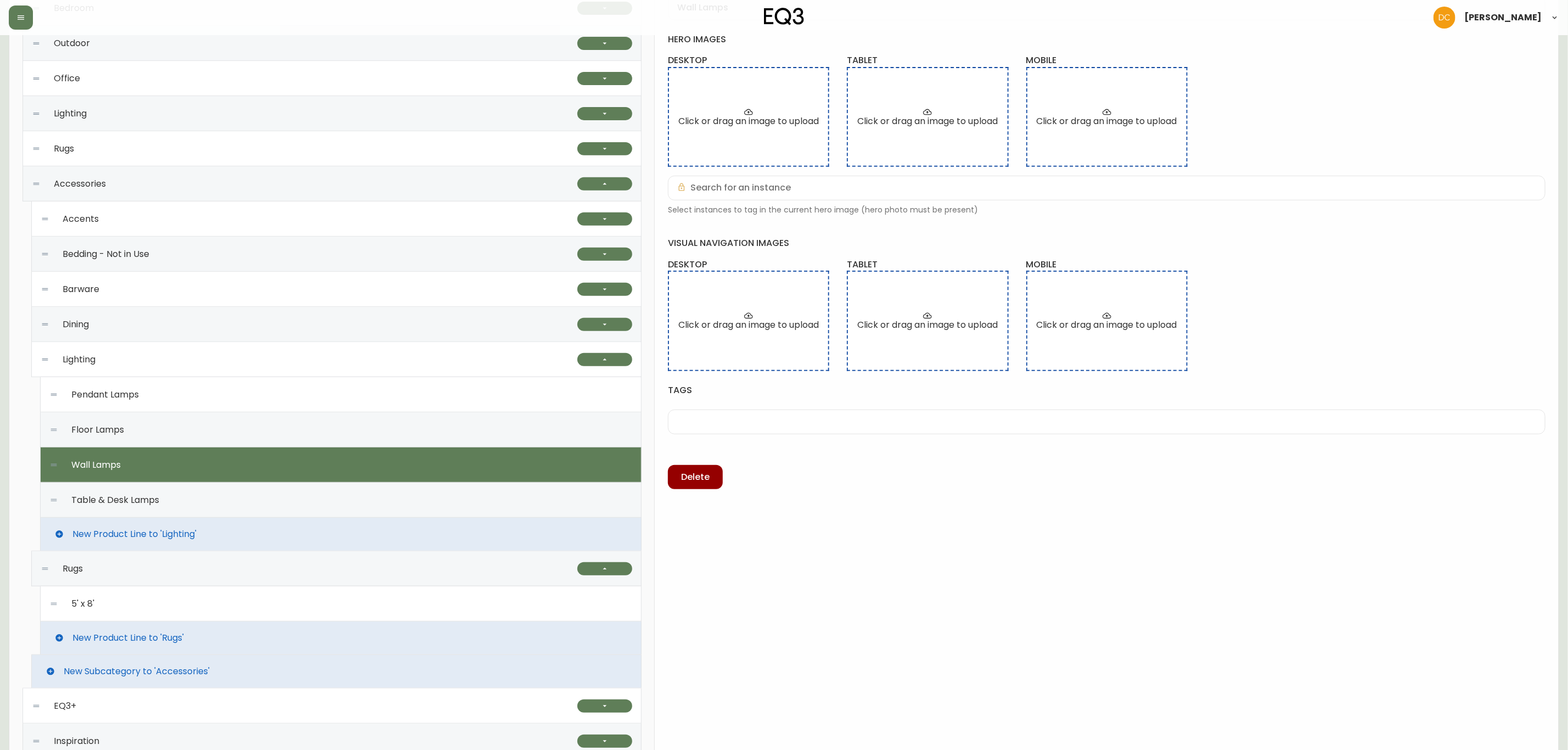
scroll to position [247, 0]
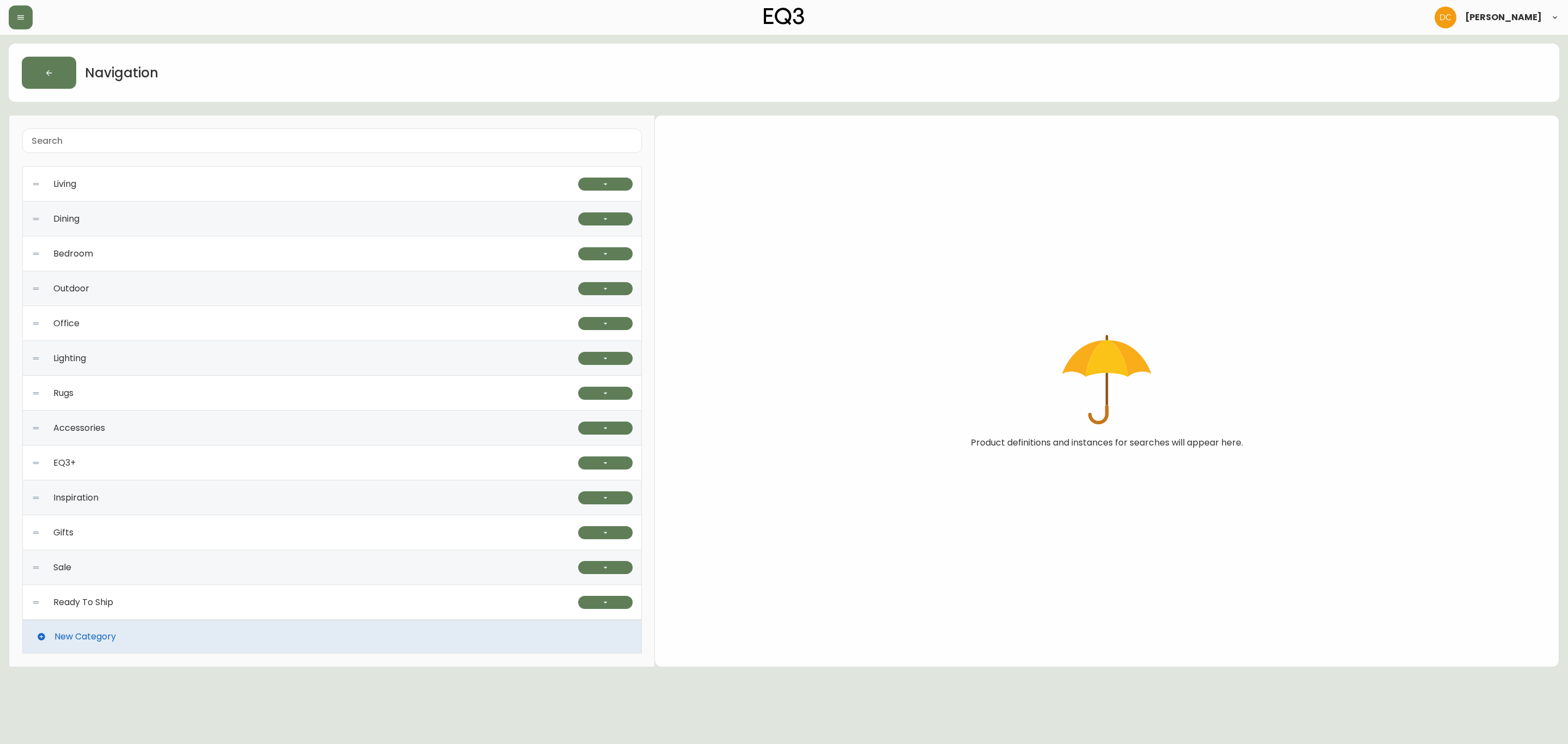
click at [172, 451] on div "EQ3+" at bounding box center [305, 463] width 547 height 35
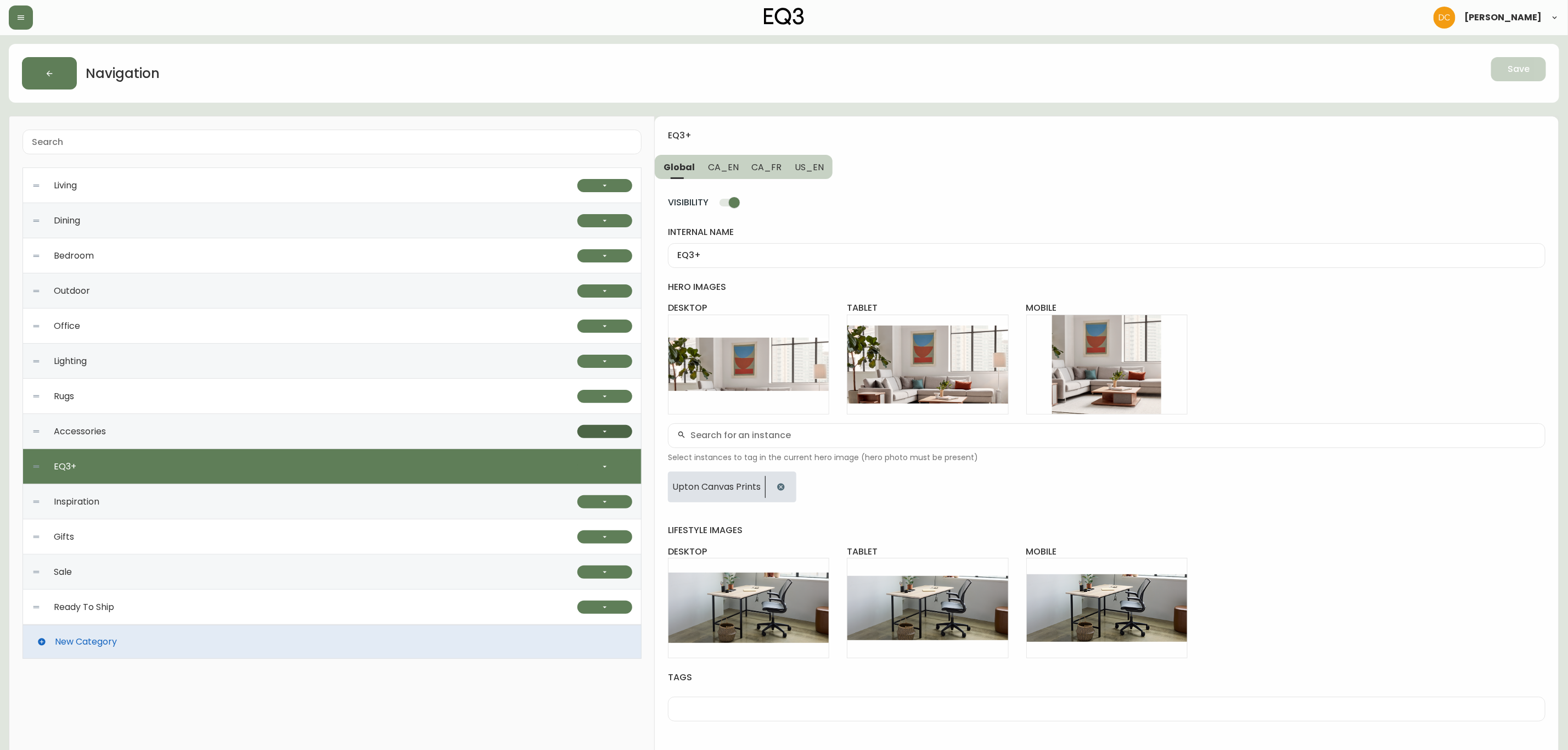
click at [593, 430] on button "button" at bounding box center [604, 431] width 55 height 13
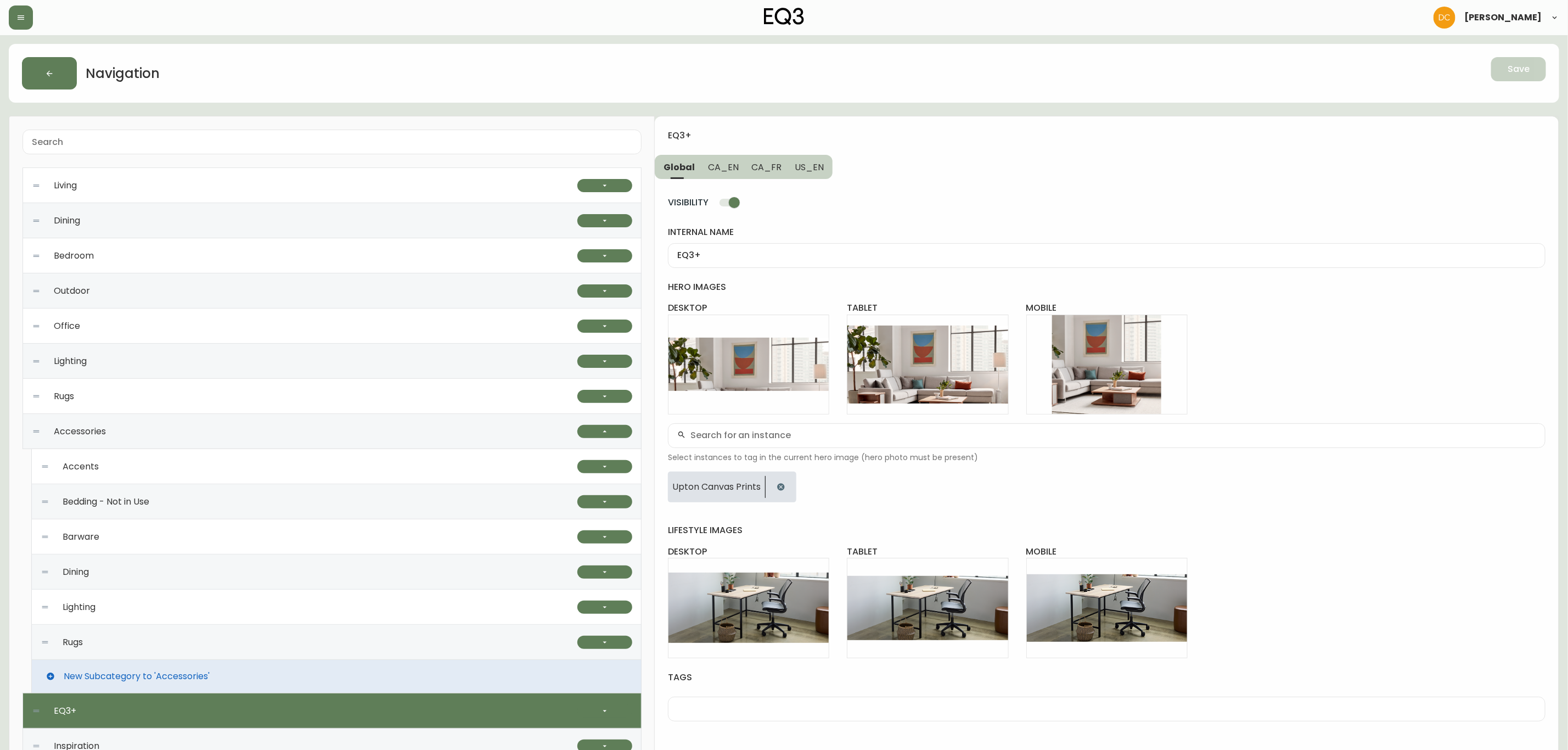
click at [150, 601] on div "Lighting" at bounding box center [309, 607] width 537 height 35
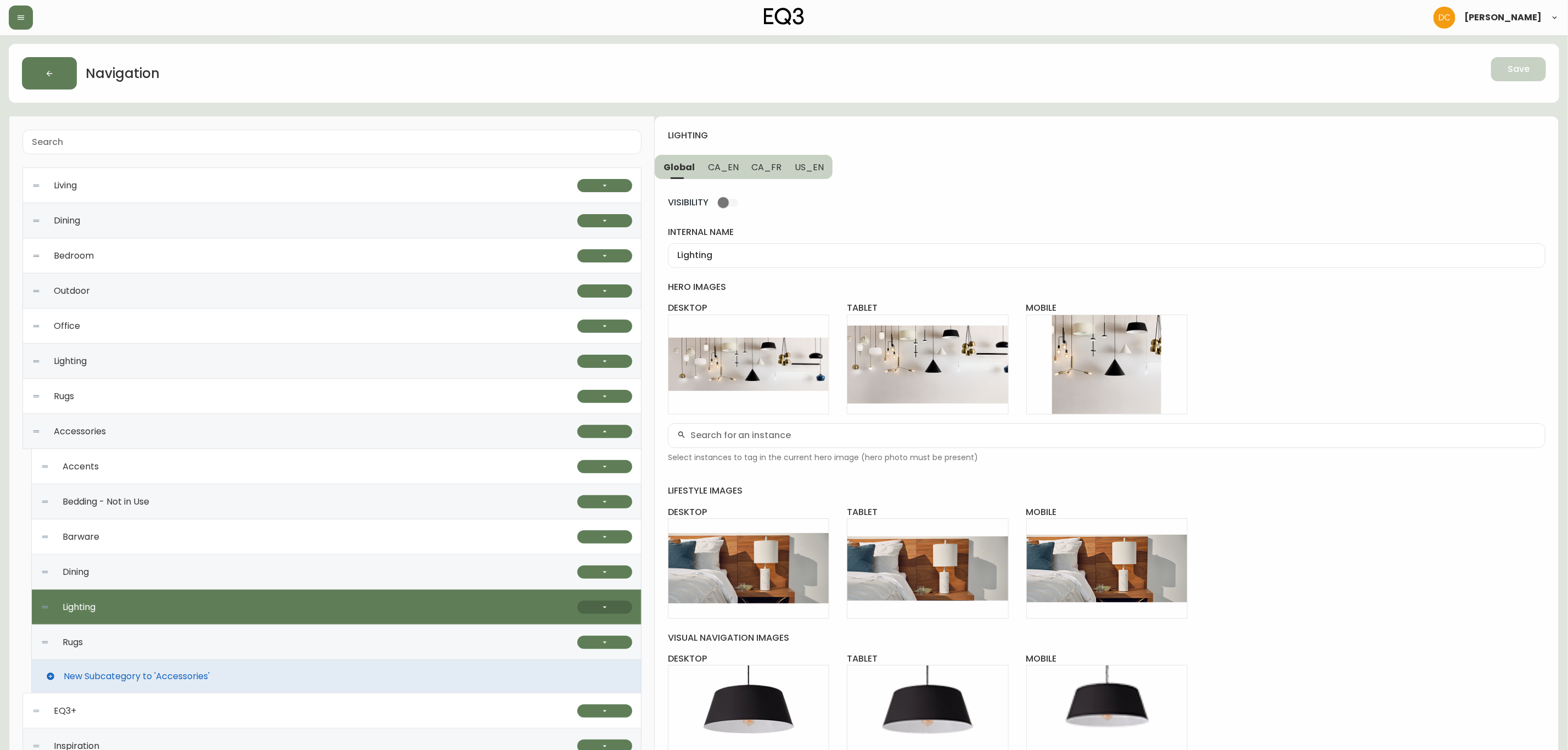
click at [593, 606] on button "button" at bounding box center [604, 607] width 55 height 13
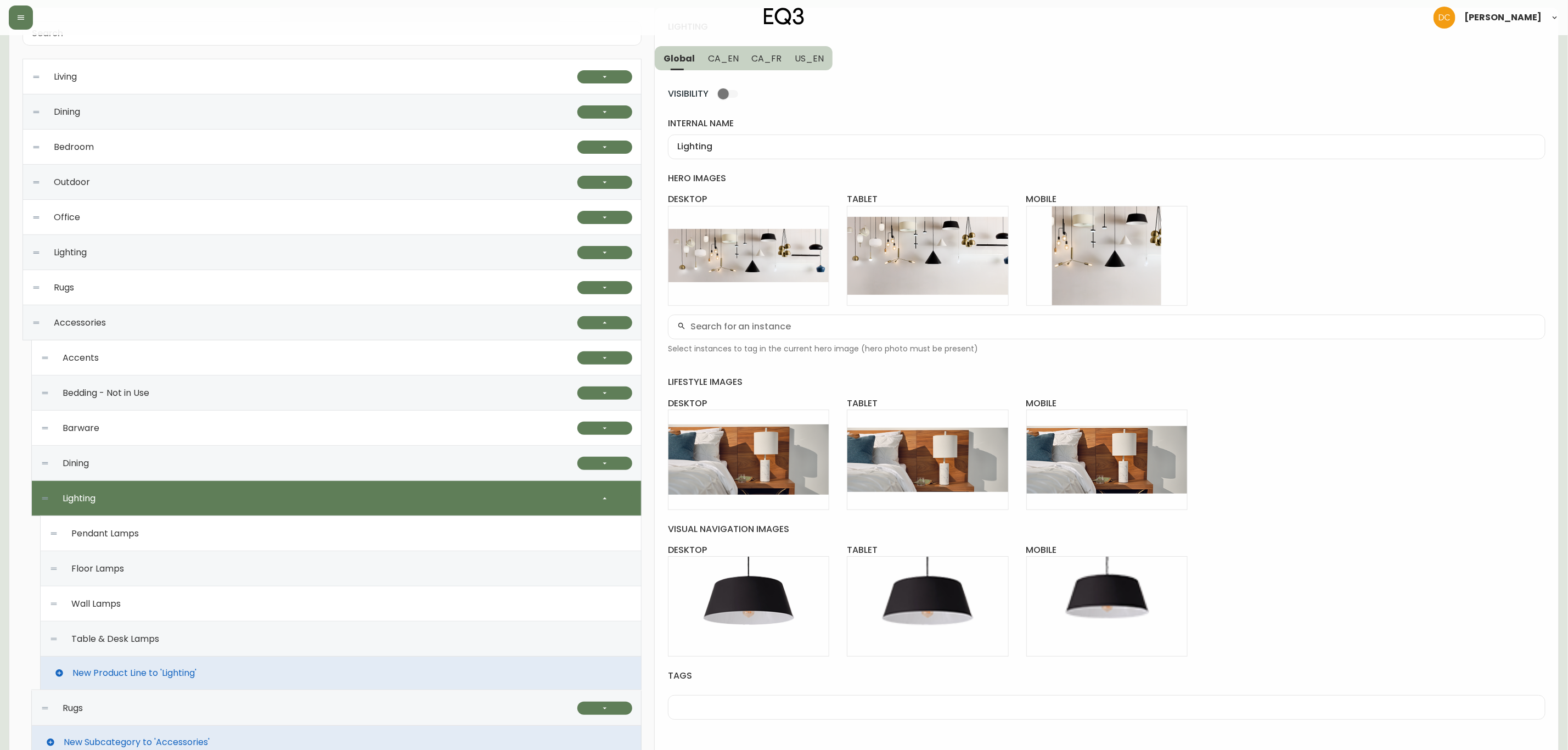
scroll to position [164, 0]
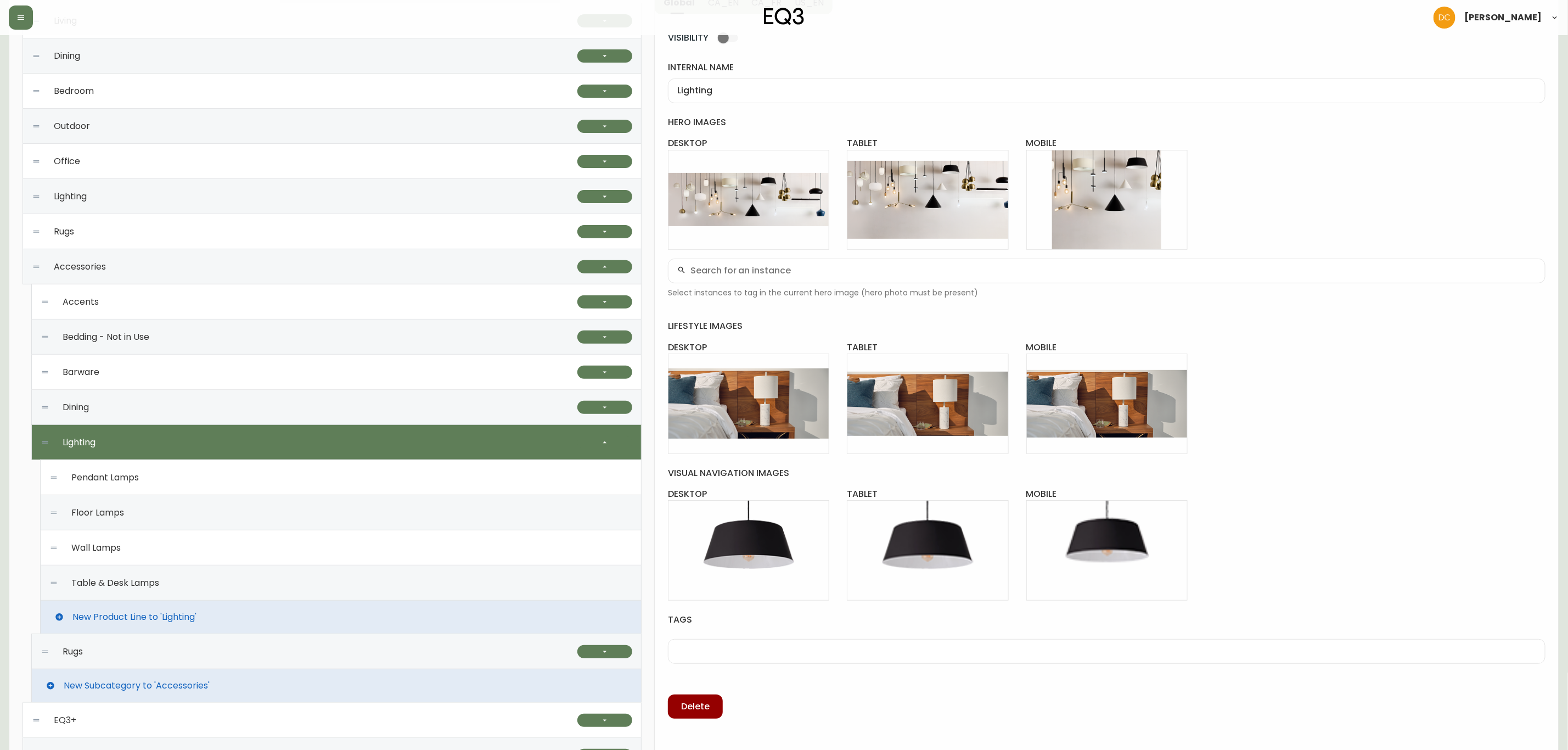
click at [213, 590] on div "Table & Desk Lamps" at bounding box center [341, 582] width 583 height 35
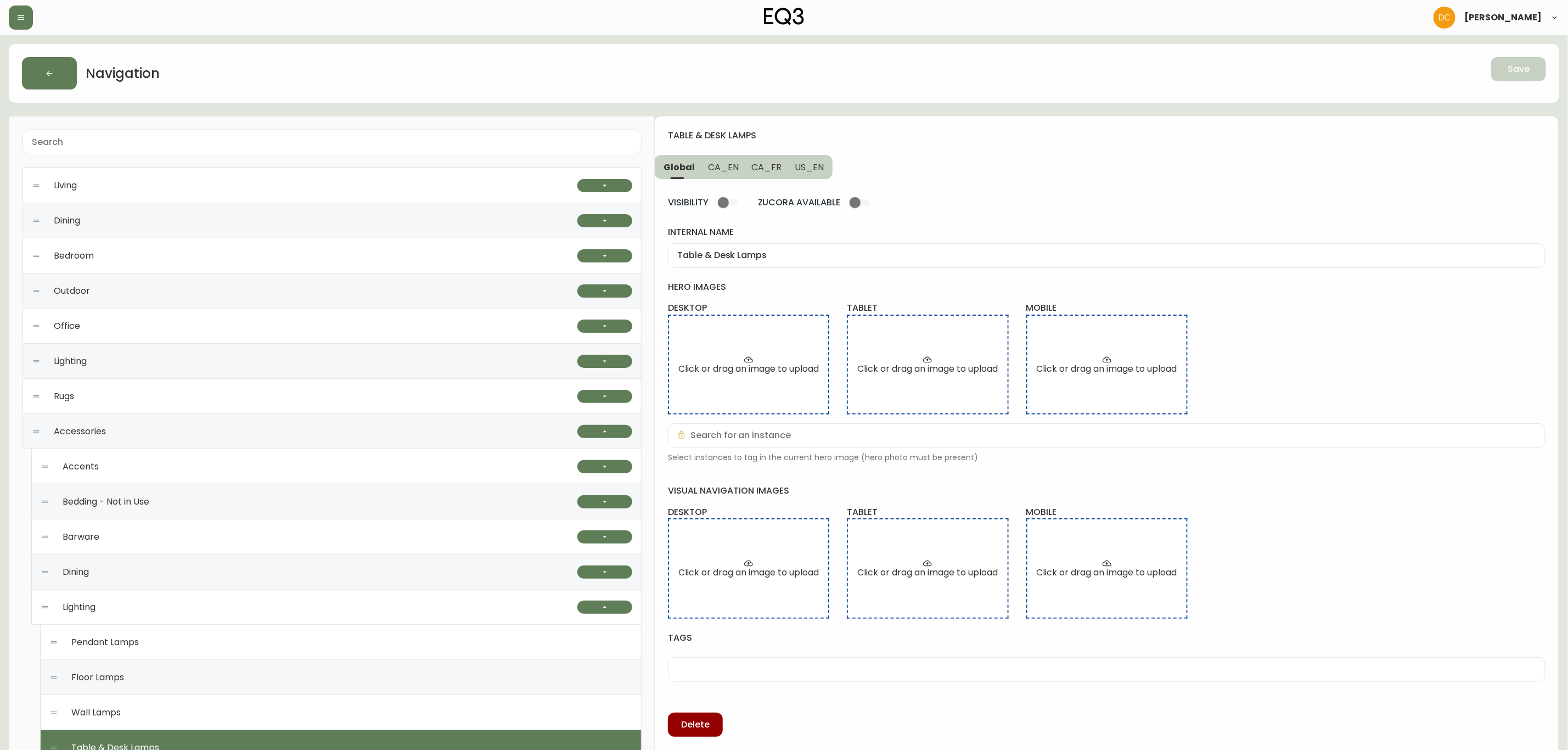
scroll to position [247, 0]
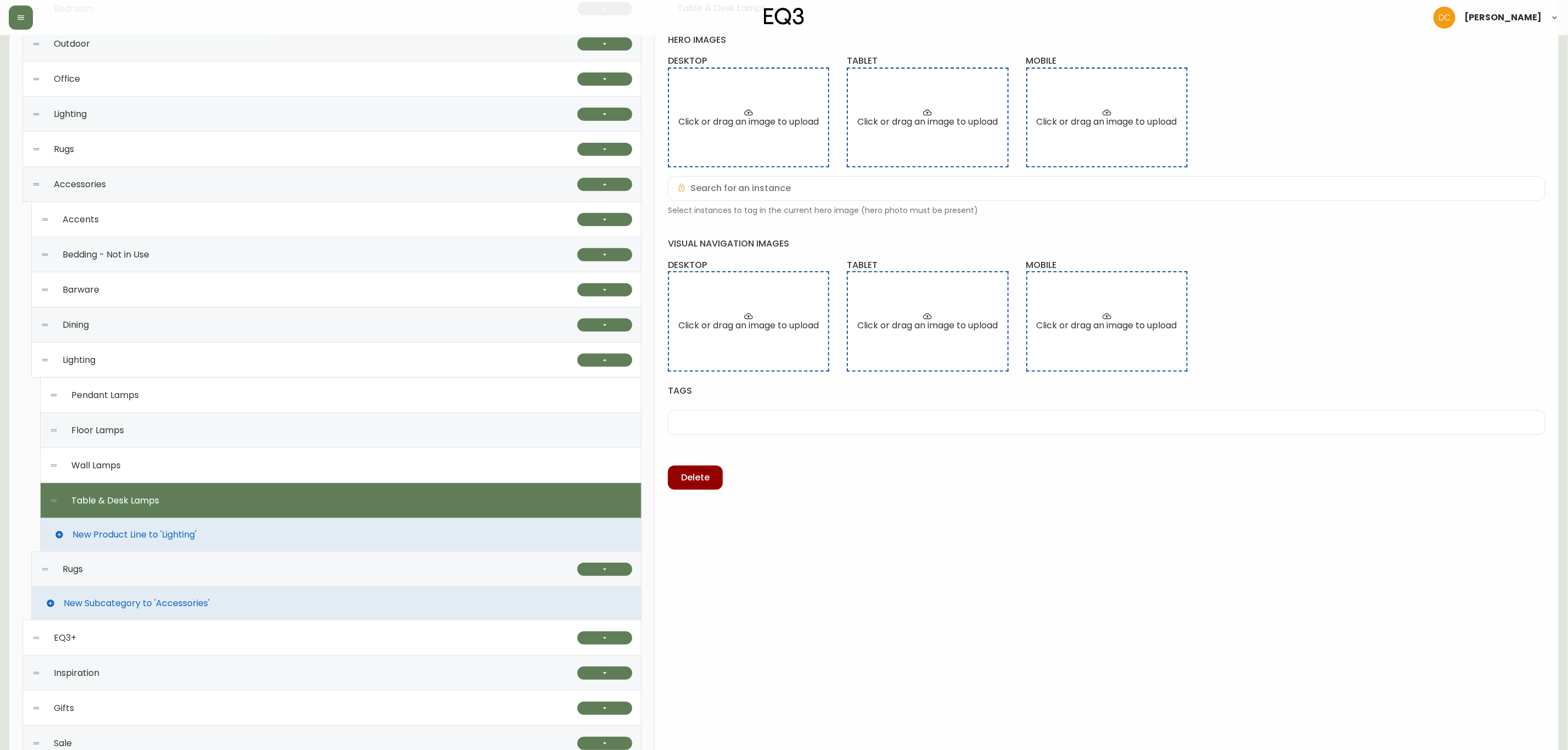
click at [310, 473] on div "Wall Lamps" at bounding box center [341, 465] width 583 height 35
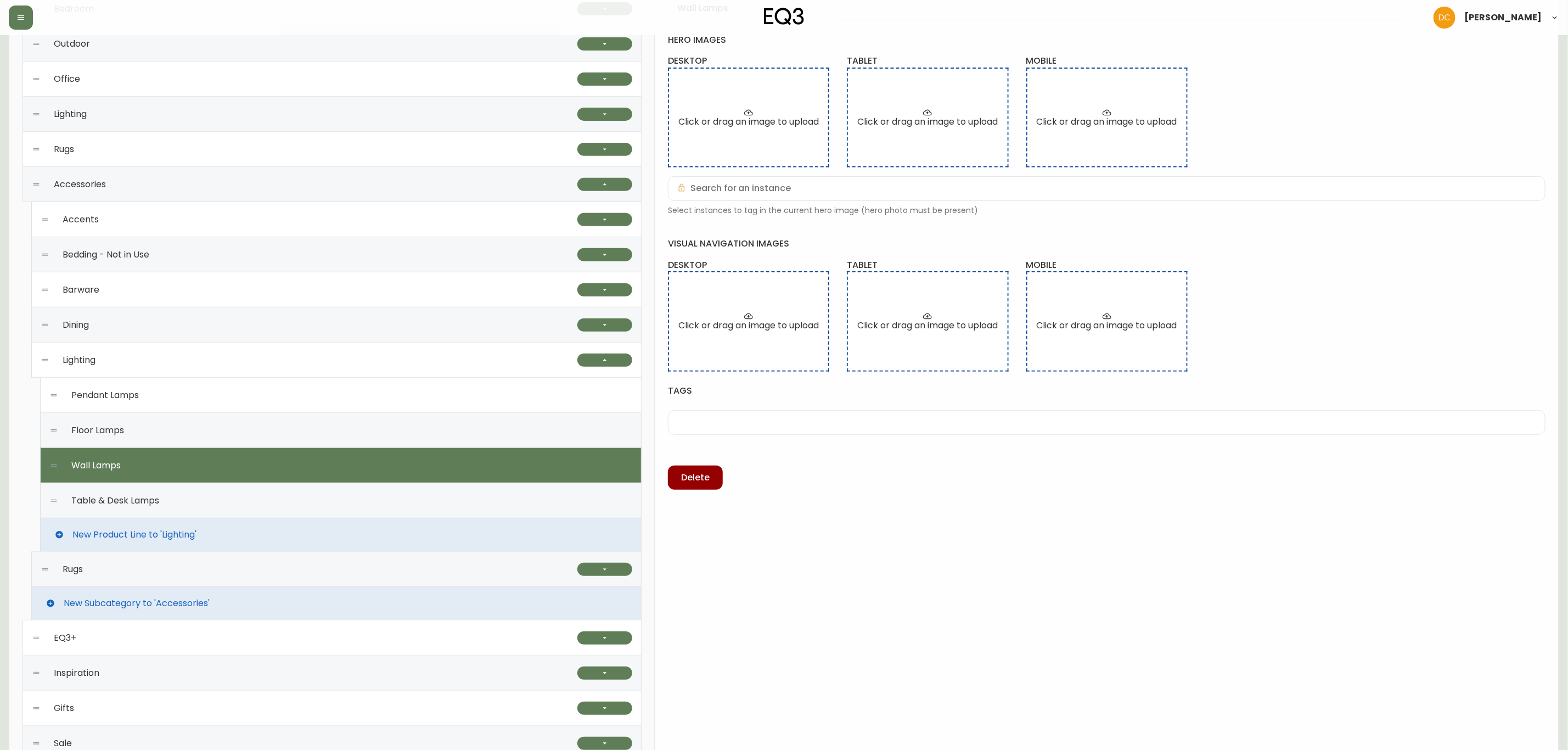
drag, startPoint x: 310, startPoint y: 430, endPoint x: 315, endPoint y: 408, distance: 22.6
click at [310, 430] on div "Floor Lamps" at bounding box center [341, 430] width 583 height 35
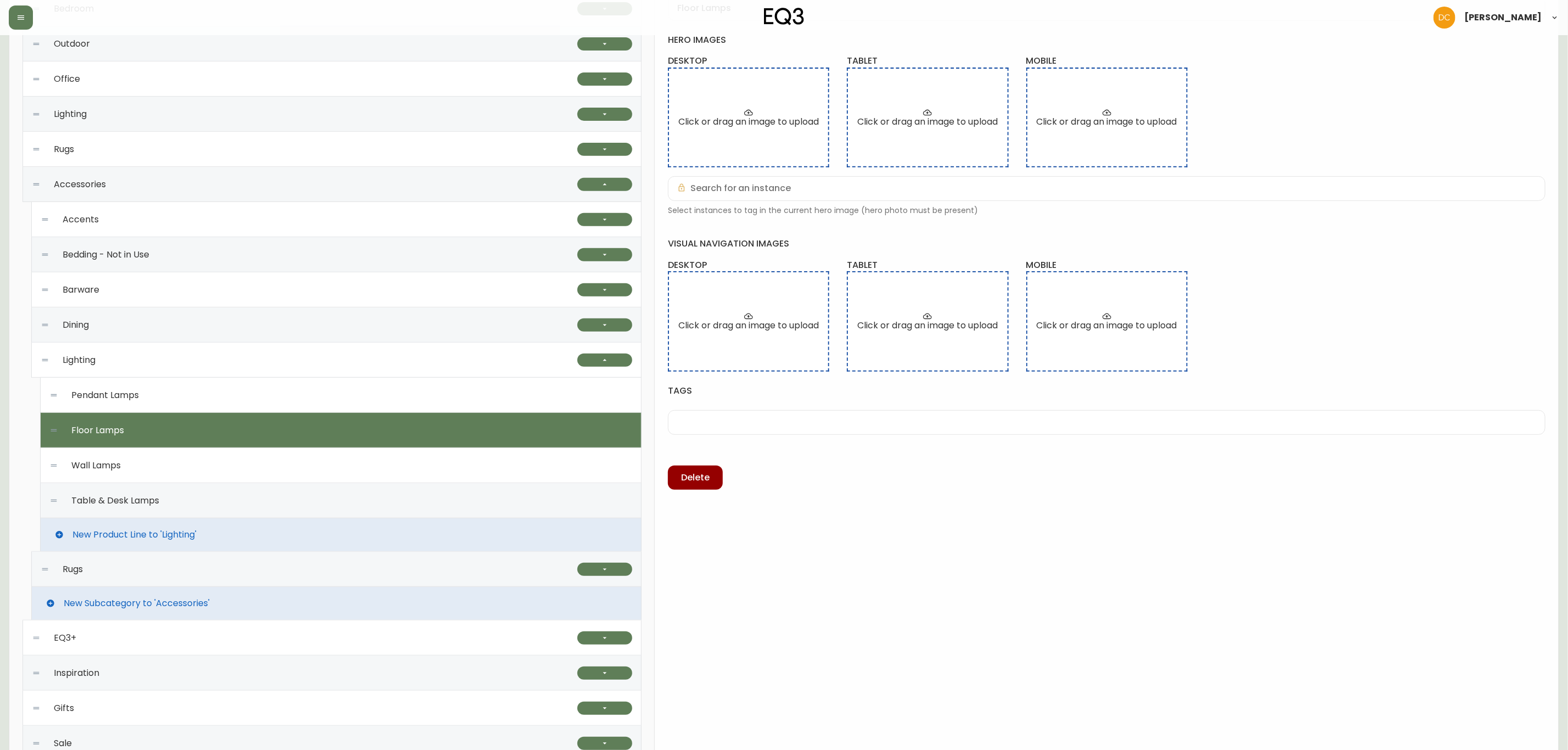
click at [317, 398] on div "Pendant Lamps" at bounding box center [341, 395] width 583 height 35
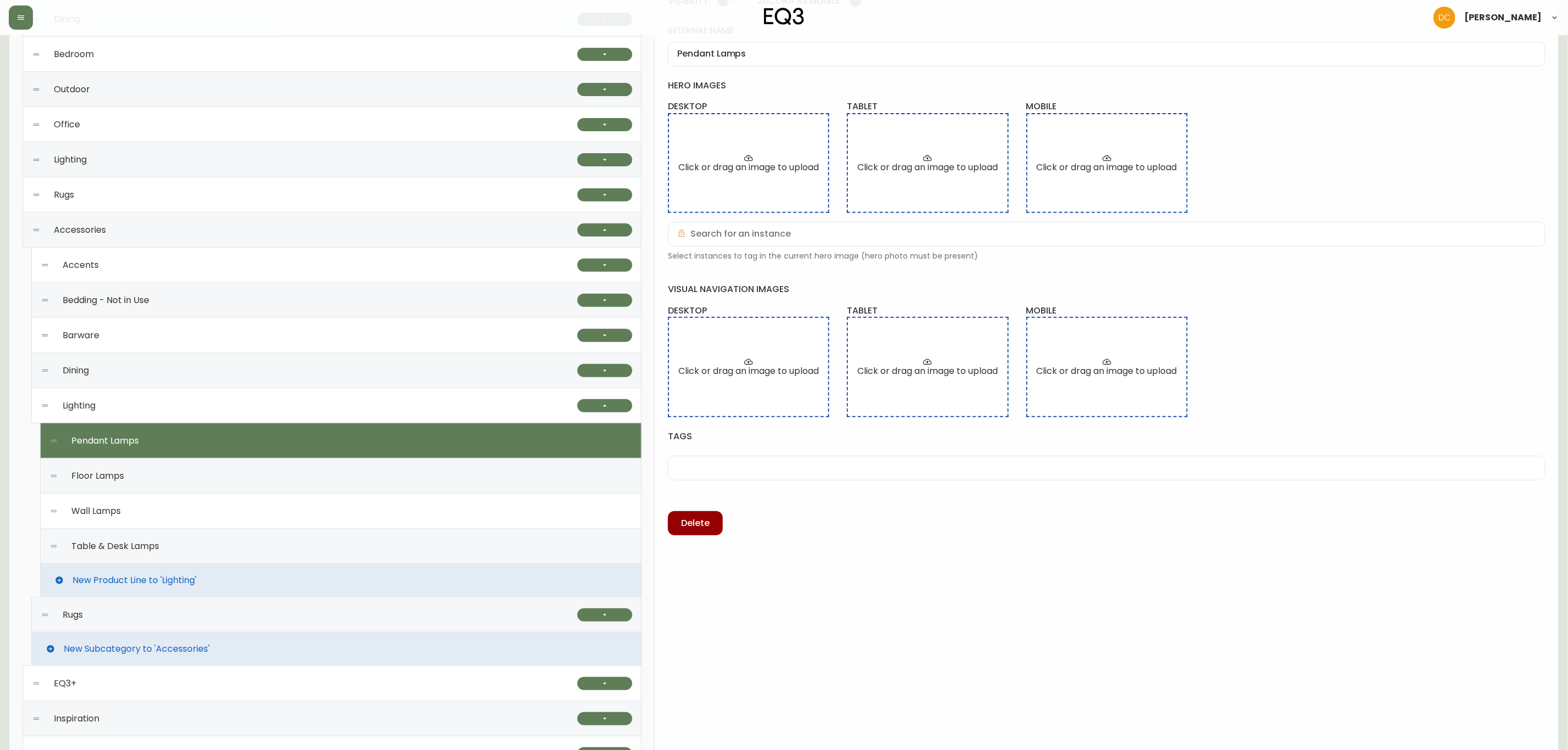
scroll to position [164, 0]
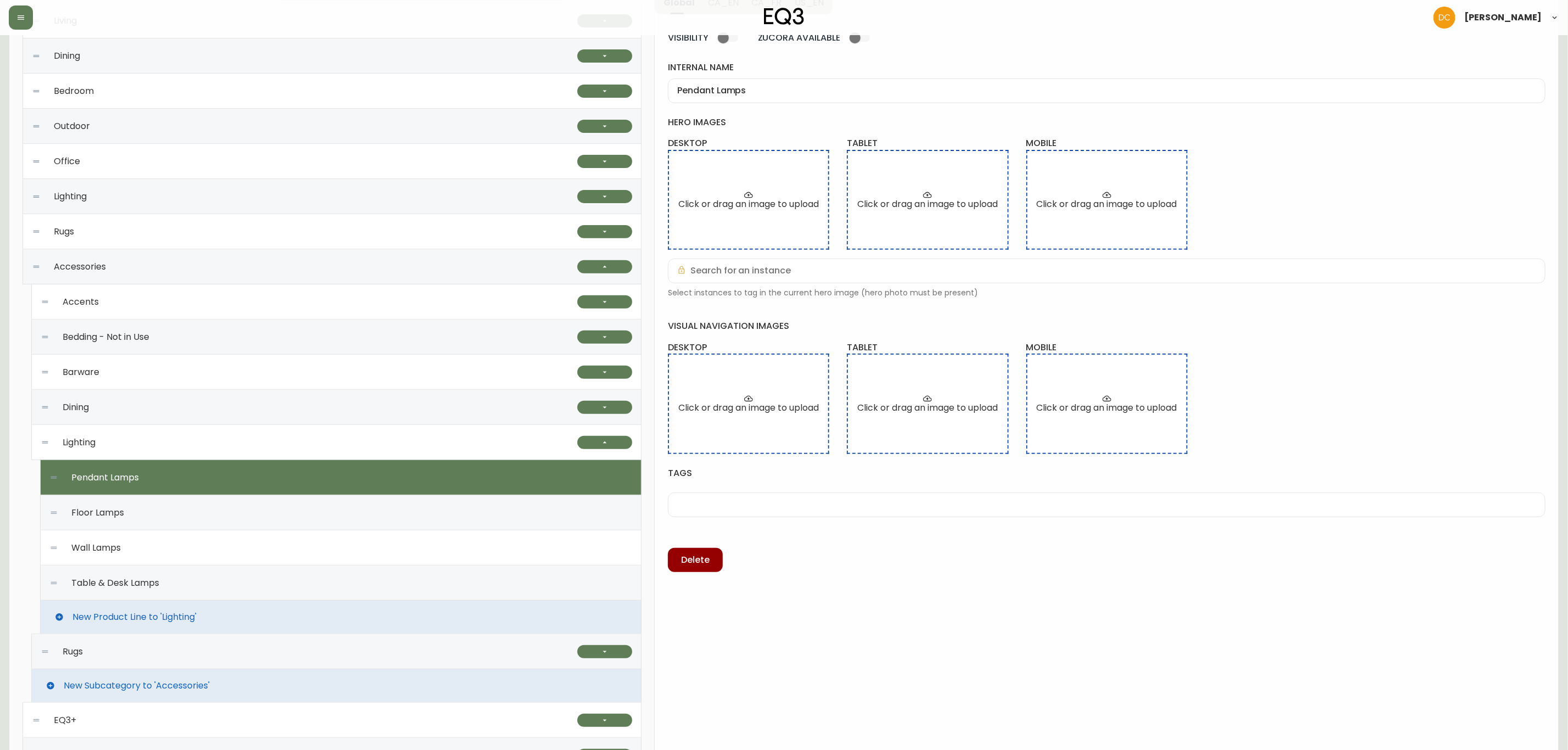
click at [298, 565] on div "Wall Lamps" at bounding box center [341, 547] width 583 height 35
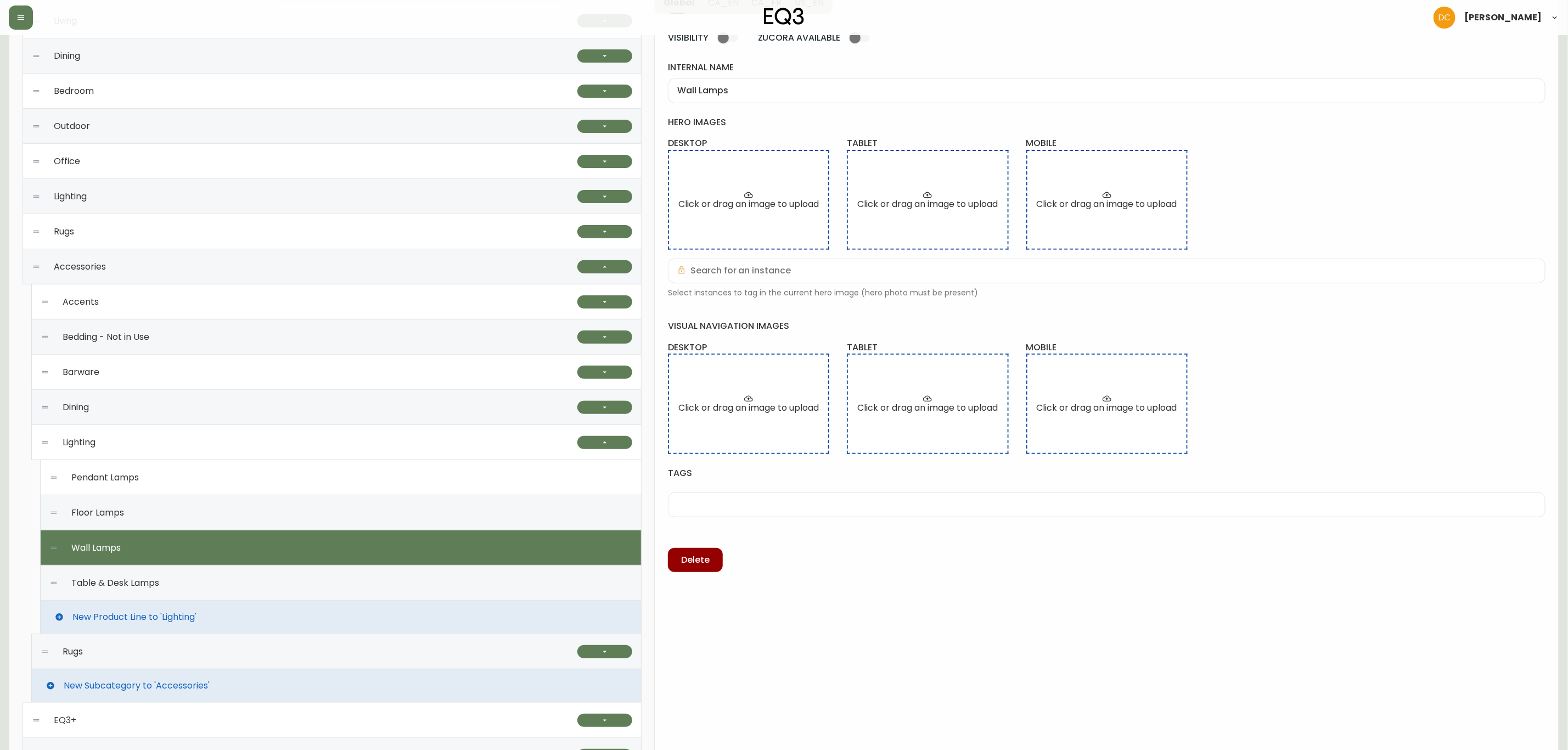
click at [306, 597] on div "Table & Desk Lamps" at bounding box center [341, 582] width 583 height 35
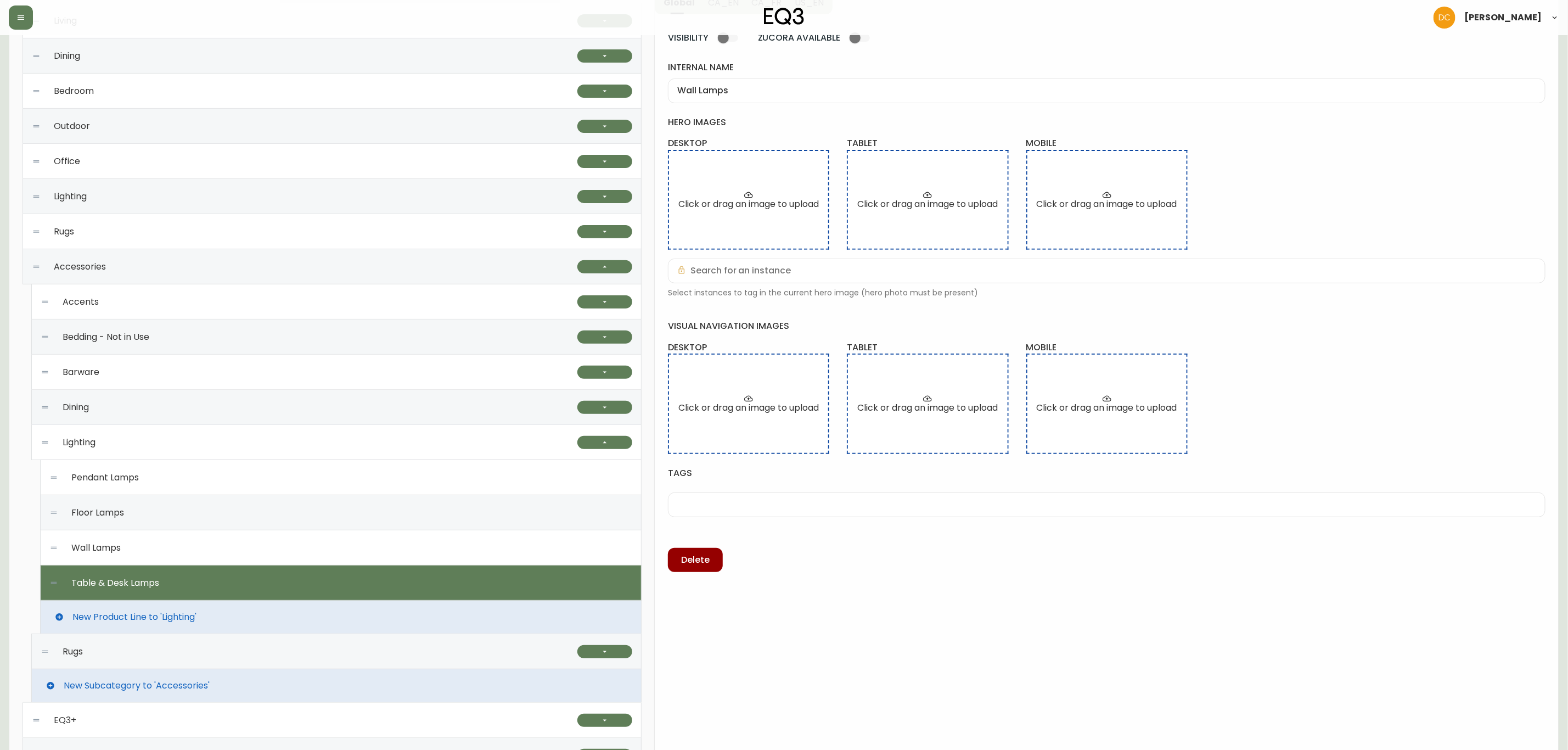
type input "Table & Desk Lamps"
click at [598, 442] on button "button" at bounding box center [604, 442] width 55 height 13
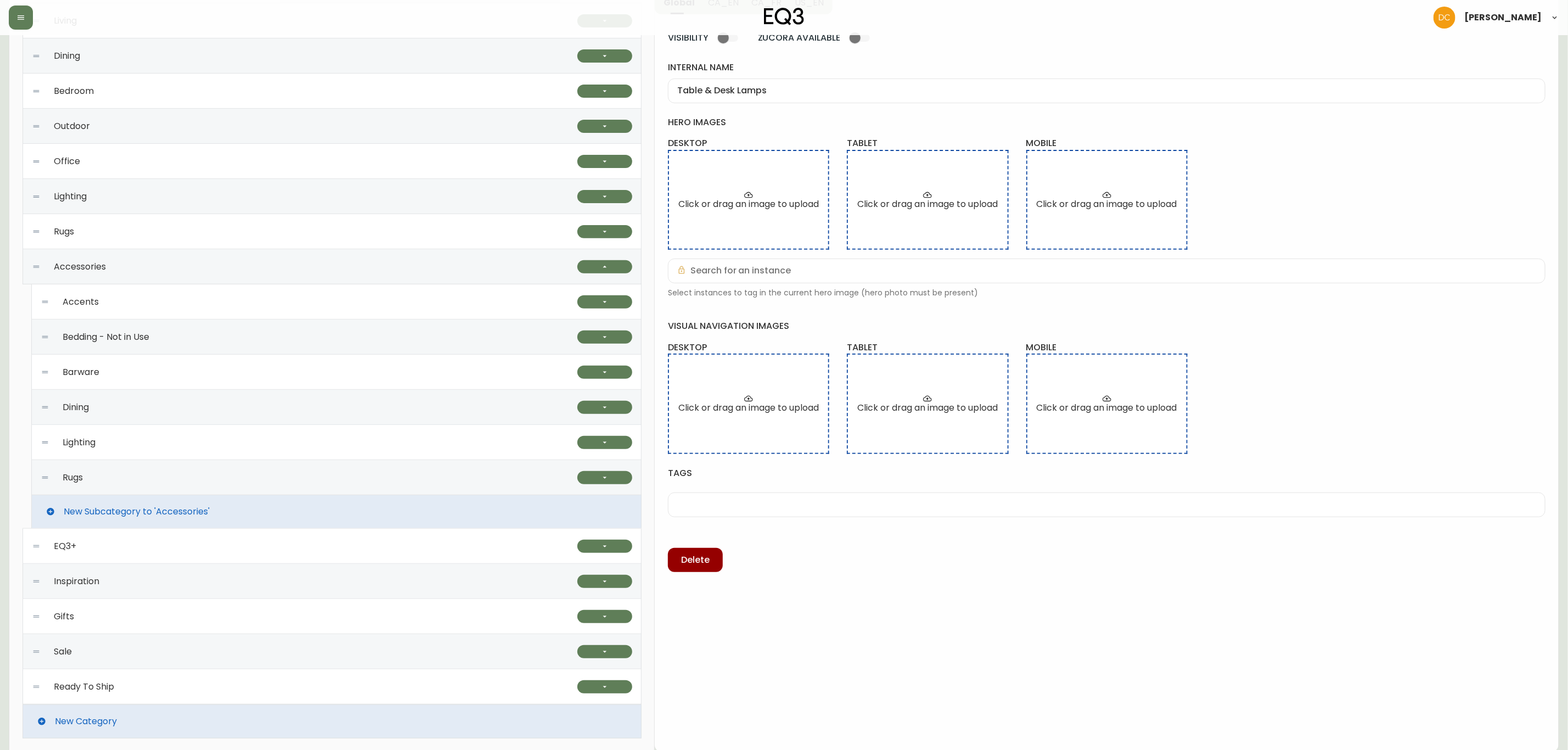
click at [277, 490] on div "Rugs" at bounding box center [309, 477] width 537 height 35
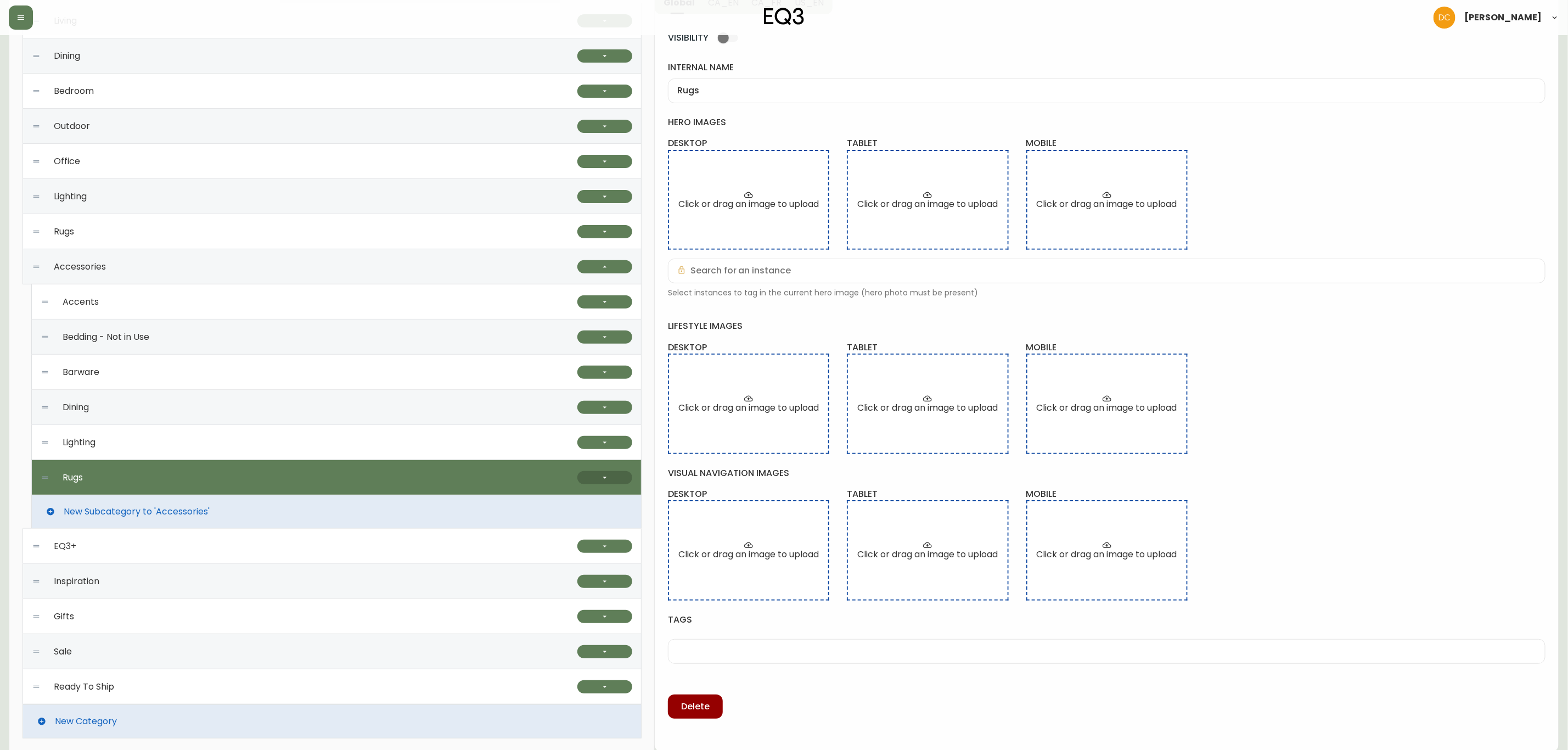
click at [597, 479] on button "button" at bounding box center [604, 477] width 55 height 13
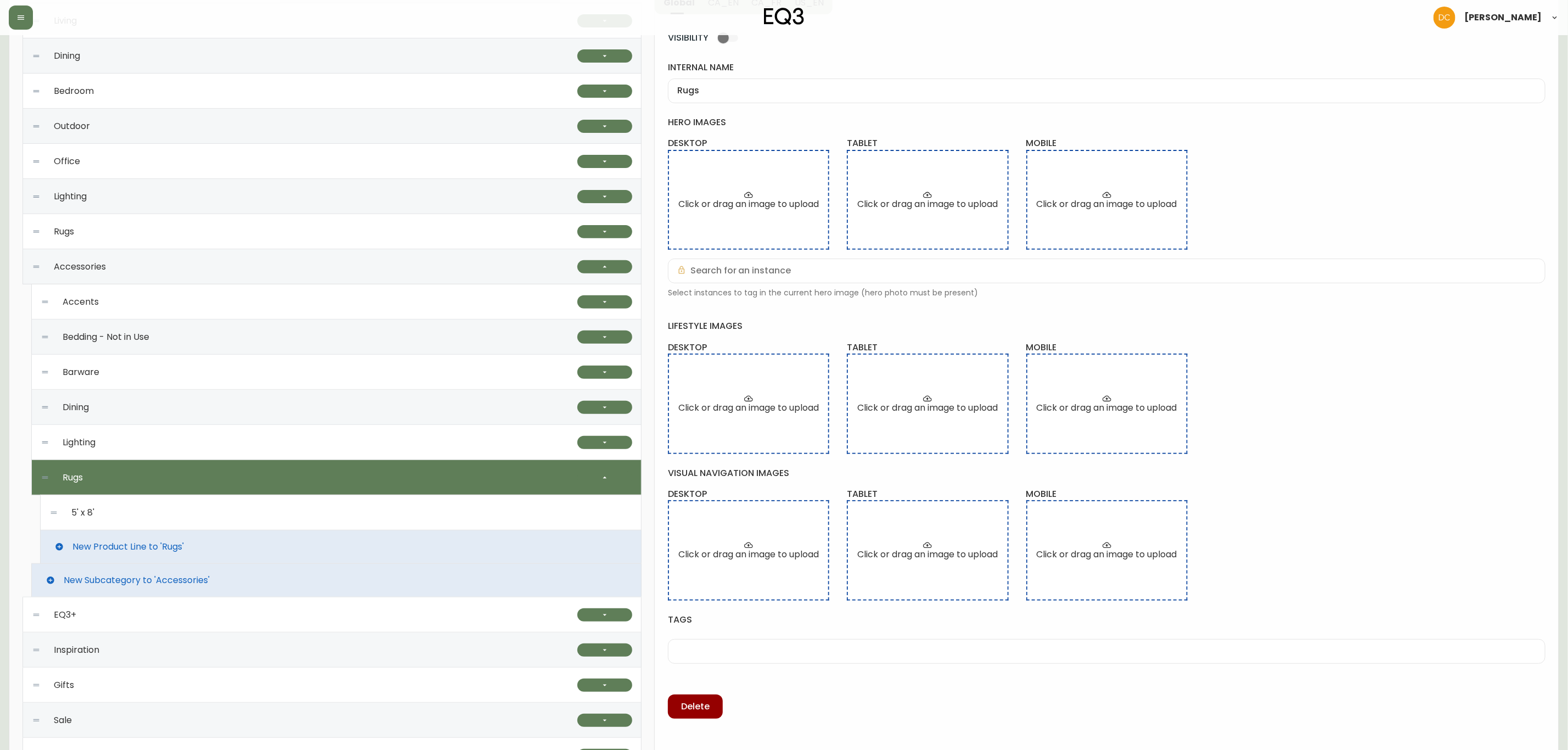
click at [431, 443] on div "Lighting" at bounding box center [309, 442] width 537 height 35
type input "Lighting"
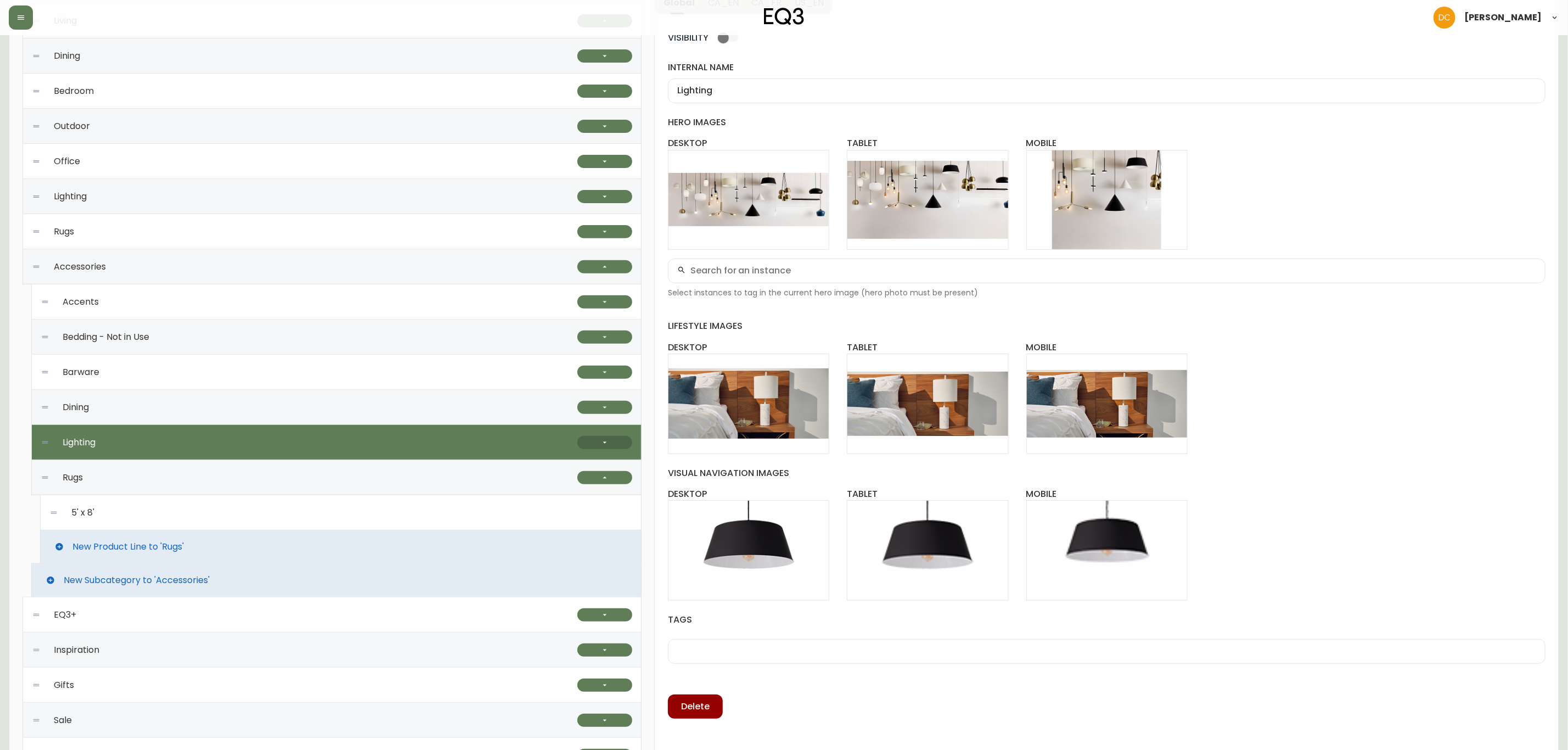
click at [603, 439] on icon "button" at bounding box center [605, 443] width 9 height 9
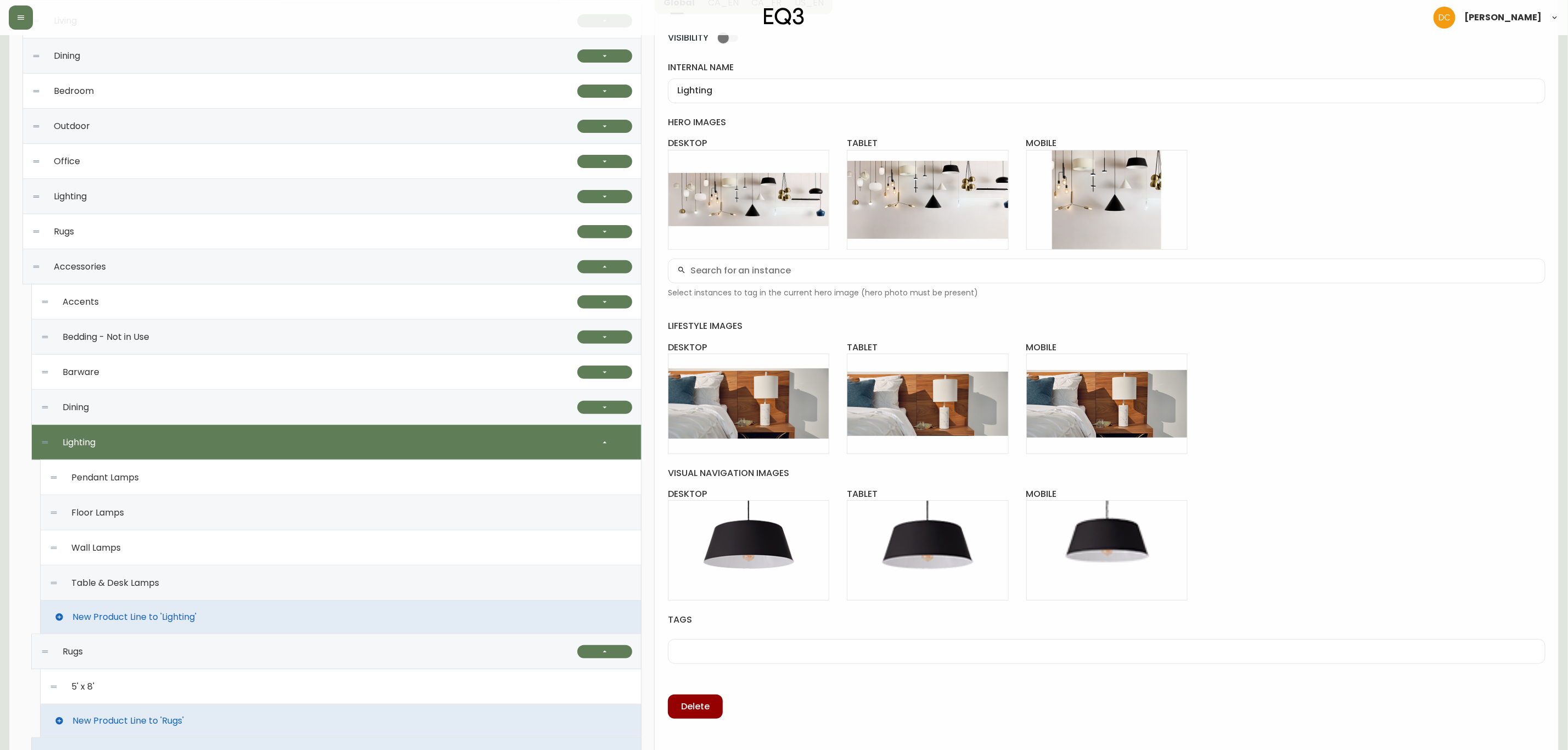
click at [174, 595] on div "Table & Desk Lamps" at bounding box center [341, 582] width 583 height 35
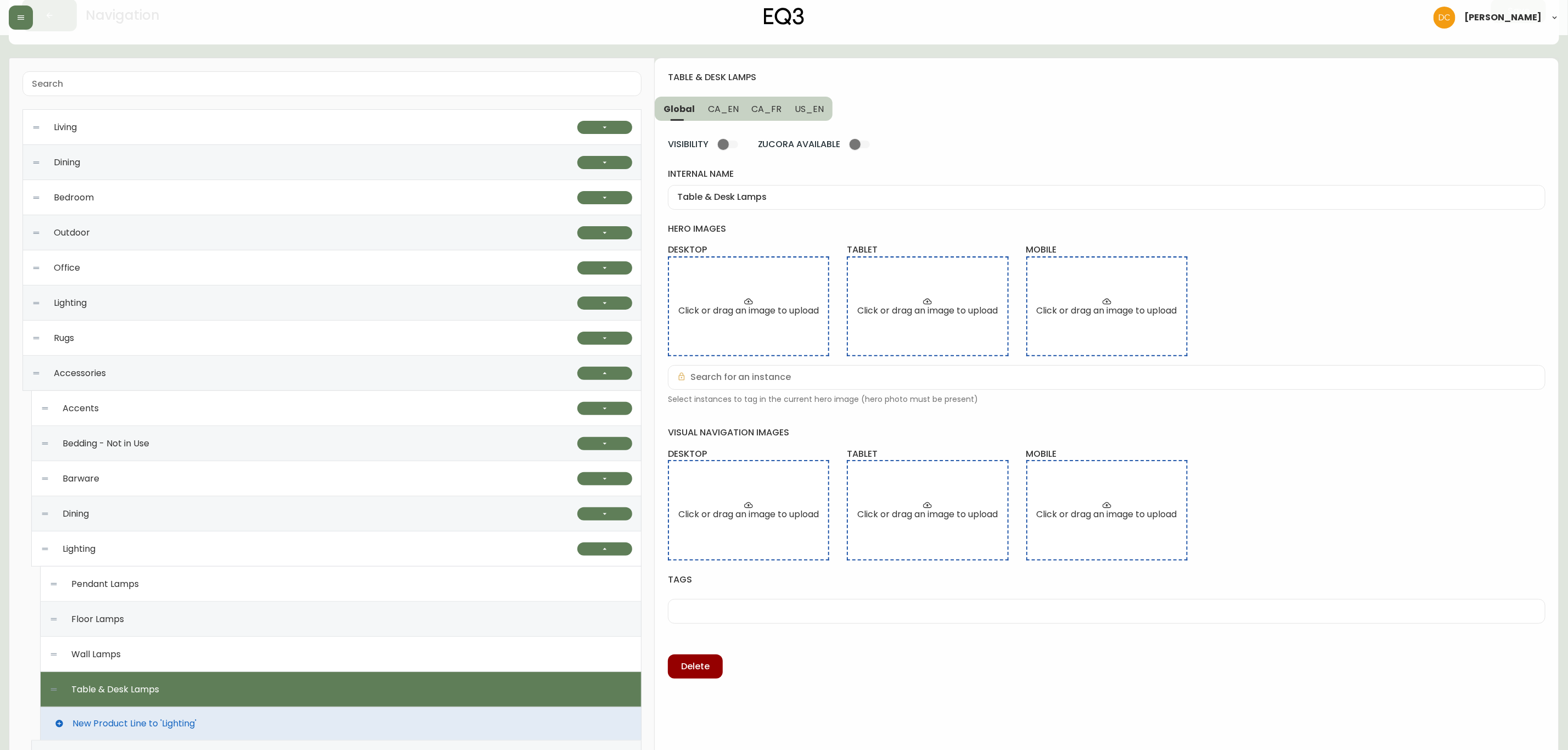
scroll to position [0, 0]
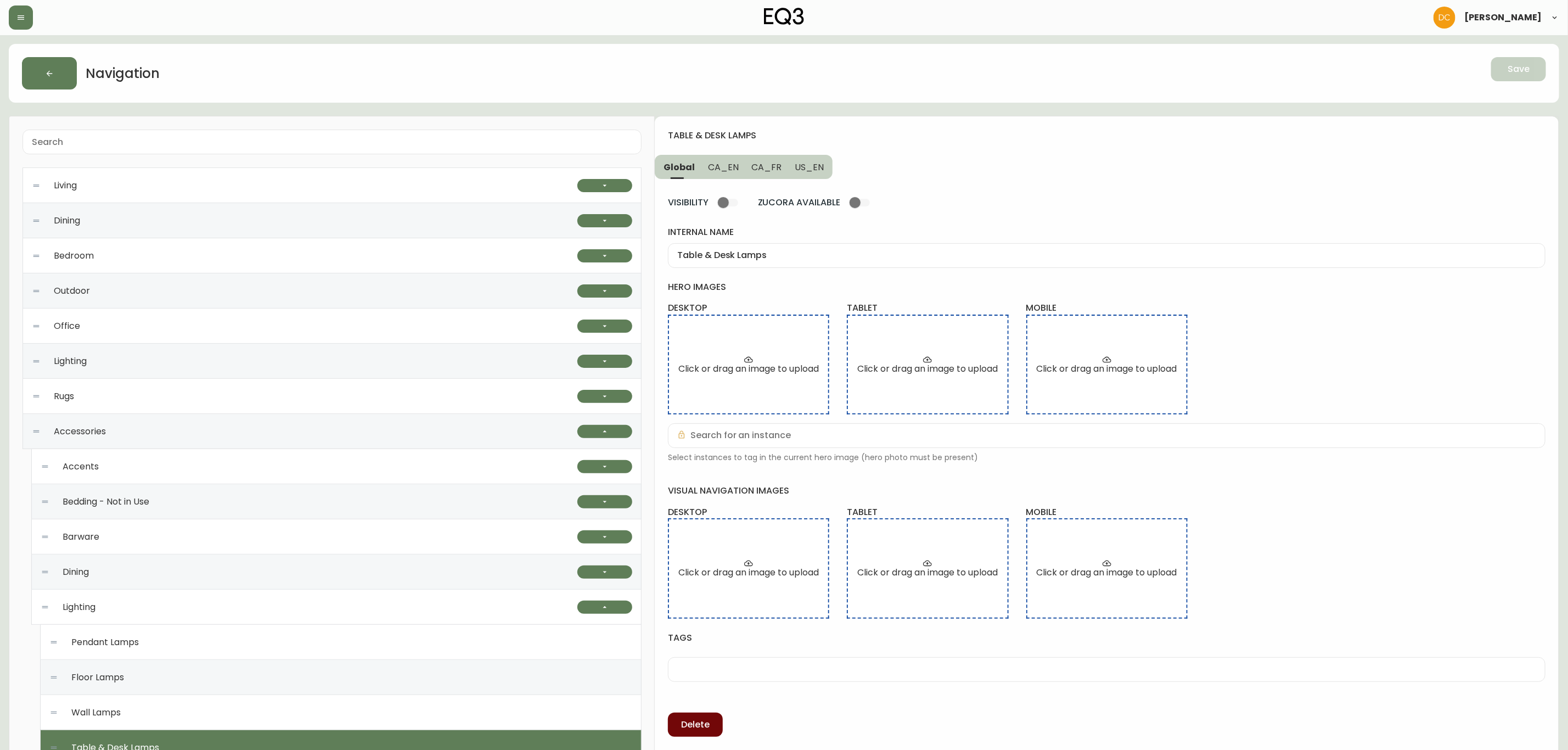
click at [704, 733] on button "Delete" at bounding box center [695, 724] width 55 height 24
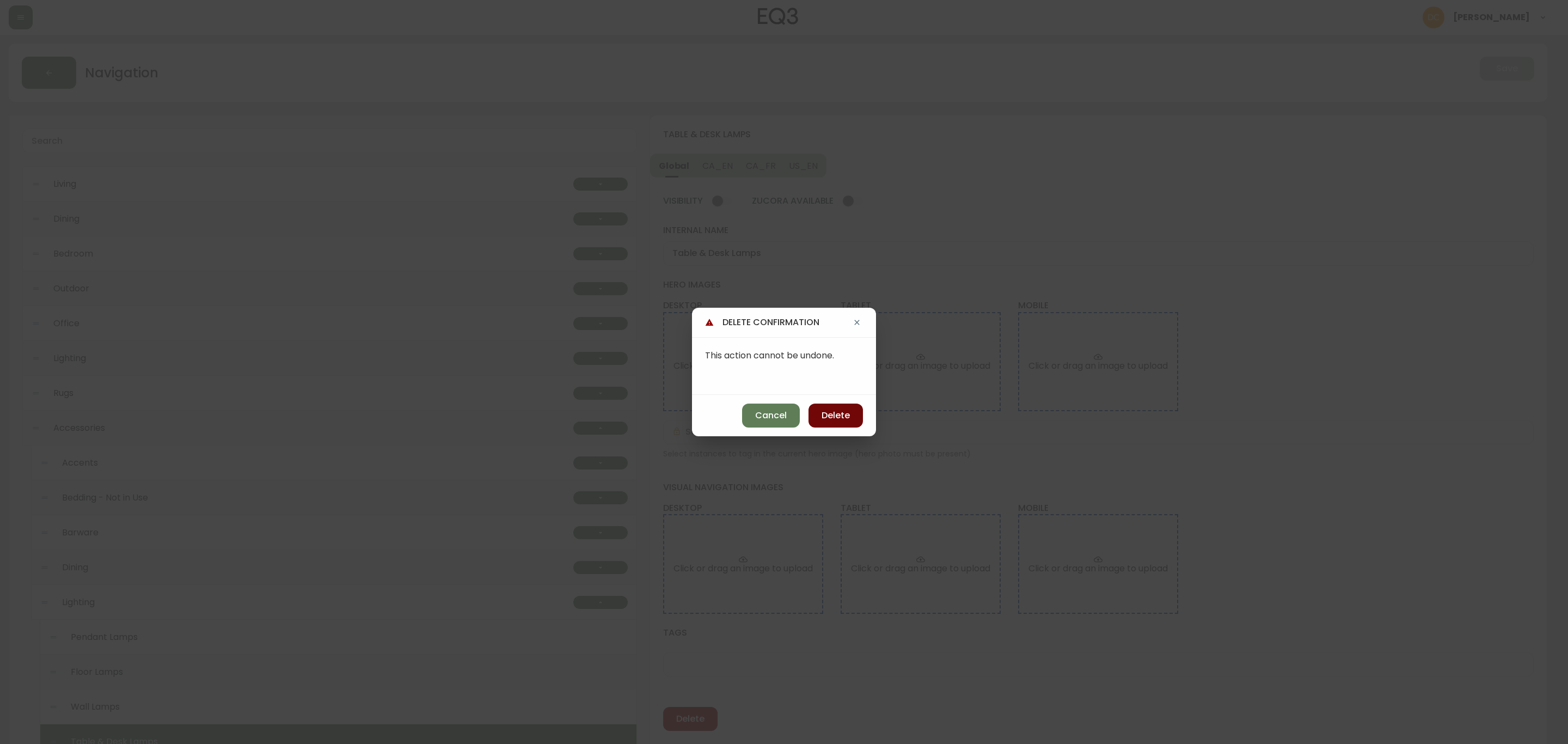
click at [832, 415] on span "Delete" at bounding box center [836, 416] width 29 height 12
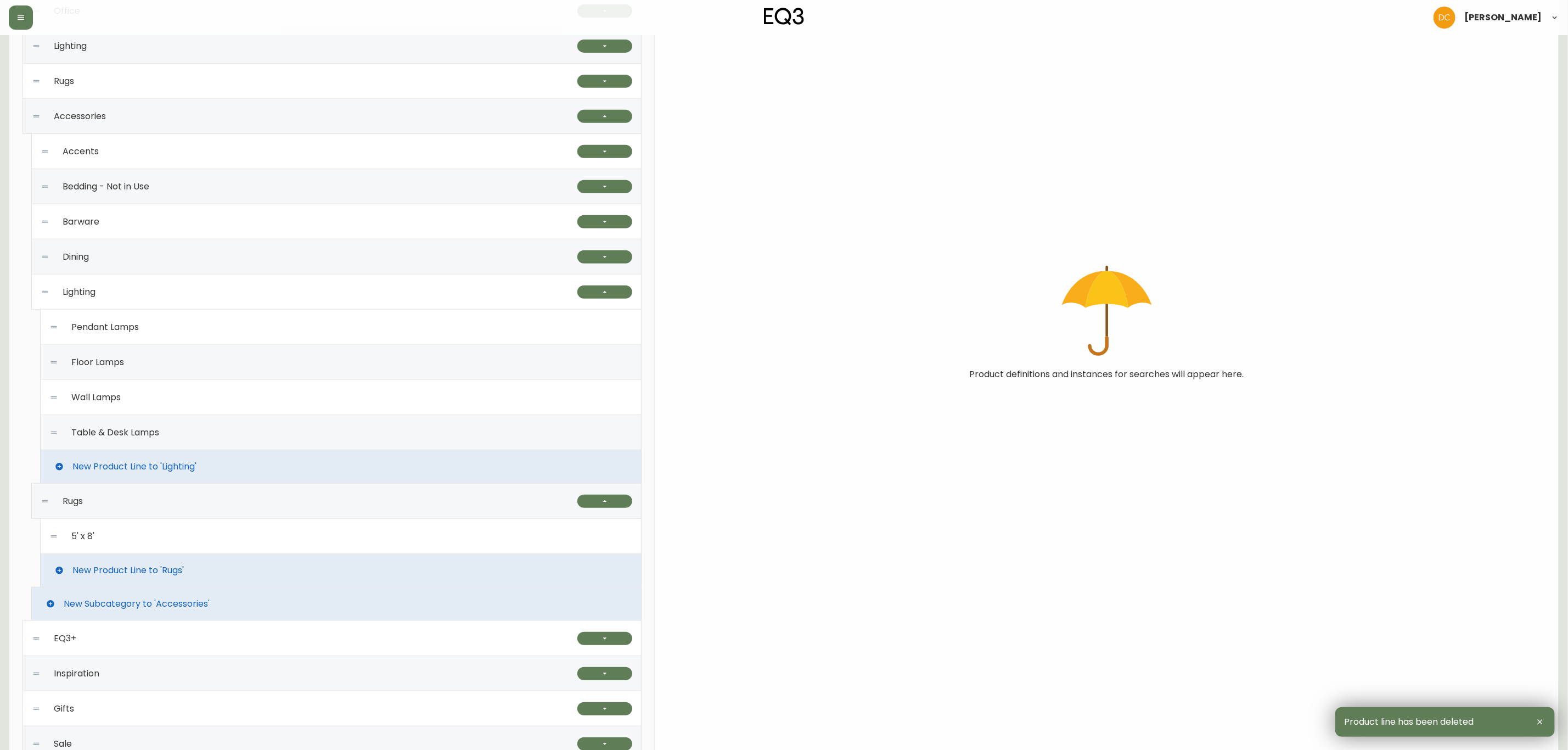
scroll to position [330, 0]
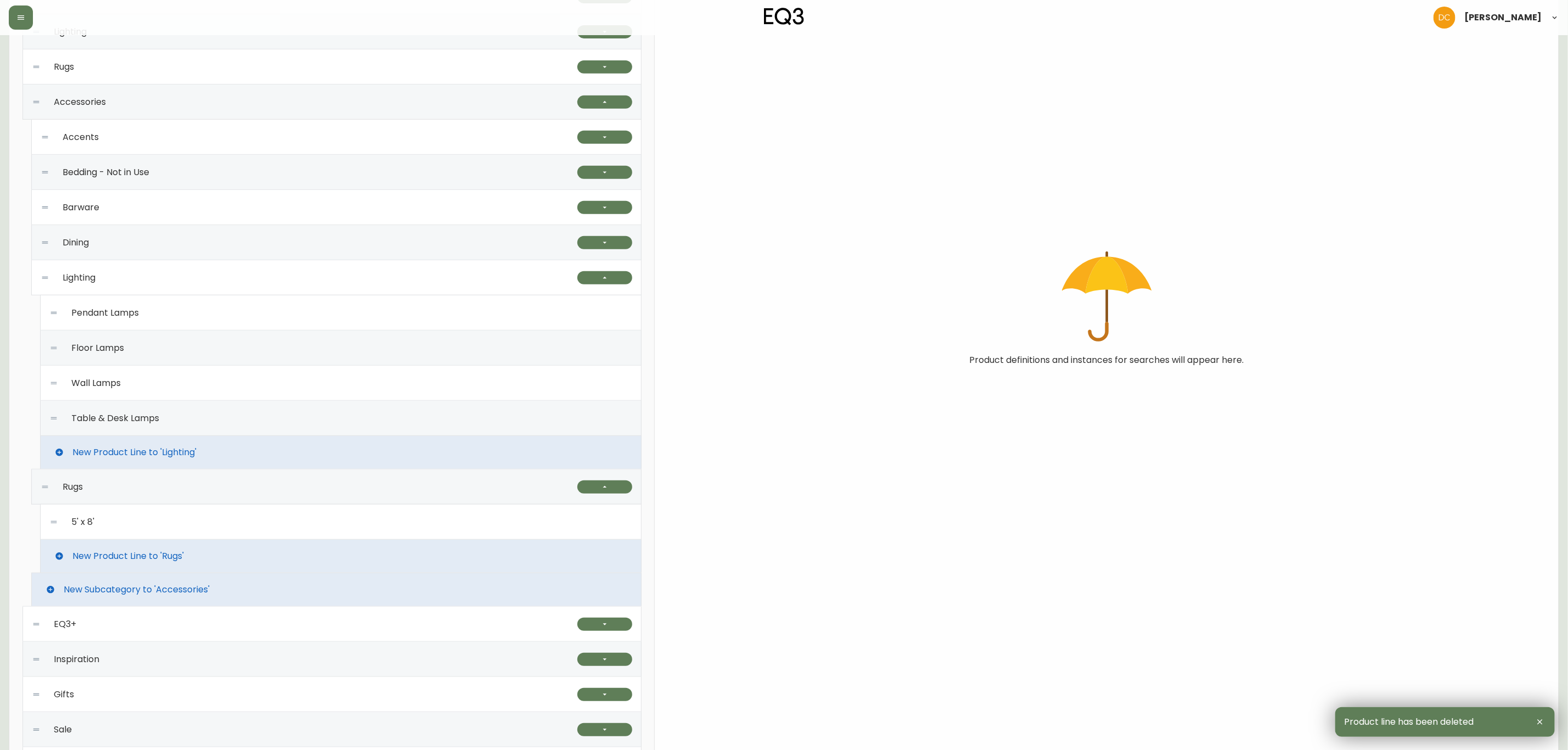
click at [161, 535] on div "5' x 8'" at bounding box center [341, 522] width 583 height 35
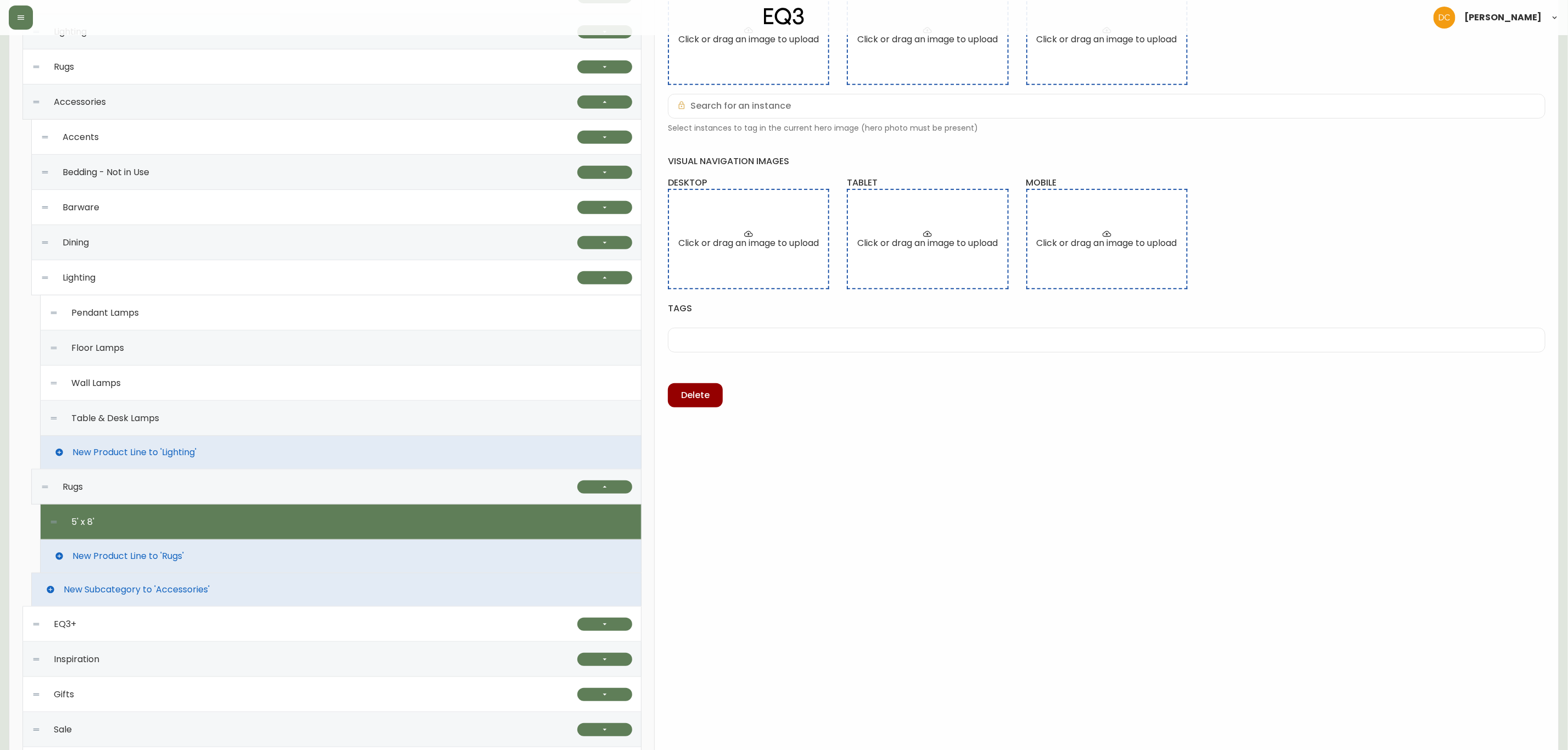
scroll to position [0, 0]
